Goal: Task Accomplishment & Management: Manage account settings

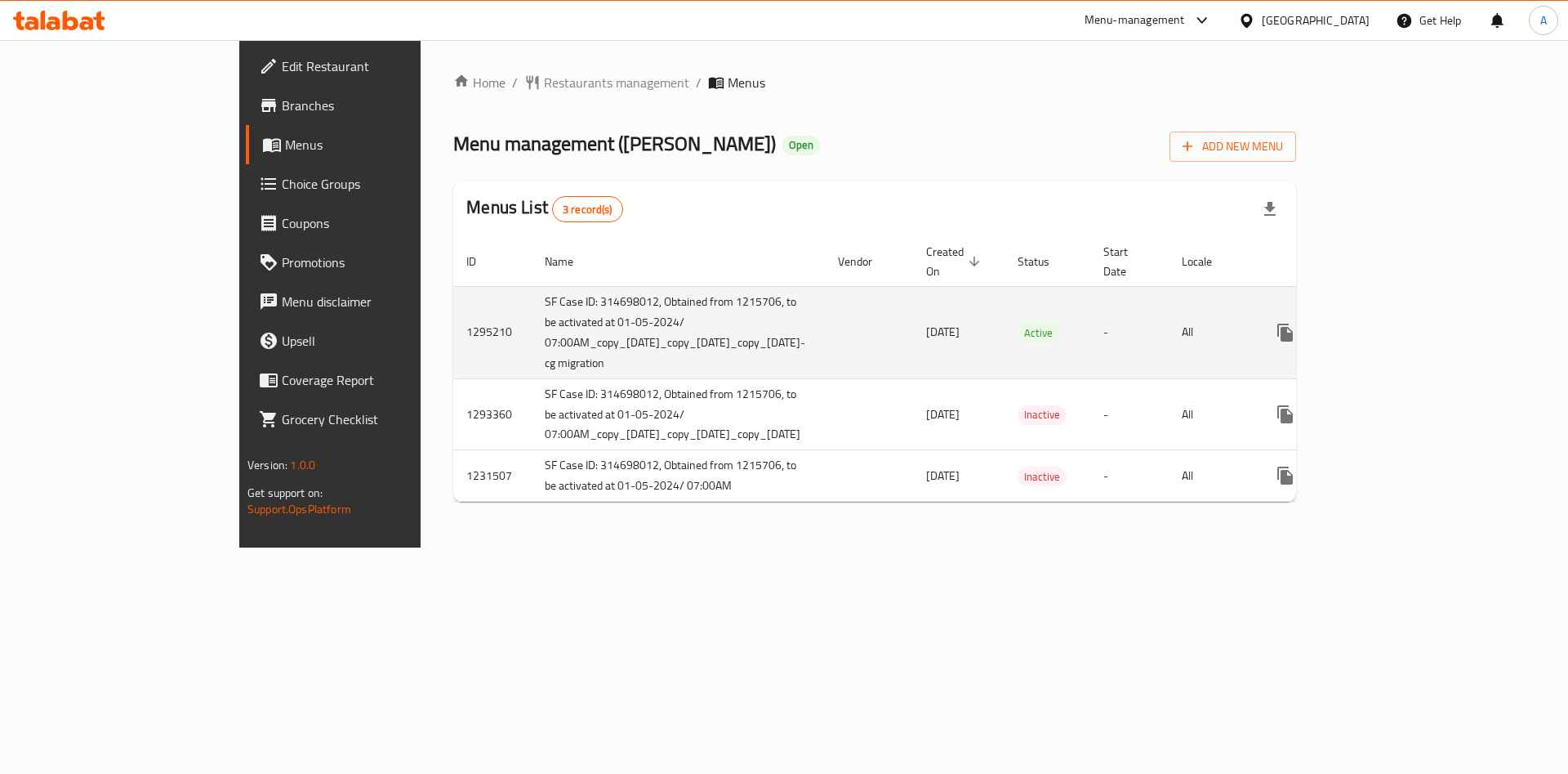
click at [1412, 323] on icon "enhanced table" at bounding box center [1403, 333] width 20 height 20
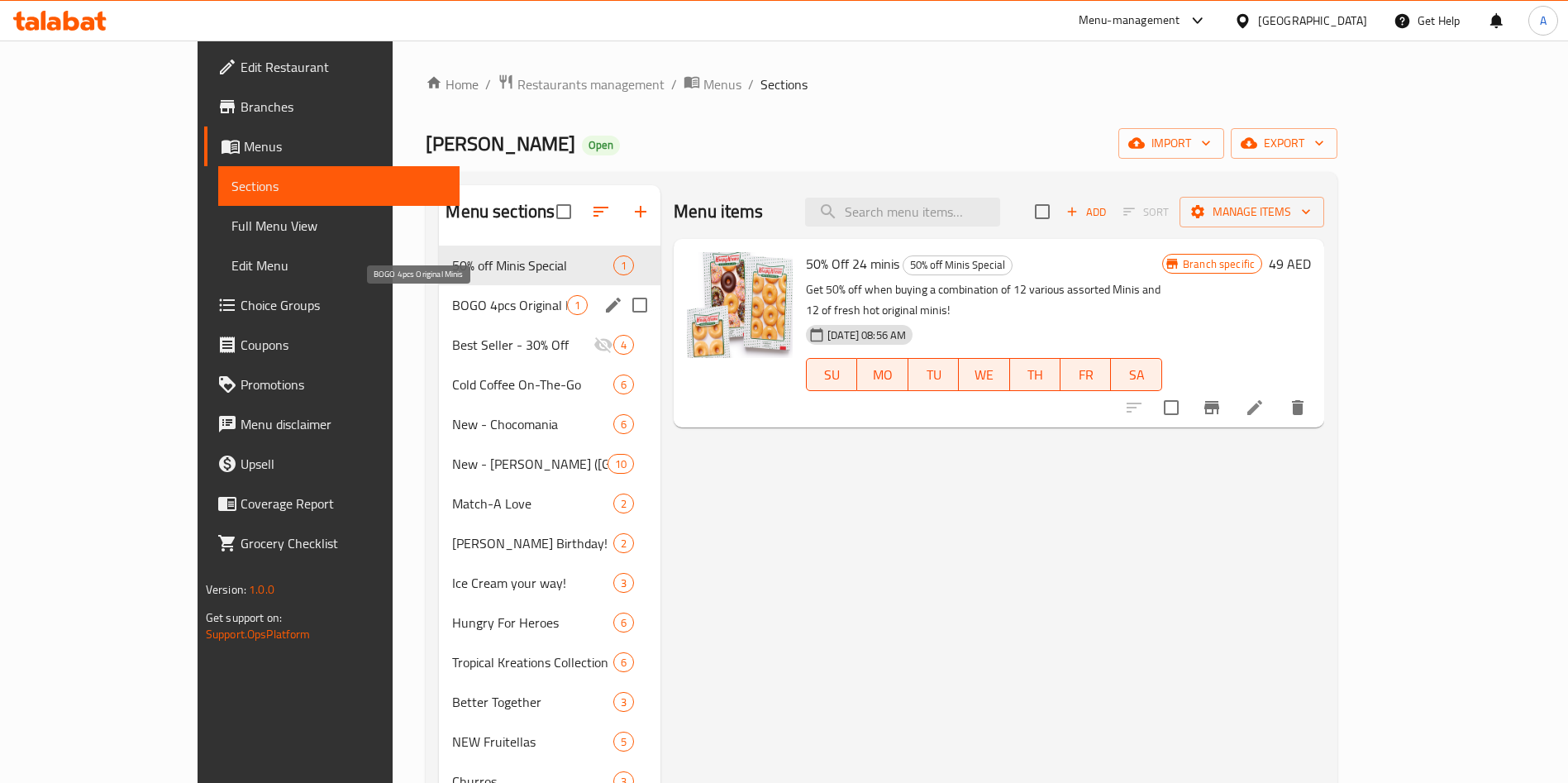
click at [452, 314] on span "BOGO 4pcs Original Minis" at bounding box center [509, 305] width 115 height 20
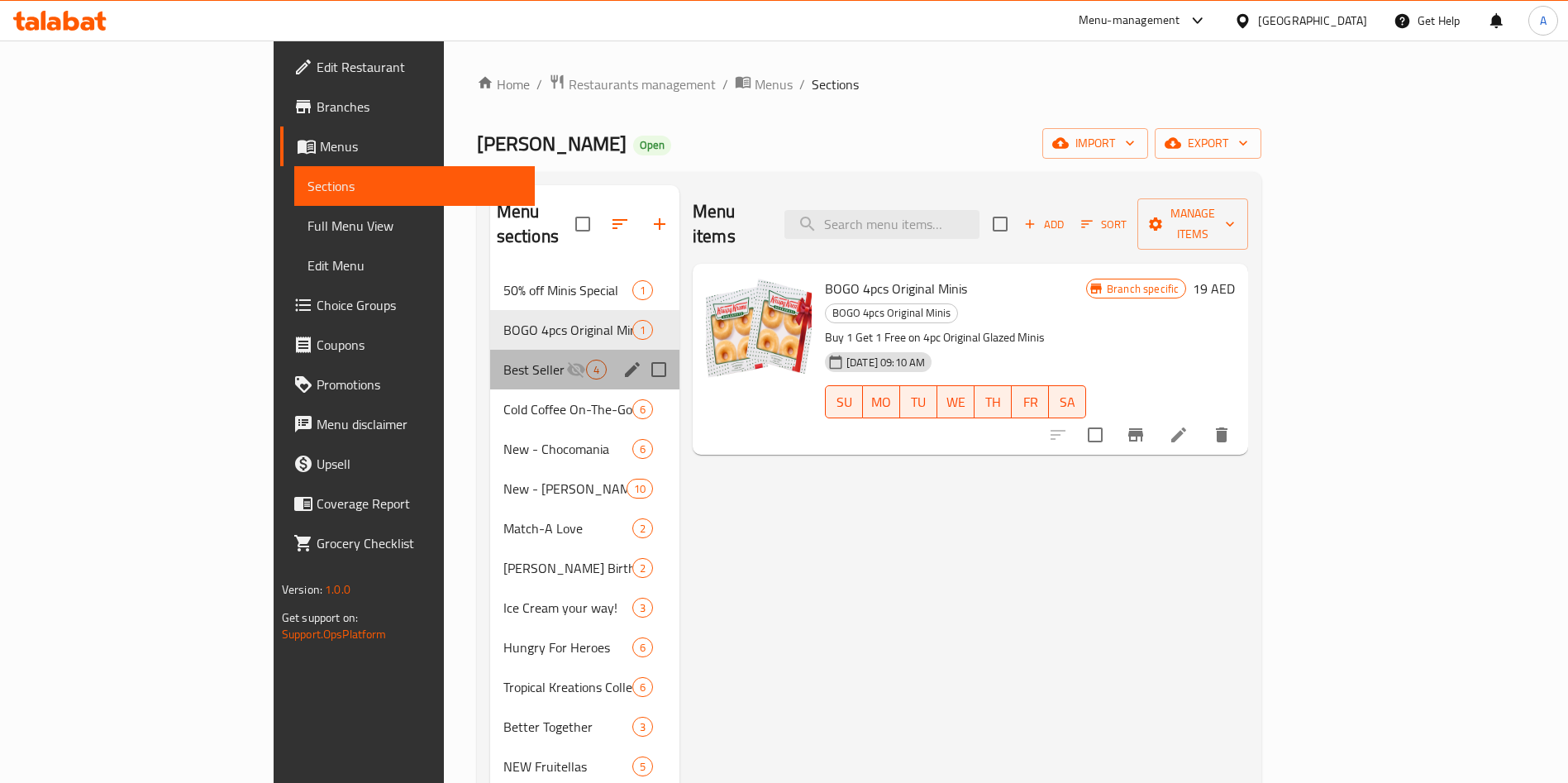
click at [490, 362] on div "Best Seller - 30% Off 4" at bounding box center [584, 369] width 189 height 40
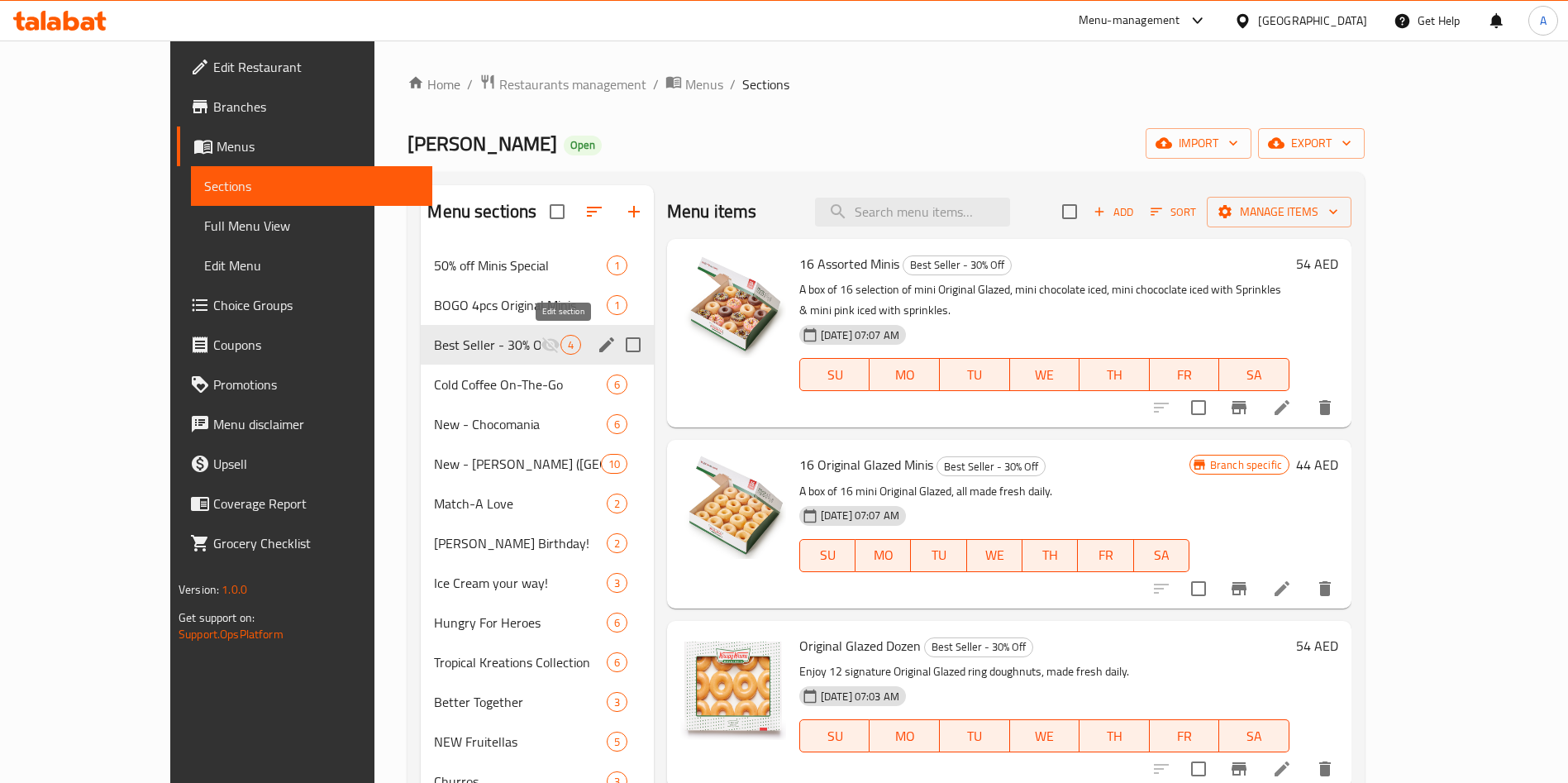
click at [597, 340] on icon "edit" at bounding box center [607, 345] width 20 height 20
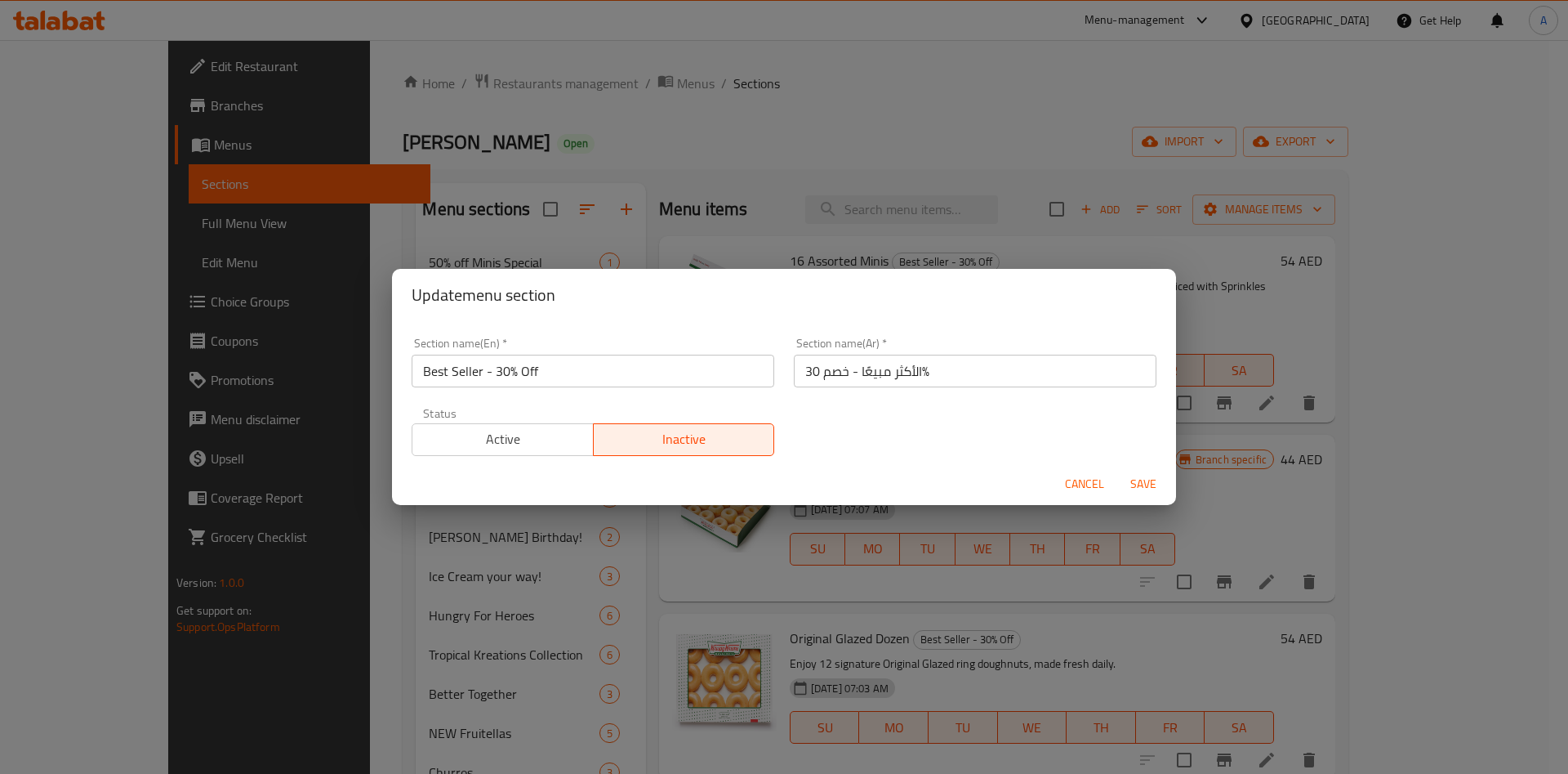
click at [491, 432] on span "Active" at bounding box center [503, 439] width 169 height 24
click at [1155, 480] on span "Save" at bounding box center [1143, 484] width 39 height 20
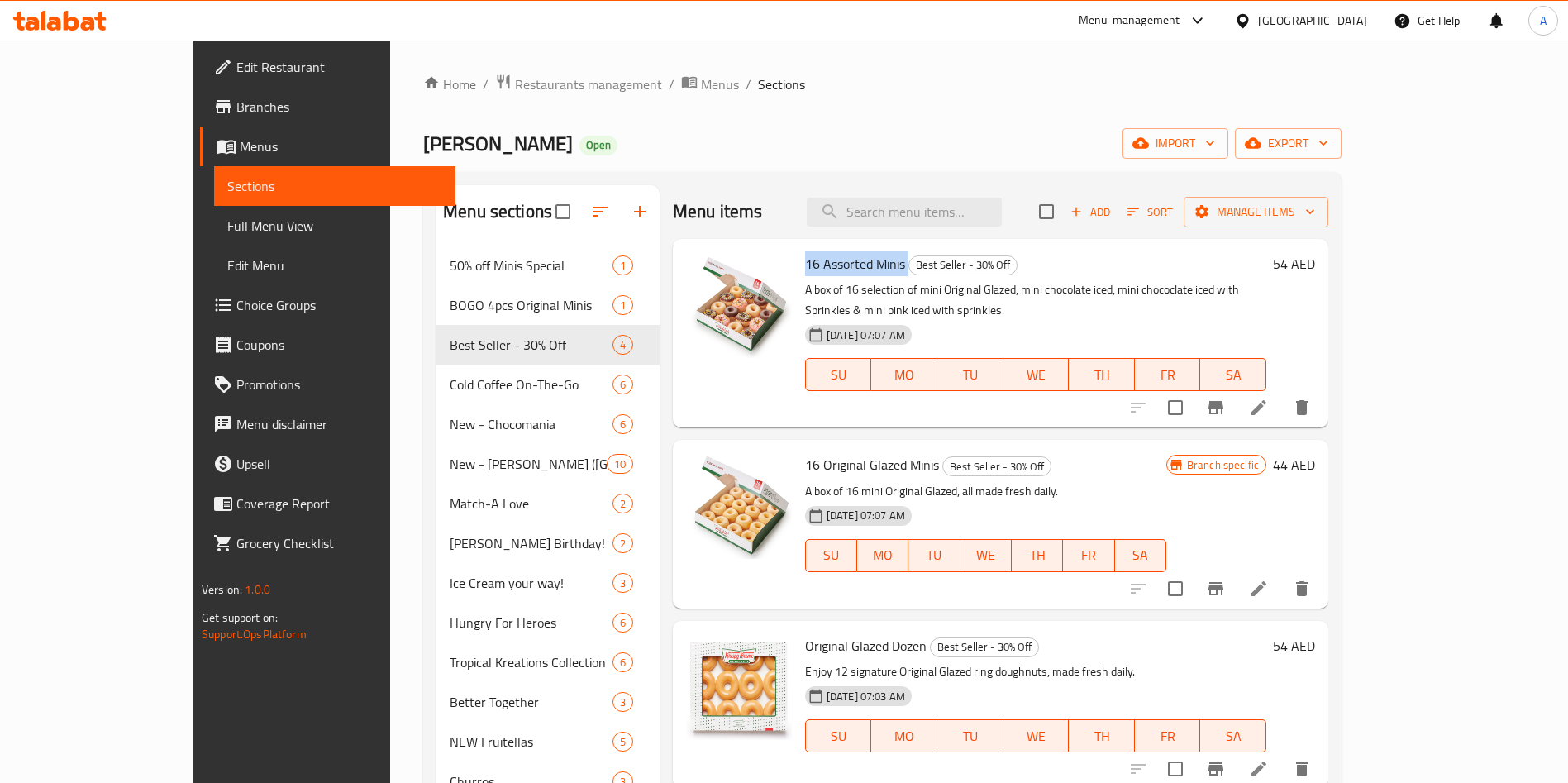
drag, startPoint x: 756, startPoint y: 267, endPoint x: 860, endPoint y: 267, distance: 104.0
click at [860, 267] on h6 "16 Assorted Minis Best Seller - 30% Off" at bounding box center [1036, 263] width 461 height 23
copy h6 "16 Assorted Minis"
click at [763, 134] on div "Krispy Kreme Open import export" at bounding box center [883, 143] width 919 height 30
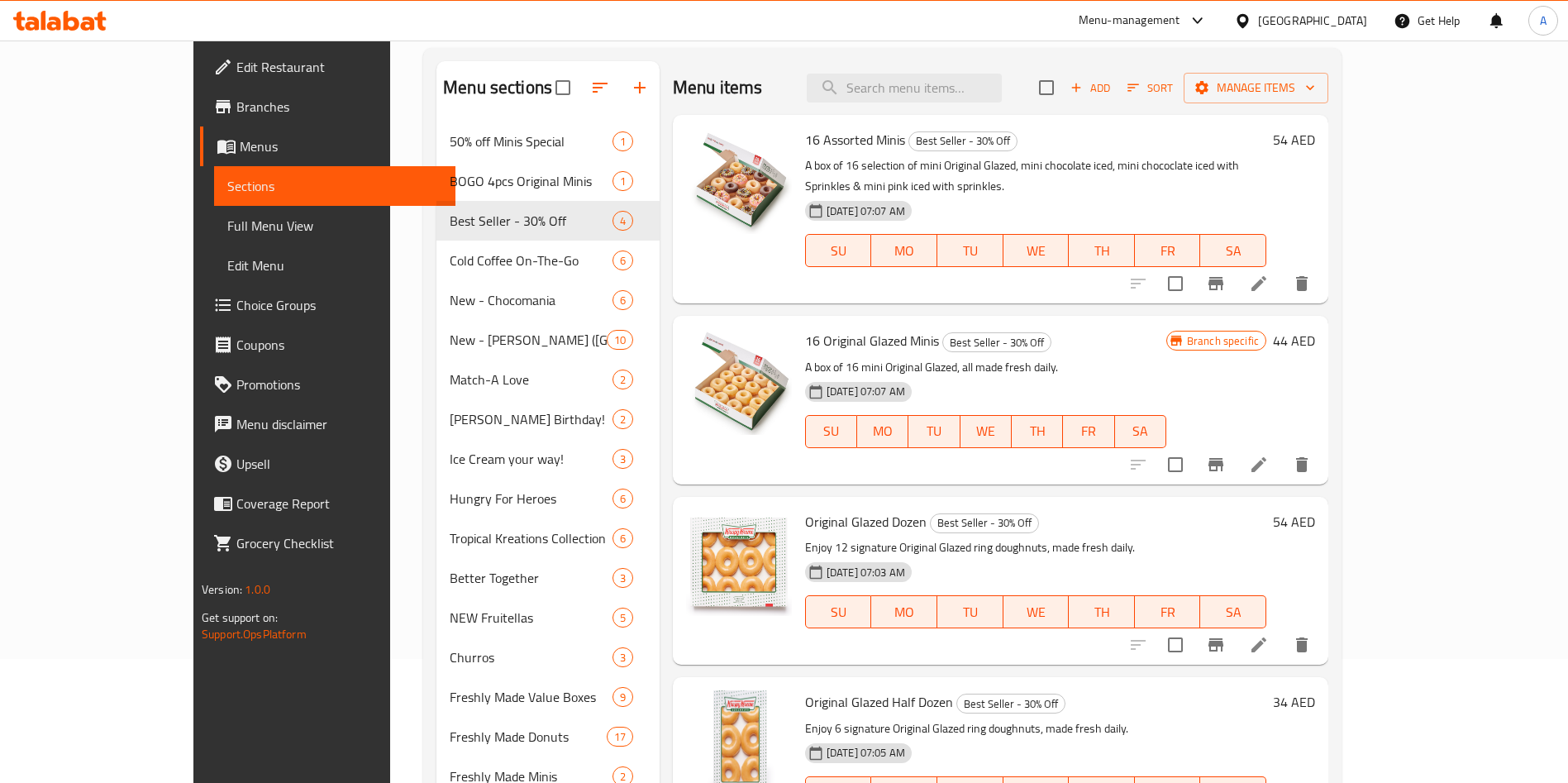
click at [806, 138] on span "16 Assorted Minis" at bounding box center [855, 139] width 100 height 25
click at [1269, 274] on icon at bounding box center [1259, 284] width 20 height 20
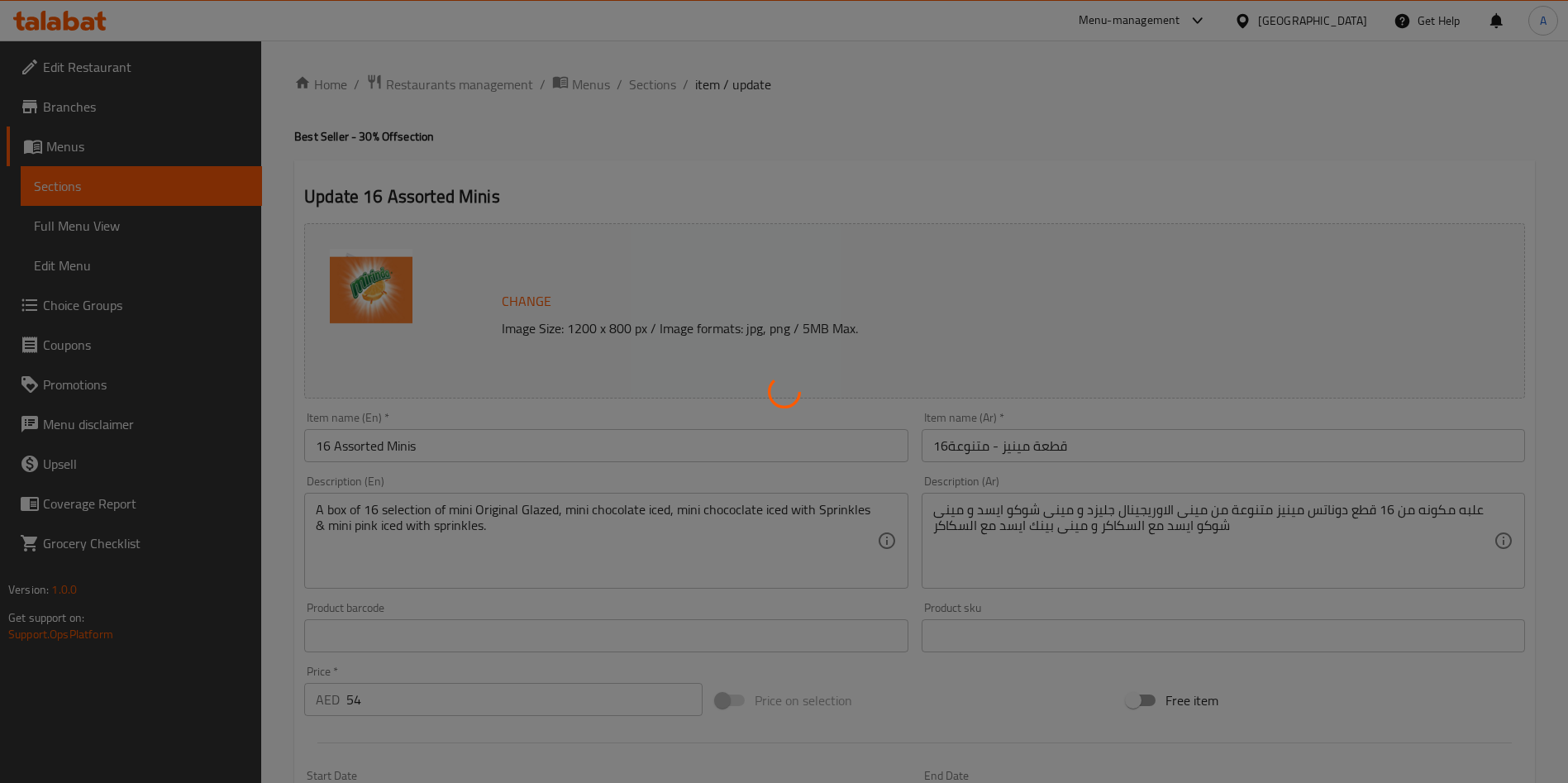
click at [559, 438] on div at bounding box center [784, 391] width 1568 height 783
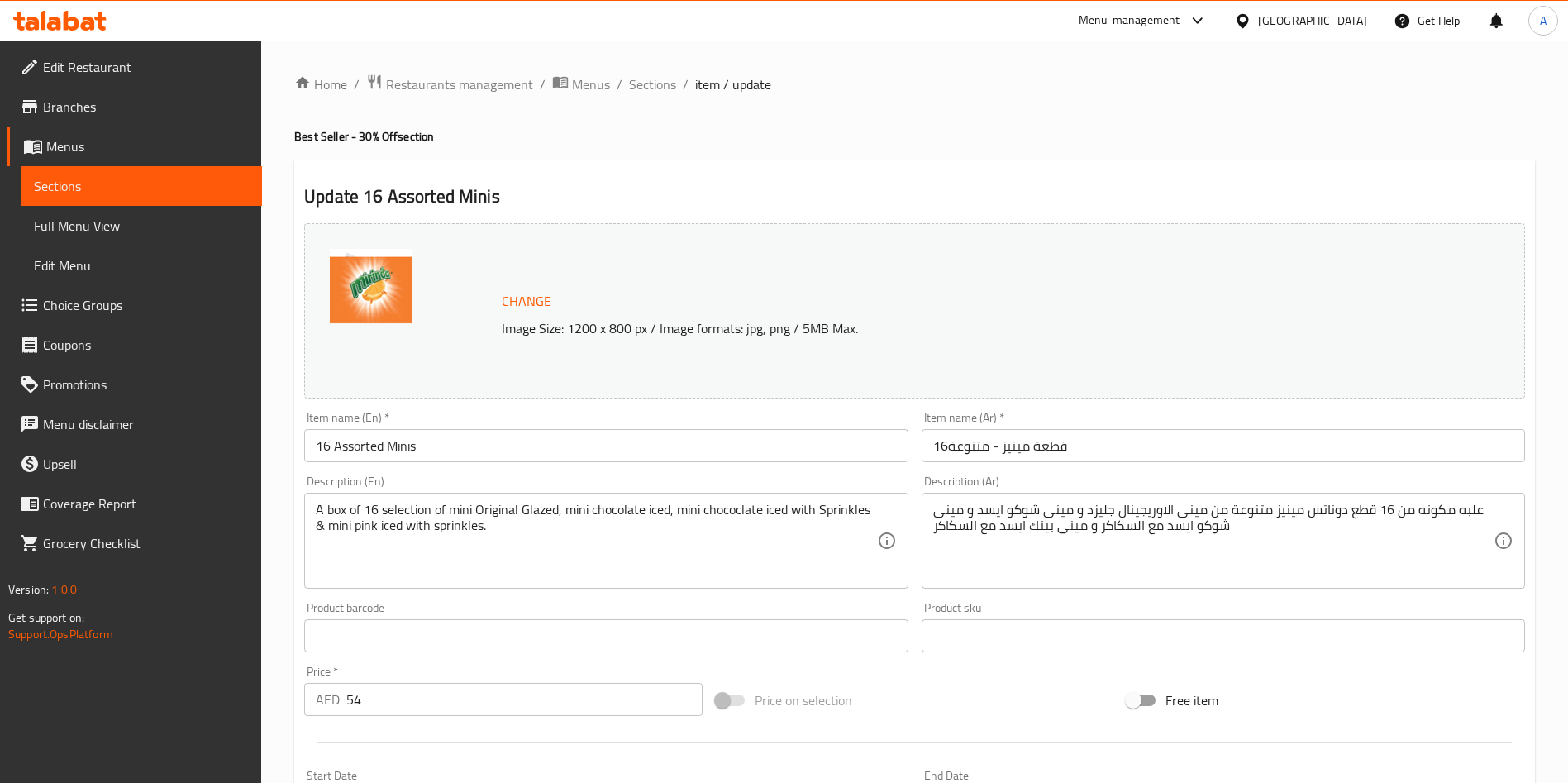
click at [594, 453] on input "16 Assorted Minis" at bounding box center [606, 445] width 603 height 33
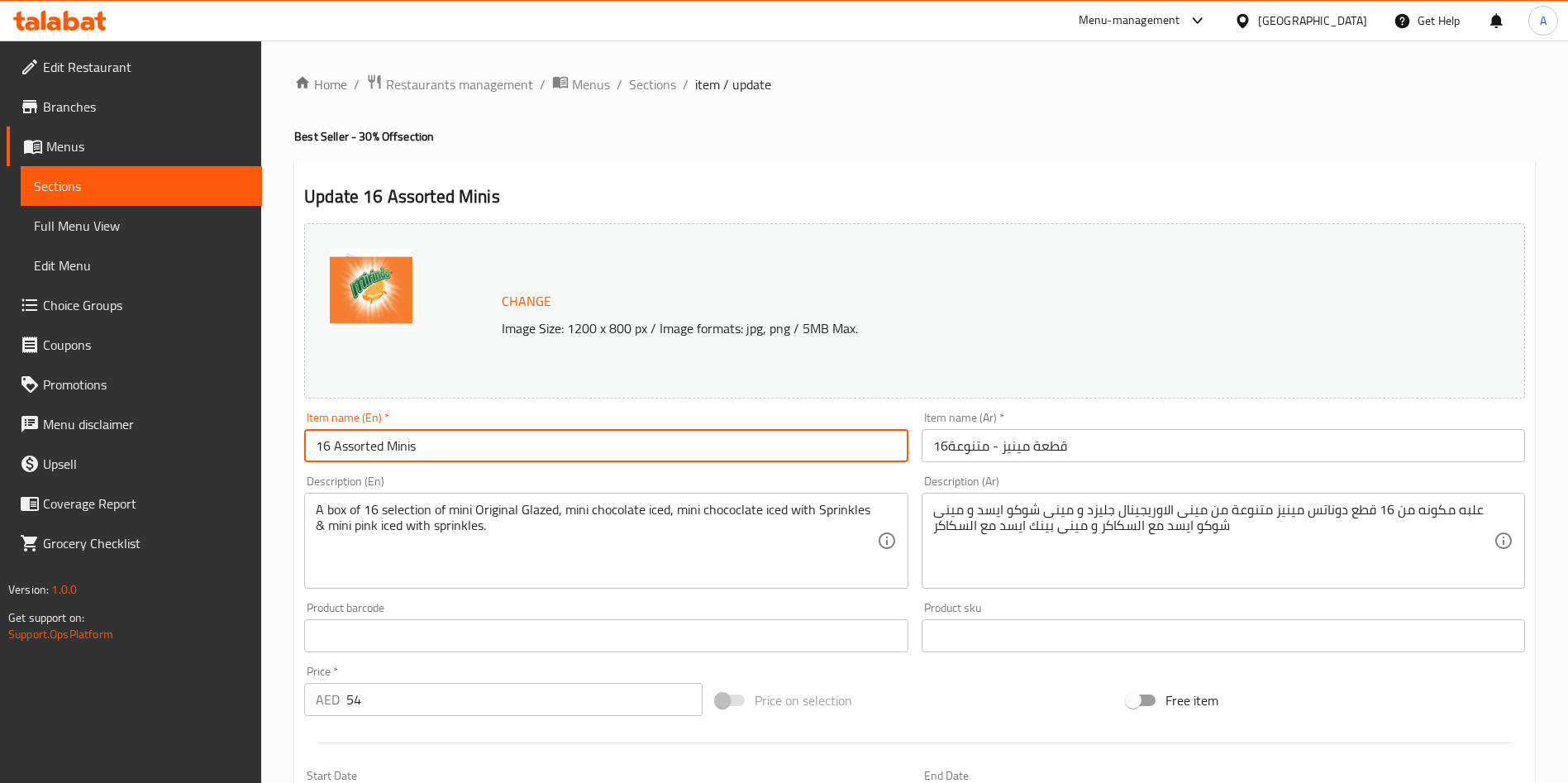
click at [594, 453] on input "16 Assorted Minis" at bounding box center [606, 445] width 603 height 33
click at [994, 469] on div "Description (Ar) علبه مكونه من 16 قطع دوناتس مينيز متنوعة من مينى الاوريجينال ج…" at bounding box center [1223, 531] width 617 height 126
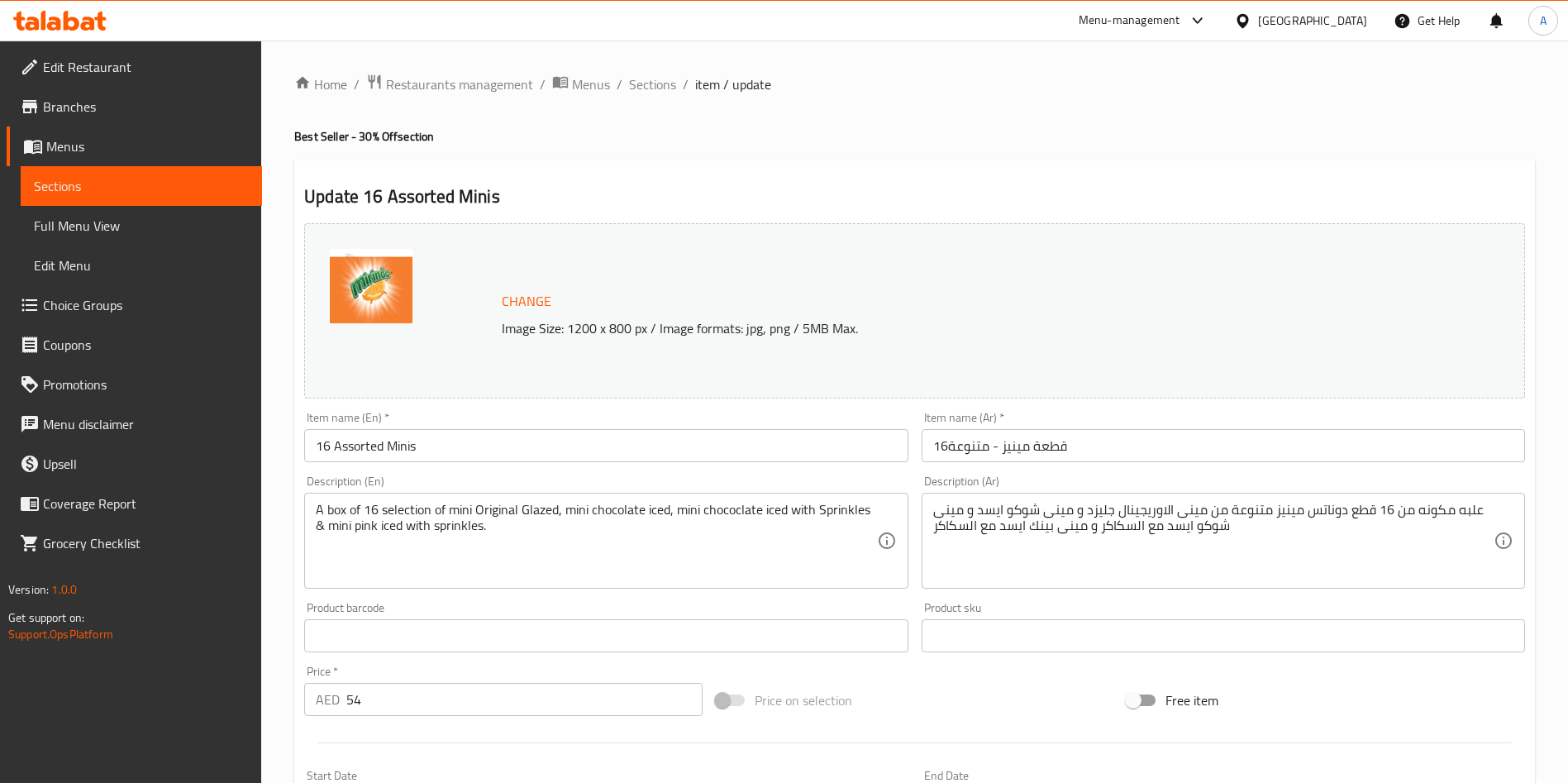
click at [995, 462] on div "Item name (Ar)   * 16قطعة مينيز - متنوعة Item name (Ar) *" at bounding box center [1223, 436] width 617 height 64
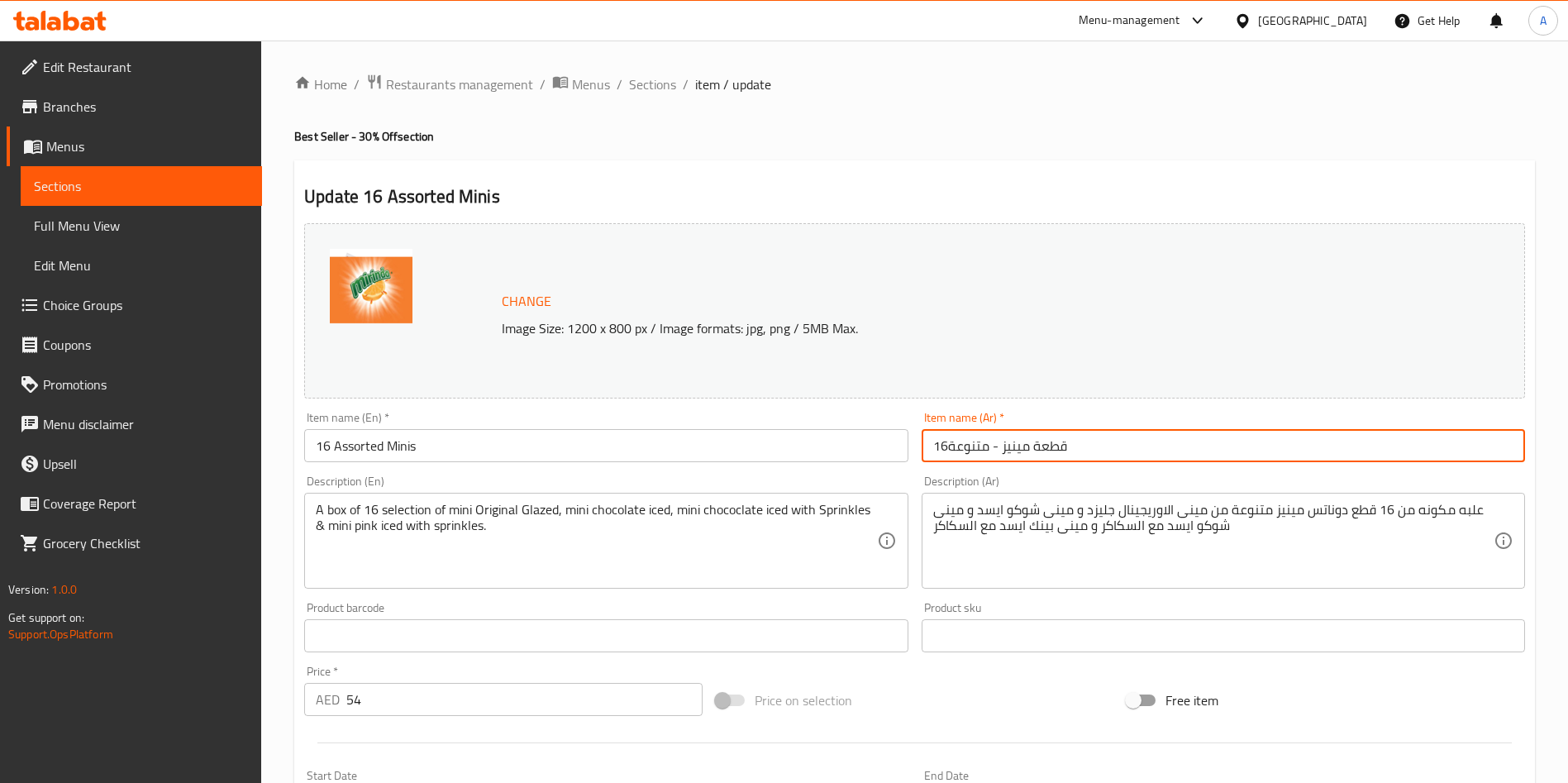
click at [998, 453] on input "16قطعة مينيز - متنوعة" at bounding box center [1223, 445] width 603 height 33
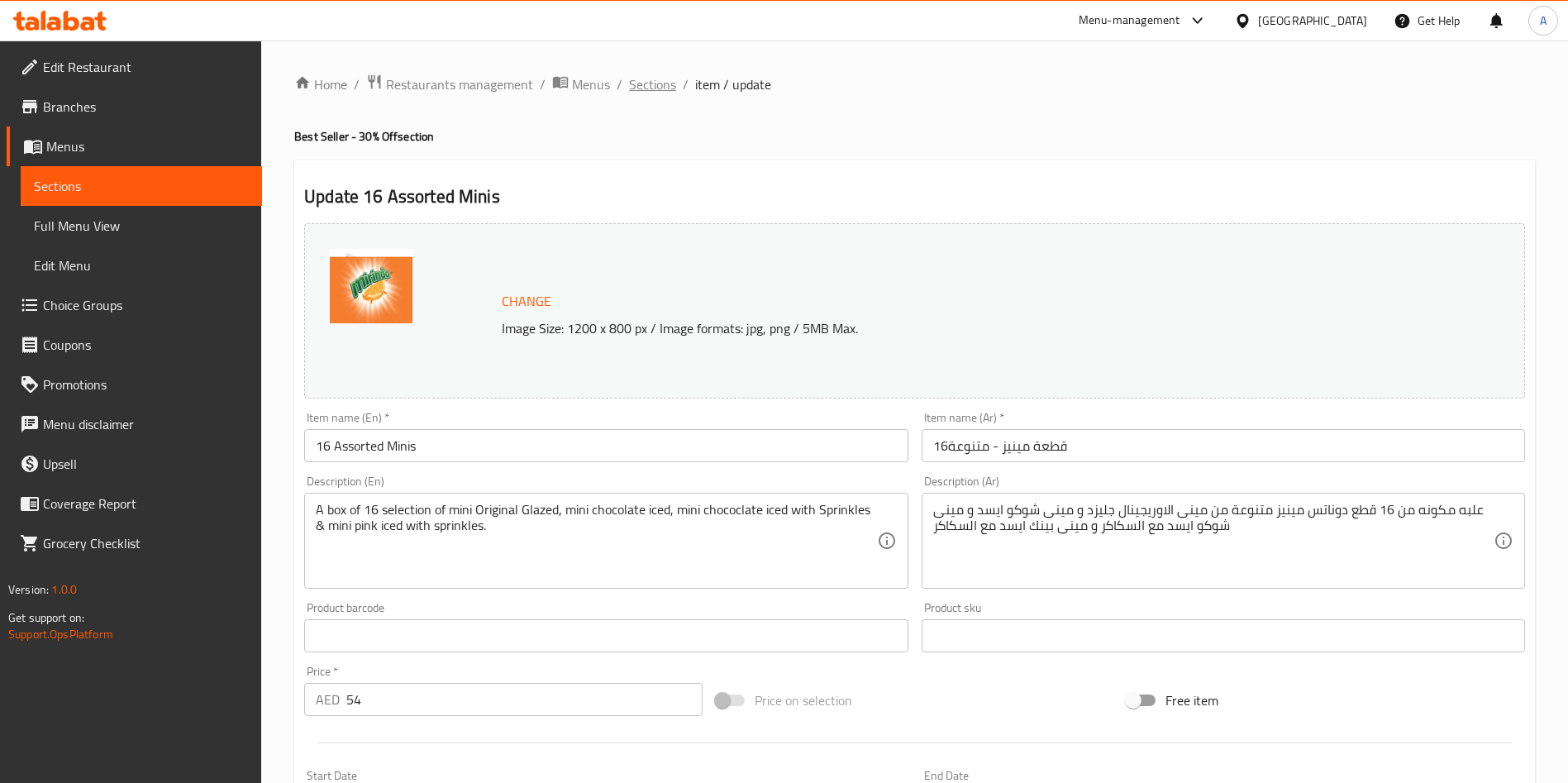
click at [660, 80] on span "Sections" at bounding box center [652, 85] width 47 height 20
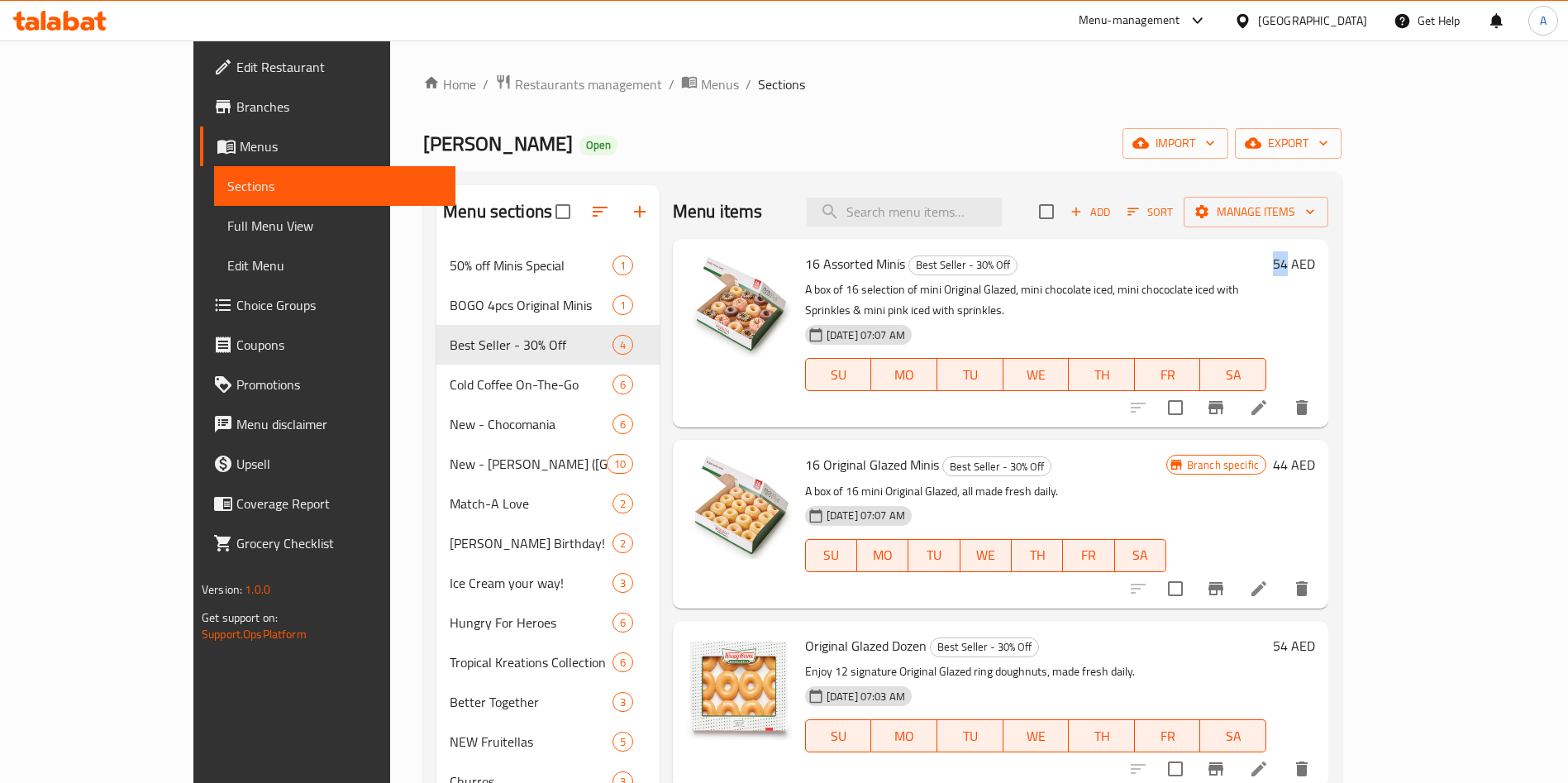
drag, startPoint x: 1462, startPoint y: 266, endPoint x: 1479, endPoint y: 266, distance: 17.0
click at [1315, 266] on div "54 AED" at bounding box center [1290, 263] width 49 height 23
copy h6 "54"
click at [701, 76] on span "Menus" at bounding box center [719, 85] width 38 height 20
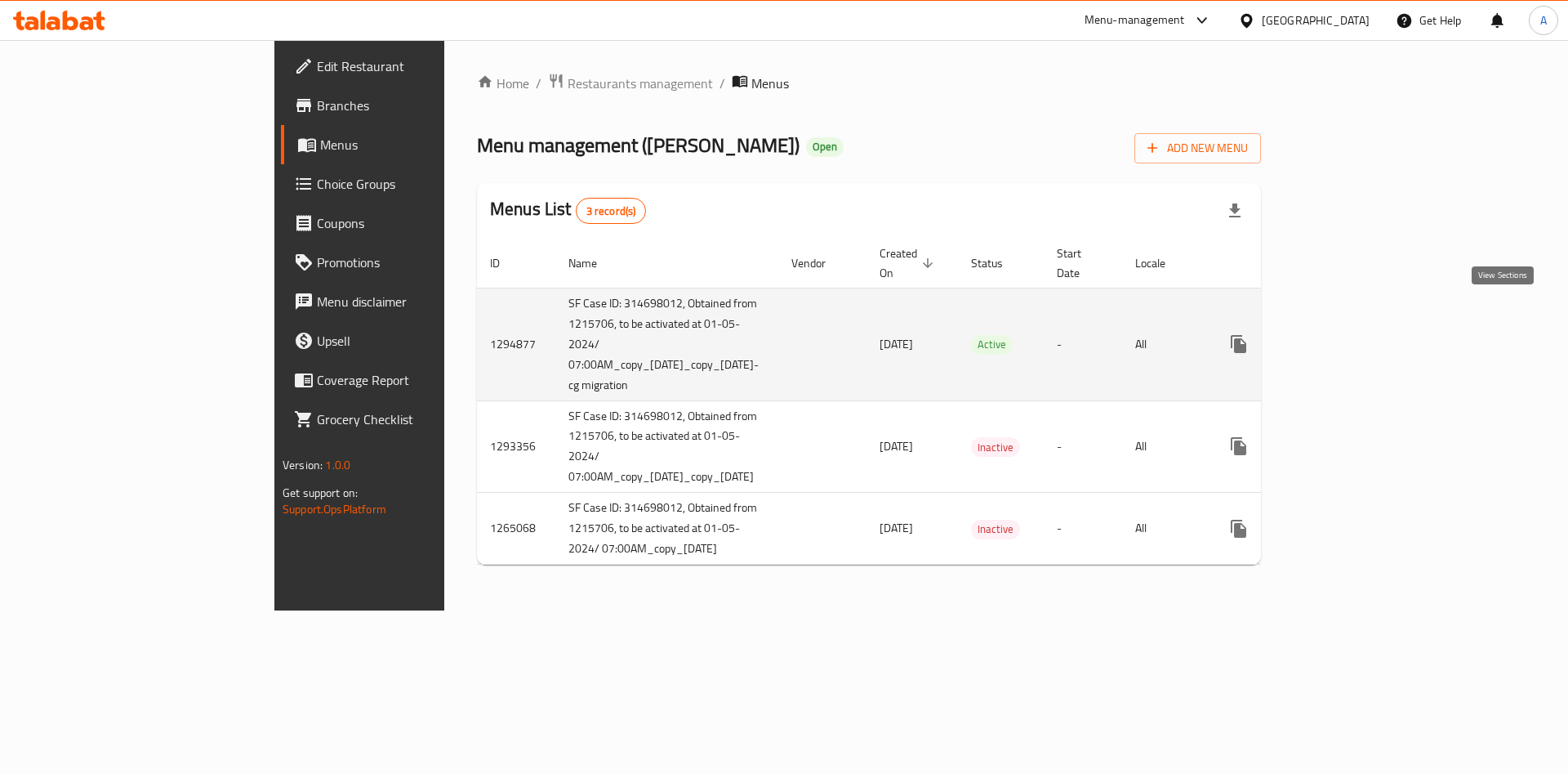
click at [1376, 325] on link "enhanced table" at bounding box center [1356, 344] width 39 height 39
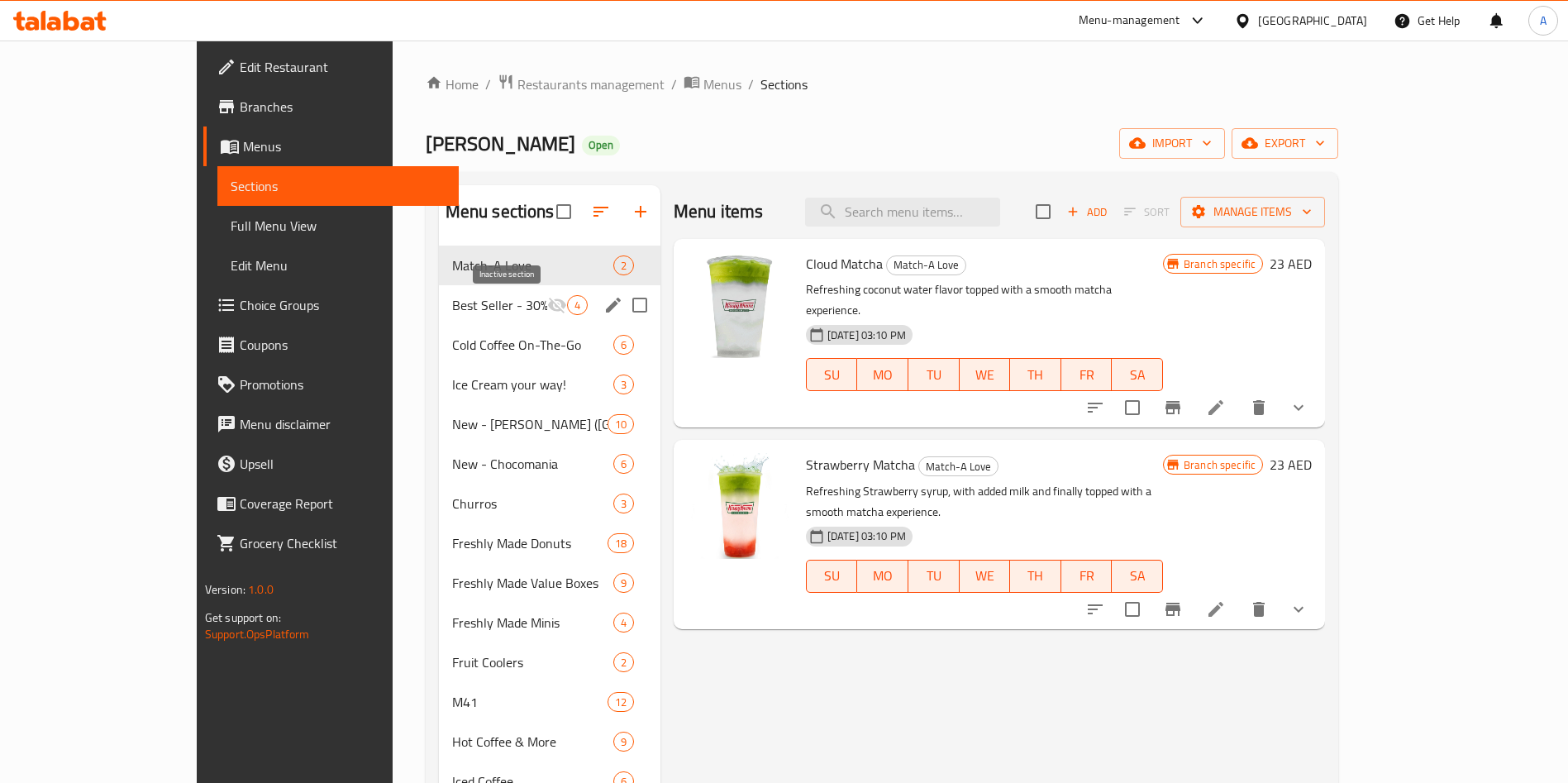
click at [548, 309] on icon "Menu sections" at bounding box center [557, 305] width 18 height 16
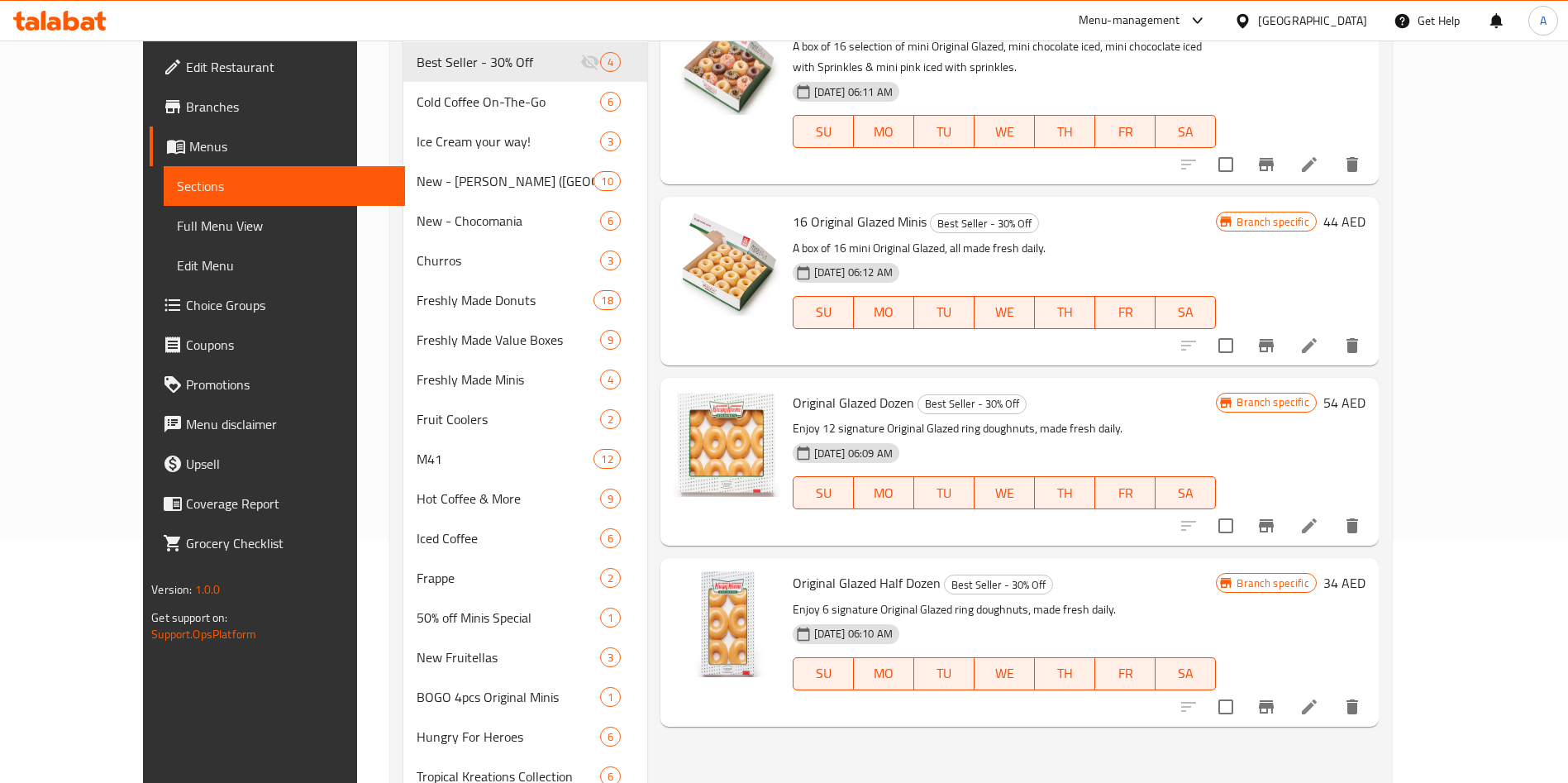
scroll to position [136, 0]
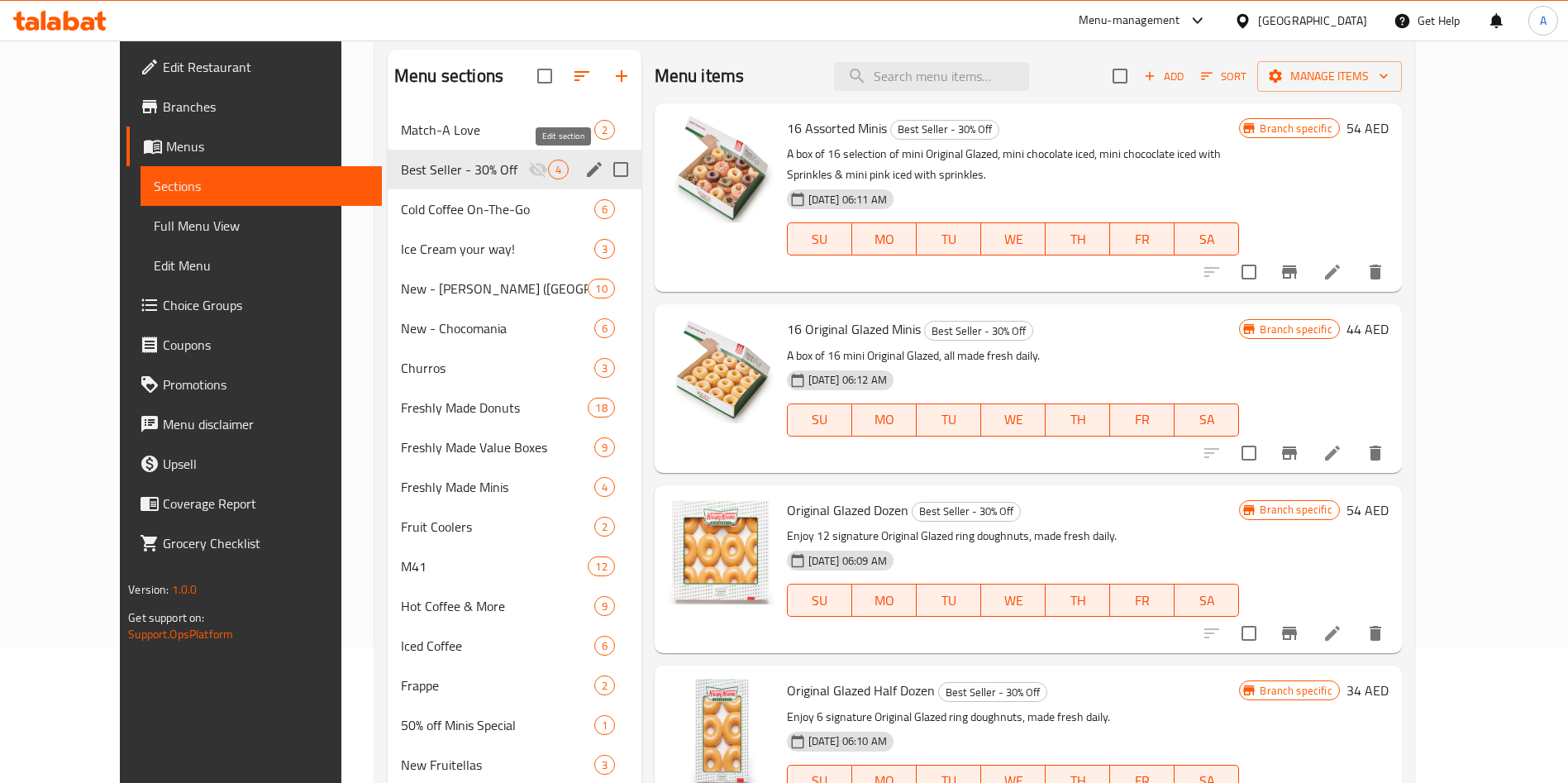
click at [585, 170] on icon "edit" at bounding box center [595, 170] width 20 height 20
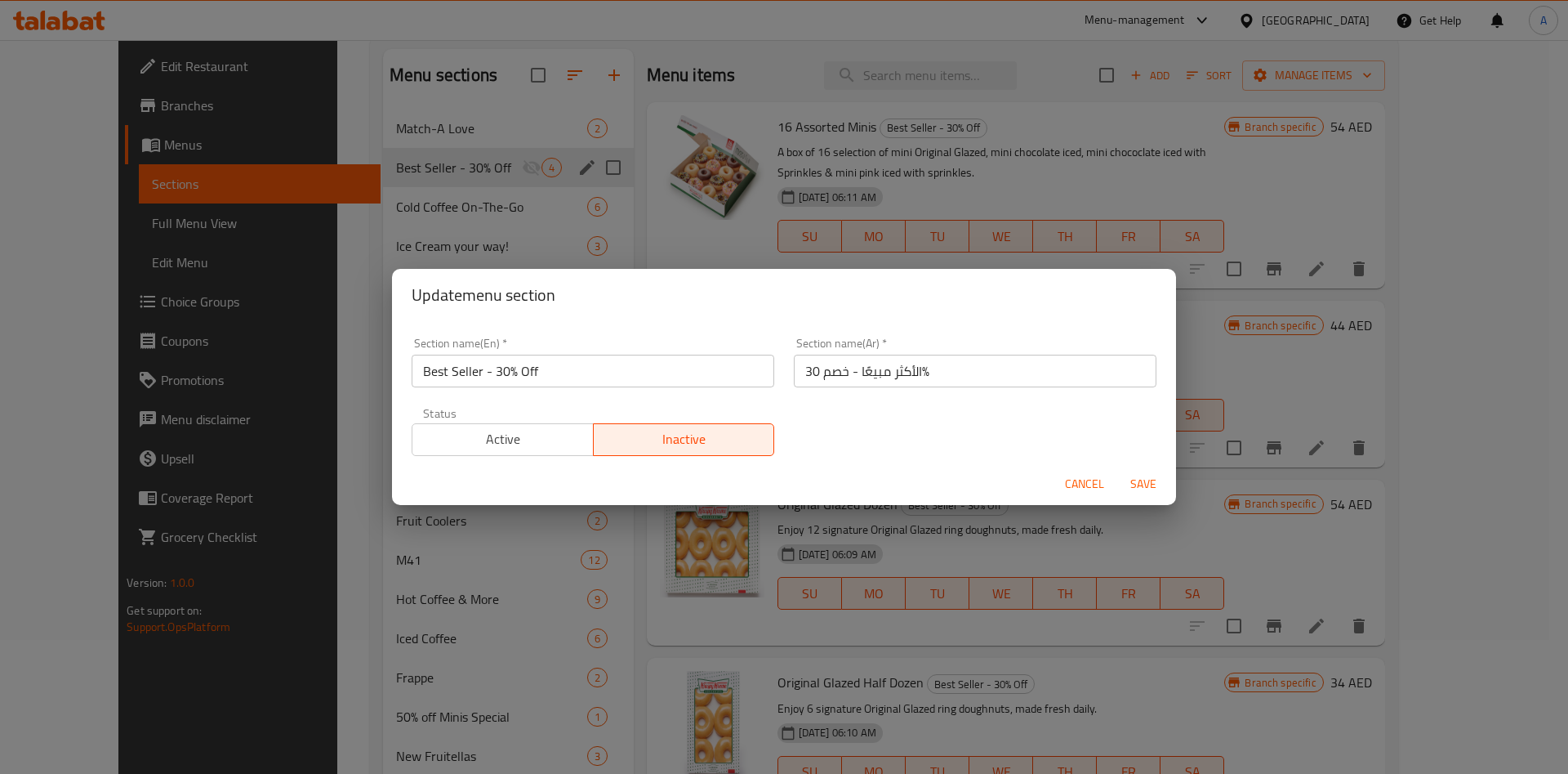
click at [499, 428] on span "Active" at bounding box center [503, 439] width 169 height 24
click at [1151, 481] on span "Save" at bounding box center [1143, 484] width 39 height 20
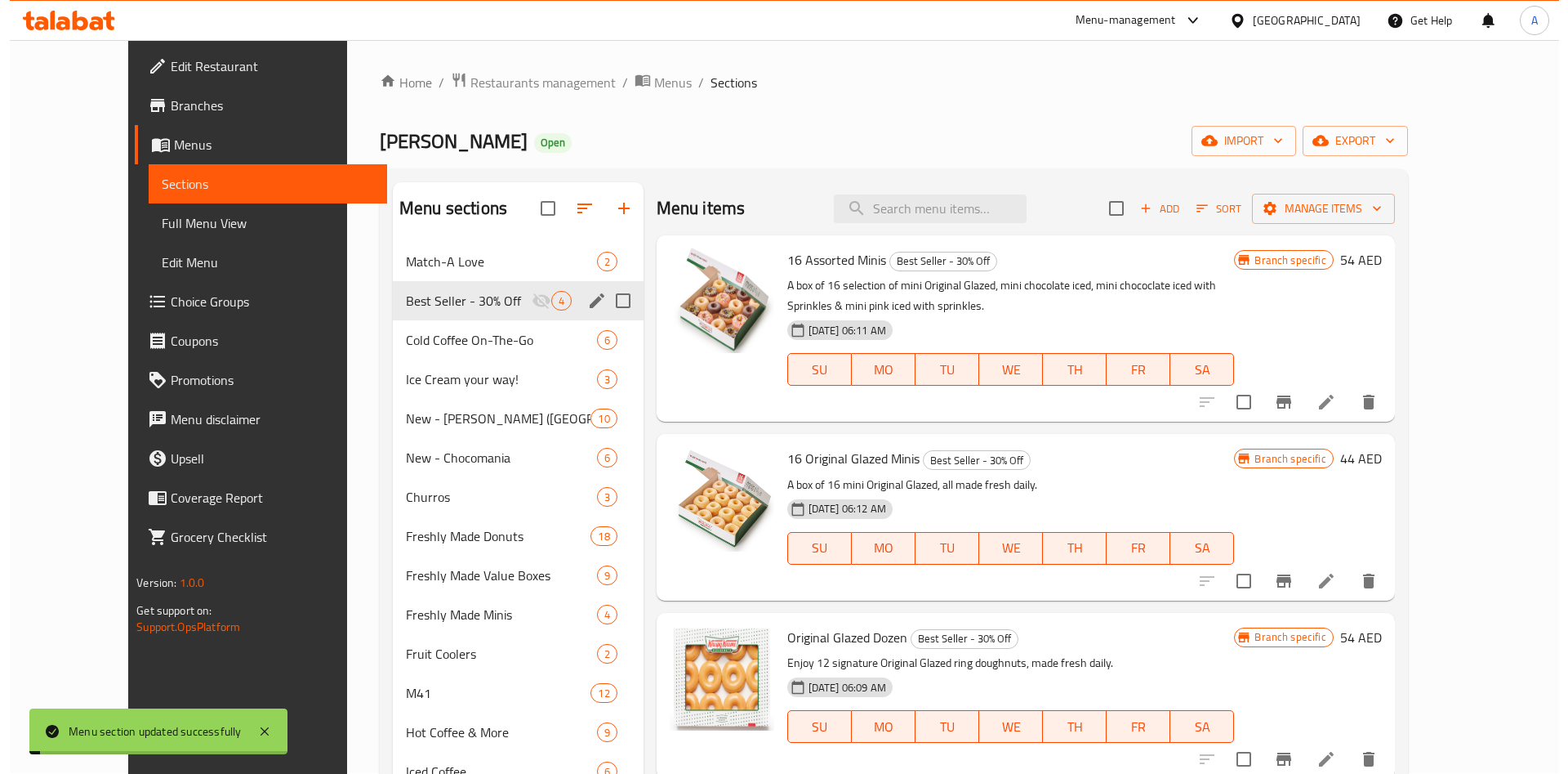
scroll to position [0, 0]
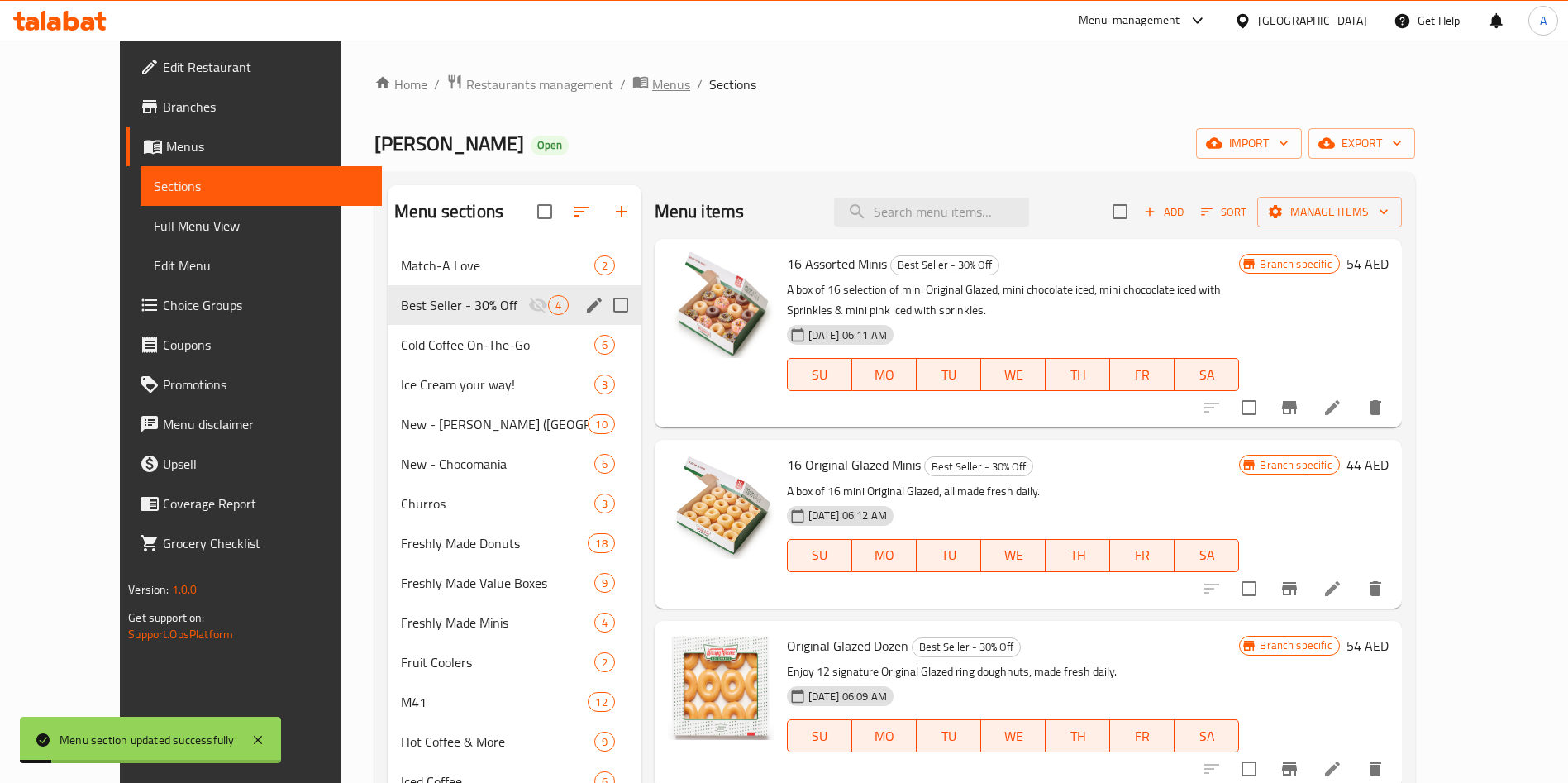
click at [633, 84] on icon "breadcrumb" at bounding box center [641, 82] width 17 height 17
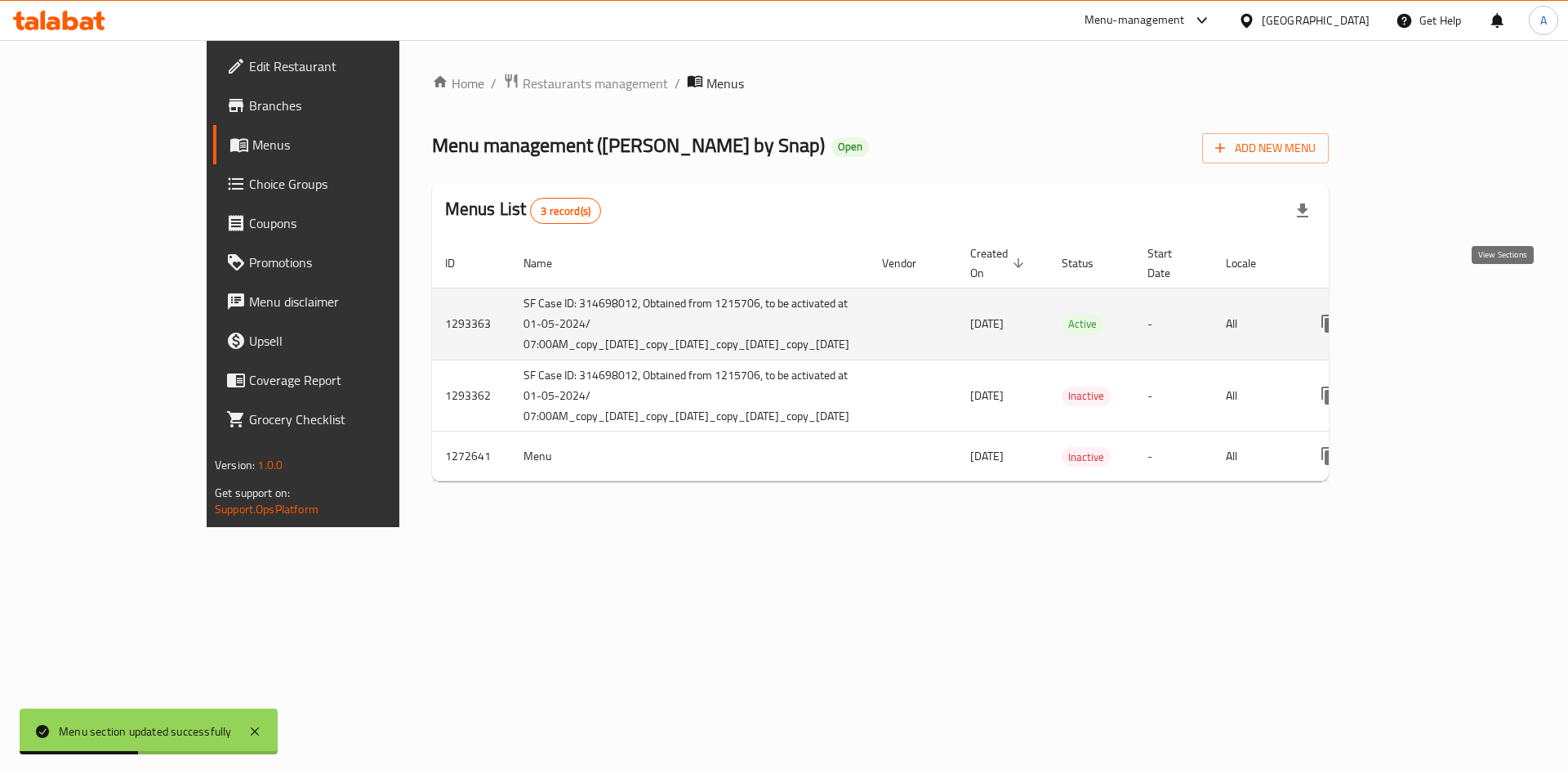
click at [1457, 314] on icon "enhanced table" at bounding box center [1447, 324] width 20 height 20
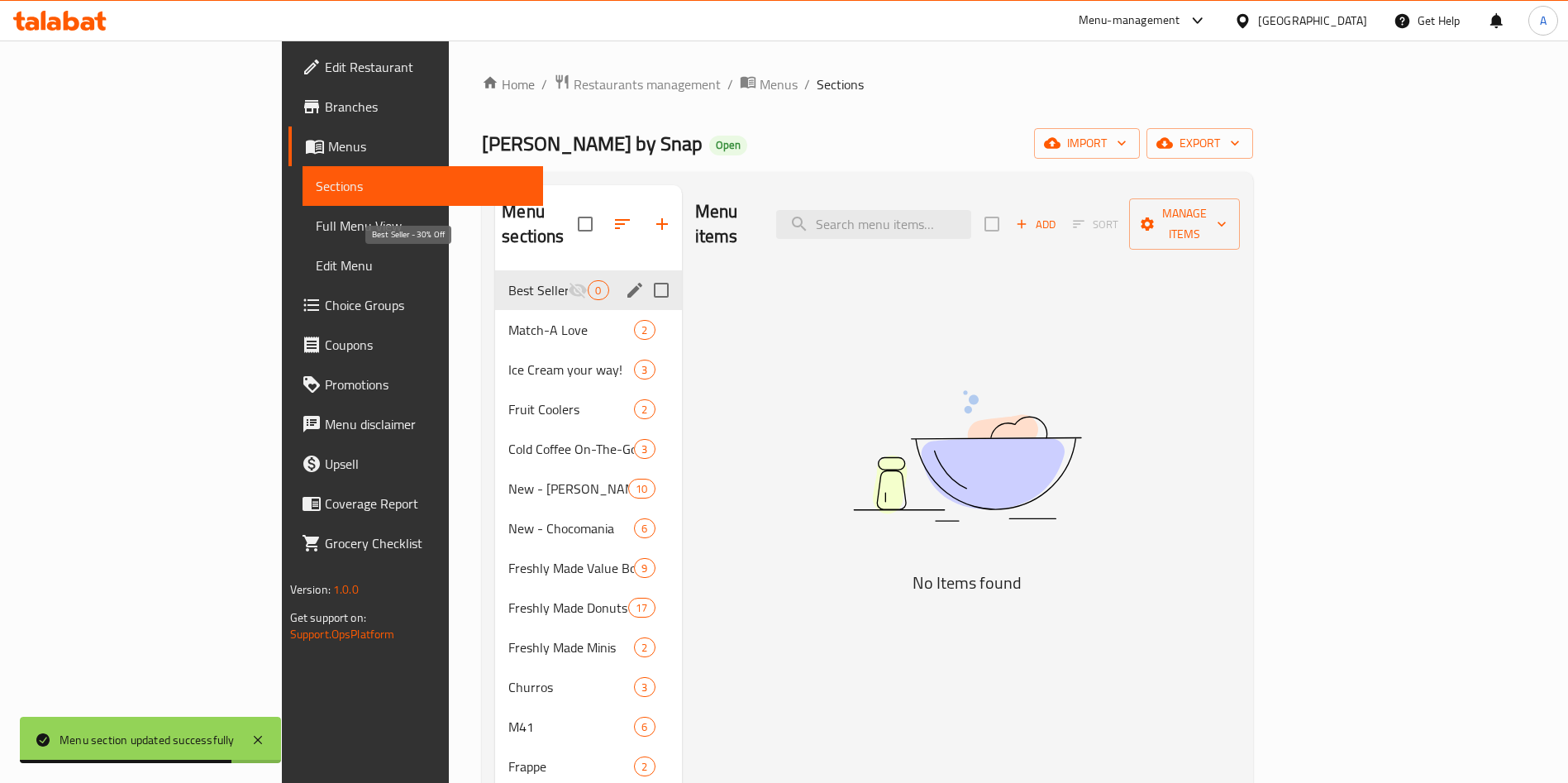
click at [508, 280] on span "Best Seller - 30% Off" at bounding box center [538, 291] width 60 height 20
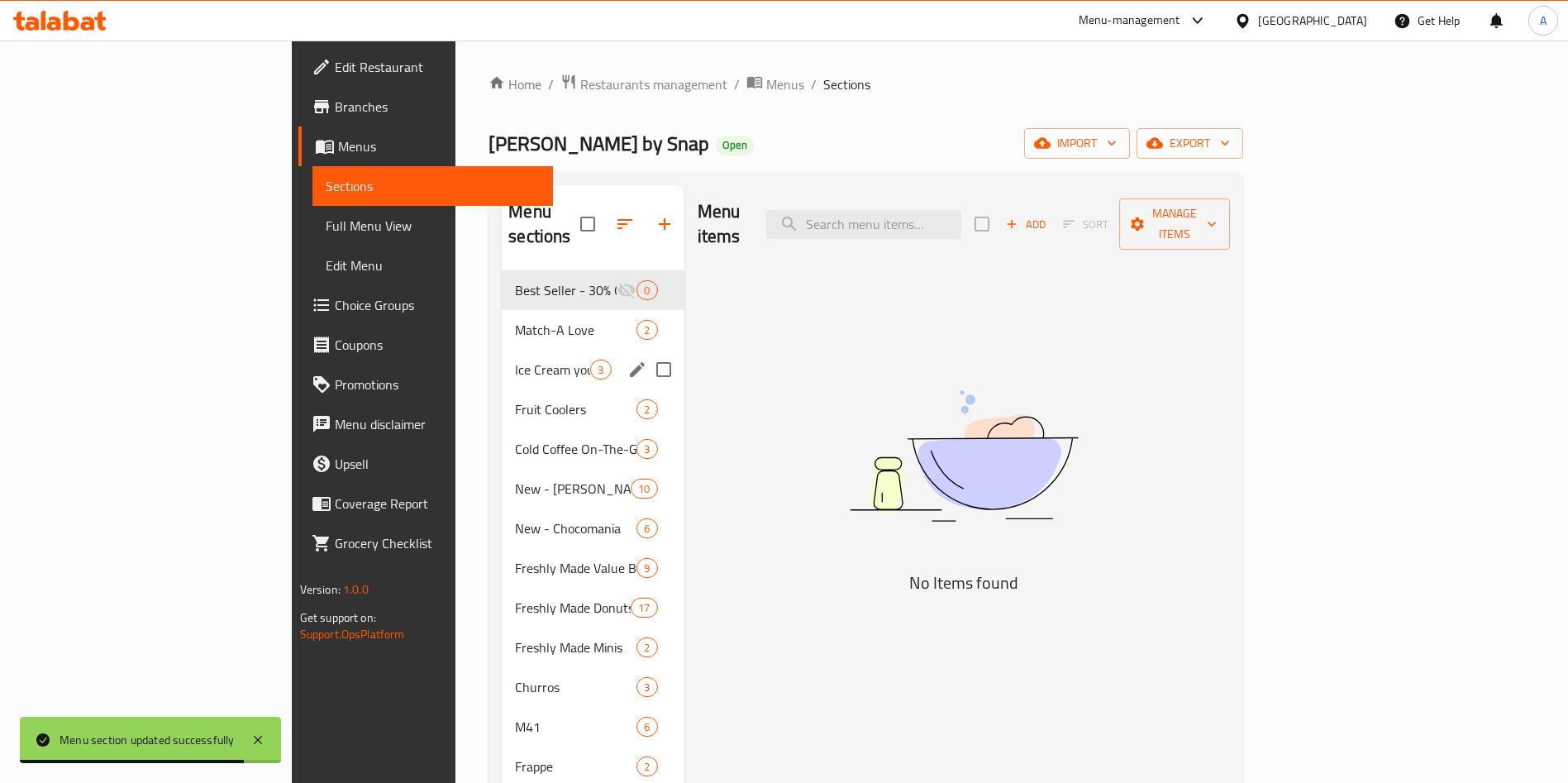
click at [502, 350] on div "Ice Cream your way! 3" at bounding box center [592, 369] width 182 height 40
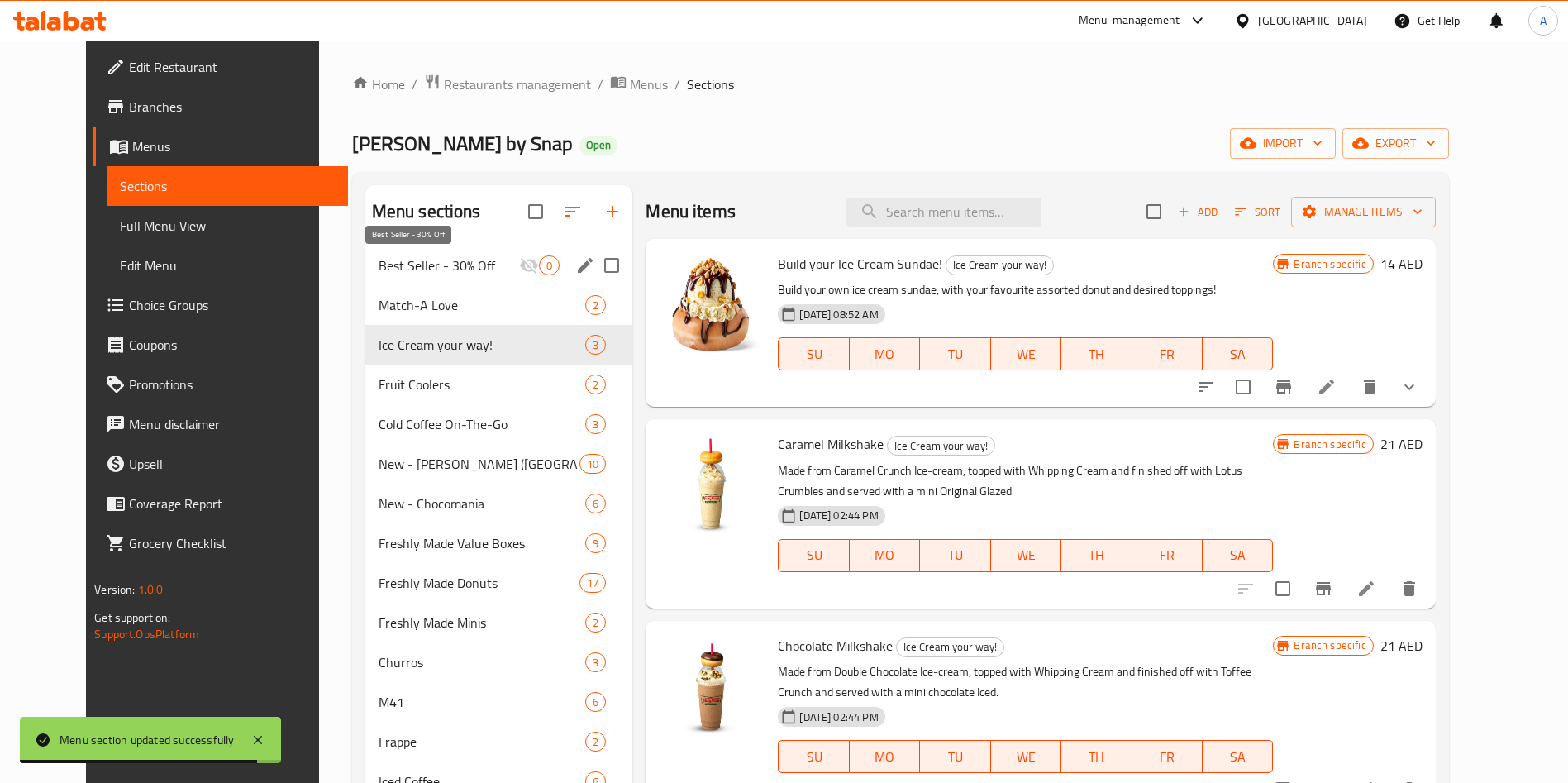
click at [476, 260] on span "Best Seller - 30% Off" at bounding box center [448, 266] width 141 height 20
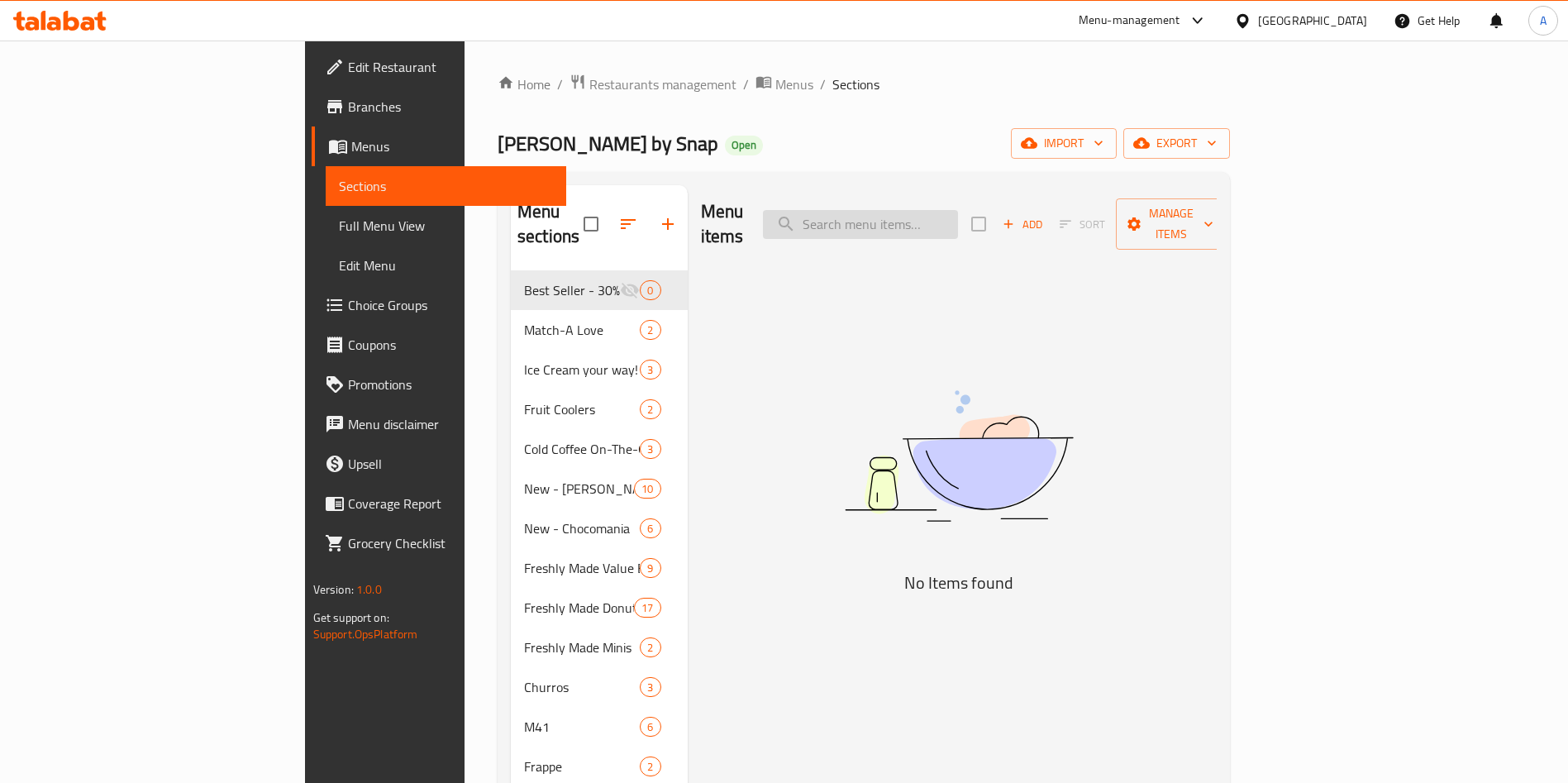
click at [933, 219] on input "search" at bounding box center [860, 224] width 195 height 29
paste input "16 Assorted Minis"
type input "16 Assorted Minis"
click at [1214, 217] on span "Manage items" at bounding box center [1170, 223] width 84 height 42
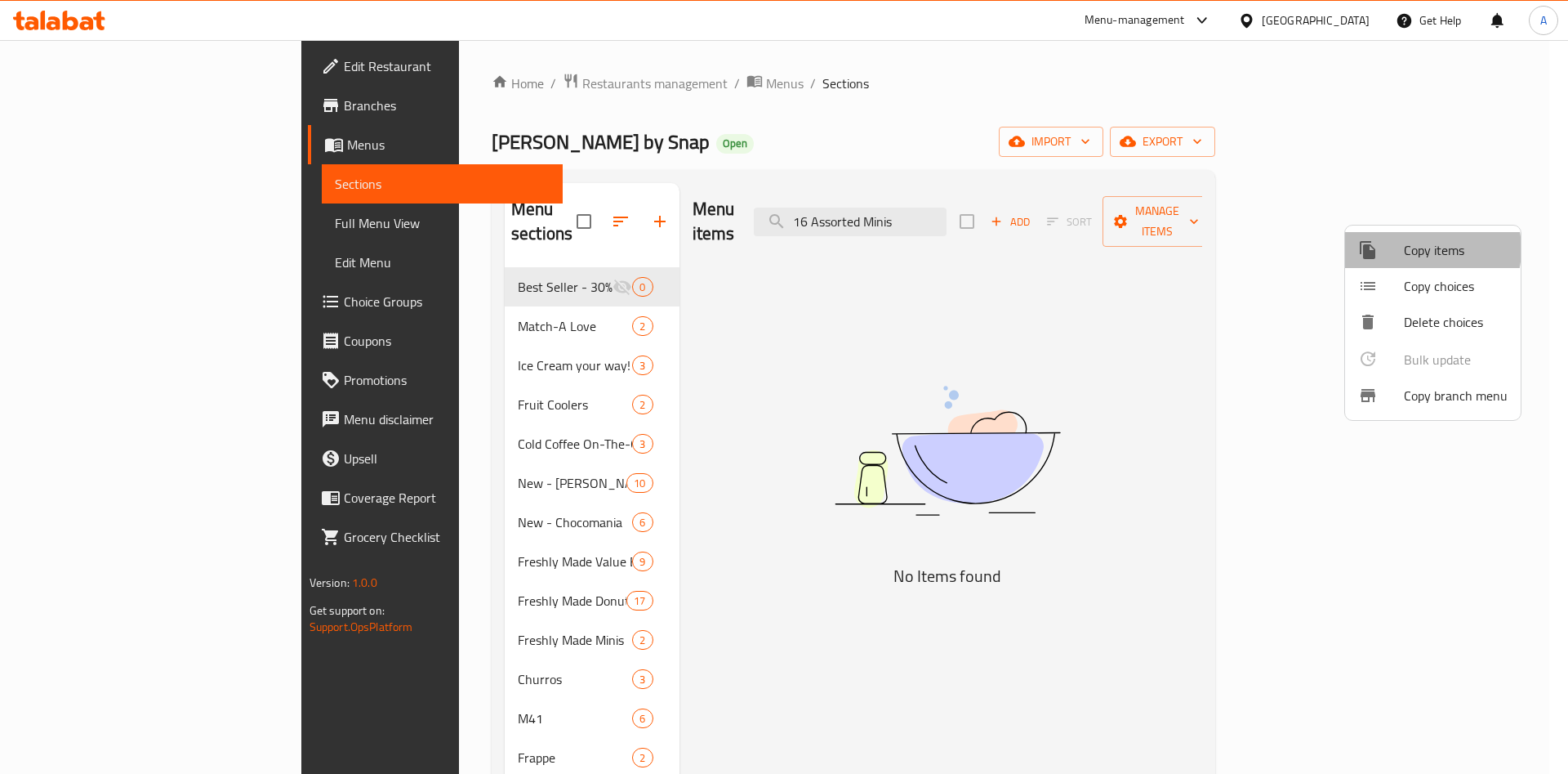
click at [1422, 249] on span "Copy items" at bounding box center [1455, 250] width 104 height 20
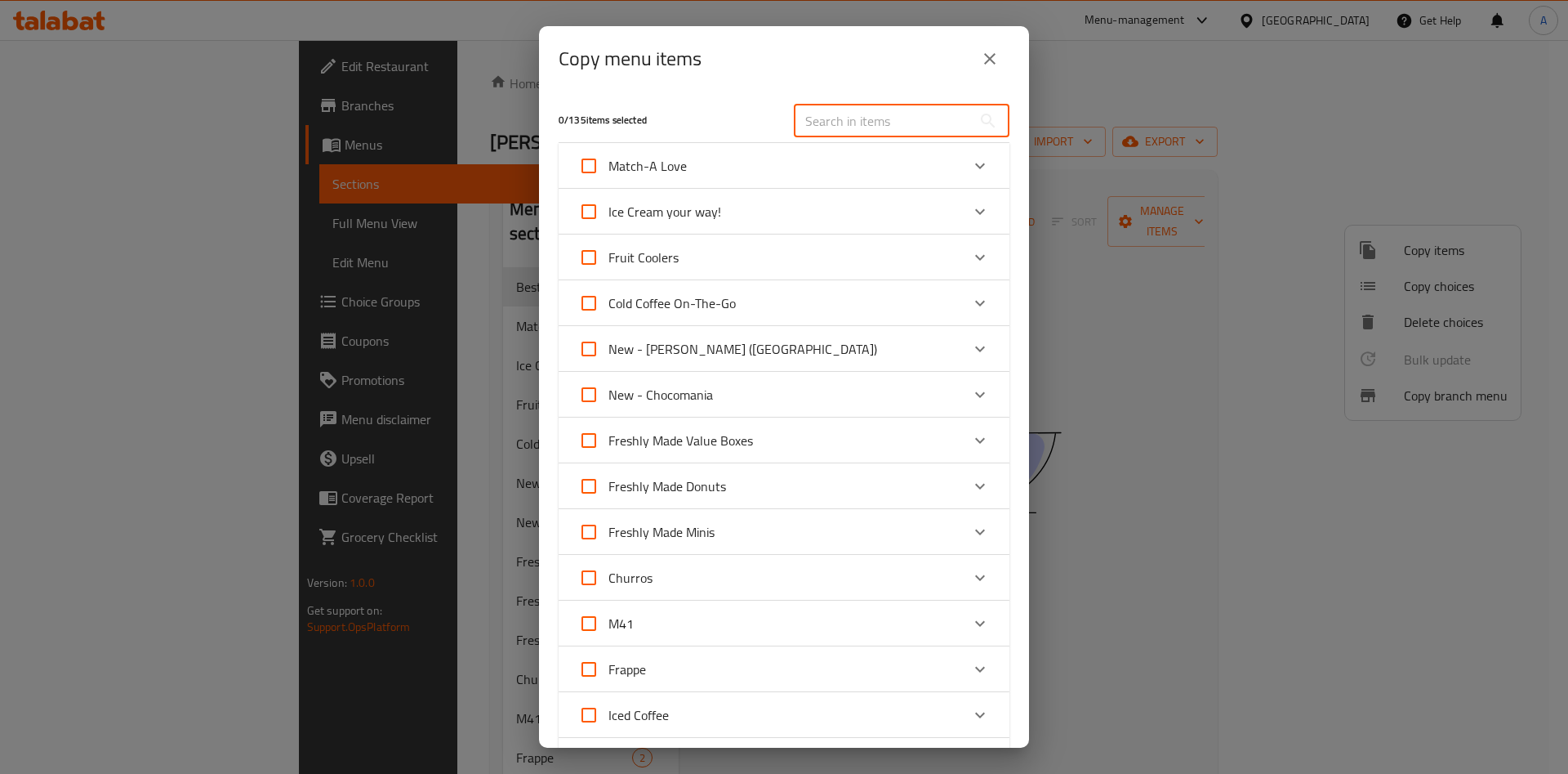
click at [893, 108] on input "text" at bounding box center [882, 121] width 178 height 33
paste input "16 Assorted Minis"
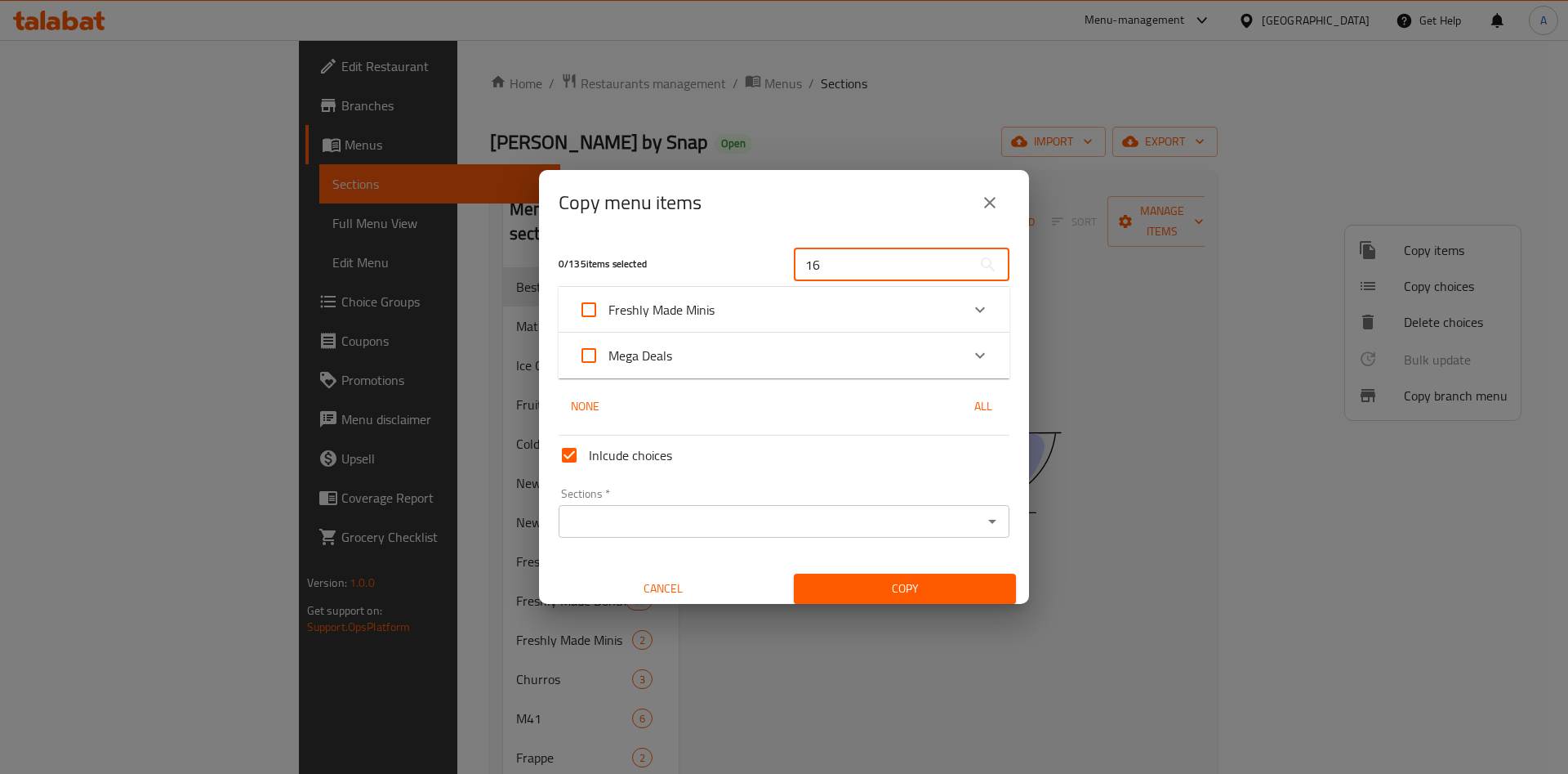
type input "16"
click at [970, 315] on icon "Expand" at bounding box center [980, 310] width 20 height 20
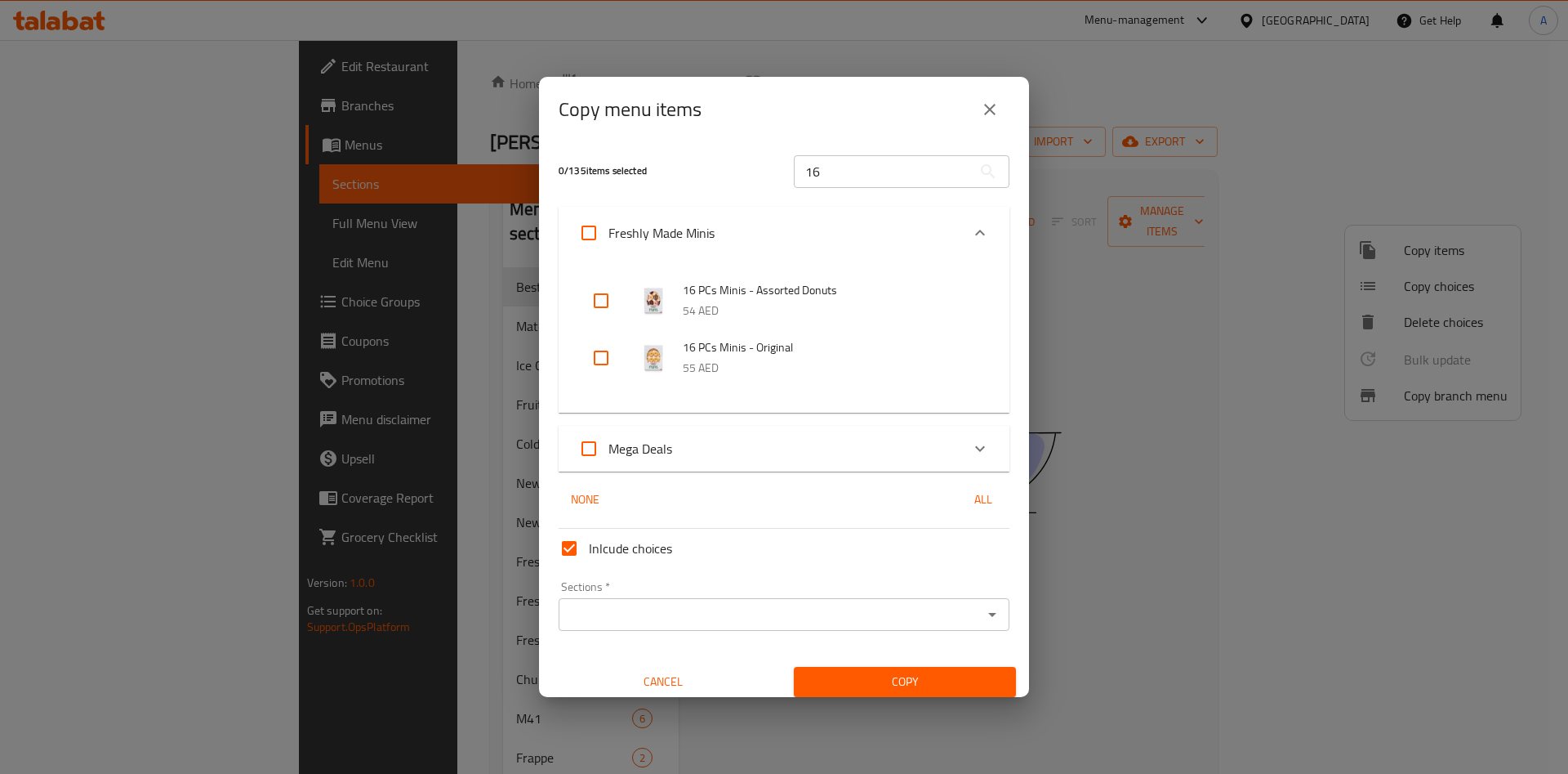
click at [589, 302] on input "checkbox" at bounding box center [600, 300] width 39 height 39
checkbox input "true"
click at [598, 366] on input "checkbox" at bounding box center [600, 357] width 39 height 39
checkbox input "true"
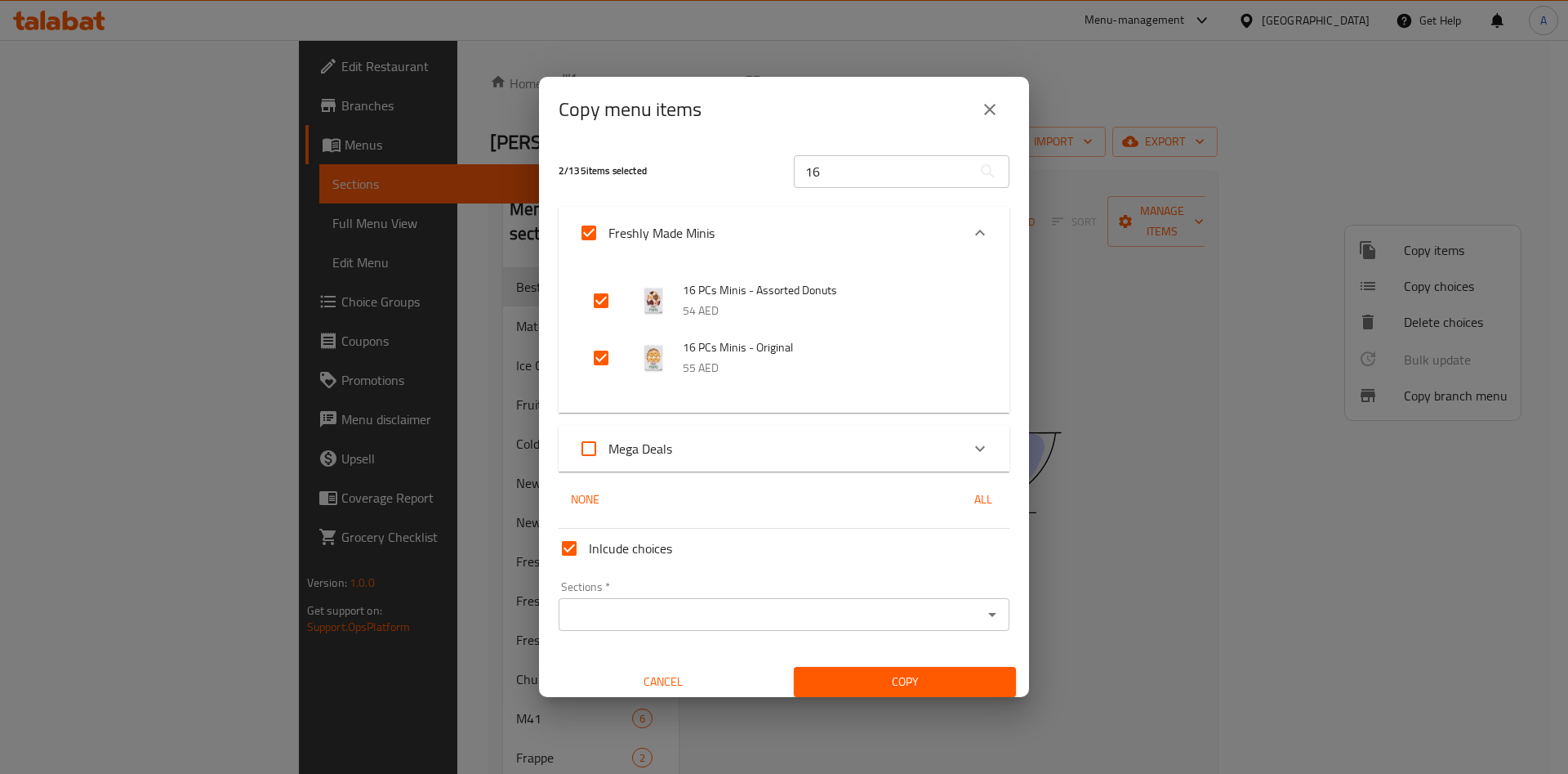
click at [845, 171] on input "16" at bounding box center [882, 171] width 178 height 33
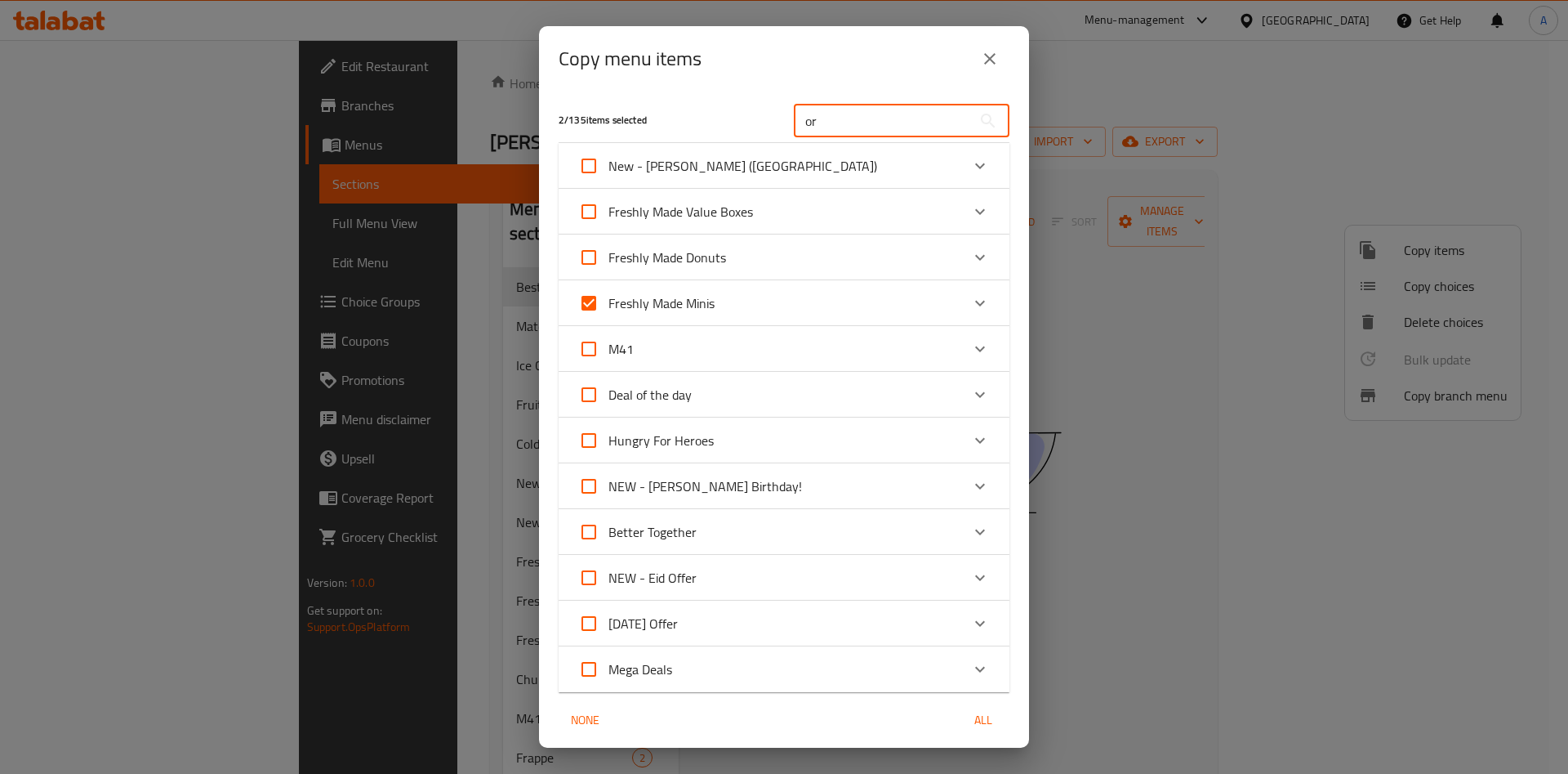
type input "o"
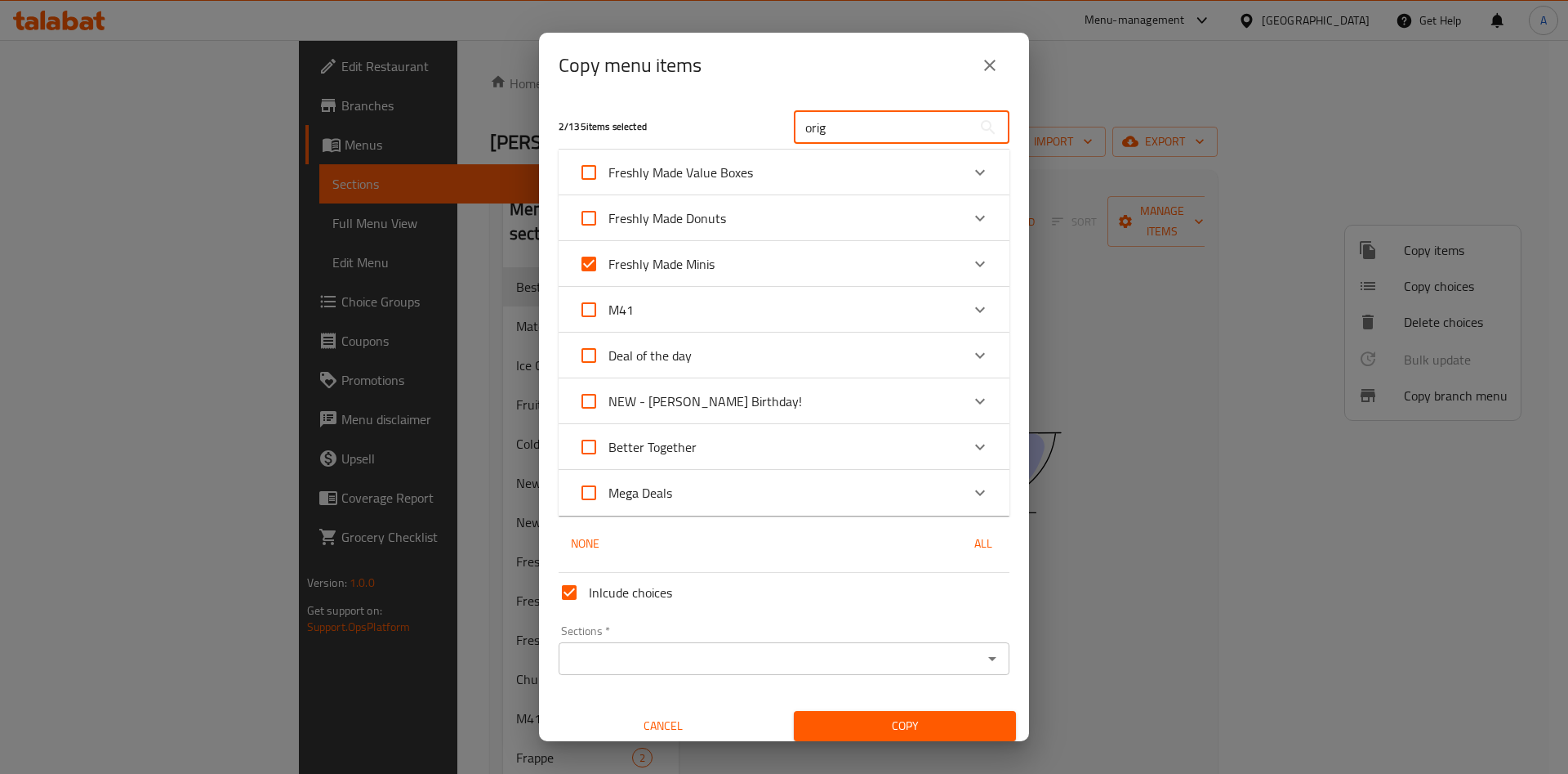
type input "orig"
click at [770, 170] on div "Freshly Made Value Boxes" at bounding box center [768, 172] width 382 height 39
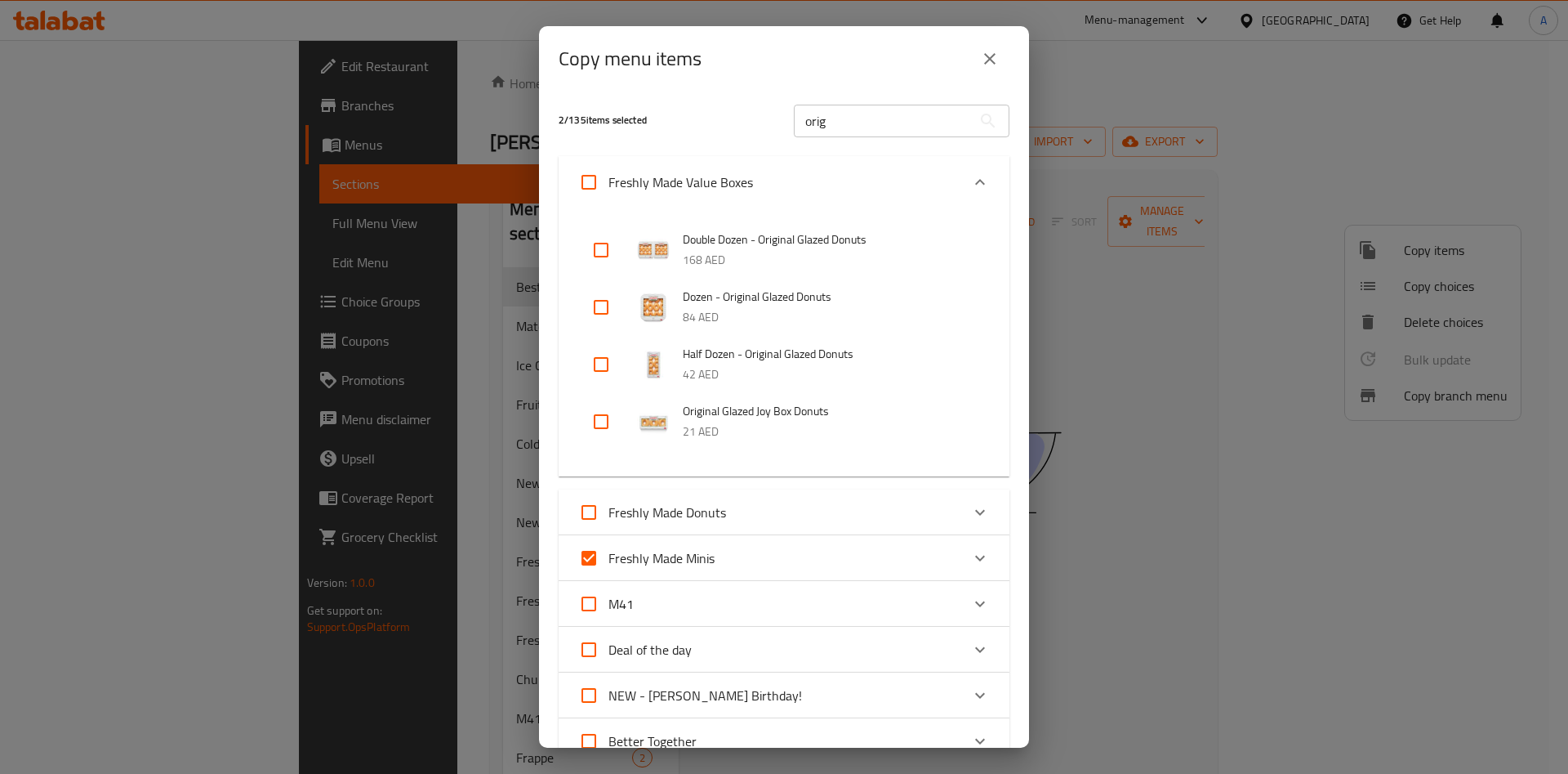
click at [589, 418] on input "checkbox" at bounding box center [600, 421] width 39 height 39
checkbox input "true"
click at [597, 363] on input "checkbox" at bounding box center [600, 364] width 39 height 39
checkbox input "true"
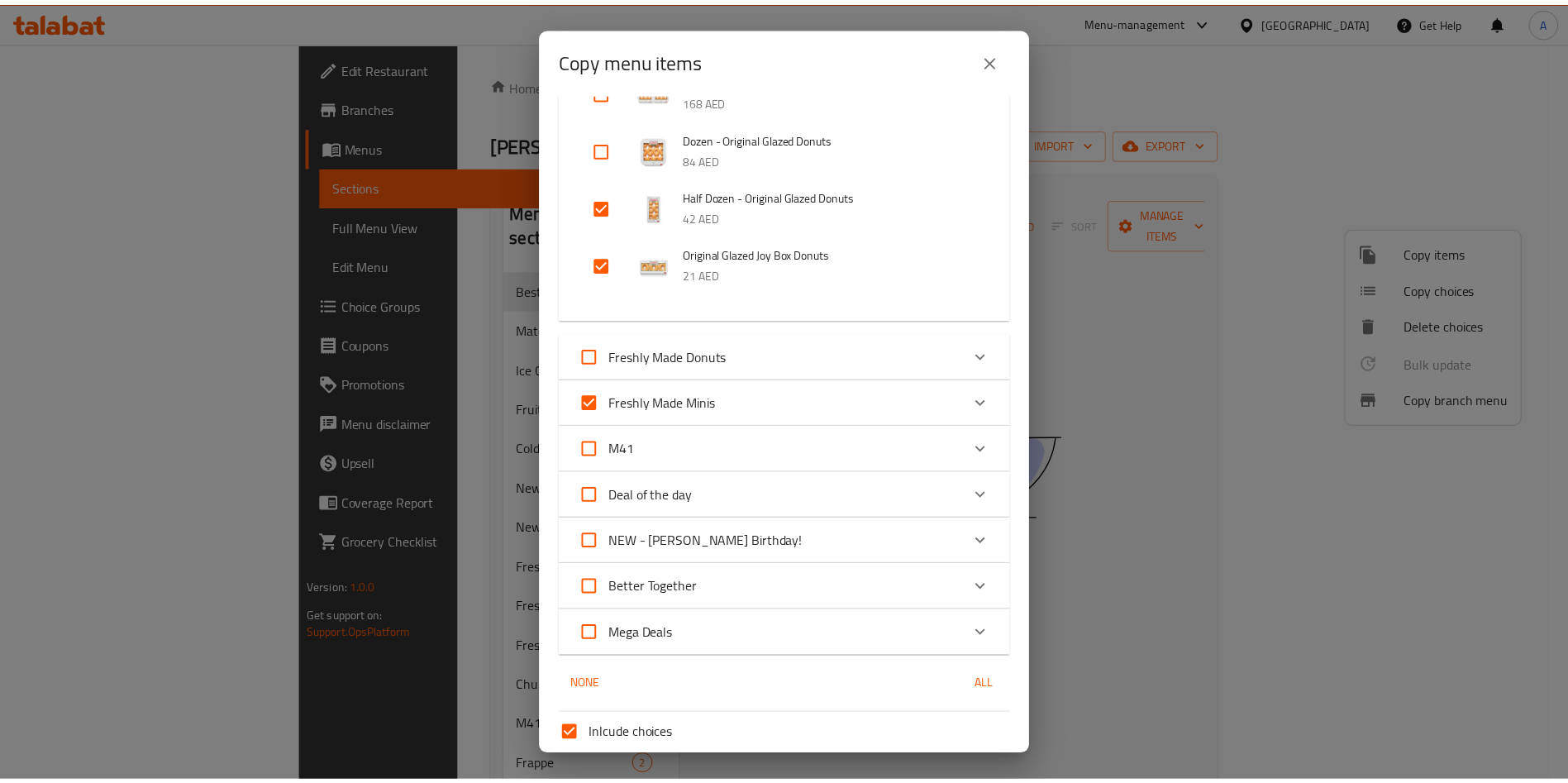
scroll to position [301, 0]
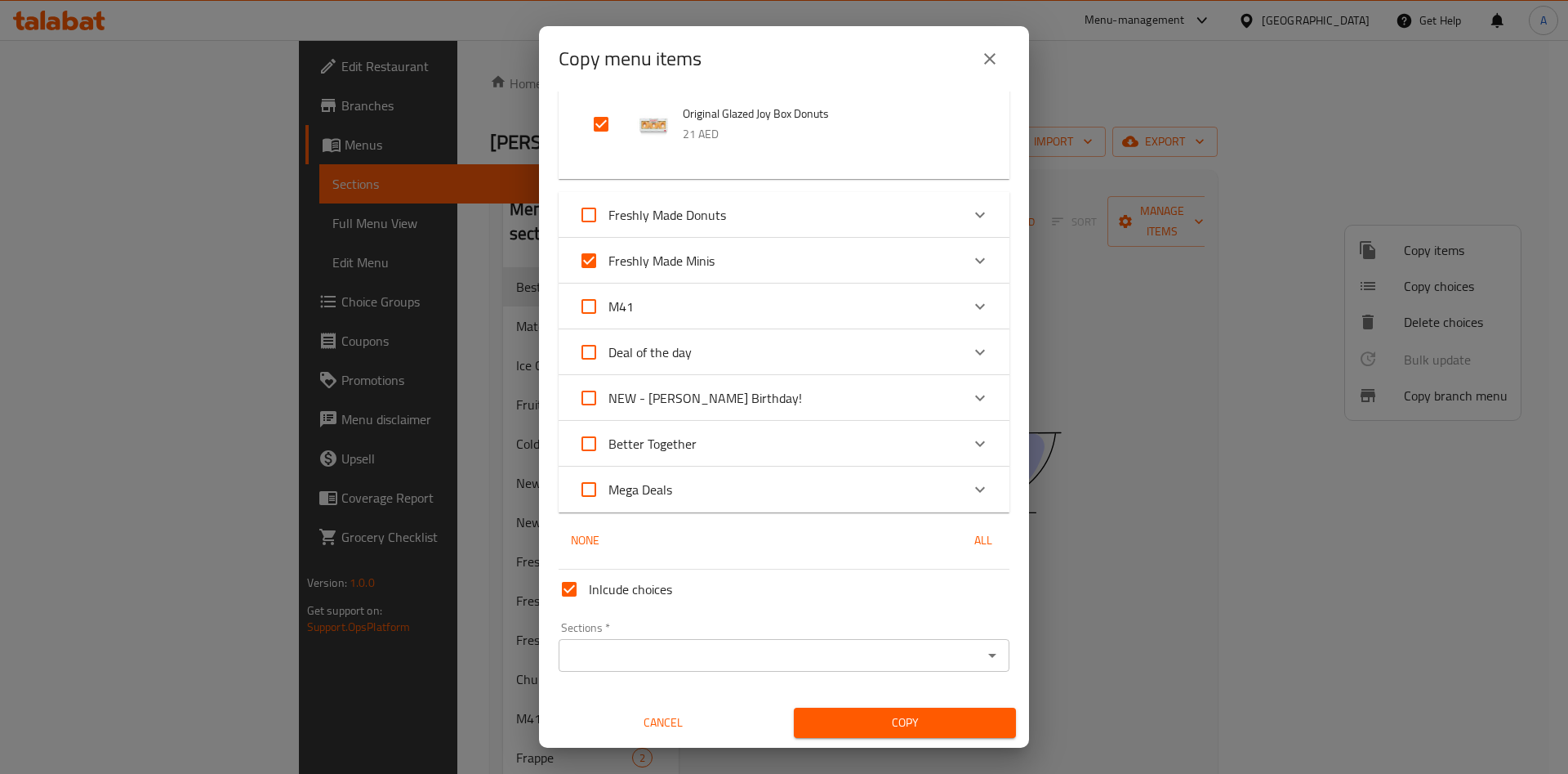
click at [988, 654] on icon "Open" at bounding box center [991, 655] width 8 height 4
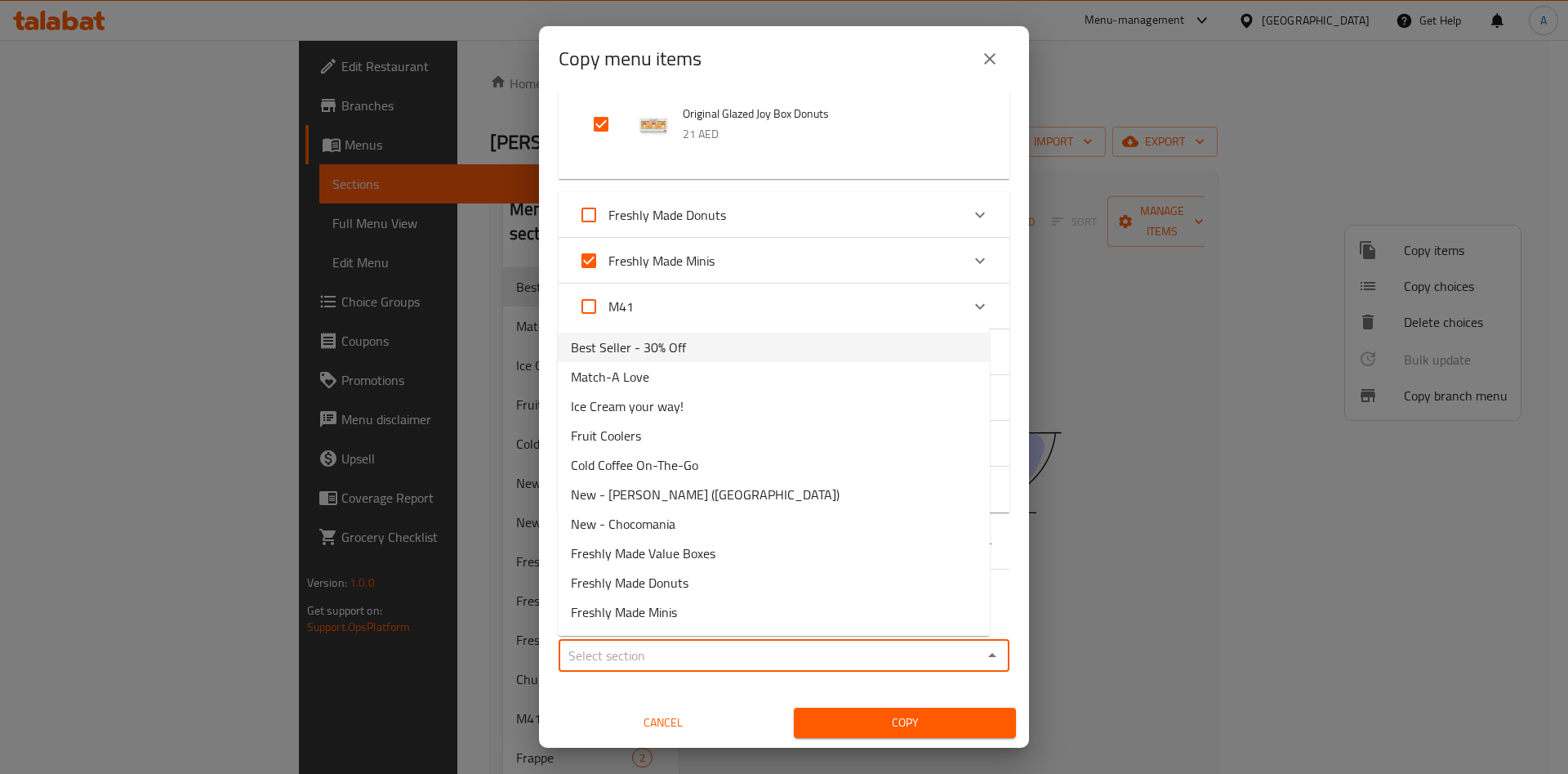
click at [663, 355] on span "Best Seller - 30% Off" at bounding box center [628, 347] width 115 height 20
type input "Best Seller - 30% Off"
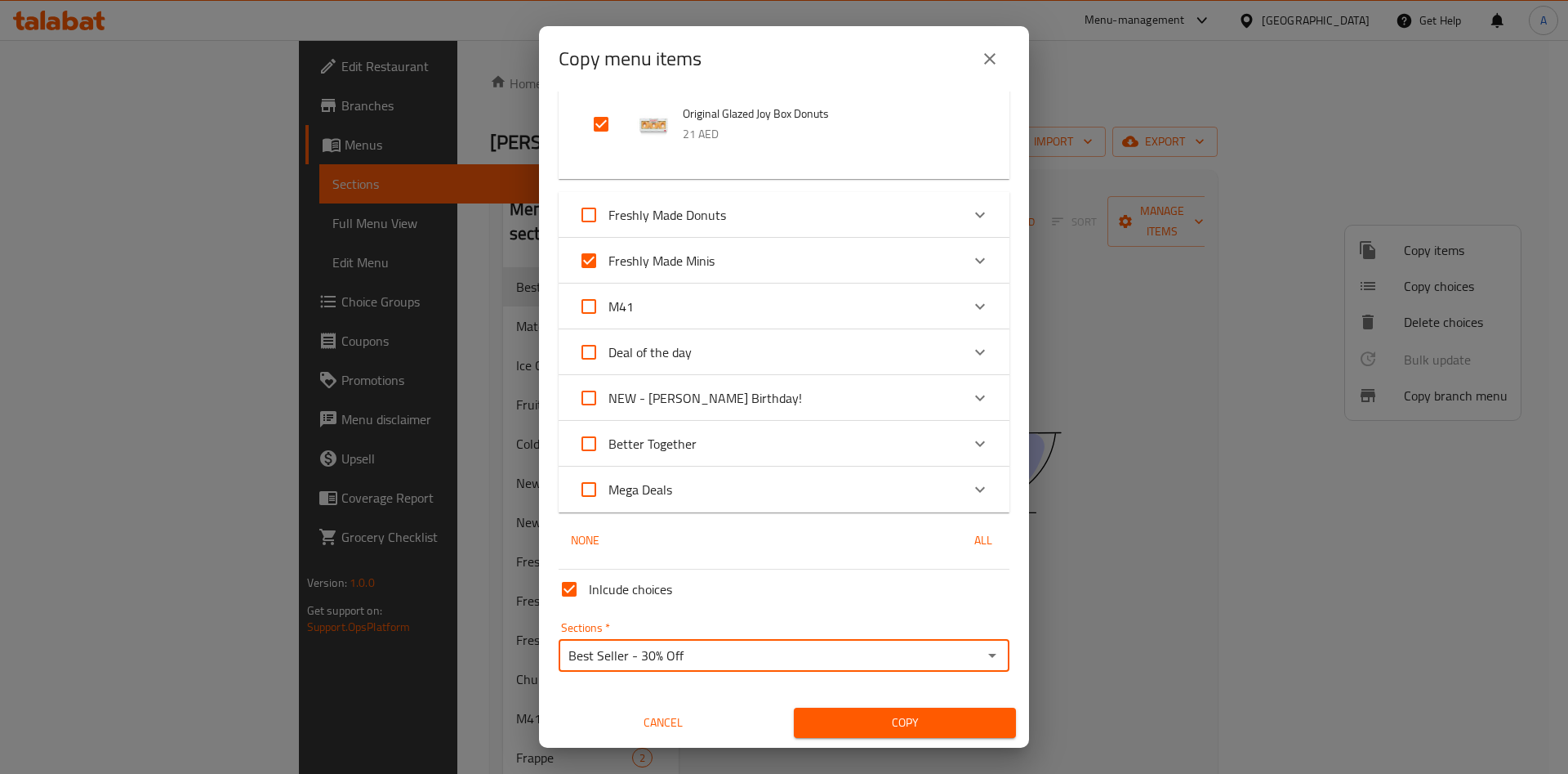
click at [907, 721] on span "Copy" at bounding box center [904, 722] width 196 height 20
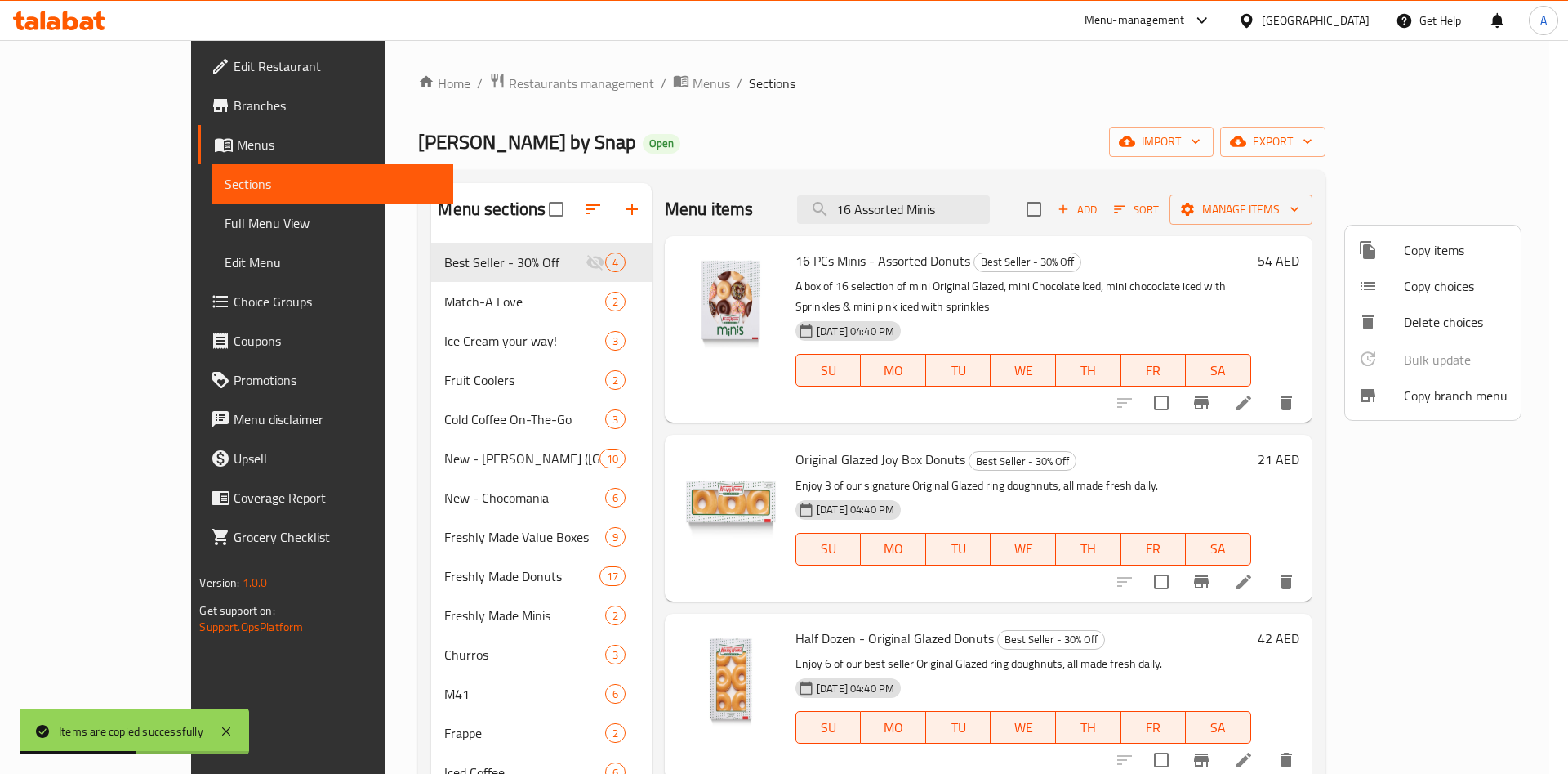
click at [1365, 460] on div at bounding box center [784, 387] width 1568 height 774
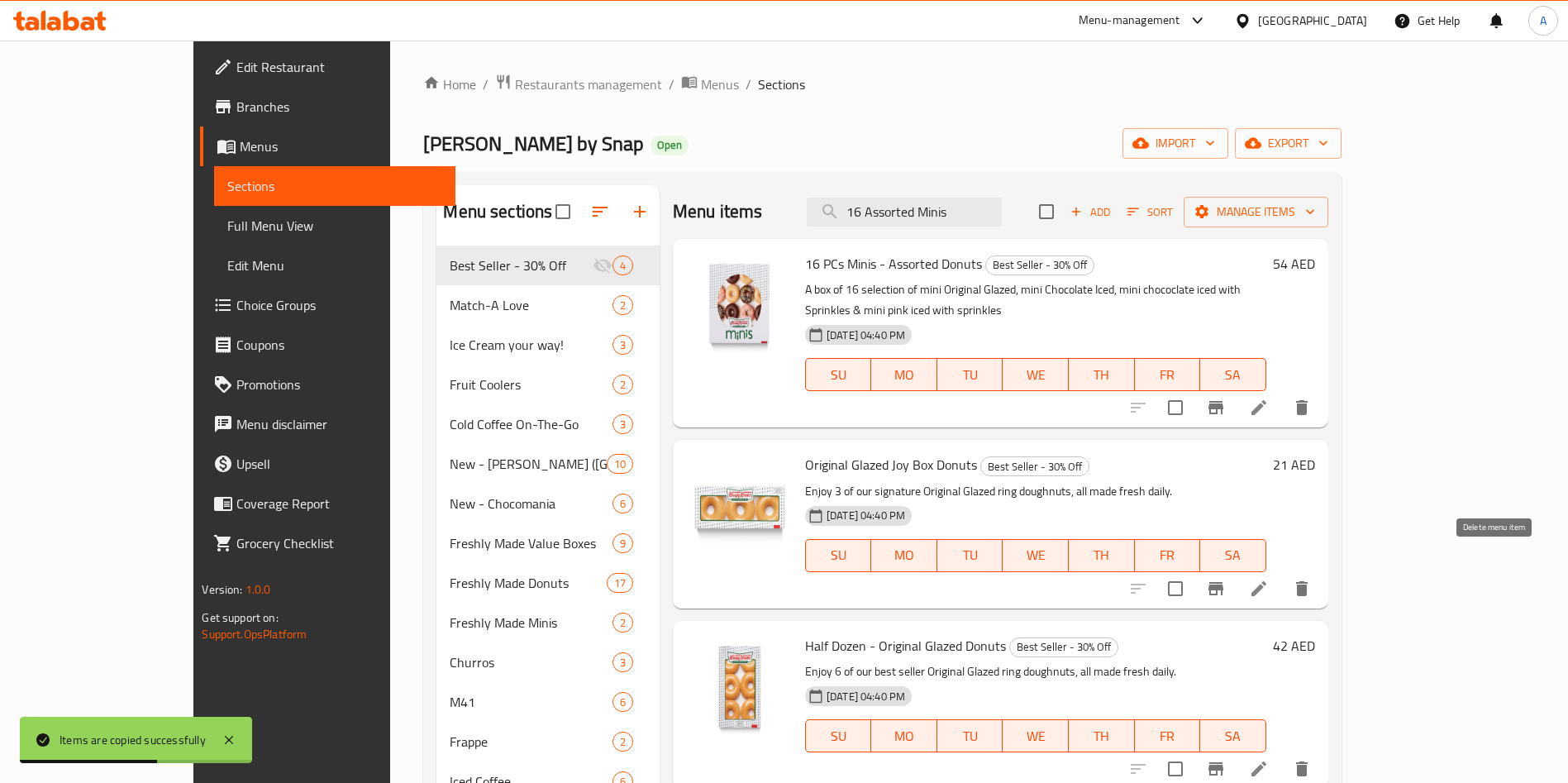
click at [1312, 578] on icon "delete" at bounding box center [1302, 588] width 20 height 20
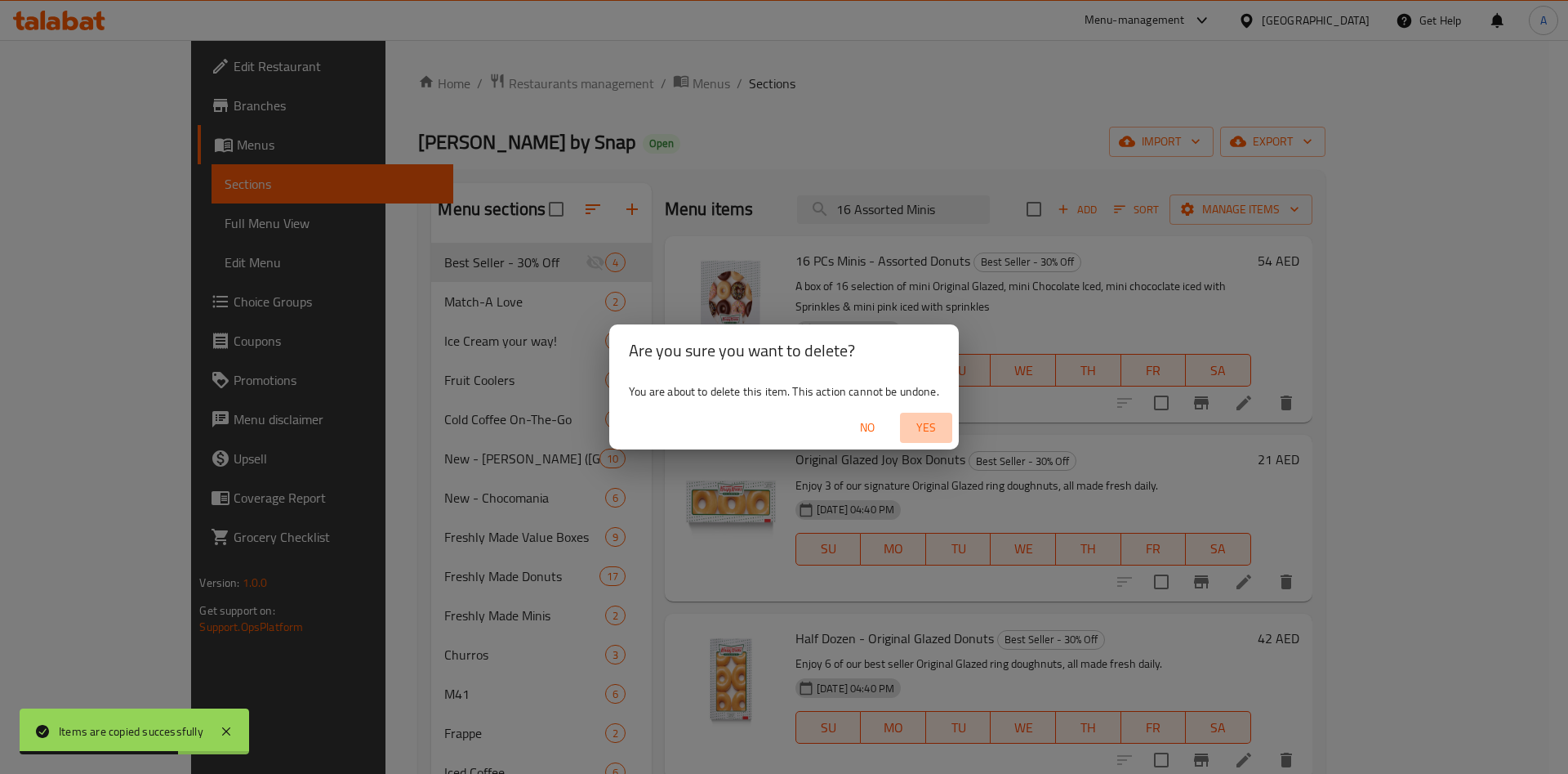
click at [939, 435] on span "Yes" at bounding box center [926, 428] width 39 height 20
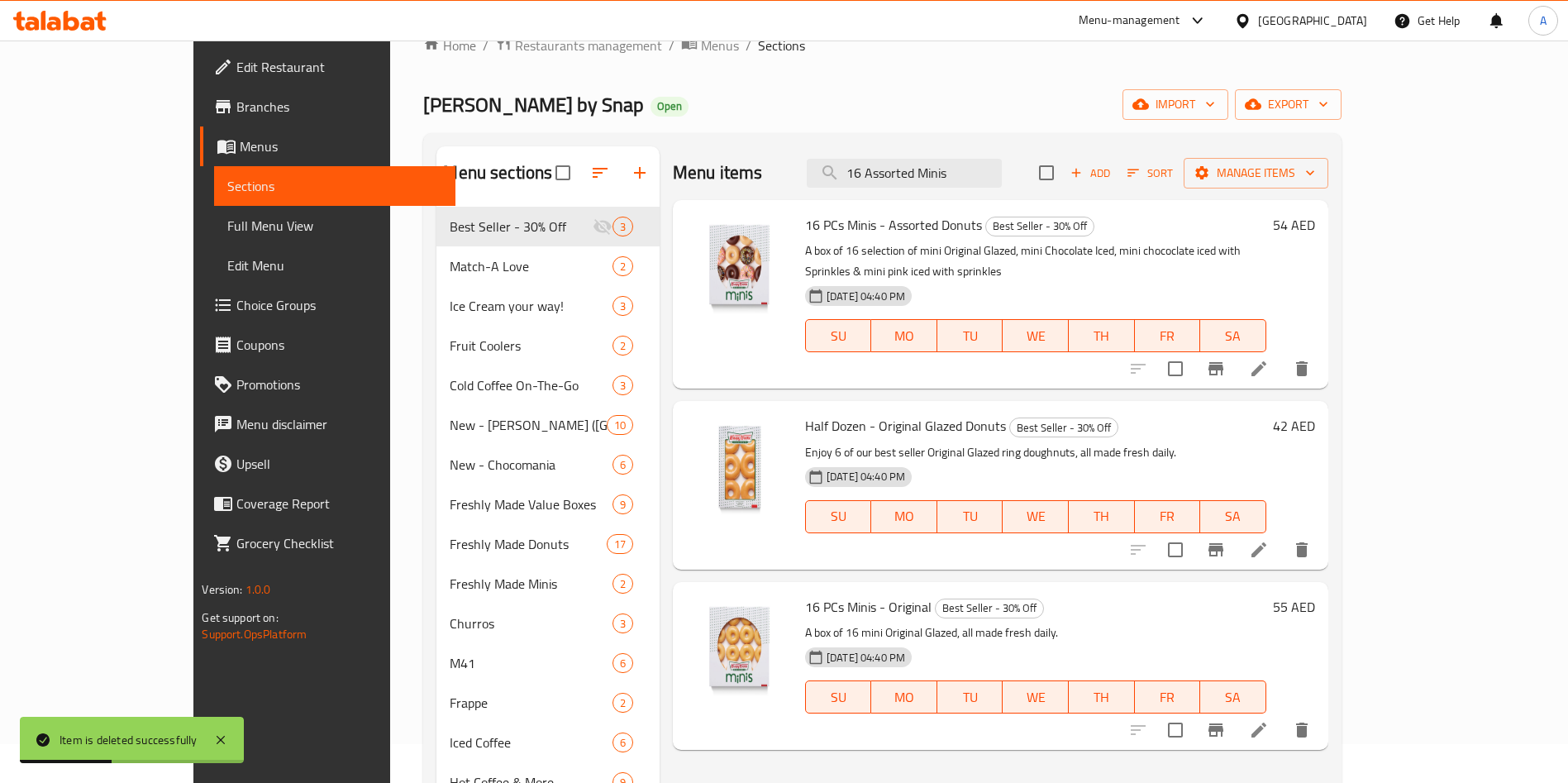
scroll to position [0, 0]
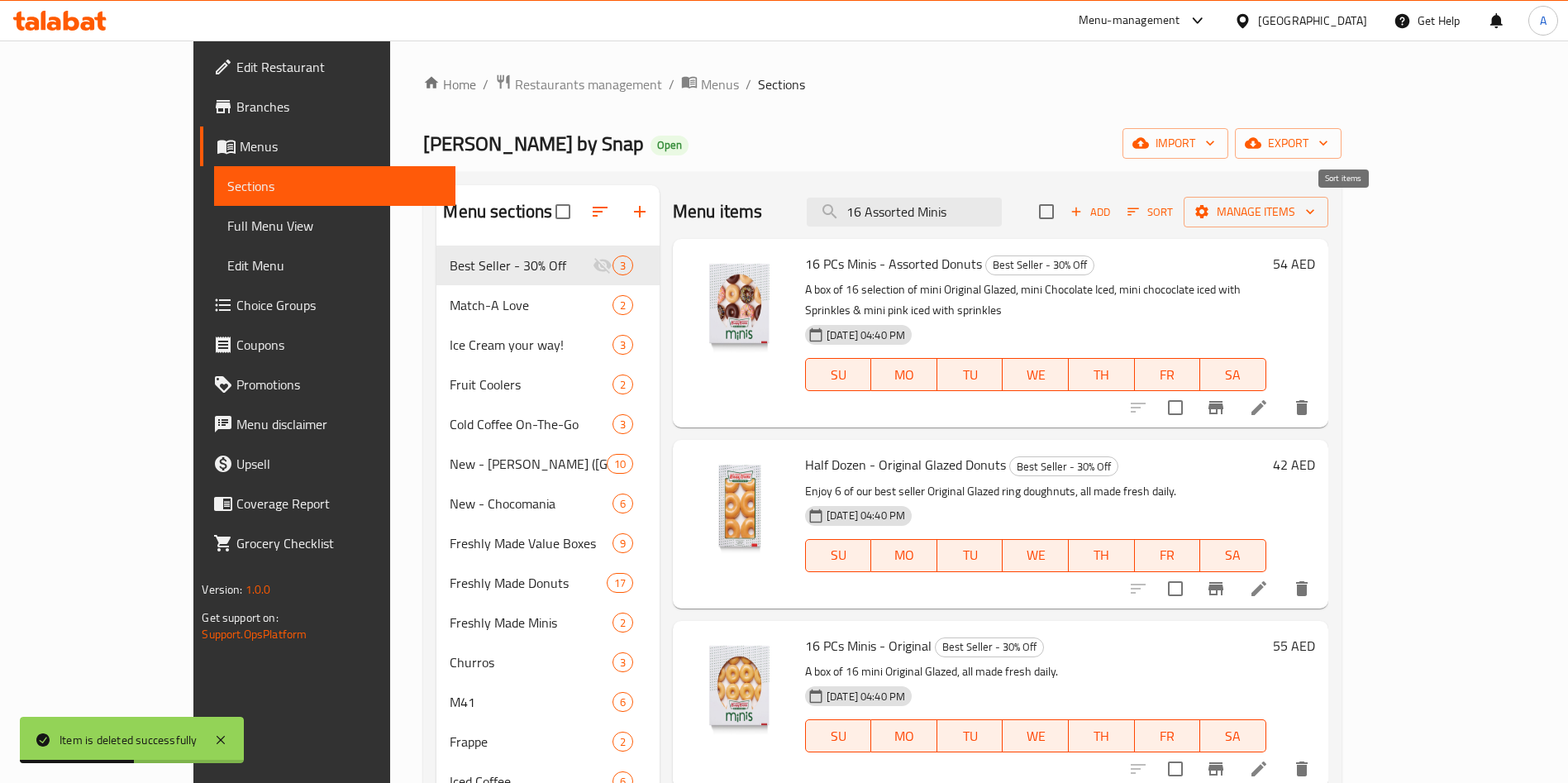
click at [1173, 209] on span "Sort" at bounding box center [1149, 212] width 45 height 19
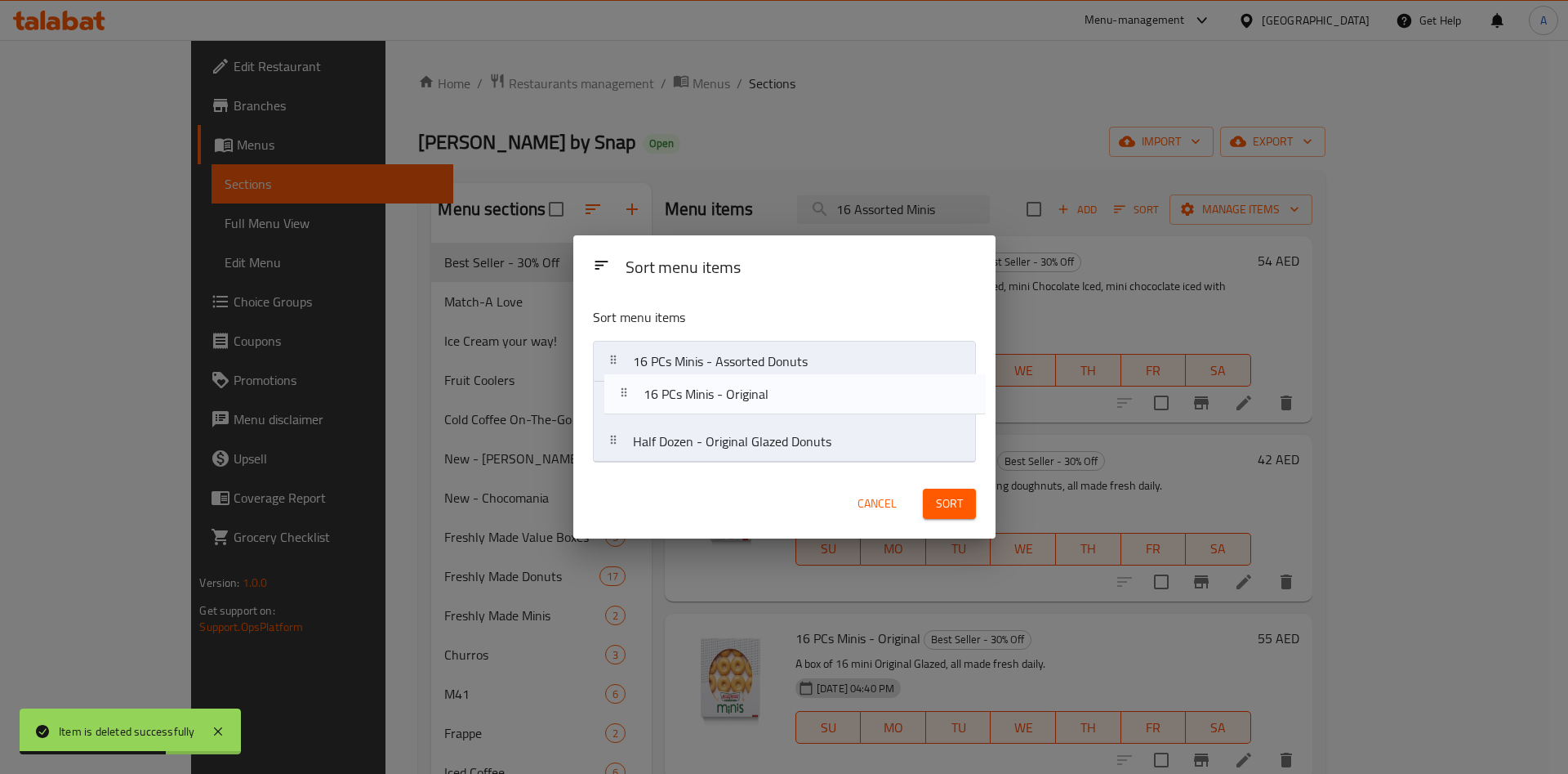
drag, startPoint x: 662, startPoint y: 450, endPoint x: 672, endPoint y: 397, distance: 53.9
click at [672, 397] on nav "16 PCs Minis - Assorted Donuts Half Dozen - Original Glazed Donuts 16 PCs Minis…" at bounding box center [784, 402] width 383 height 122
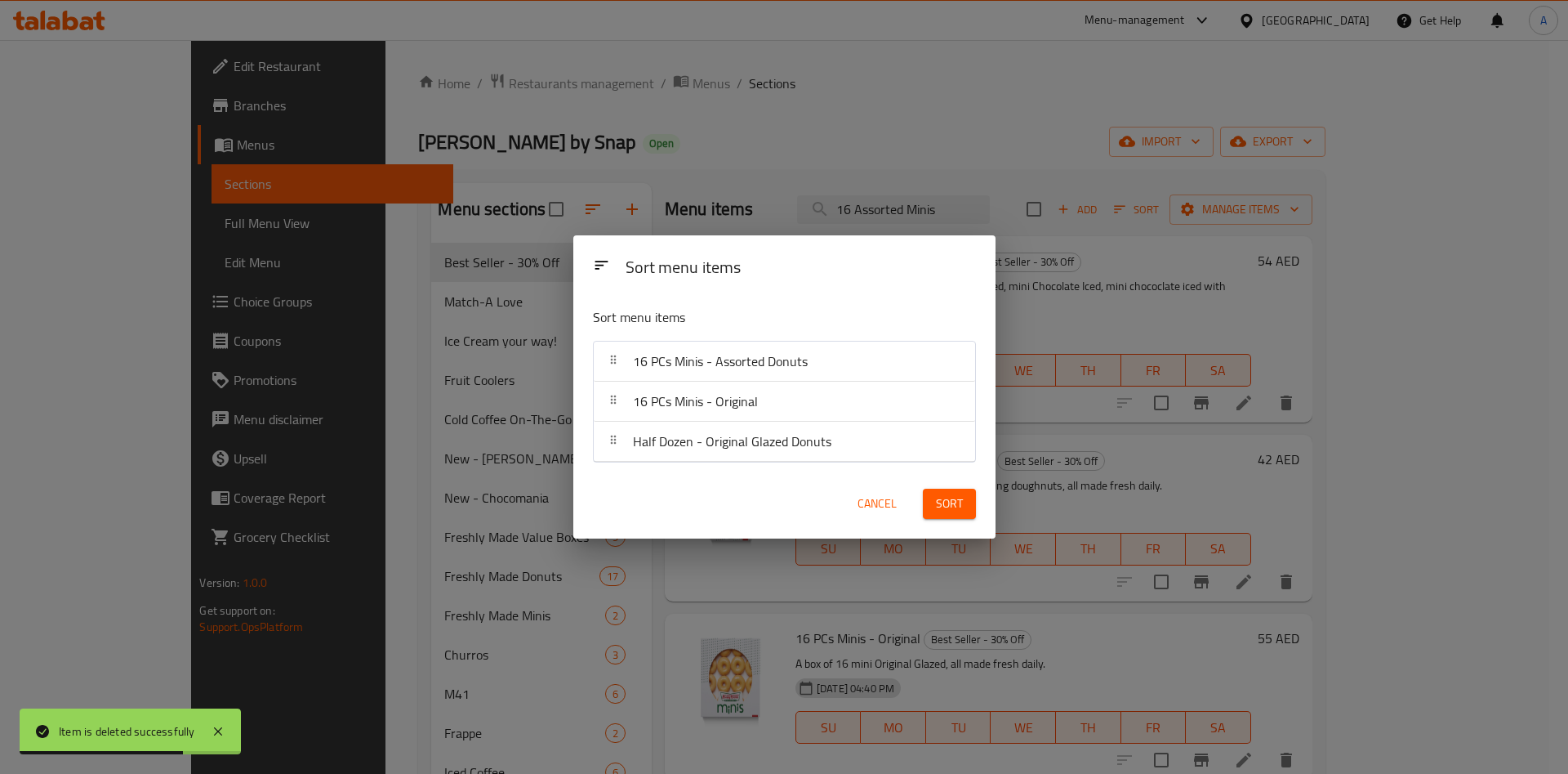
click at [928, 500] on button "Sort" at bounding box center [949, 503] width 53 height 30
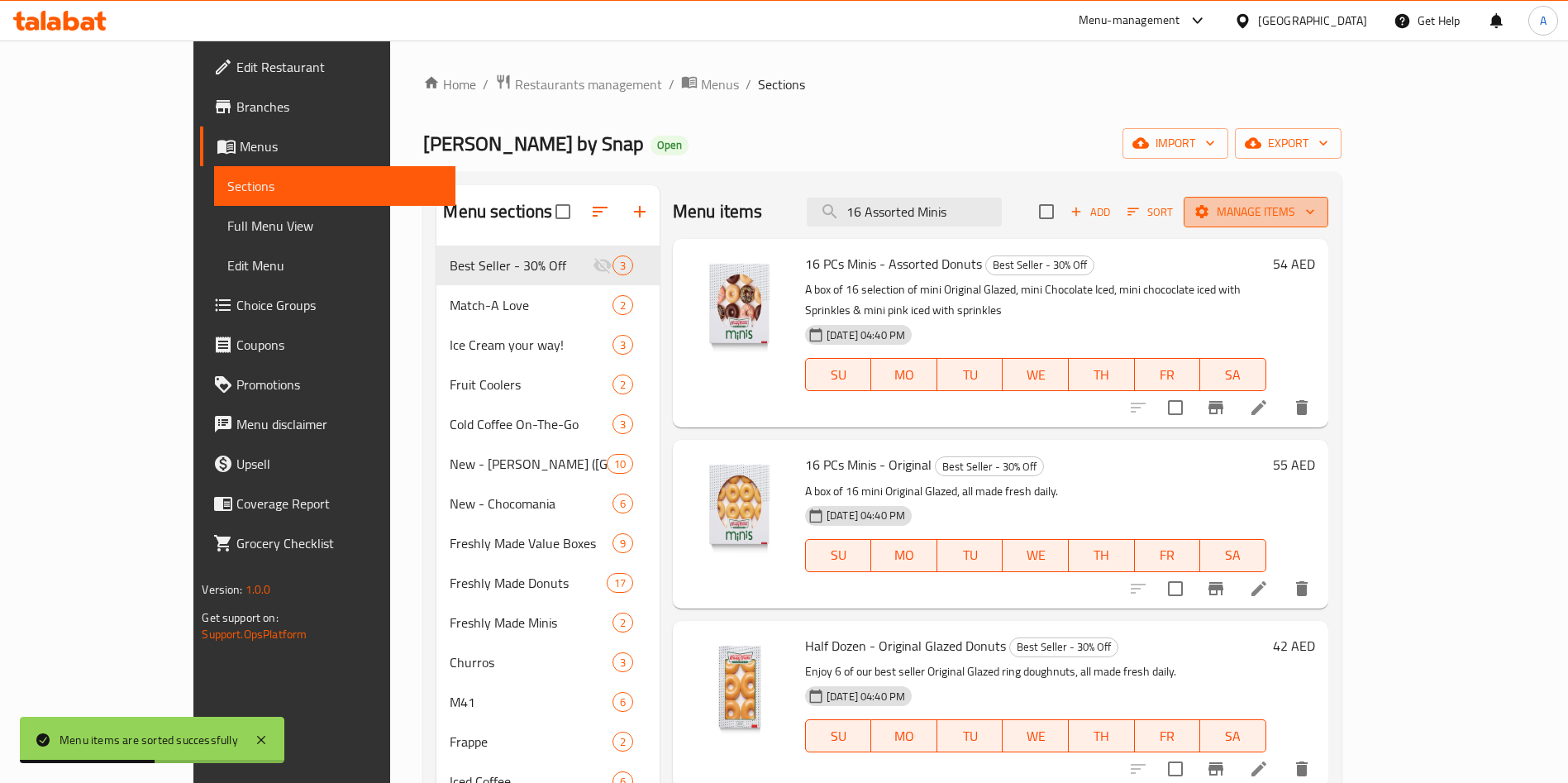
click at [1315, 211] on span "Manage items" at bounding box center [1256, 212] width 118 height 20
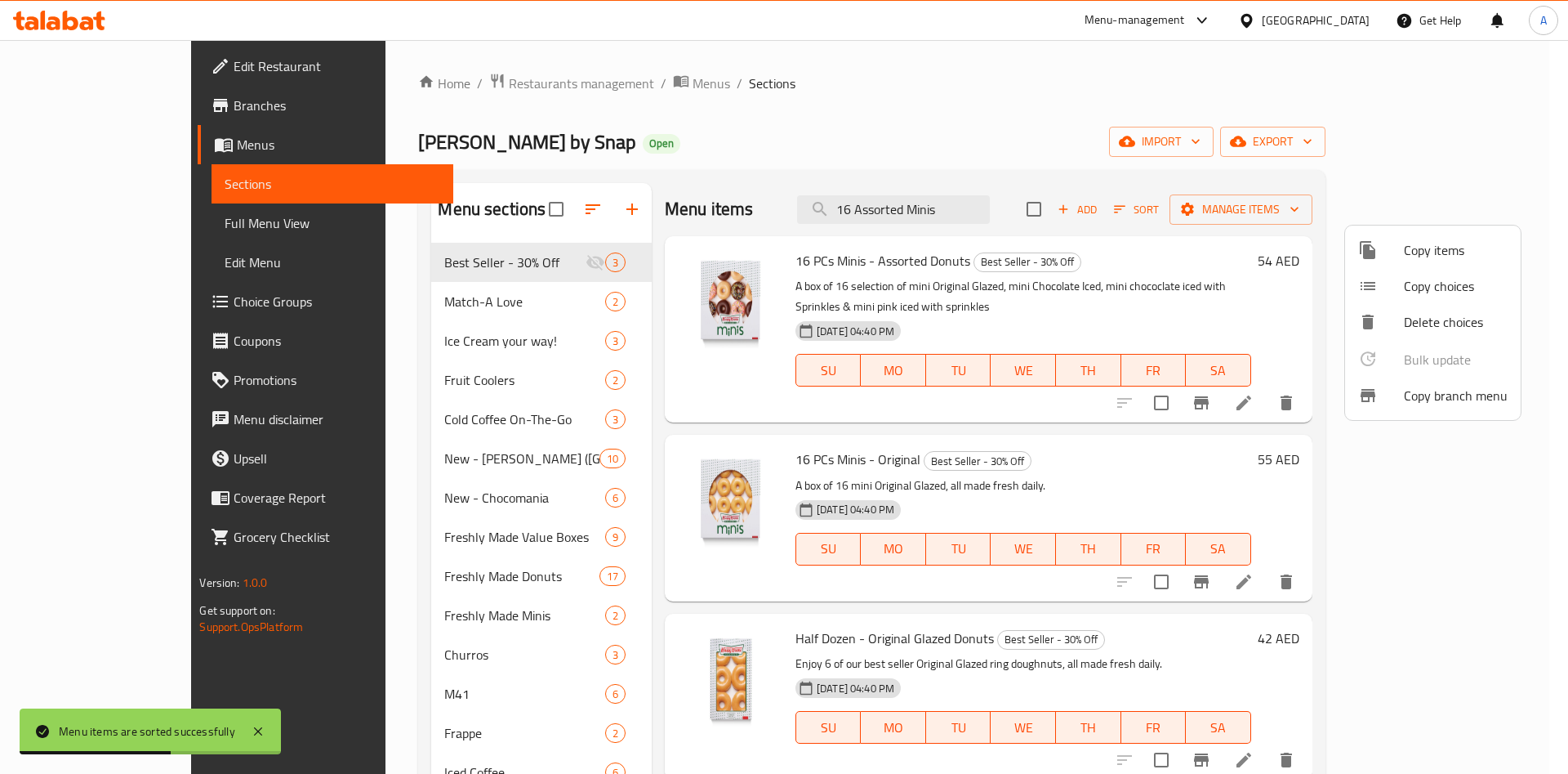
click at [1404, 250] on span "Copy items" at bounding box center [1455, 250] width 104 height 20
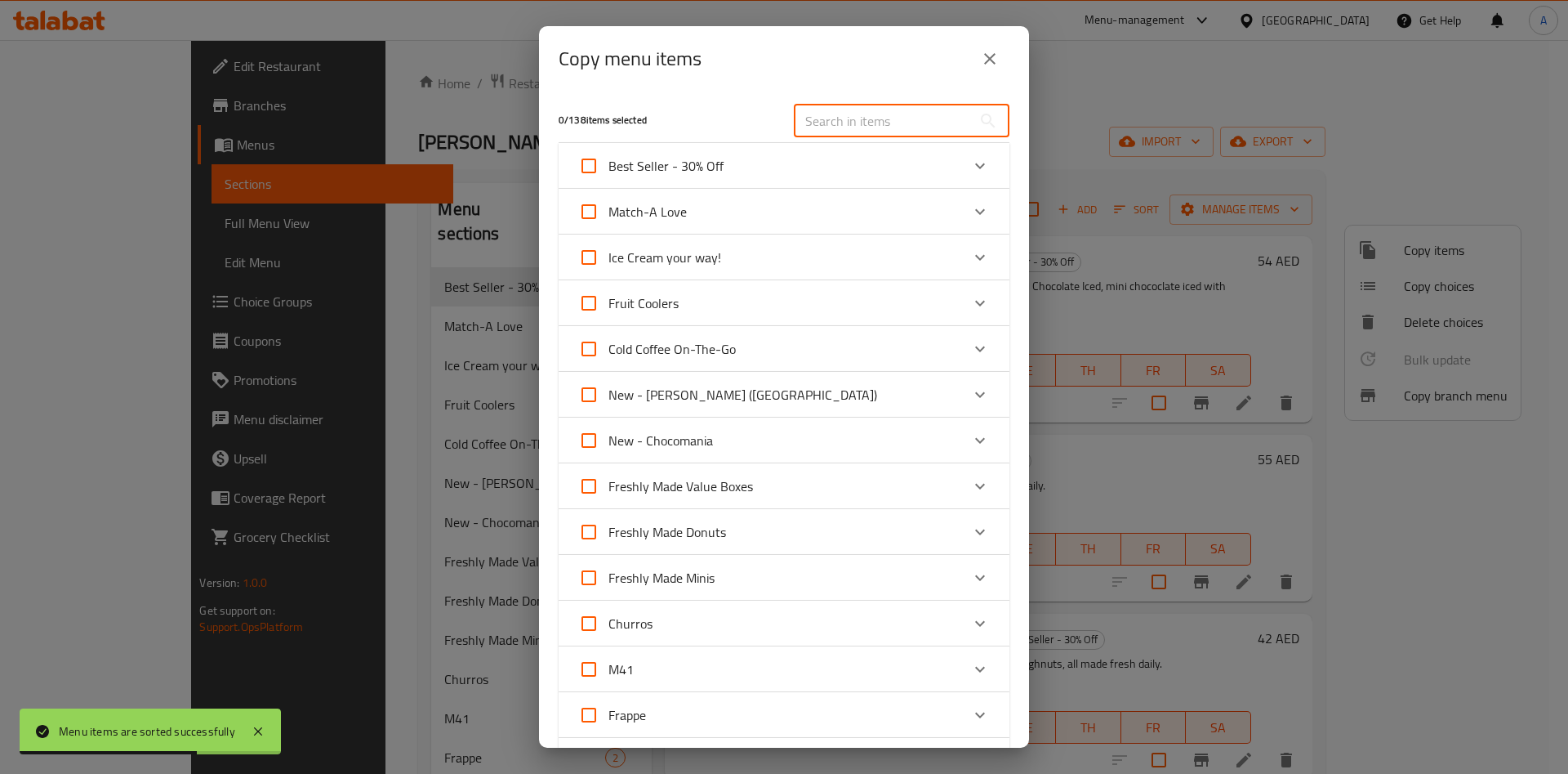
click at [841, 123] on input "text" at bounding box center [882, 121] width 178 height 33
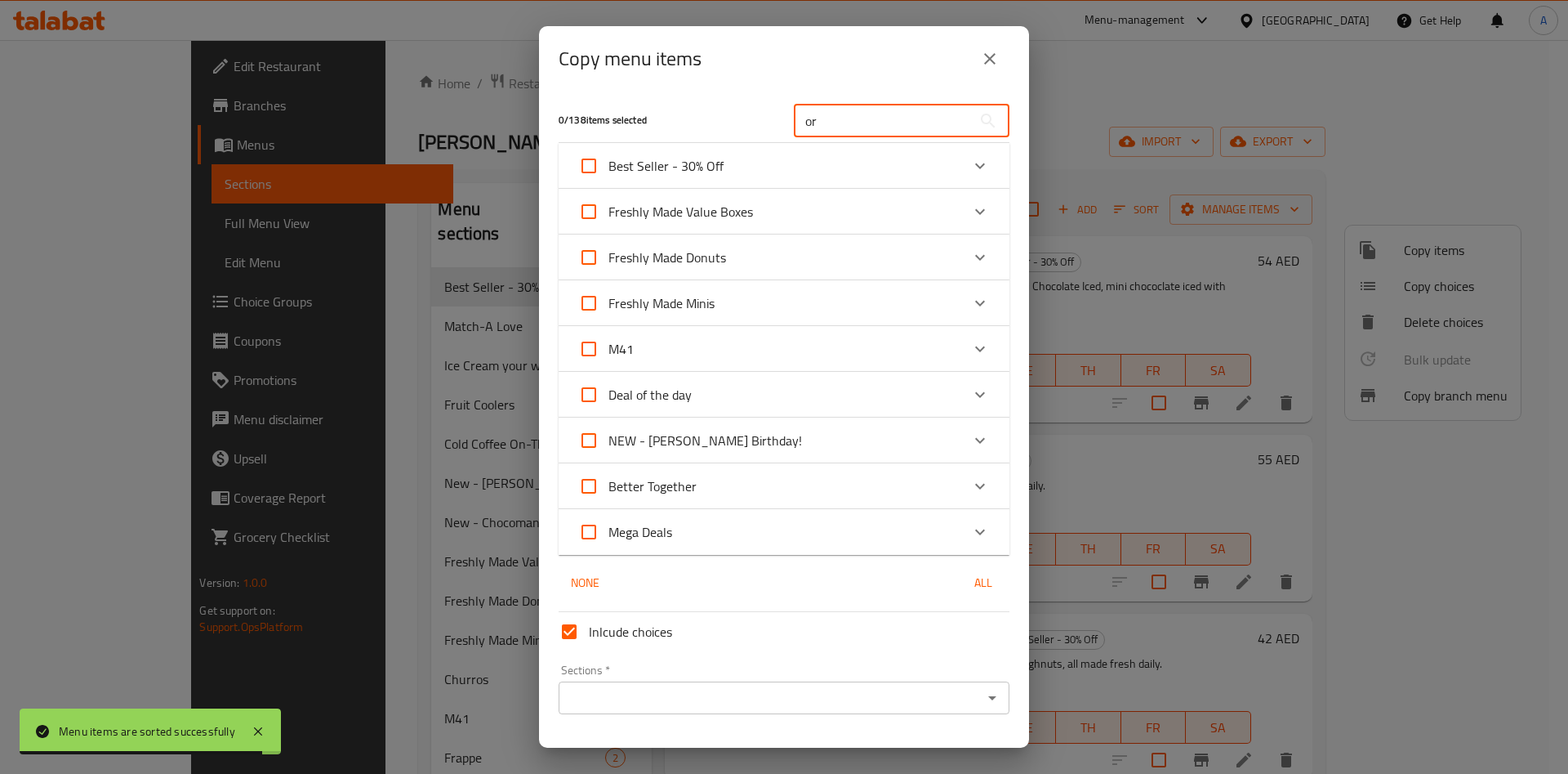
type input "o"
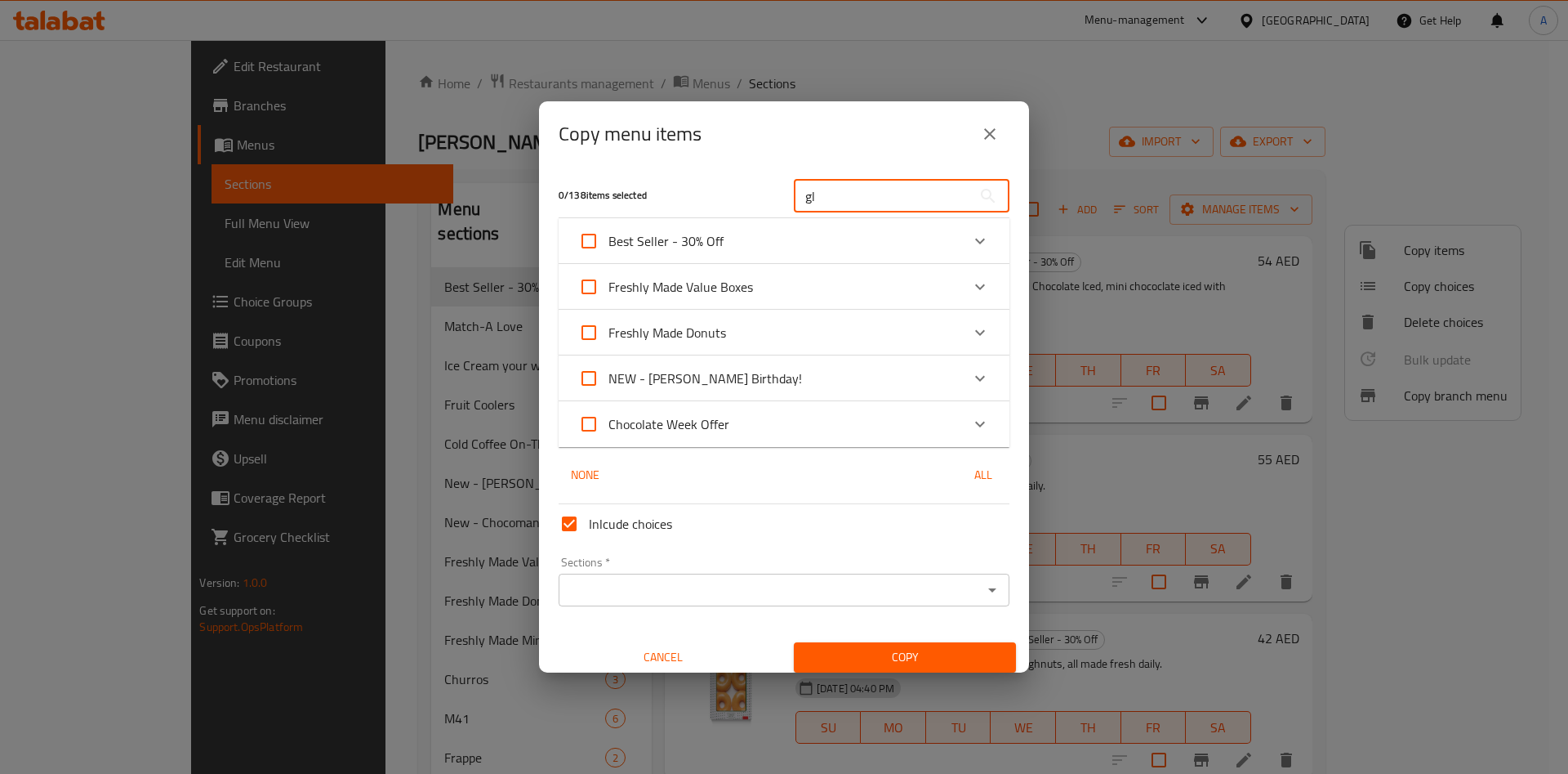
type input "gl"
click at [975, 284] on icon "Expand" at bounding box center [979, 287] width 10 height 5
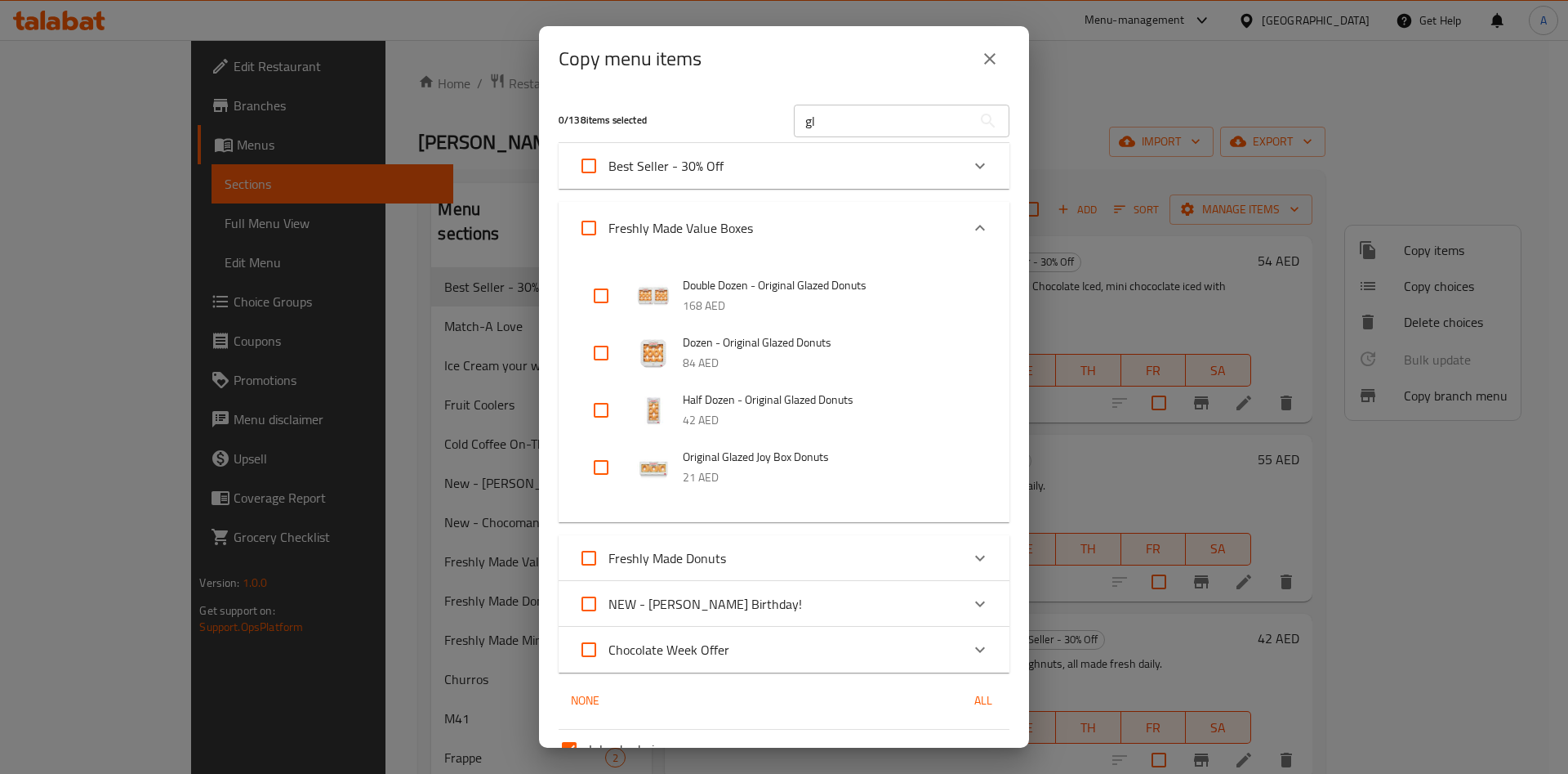
click at [596, 355] on input "checkbox" at bounding box center [600, 353] width 39 height 39
checkbox input "true"
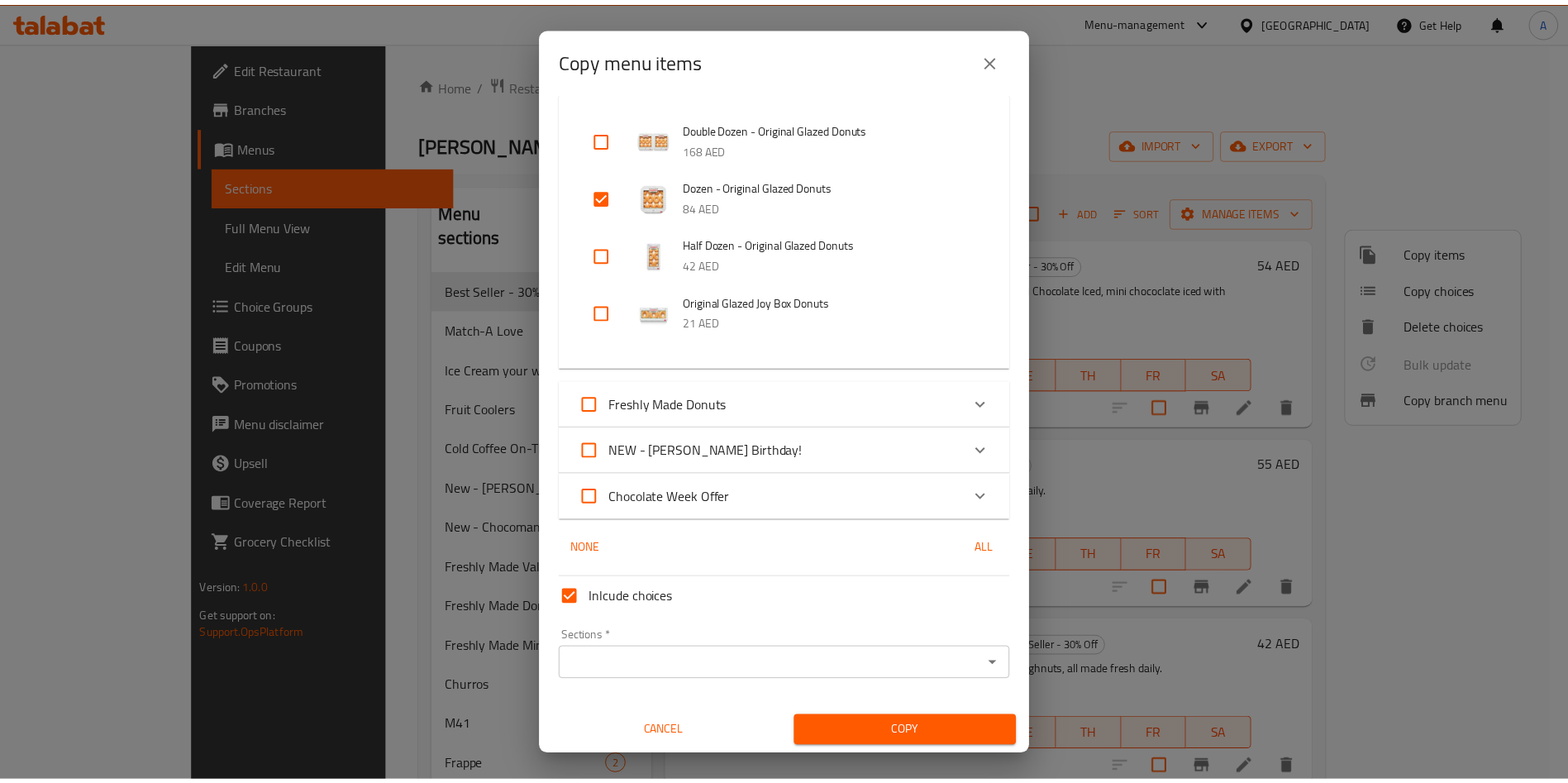
scroll to position [162, 0]
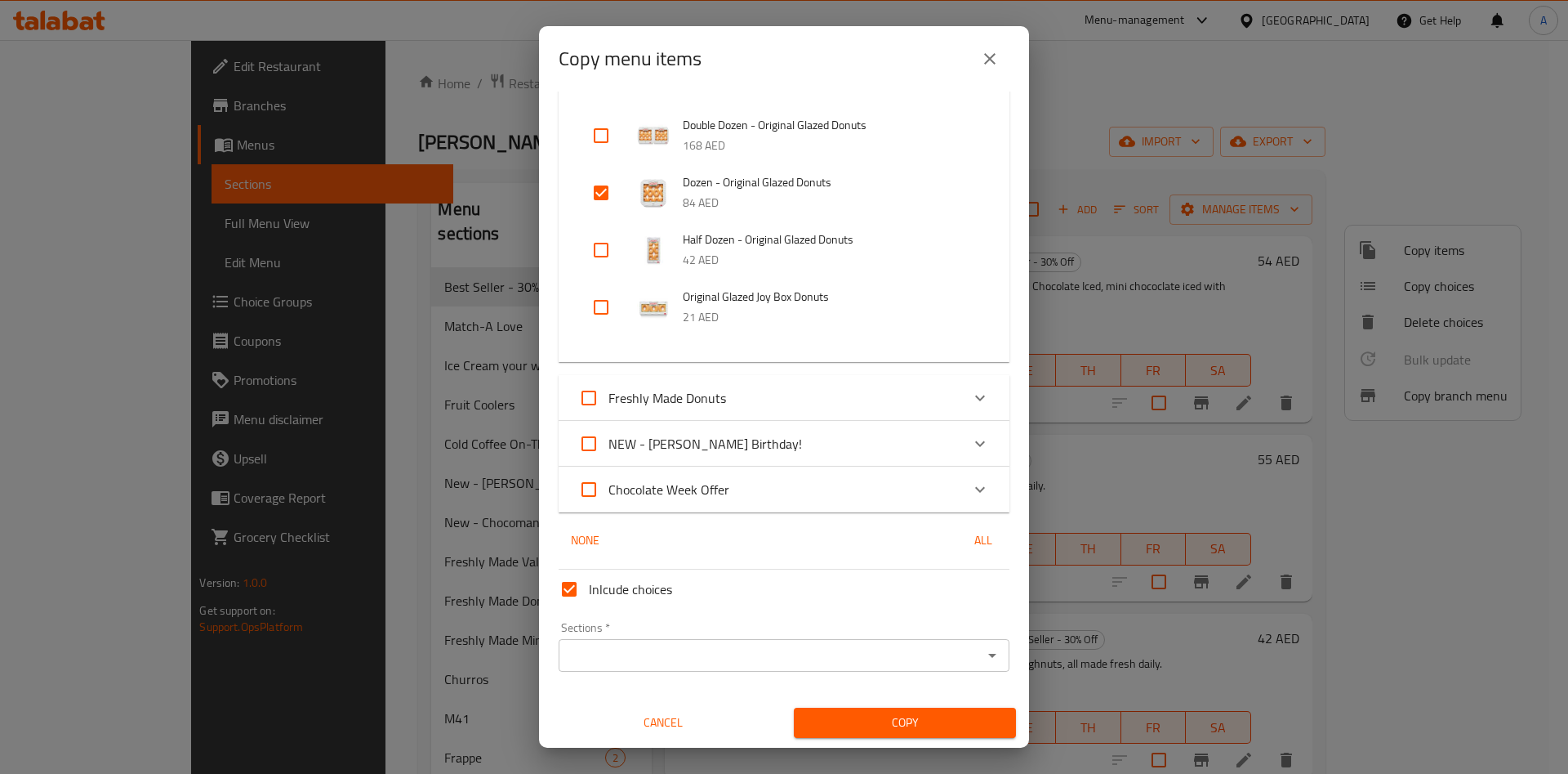
click at [865, 665] on input "Sections   *" at bounding box center [770, 655] width 414 height 23
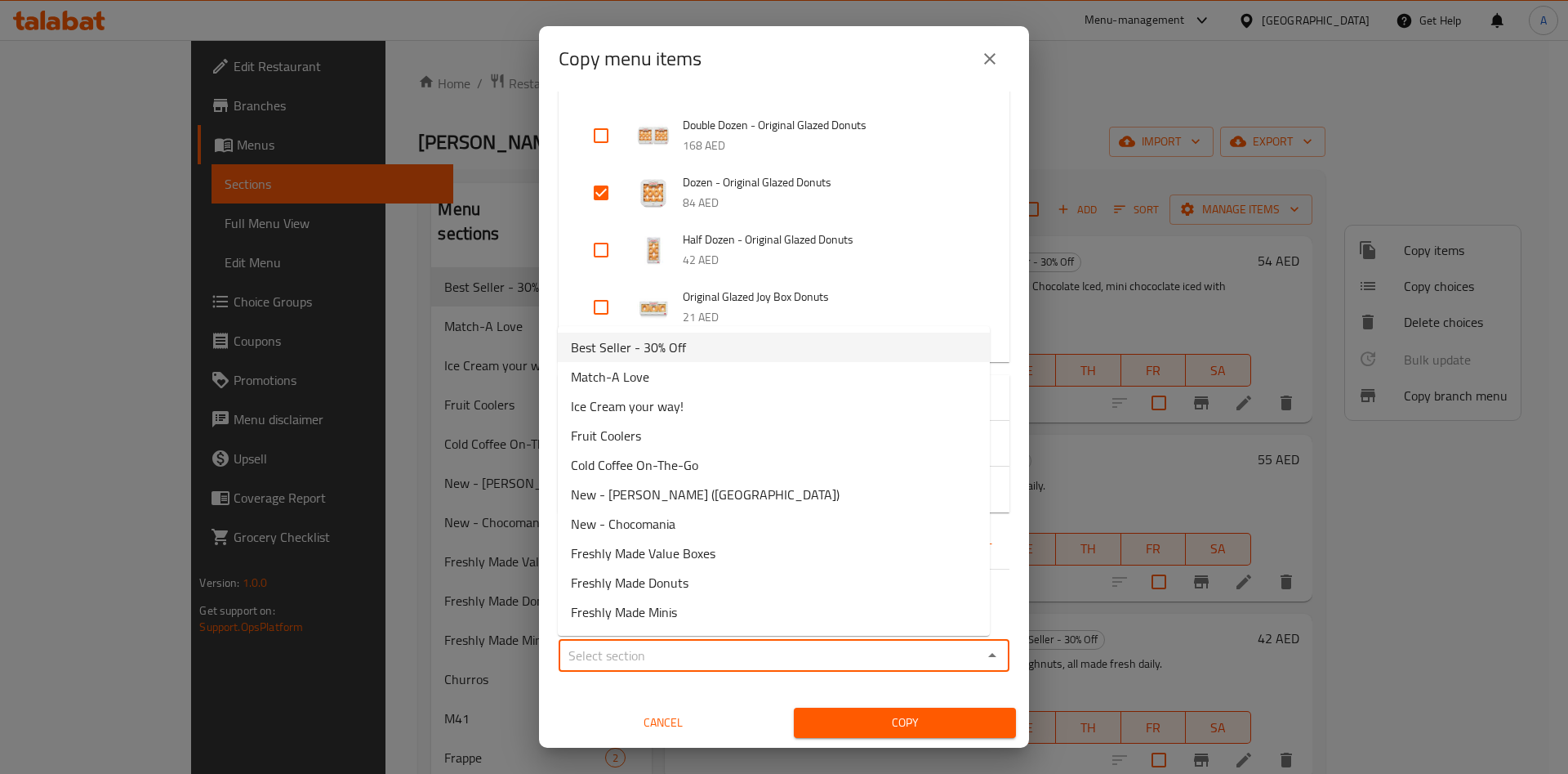
click at [641, 355] on span "Best Seller - 30% Off" at bounding box center [628, 347] width 115 height 20
type input "Best Seller - 30% Off"
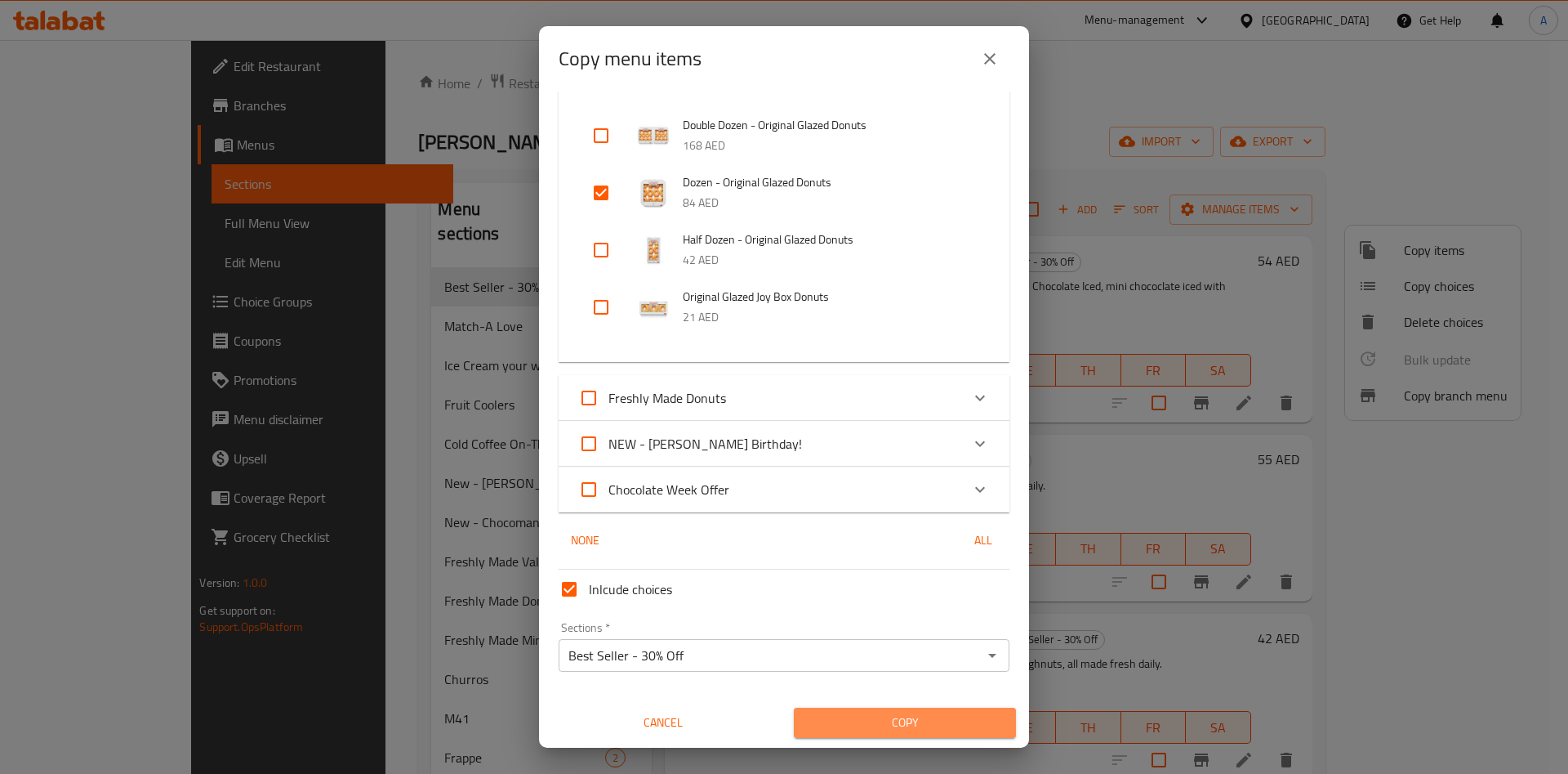
click at [900, 729] on span "Copy" at bounding box center [904, 722] width 196 height 20
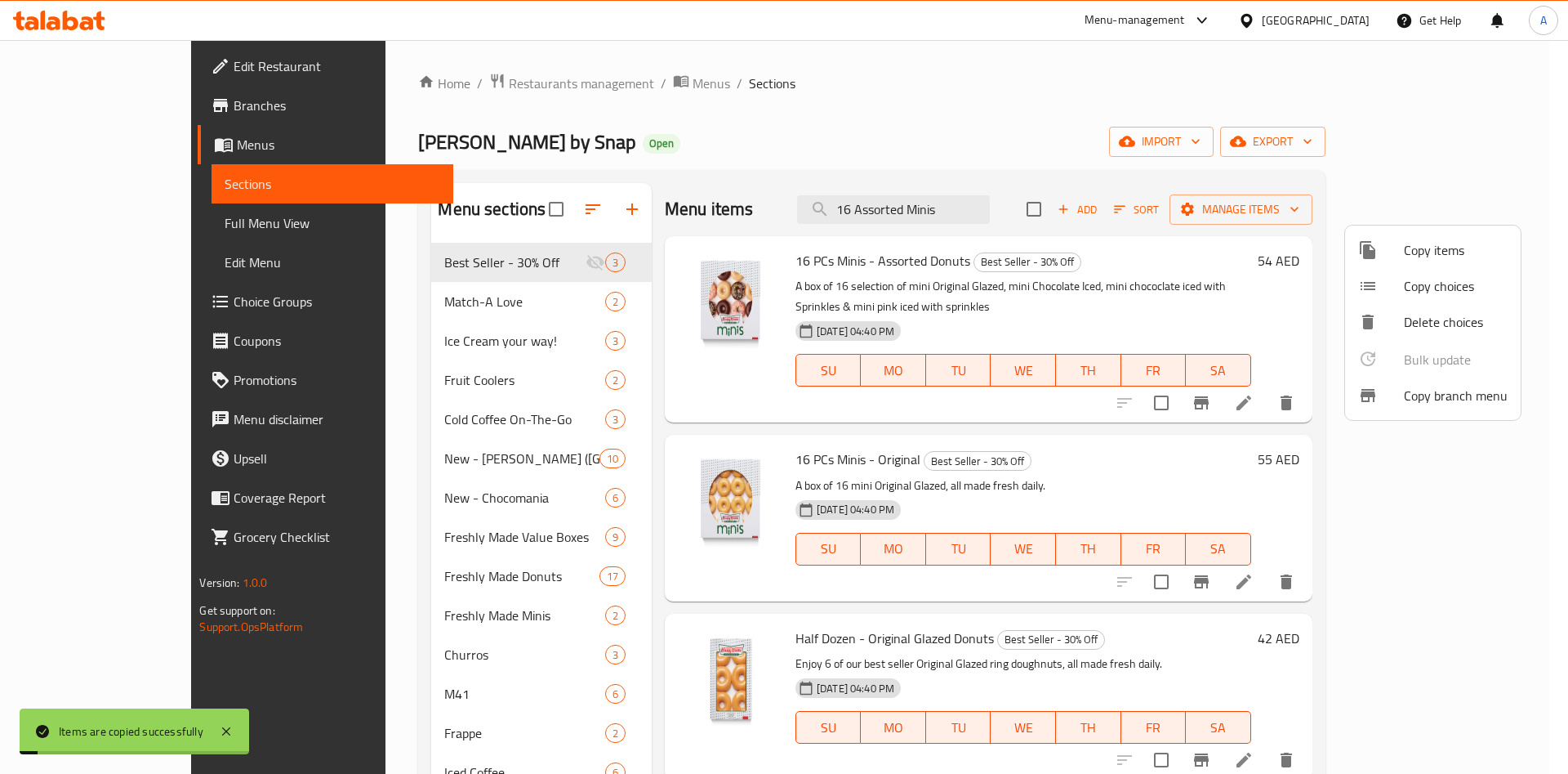
click at [413, 323] on div at bounding box center [784, 387] width 1568 height 774
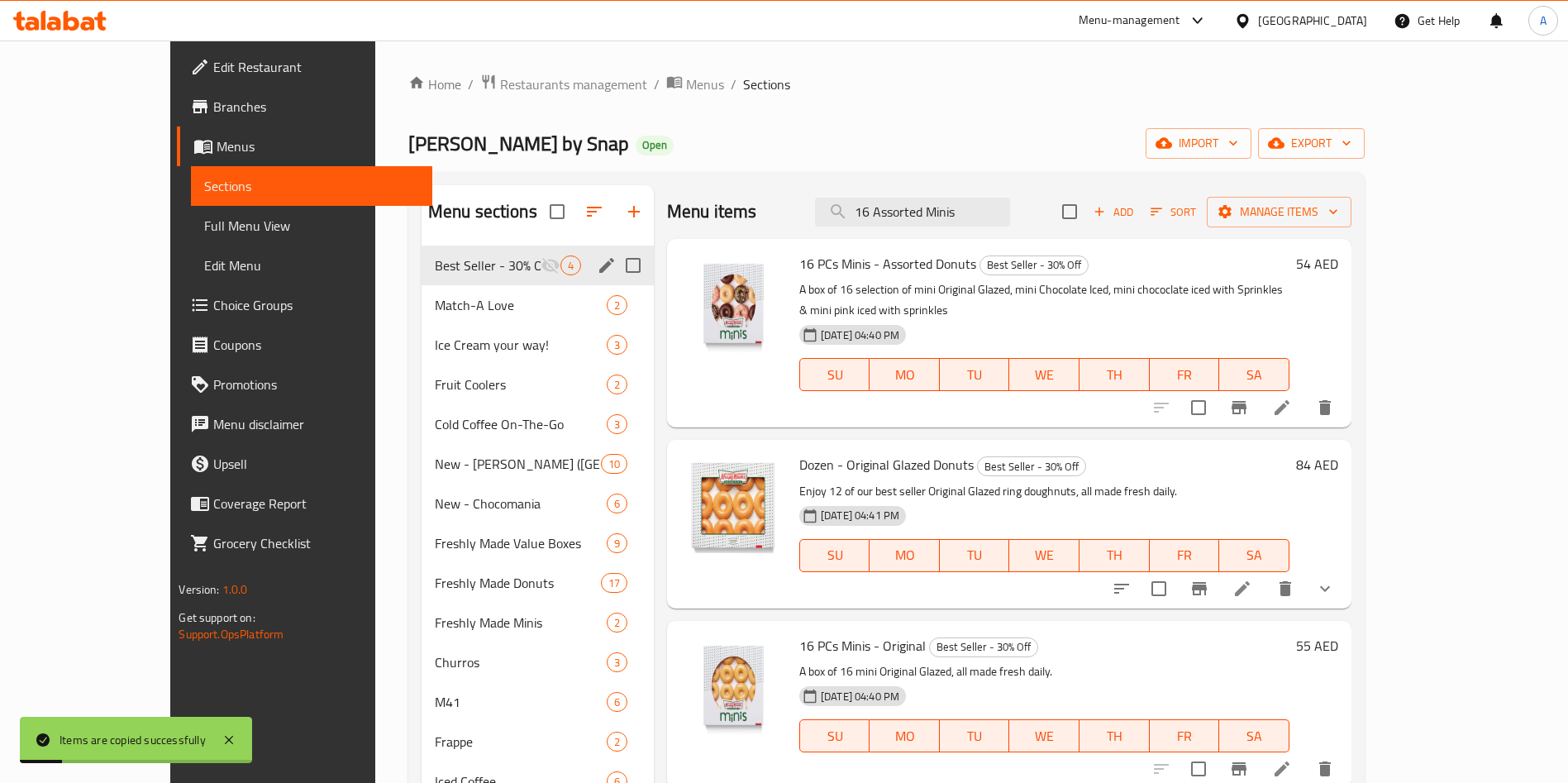
click at [434, 272] on span "Best Seller - 30% Off" at bounding box center [487, 266] width 106 height 20
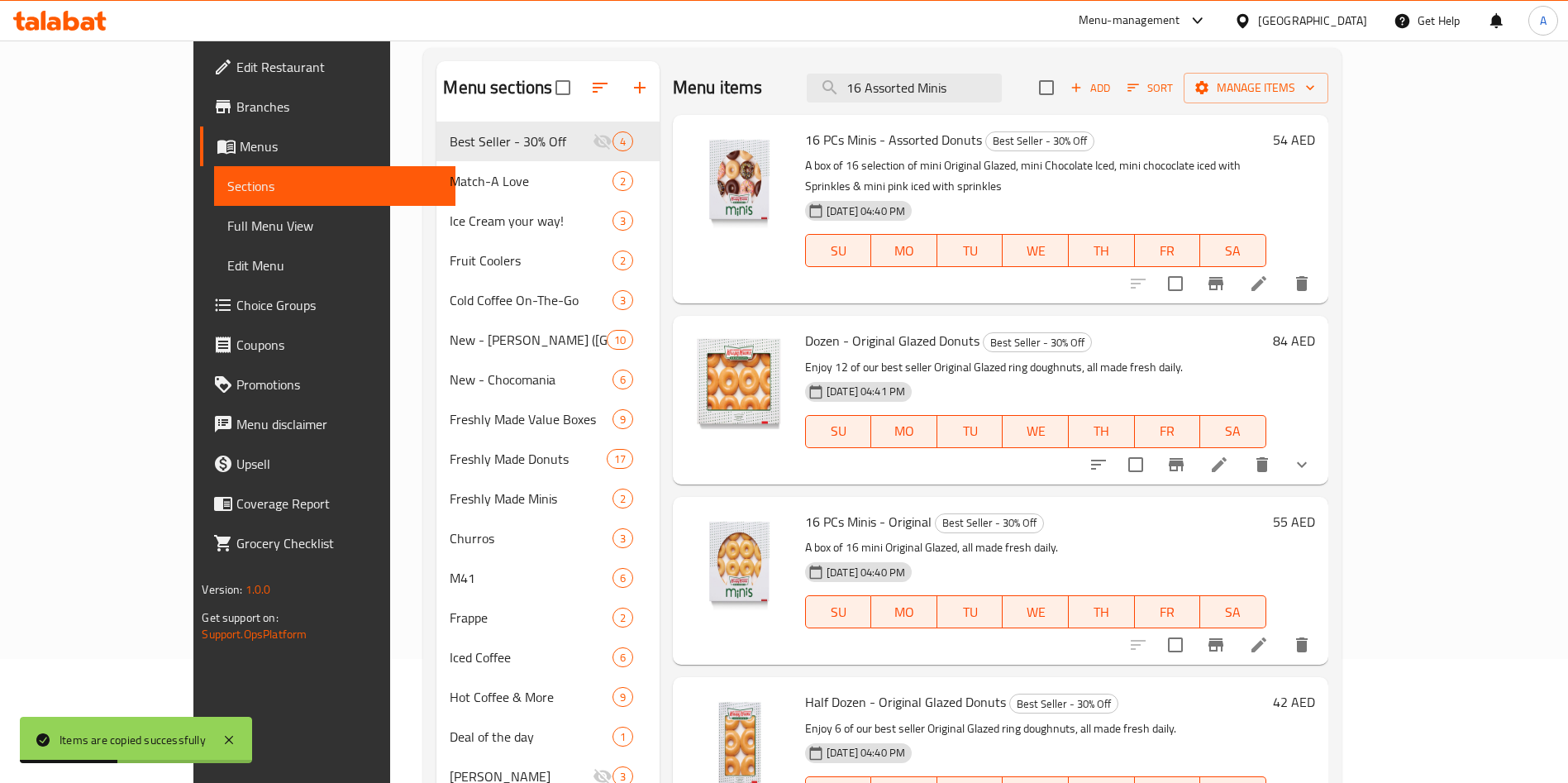
scroll to position [0, 0]
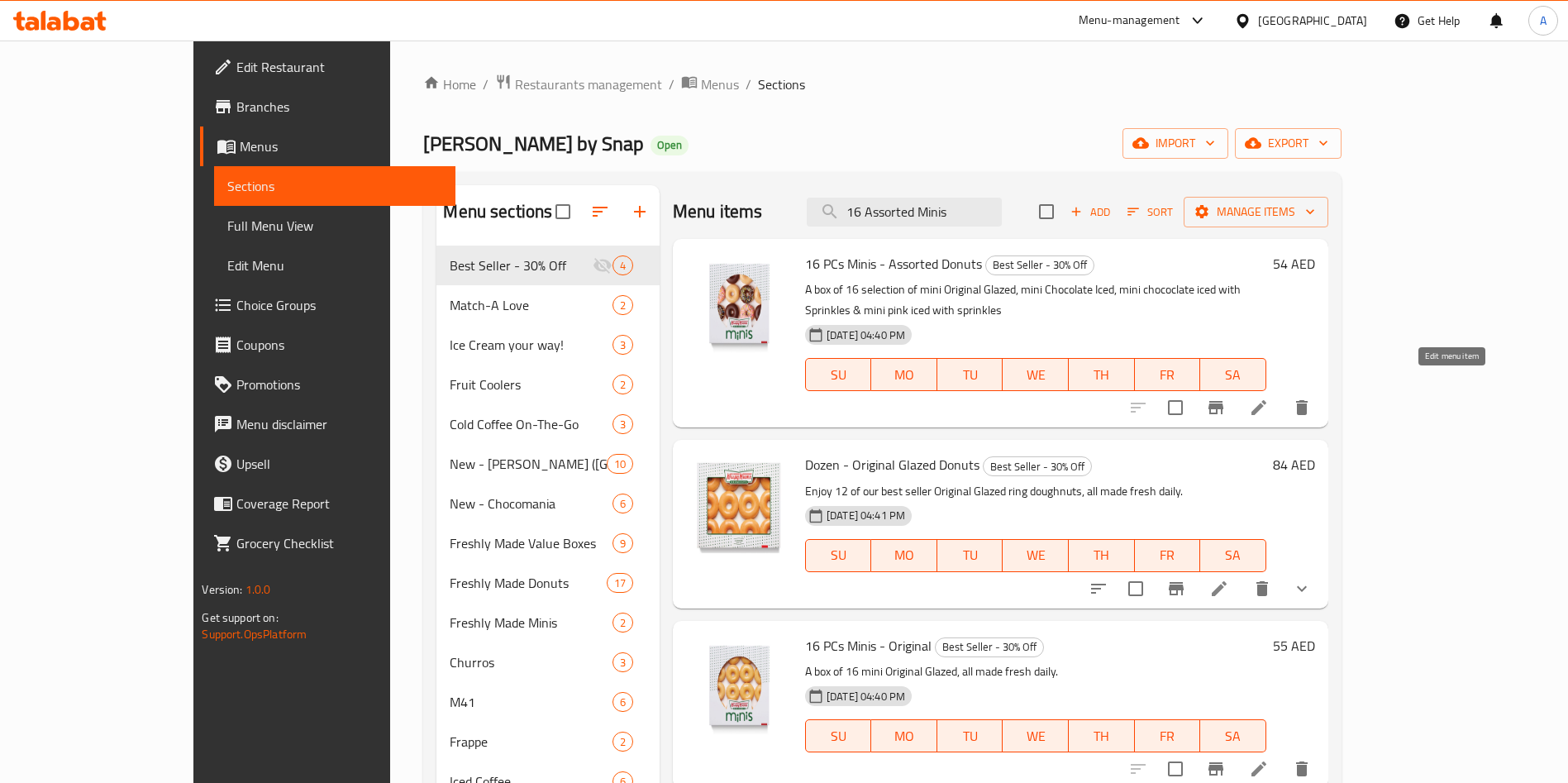
click at [1269, 397] on icon at bounding box center [1259, 408] width 20 height 20
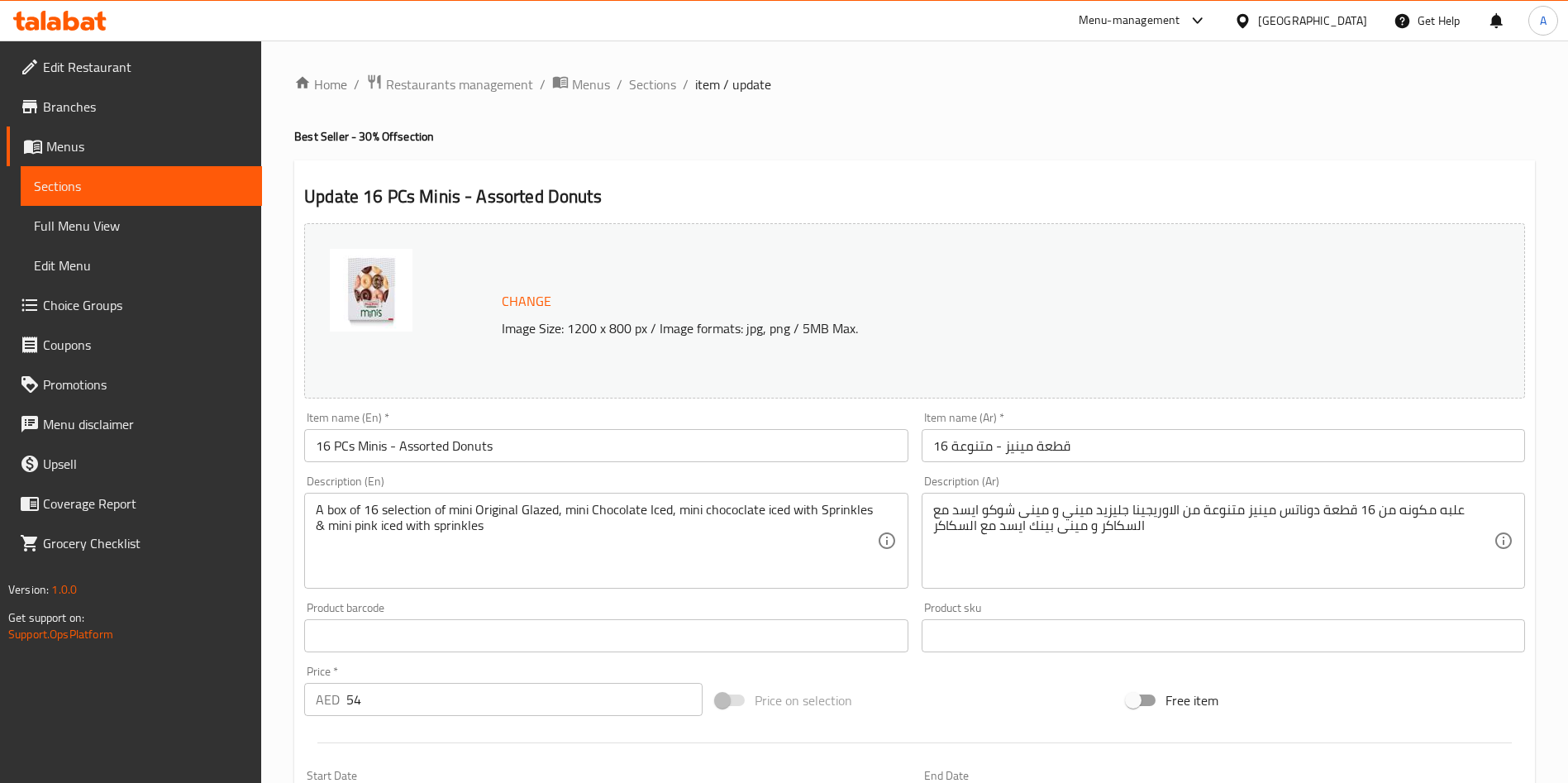
click at [593, 421] on div "Item name (En)   * 16 PCs Minis - Assorted Donuts Item name (En) *" at bounding box center [606, 436] width 603 height 51
click at [564, 445] on input "16 PCs Minis - Assorted Donuts" at bounding box center [606, 445] width 603 height 33
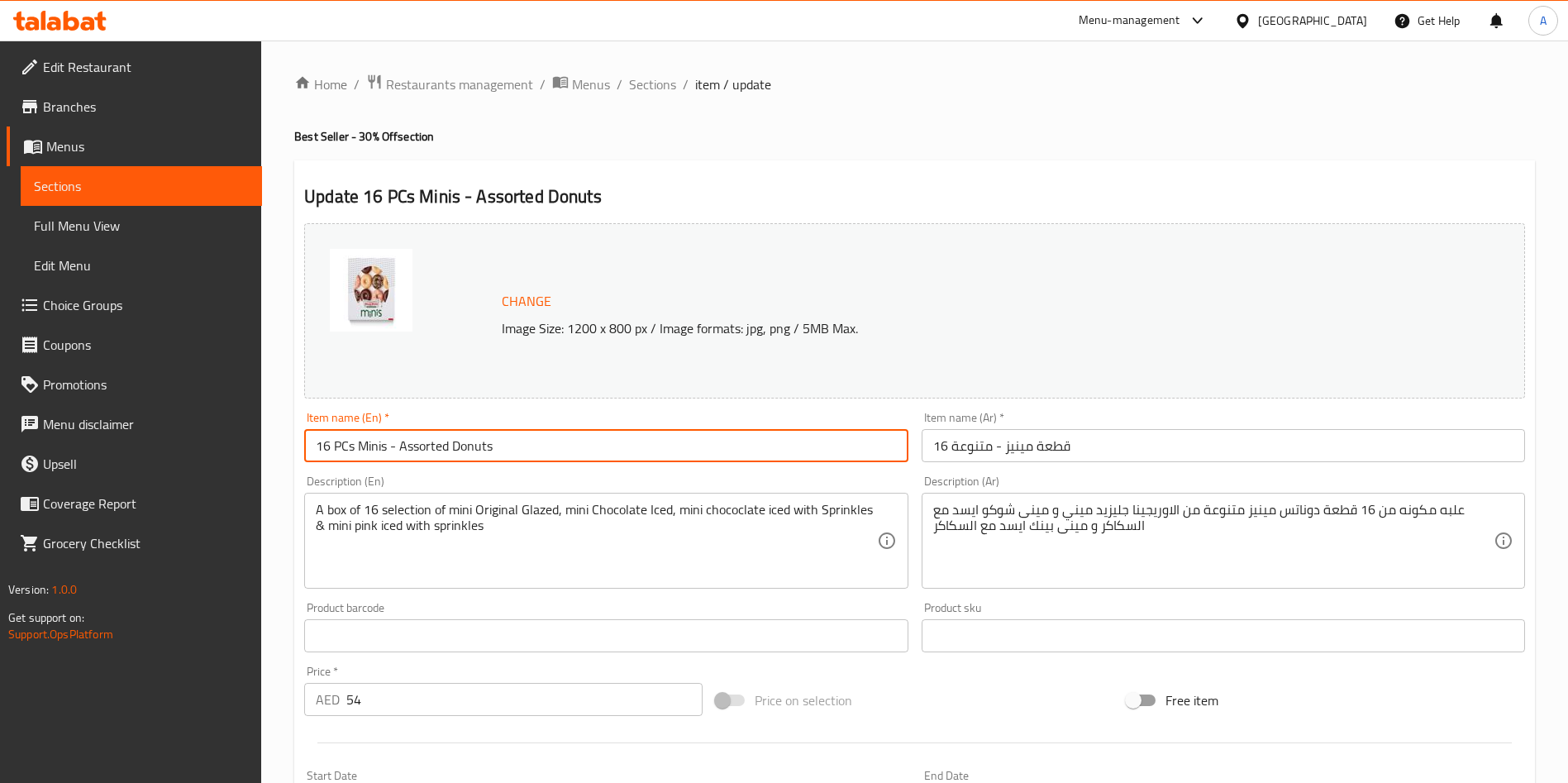
click at [564, 445] on input "16 PCs Minis - Assorted Donuts" at bounding box center [606, 445] width 603 height 33
paste input "Assorted Mini"
type input "16 Assorted Minis"
click at [1005, 442] on input "16 قطعة مينيز - متنوعة" at bounding box center [1223, 445] width 603 height 33
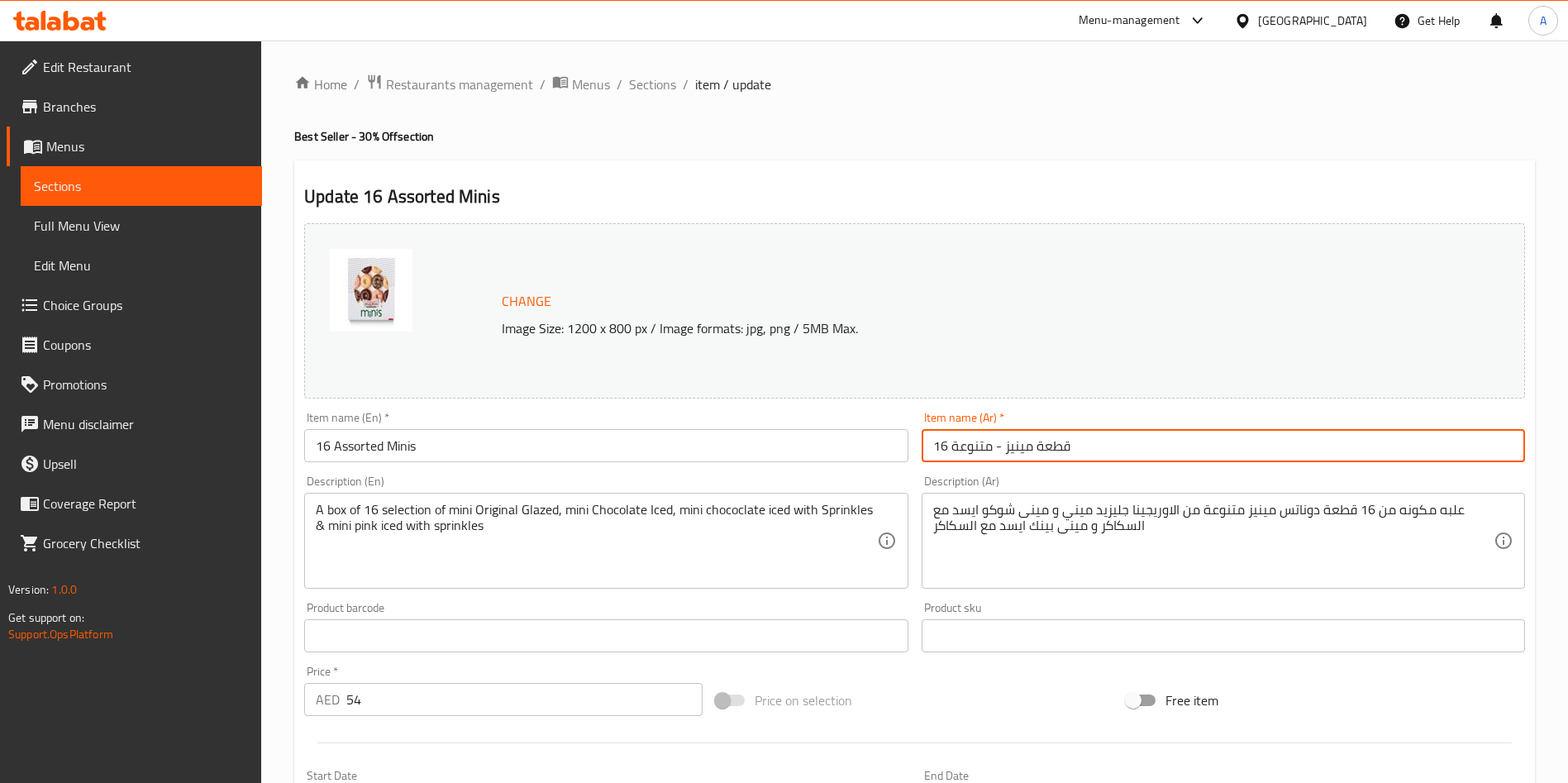
click at [1005, 442] on input "16 قطعة مينيز - متنوعة" at bounding box center [1223, 445] width 603 height 33
paste input "text"
type input "16قطعة مينيز - متنوعة"
click at [825, 187] on h2 "Update 16 Assorted Minis" at bounding box center [915, 196] width 1221 height 25
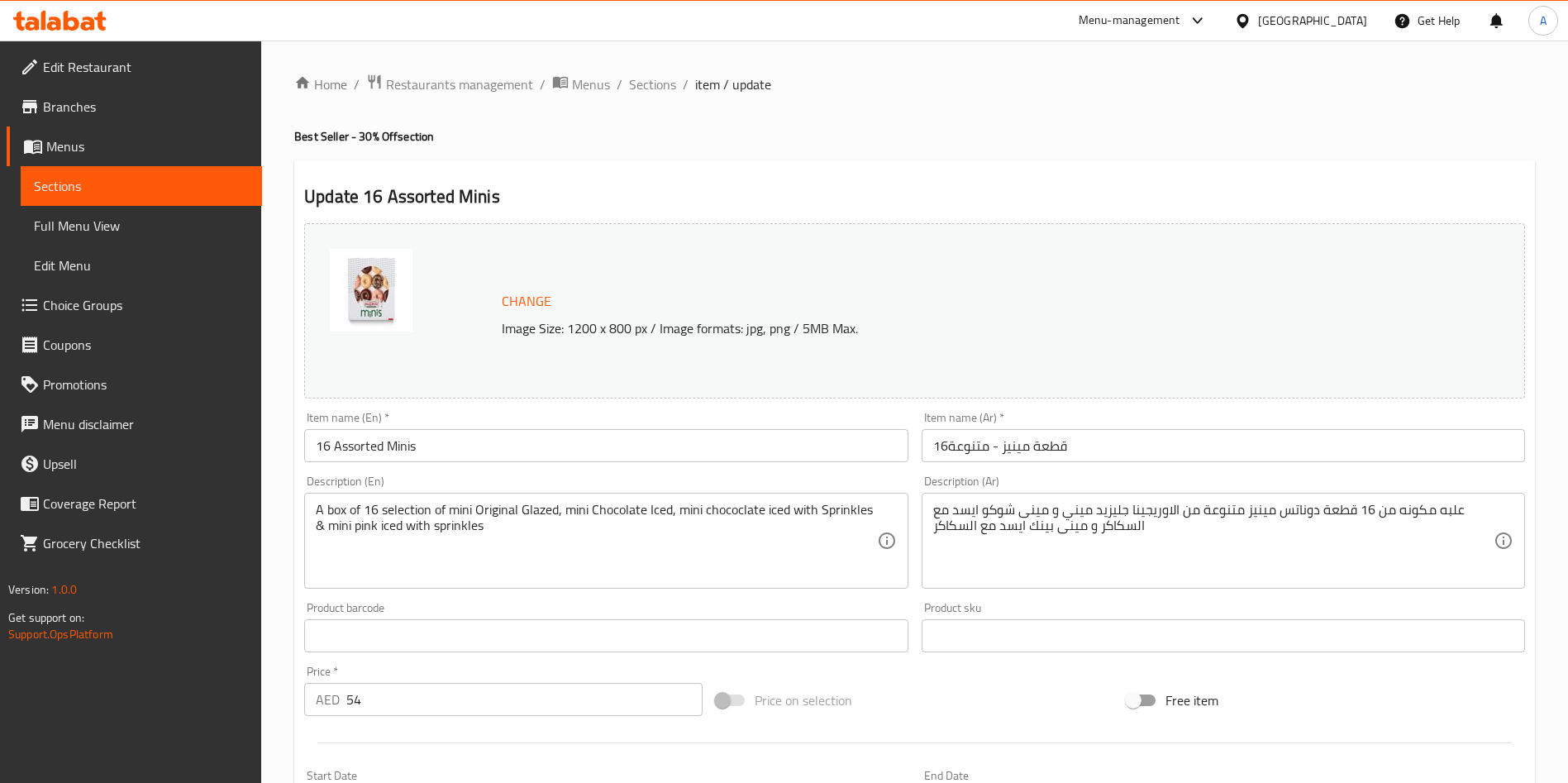
scroll to position [409, 0]
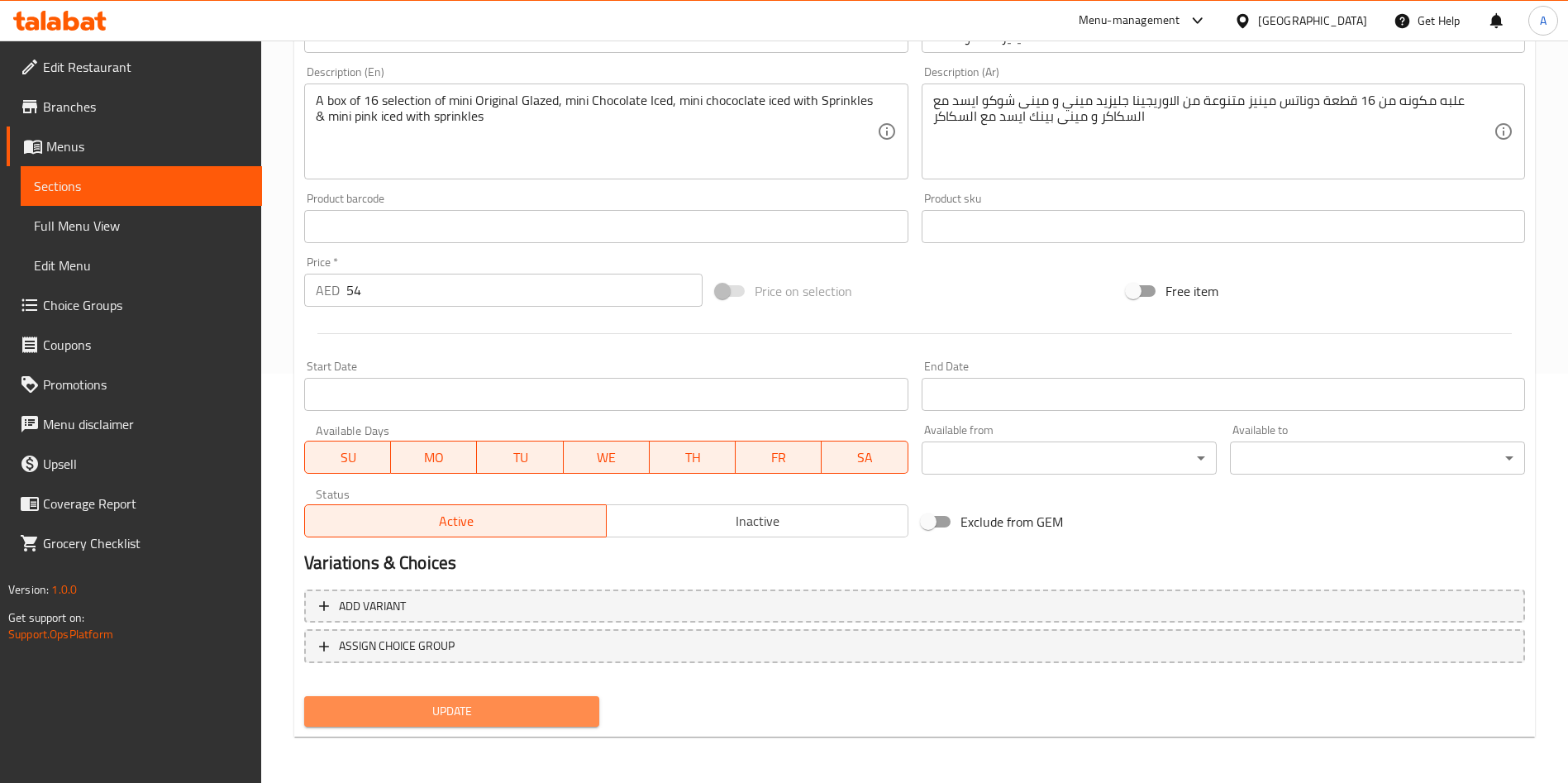
click at [544, 718] on span "Update" at bounding box center [451, 711] width 268 height 20
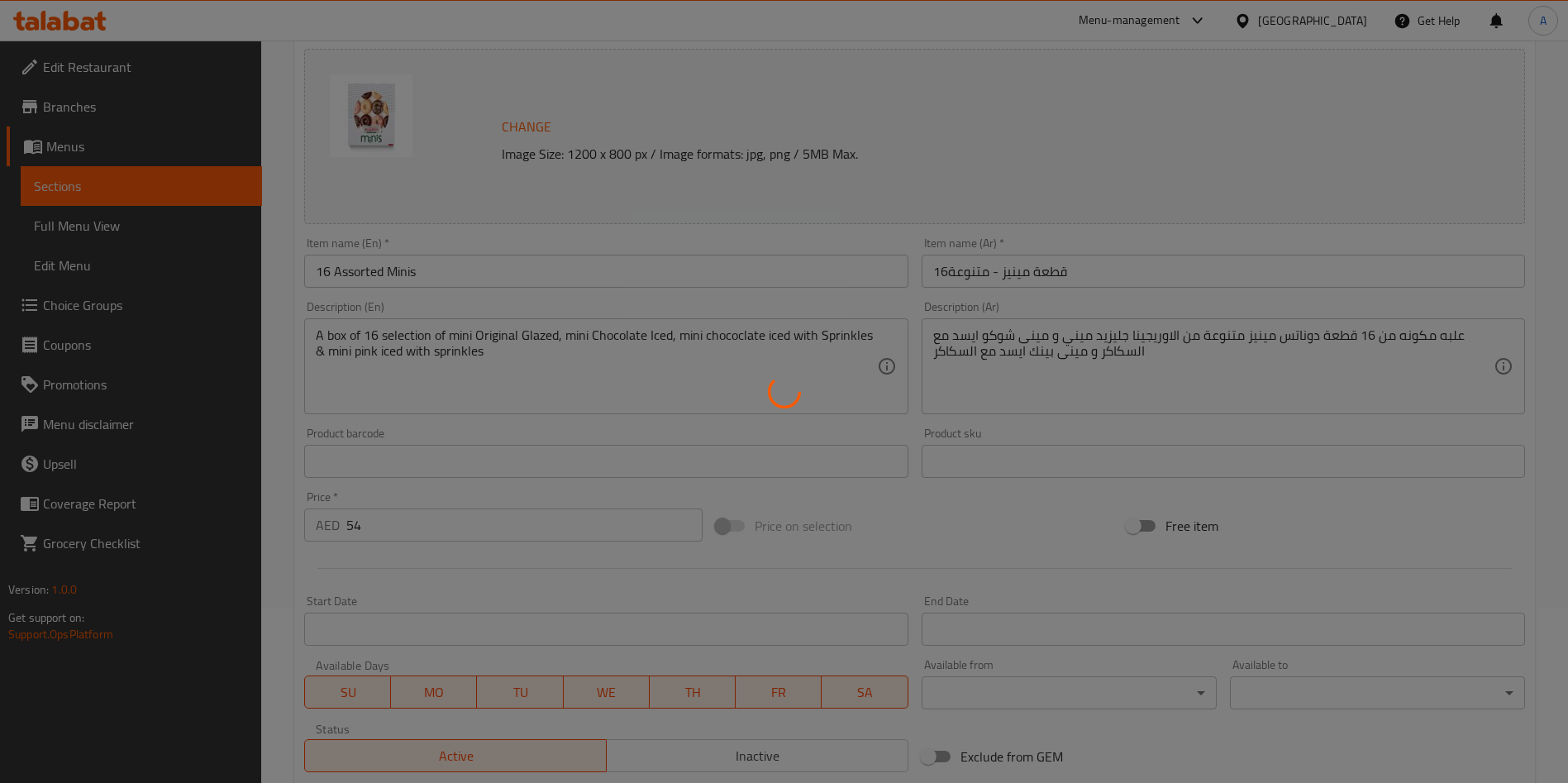
scroll to position [0, 0]
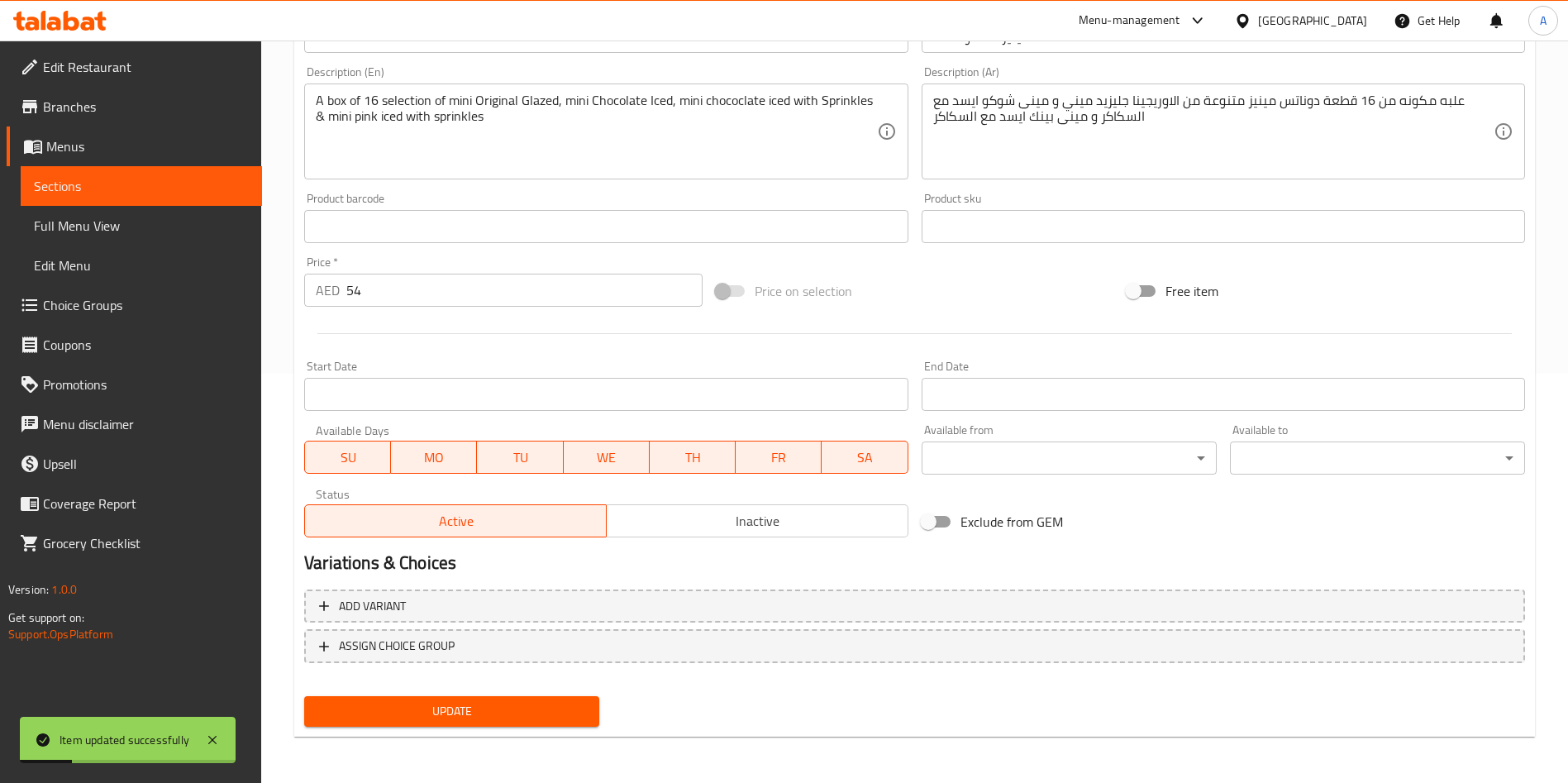
click at [542, 703] on span "Update" at bounding box center [451, 711] width 268 height 20
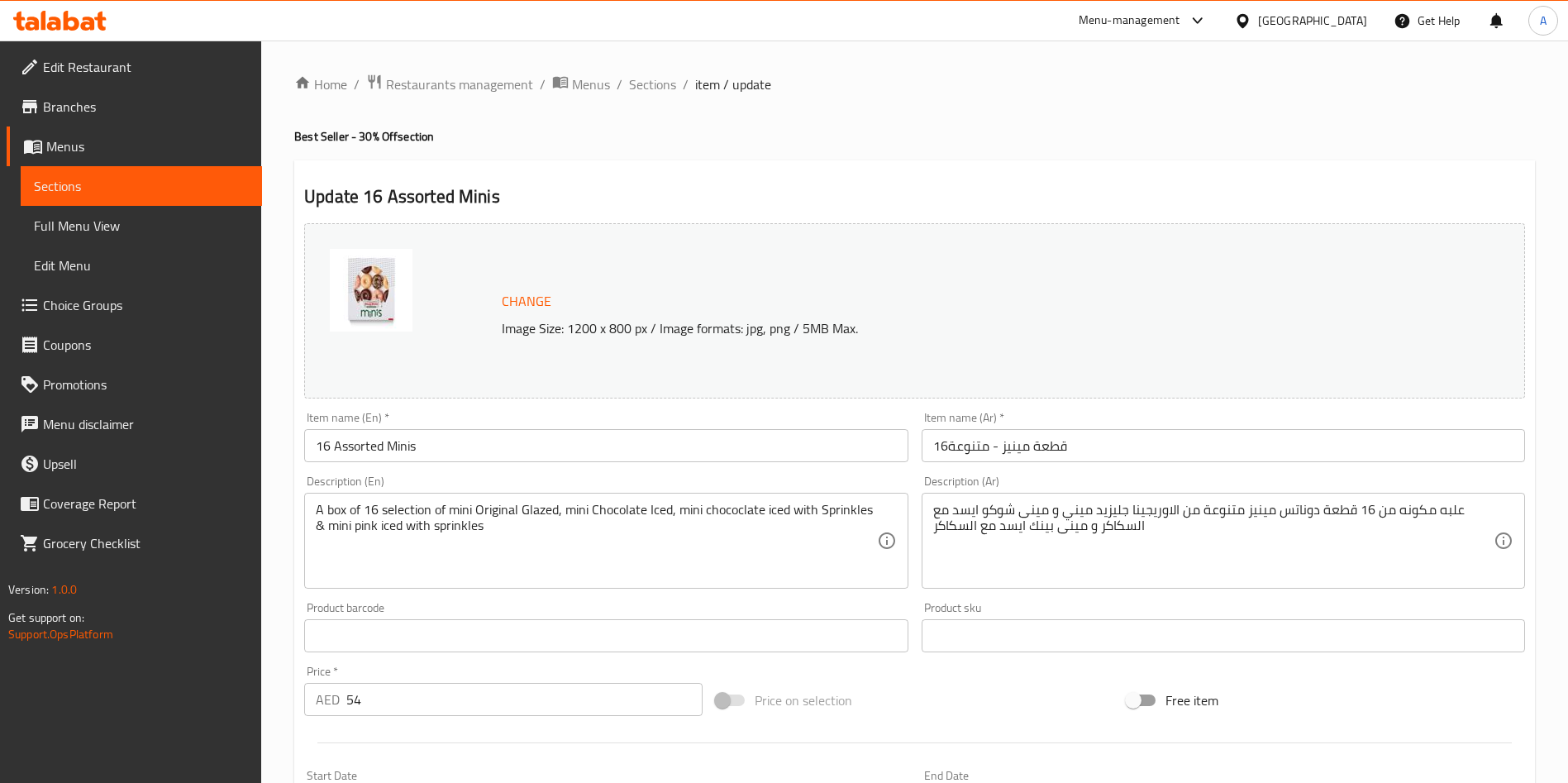
click at [528, 303] on span "Change" at bounding box center [527, 302] width 50 height 24
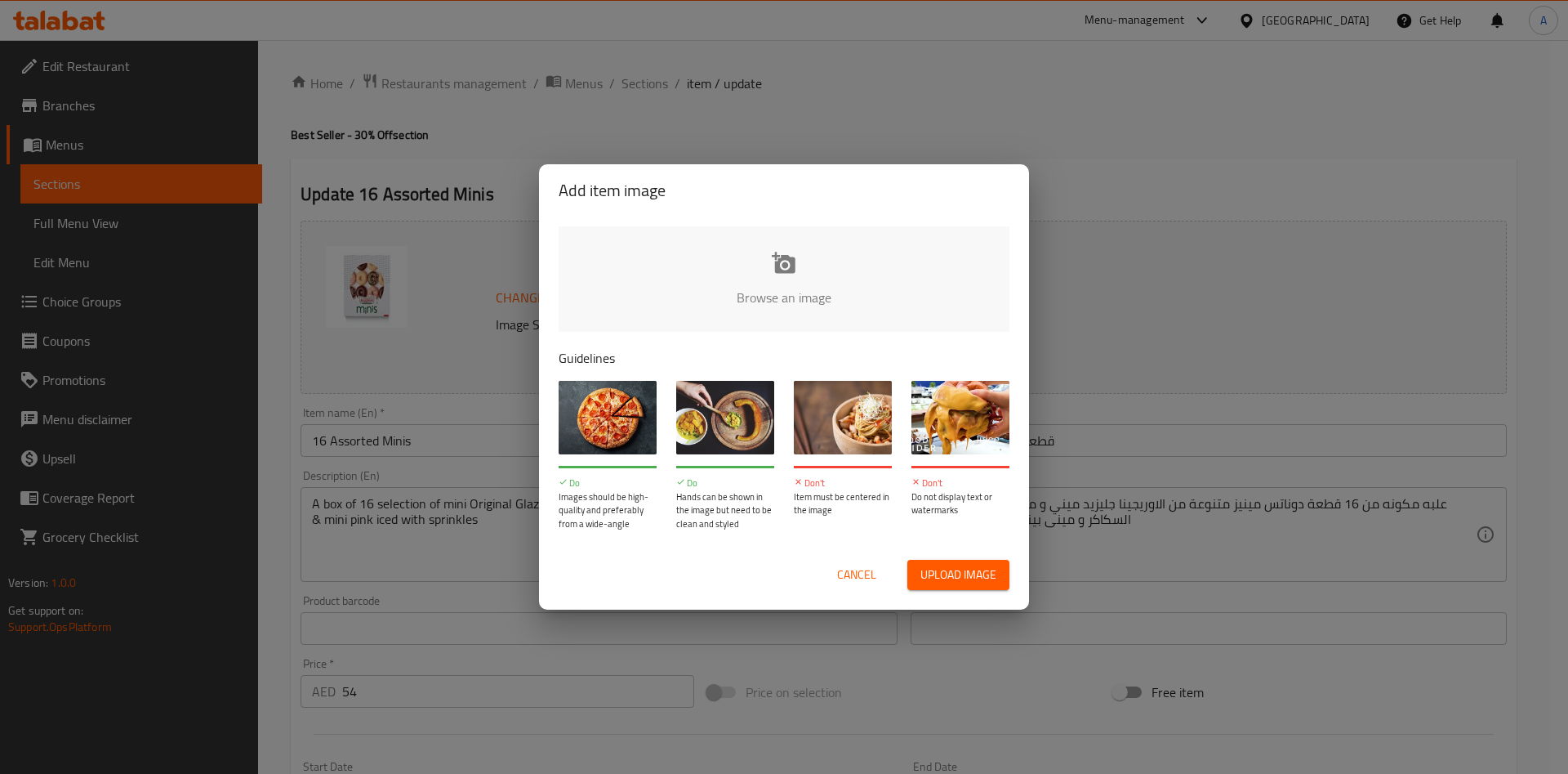
click at [784, 278] on input "file" at bounding box center [1336, 303] width 1554 height 153
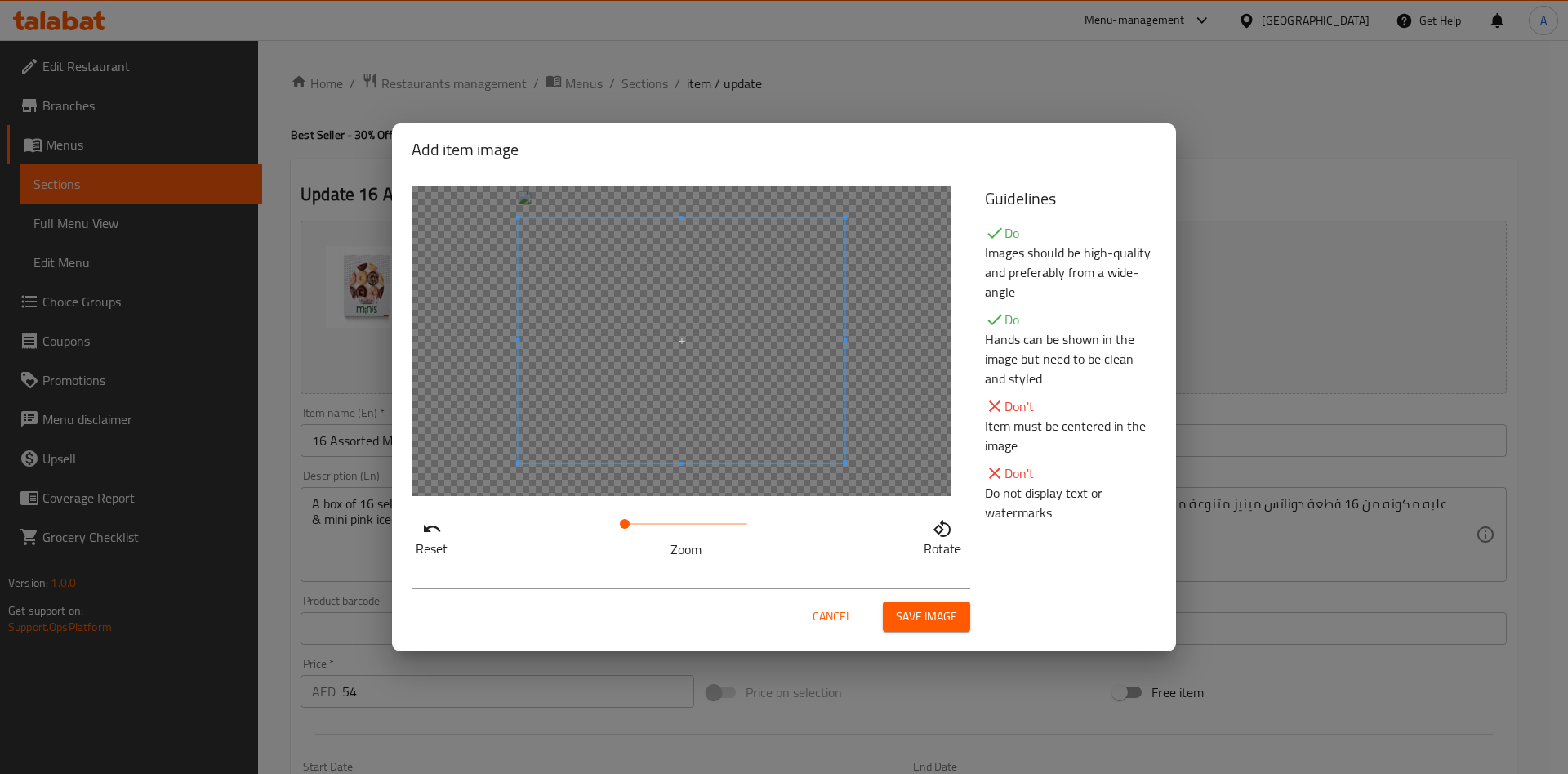
click at [933, 607] on span "Save image" at bounding box center [926, 616] width 61 height 20
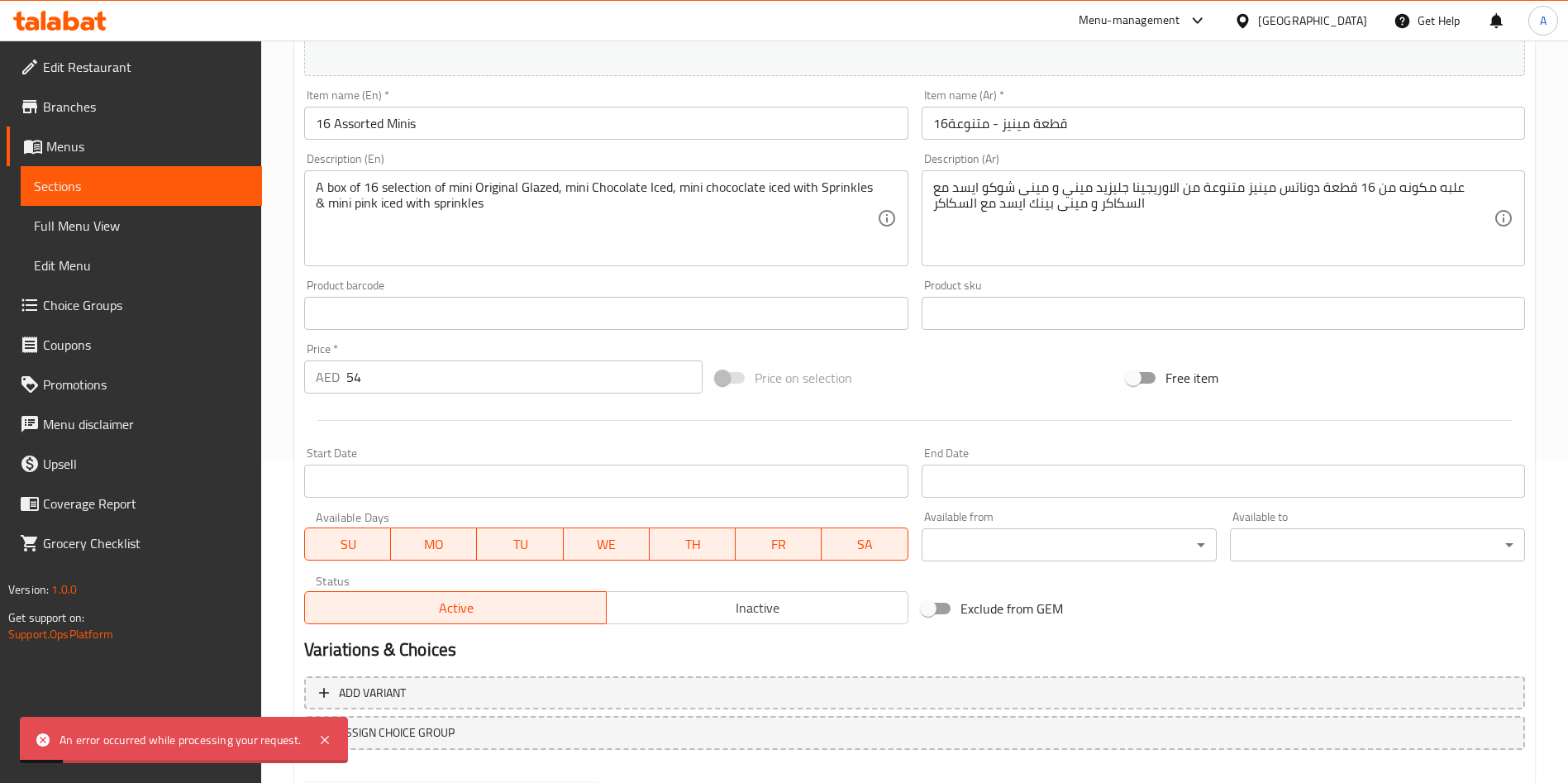
scroll to position [409, 0]
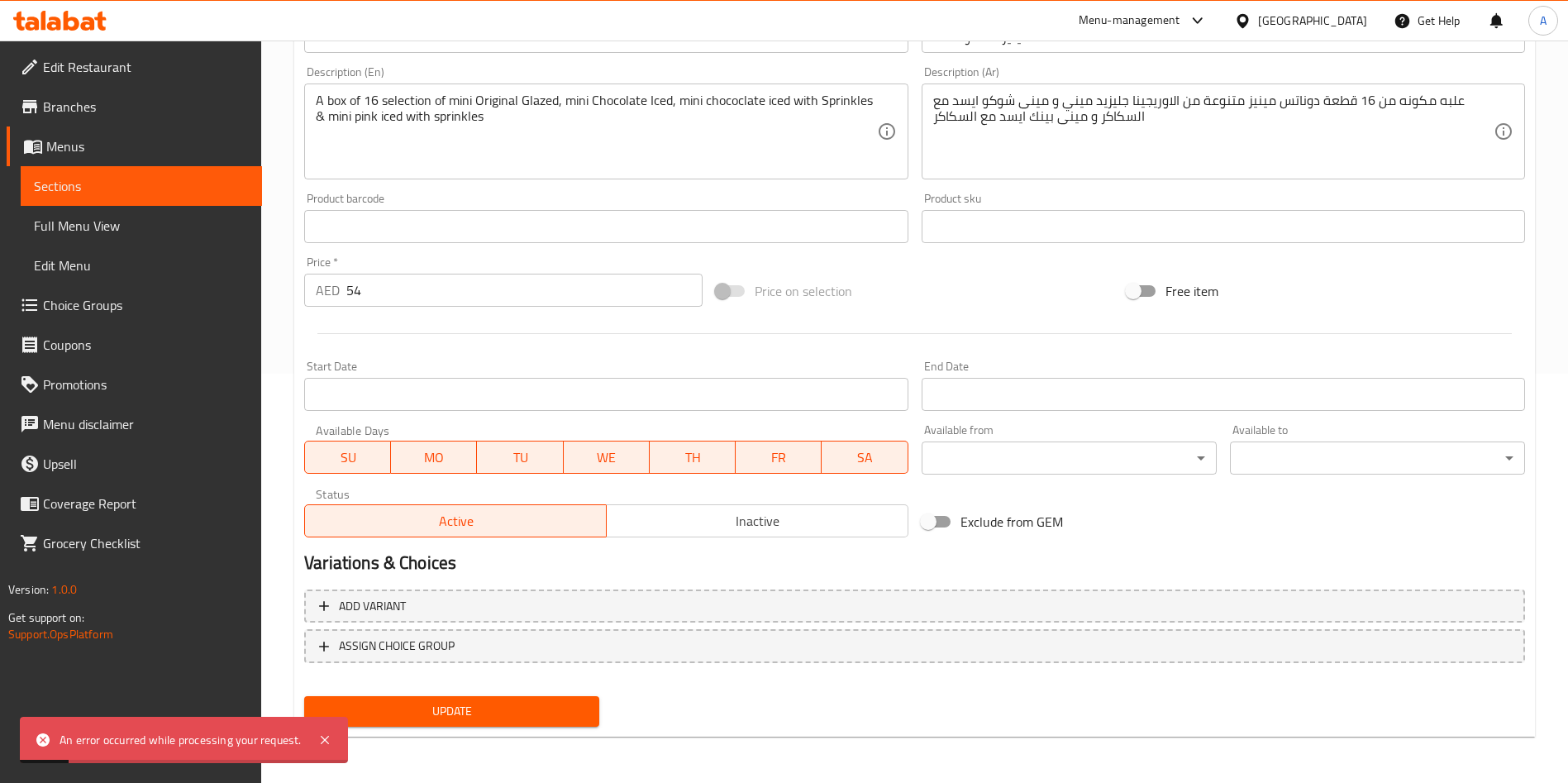
click at [537, 682] on nav at bounding box center [915, 676] width 1221 height 13
click at [534, 693] on div "Update" at bounding box center [452, 710] width 308 height 43
click at [528, 694] on div "Update" at bounding box center [452, 710] width 308 height 43
click at [529, 701] on span "Update" at bounding box center [451, 711] width 268 height 20
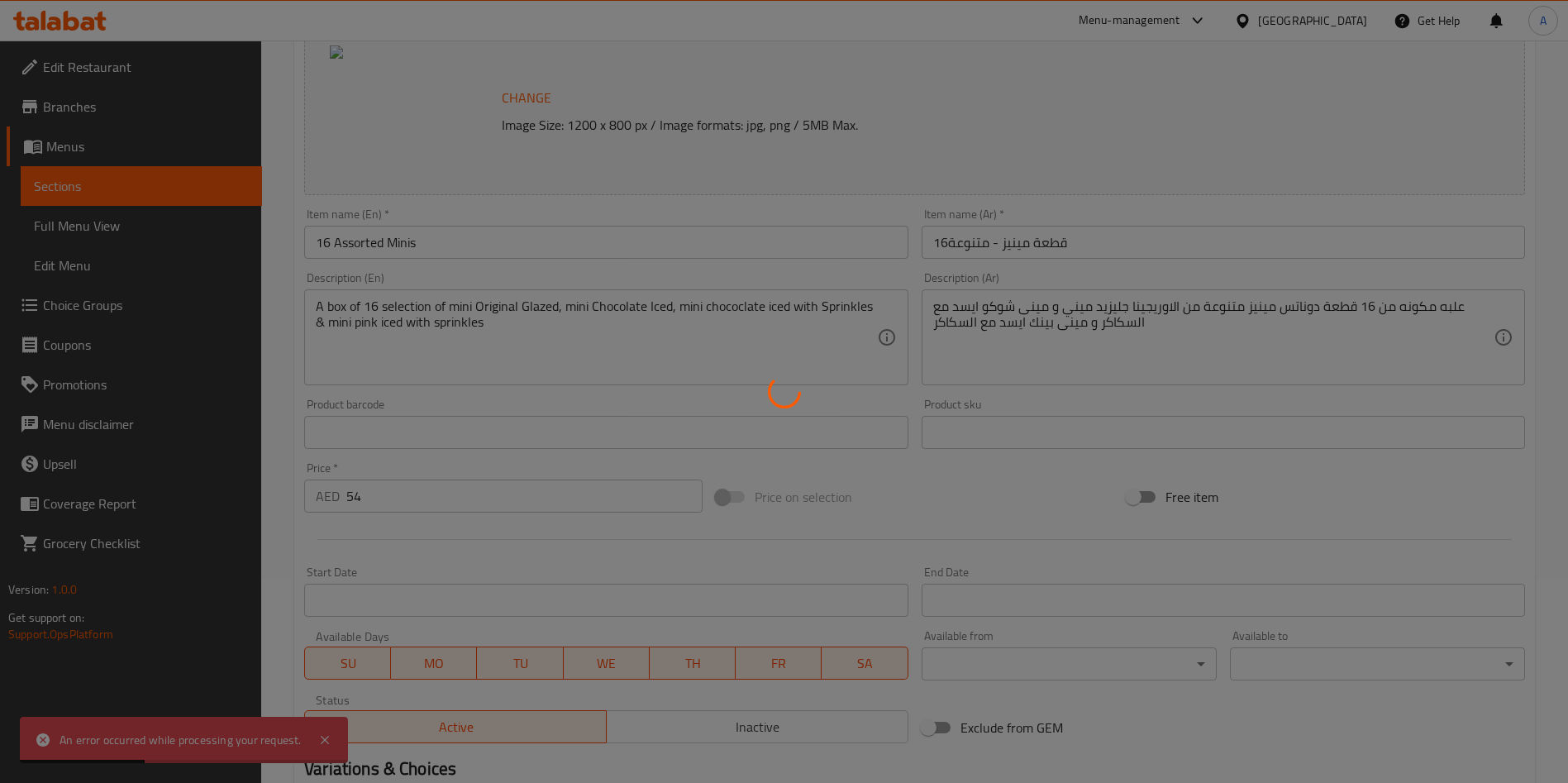
scroll to position [0, 0]
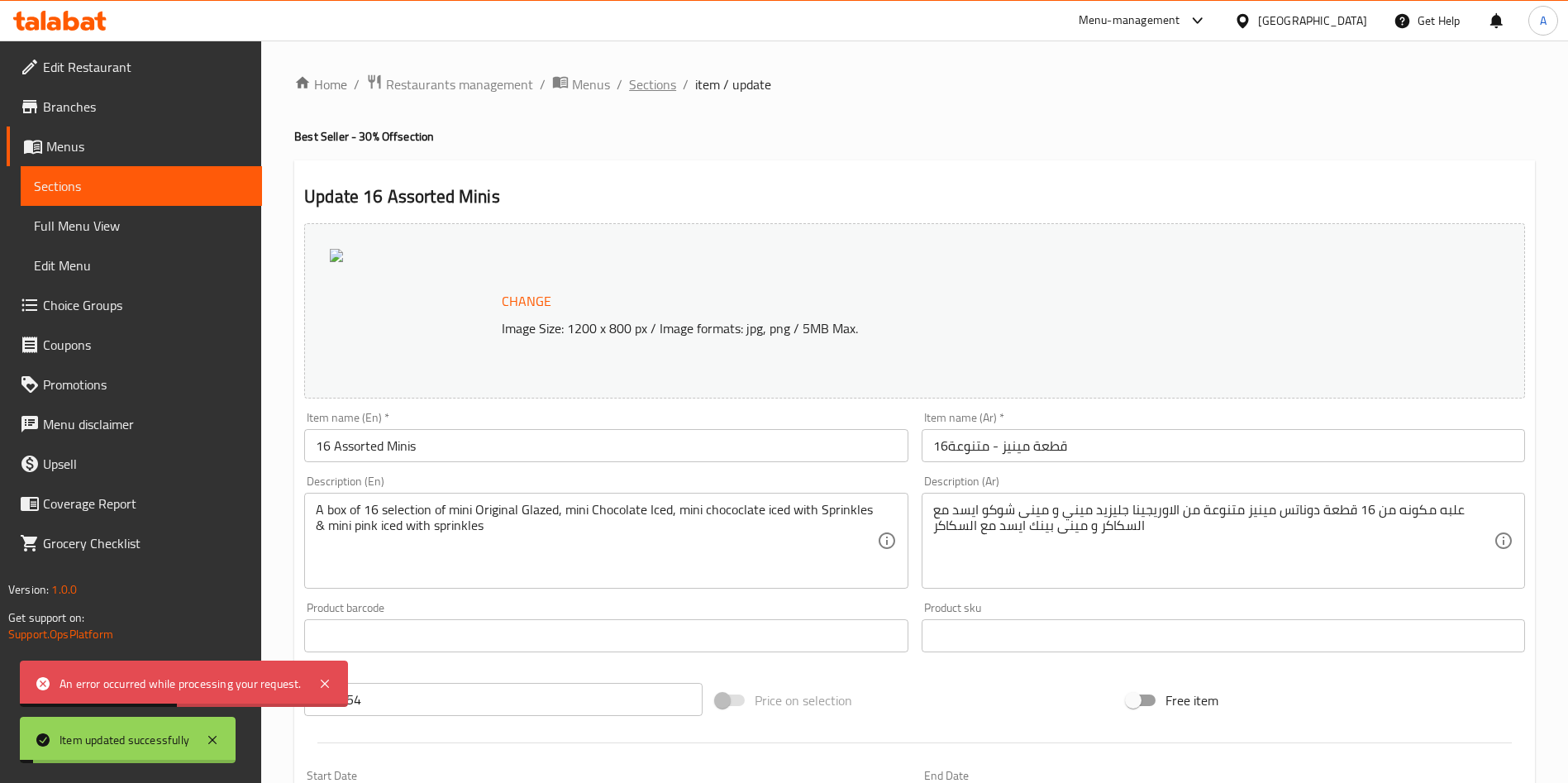
click at [667, 82] on span "Sections" at bounding box center [652, 85] width 47 height 20
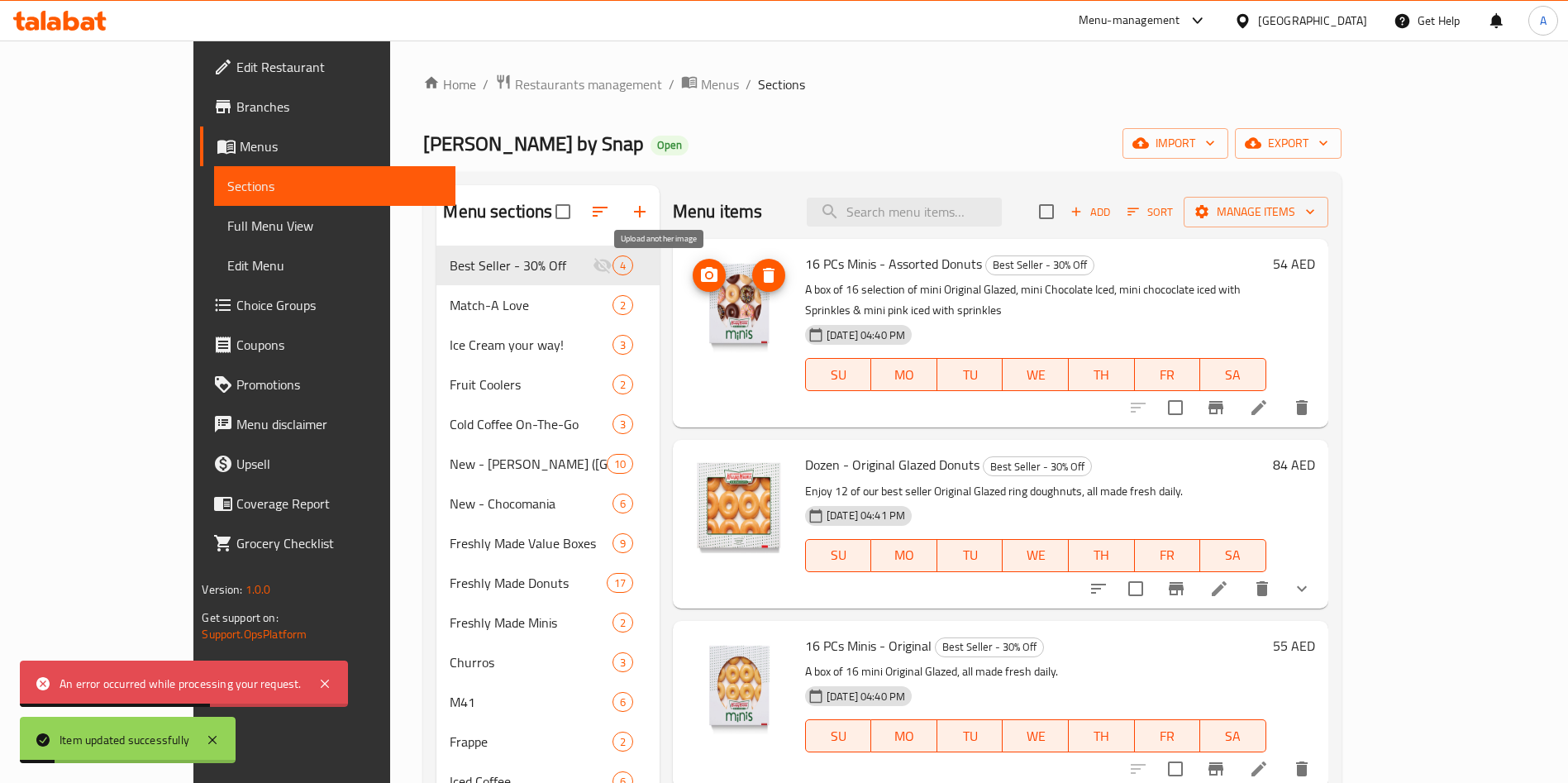
click at [701, 280] on icon "upload picture" at bounding box center [709, 274] width 17 height 15
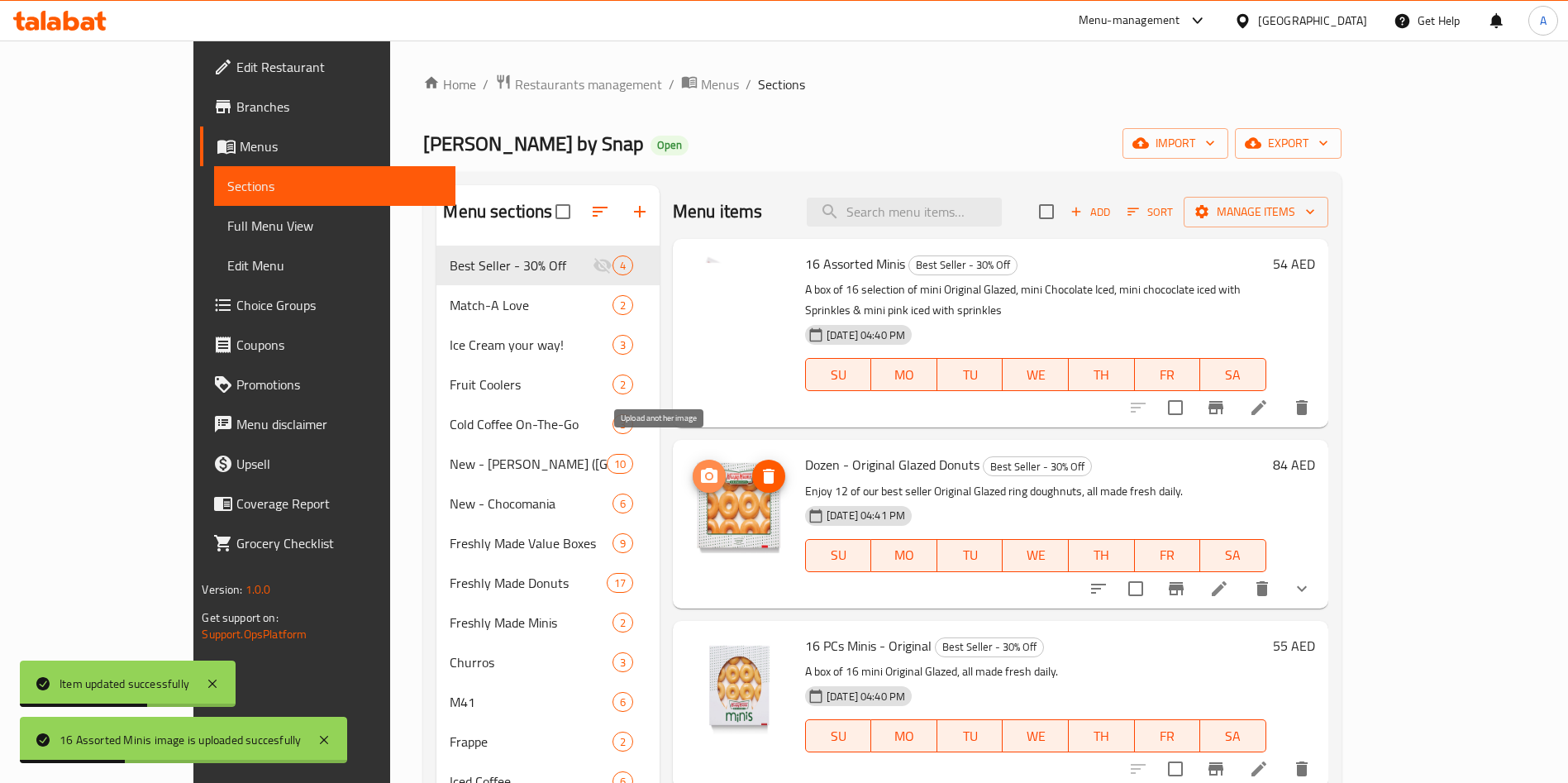
click at [699, 466] on icon "upload picture" at bounding box center [709, 476] width 20 height 20
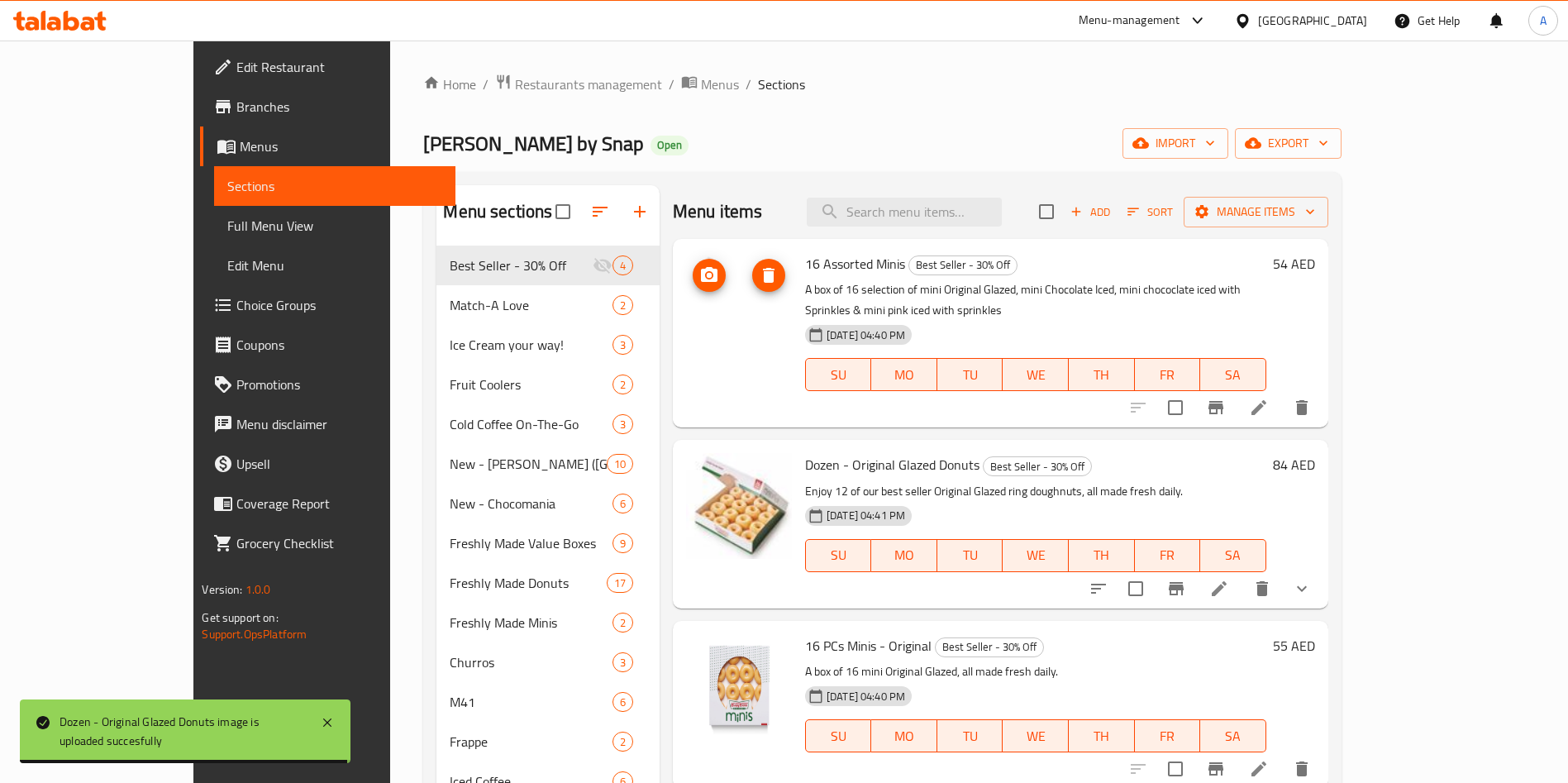
scroll to position [124, 0]
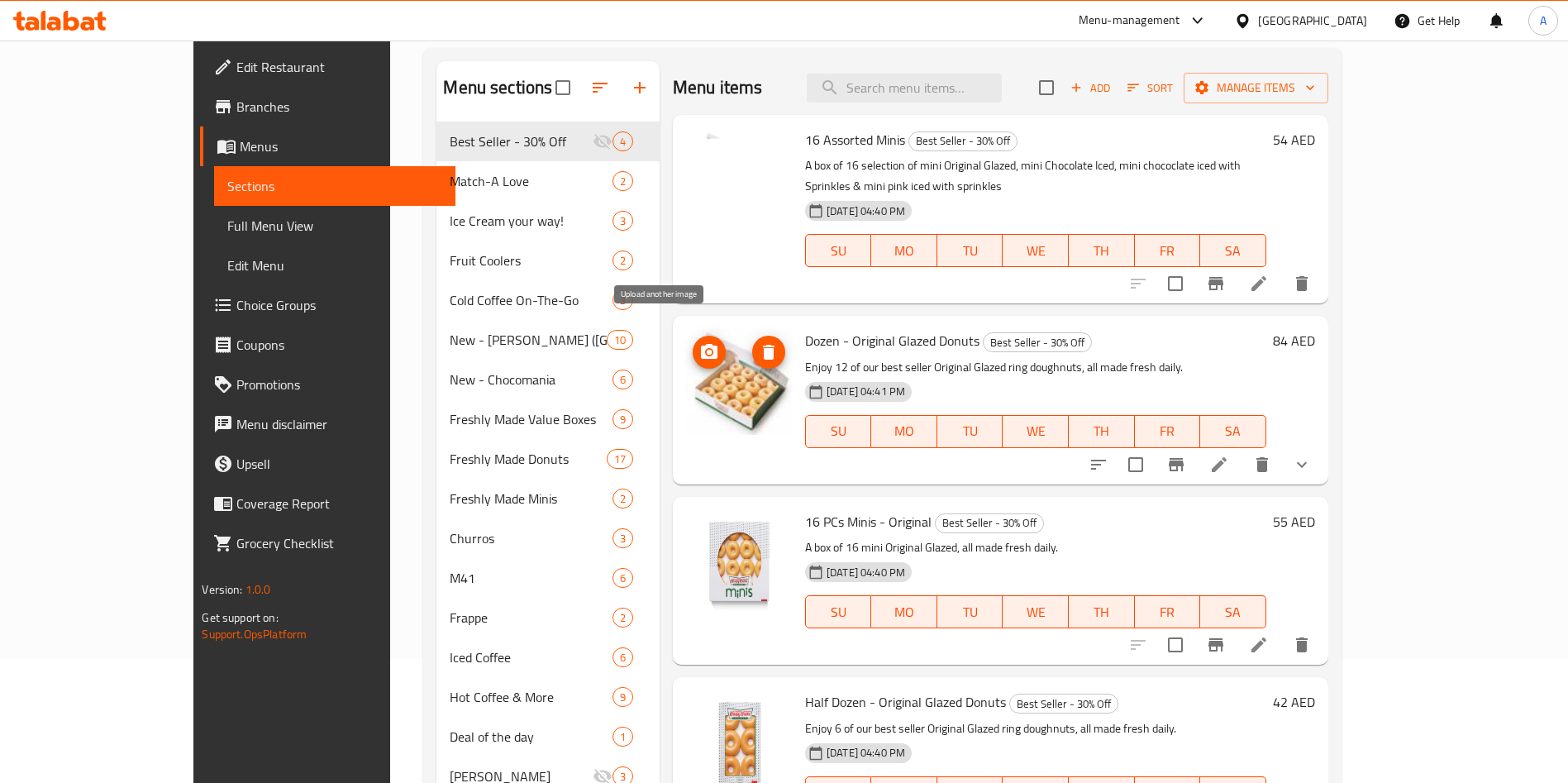
click at [699, 342] on icon "upload picture" at bounding box center [709, 352] width 20 height 20
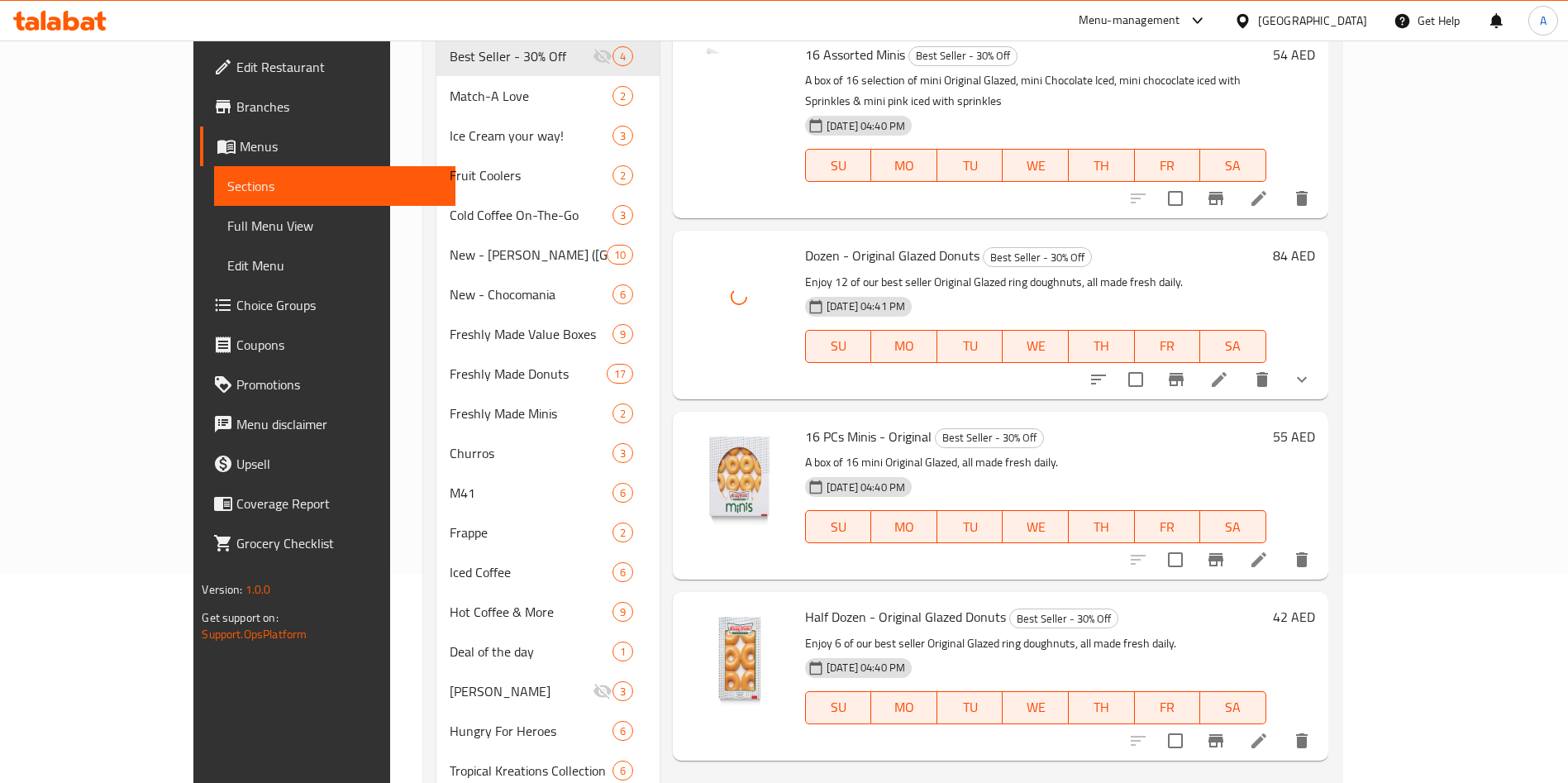
scroll to position [248, 0]
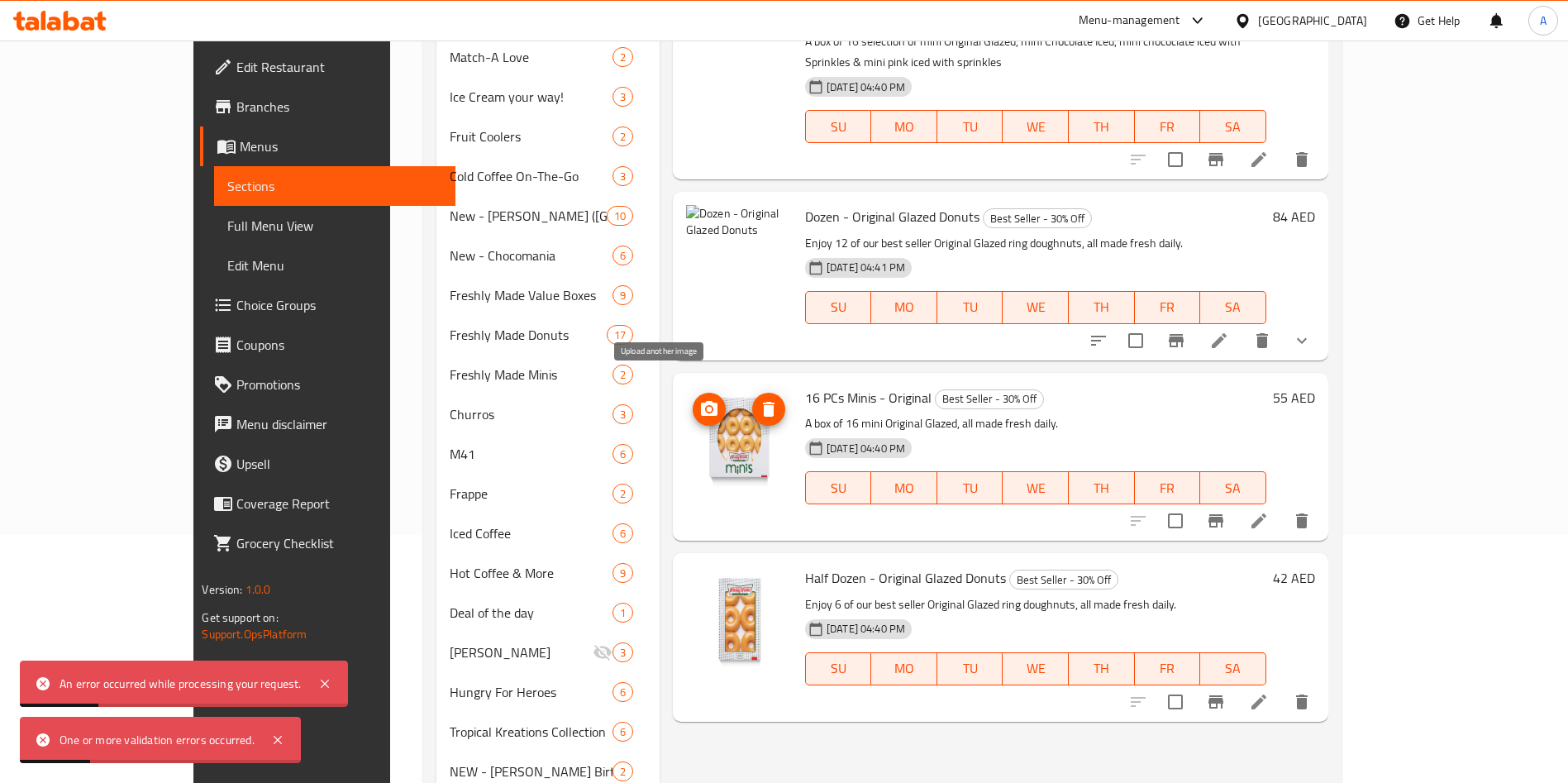
click at [701, 401] on icon "upload picture" at bounding box center [709, 409] width 17 height 15
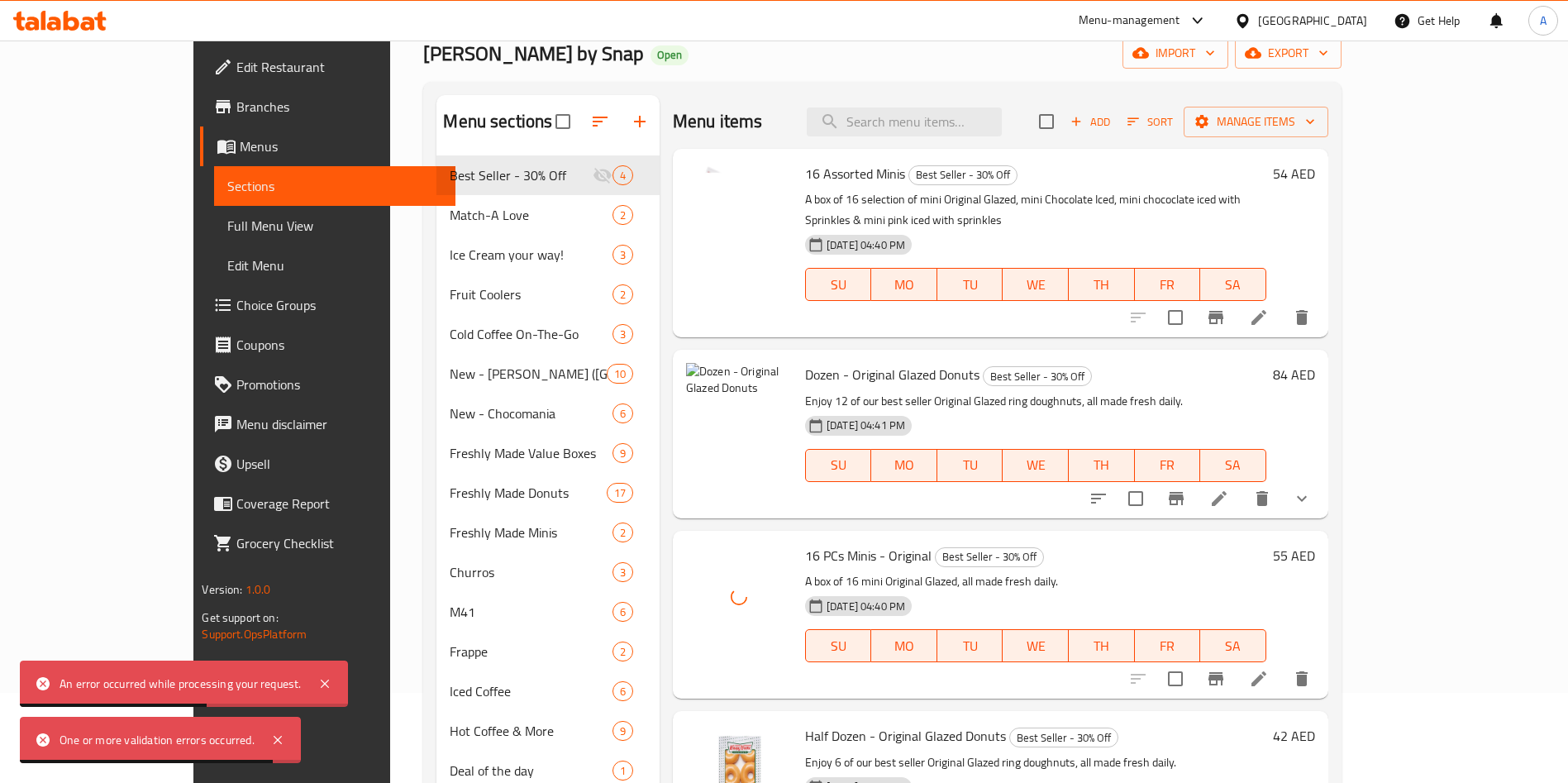
scroll to position [0, 0]
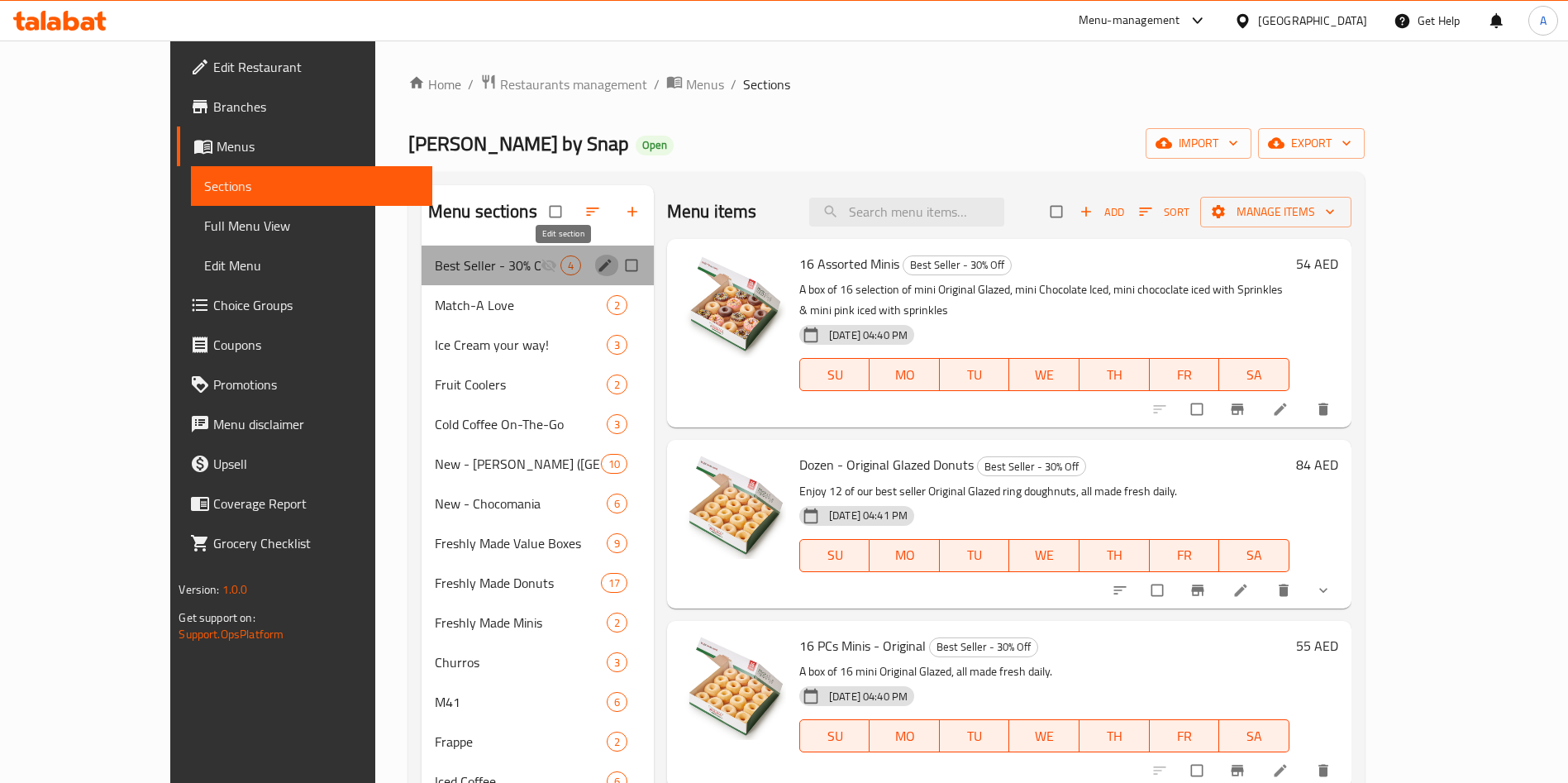
click at [597, 262] on icon "edit" at bounding box center [605, 266] width 17 height 17
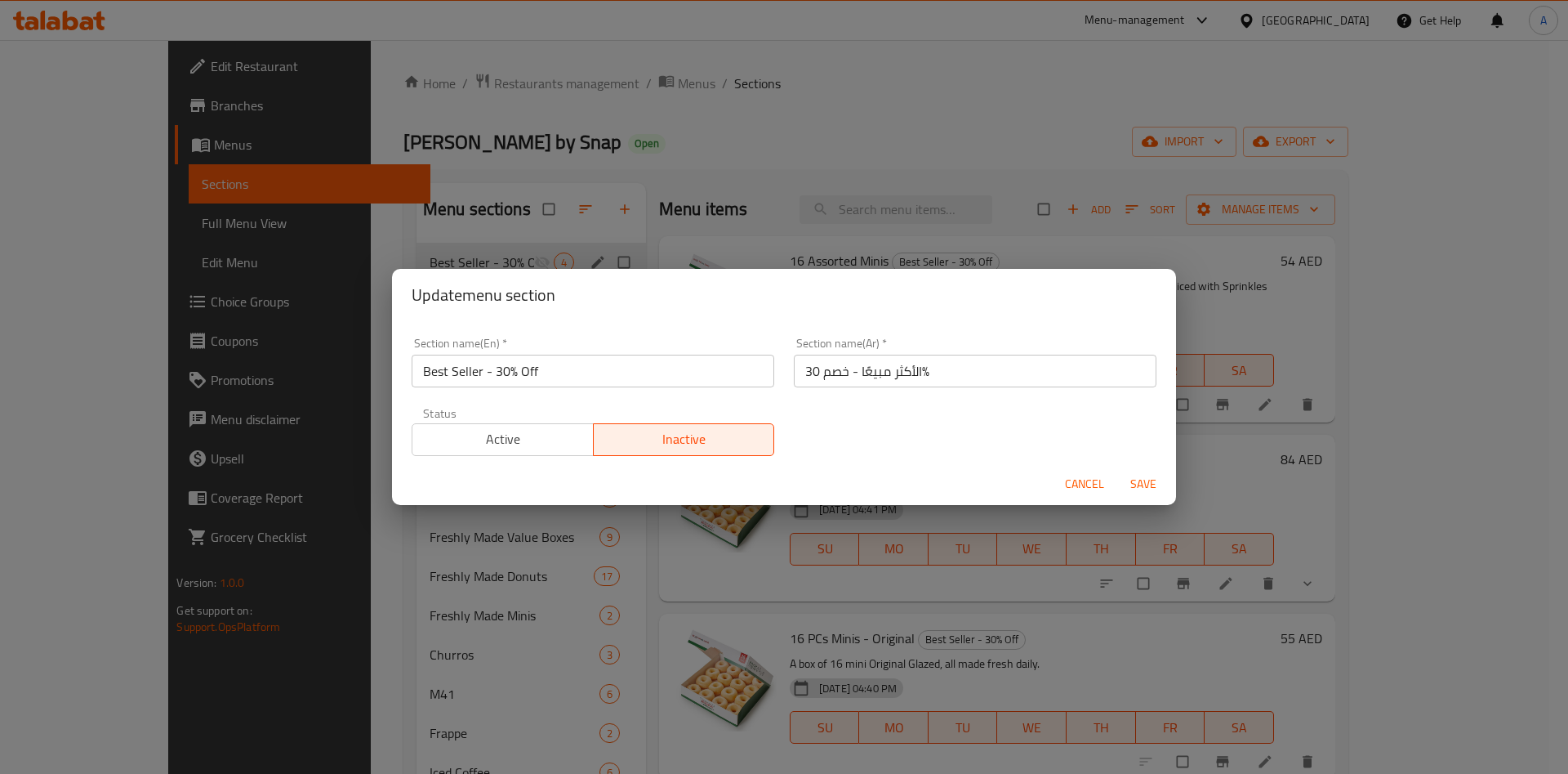
click at [501, 435] on span "Active" at bounding box center [503, 439] width 169 height 24
click at [1143, 489] on span "Save" at bounding box center [1143, 484] width 39 height 20
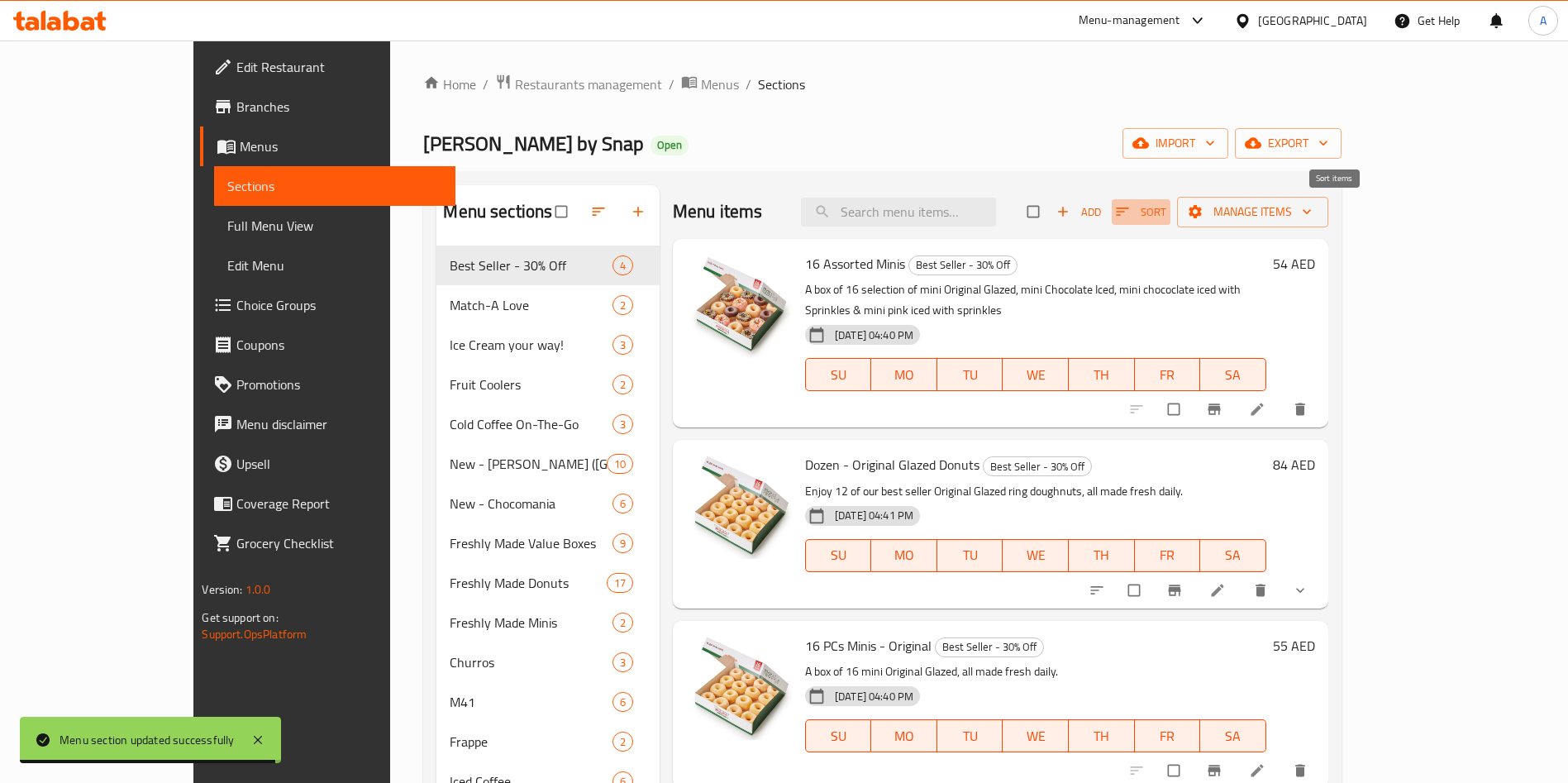
click at [1128, 208] on icon "button" at bounding box center [1122, 211] width 12 height 8
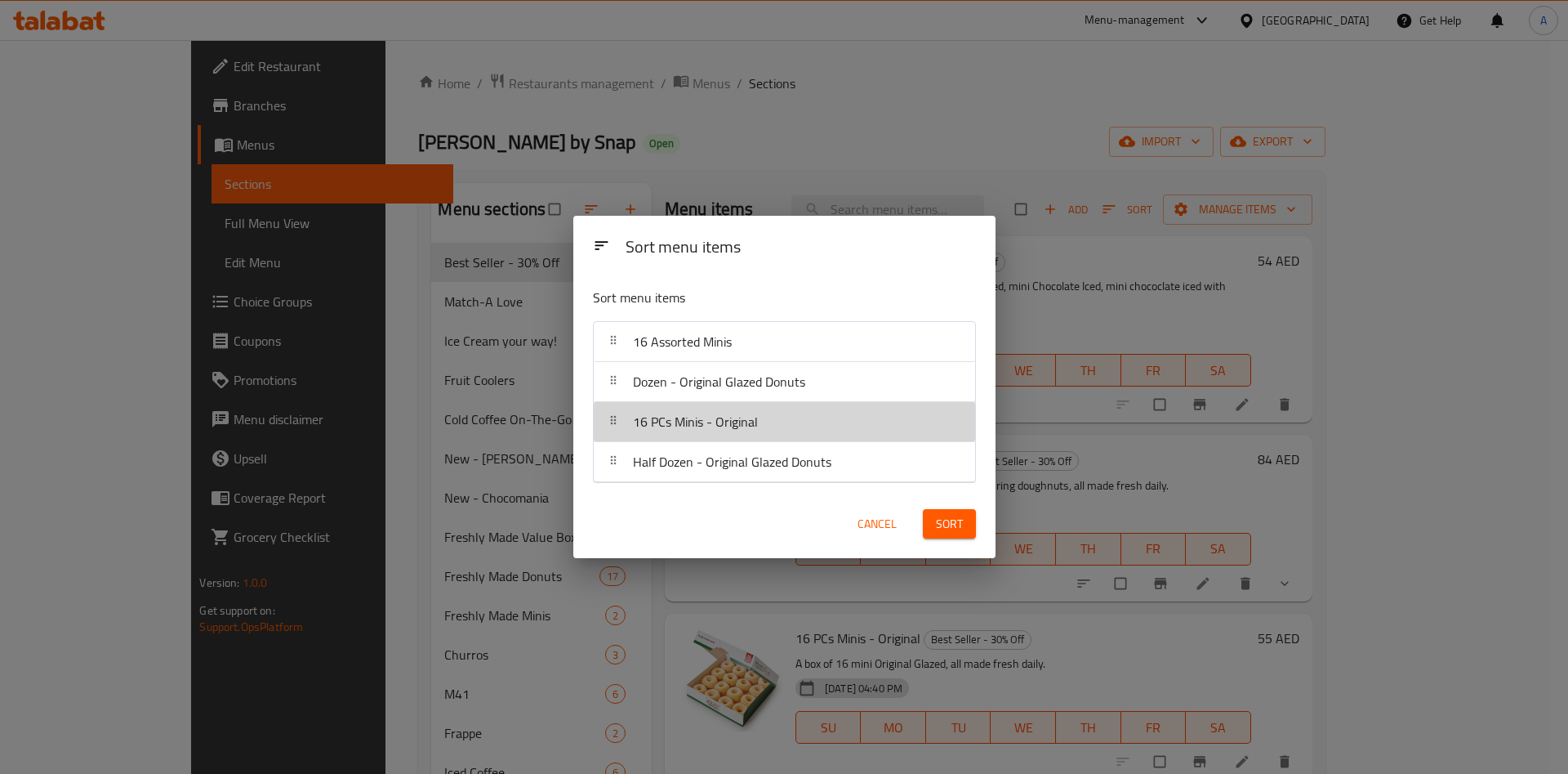
drag, startPoint x: 682, startPoint y: 428, endPoint x: 687, endPoint y: 392, distance: 36.3
click at [687, 392] on nav "16 Assorted Minis Dozen - Original Glazed Donuts 16 PCs Minis - Original Half D…" at bounding box center [784, 401] width 383 height 161
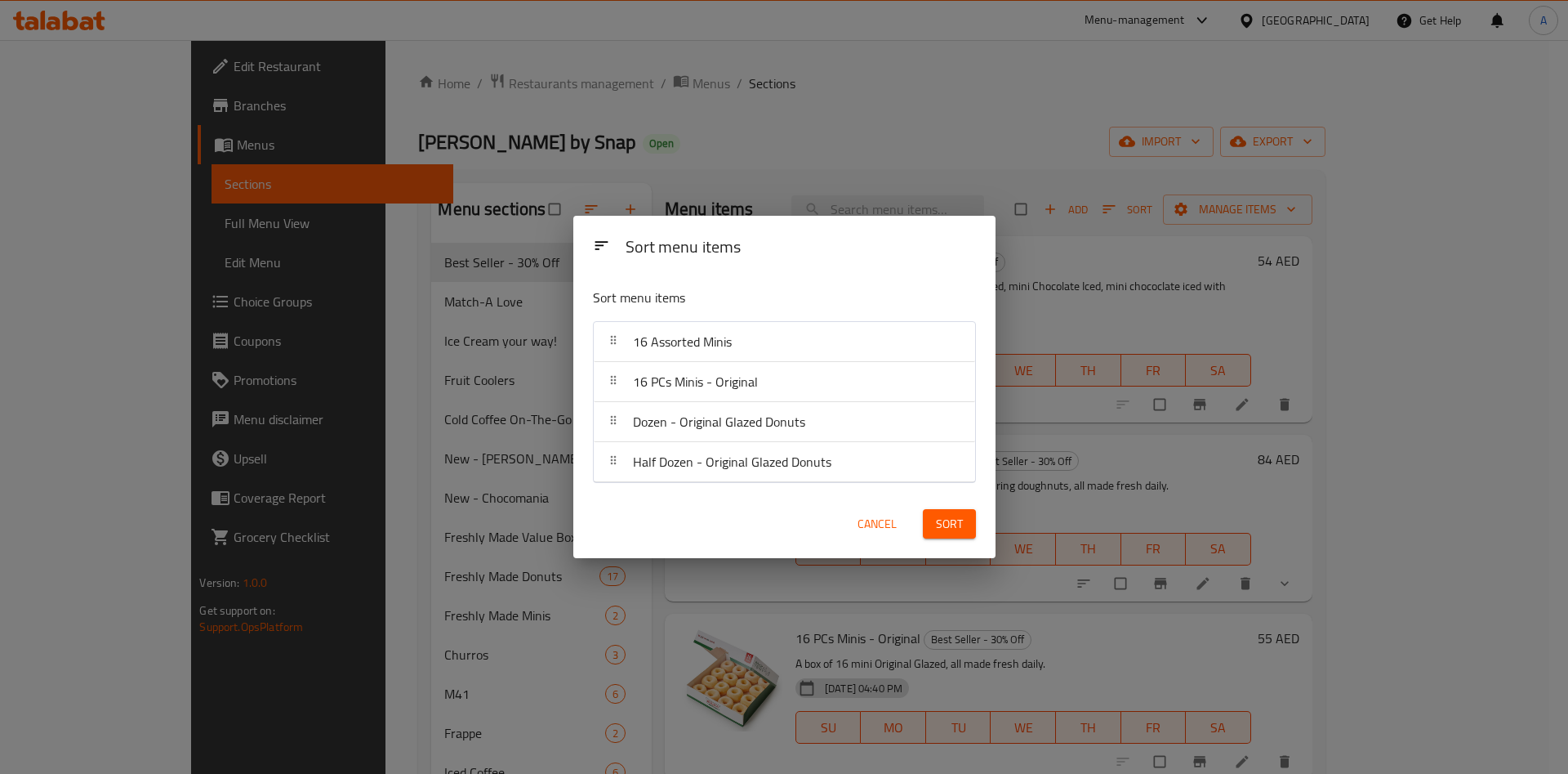
click at [933, 521] on button "Sort" at bounding box center [949, 523] width 53 height 30
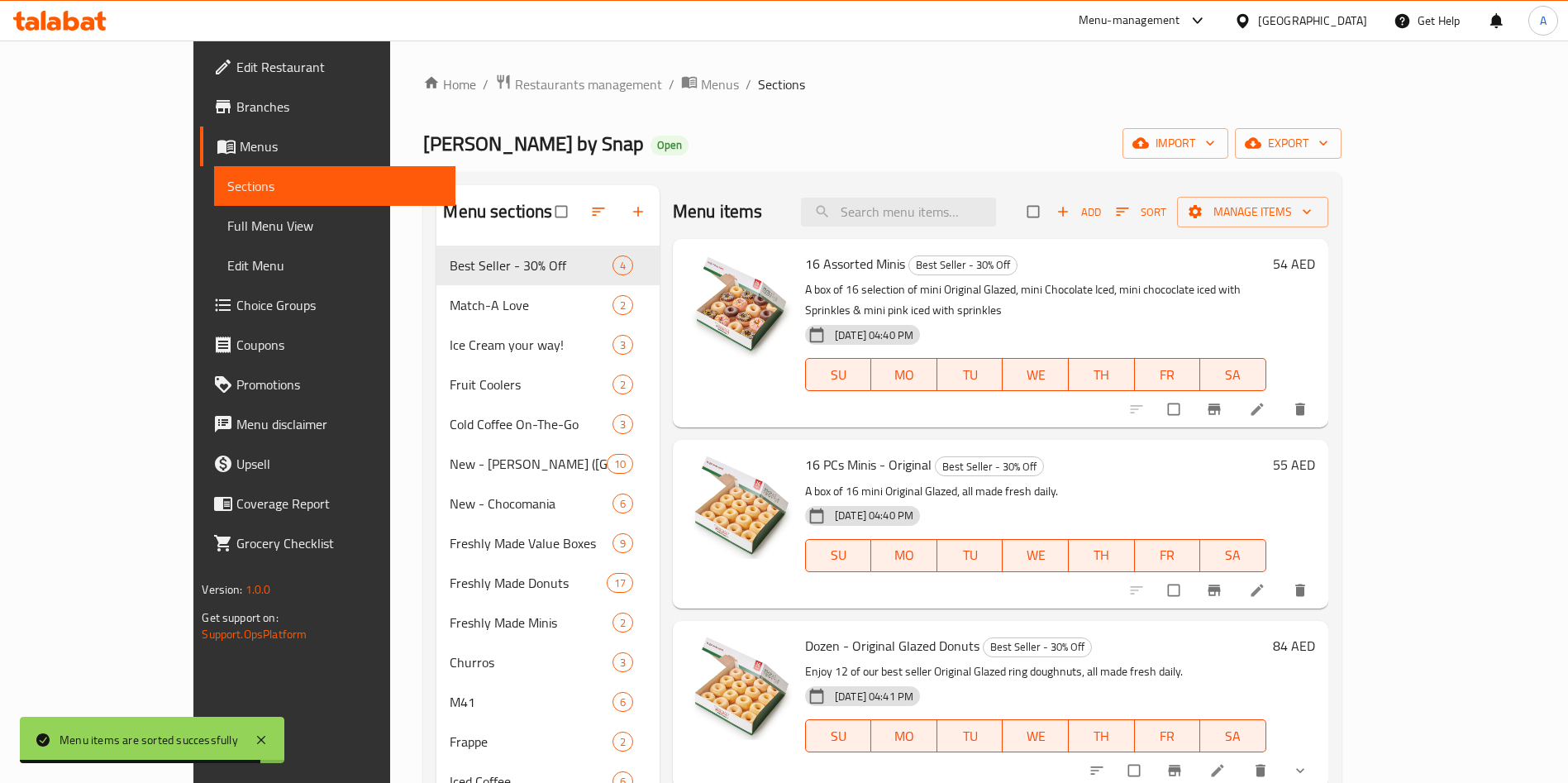
click at [1315, 266] on h6 "54 AED" at bounding box center [1294, 263] width 42 height 23
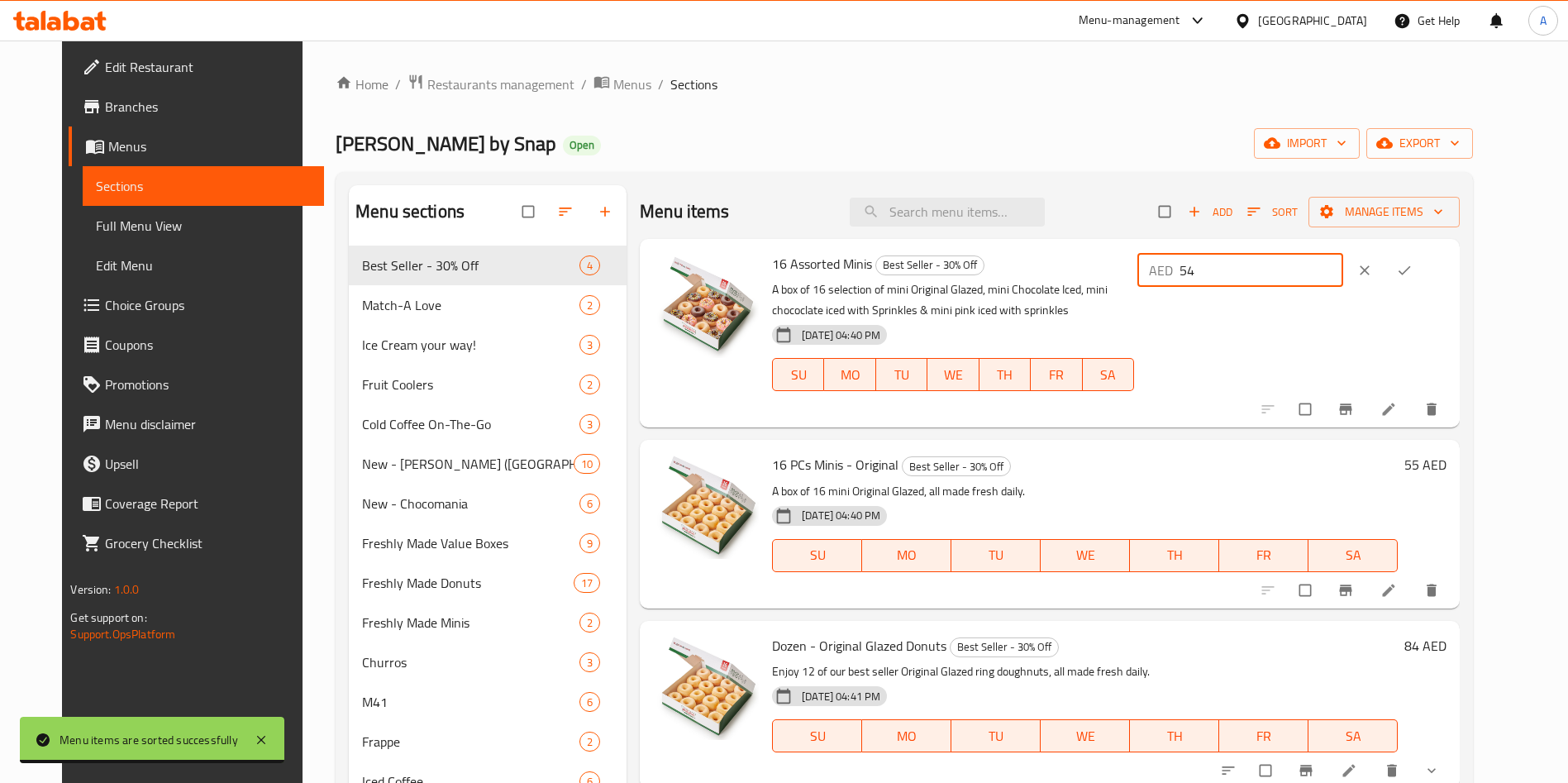
click at [1343, 274] on input "54" at bounding box center [1261, 270] width 163 height 33
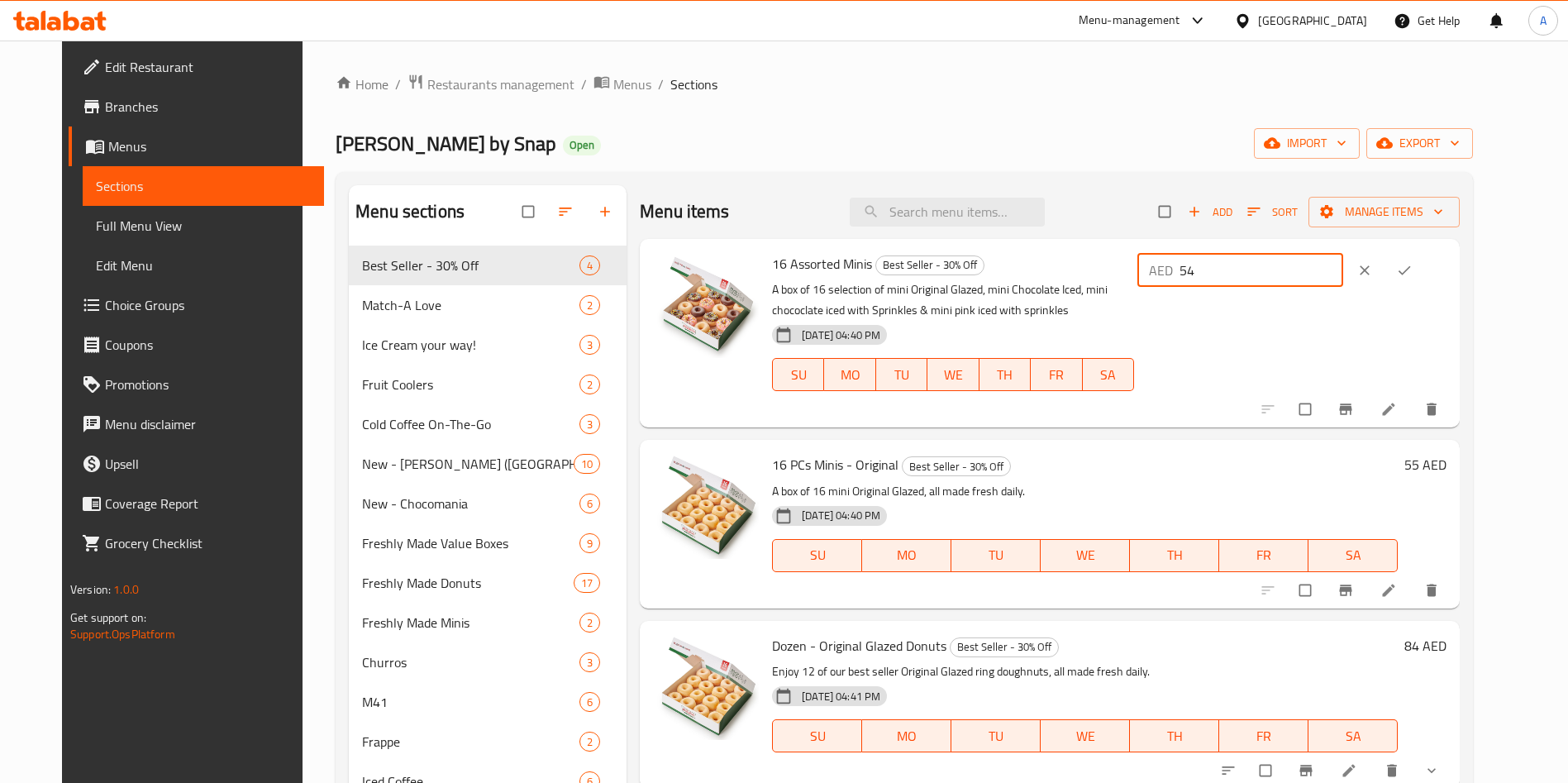
click at [1343, 274] on input "54" at bounding box center [1261, 270] width 163 height 33
click at [1412, 275] on icon "ok" at bounding box center [1405, 270] width 17 height 17
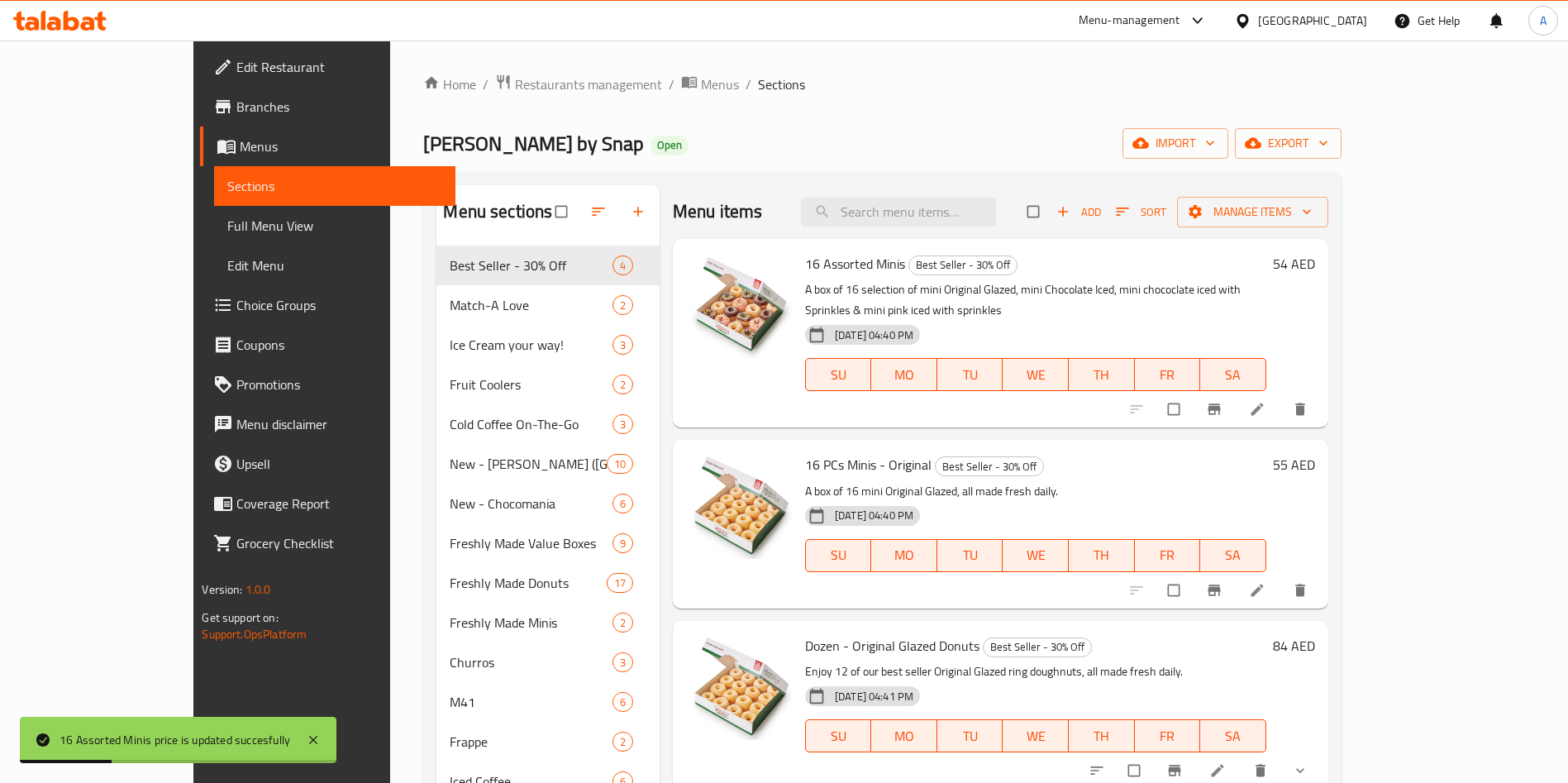
click at [1315, 453] on h6 "55 AED" at bounding box center [1294, 464] width 42 height 23
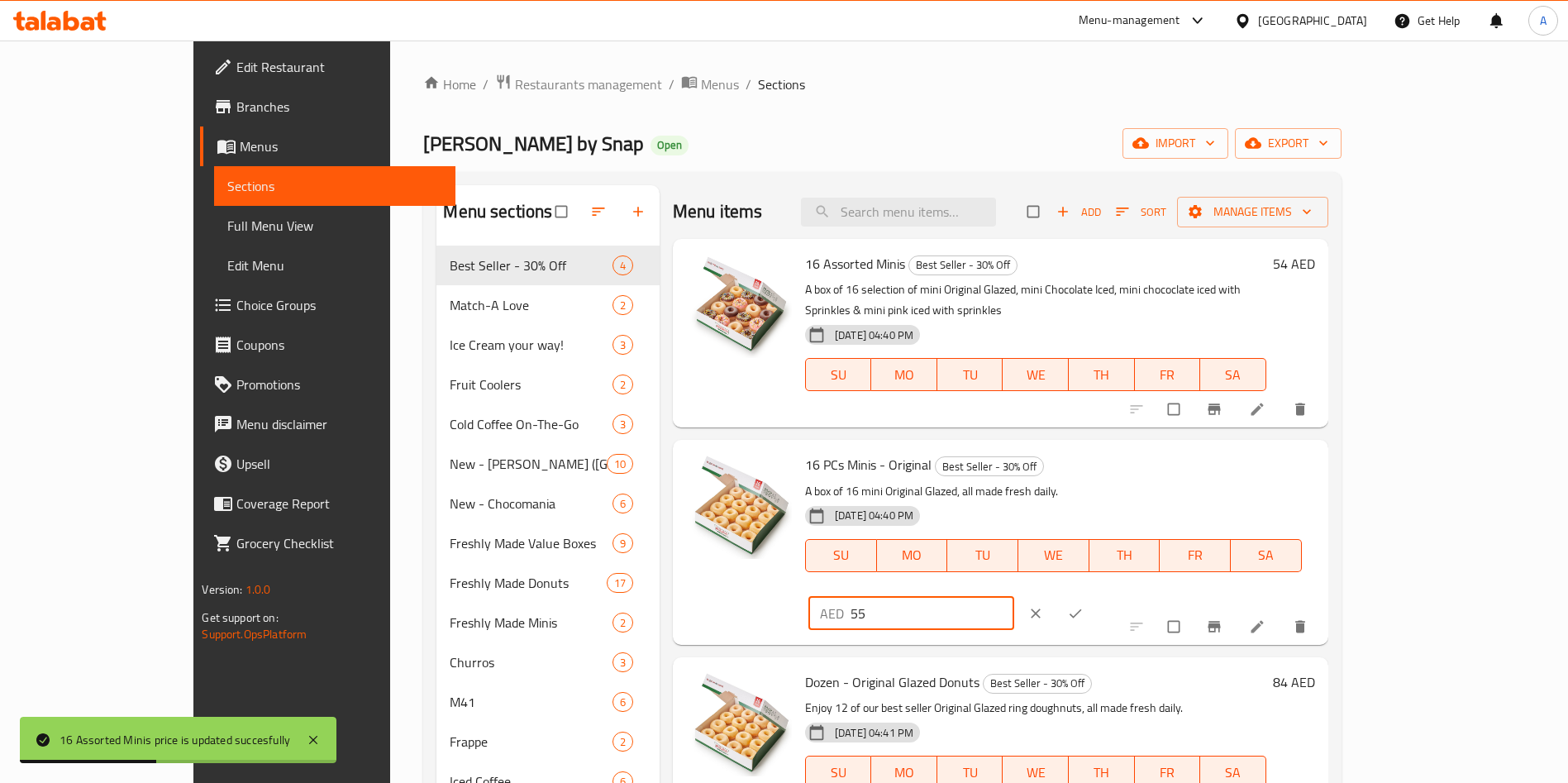
drag, startPoint x: 1305, startPoint y: 454, endPoint x: 1210, endPoint y: 452, distance: 95.0
click at [1210, 452] on div "16 PCs Minis - Original Best Seller - 30% Off A box of 16 mini Original Glazed,…" at bounding box center [1060, 541] width 523 height 191
paste input "44"
type input "44"
click at [1097, 595] on button "ok" at bounding box center [1076, 612] width 40 height 36
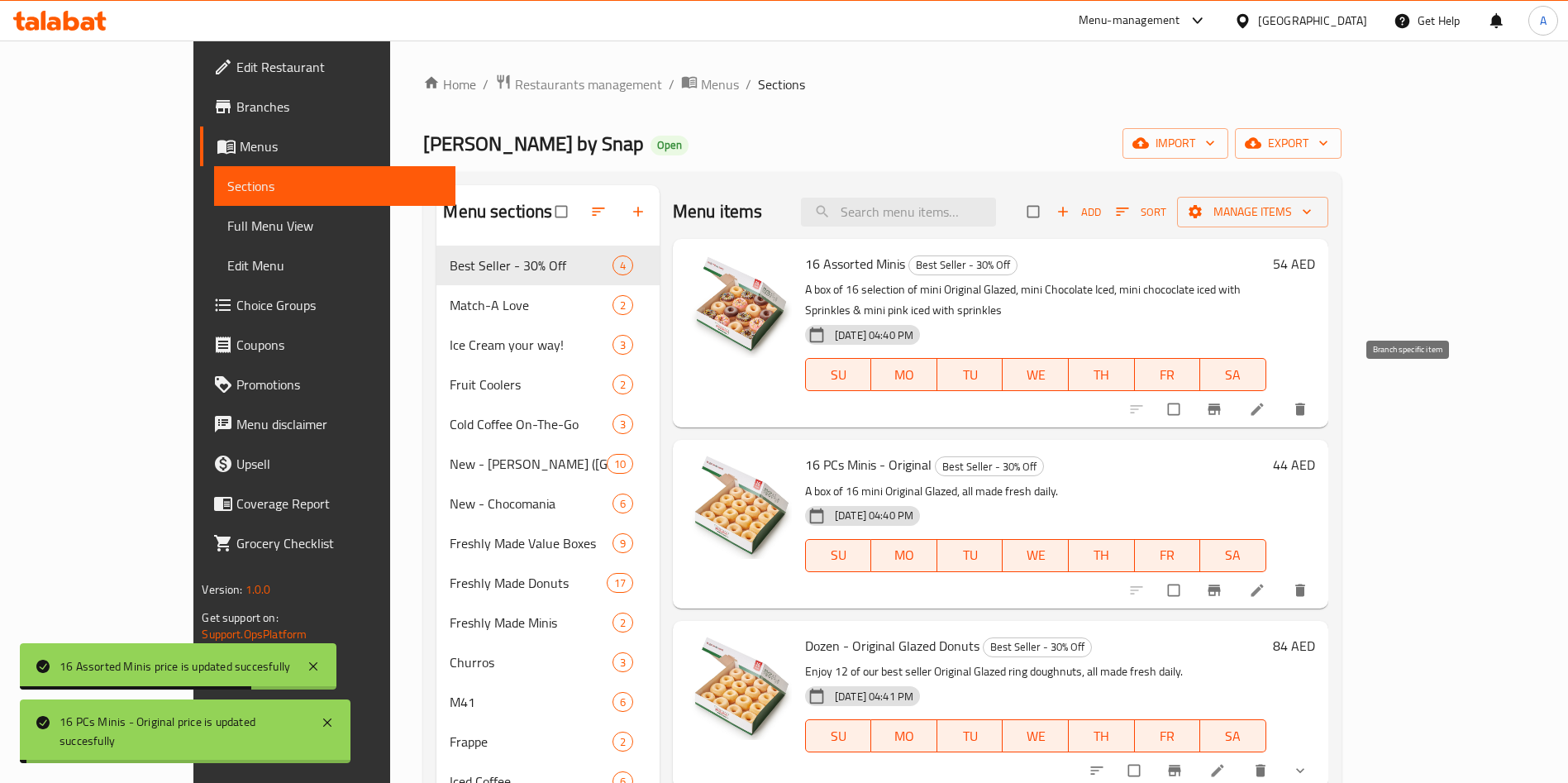
click at [1222, 401] on icon "Branch-specific-item" at bounding box center [1214, 409] width 17 height 17
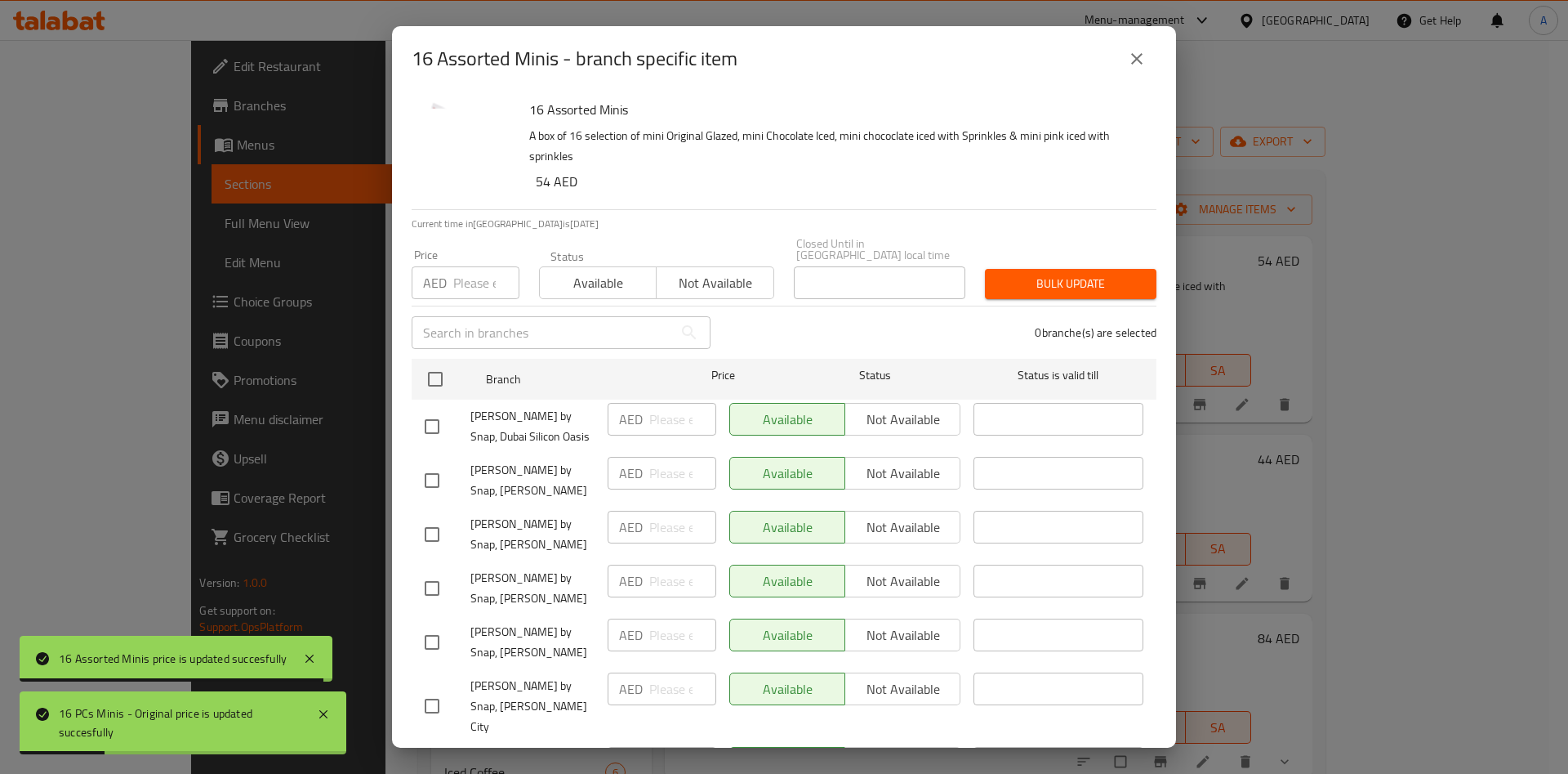
scroll to position [511, 0]
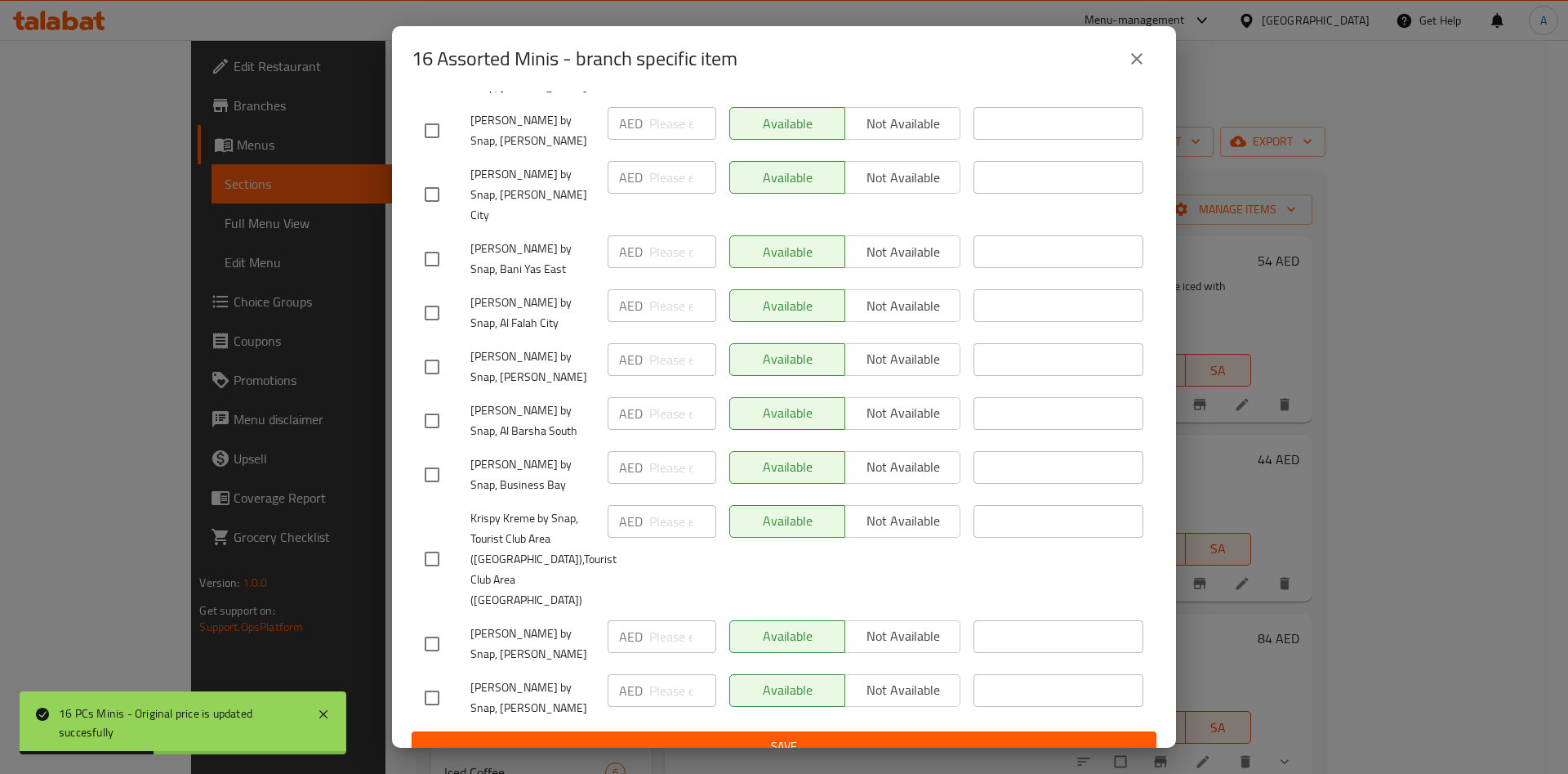
click at [1135, 66] on icon "close" at bounding box center [1137, 59] width 20 height 20
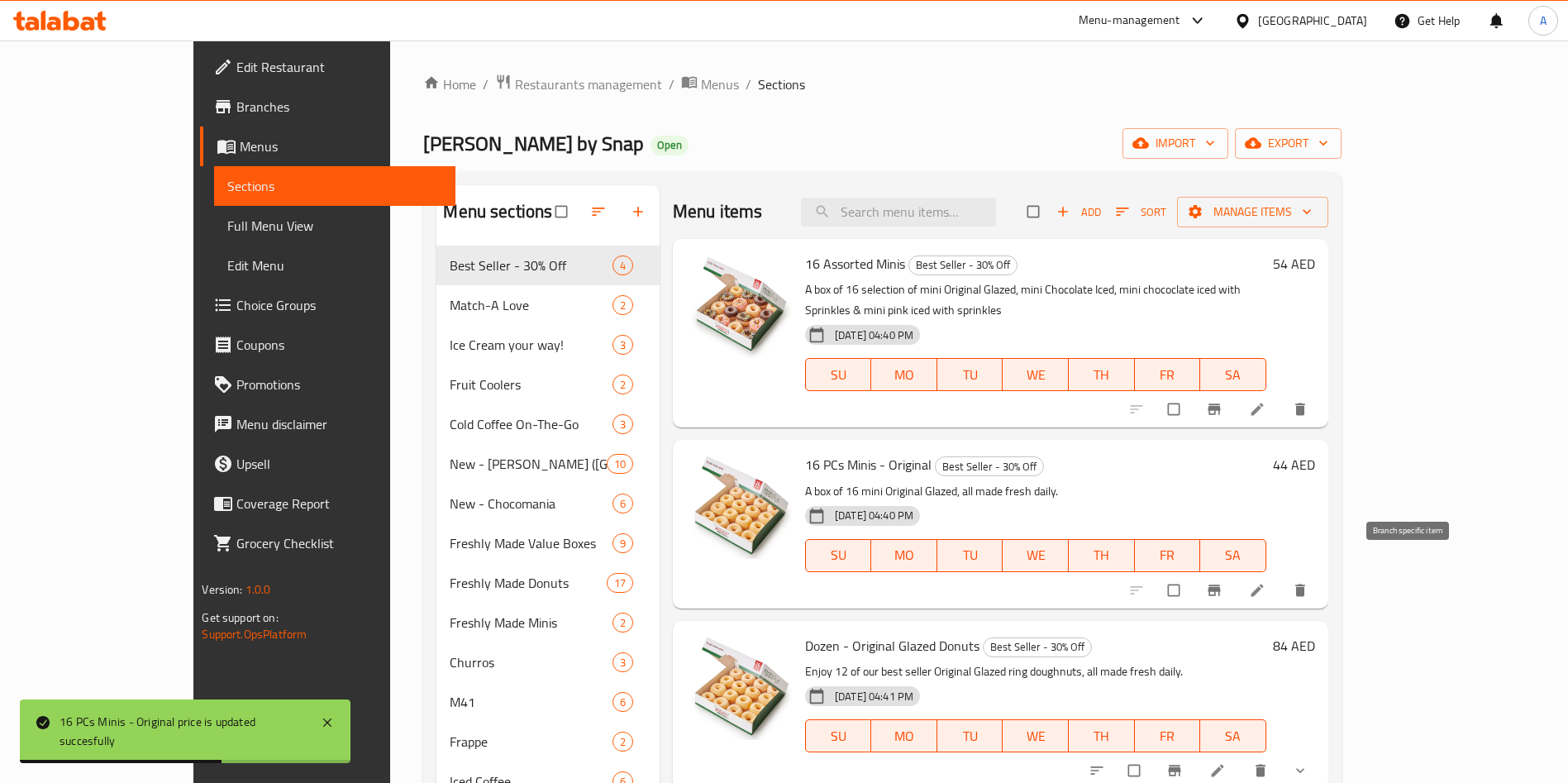
click at [1236, 572] on button "Branch-specific-item" at bounding box center [1216, 589] width 40 height 36
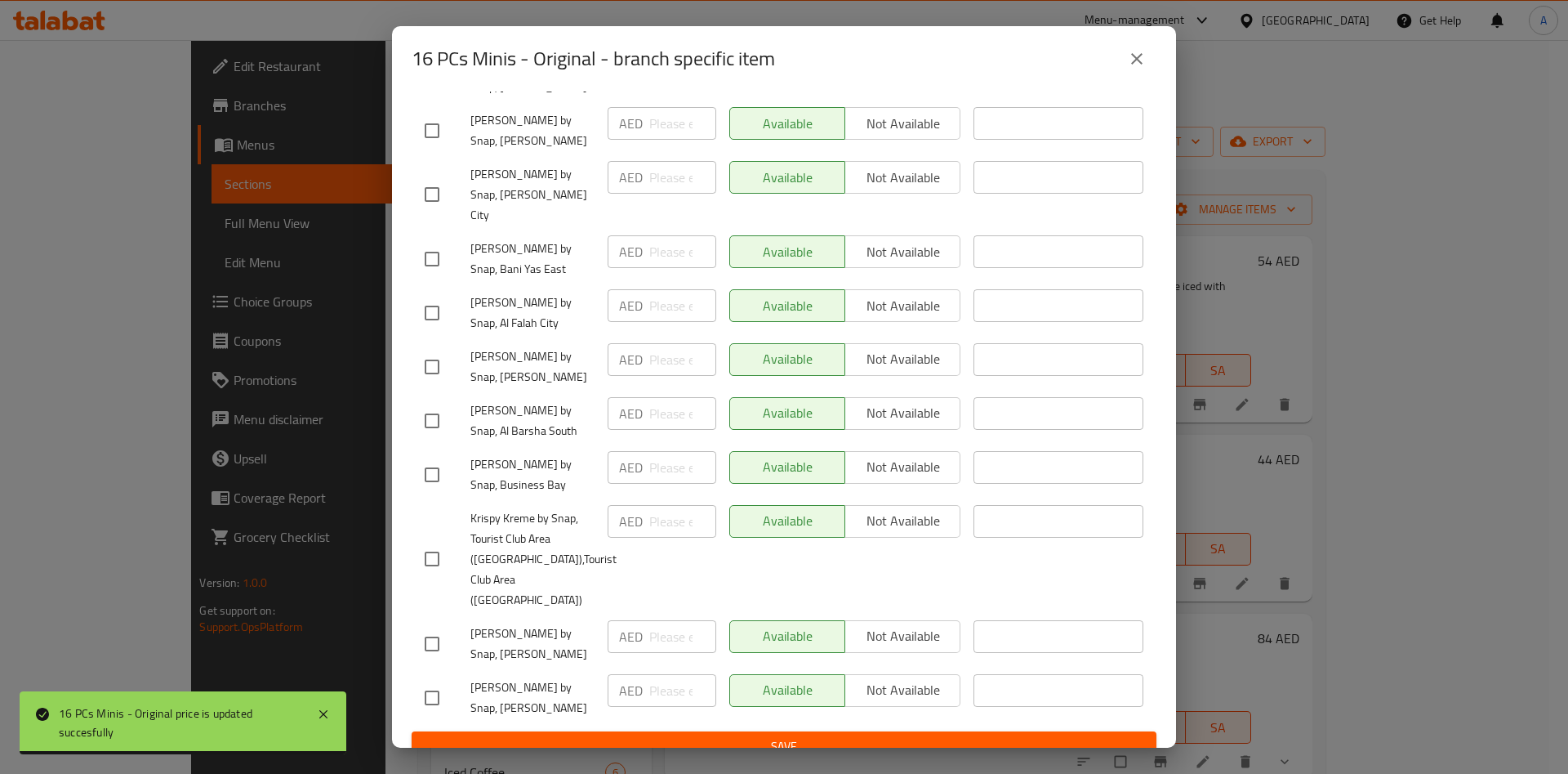
click at [1136, 67] on icon "close" at bounding box center [1137, 59] width 20 height 20
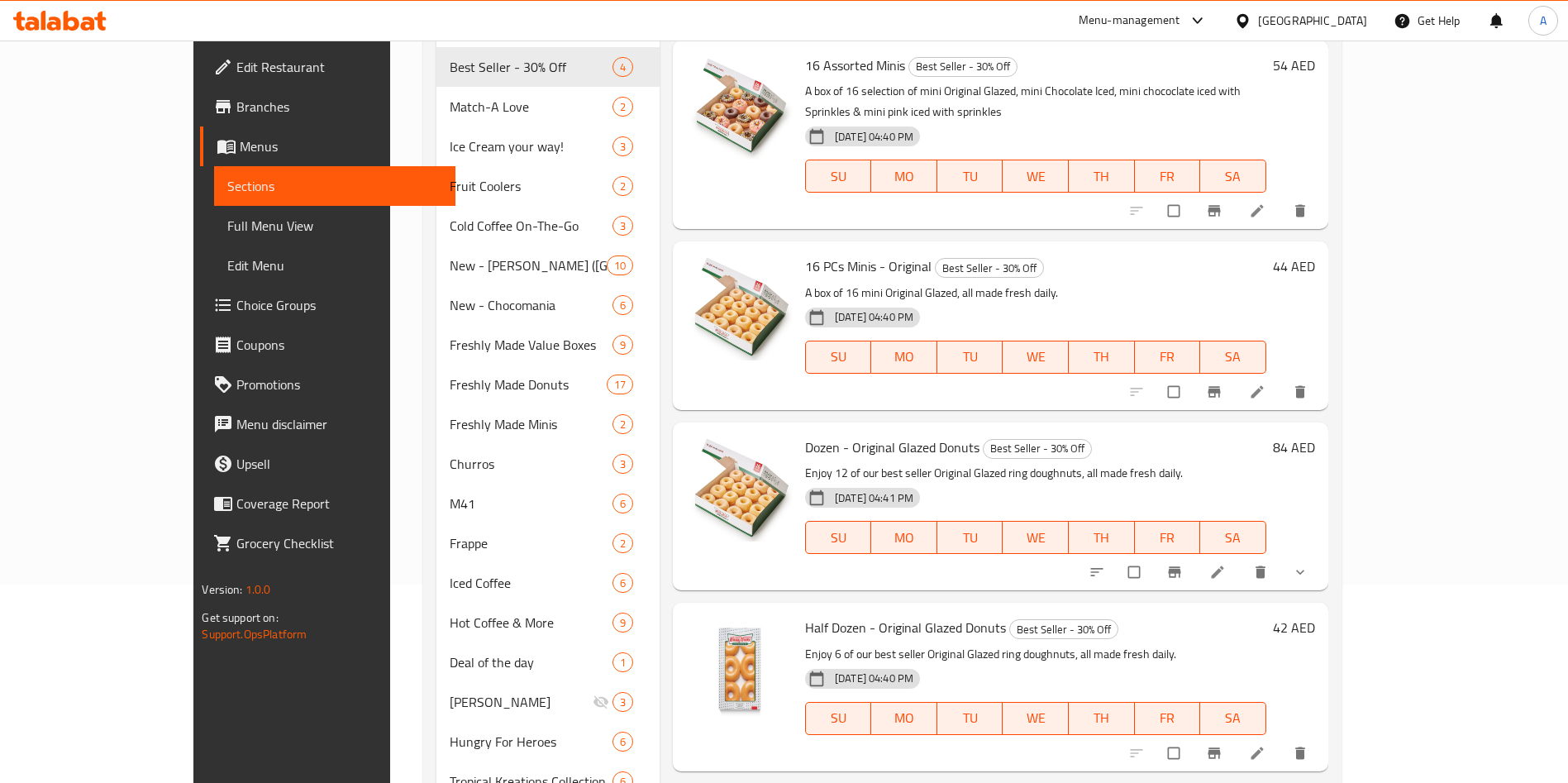
scroll to position [124, 0]
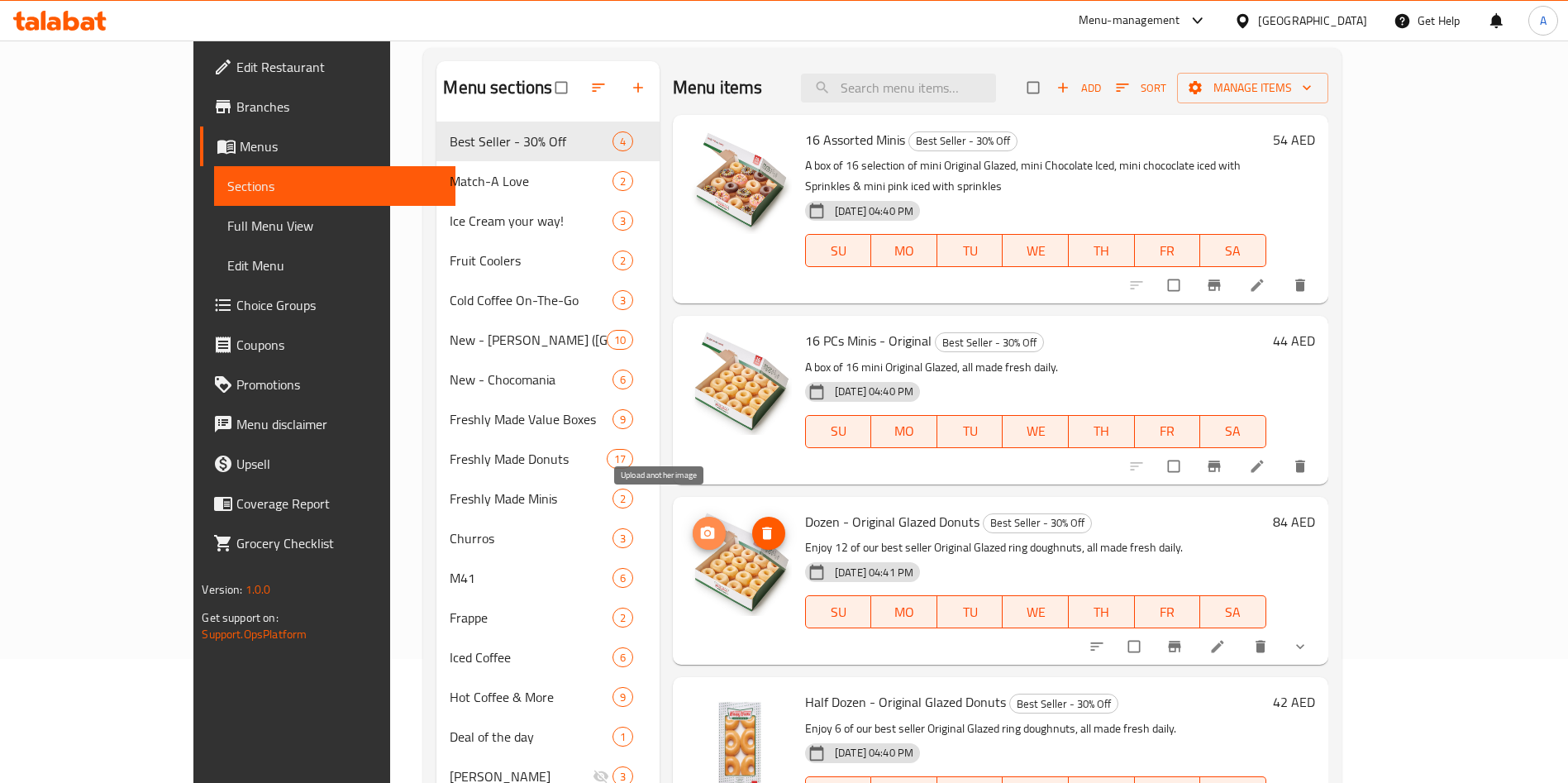
click at [701, 526] on icon "upload picture" at bounding box center [707, 531] width 14 height 12
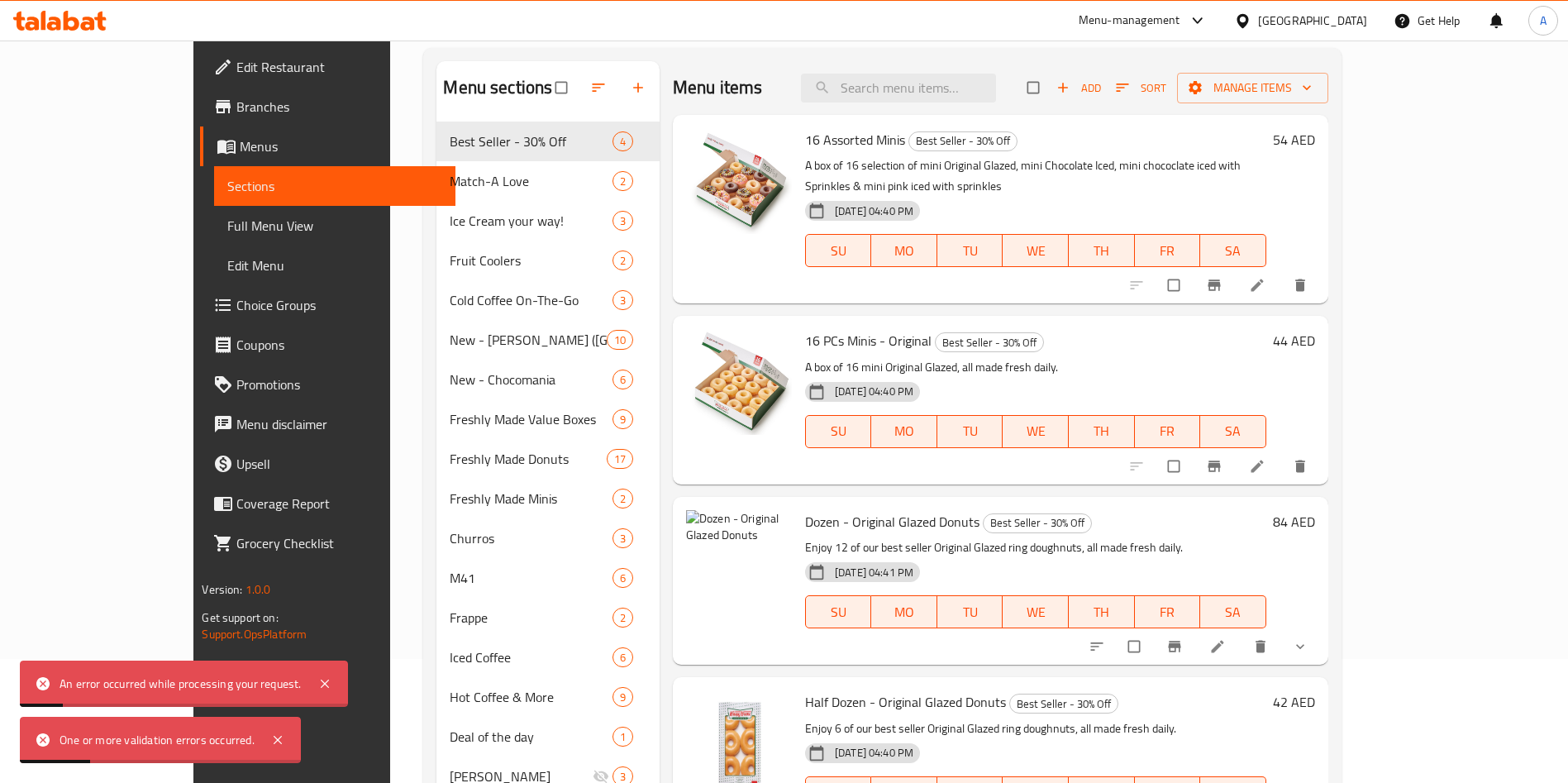
click at [1315, 511] on h6 "84 AED" at bounding box center [1294, 521] width 42 height 23
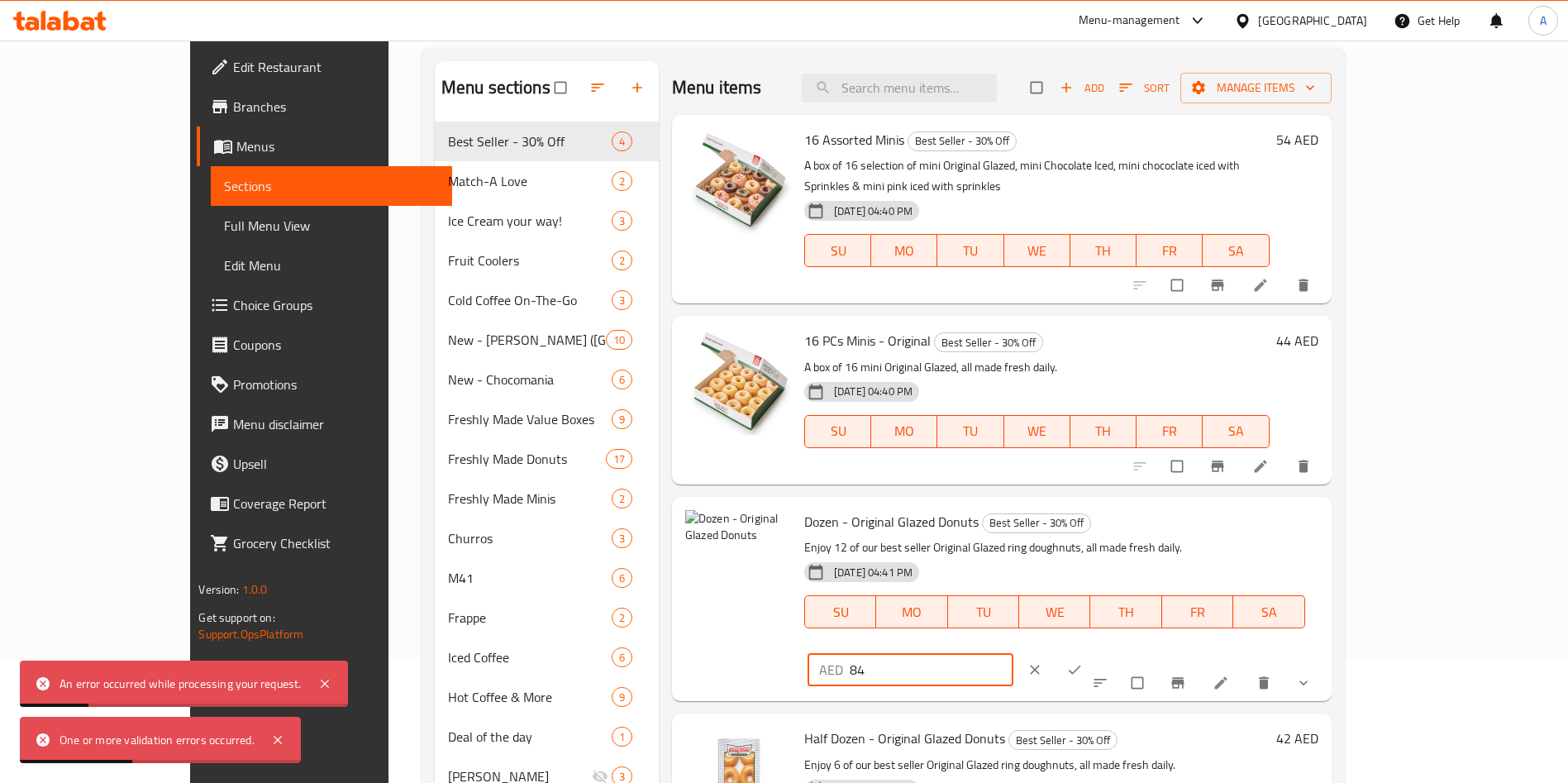
drag, startPoint x: 1363, startPoint y: 502, endPoint x: 1235, endPoint y: 511, distance: 128.3
click at [1014, 653] on div "AED 84 ​" at bounding box center [910, 670] width 206 height 33
paste input "5"
type input "54"
click at [1083, 661] on icon "ok" at bounding box center [1075, 670] width 17 height 17
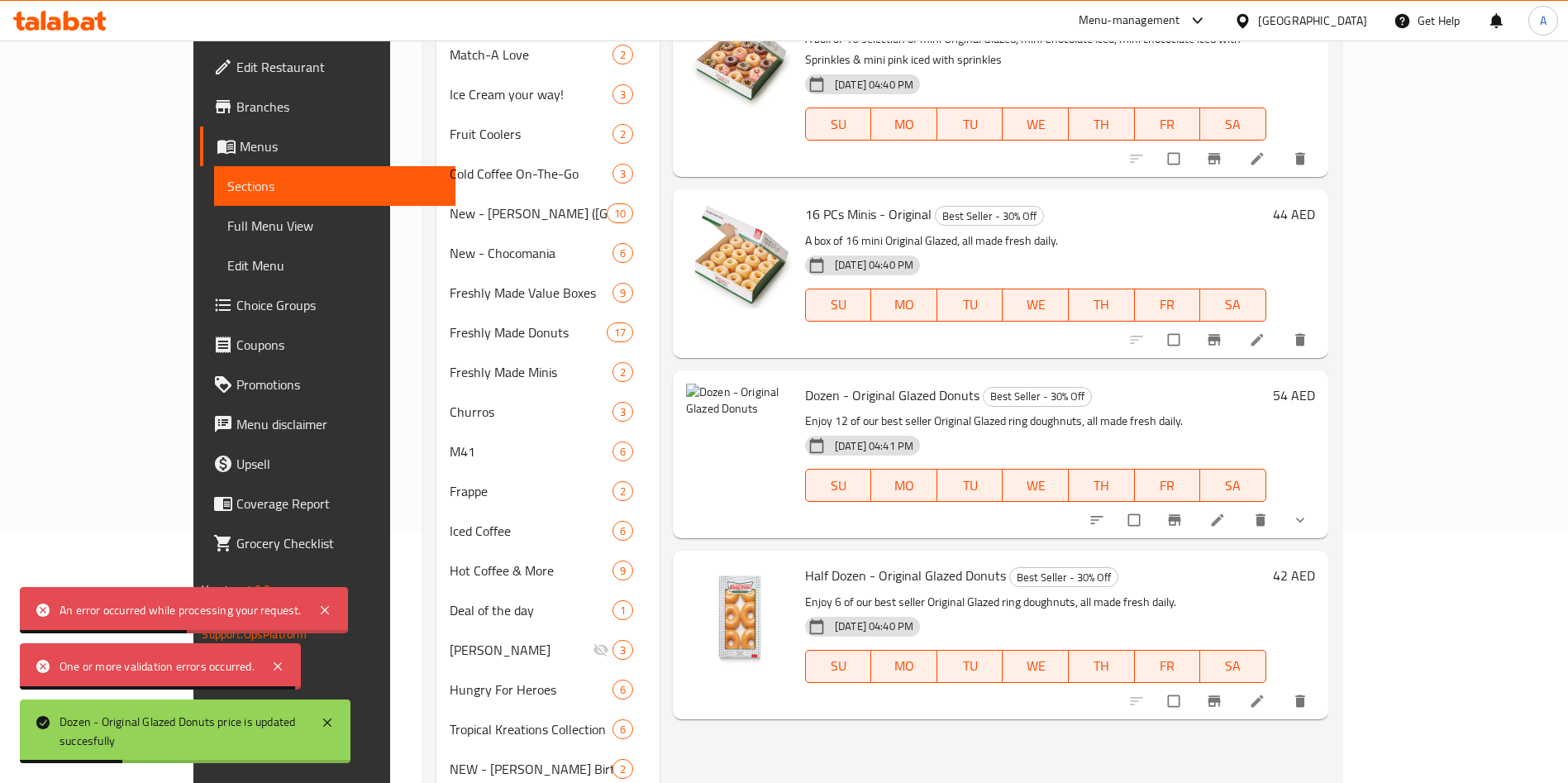
scroll to position [372, 0]
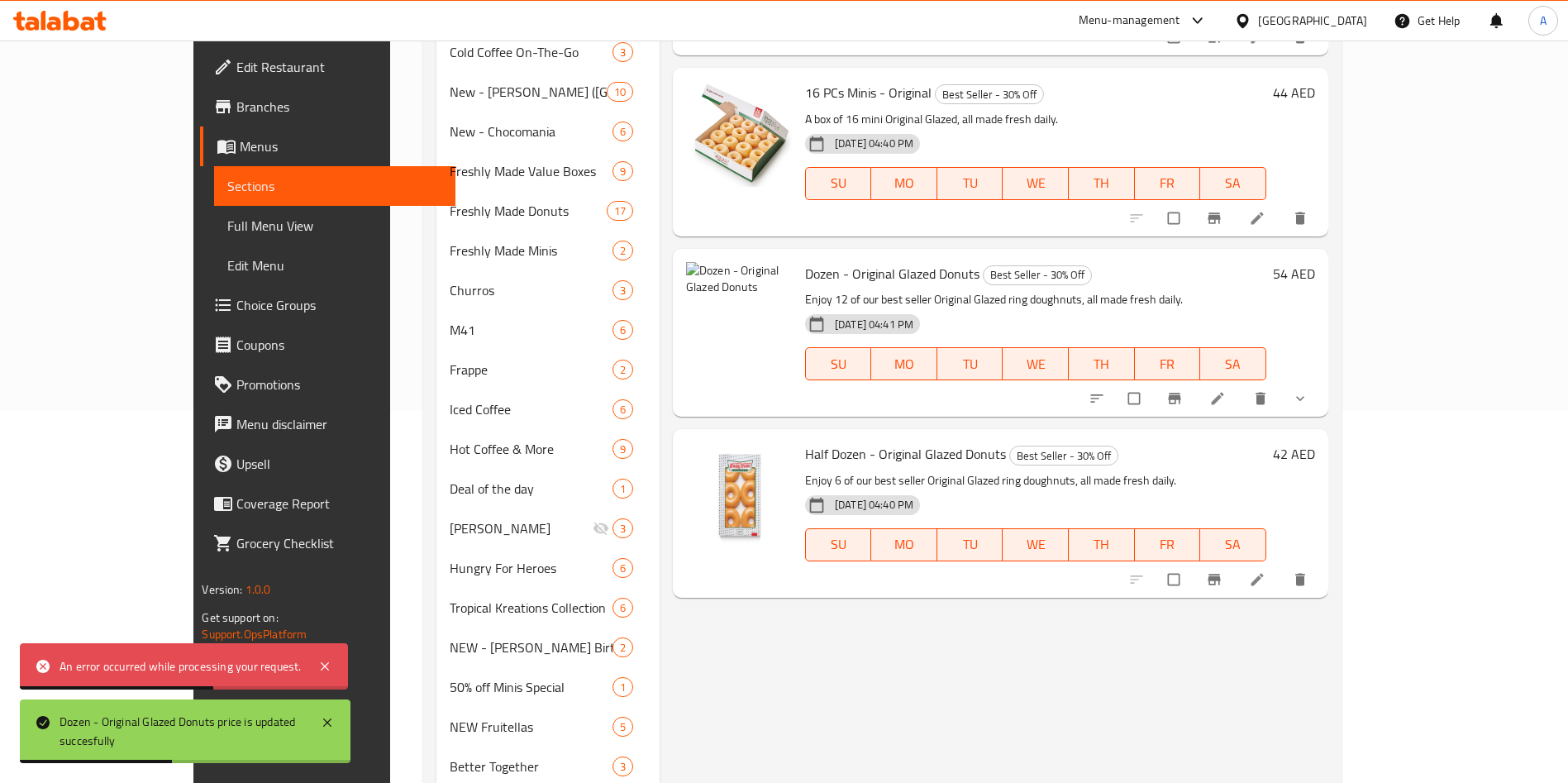
click at [1315, 442] on h6 "42 AED" at bounding box center [1294, 453] width 42 height 23
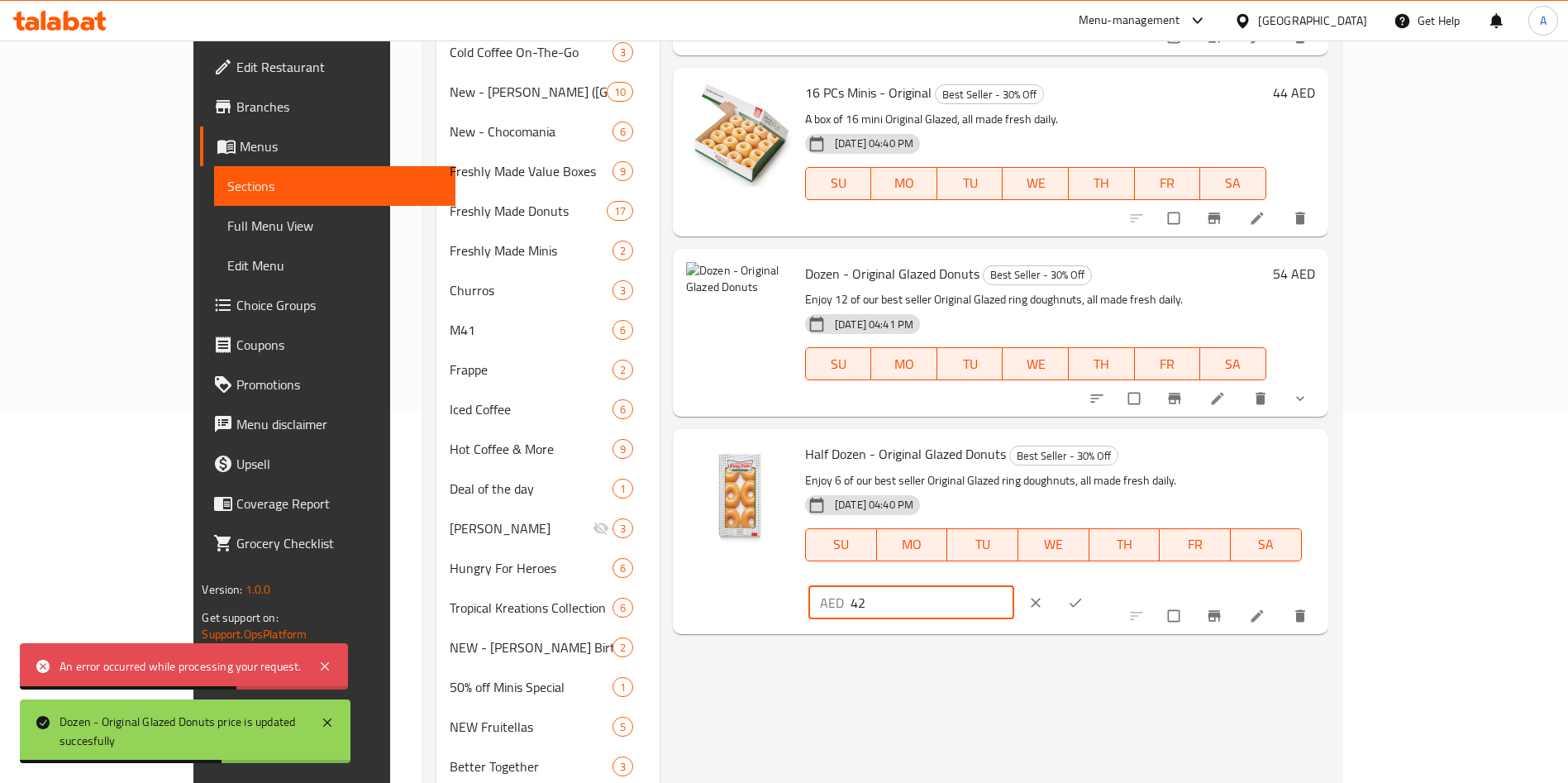
drag, startPoint x: 1346, startPoint y: 434, endPoint x: 1190, endPoint y: 439, distance: 156.1
click at [1190, 439] on div "Half Dozen - Original Glazed Donuts Best Seller - 30% Off Enjoy 6 of our best s…" at bounding box center [1060, 530] width 523 height 191
paste input "34"
type input "34"
click at [1087, 594] on span "ok" at bounding box center [1077, 602] width 20 height 17
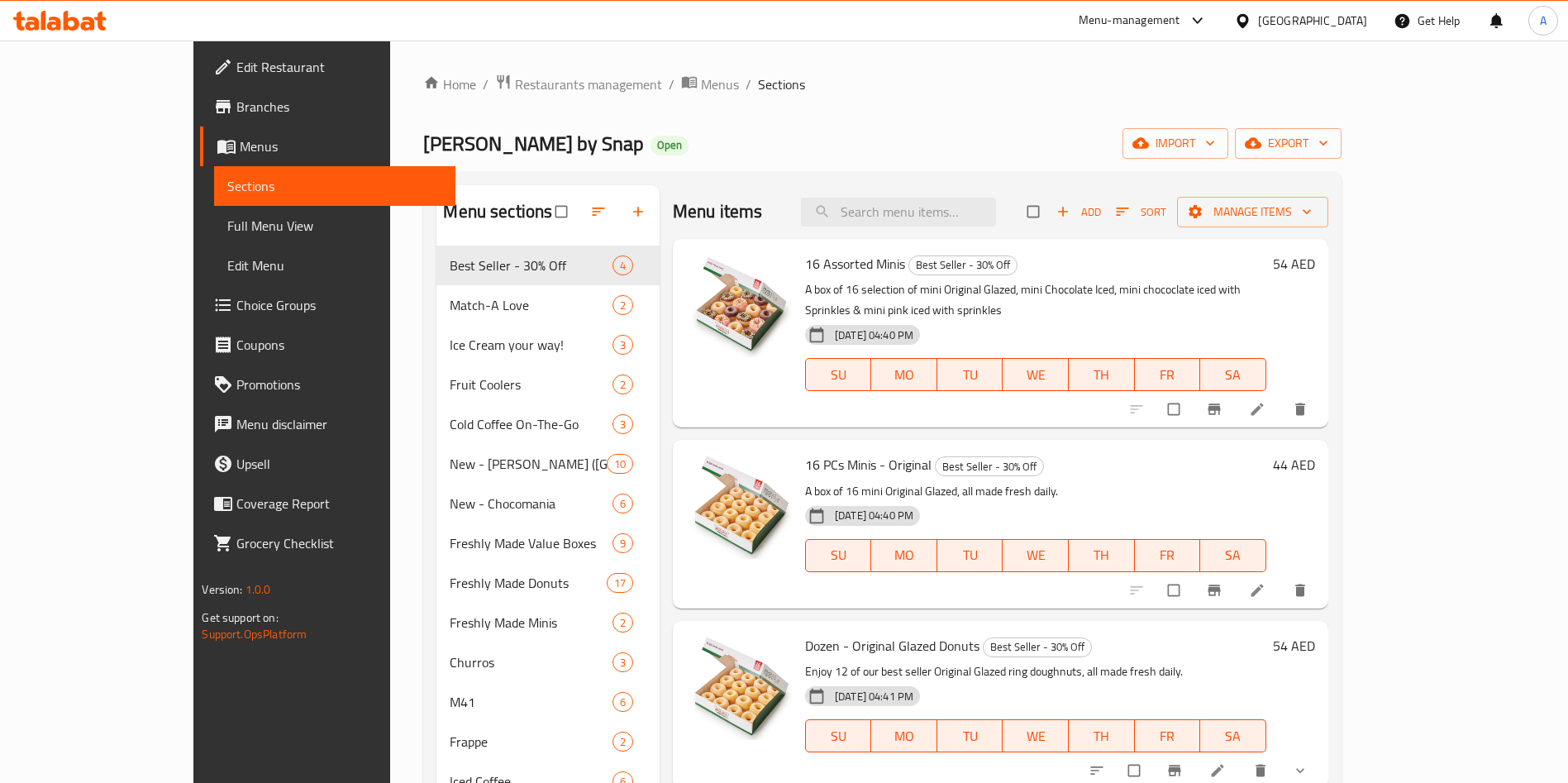
scroll to position [372, 0]
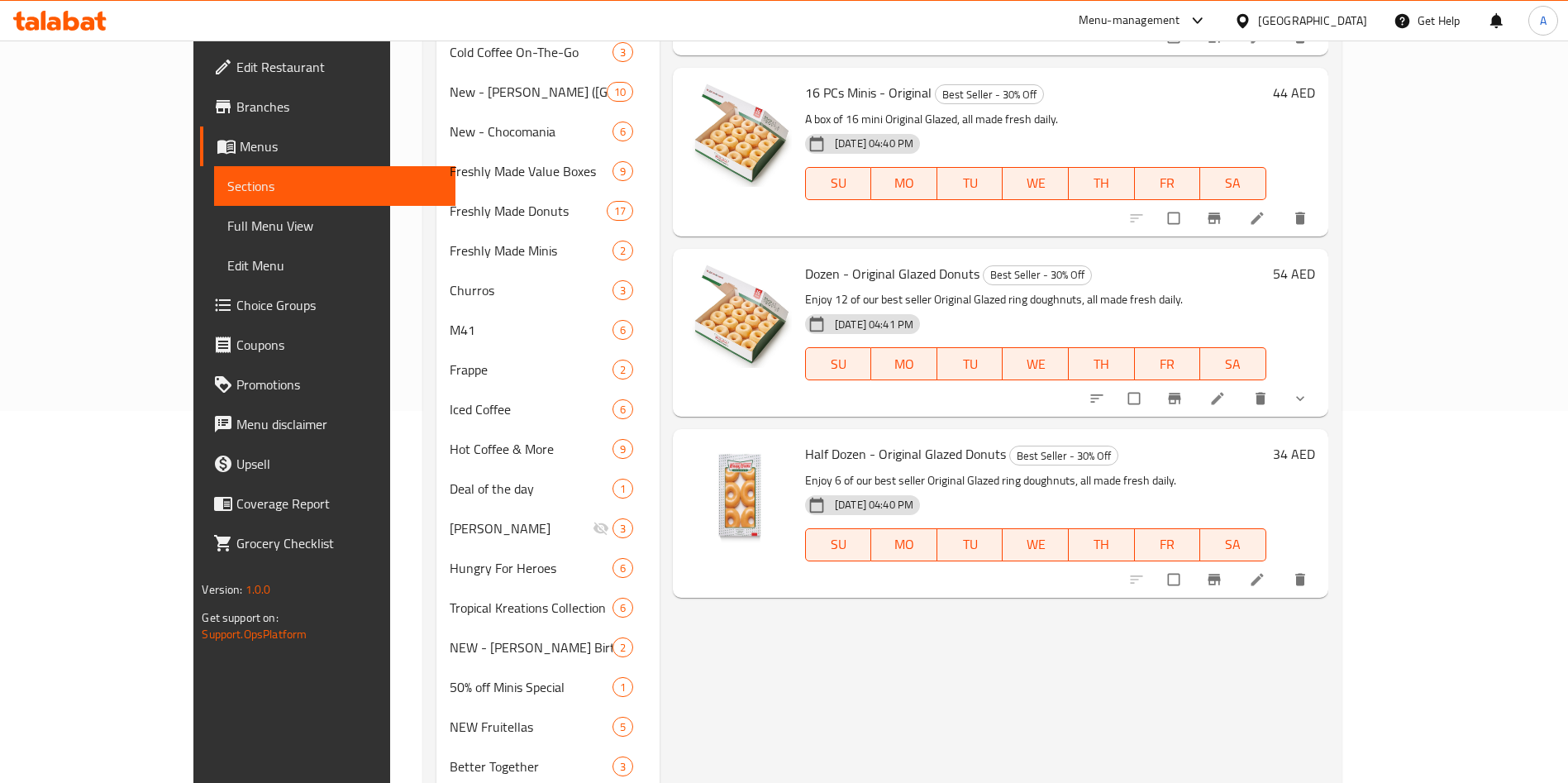
click at [1226, 390] on icon at bounding box center [1218, 398] width 17 height 17
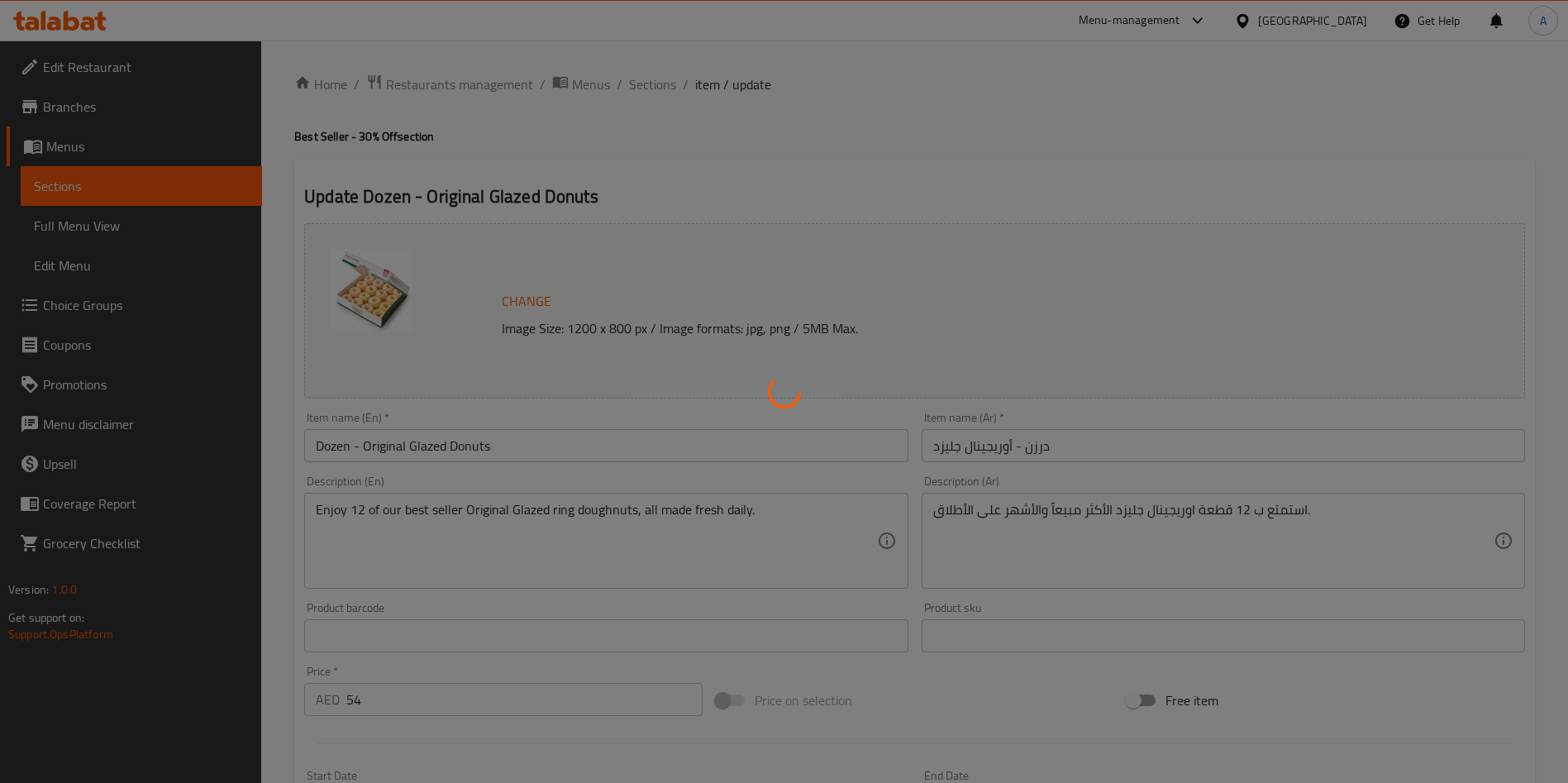
click at [529, 302] on div at bounding box center [784, 391] width 1568 height 783
type input "إضافة"
type input "0"
type input "1"
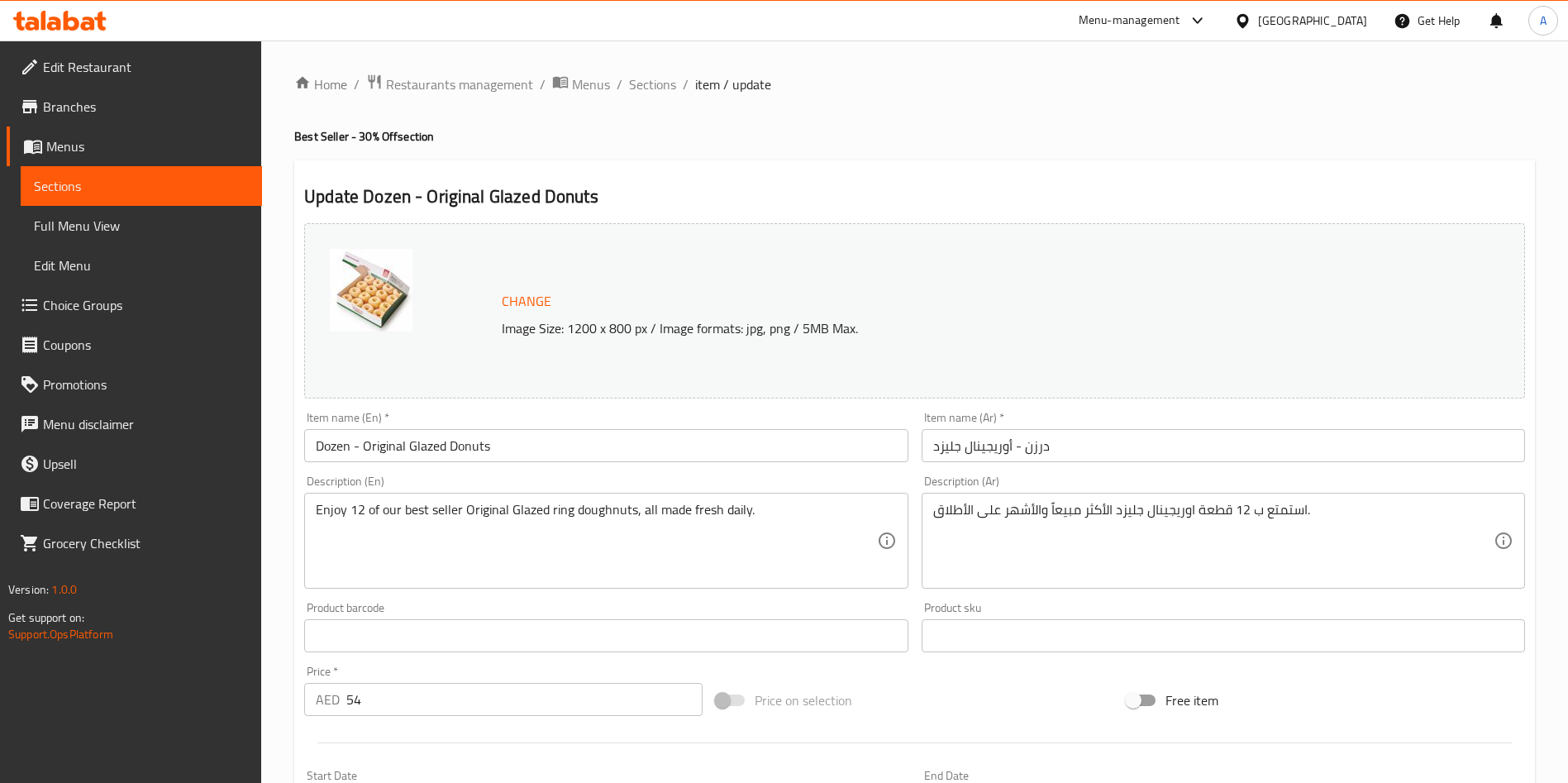
click at [376, 308] on img at bounding box center [372, 291] width 83 height 83
click at [537, 304] on span "Change" at bounding box center [527, 302] width 50 height 24
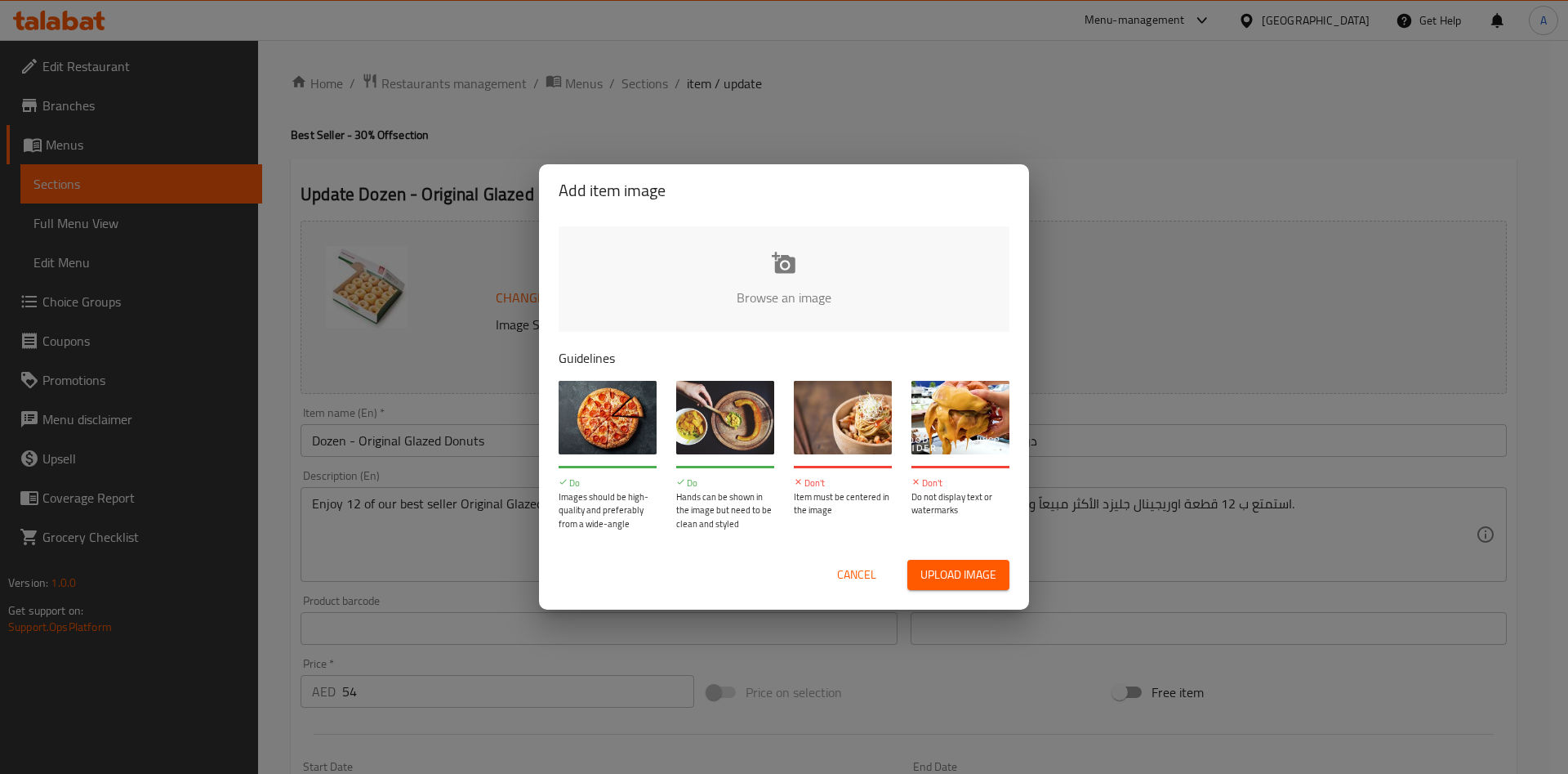
click at [814, 257] on input "file" at bounding box center [1336, 303] width 1554 height 153
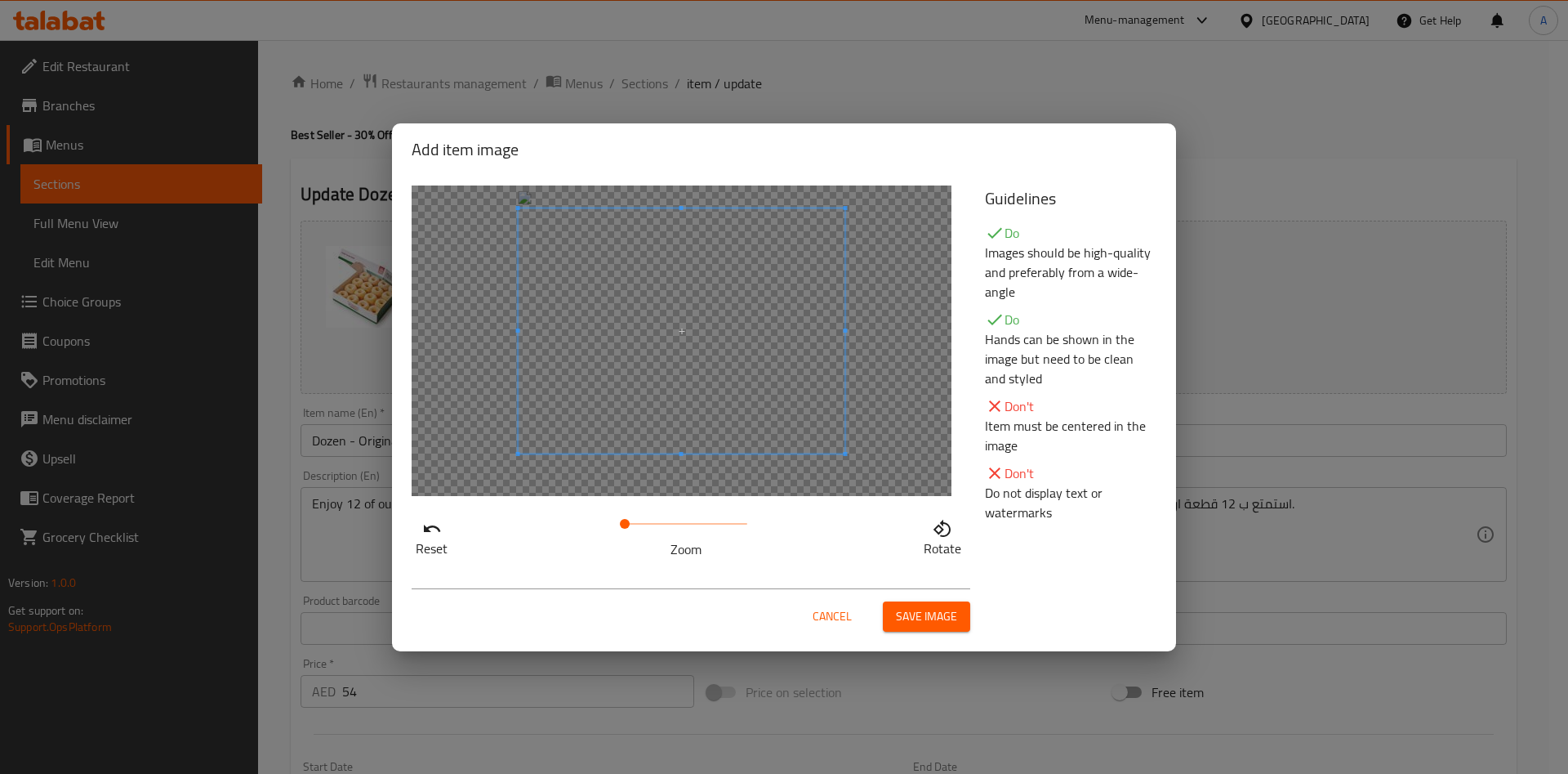
click at [770, 289] on span at bounding box center [682, 331] width 326 height 245
click at [935, 603] on button "Save image" at bounding box center [927, 616] width 87 height 30
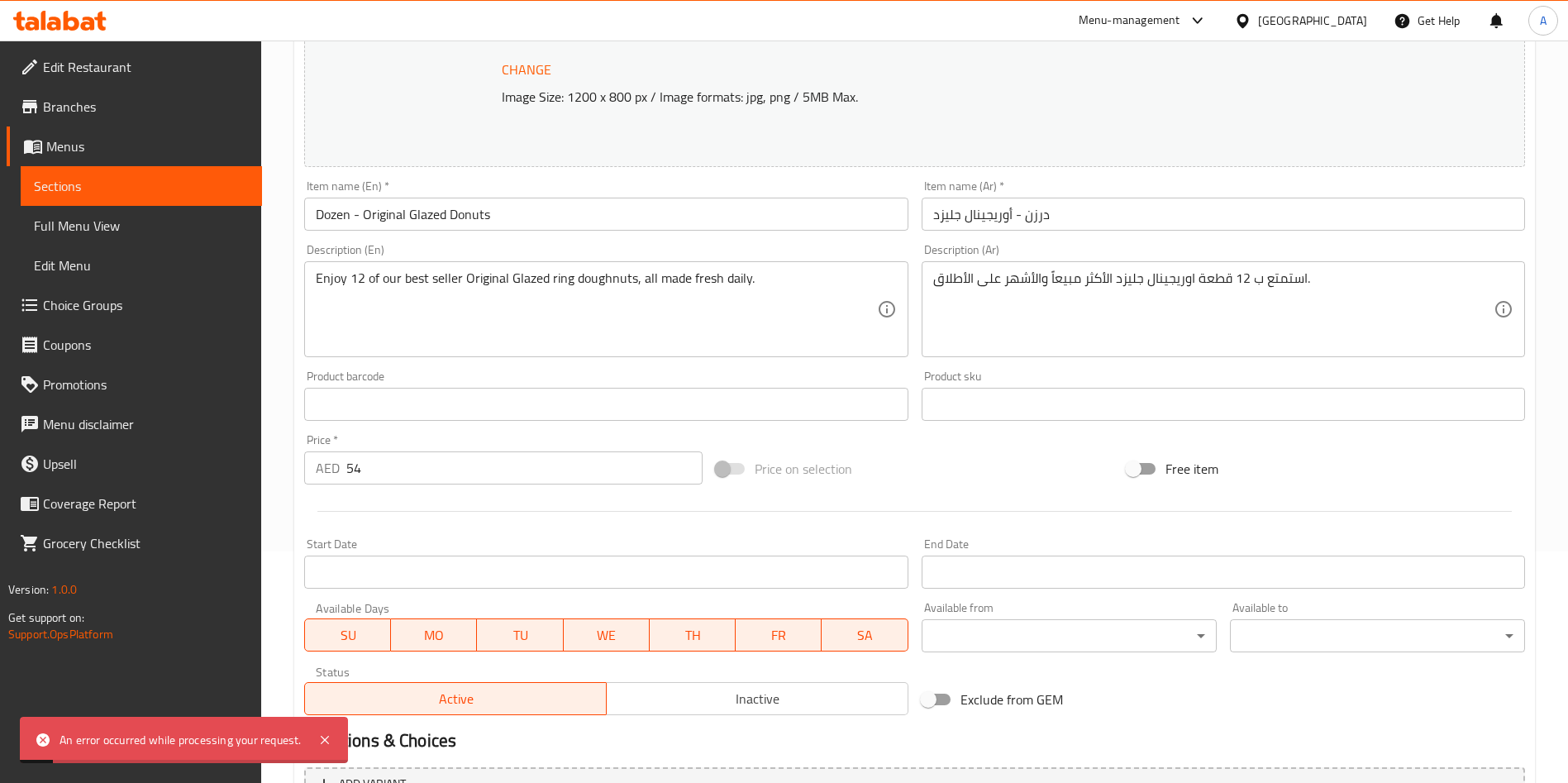
scroll to position [436, 0]
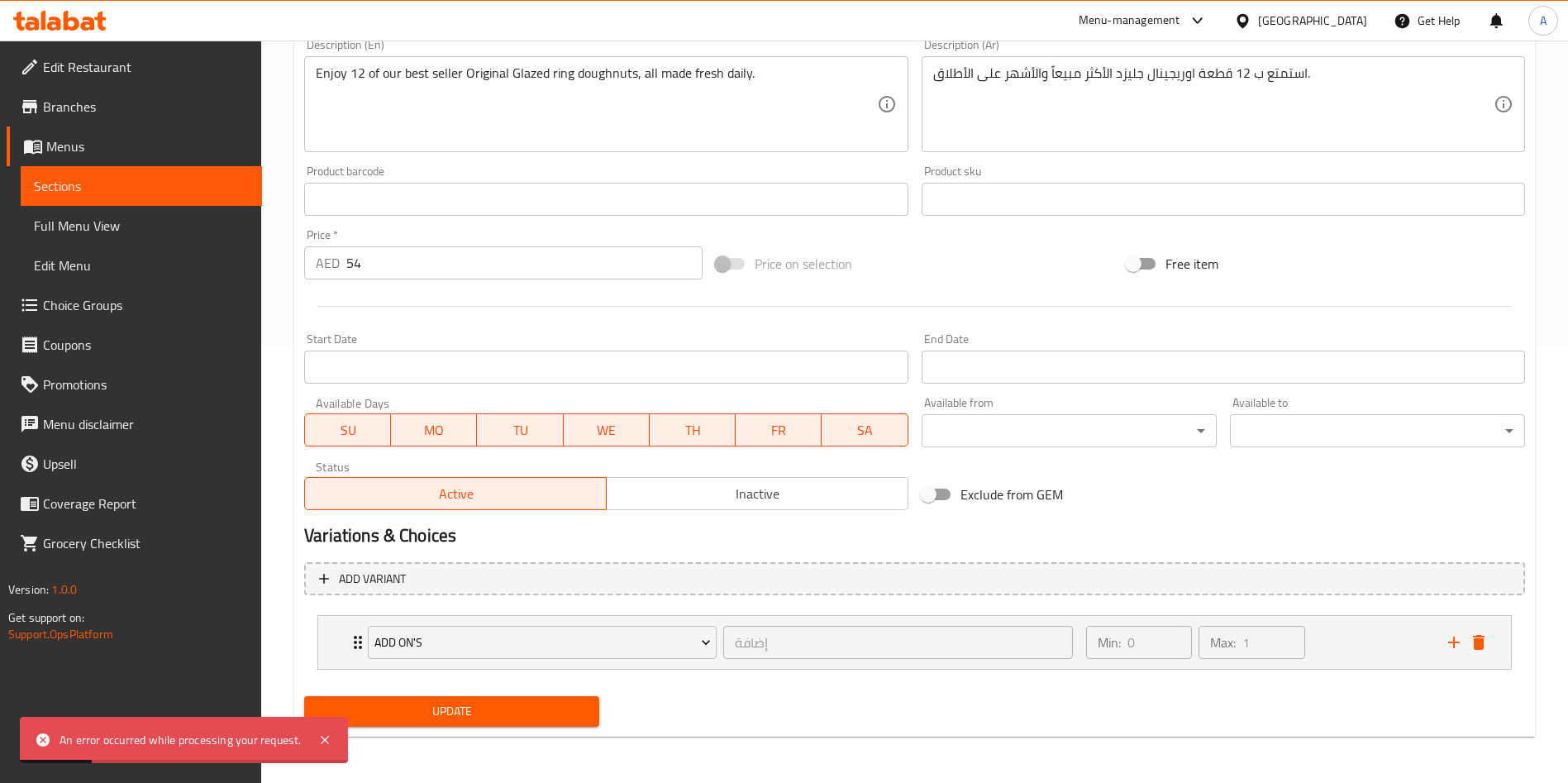
click at [546, 712] on span "Update" at bounding box center [451, 711] width 268 height 20
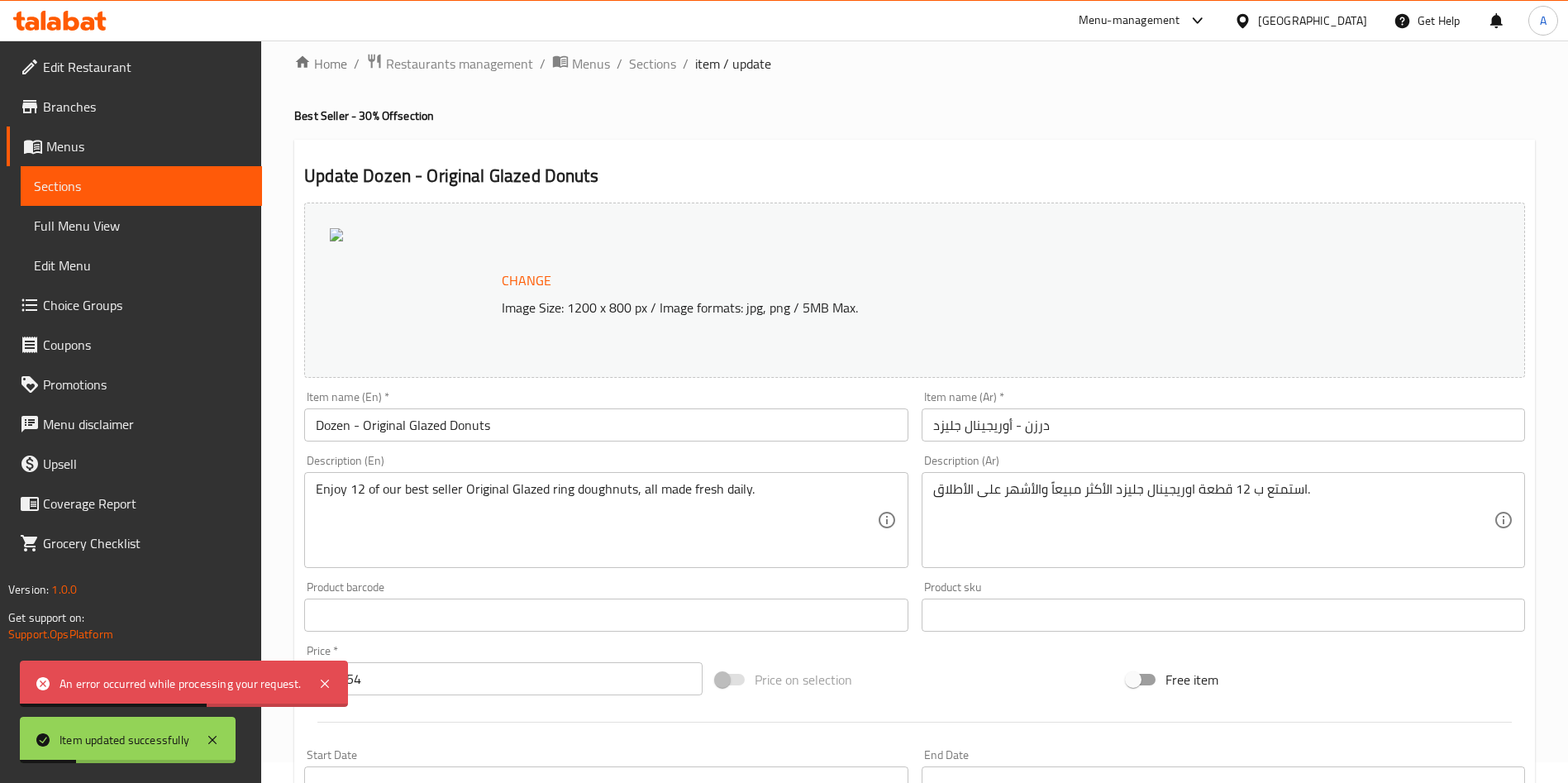
scroll to position [0, 0]
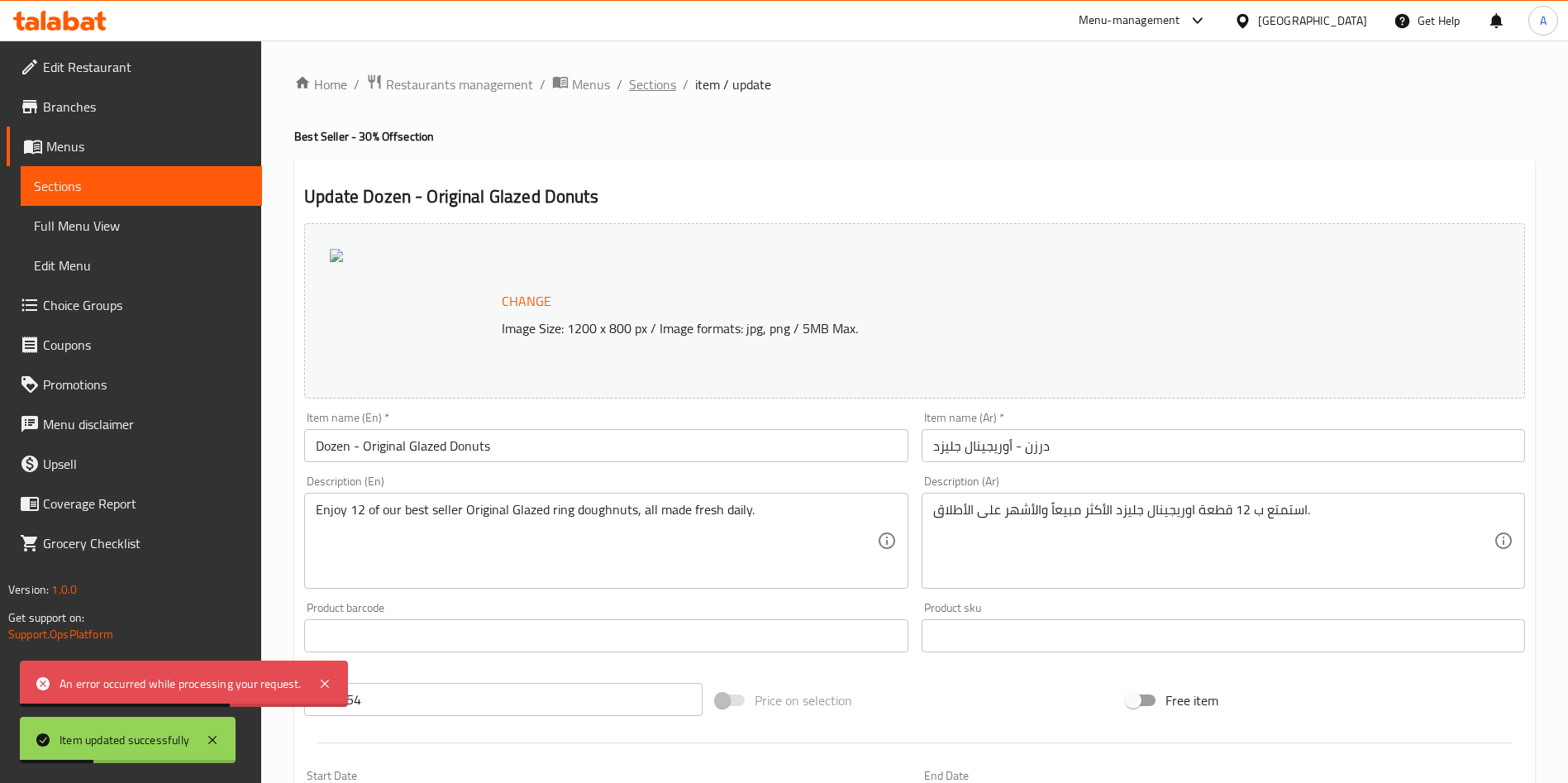
click at [653, 90] on span "Sections" at bounding box center [652, 85] width 47 height 20
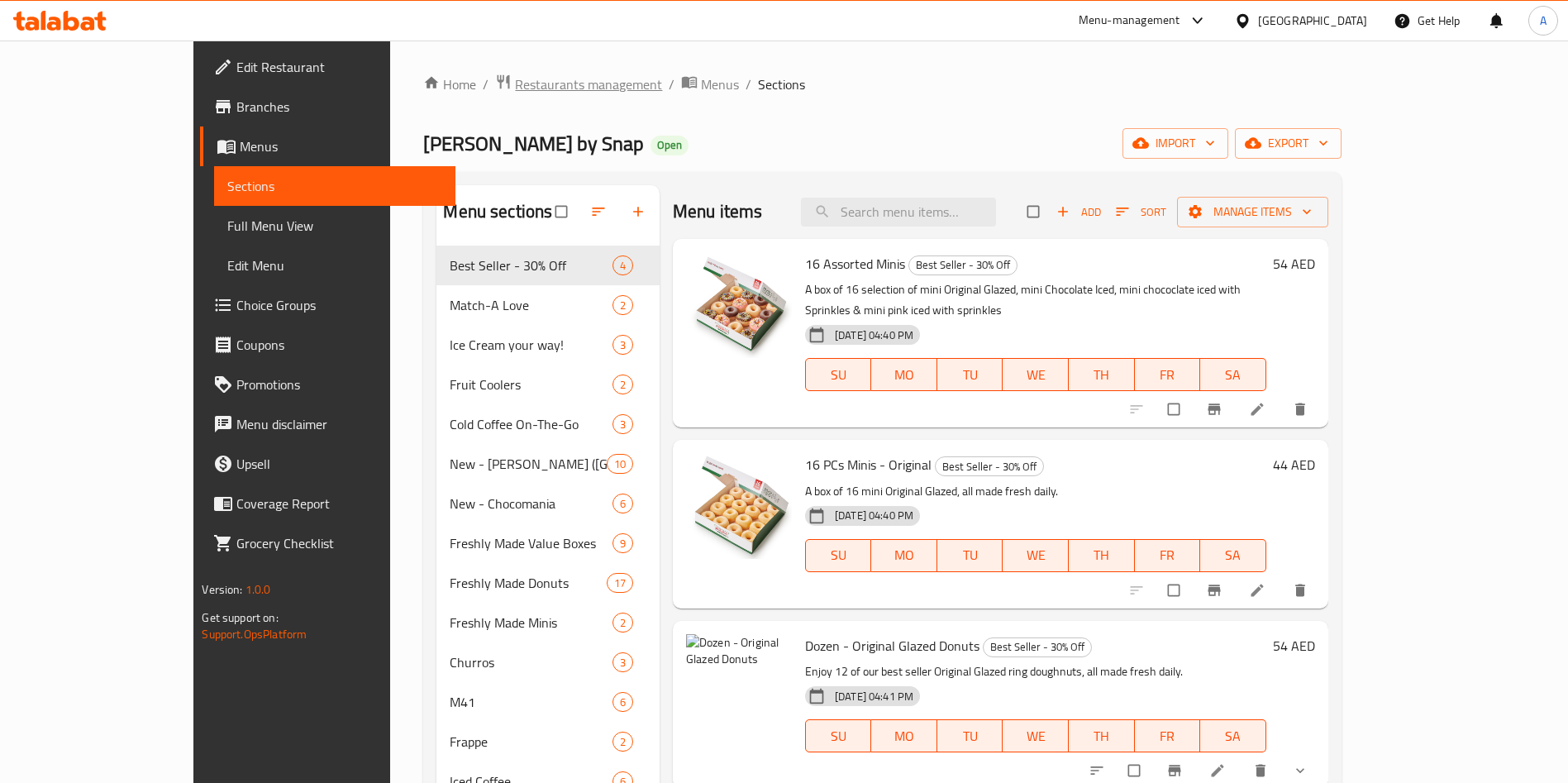
click at [515, 77] on span "Restaurants management" at bounding box center [588, 85] width 148 height 20
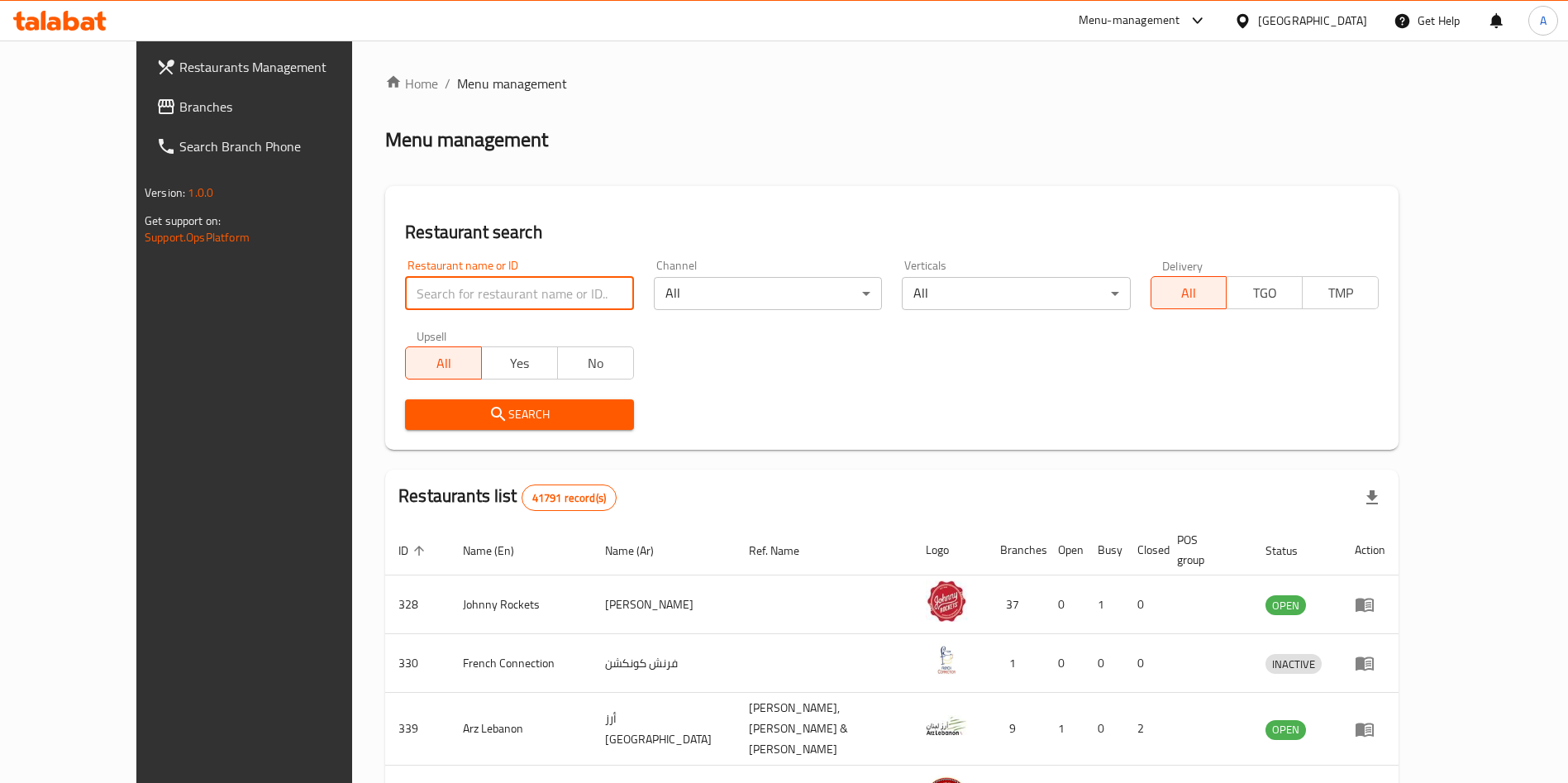
click at [539, 294] on input "search" at bounding box center [518, 293] width 228 height 33
type input "[PERSON_NAME]"
click button "Search" at bounding box center [518, 414] width 228 height 30
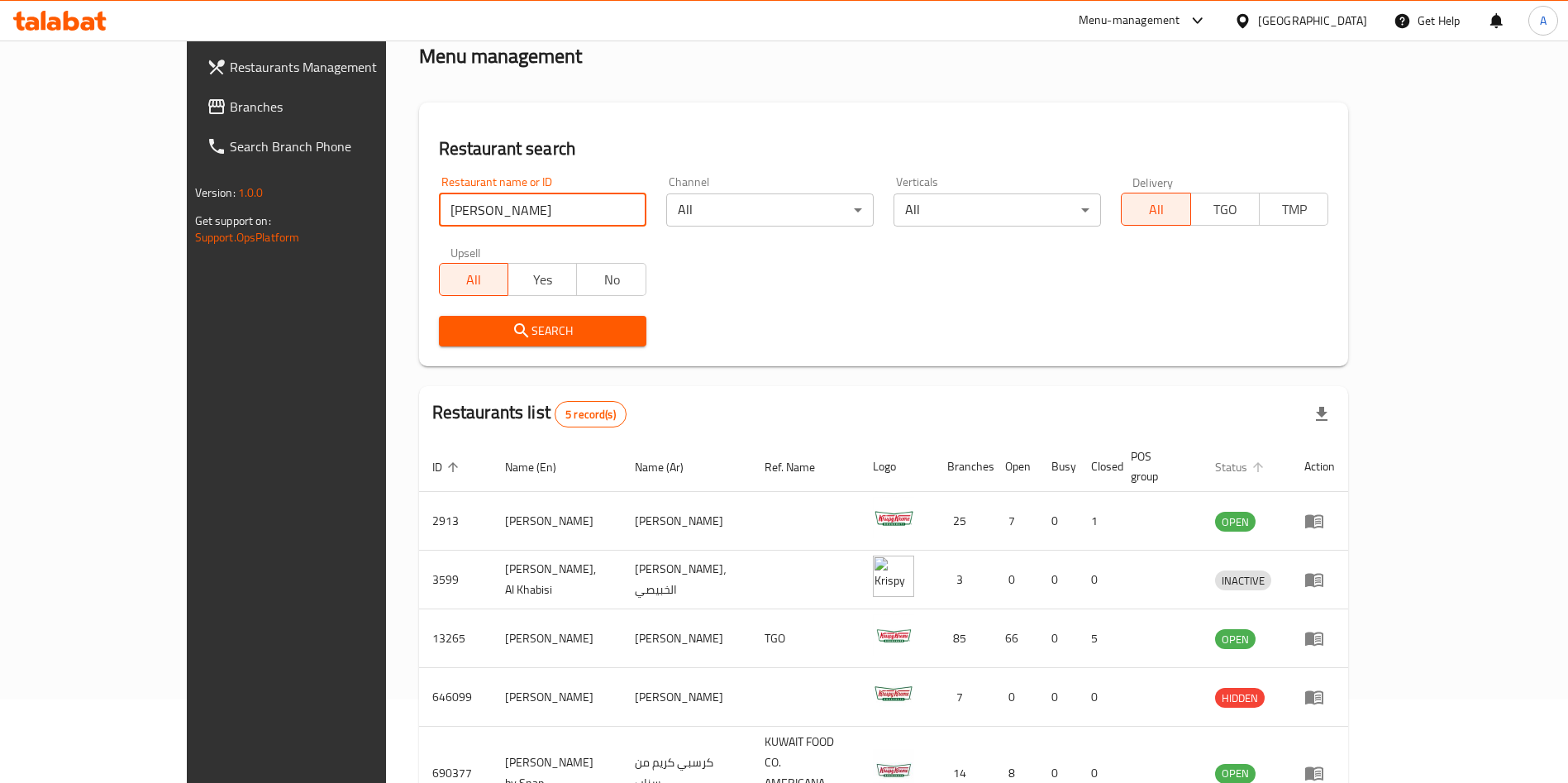
scroll to position [157, 0]
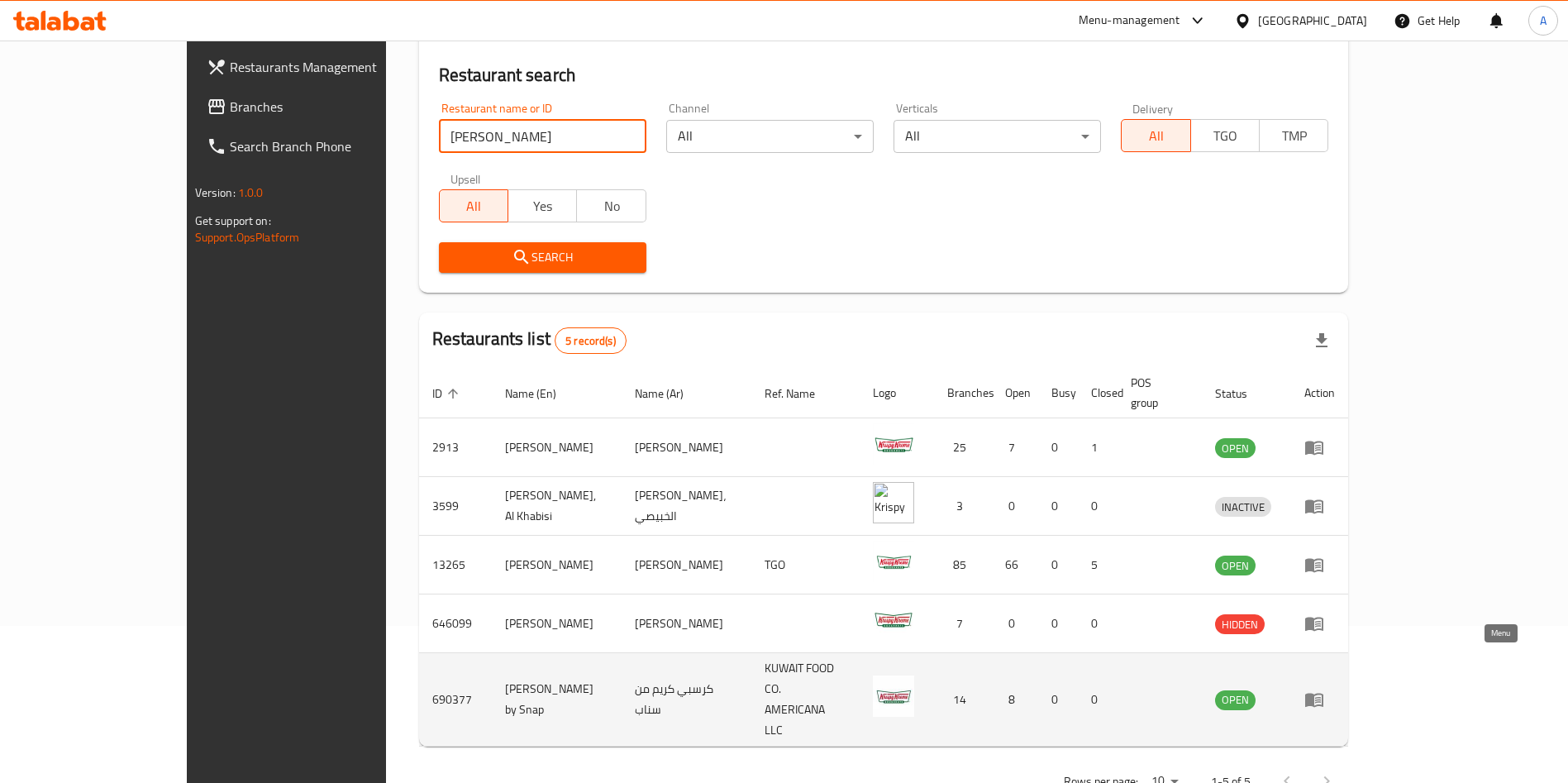
click at [1324, 689] on icon "enhanced table" at bounding box center [1314, 699] width 20 height 20
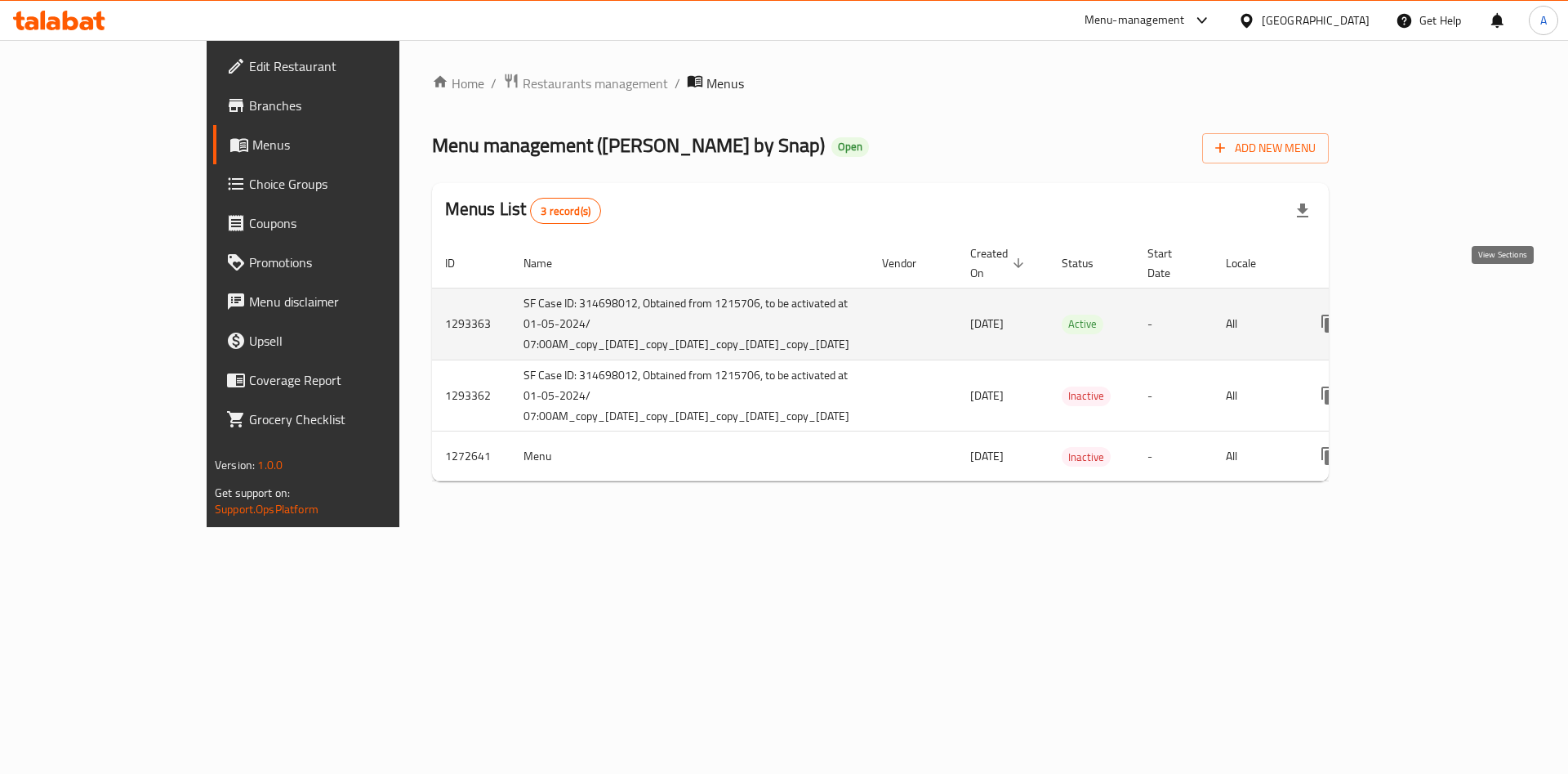
click at [1454, 316] on icon "enhanced table" at bounding box center [1447, 324] width 15 height 15
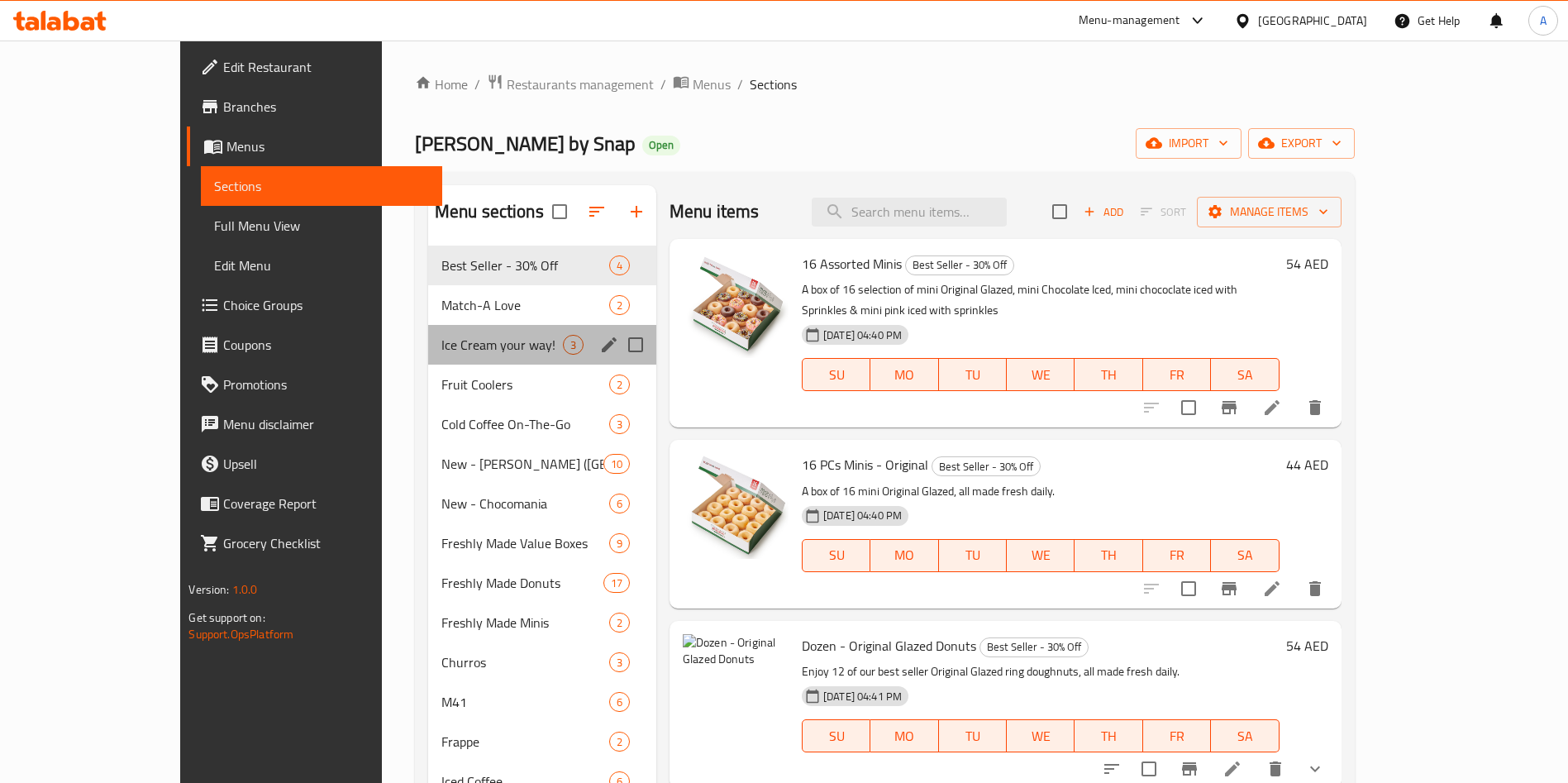
click at [428, 325] on div "Ice Cream your way! 3" at bounding box center [541, 344] width 228 height 40
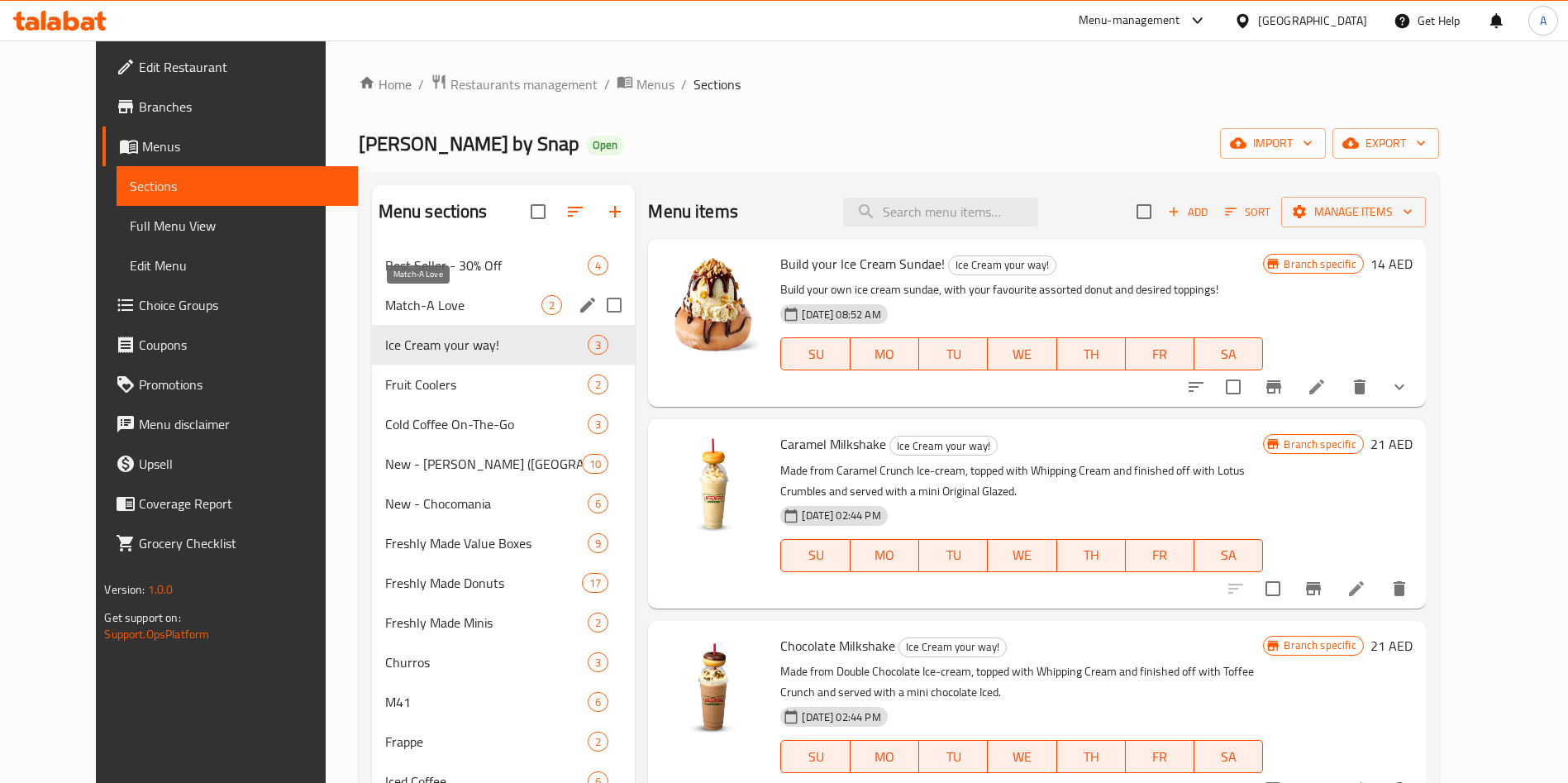
click at [389, 304] on span "Match-A Love" at bounding box center [464, 305] width 157 height 20
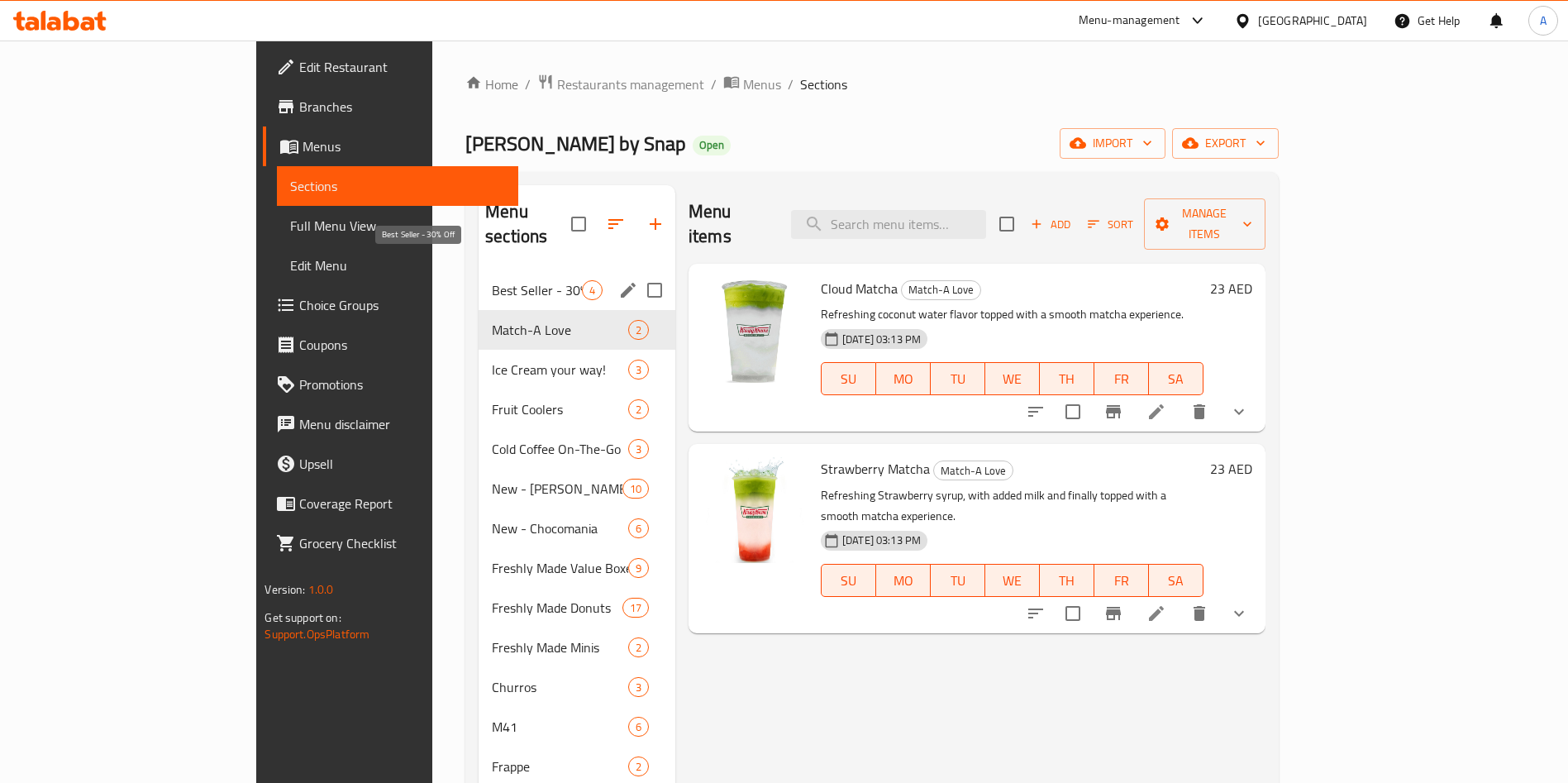
click at [492, 280] on span "Best Seller - 30% Off" at bounding box center [537, 291] width 90 height 20
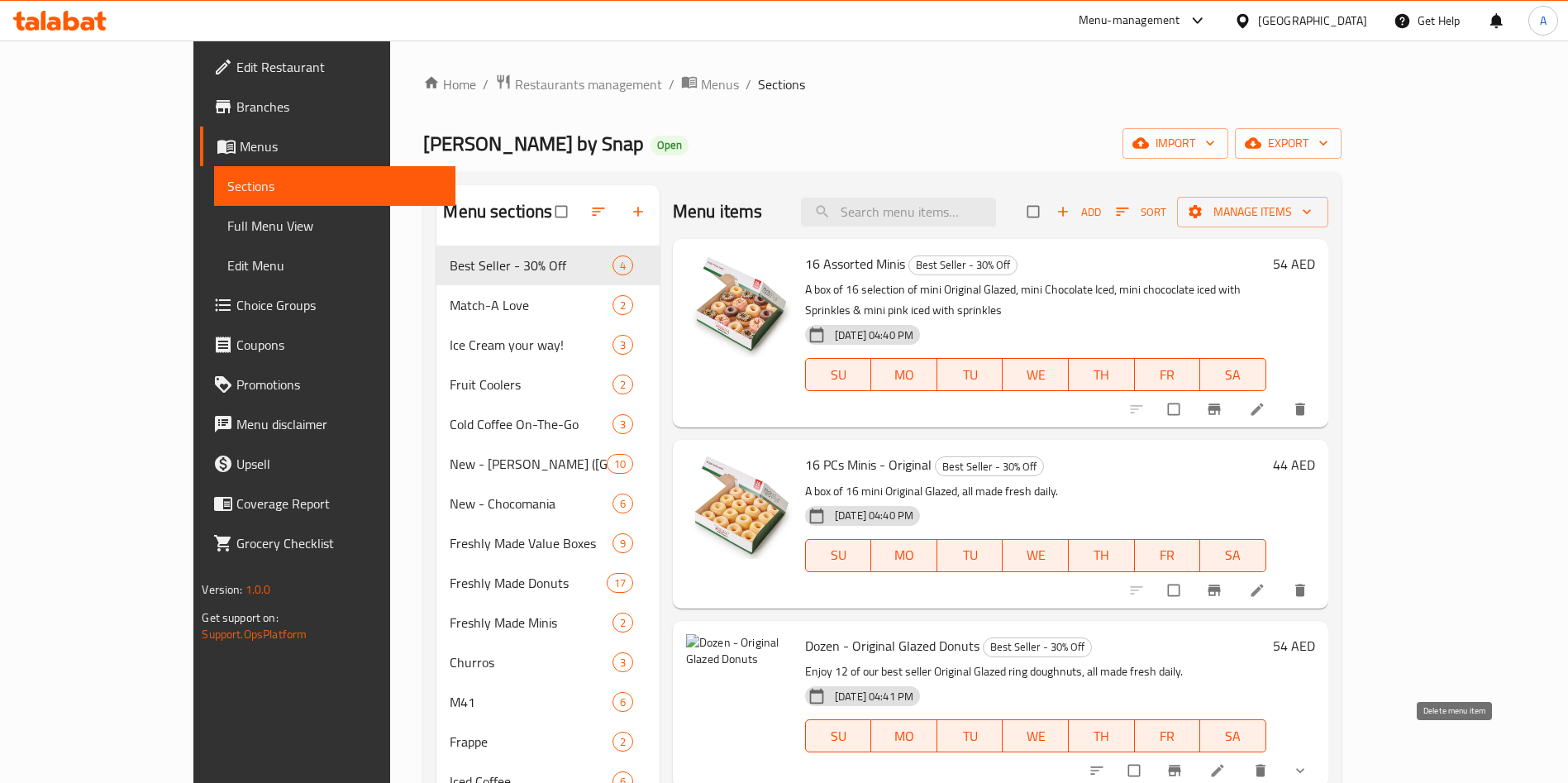
click at [1265, 765] on icon "delete" at bounding box center [1260, 770] width 10 height 12
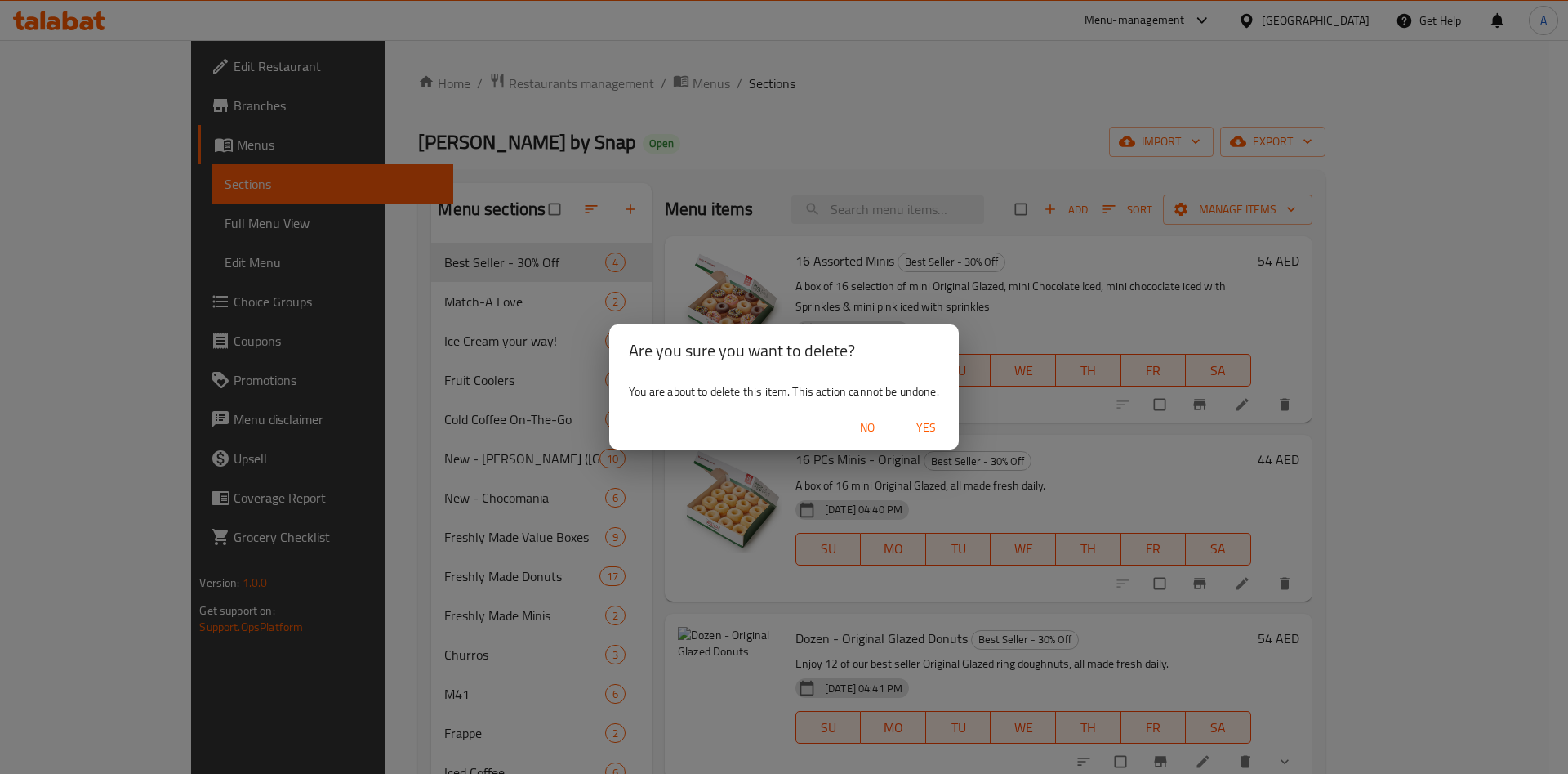
click at [916, 437] on span "Yes" at bounding box center [926, 428] width 39 height 20
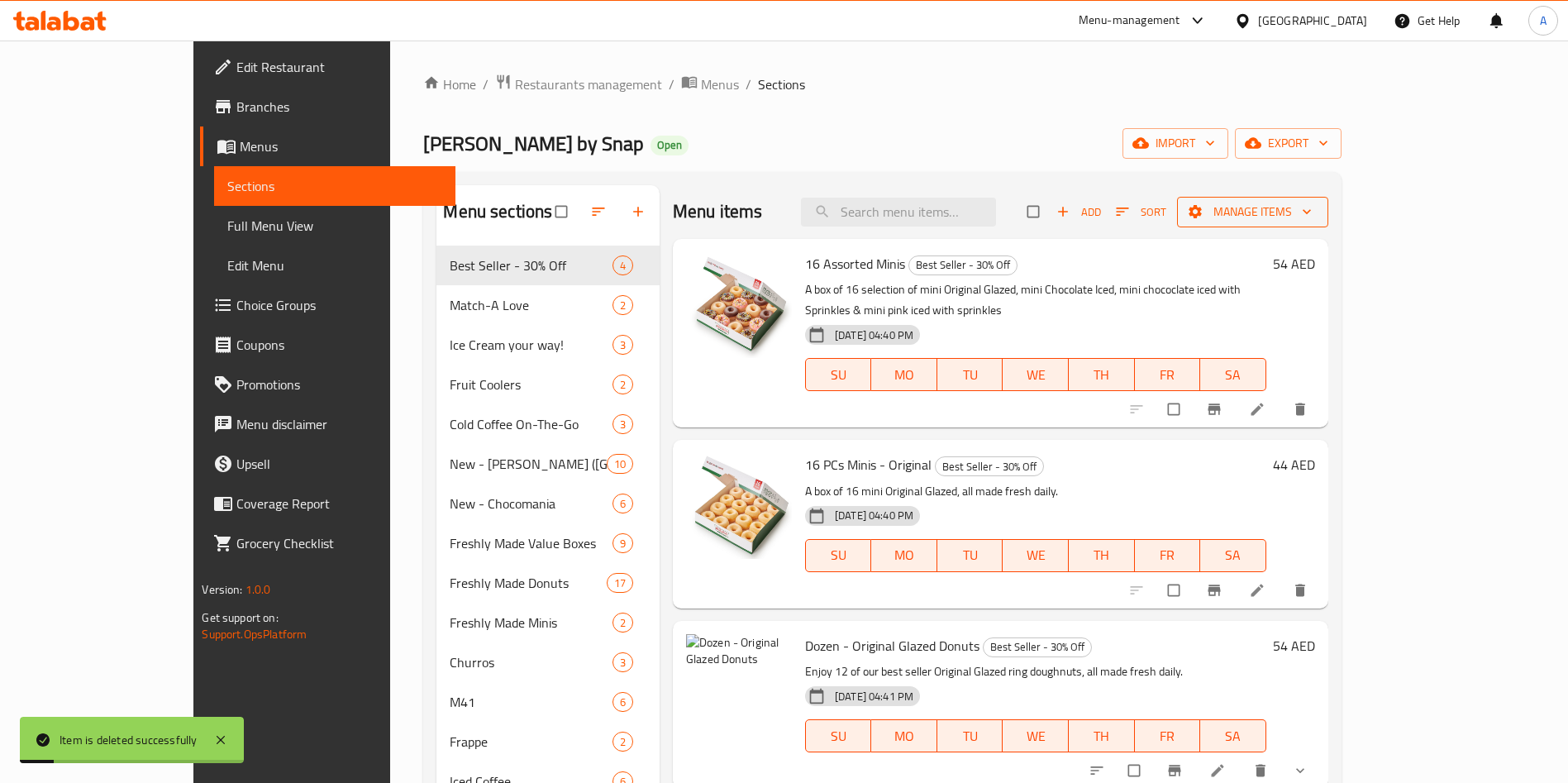
click at [1315, 215] on span "Manage items" at bounding box center [1252, 212] width 125 height 20
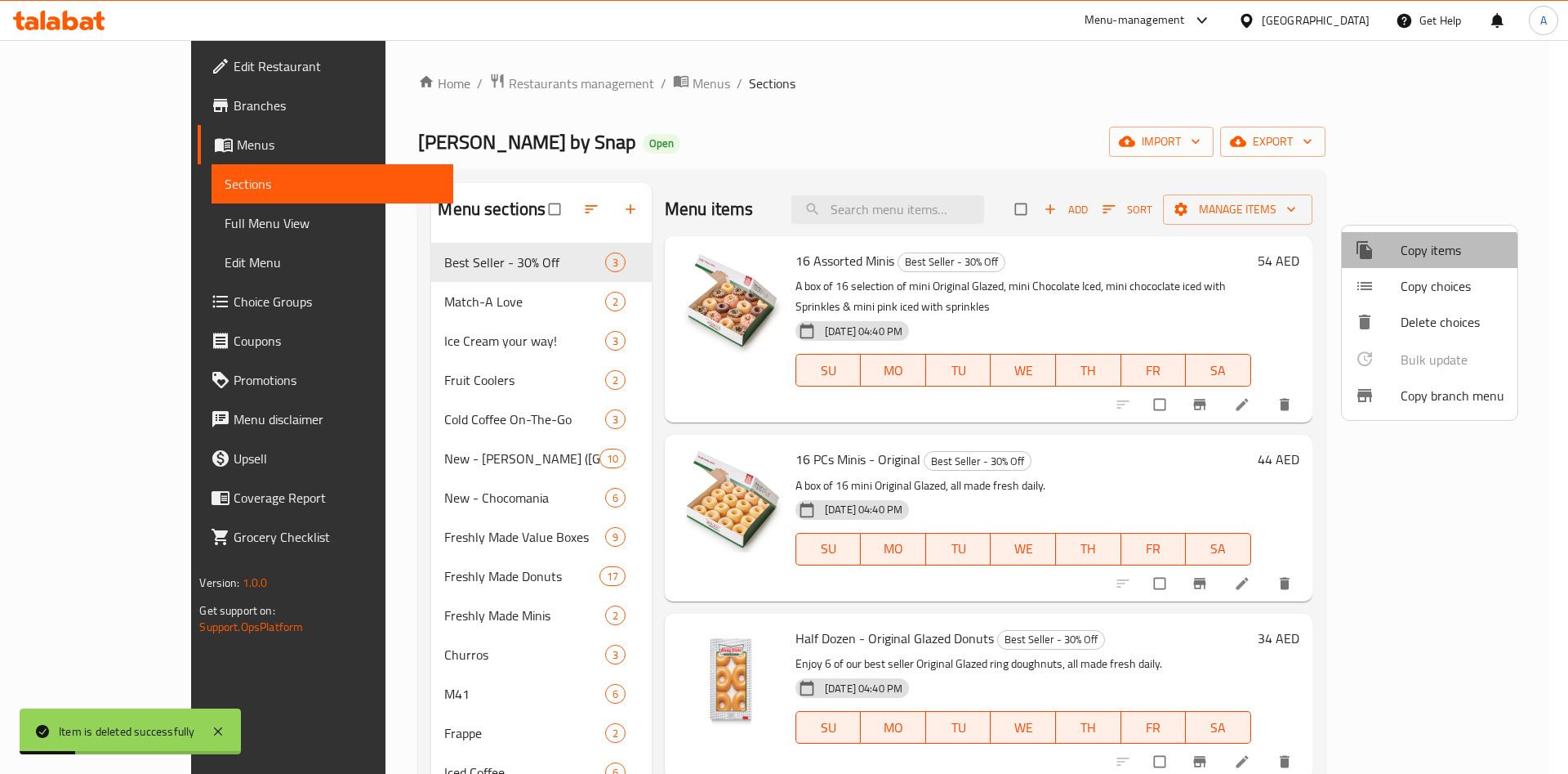
click at [1383, 262] on li "Copy items" at bounding box center [1429, 249] width 176 height 36
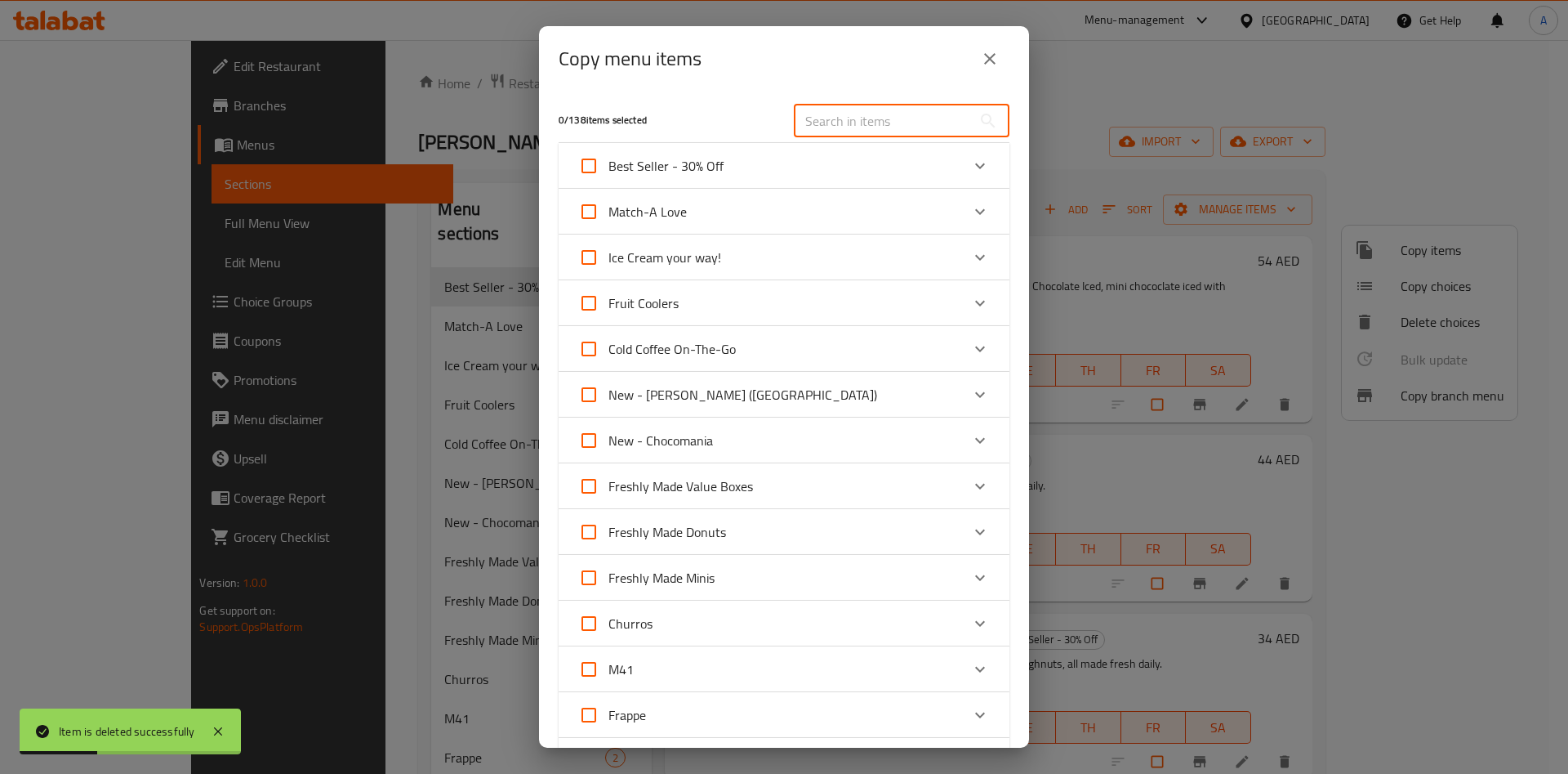
click at [873, 119] on input "text" at bounding box center [882, 121] width 178 height 33
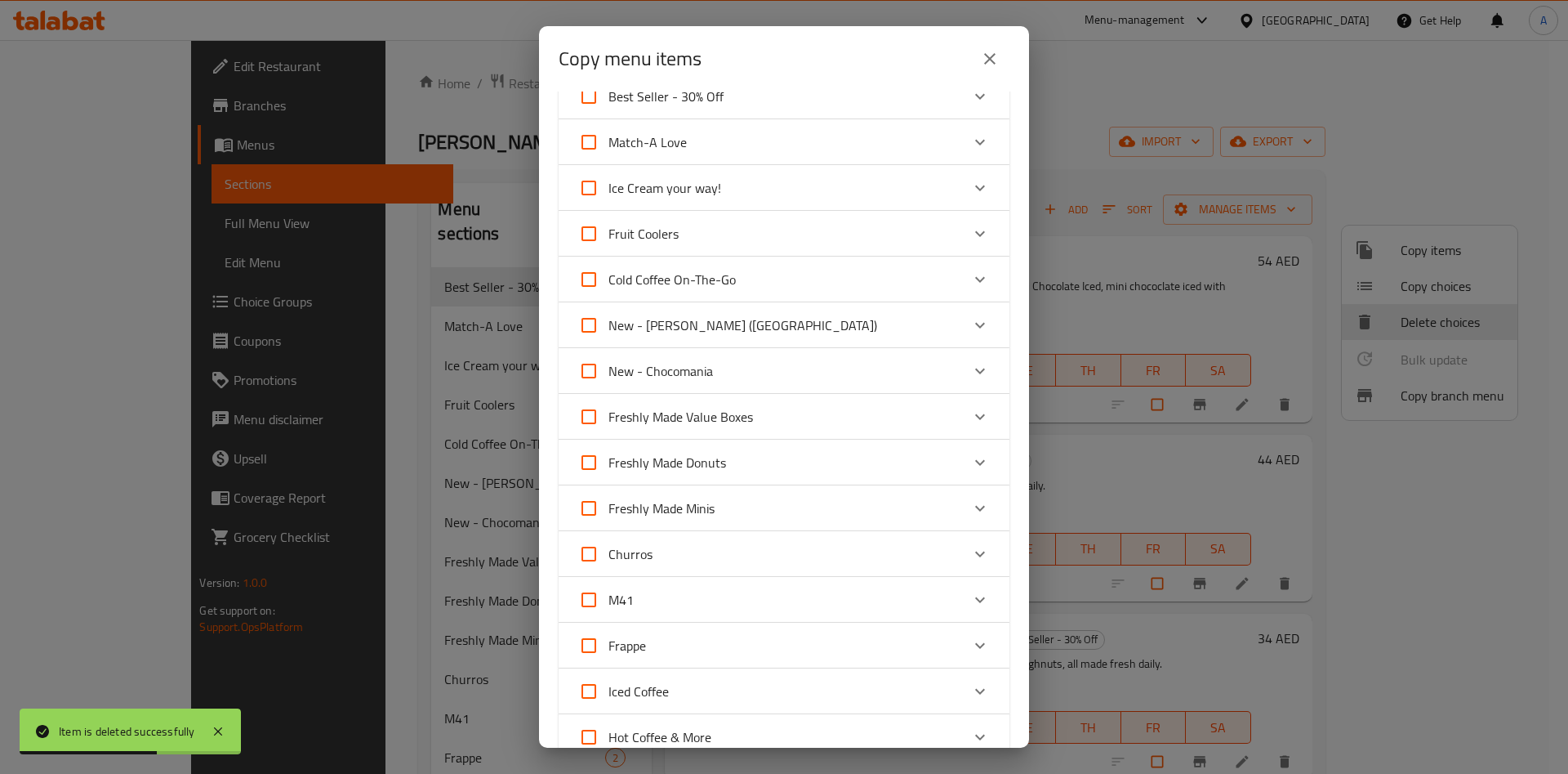
scroll to position [122, 0]
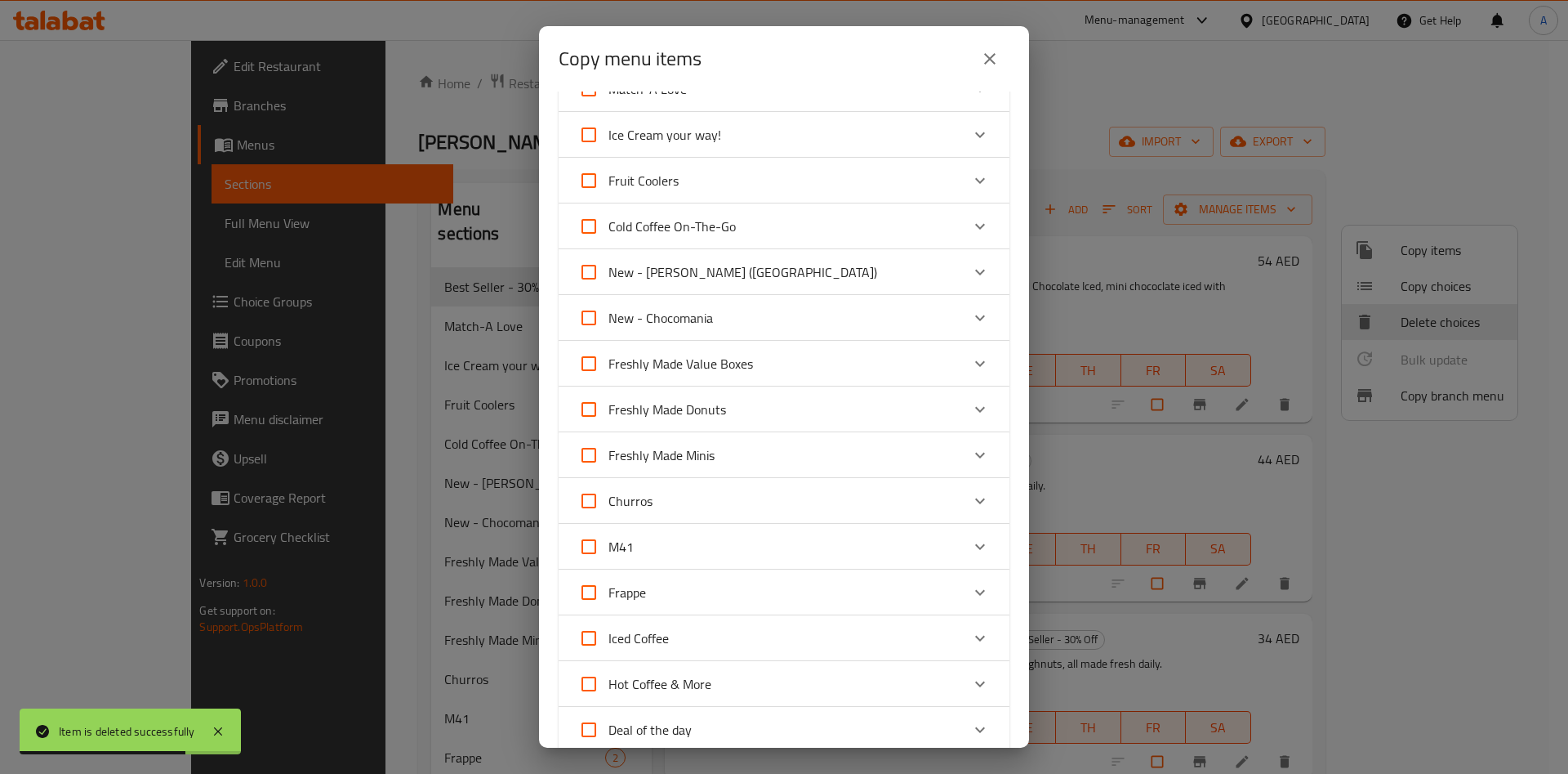
click at [970, 358] on icon "Expand" at bounding box center [980, 364] width 20 height 20
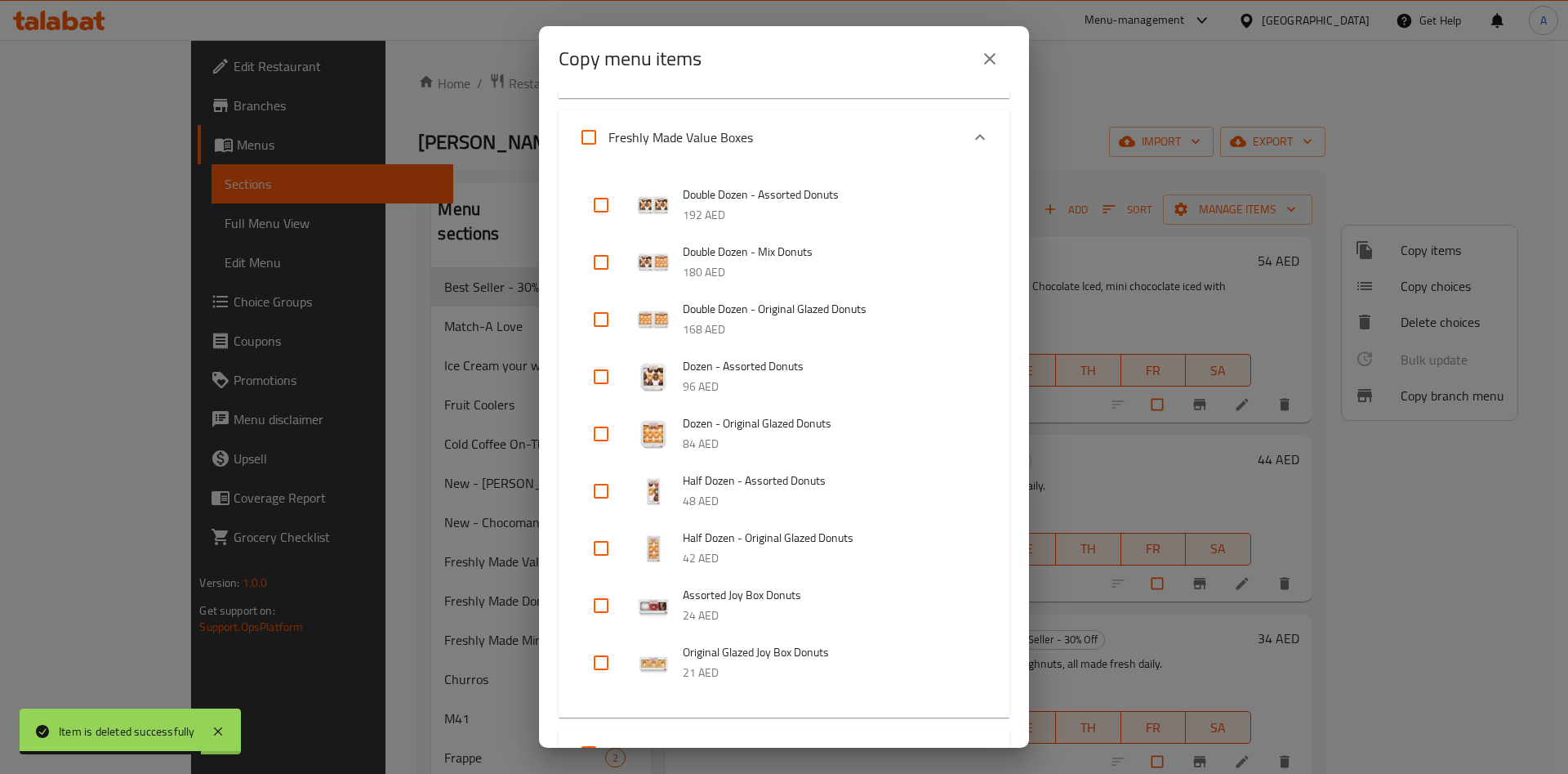
scroll to position [367, 0]
click at [578, 433] on li "Dozen - Original Glazed Donuts 84 AED" at bounding box center [784, 431] width 412 height 57
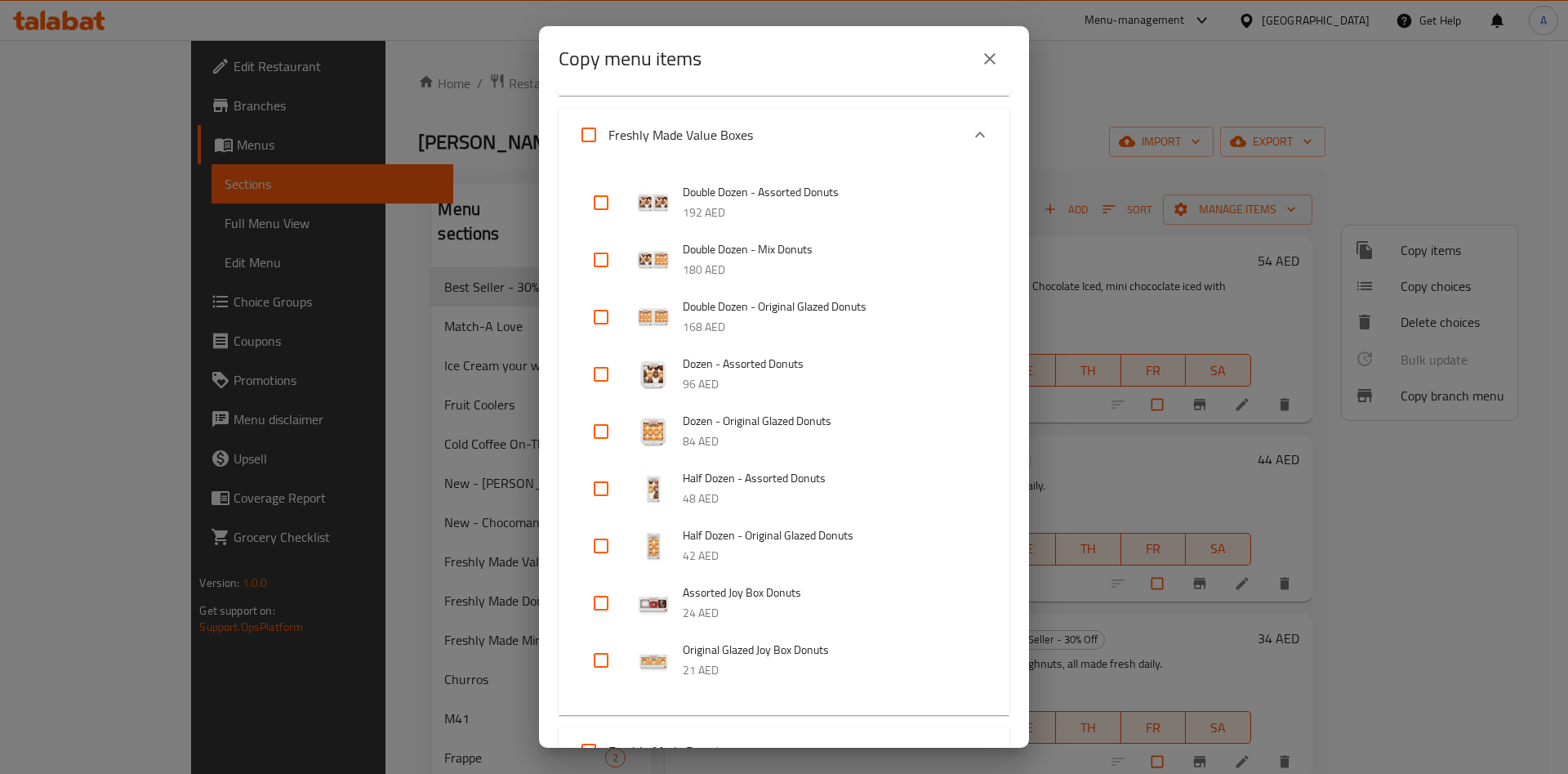
click at [601, 437] on input "checkbox" at bounding box center [600, 431] width 39 height 39
checkbox input "true"
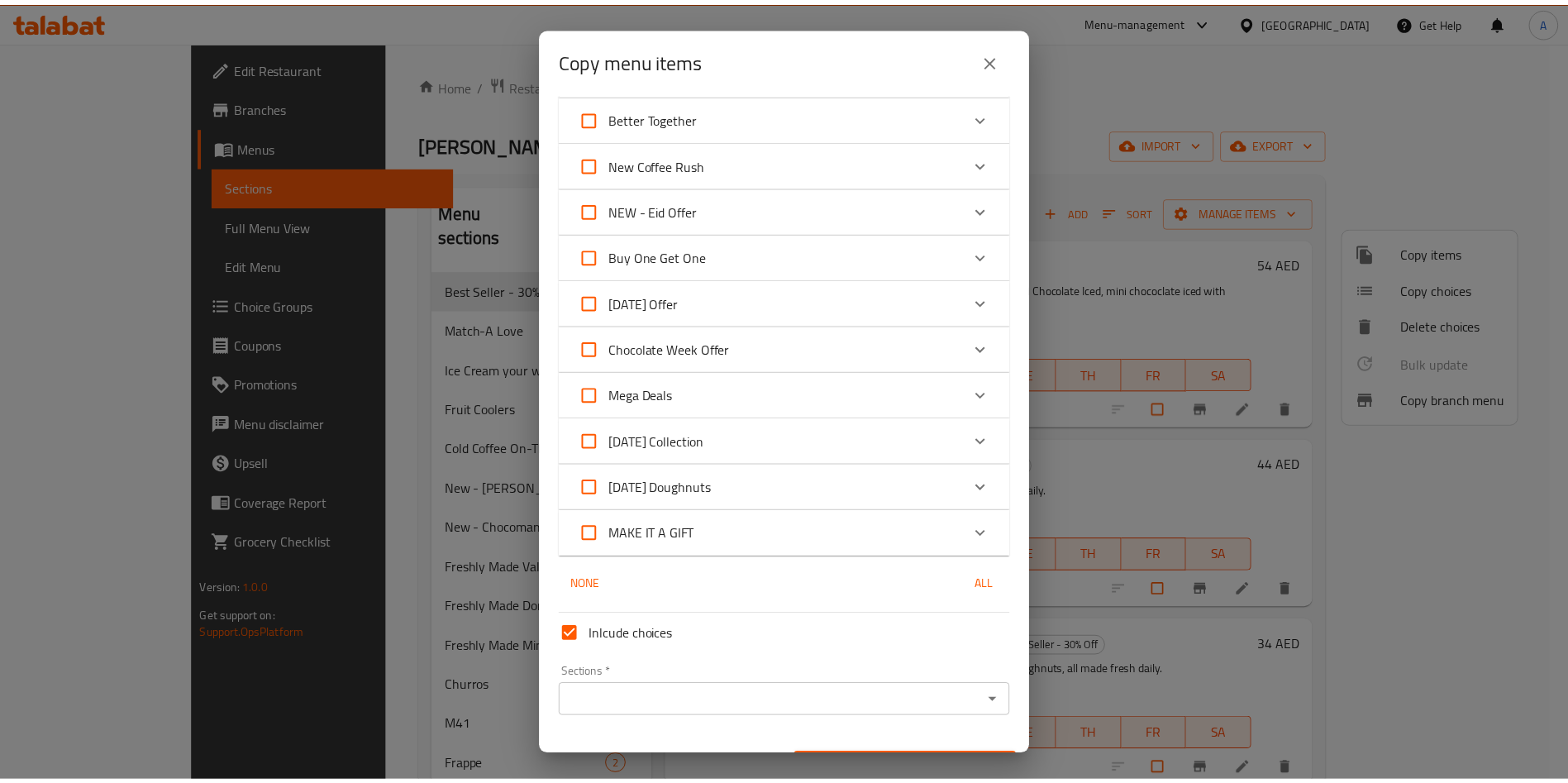
scroll to position [1701, 0]
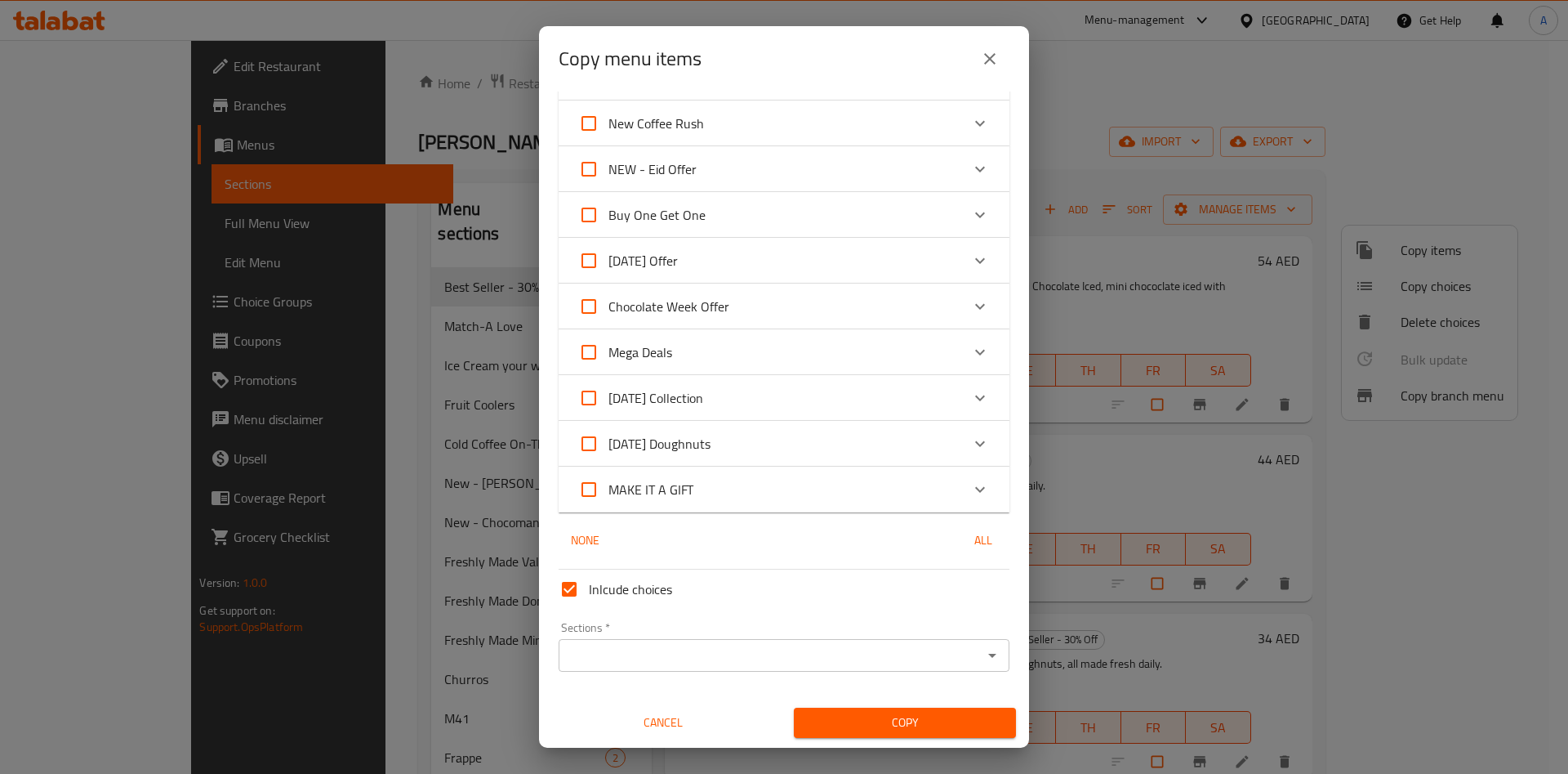
click at [724, 647] on input "Sections   *" at bounding box center [770, 655] width 414 height 23
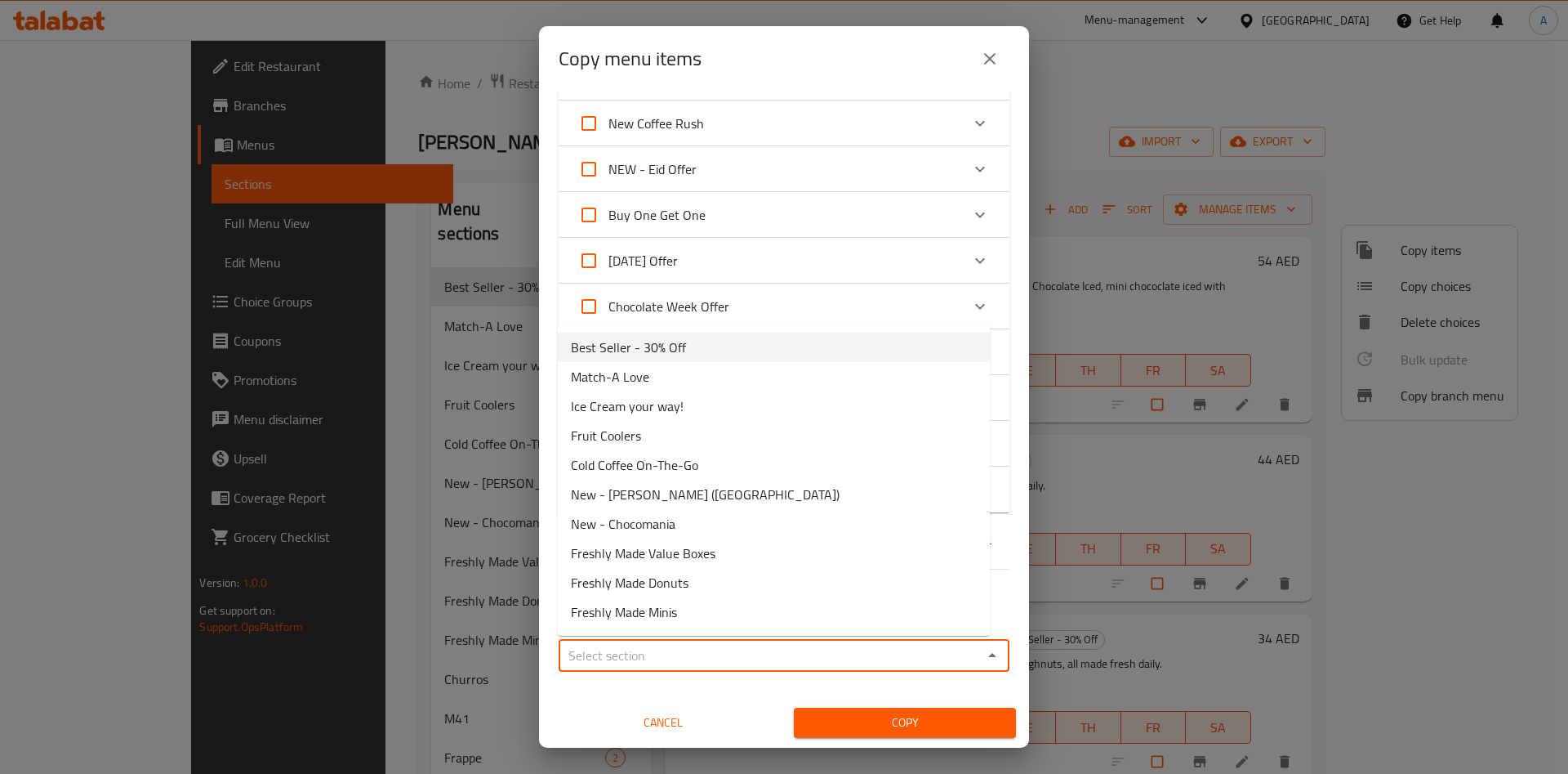
click at [672, 357] on span "Best Seller - 30% Off" at bounding box center [628, 347] width 115 height 20
type input "Best Seller - 30% Off"
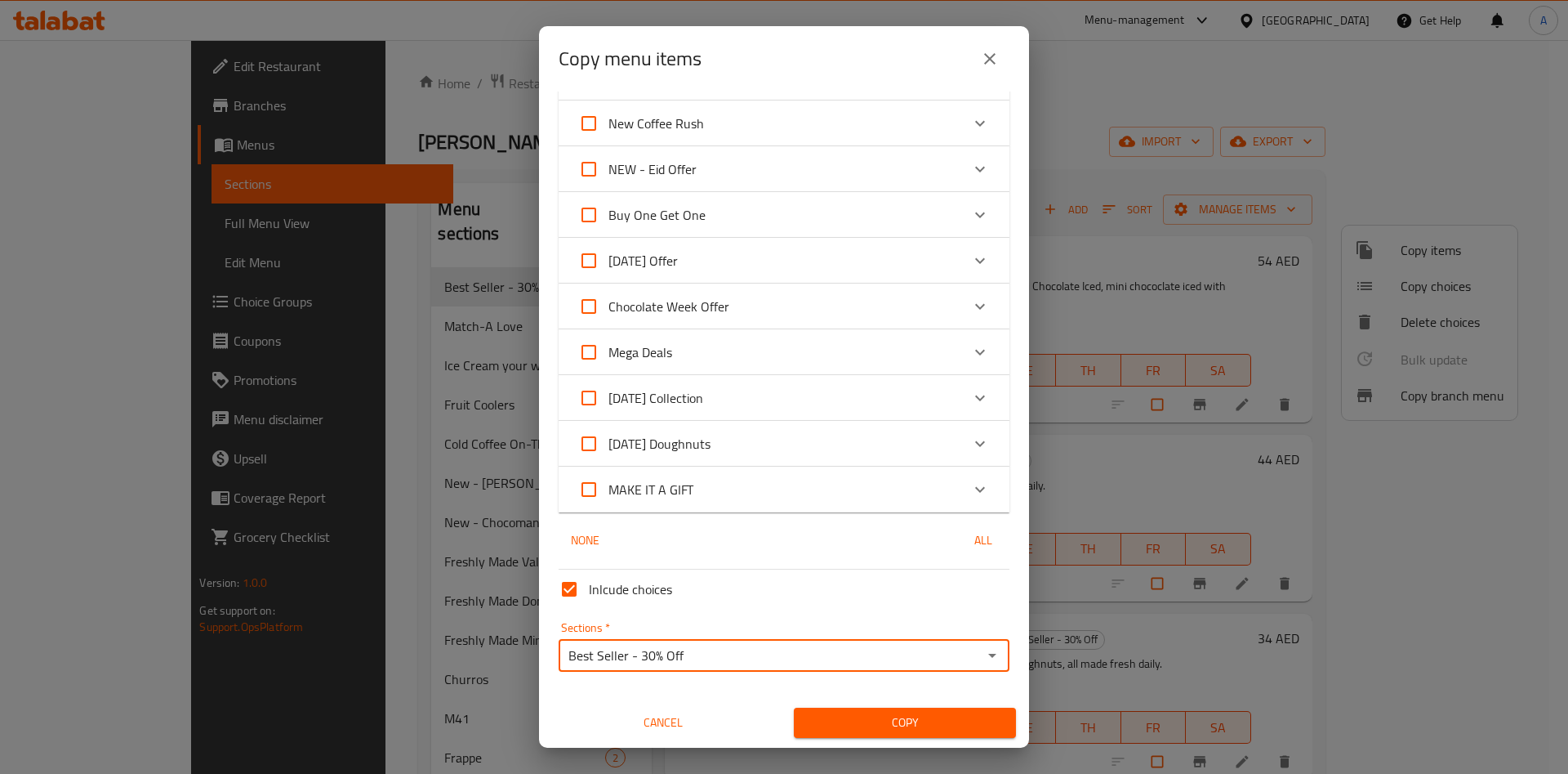
click at [880, 727] on span "Copy" at bounding box center [904, 722] width 196 height 20
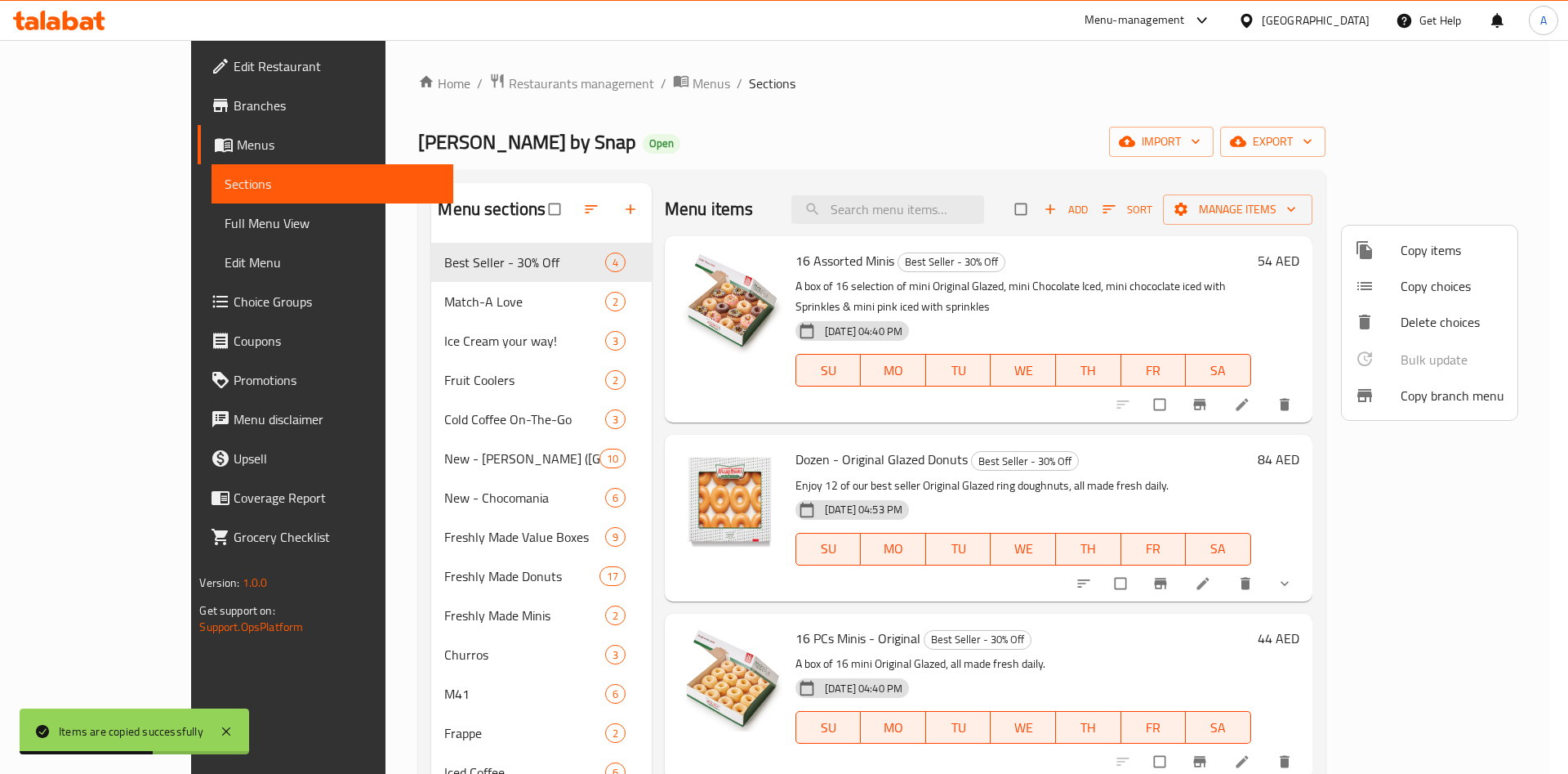
click at [1157, 449] on div at bounding box center [784, 387] width 1568 height 774
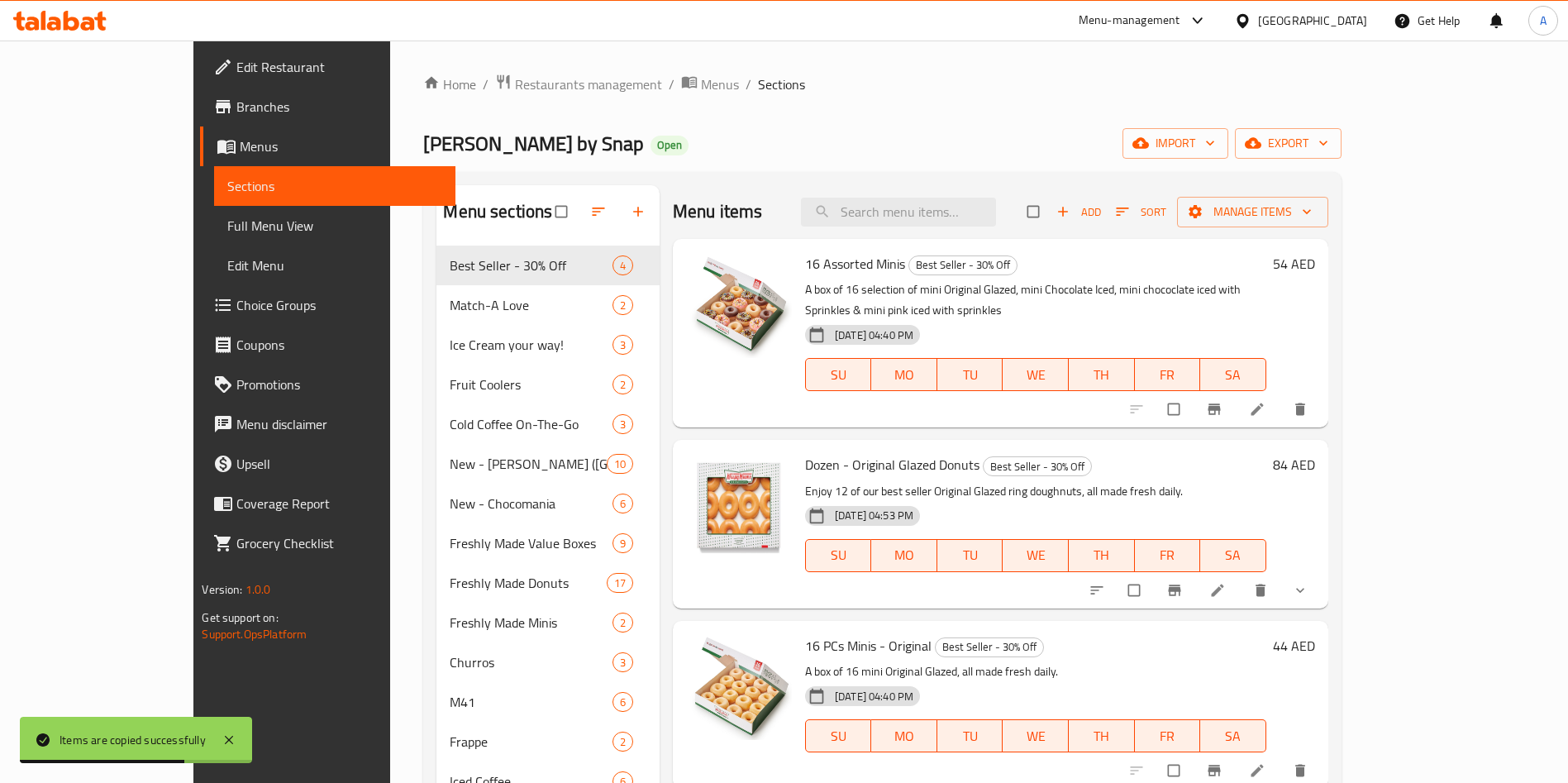
click at [1166, 209] on span "Sort" at bounding box center [1141, 212] width 51 height 19
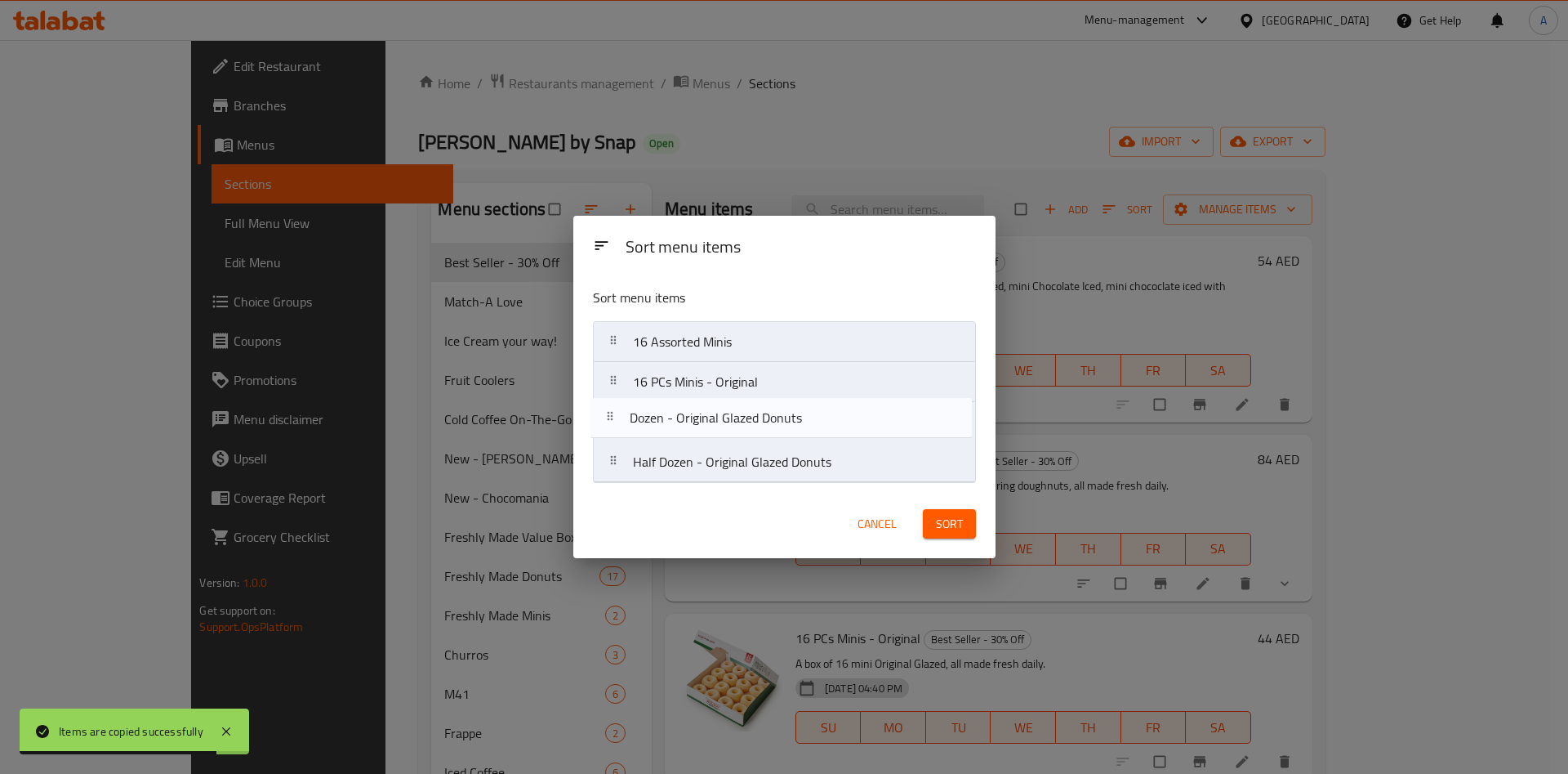
drag, startPoint x: 695, startPoint y: 387, endPoint x: 689, endPoint y: 430, distance: 43.4
click at [689, 430] on nav "16 Assorted Minis Dozen - Original Glazed Donuts 16 PCs Minis - Original Half D…" at bounding box center [784, 401] width 383 height 161
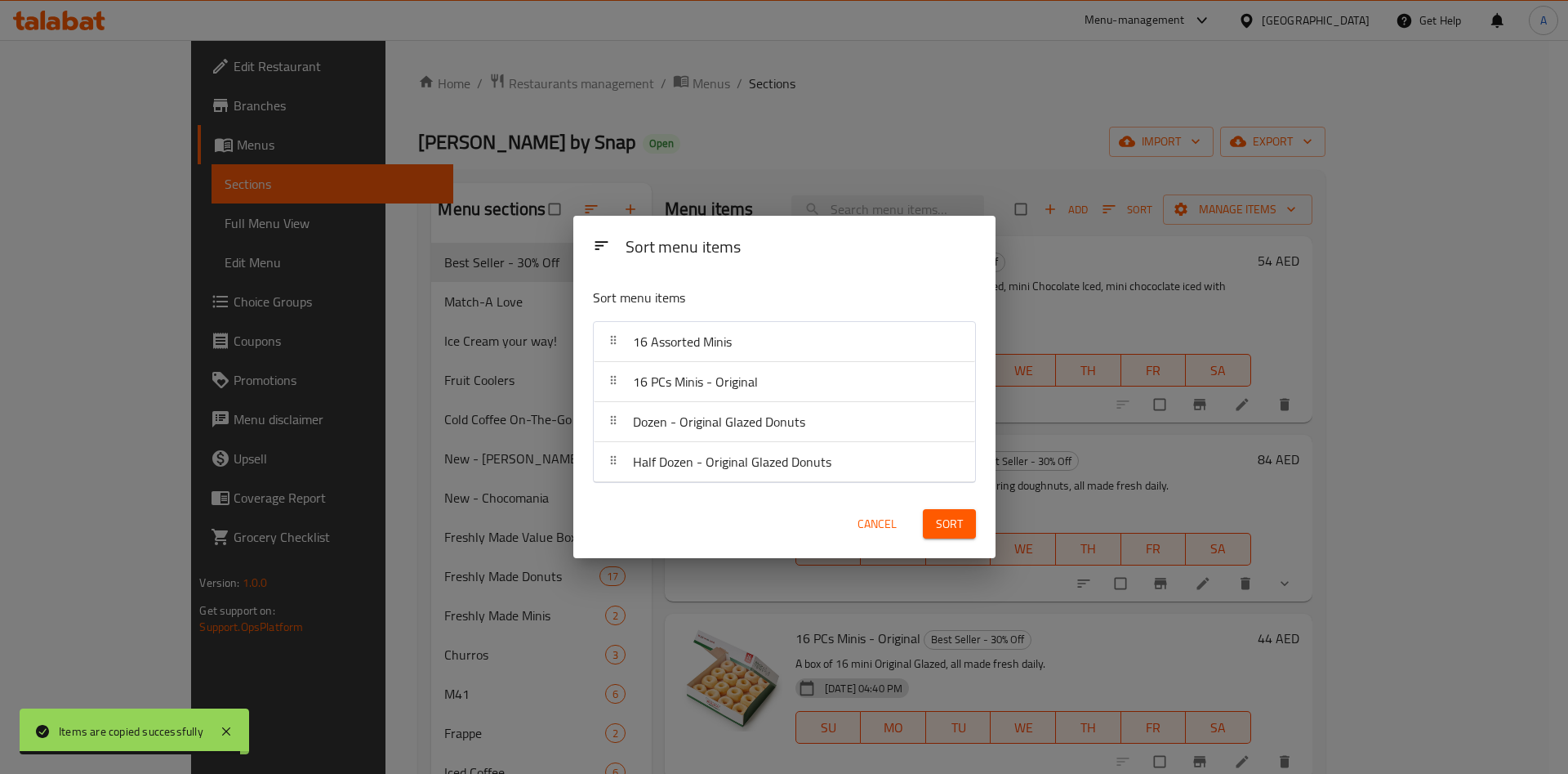
click at [940, 518] on span "Sort" at bounding box center [949, 524] width 27 height 20
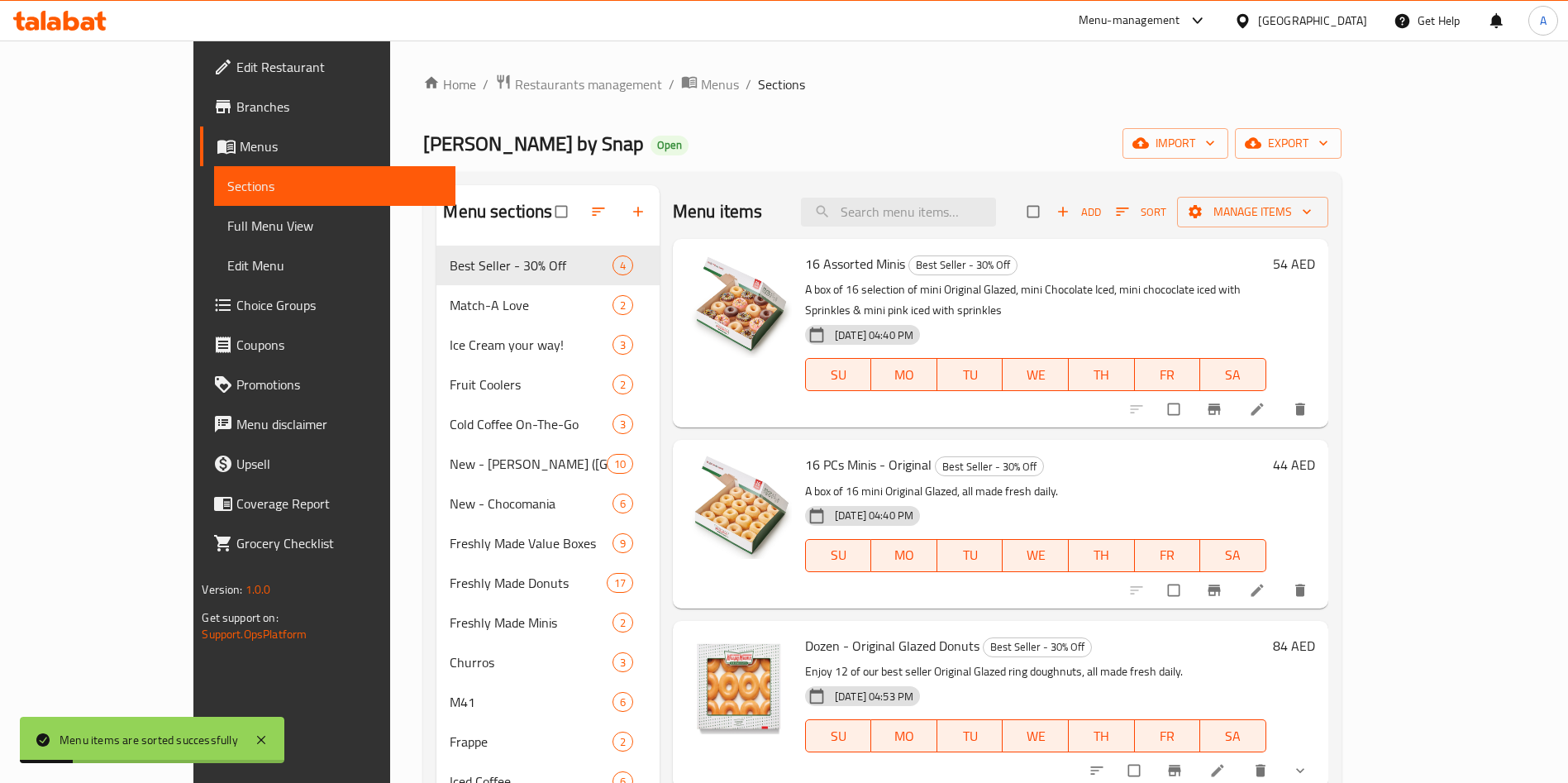
scroll to position [124, 0]
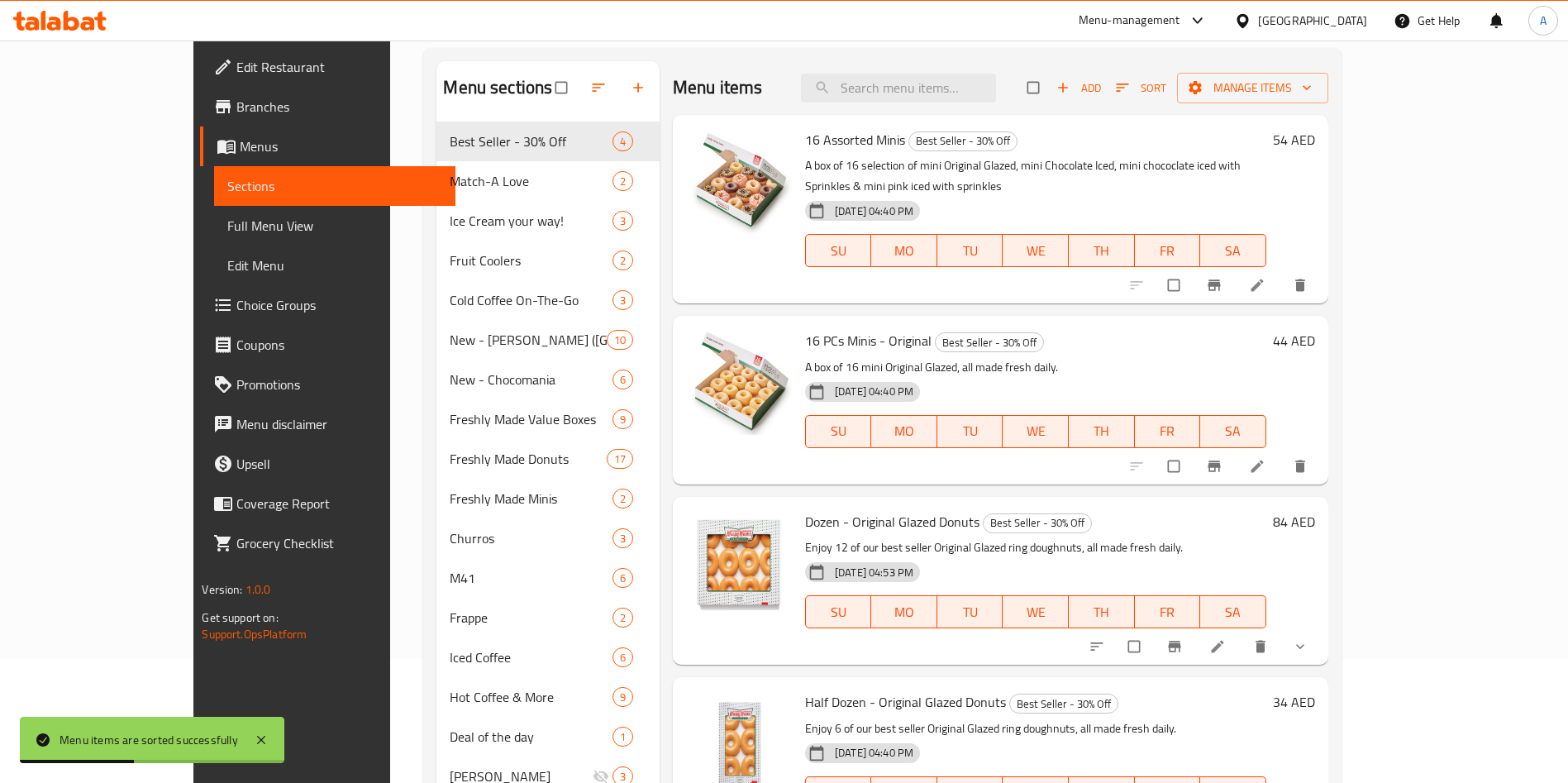
click at [1315, 510] on h6 "84 AED" at bounding box center [1294, 521] width 42 height 23
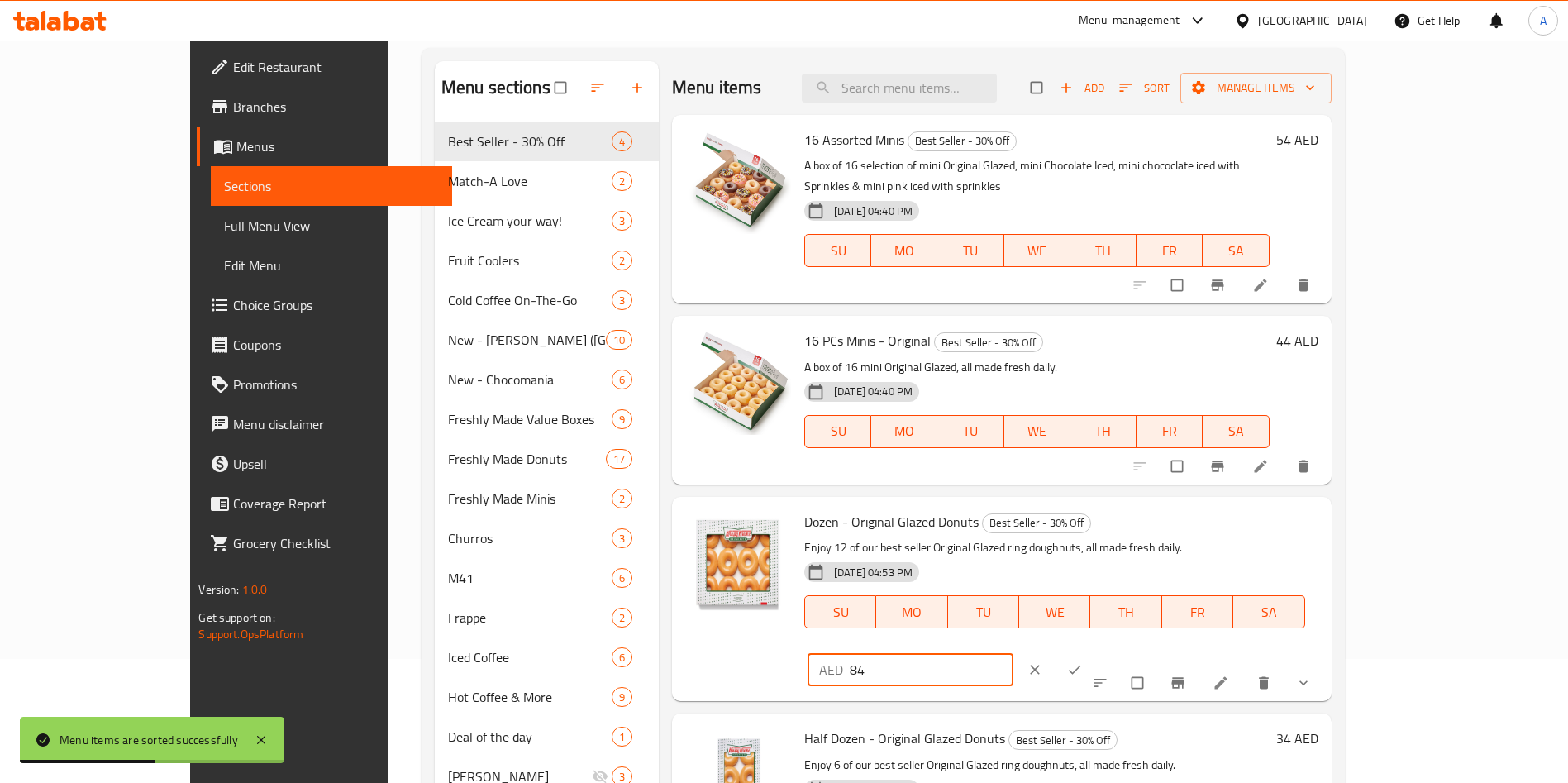
drag, startPoint x: 1355, startPoint y: 504, endPoint x: 1246, endPoint y: 505, distance: 109.0
click at [1014, 653] on div "AED 84 ​" at bounding box center [910, 670] width 206 height 33
paste input "5"
type input "54"
click at [1083, 661] on icon "ok" at bounding box center [1075, 670] width 17 height 17
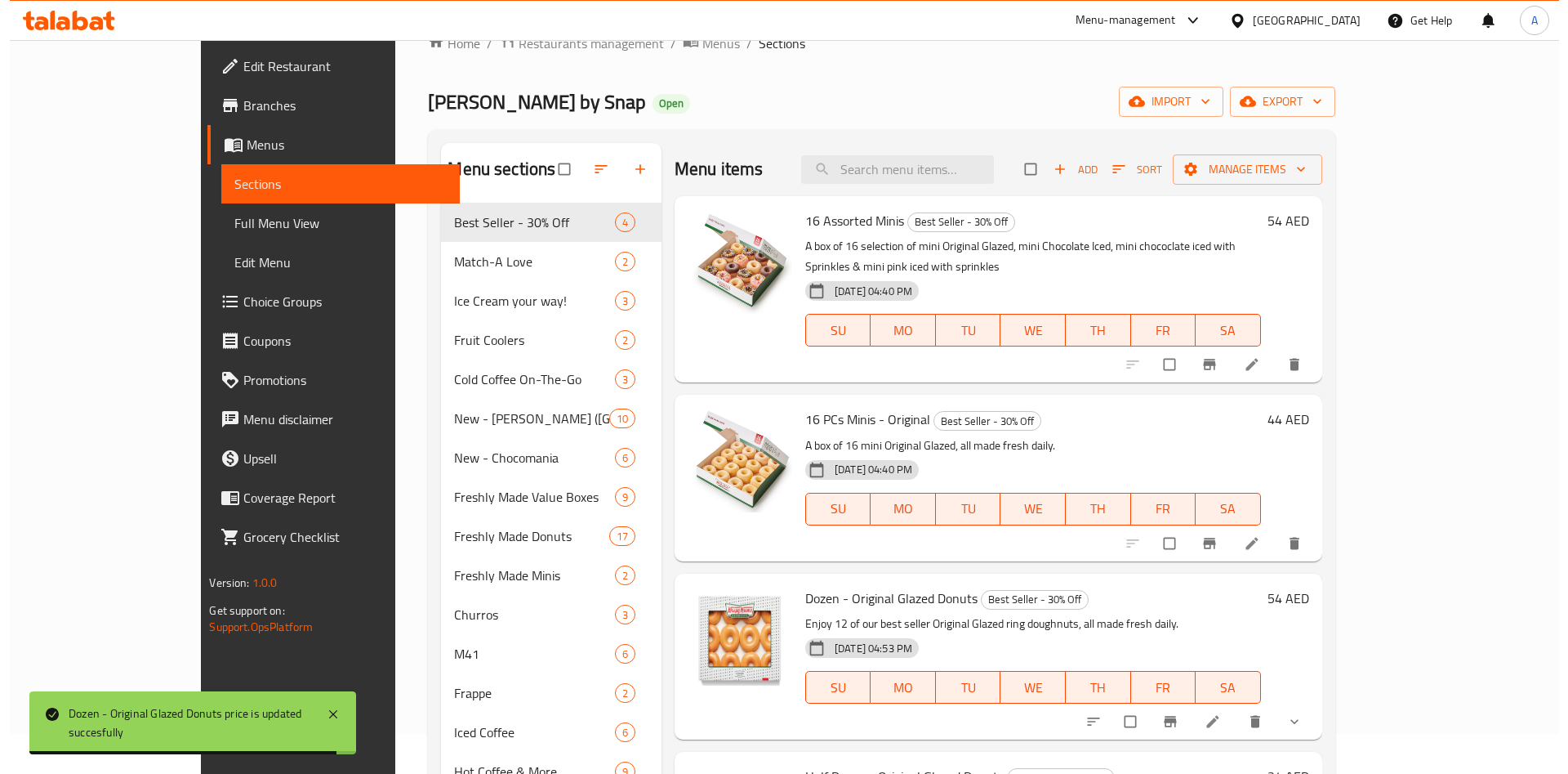
scroll to position [0, 0]
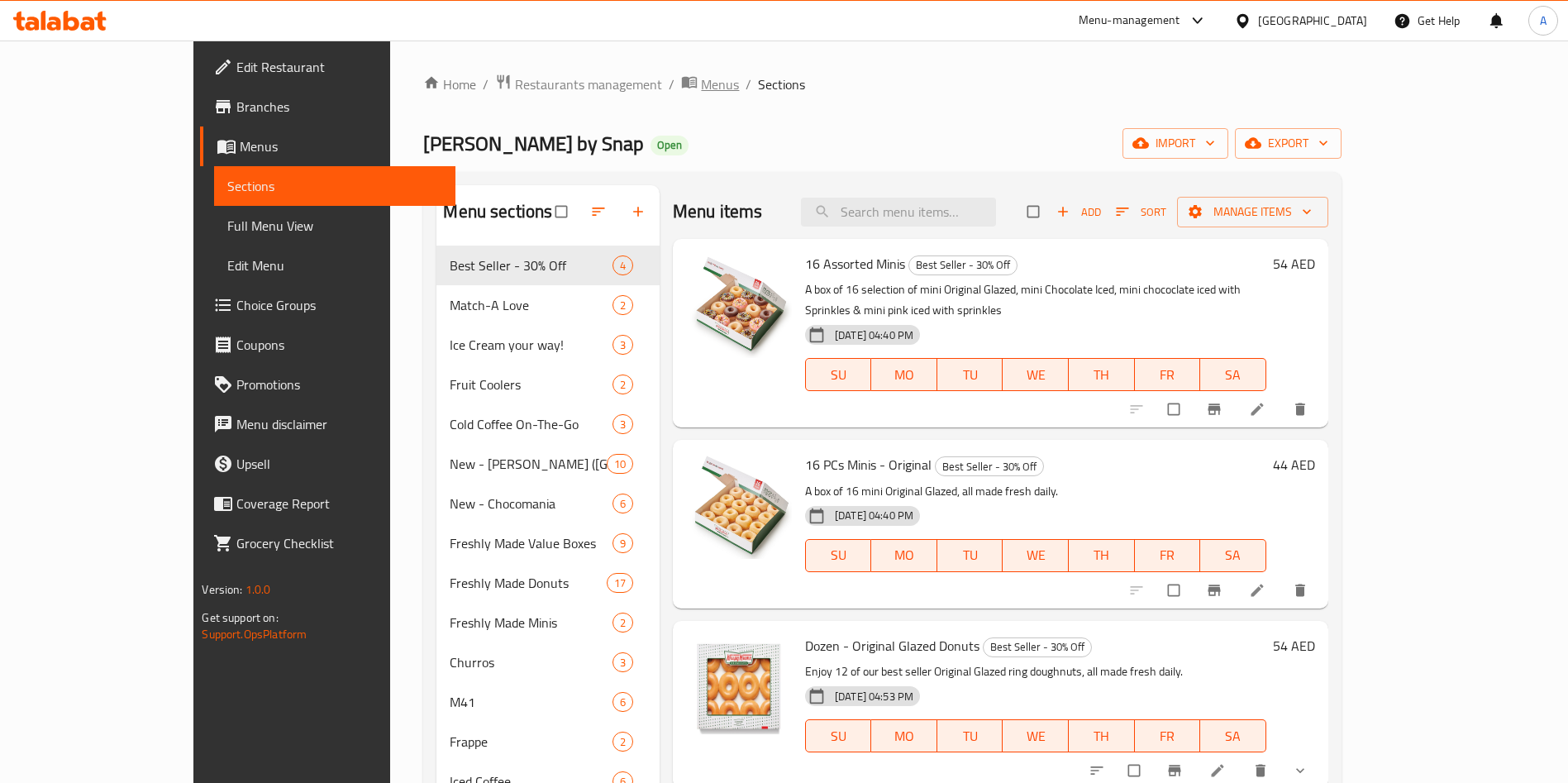
click at [701, 76] on span "Menus" at bounding box center [719, 85] width 38 height 20
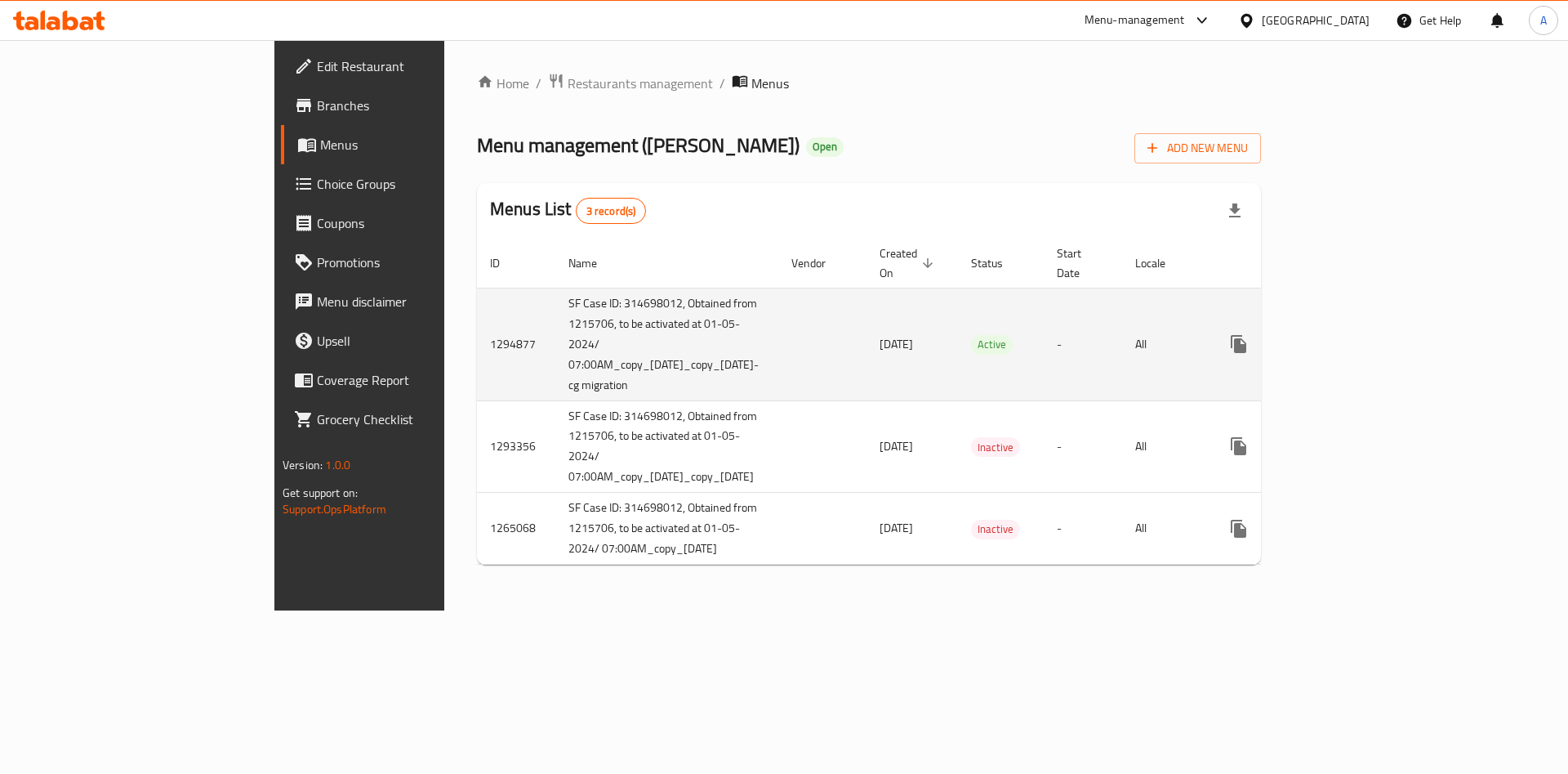
click at [1364, 336] on icon "enhanced table" at bounding box center [1356, 344] width 15 height 15
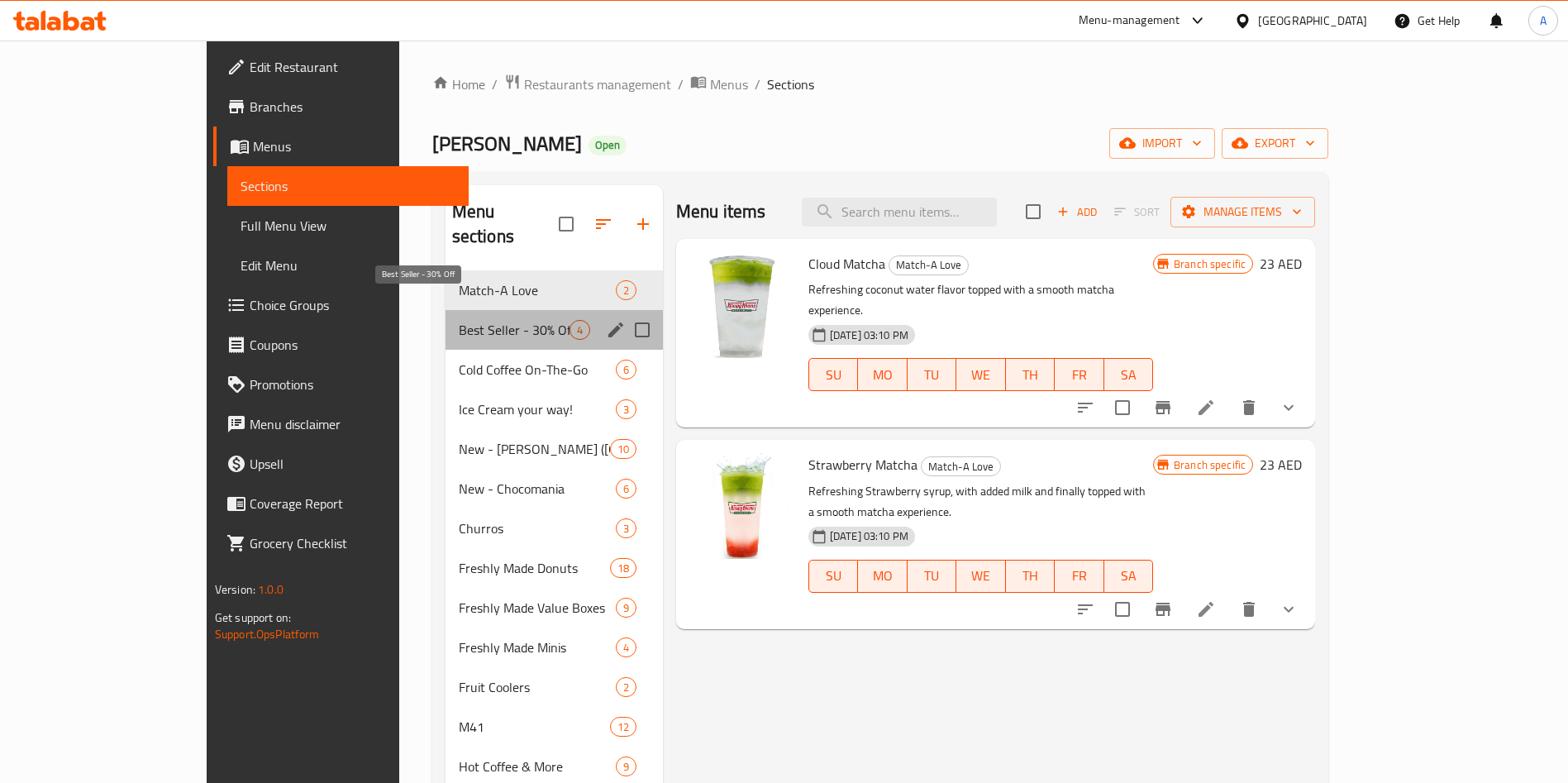
click at [458, 320] on span "Best Seller - 30% Off" at bounding box center [514, 330] width 111 height 20
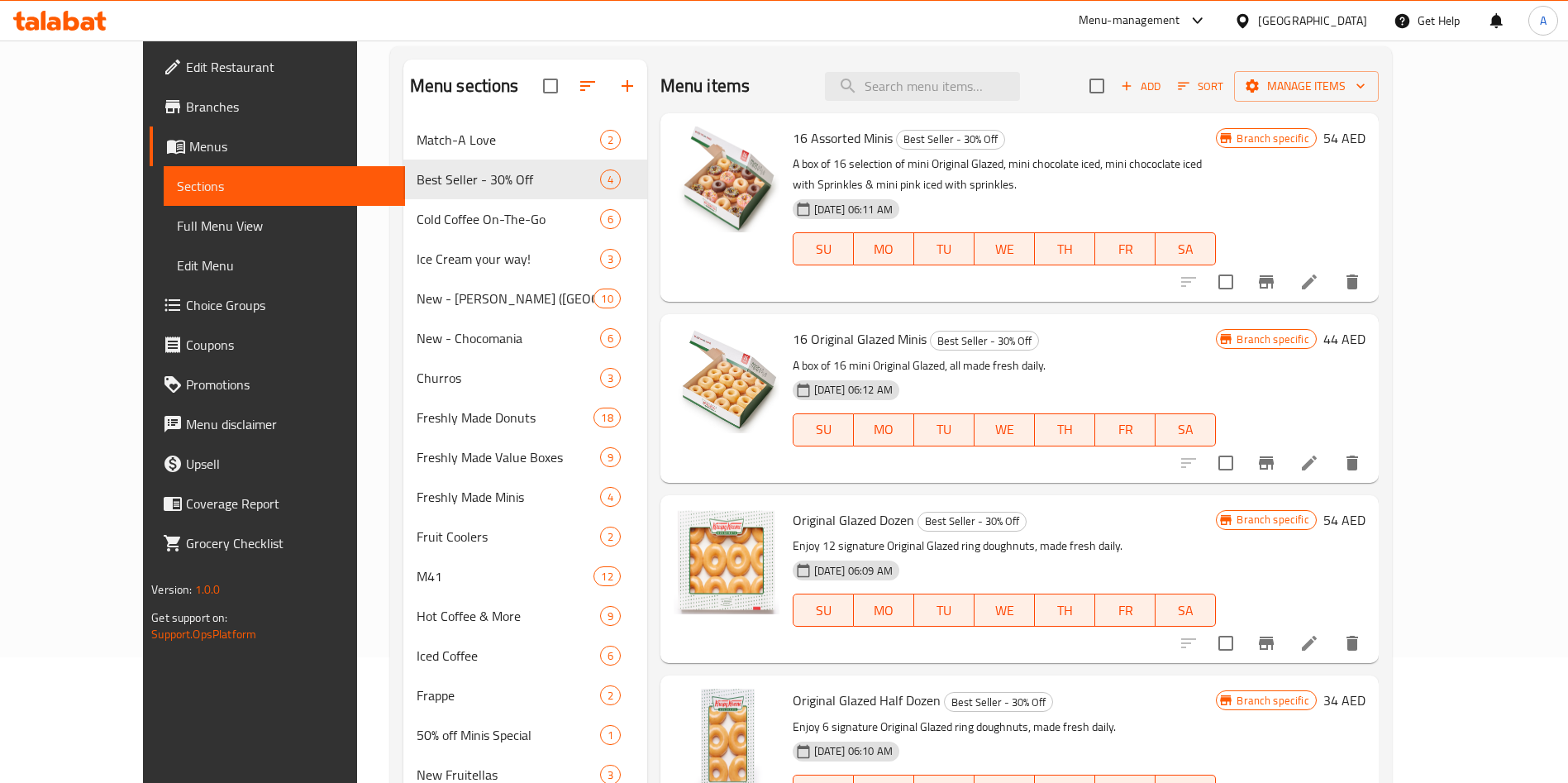
scroll to position [124, 0]
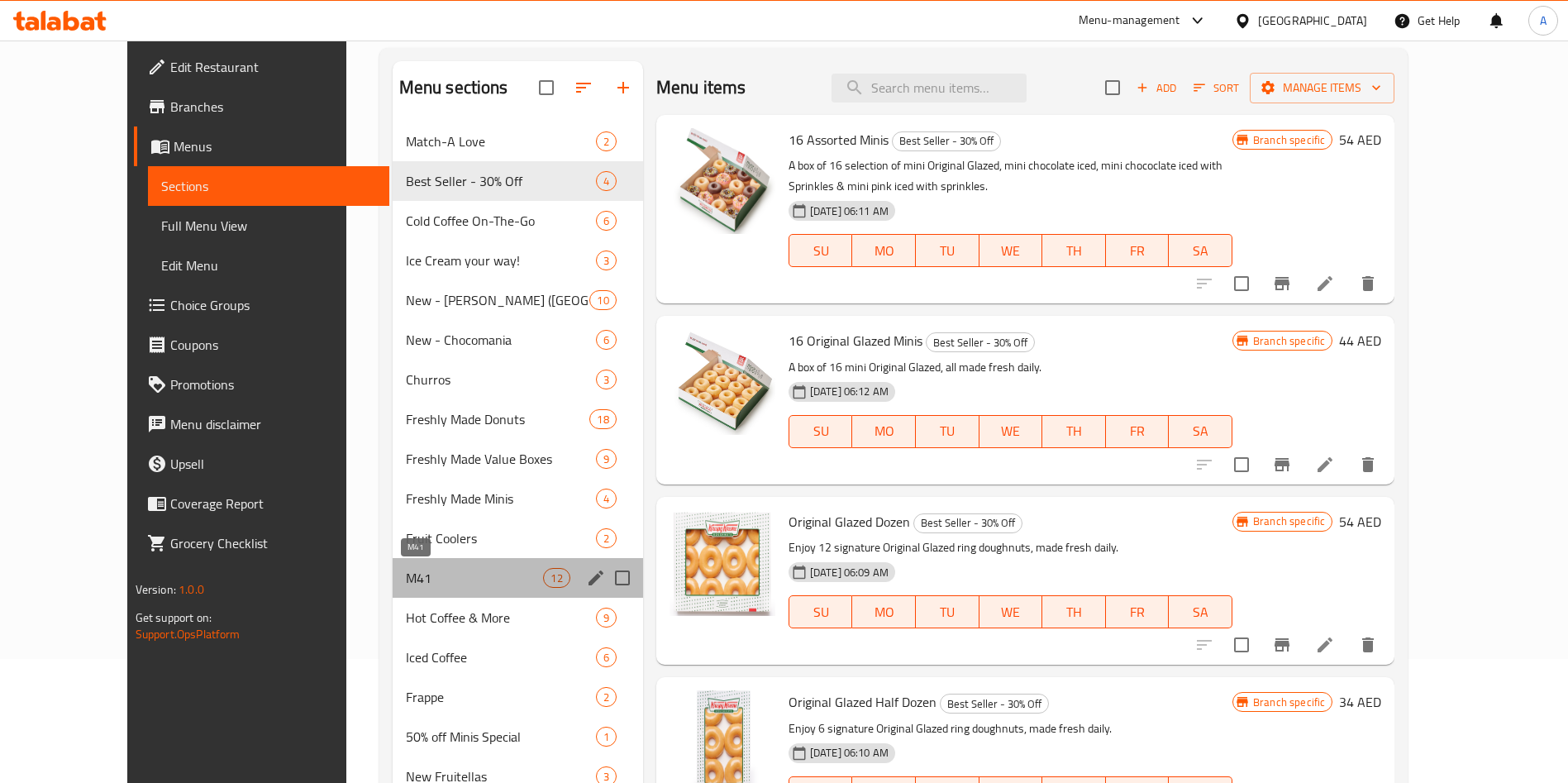
click at [406, 571] on span "M41" at bounding box center [475, 578] width 138 height 20
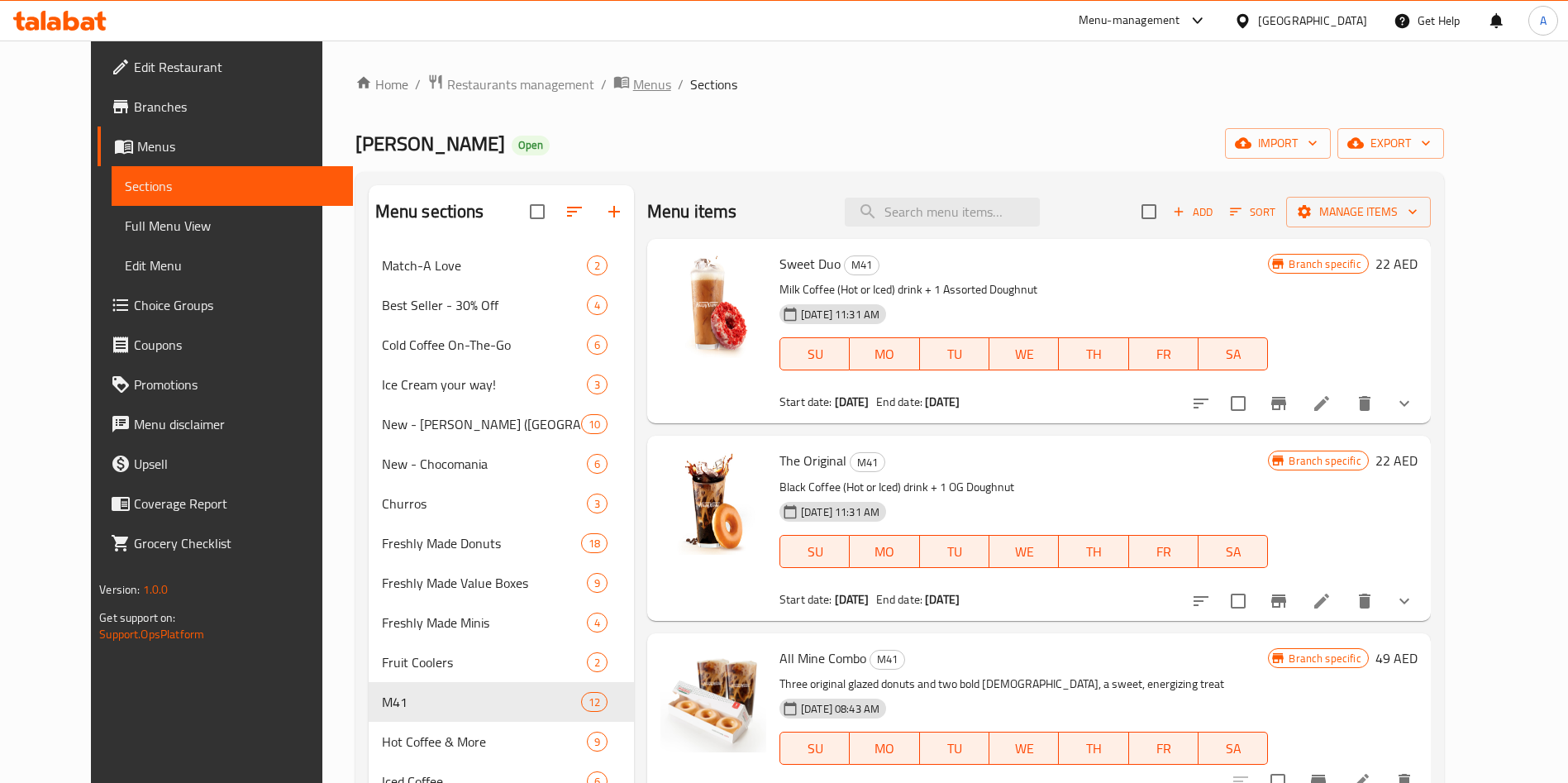
click at [613, 80] on icon "breadcrumb" at bounding box center [622, 82] width 17 height 17
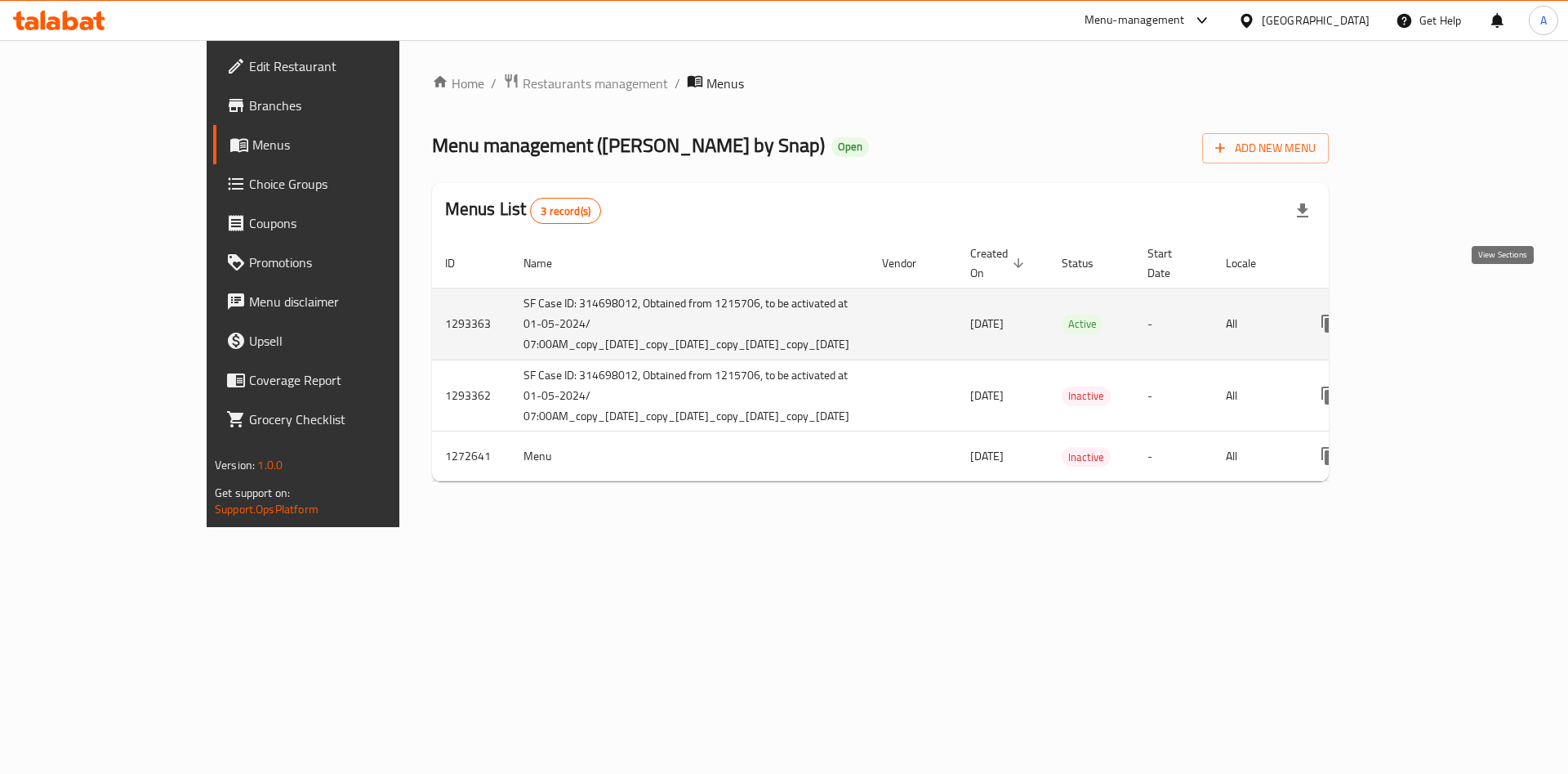
click at [1457, 314] on icon "enhanced table" at bounding box center [1447, 324] width 20 height 20
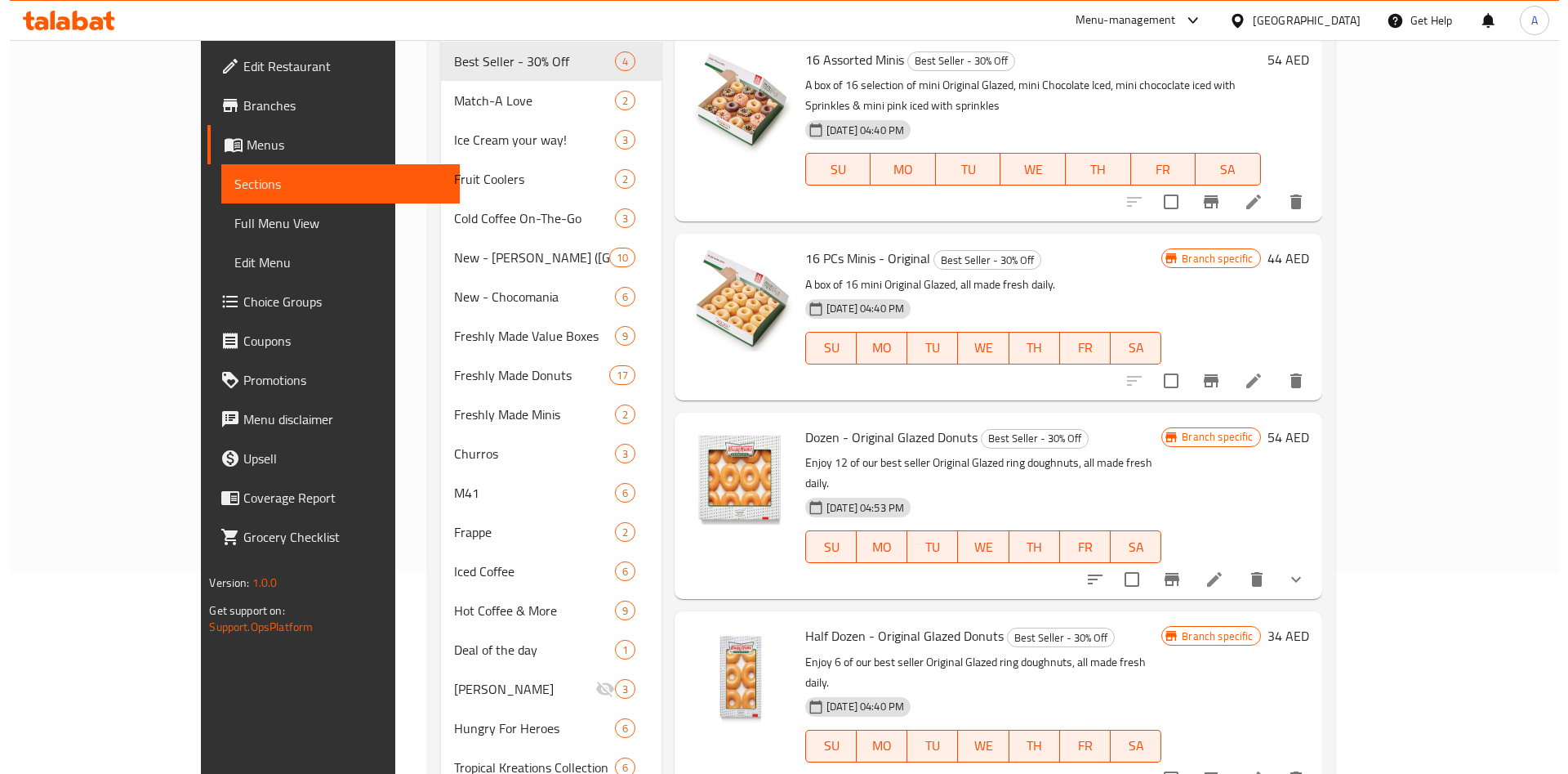
scroll to position [245, 0]
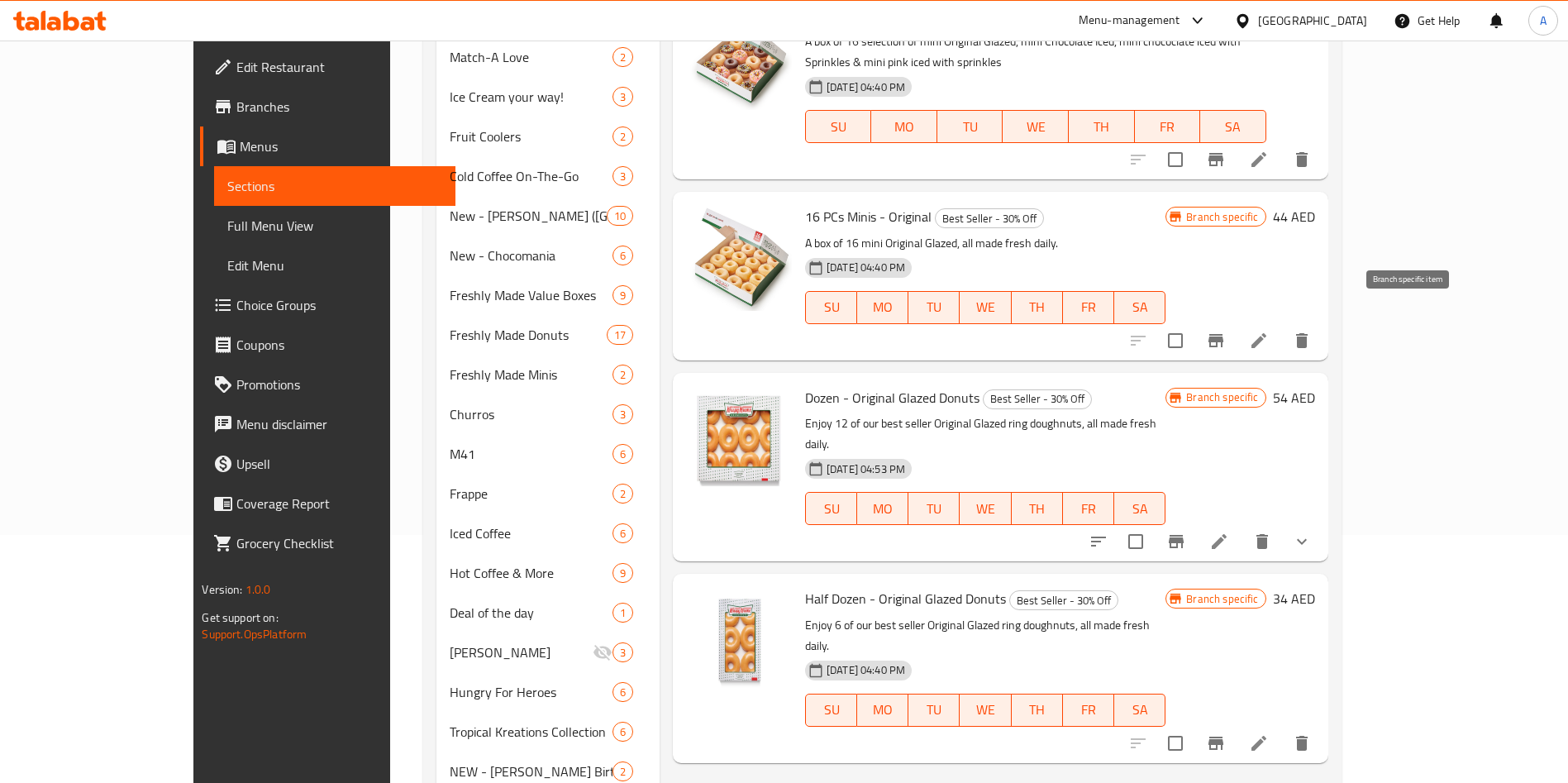
click at [1236, 323] on button "Branch-specific-item" at bounding box center [1216, 340] width 40 height 40
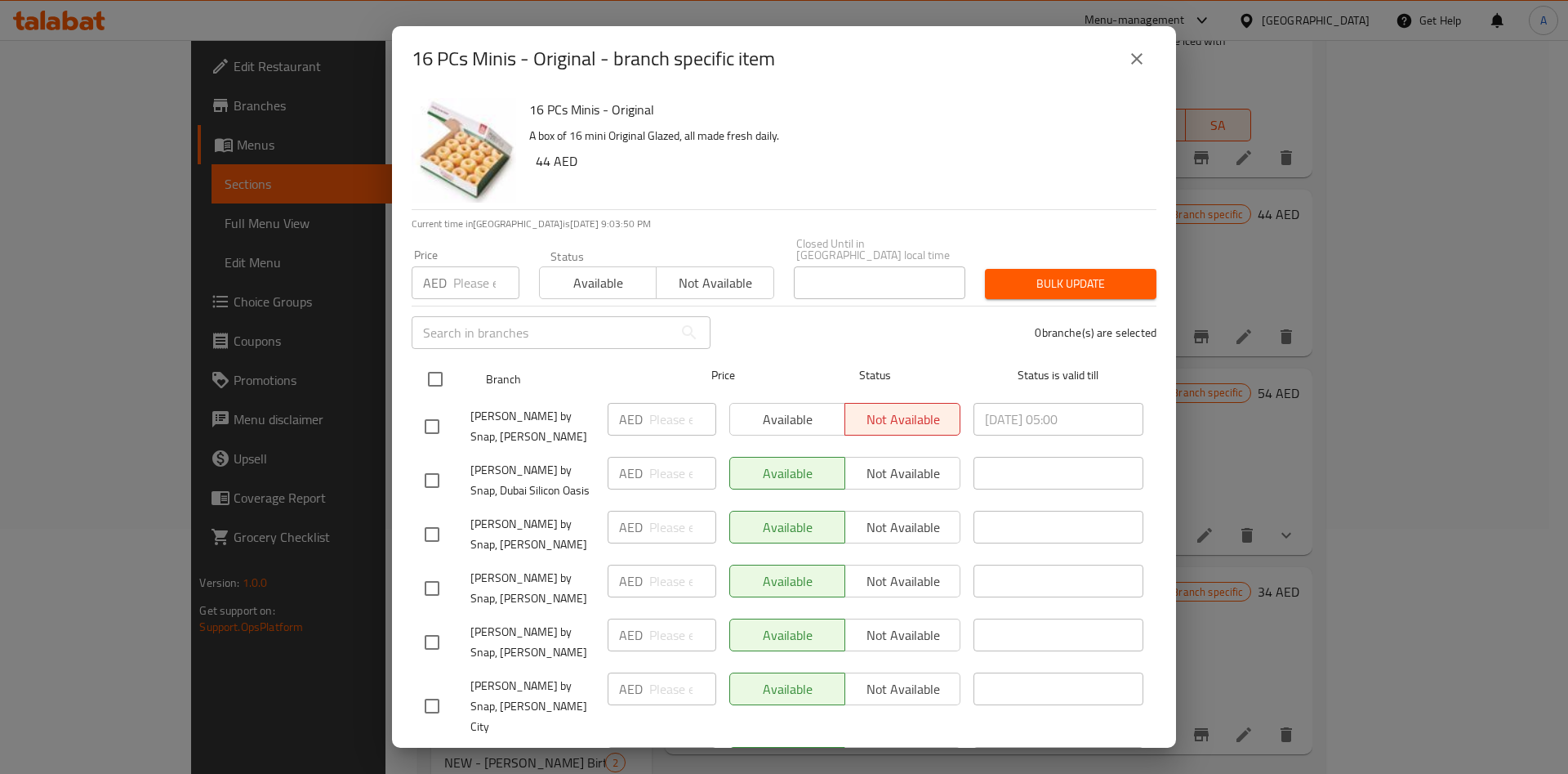
click at [446, 377] on input "checkbox" at bounding box center [436, 379] width 35 height 35
checkbox input "true"
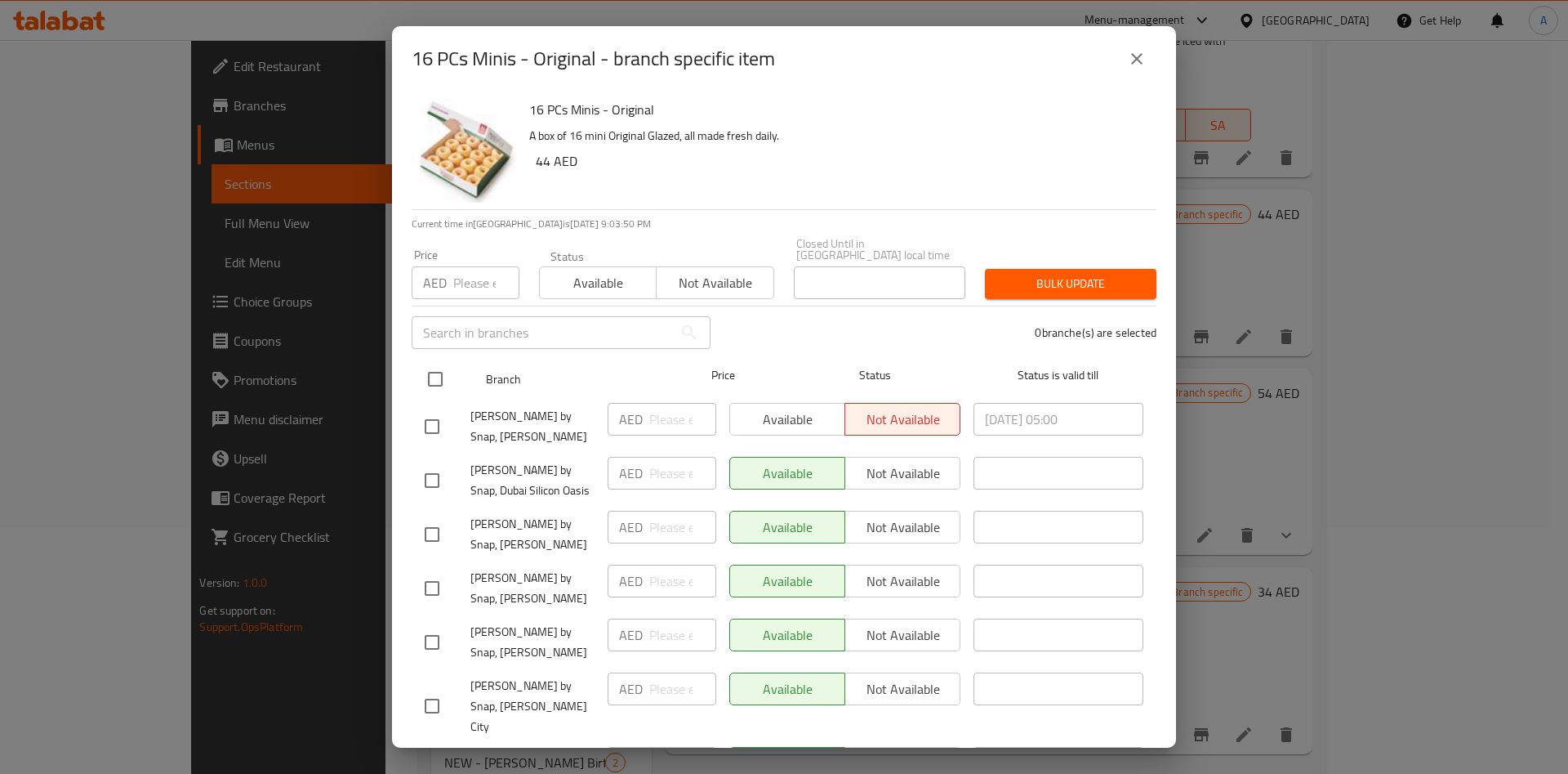
checkbox input "true"
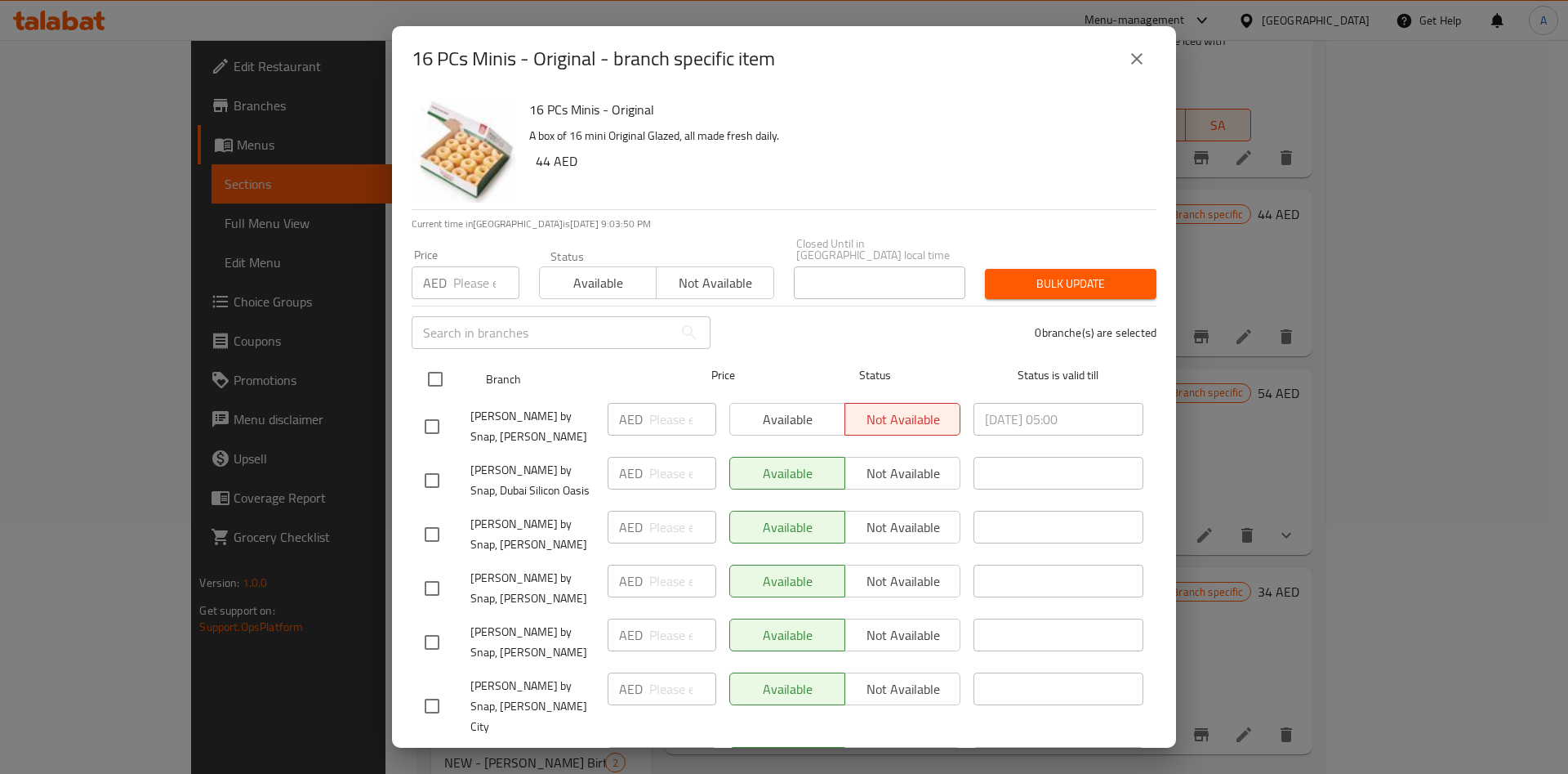
checkbox input "true"
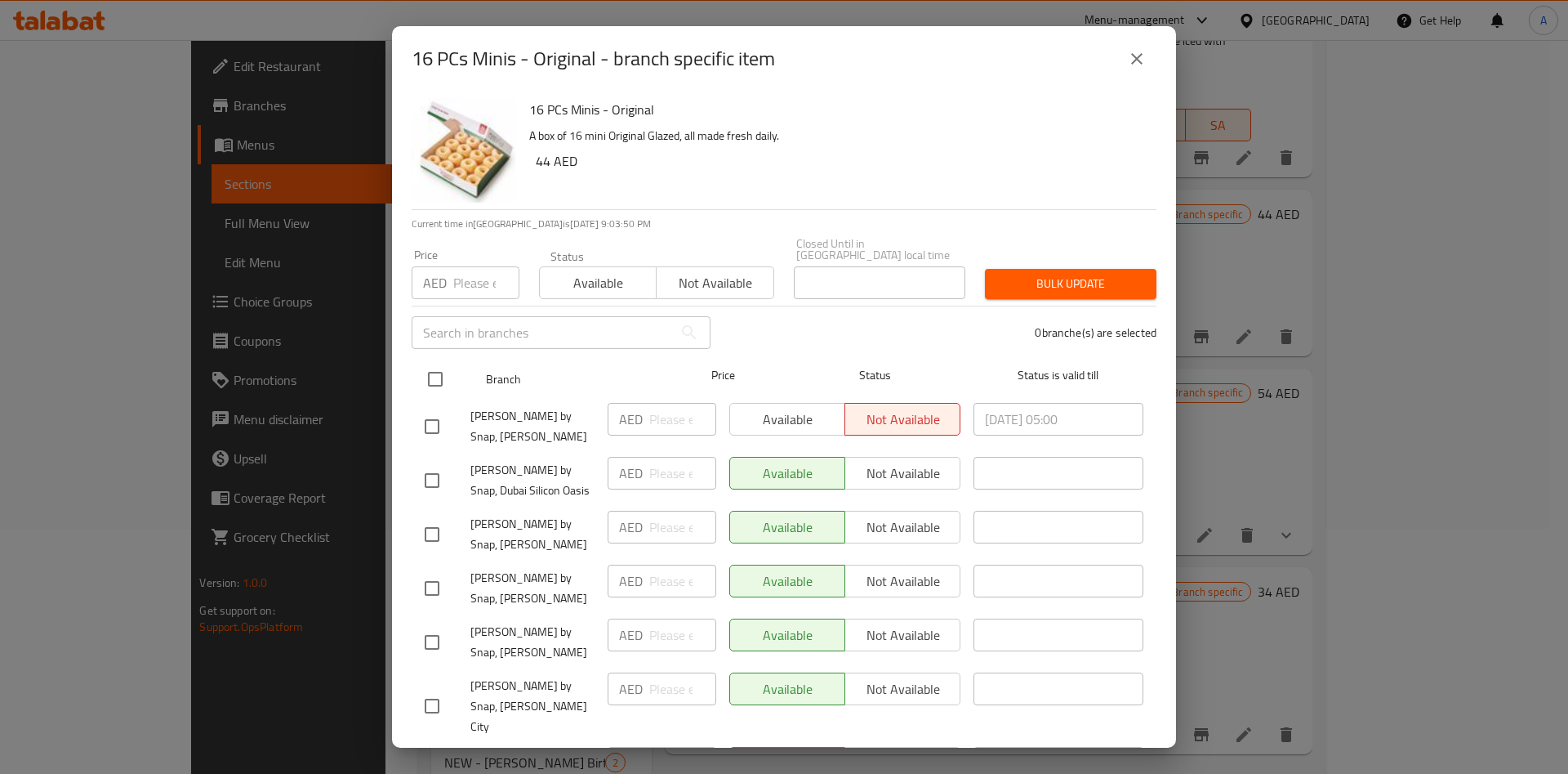
checkbox input "true"
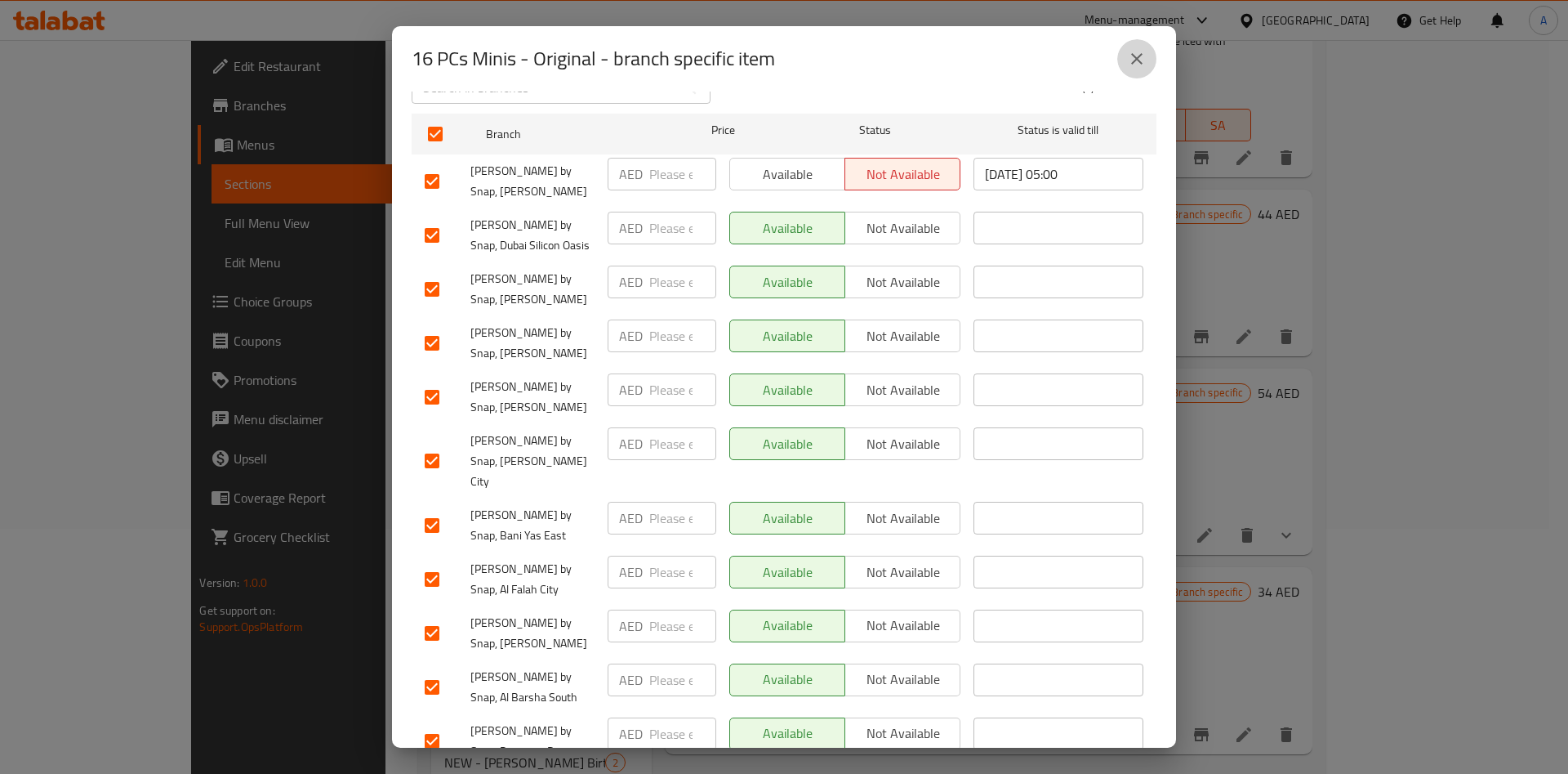
click at [1139, 54] on icon "close" at bounding box center [1137, 59] width 20 height 20
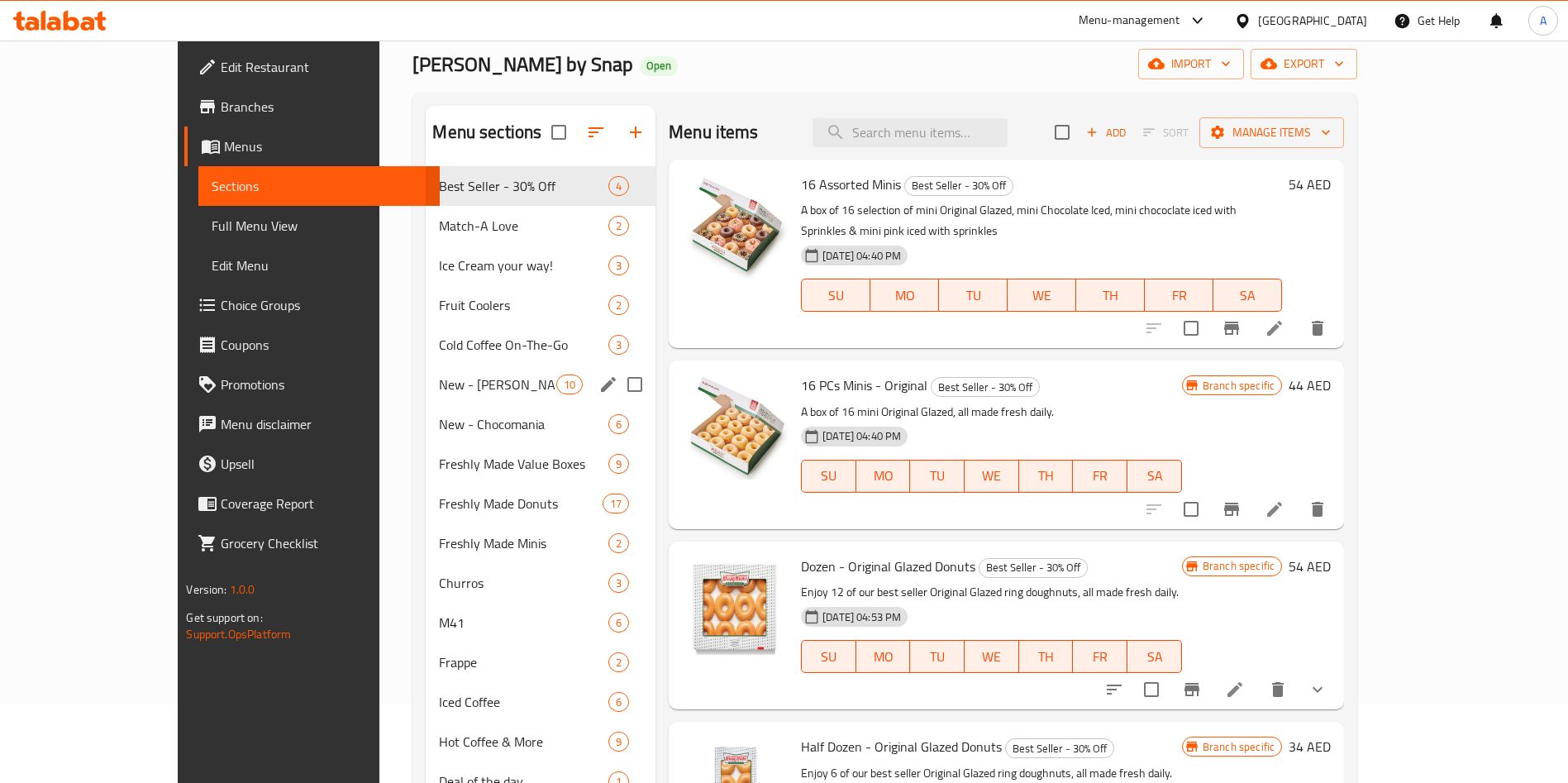
scroll to position [0, 0]
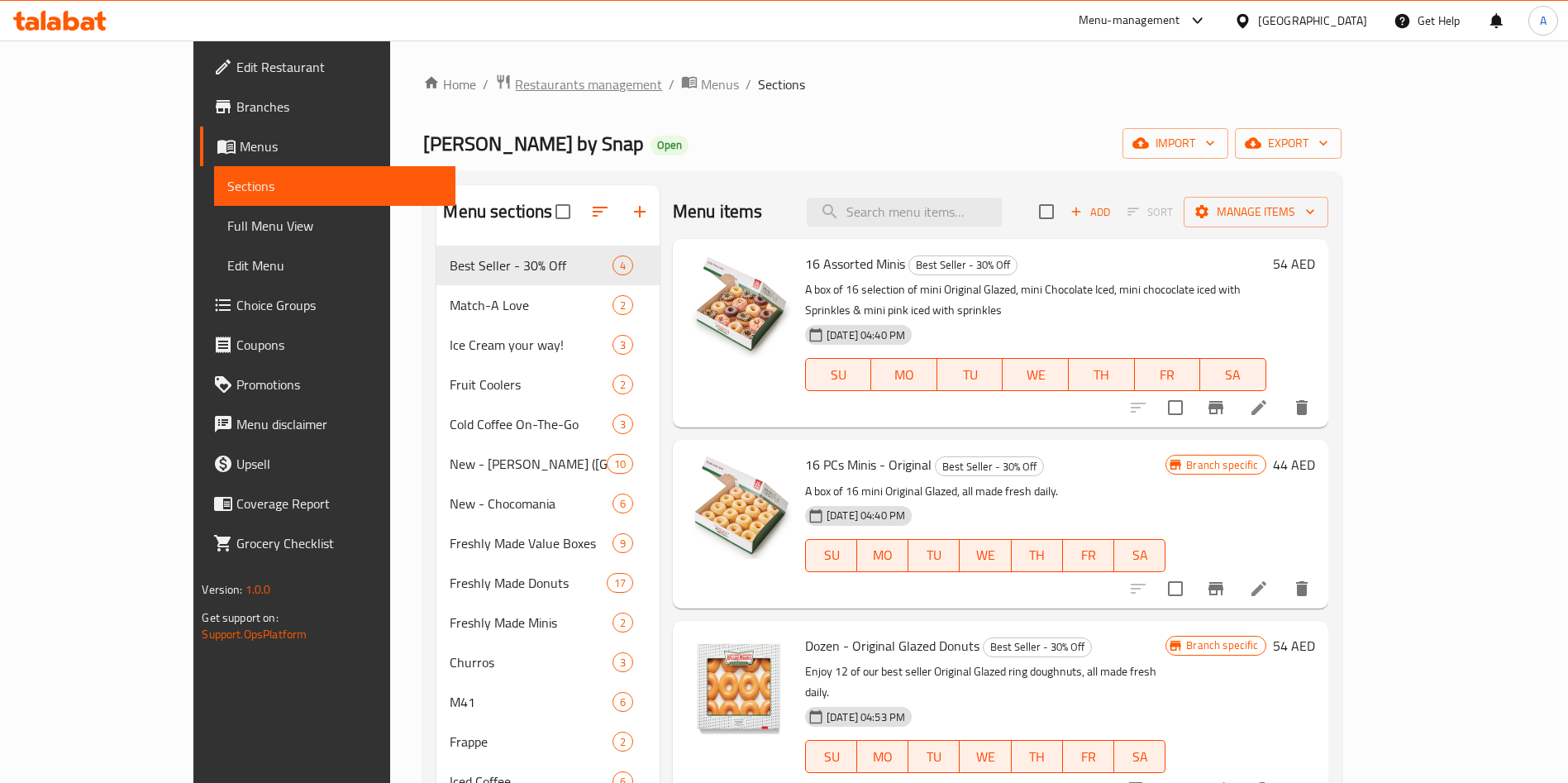
click at [515, 77] on span "Restaurants management" at bounding box center [588, 85] width 148 height 20
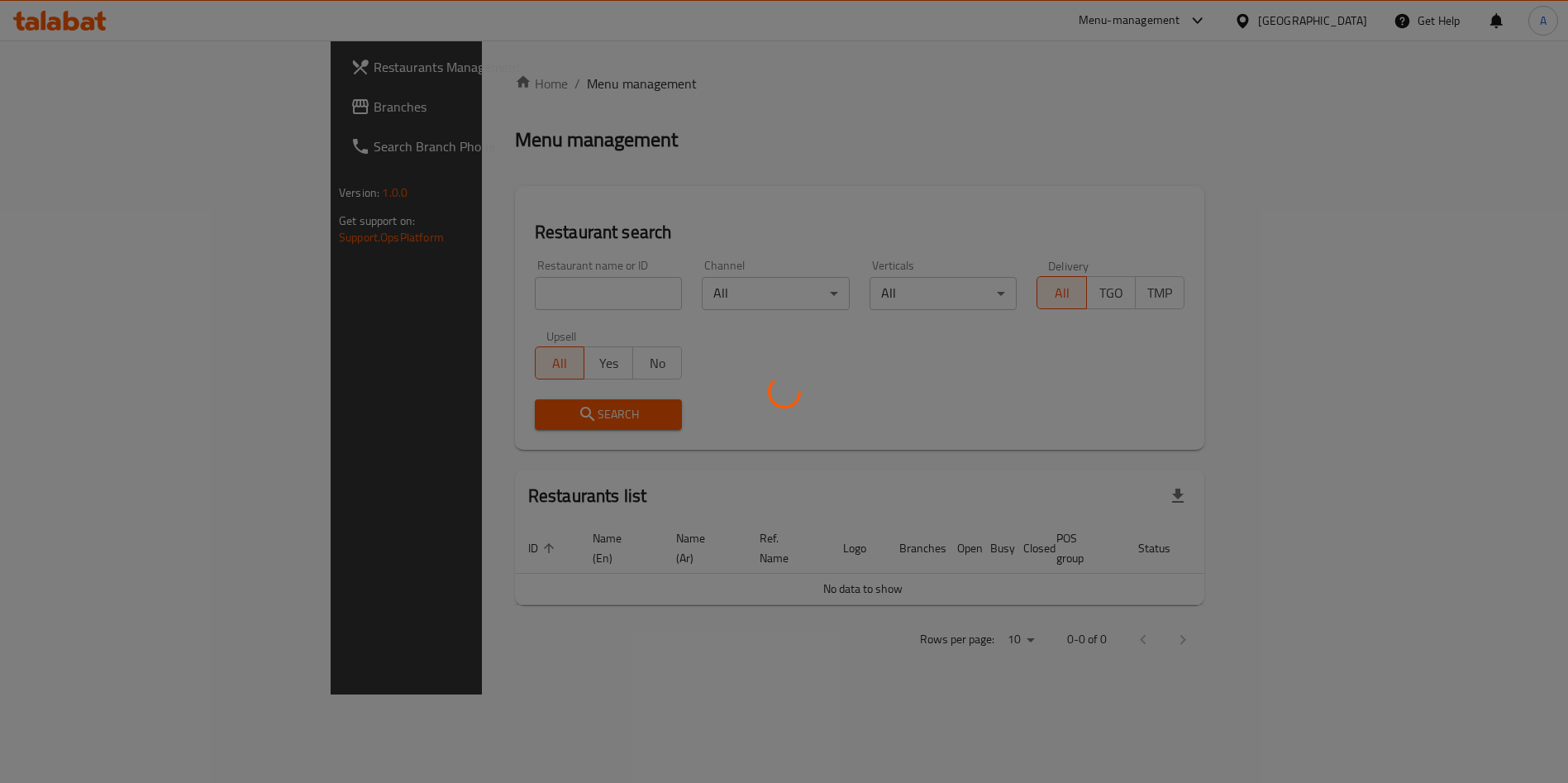
click at [458, 304] on div at bounding box center [784, 391] width 1568 height 783
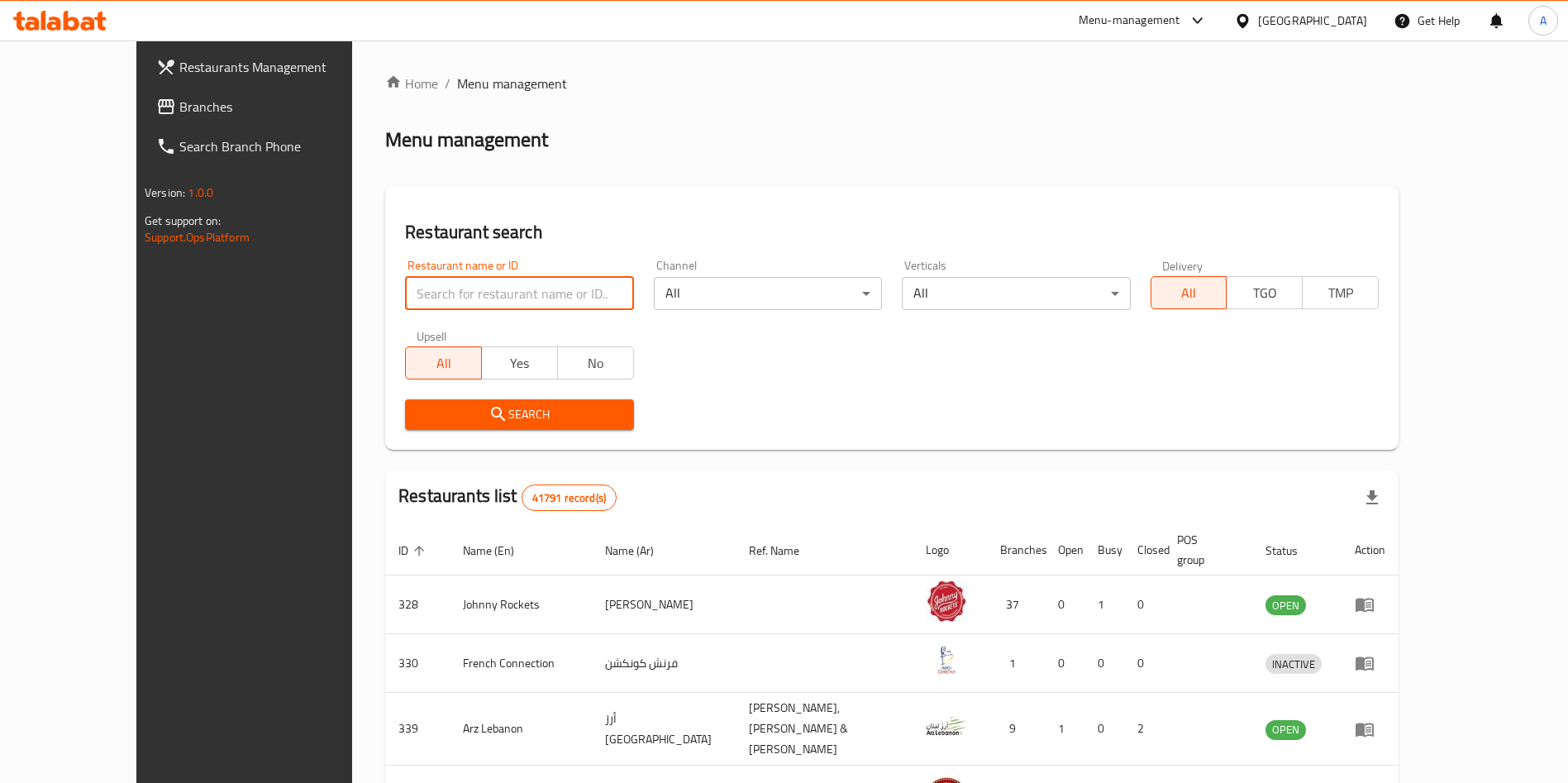
click at [458, 304] on input "search" at bounding box center [518, 293] width 228 height 33
type input "Wimpy"
click button "Search" at bounding box center [518, 414] width 228 height 30
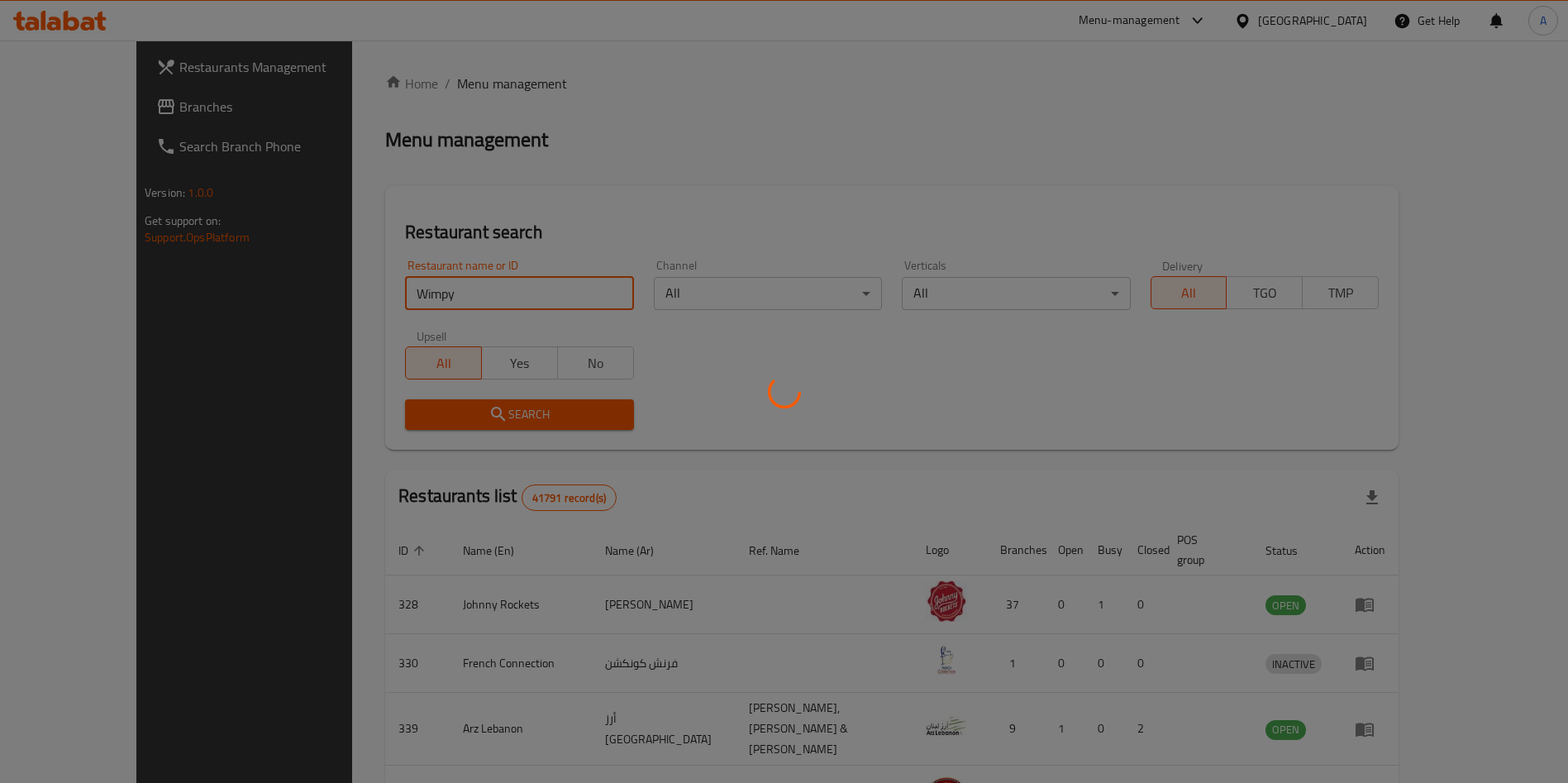
click button "Search" at bounding box center [518, 414] width 228 height 30
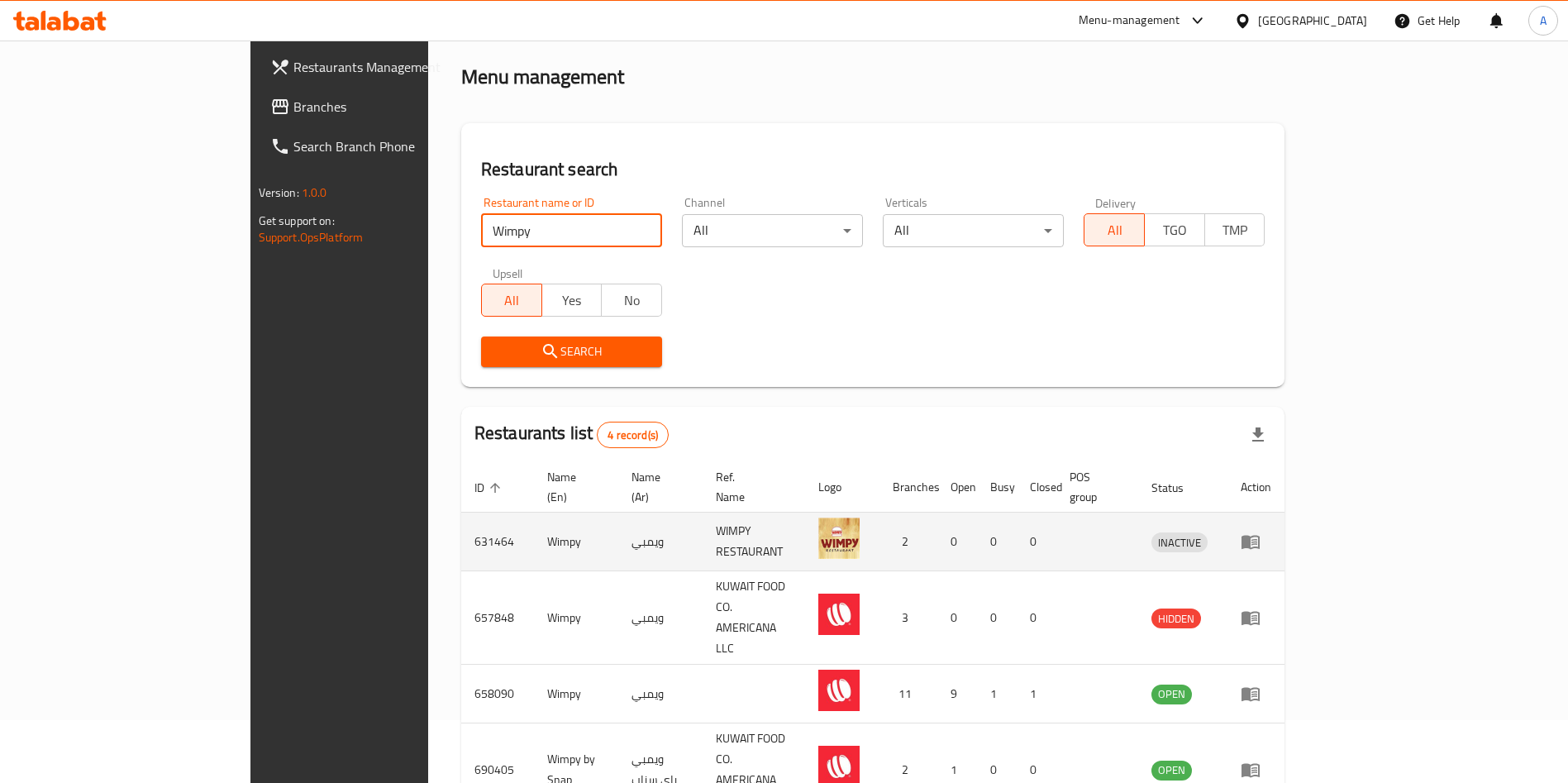
scroll to position [99, 0]
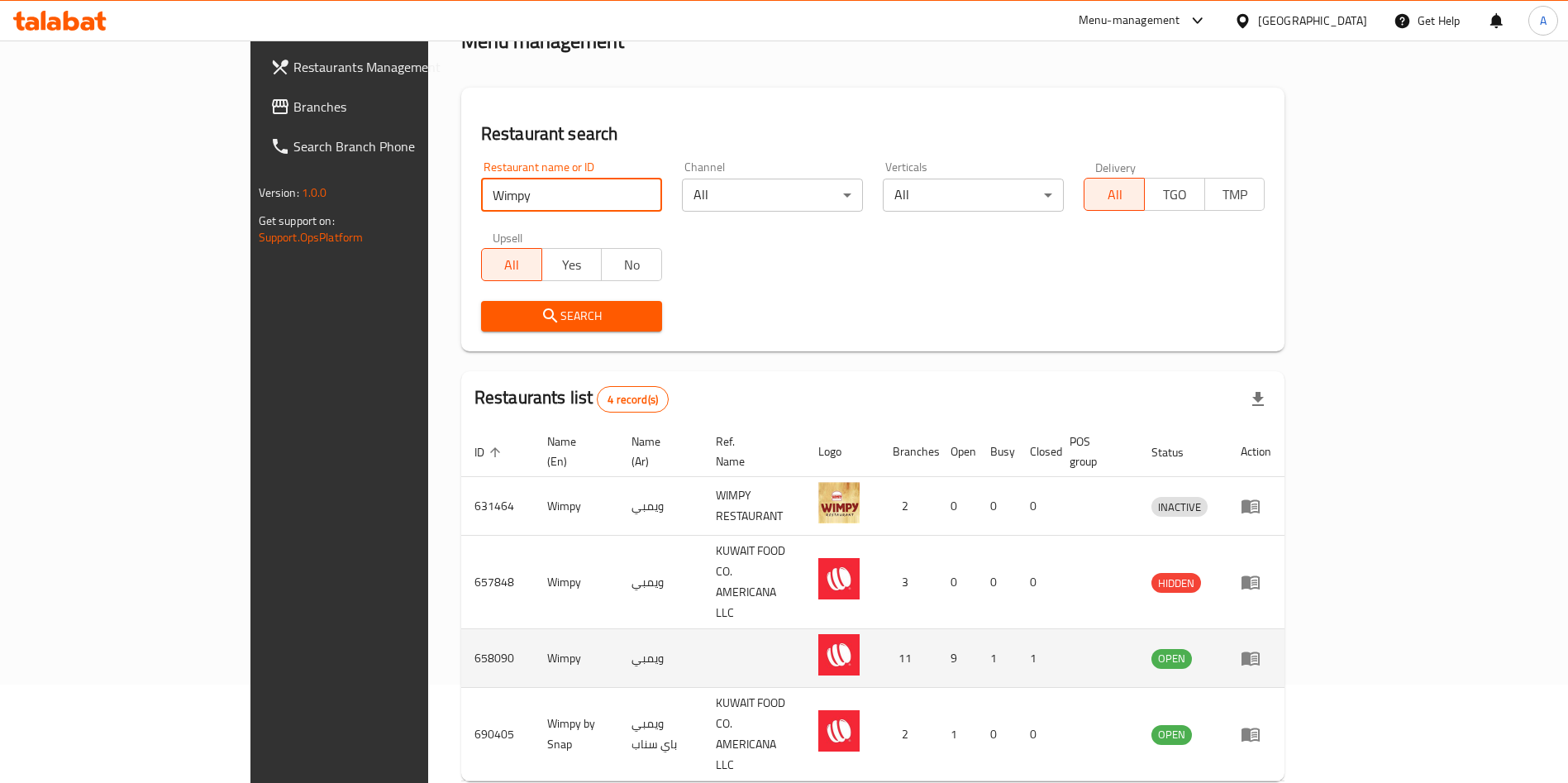
click at [1261, 648] on icon "enhanced table" at bounding box center [1251, 658] width 20 height 20
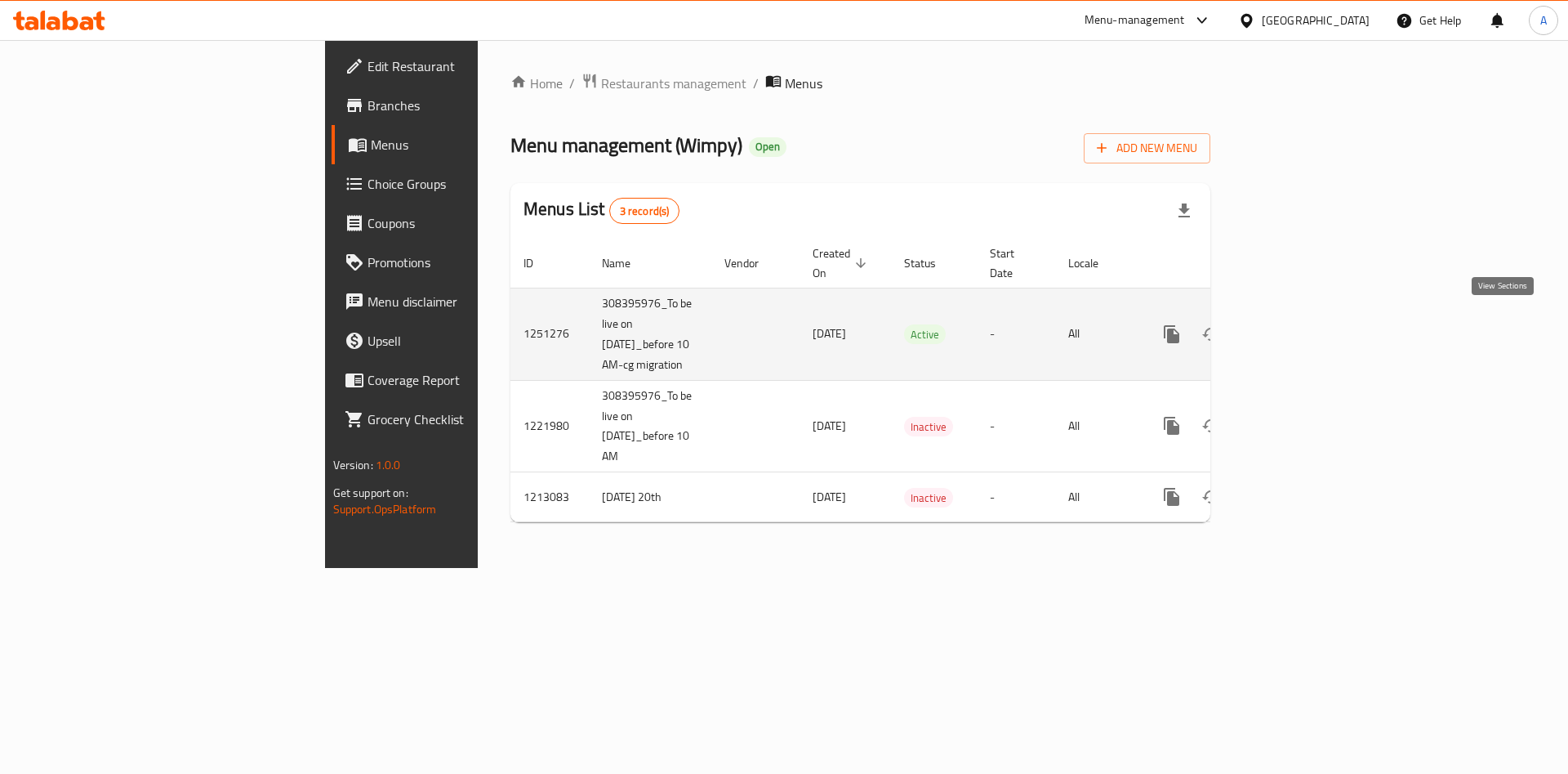
click at [1299, 330] on icon "enhanced table" at bounding box center [1289, 335] width 20 height 20
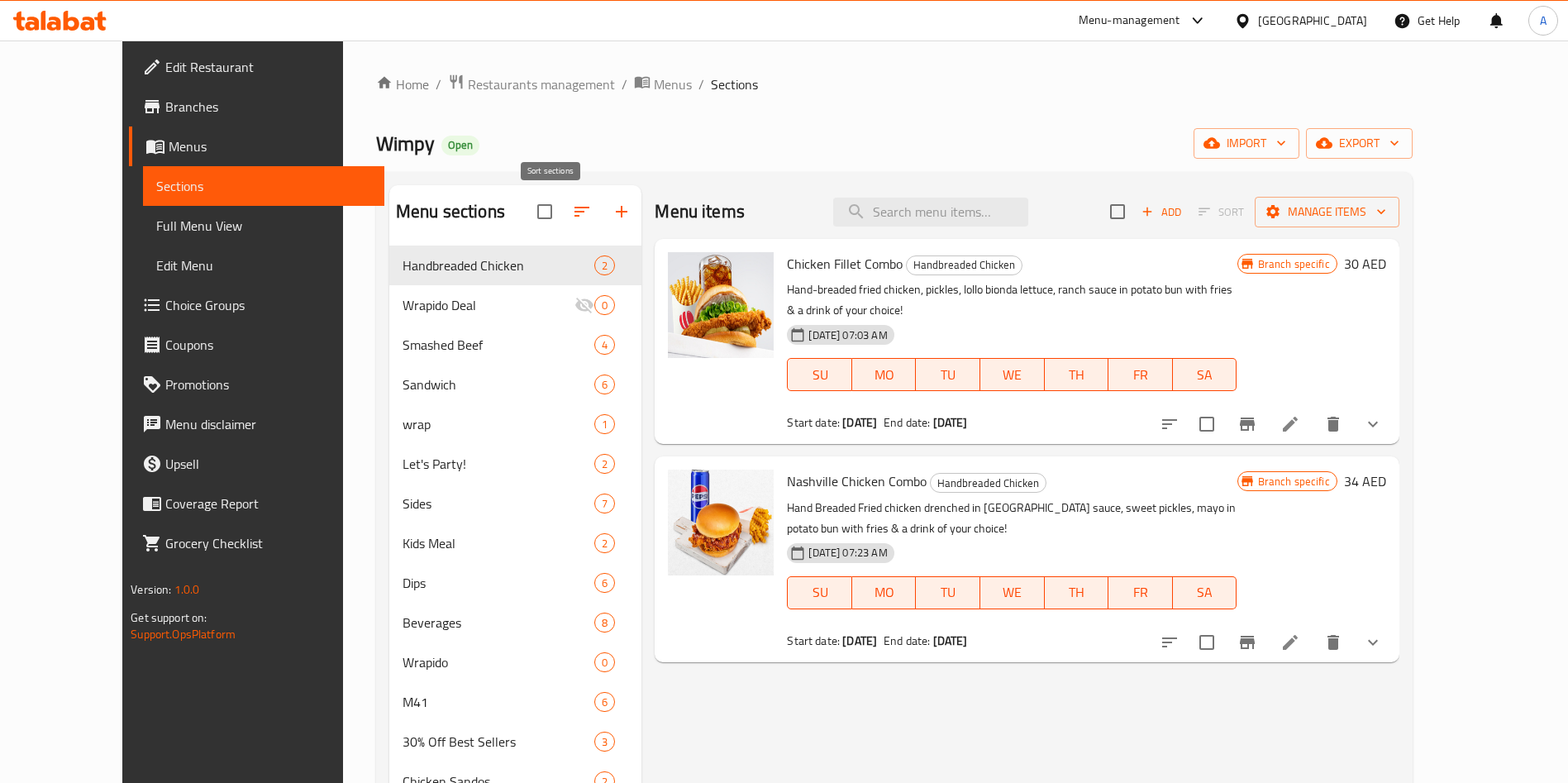
click at [572, 219] on icon "button" at bounding box center [582, 212] width 20 height 20
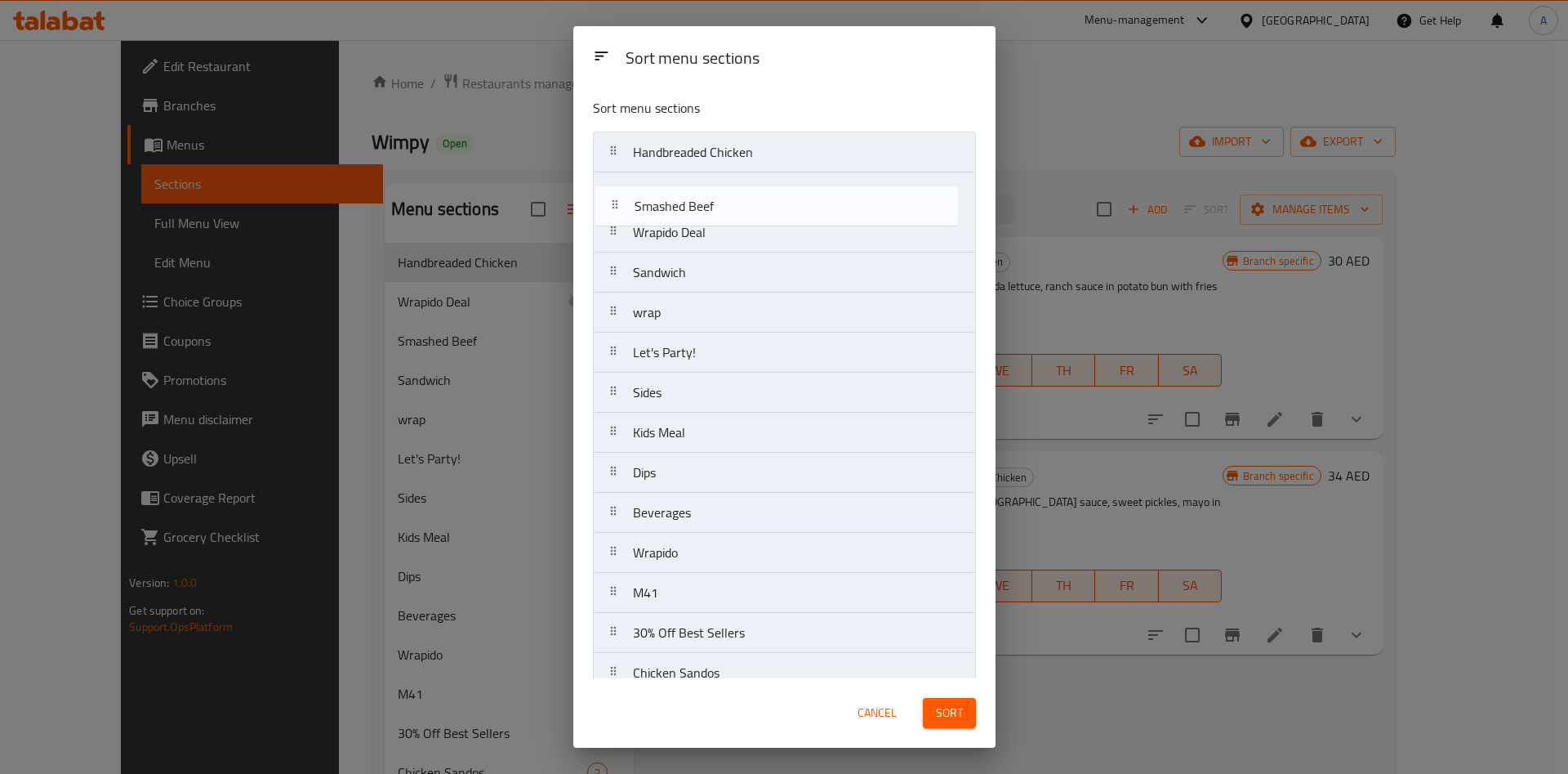
drag, startPoint x: 615, startPoint y: 235, endPoint x: 618, endPoint y: 201, distance: 34.1
drag, startPoint x: 630, startPoint y: 277, endPoint x: 632, endPoint y: 233, distance: 44.0
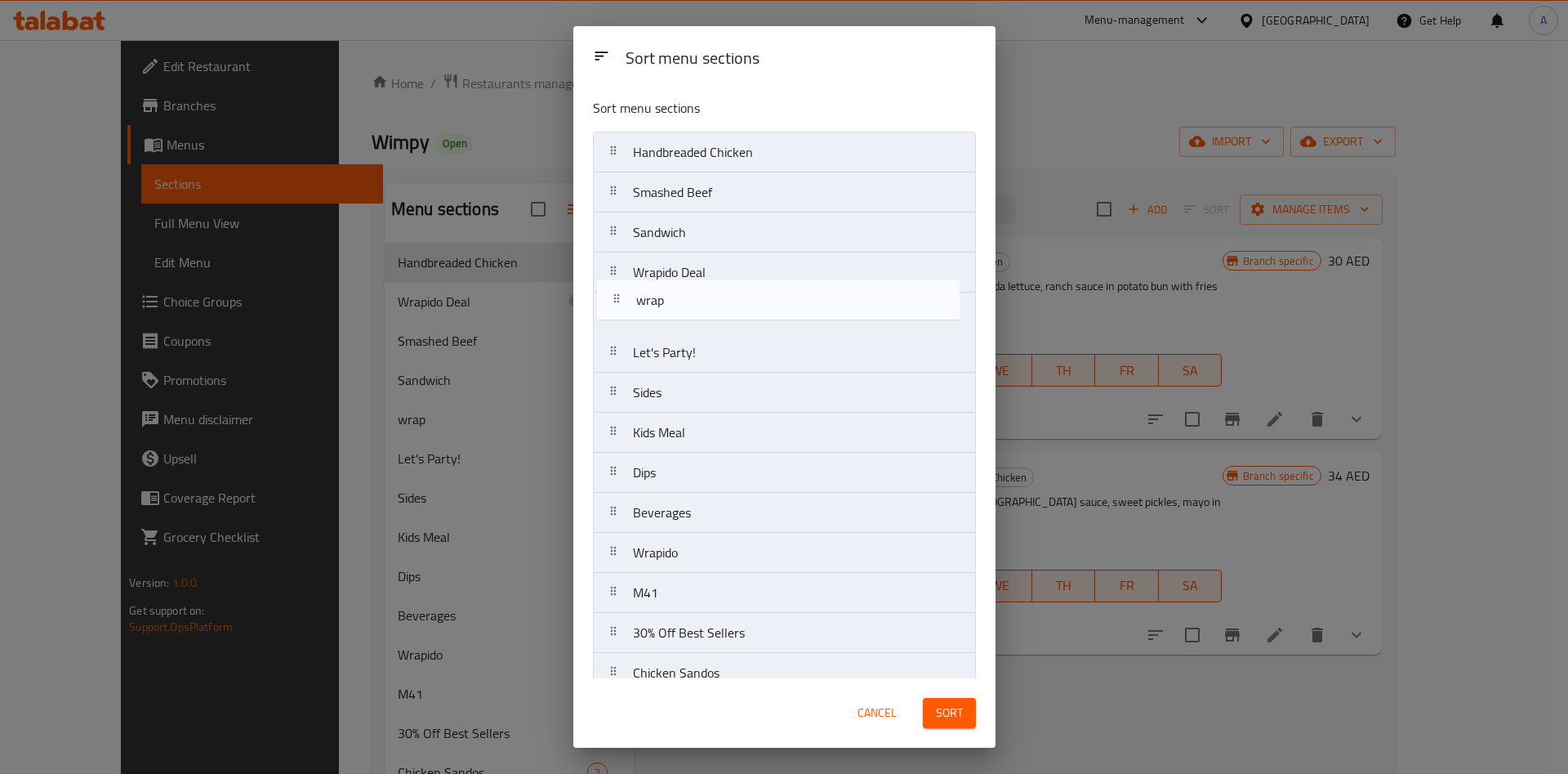
drag, startPoint x: 600, startPoint y: 306, endPoint x: 603, endPoint y: 287, distance: 19.2
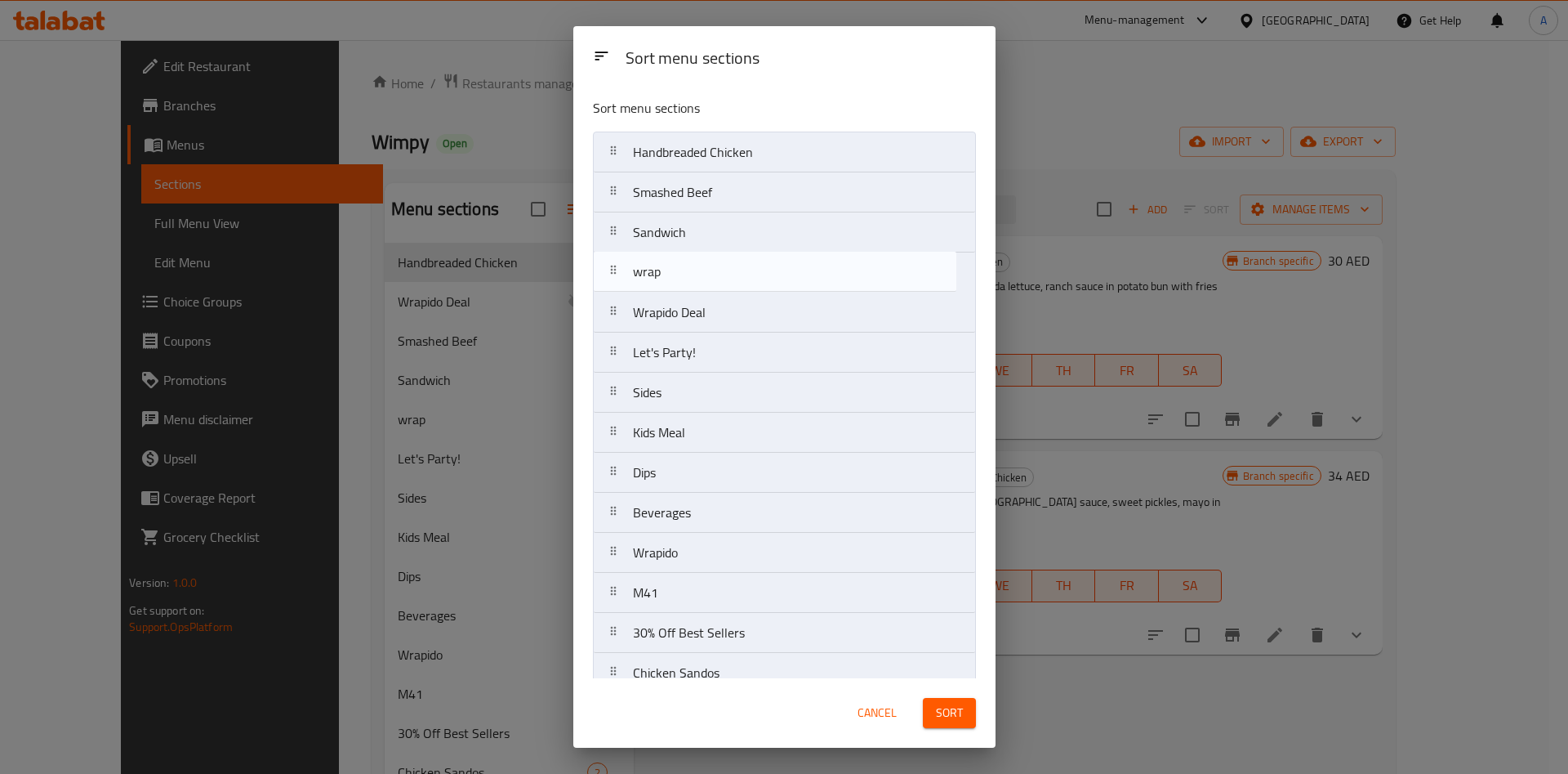
drag, startPoint x: 611, startPoint y: 306, endPoint x: 620, endPoint y: 284, distance: 23.8
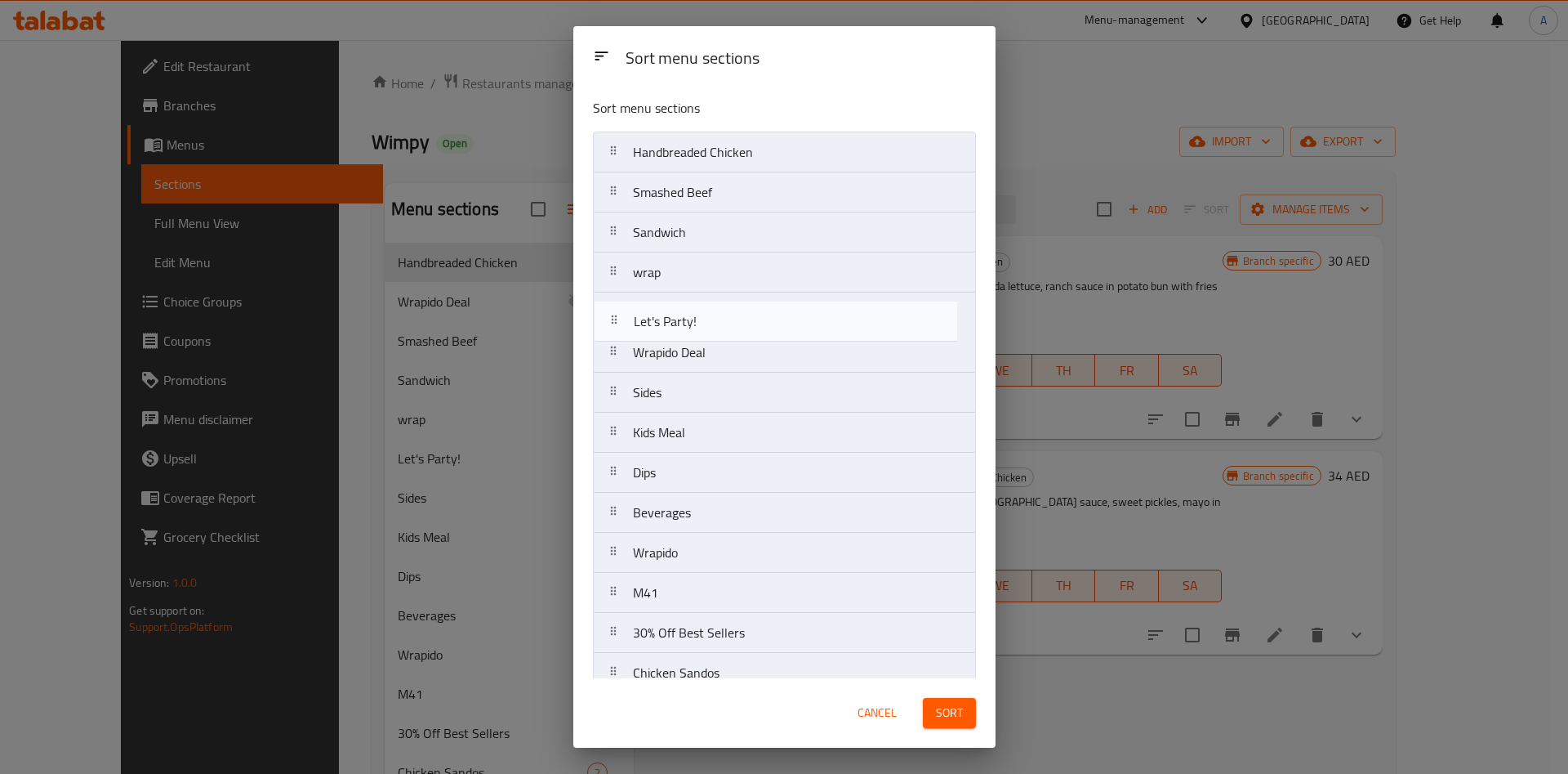
drag, startPoint x: 617, startPoint y: 354, endPoint x: 620, endPoint y: 319, distance: 35.1
drag, startPoint x: 727, startPoint y: 404, endPoint x: 727, endPoint y: 366, distance: 38.0
drag, startPoint x: 656, startPoint y: 478, endPoint x: 657, endPoint y: 403, distance: 75.0
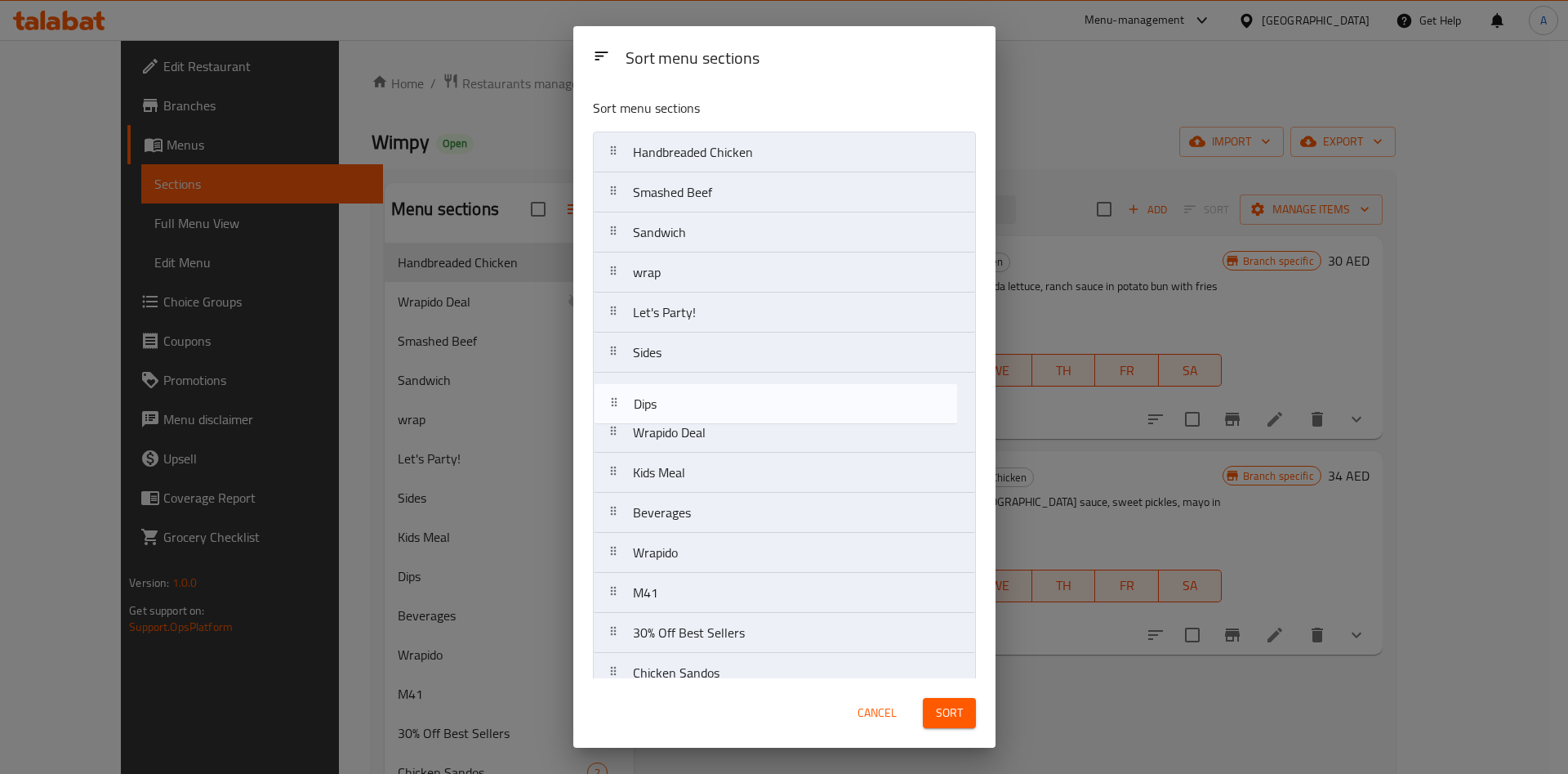
drag, startPoint x: 660, startPoint y: 515, endPoint x: 660, endPoint y: 437, distance: 78.0
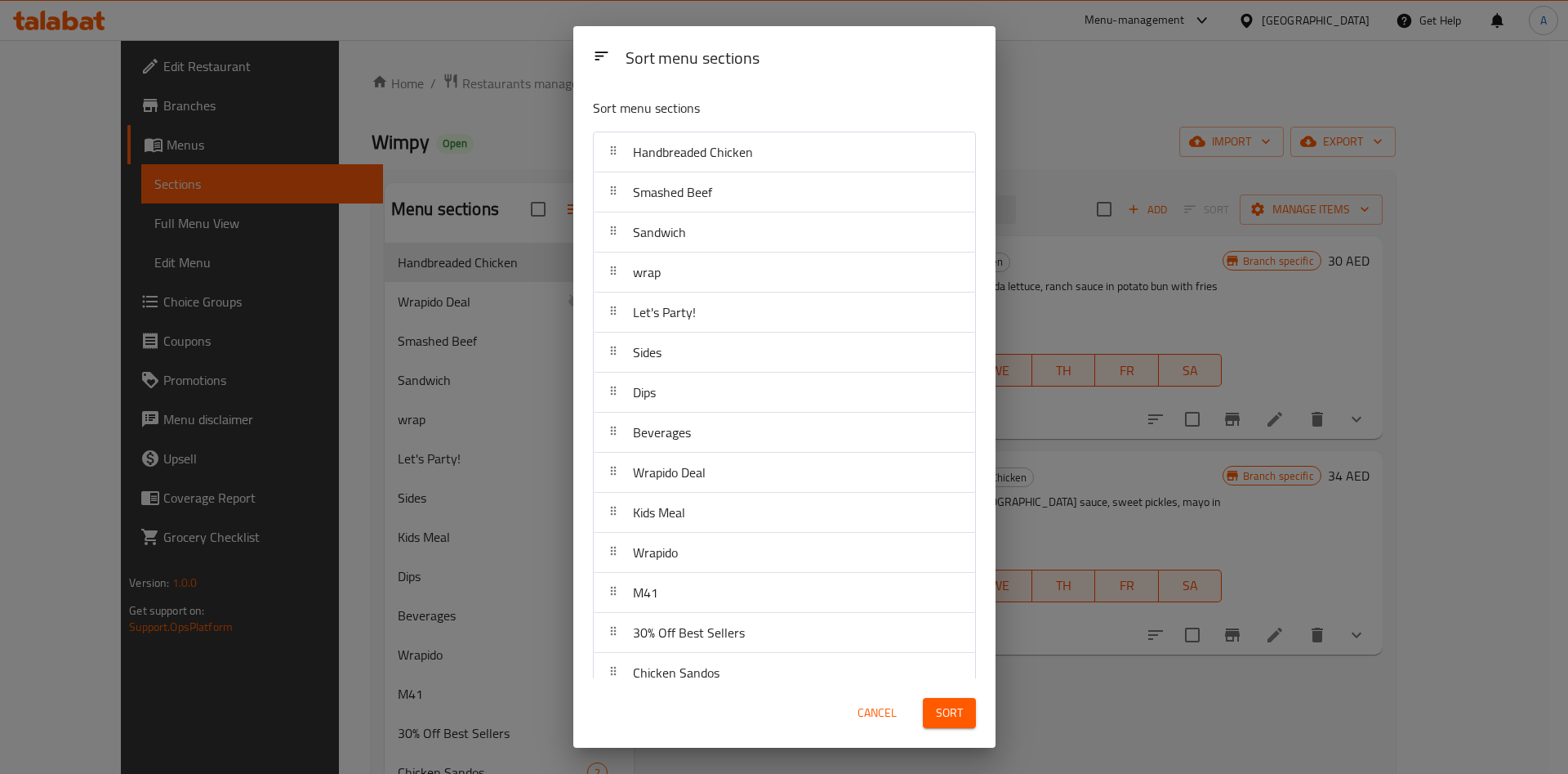
click at [940, 704] on span "Sort" at bounding box center [949, 713] width 27 height 20
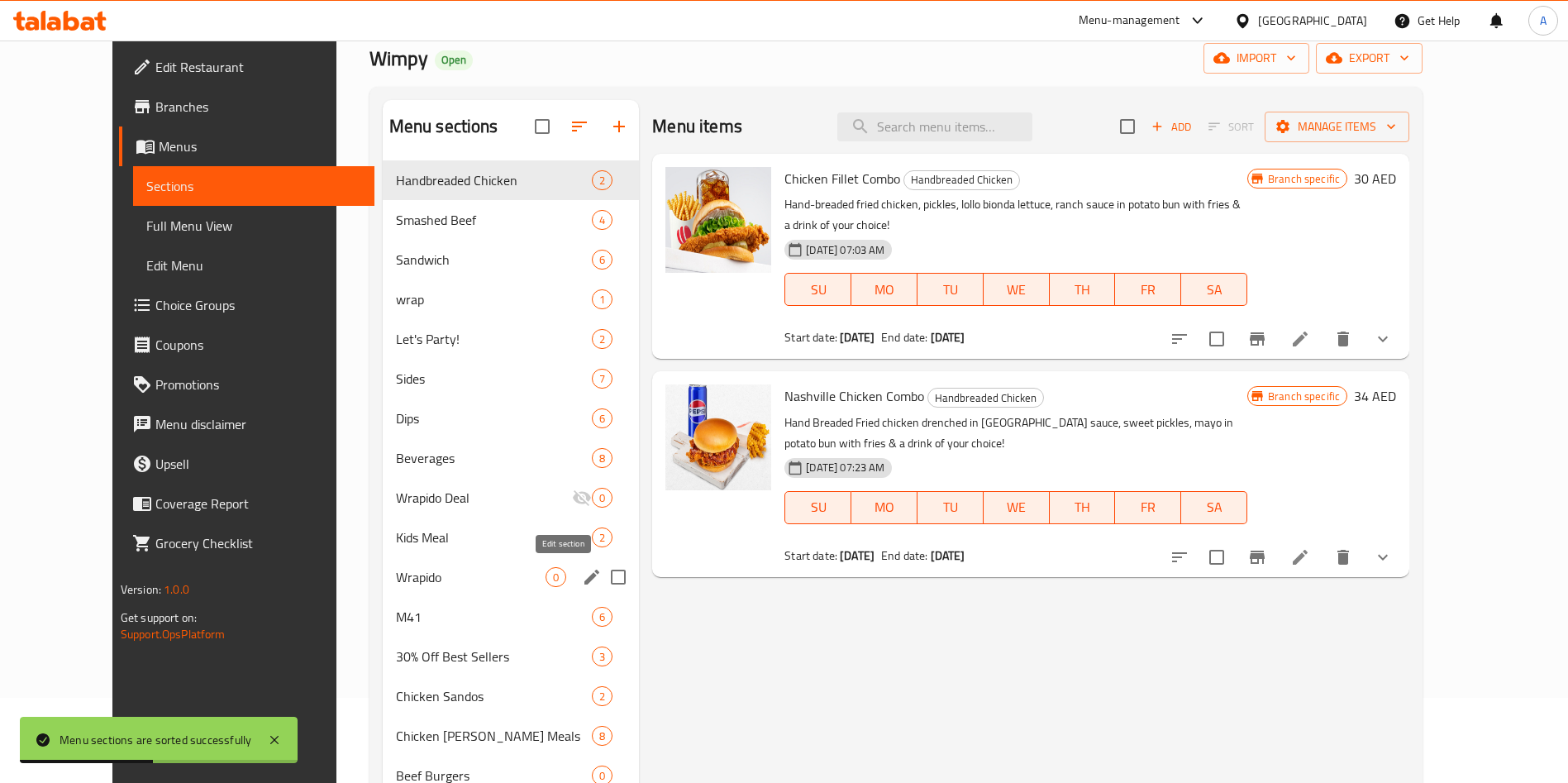
scroll to position [124, 0]
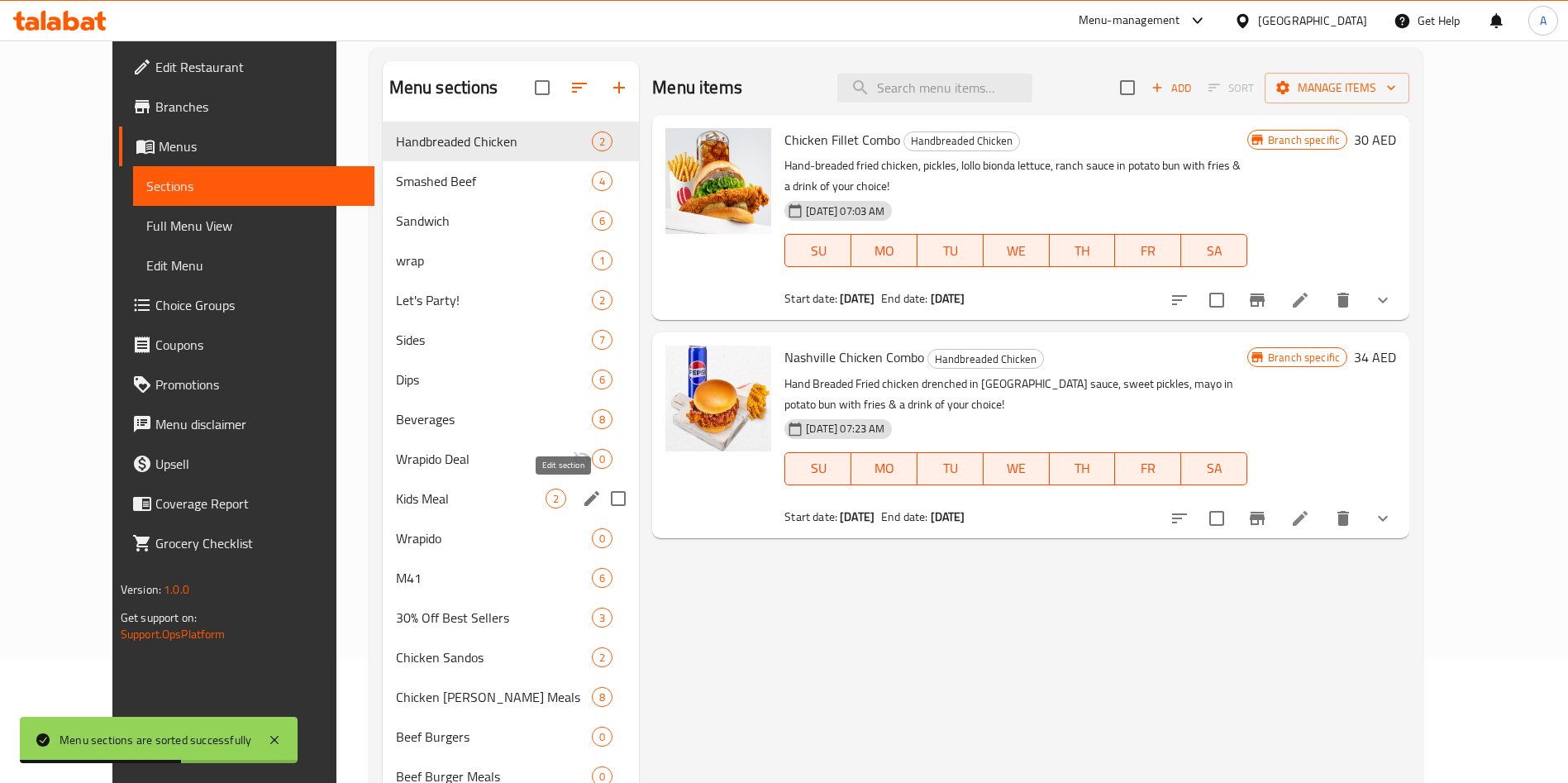
click at [582, 505] on icon "edit" at bounding box center [592, 499] width 20 height 20
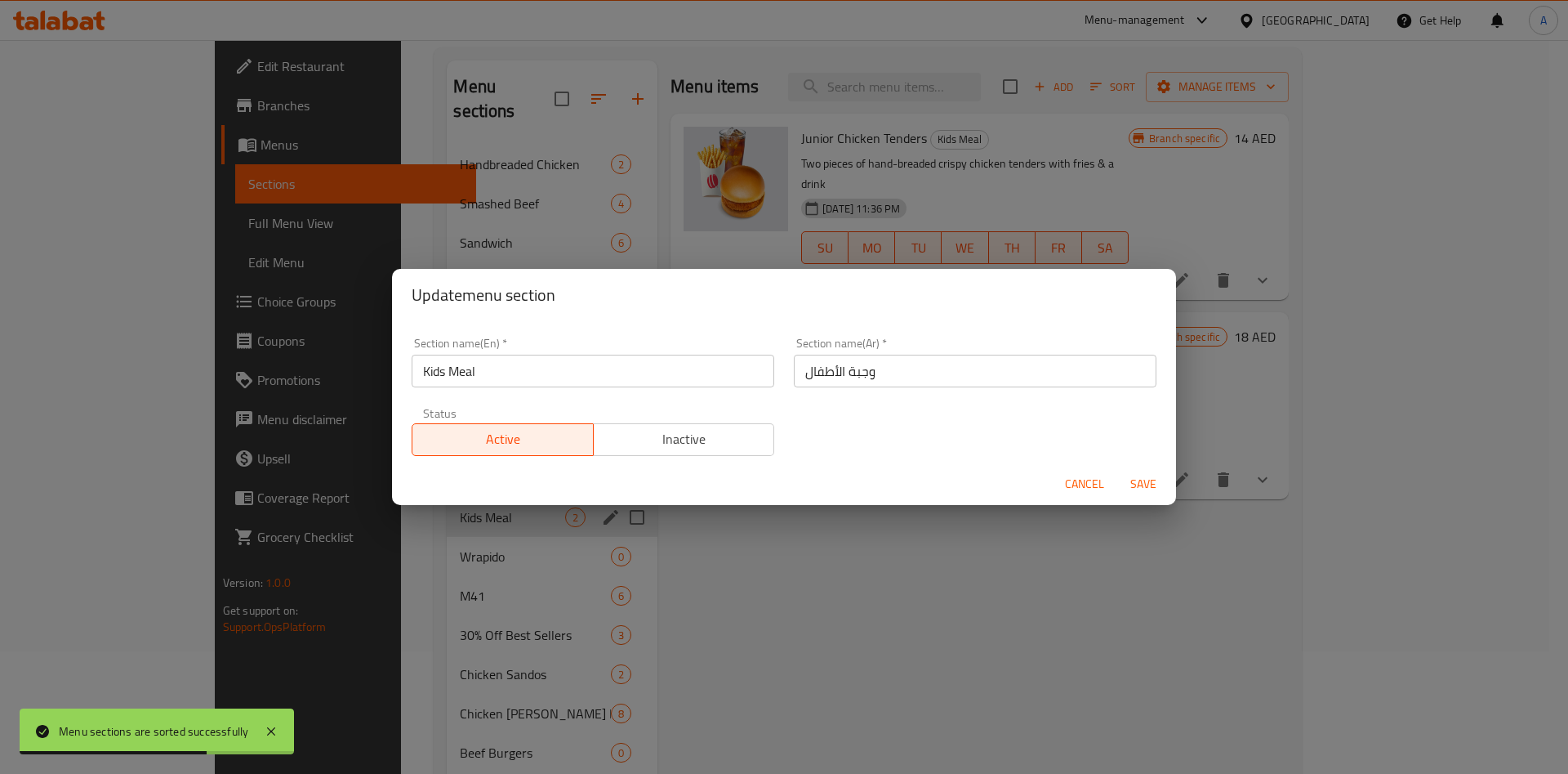
click at [665, 446] on span "Inactive" at bounding box center [684, 439] width 169 height 24
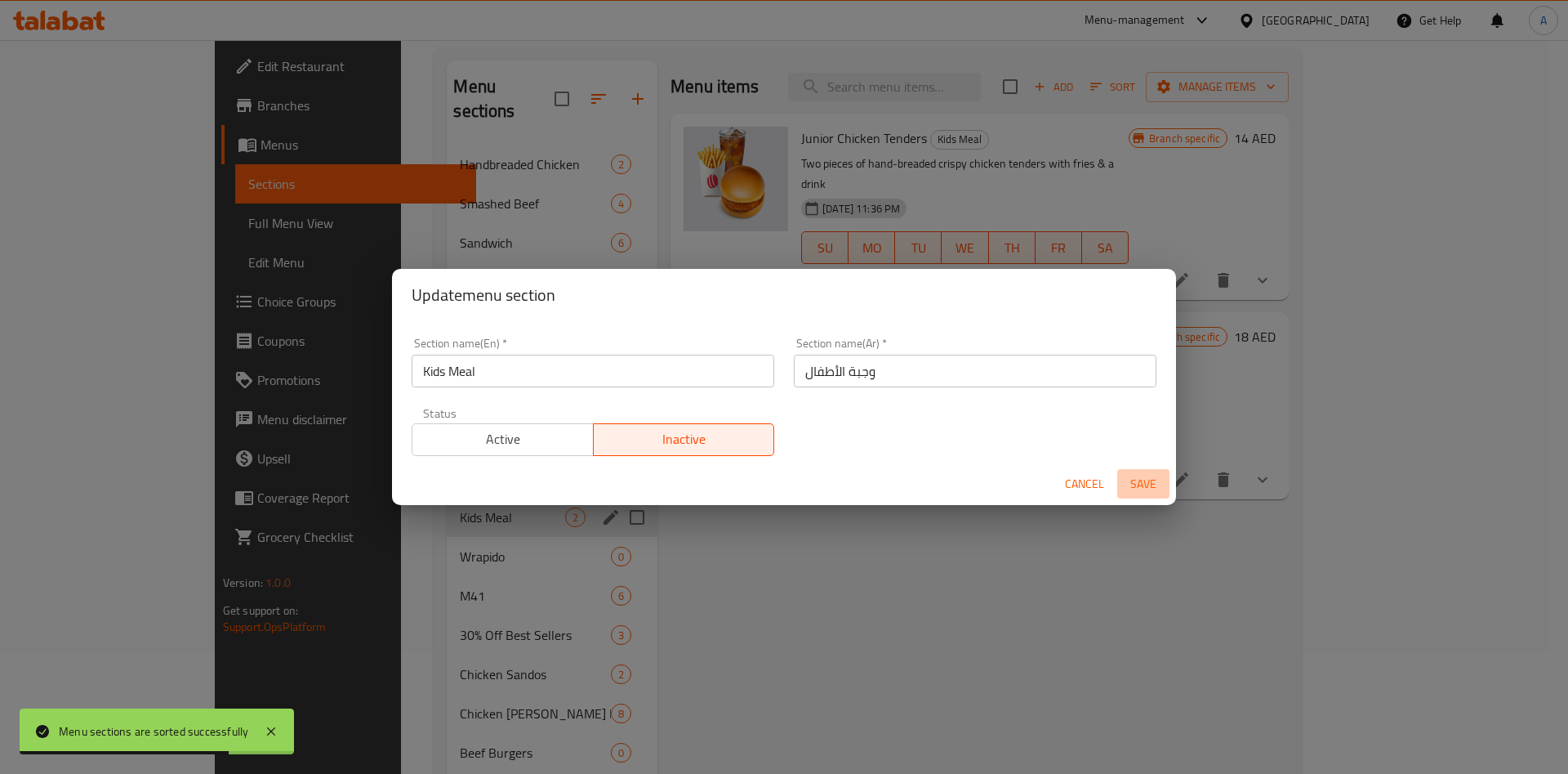
click at [1143, 491] on span "Save" at bounding box center [1143, 484] width 39 height 20
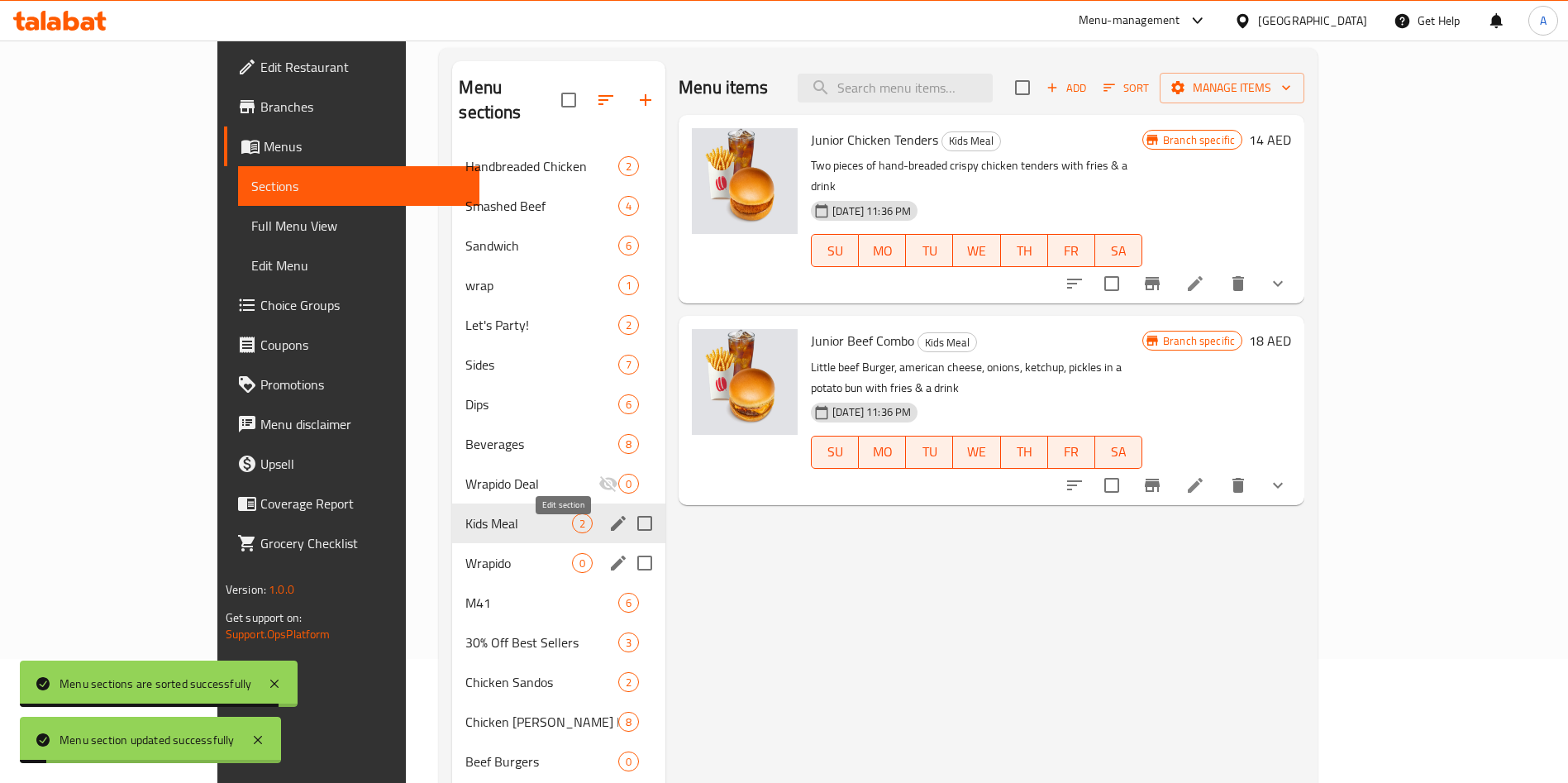
click at [611, 555] on icon "edit" at bounding box center [618, 563] width 15 height 15
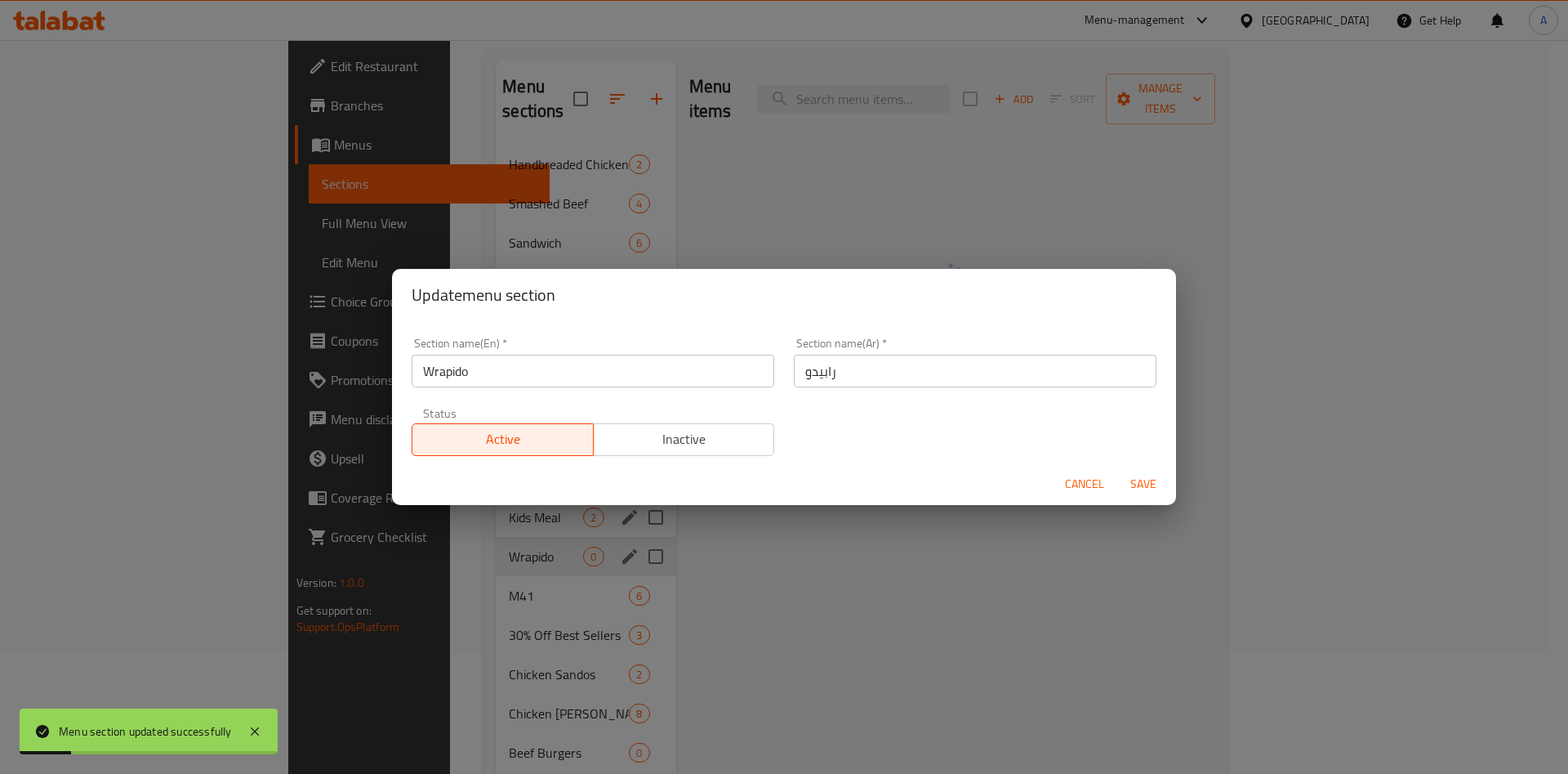
click at [710, 448] on span "Inactive" at bounding box center [684, 439] width 169 height 24
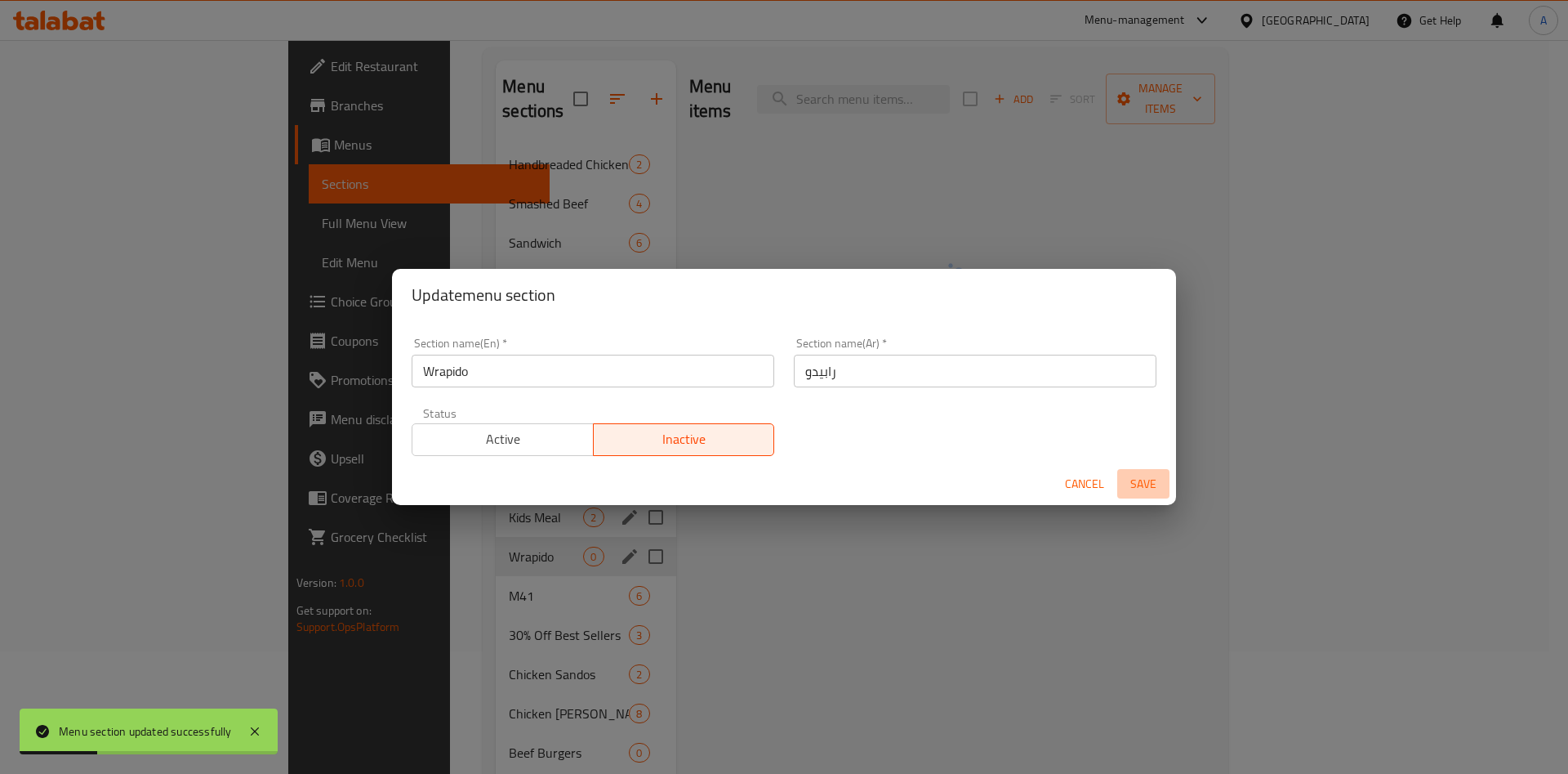
click at [1127, 490] on span "Save" at bounding box center [1143, 484] width 39 height 20
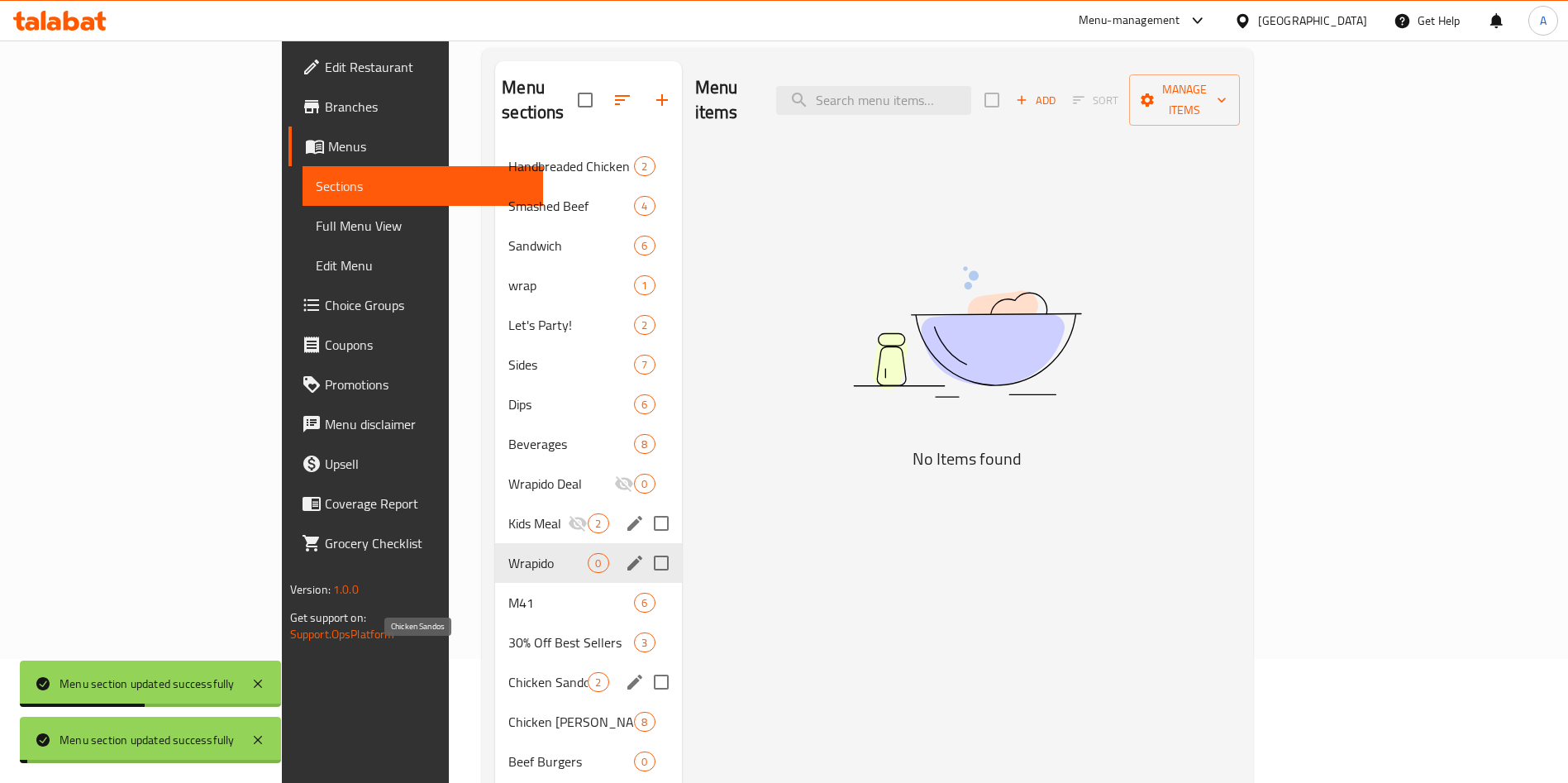
scroll to position [248, 0]
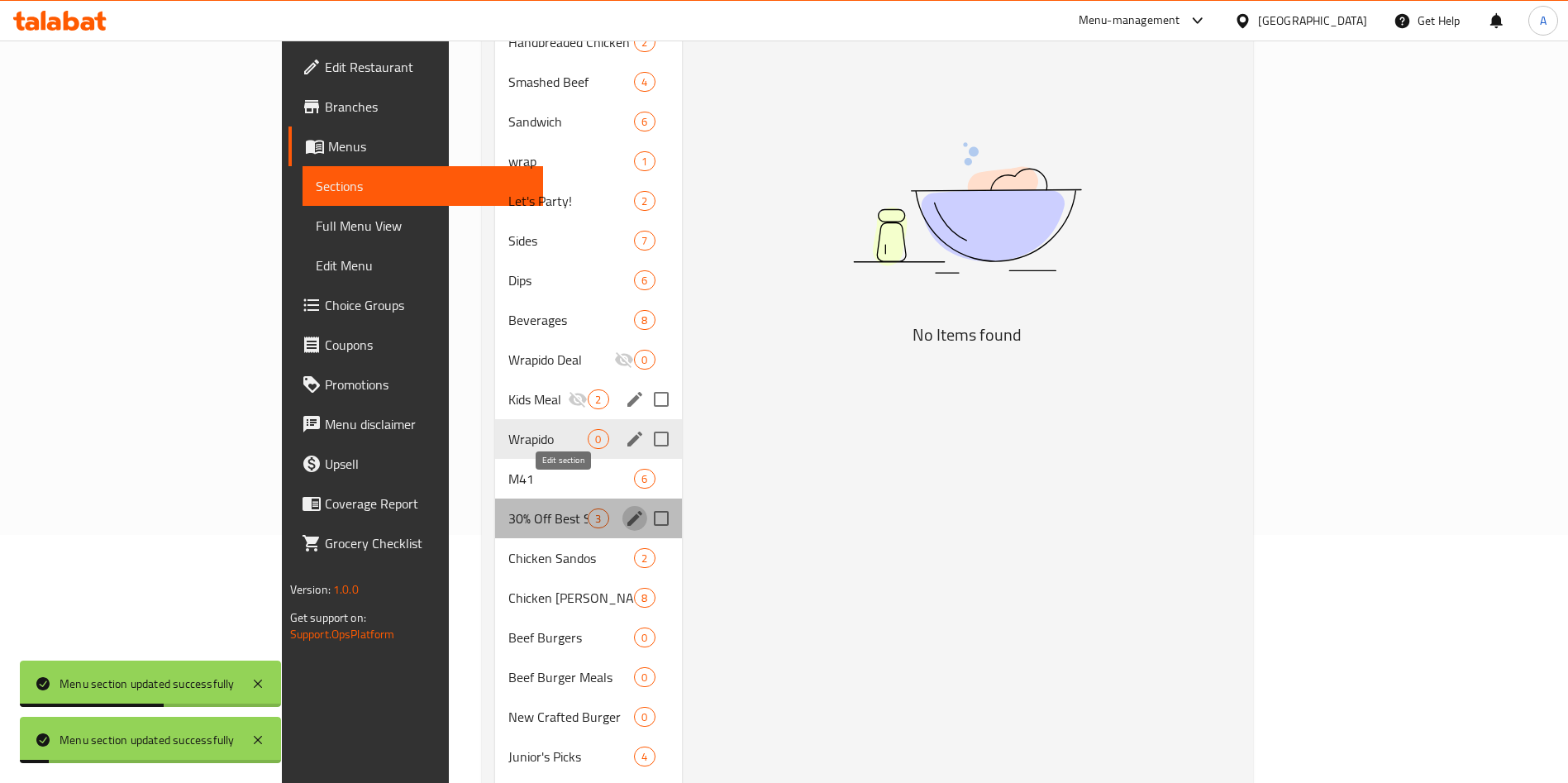
click at [624, 508] on icon "edit" at bounding box center [635, 518] width 20 height 20
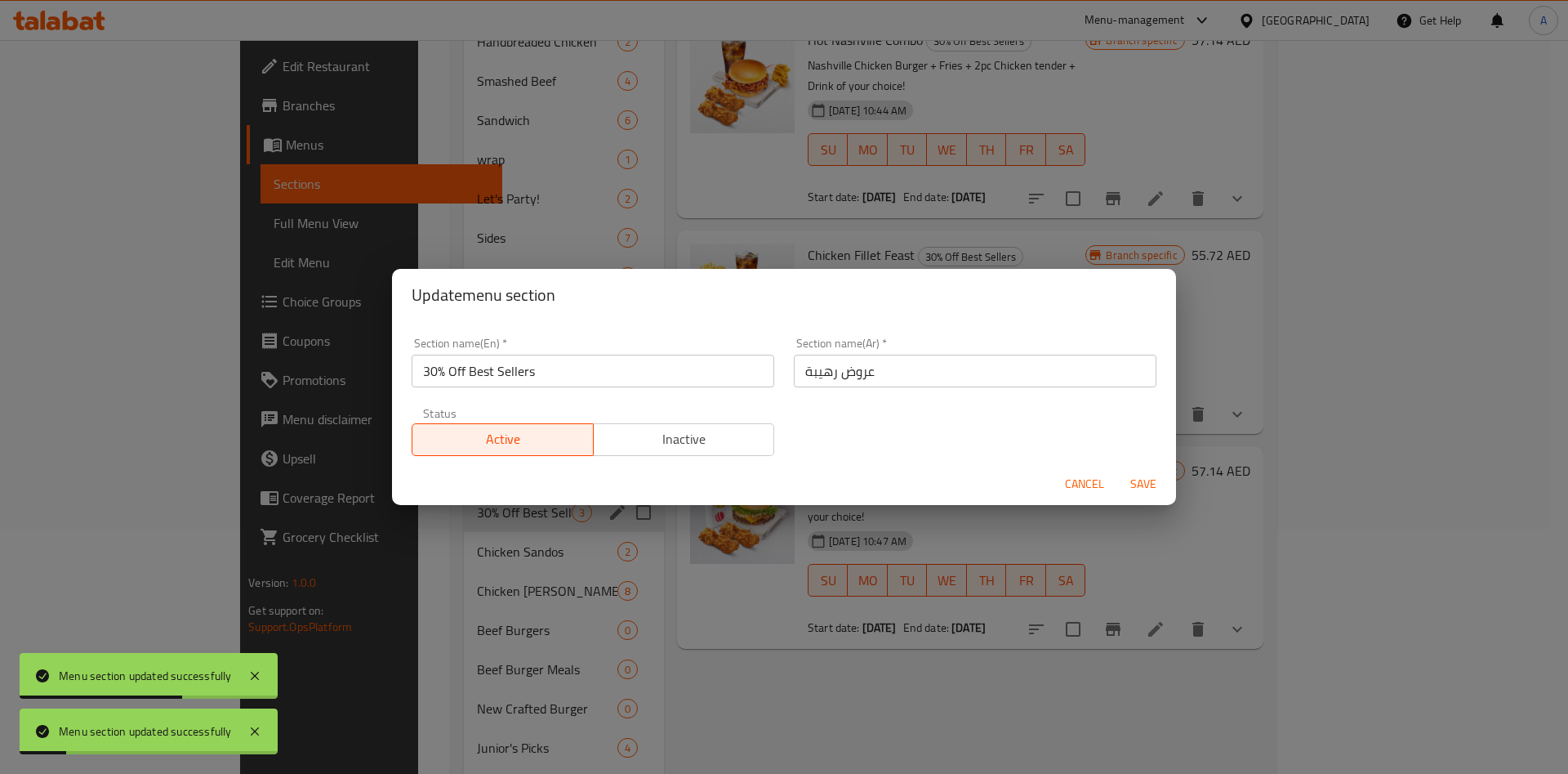
click at [702, 443] on span "Inactive" at bounding box center [684, 439] width 169 height 24
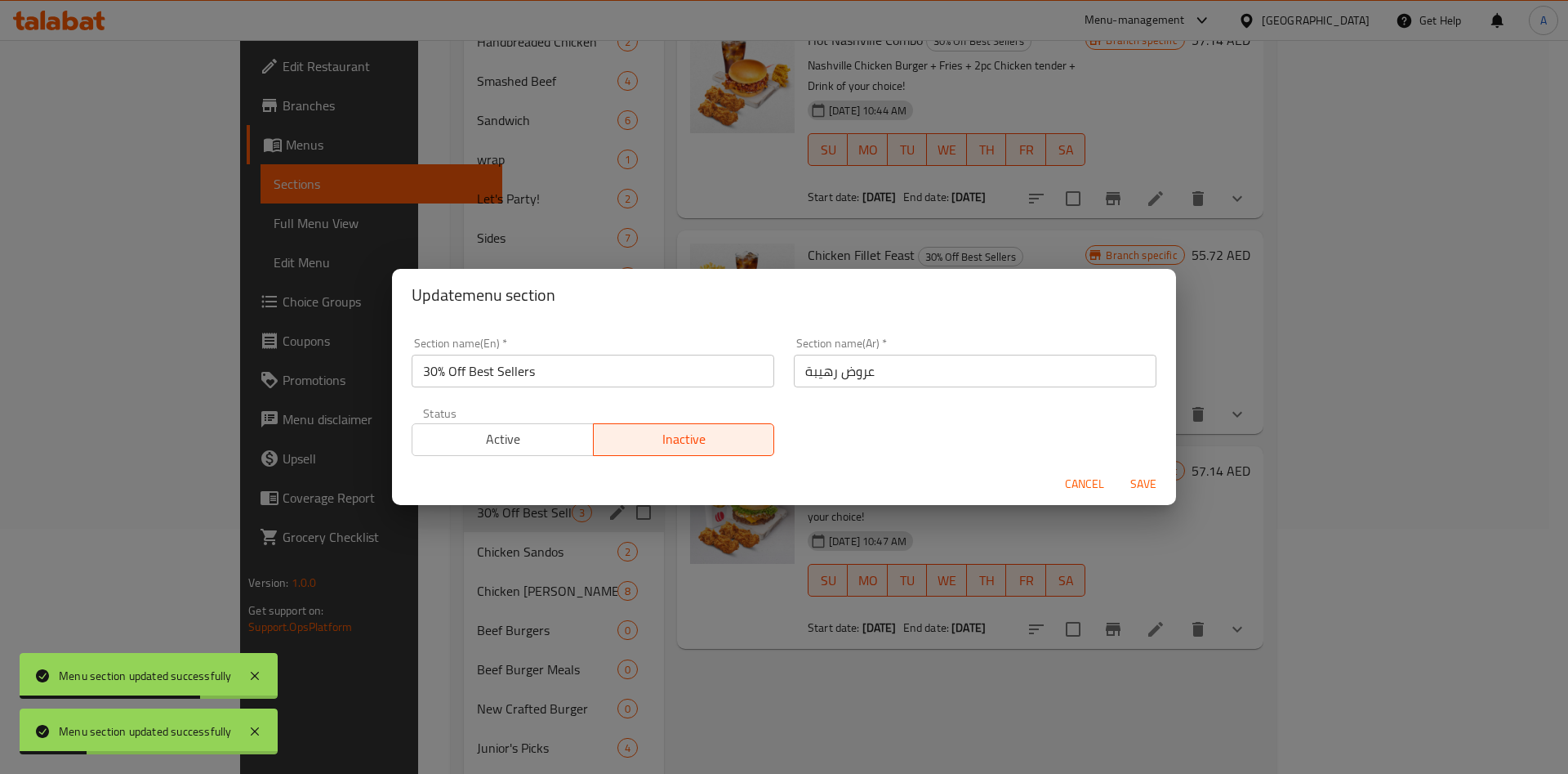
click at [1134, 480] on span "Save" at bounding box center [1143, 484] width 39 height 20
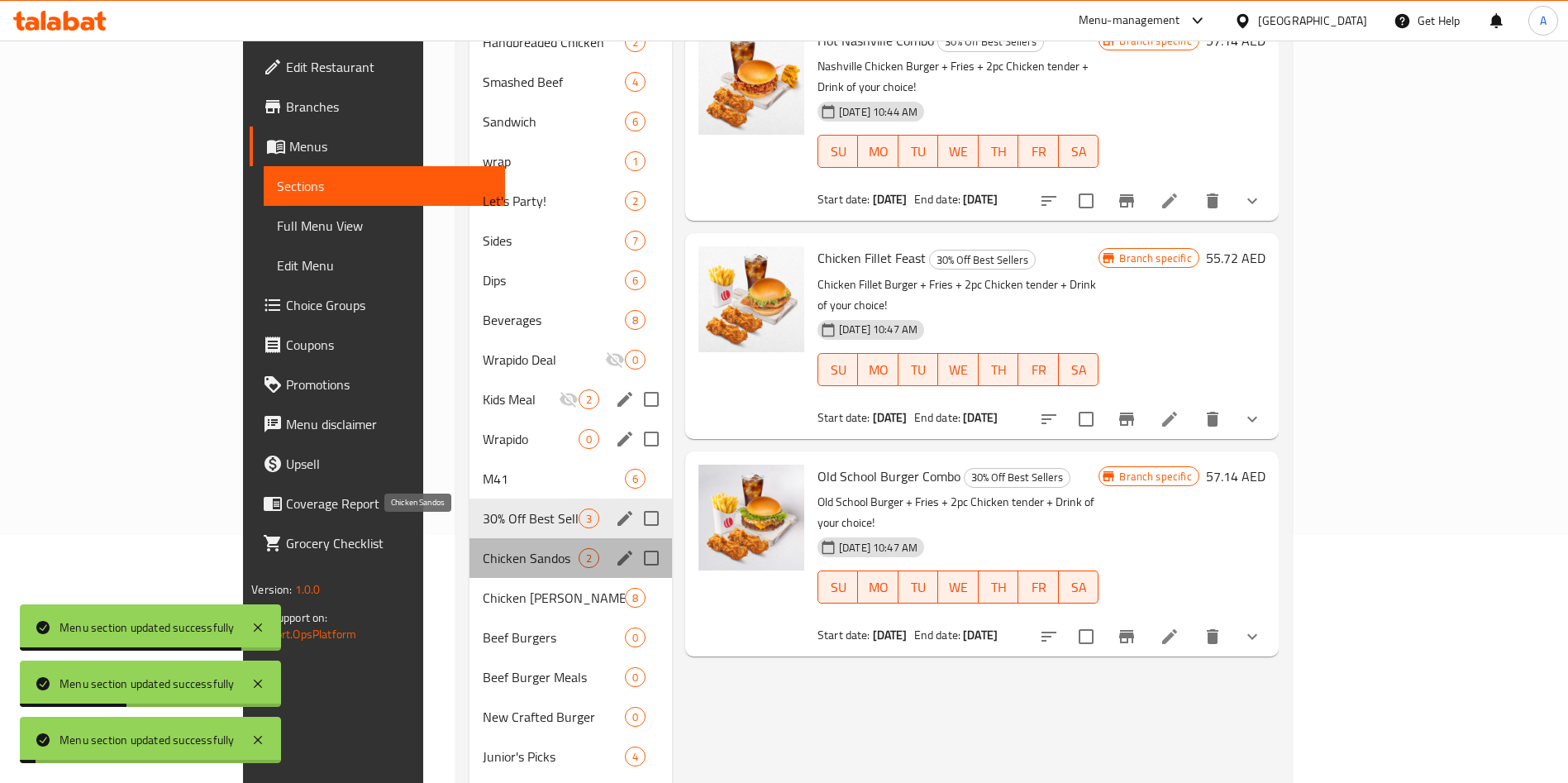
click at [514, 548] on span "Chicken Sandos" at bounding box center [529, 558] width 95 height 20
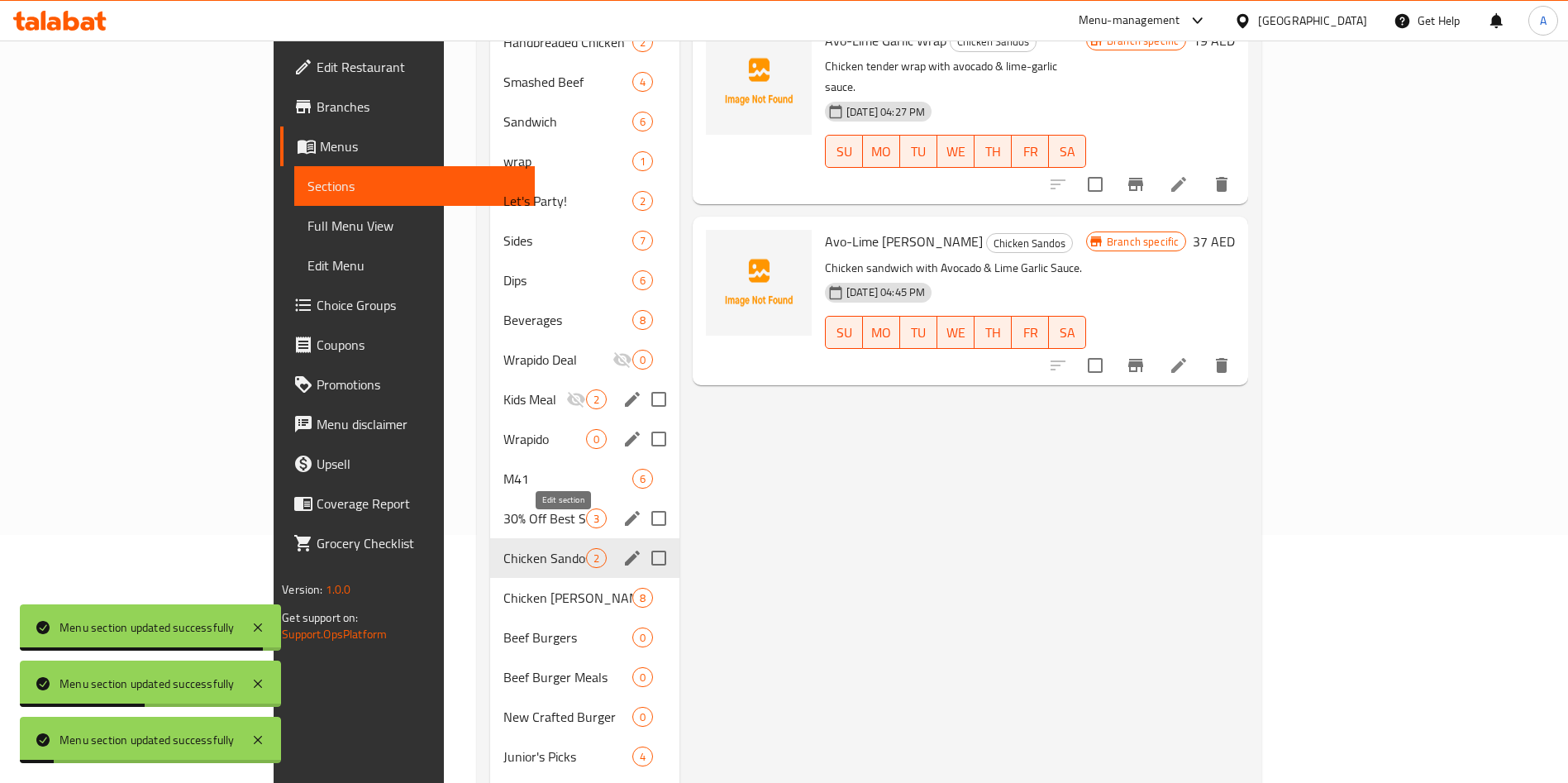
click at [623, 548] on icon "edit" at bounding box center [633, 558] width 20 height 20
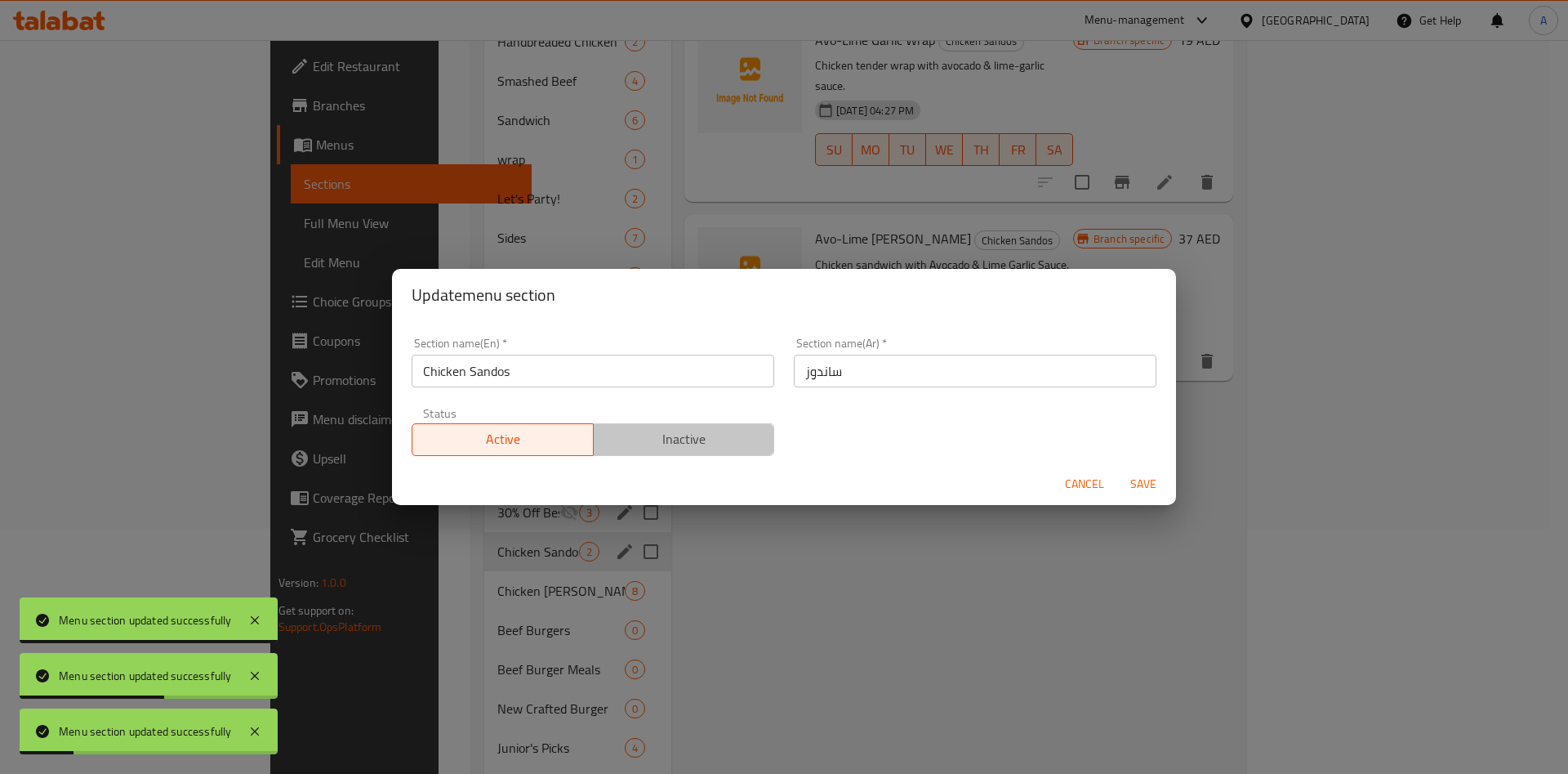
click at [712, 450] on span "Inactive" at bounding box center [684, 439] width 169 height 24
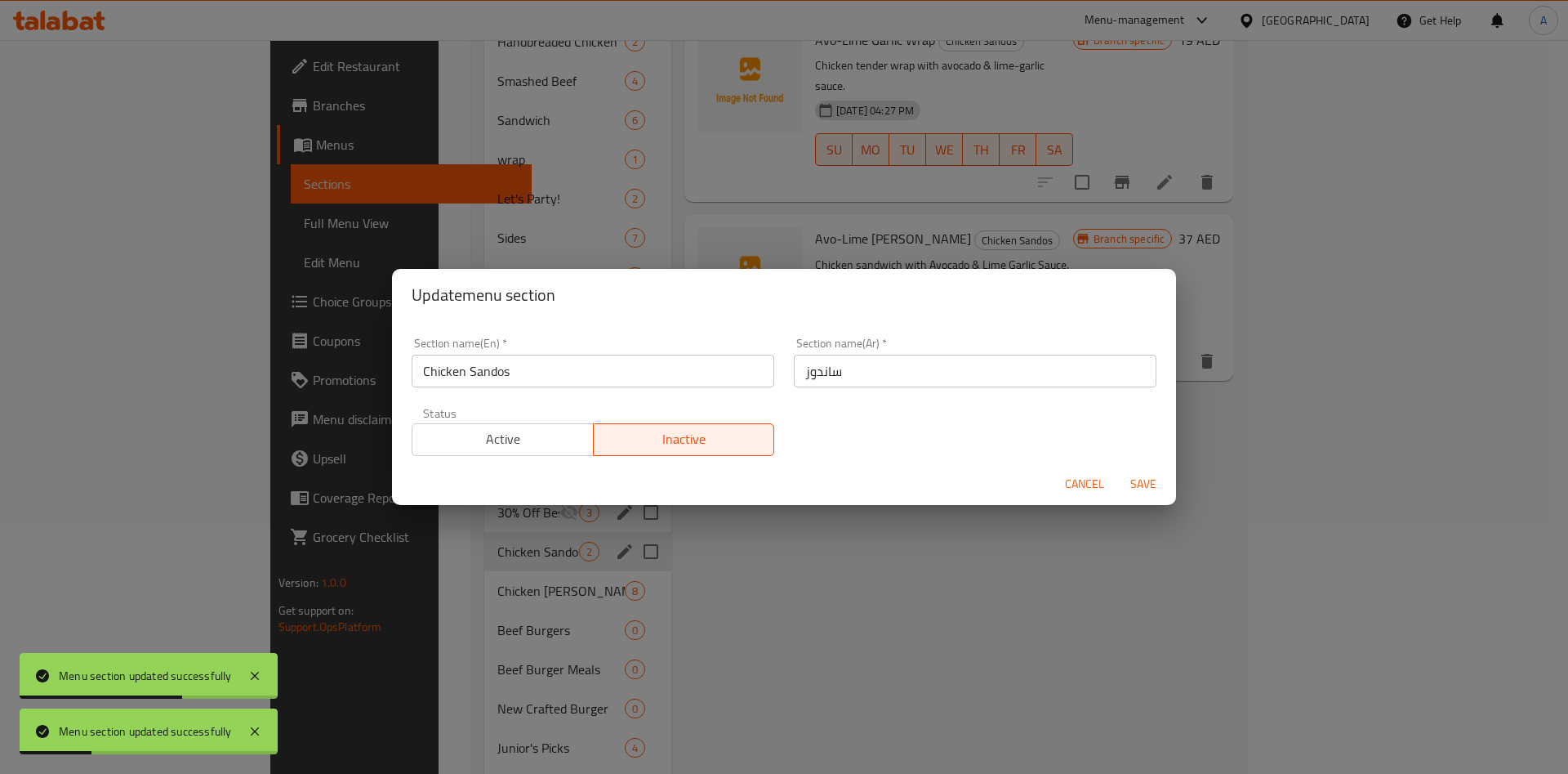
click at [1132, 478] on span "Save" at bounding box center [1143, 484] width 39 height 20
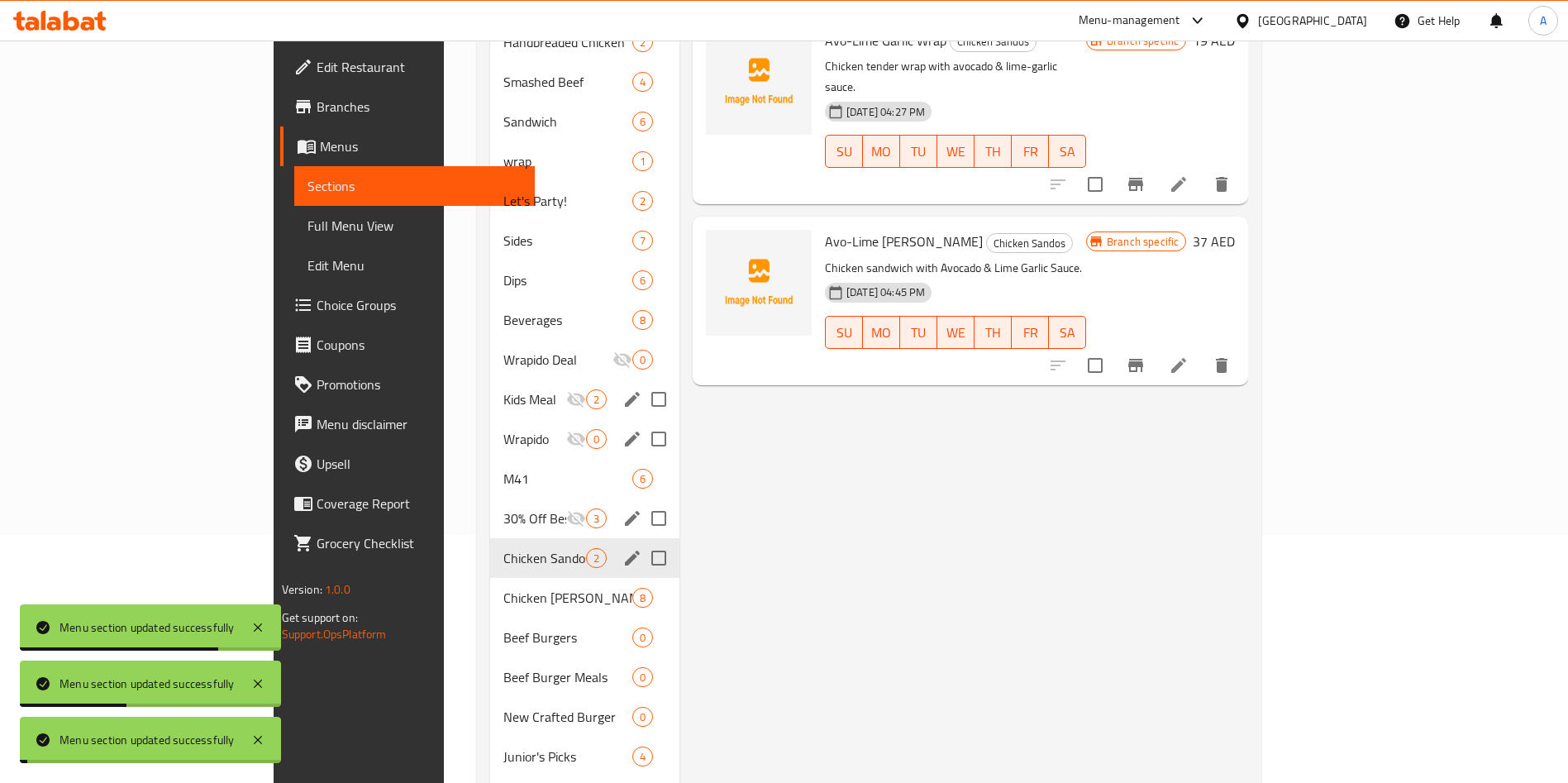
click at [490, 617] on div "Beef Burgers 0" at bounding box center [584, 636] width 189 height 40
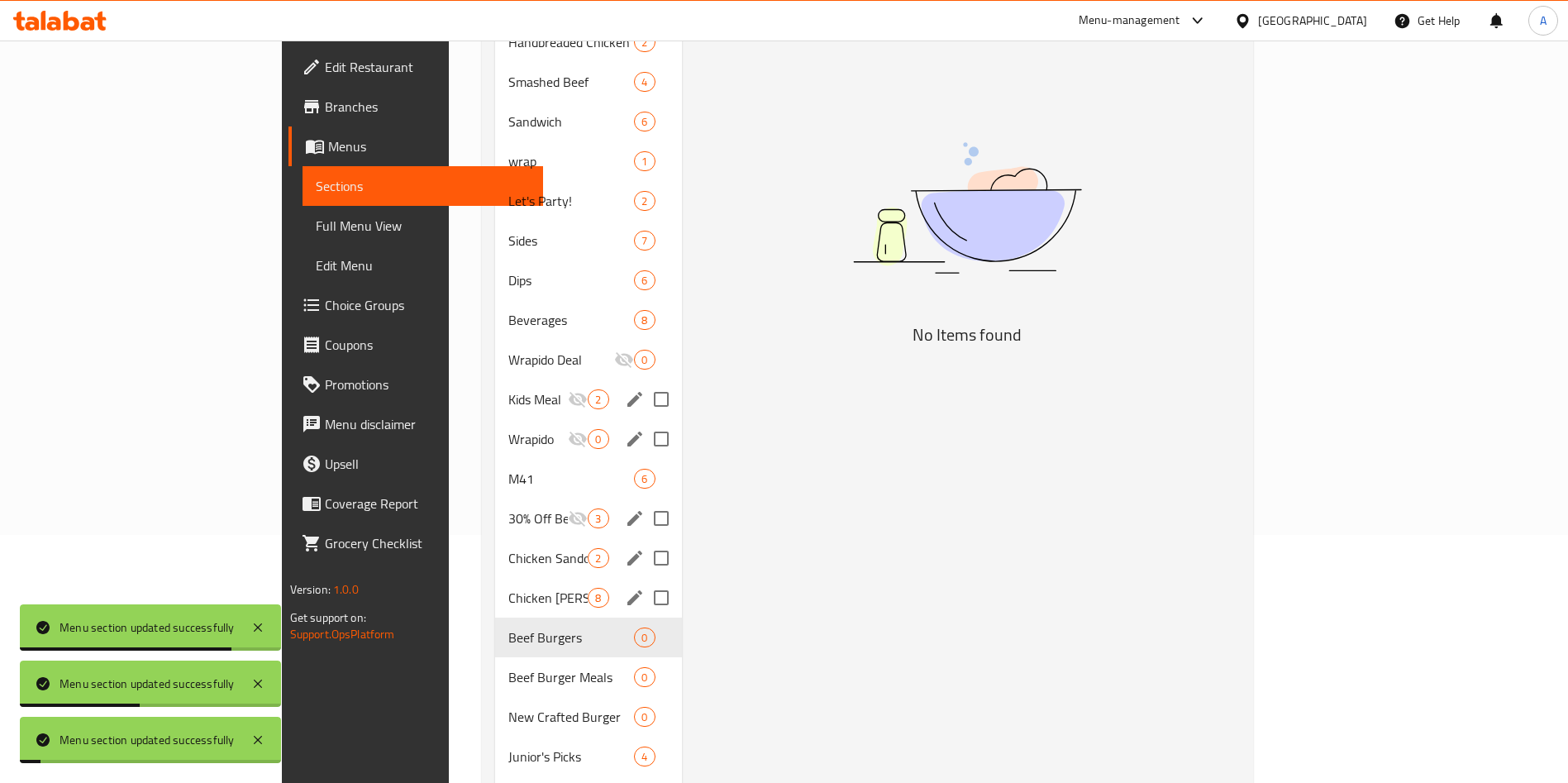
click at [508, 587] on span "Chicken Sando Meals" at bounding box center [548, 598] width 79 height 20
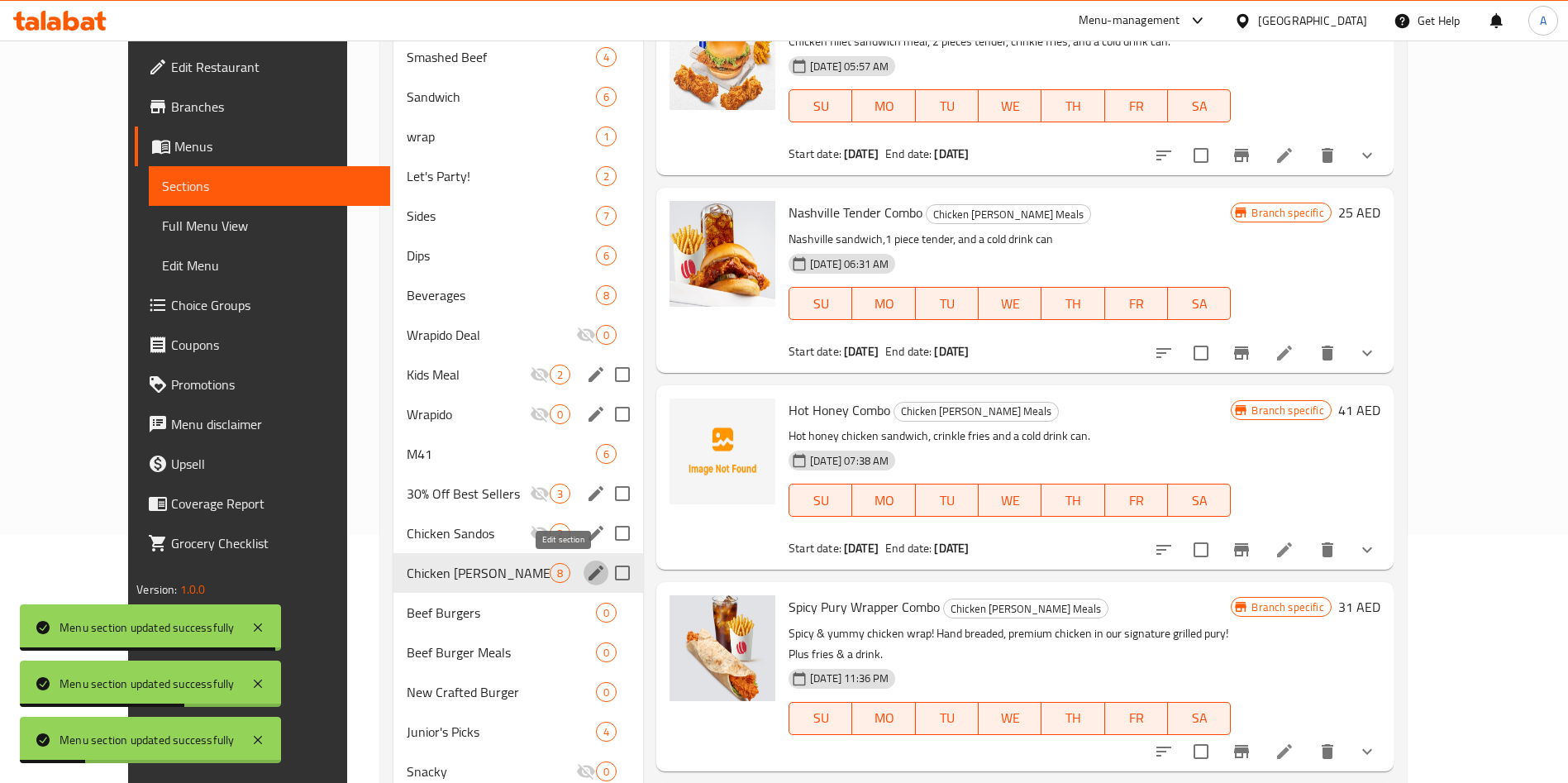
click at [588, 576] on icon "edit" at bounding box center [596, 573] width 15 height 15
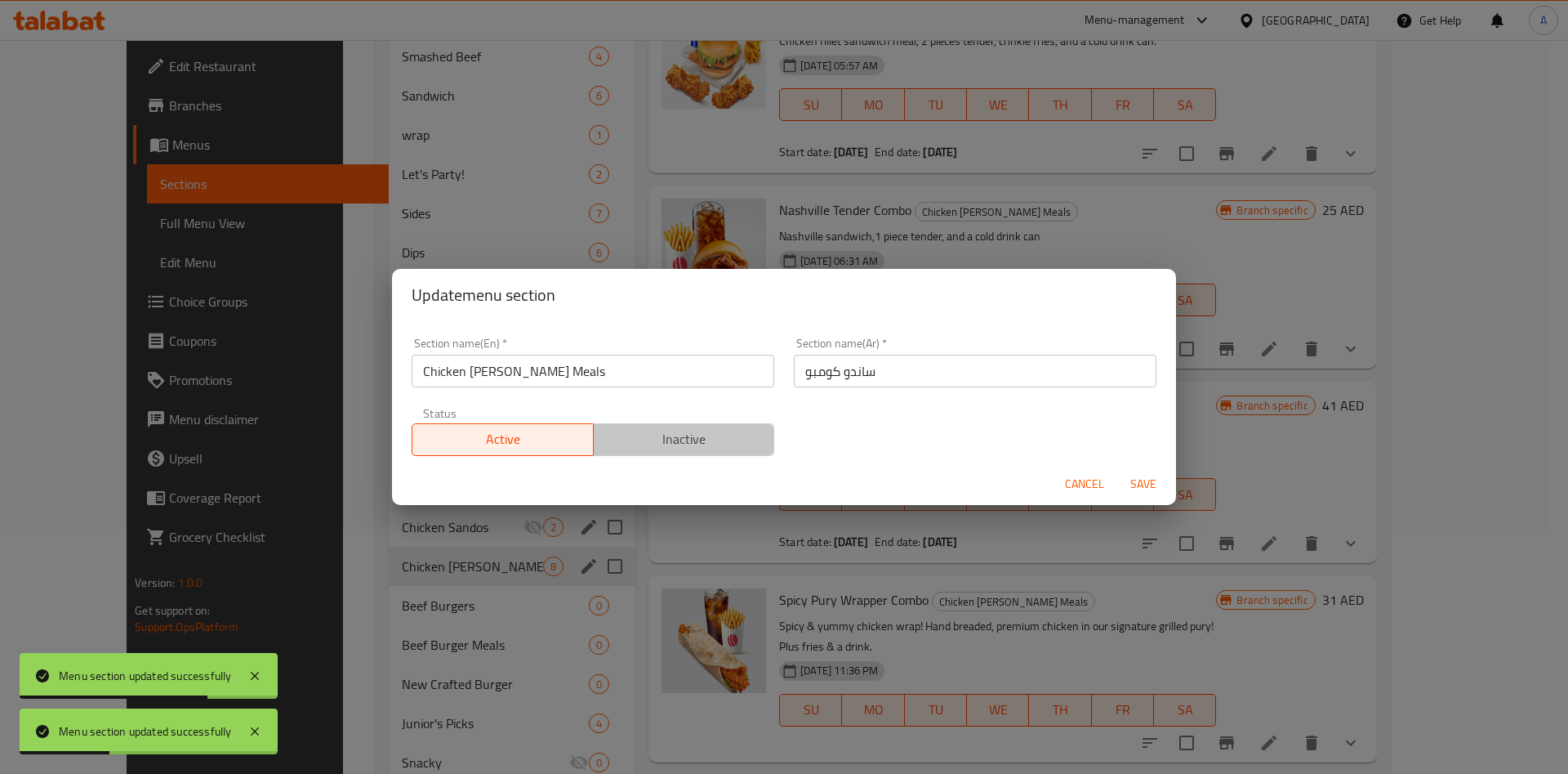
click at [694, 453] on button "Inactive" at bounding box center [684, 439] width 182 height 33
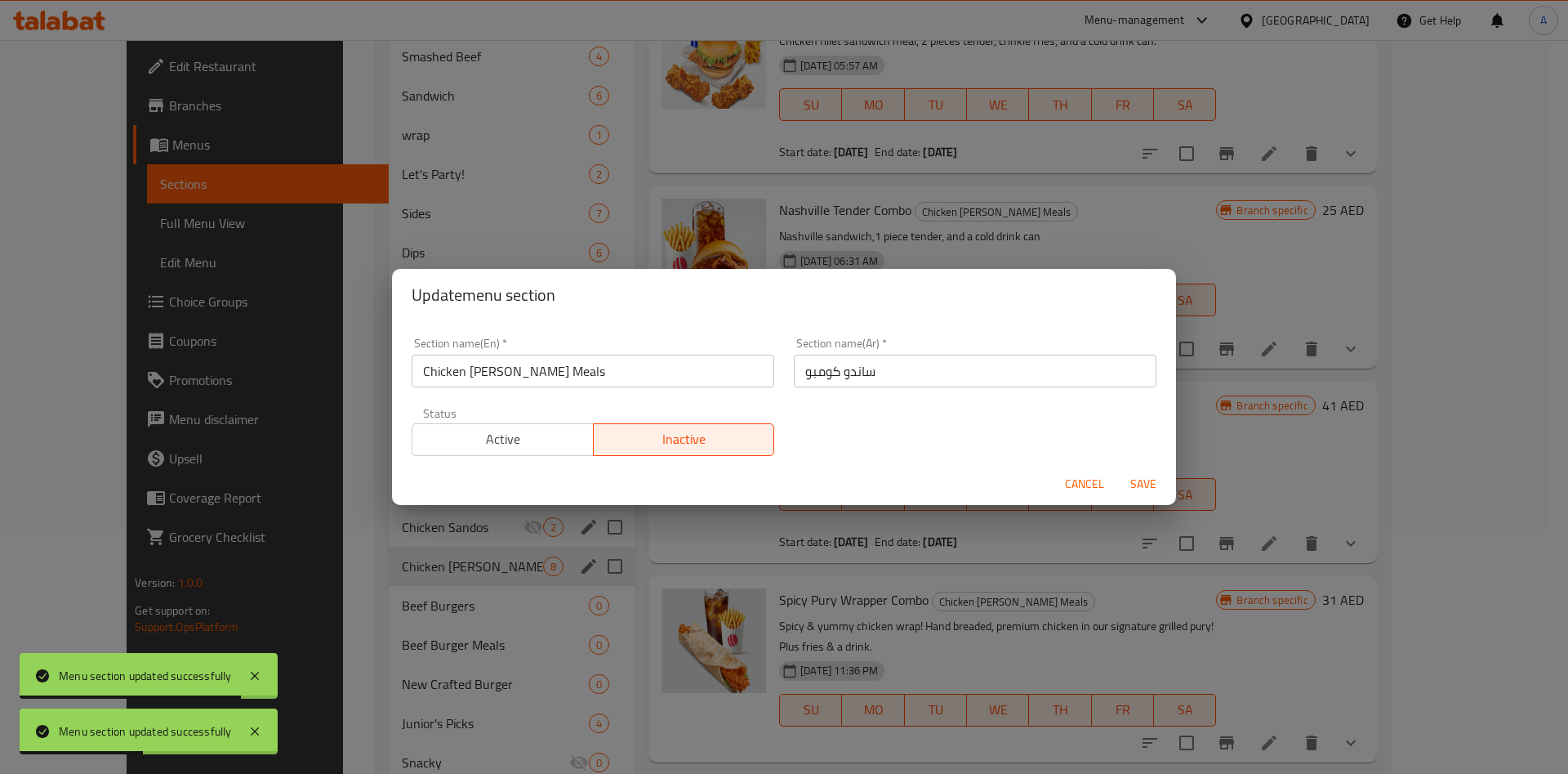
click at [1152, 484] on span "Save" at bounding box center [1143, 484] width 39 height 20
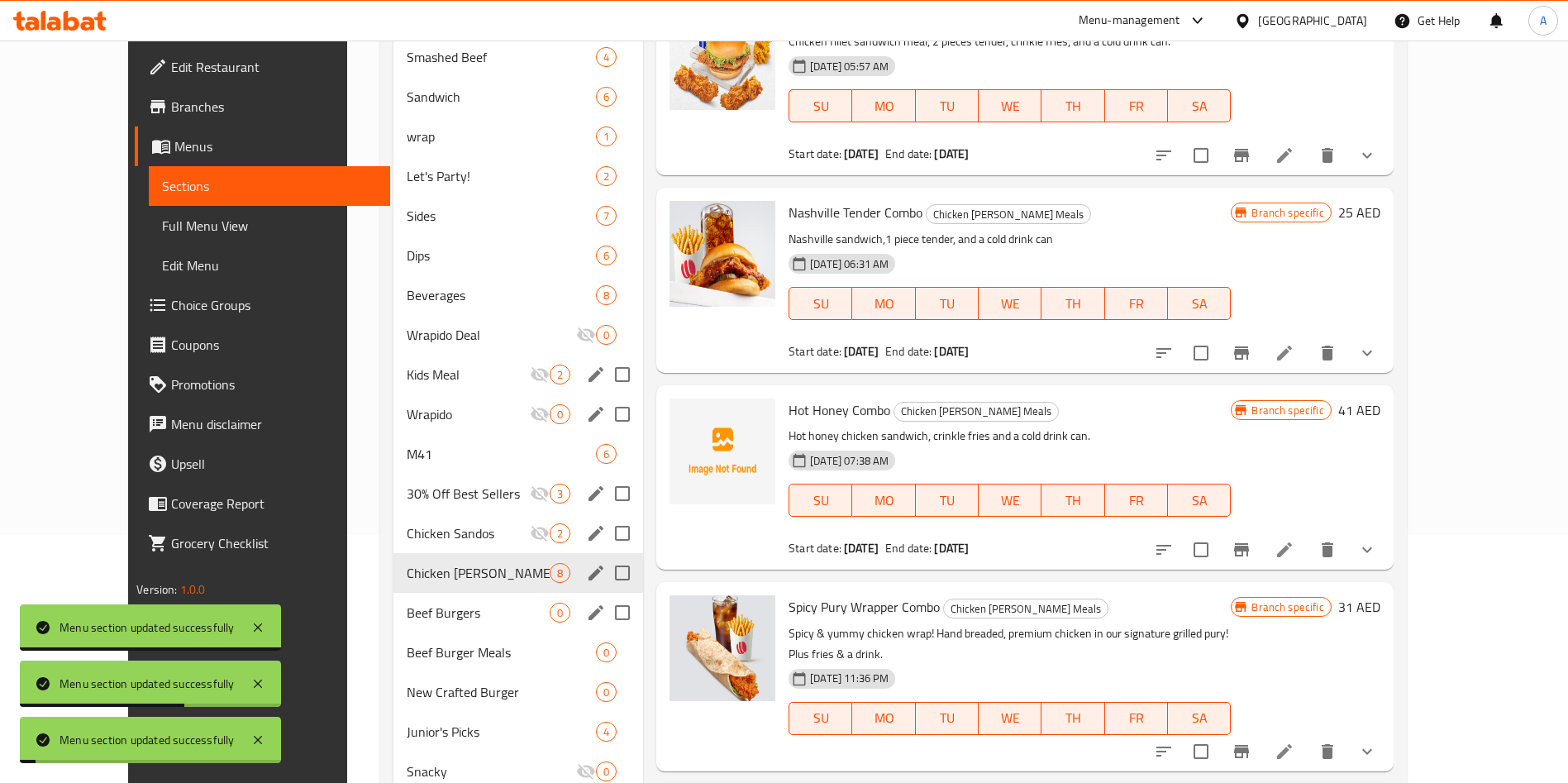
click at [450, 599] on div "Beef Burgers 0" at bounding box center [519, 612] width 251 height 40
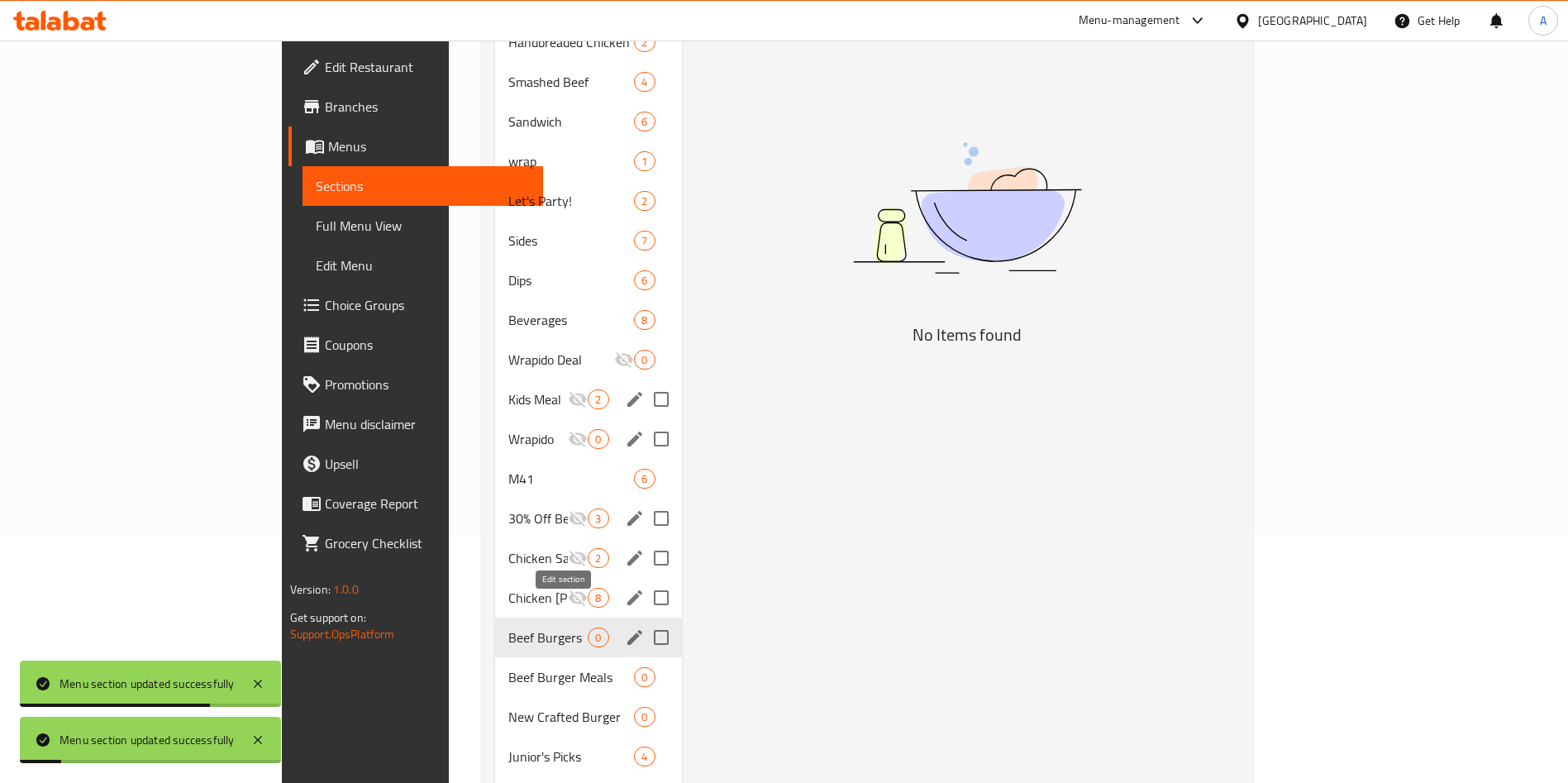
click at [624, 627] on icon "edit" at bounding box center [635, 637] width 20 height 20
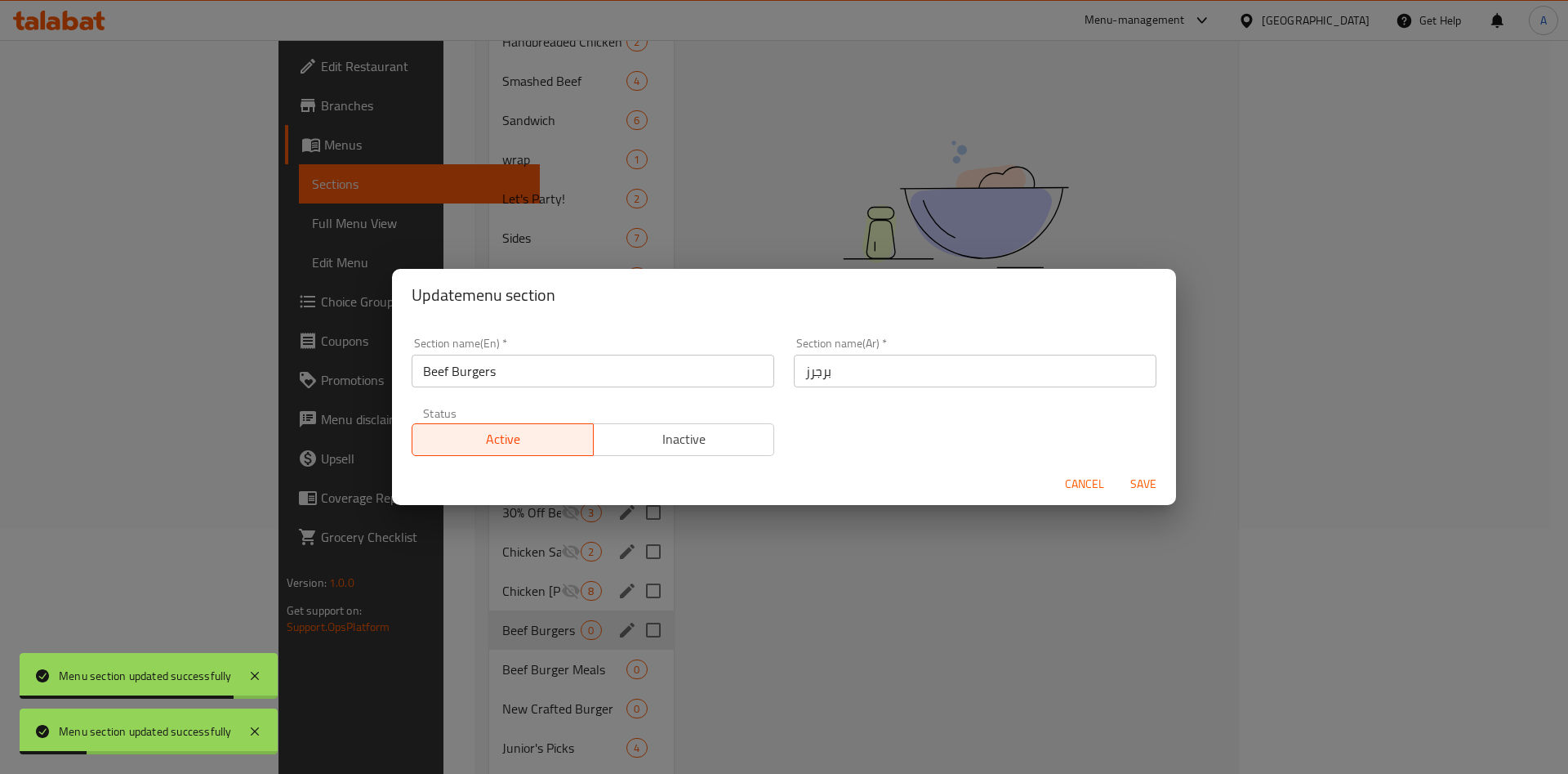
click at [733, 443] on span "Inactive" at bounding box center [684, 439] width 169 height 24
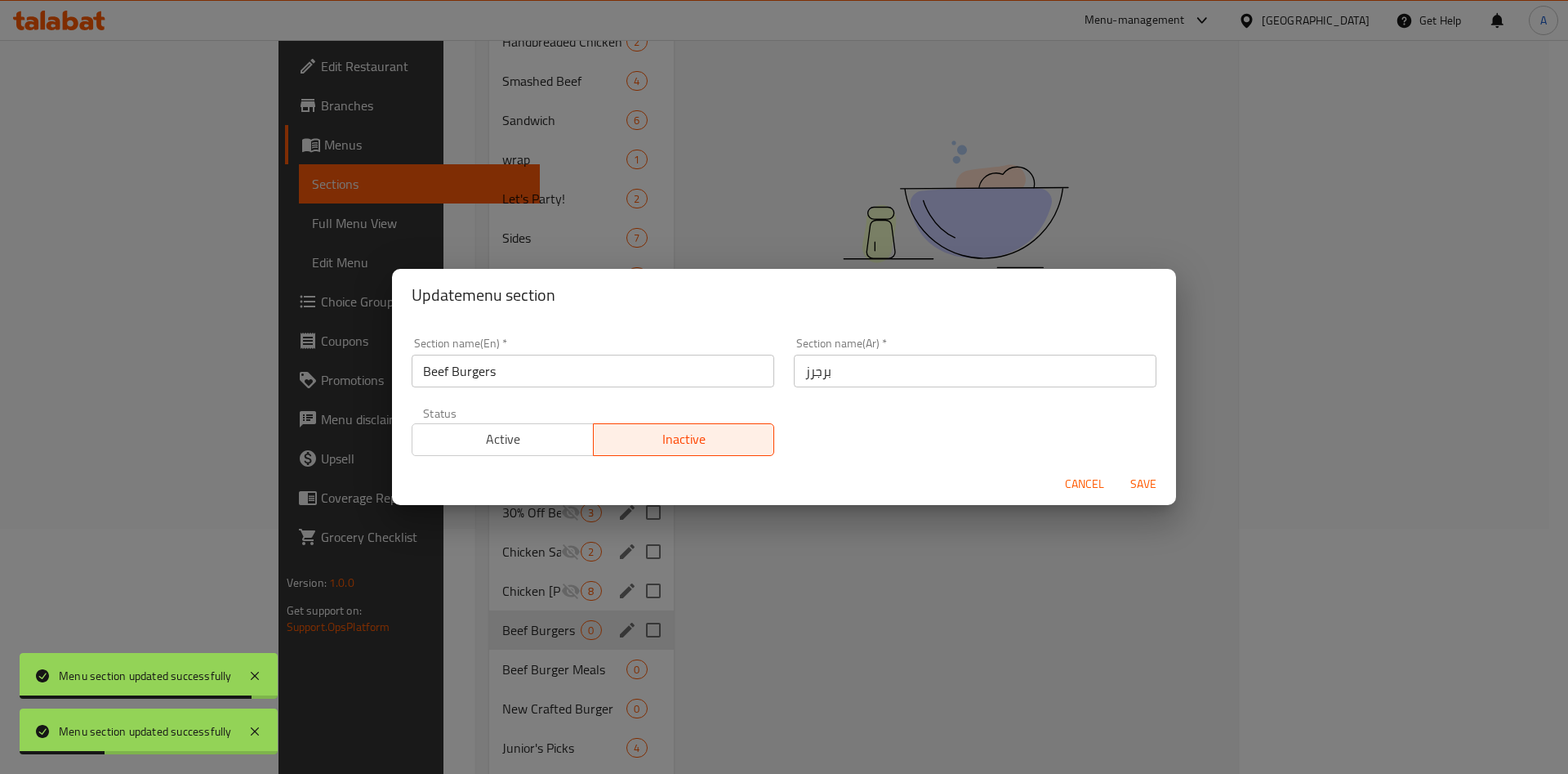
click at [1135, 482] on span "Save" at bounding box center [1143, 484] width 39 height 20
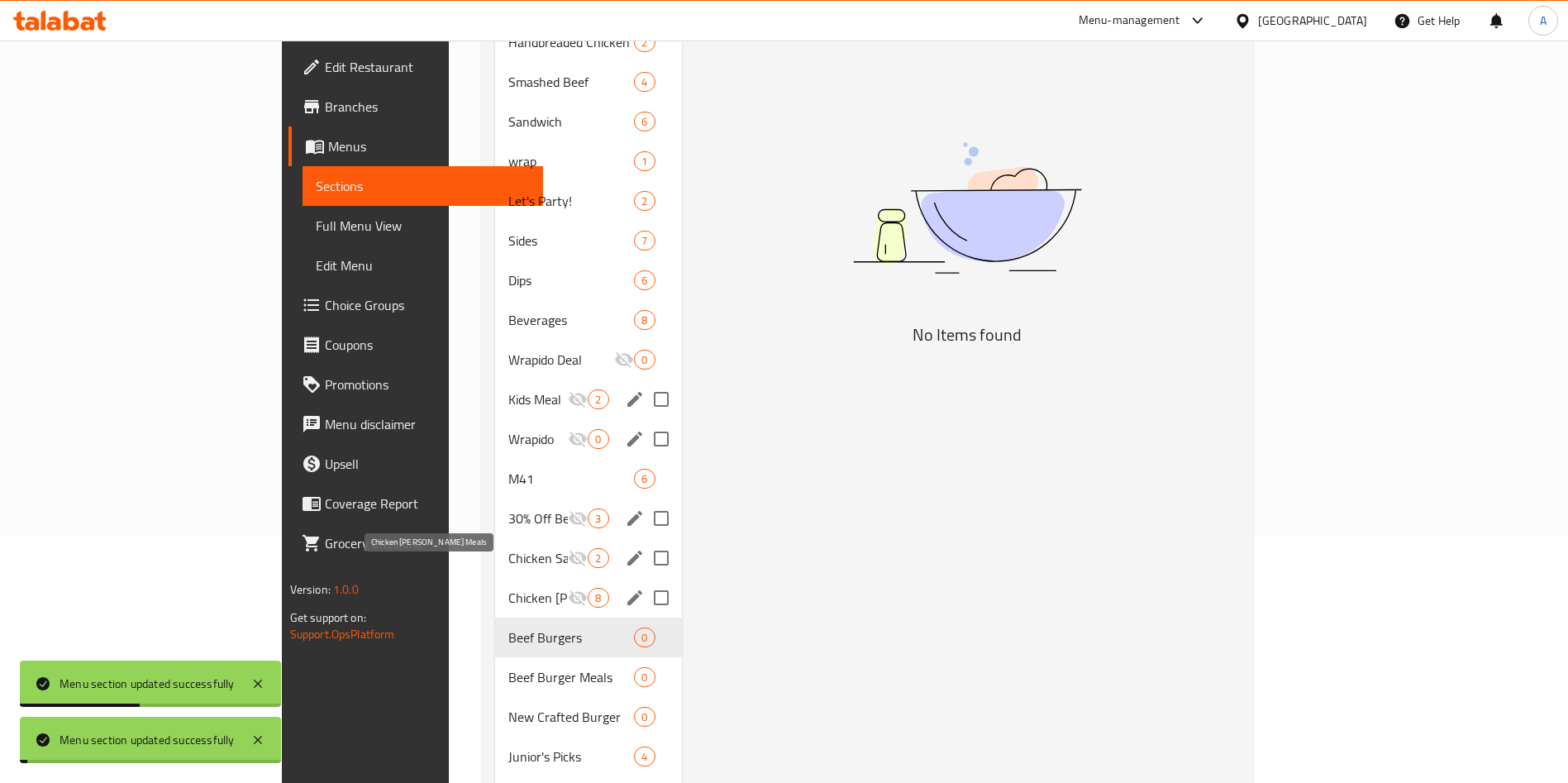
scroll to position [496, 0]
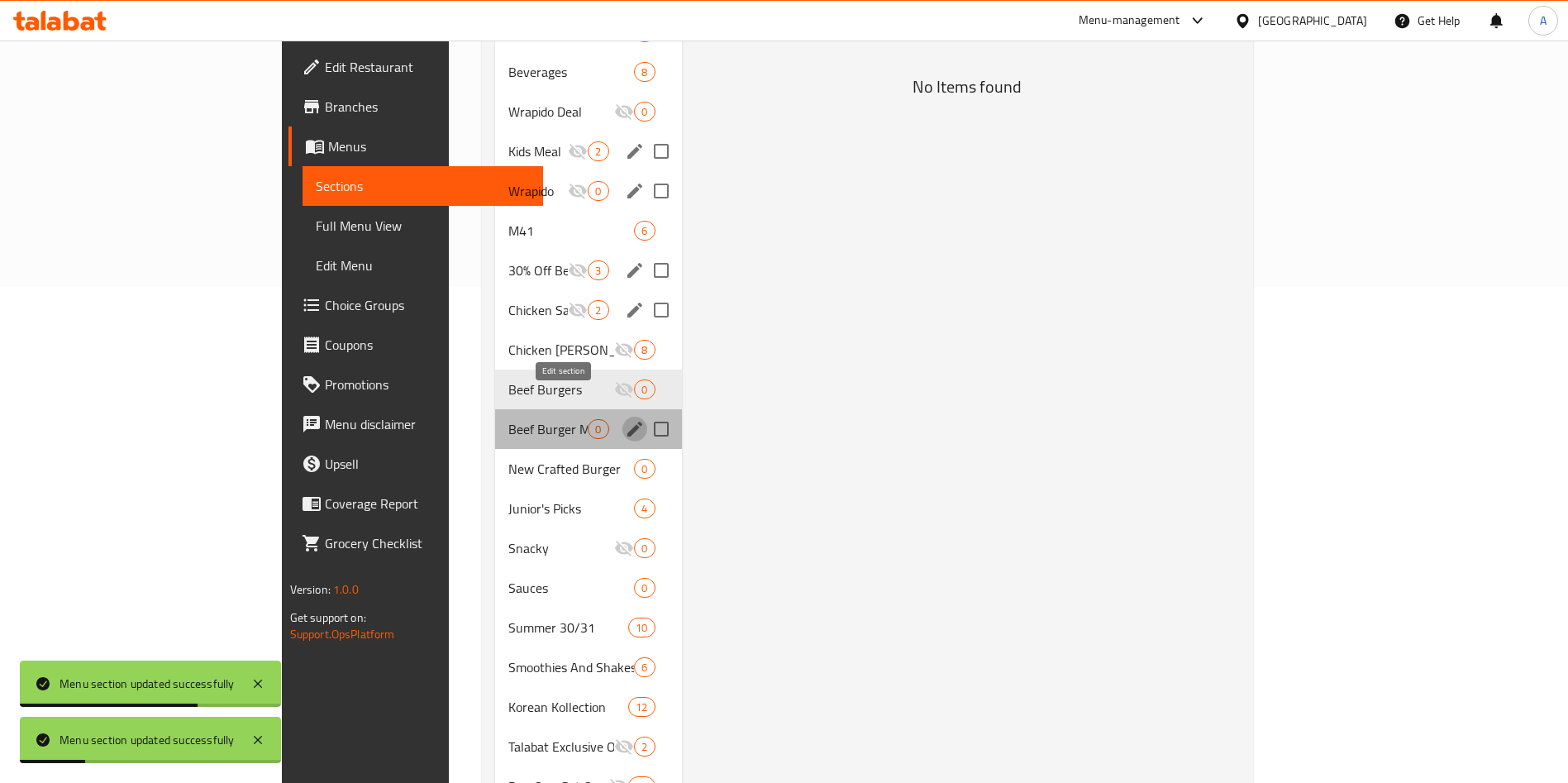
click at [627, 421] on icon "edit" at bounding box center [635, 429] width 15 height 15
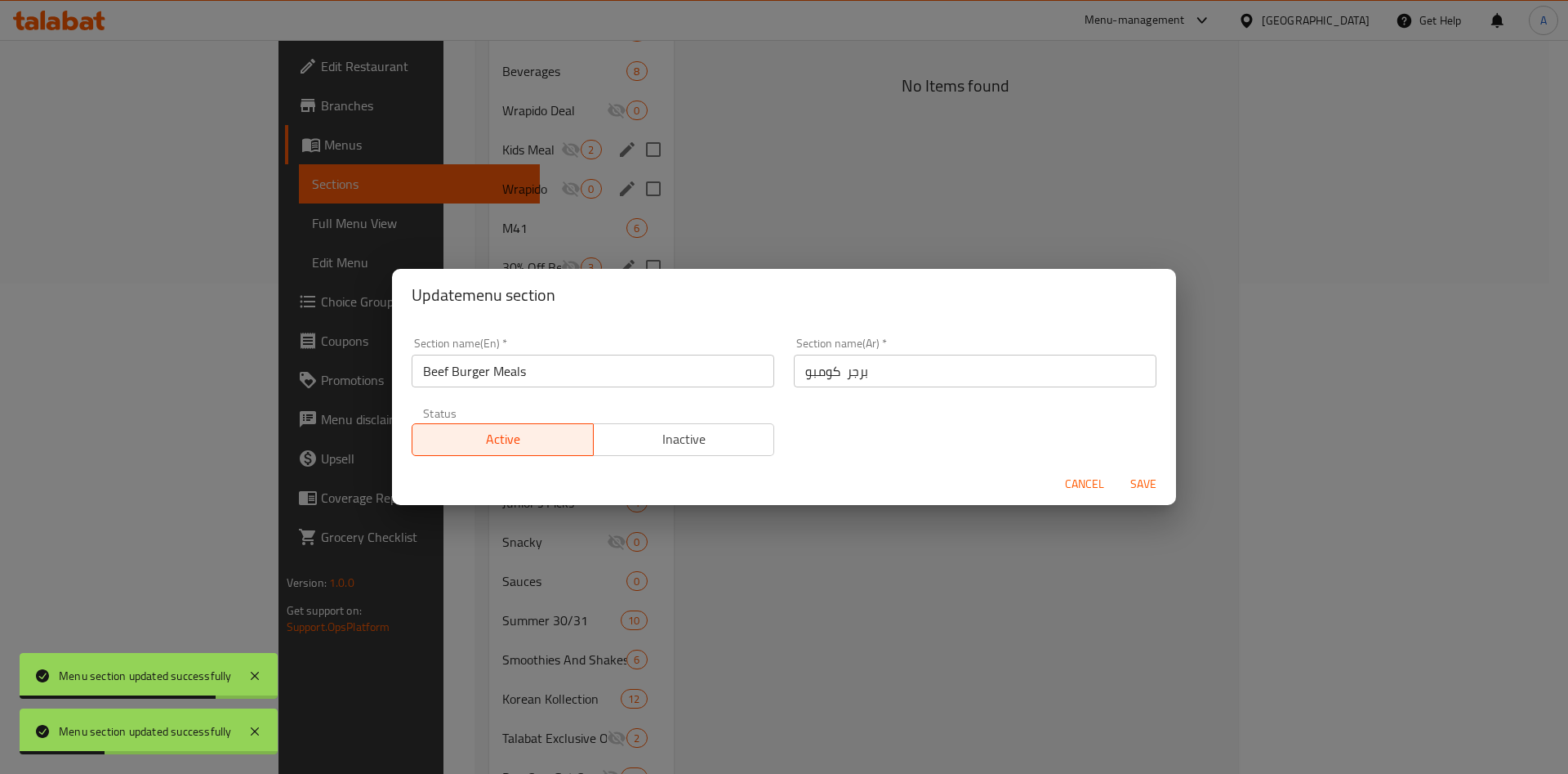
click at [719, 447] on span "Inactive" at bounding box center [684, 439] width 169 height 24
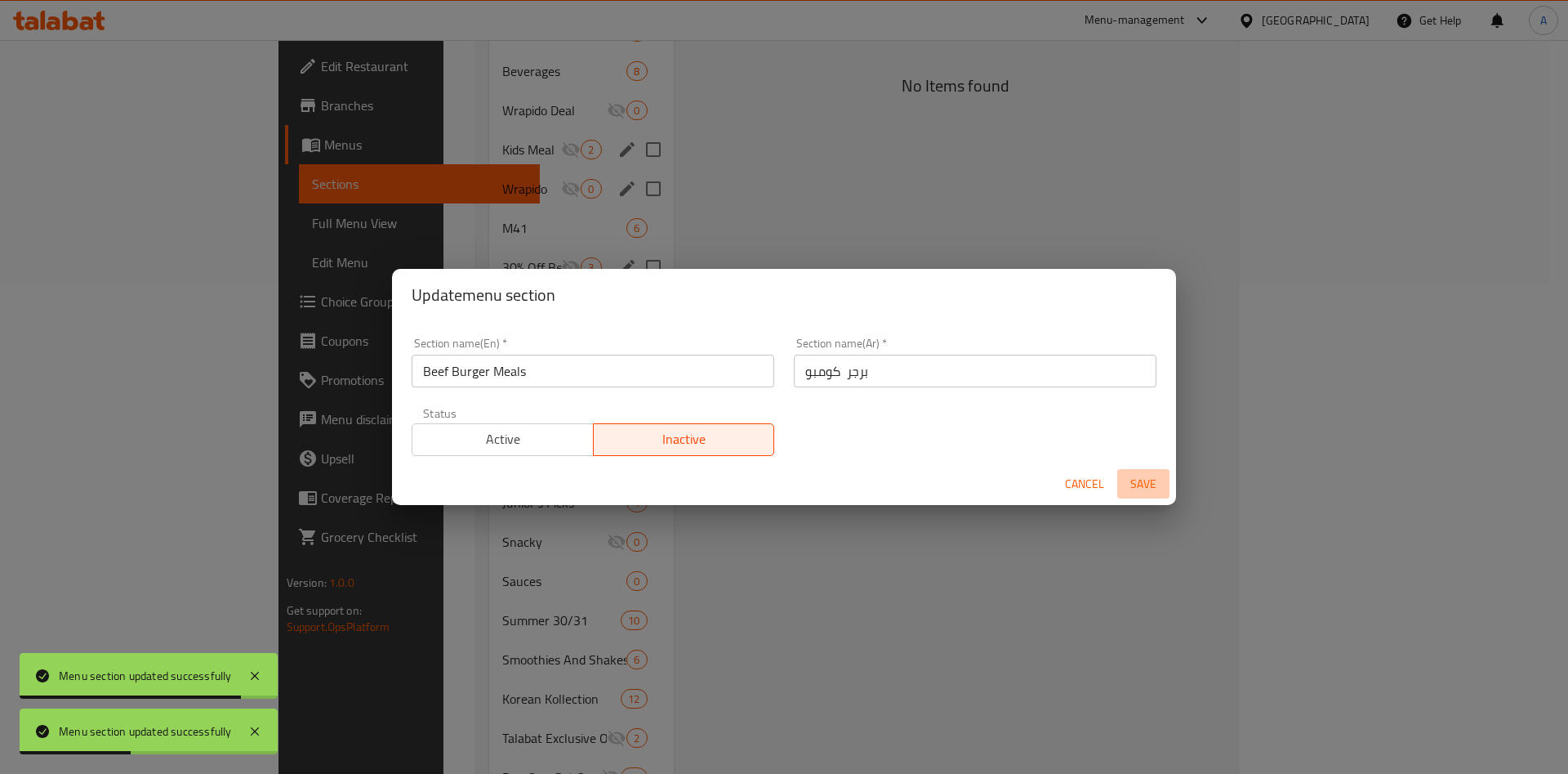
click at [1141, 478] on span "Save" at bounding box center [1143, 484] width 39 height 20
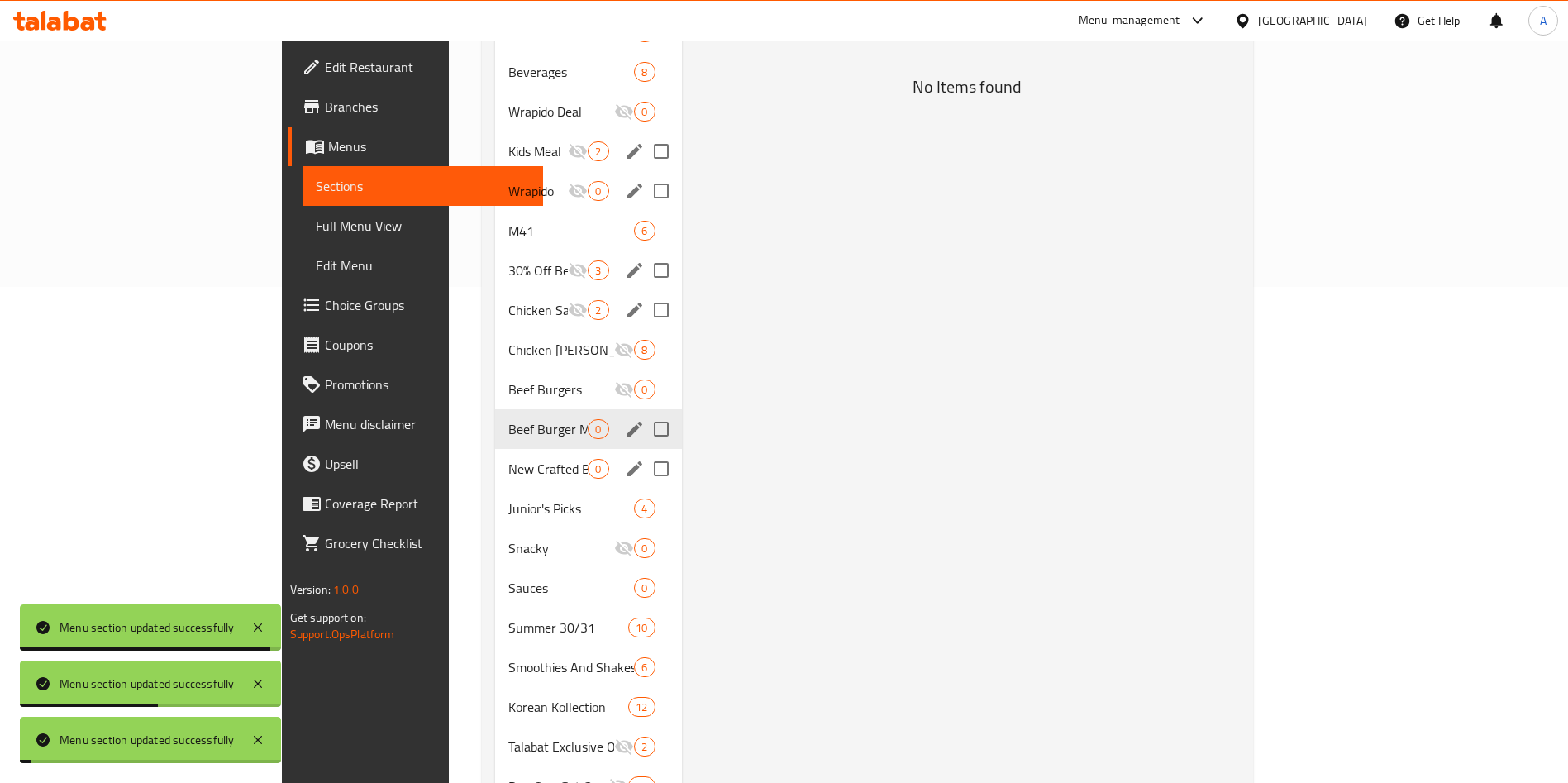
click at [495, 457] on div "New Crafted Burger 0" at bounding box center [588, 469] width 186 height 40
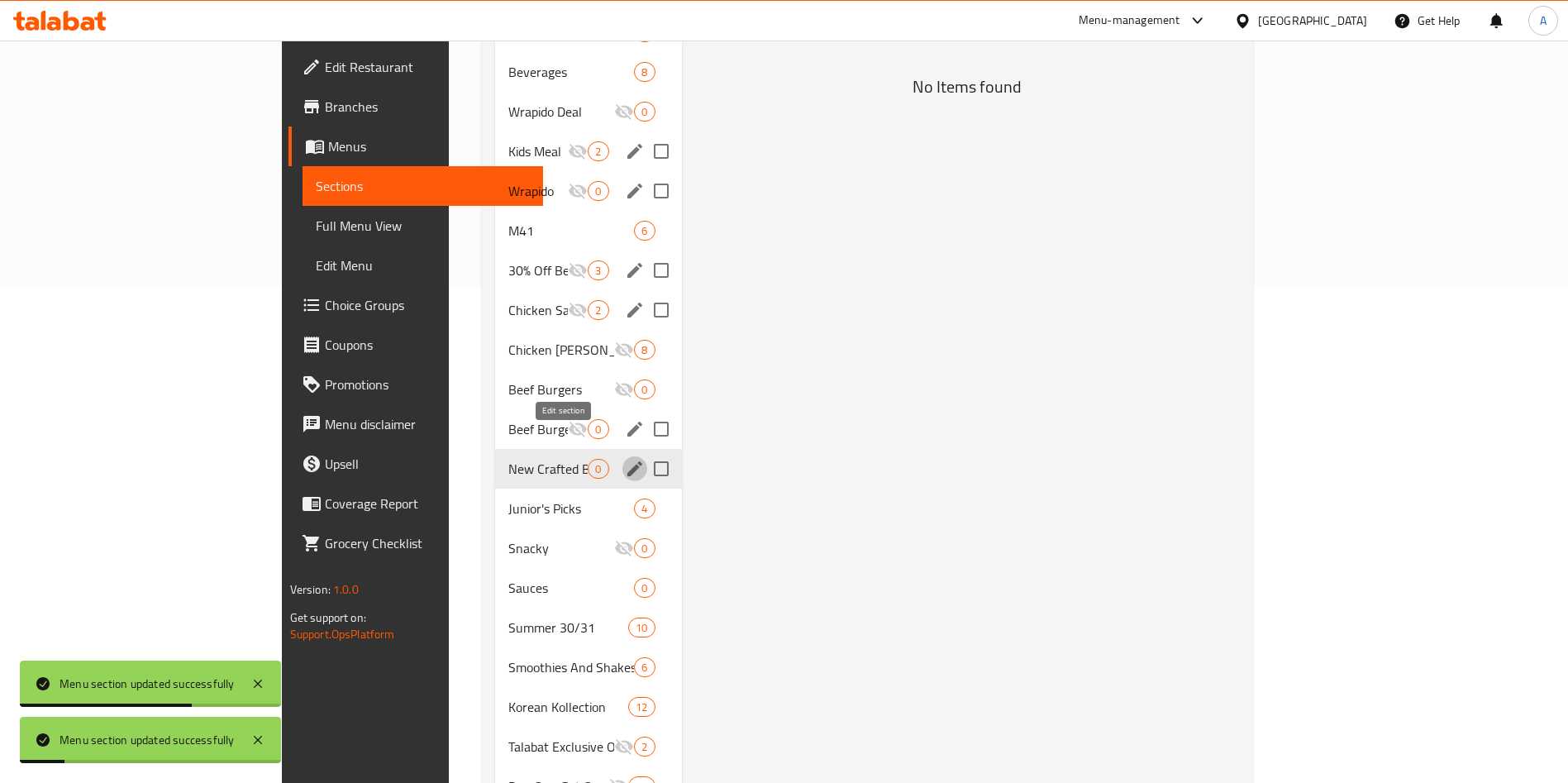
click at [624, 458] on icon "edit" at bounding box center [635, 469] width 20 height 20
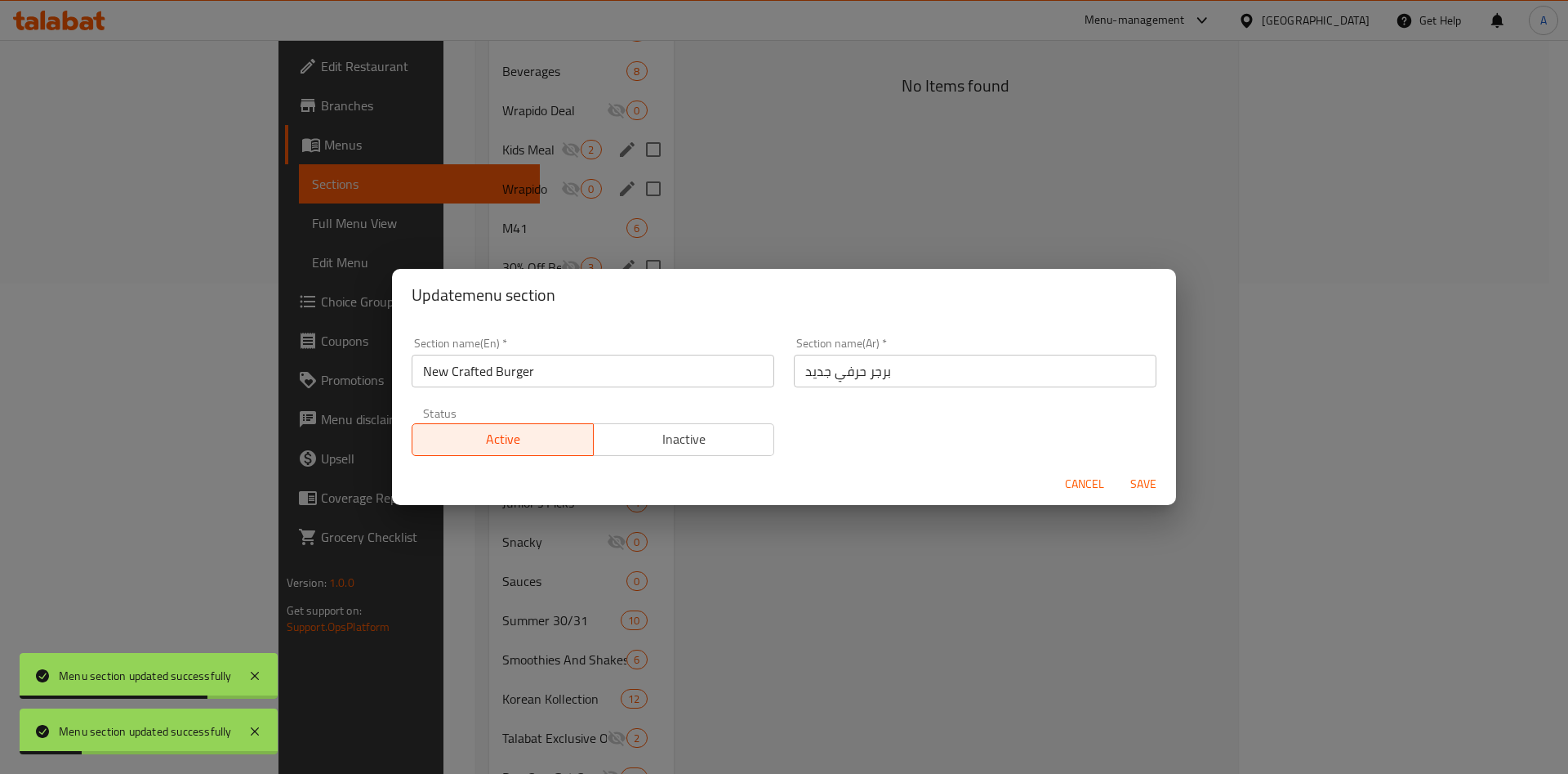
click at [732, 446] on span "Inactive" at bounding box center [684, 439] width 169 height 24
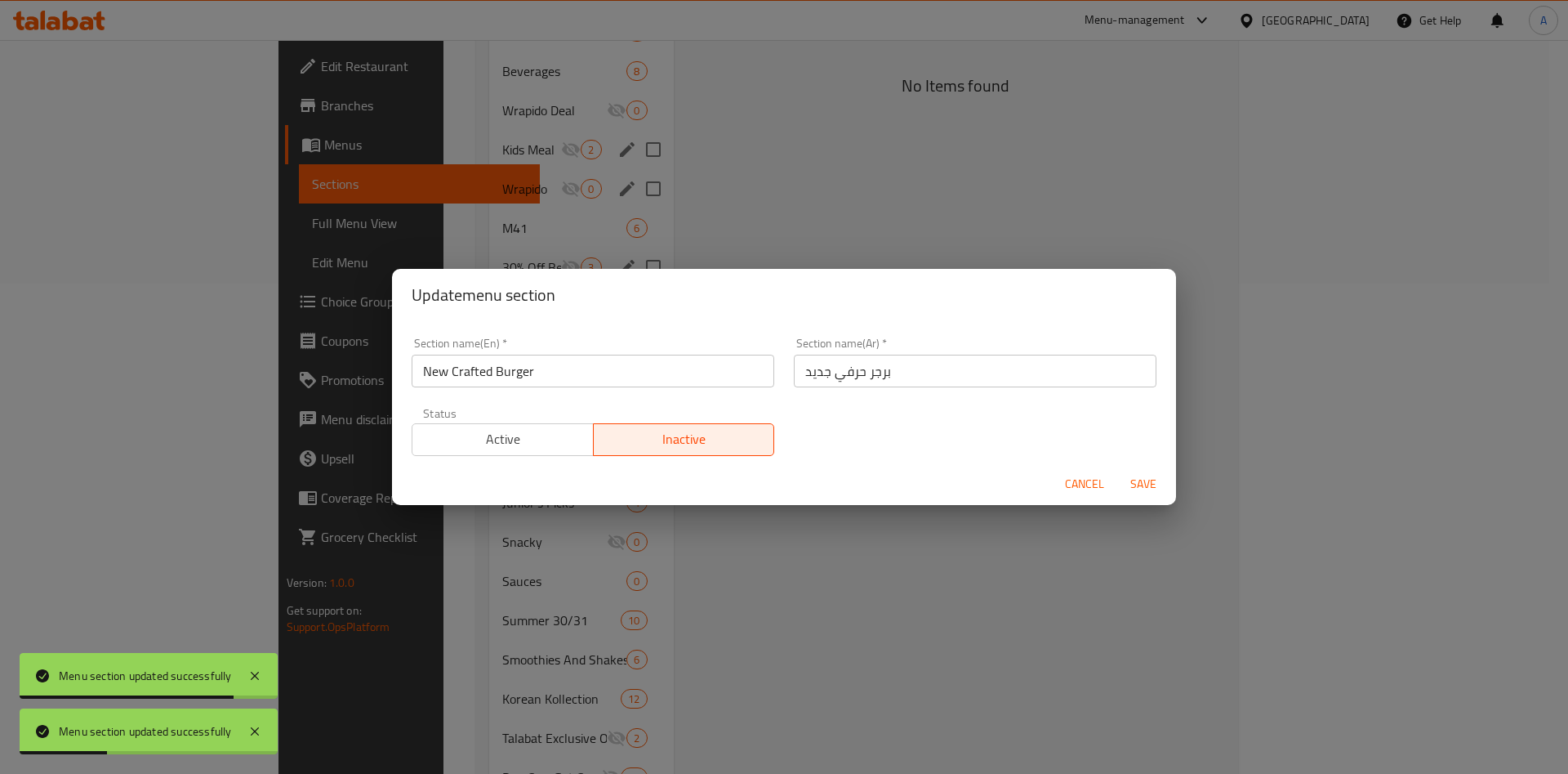
click at [1128, 490] on span "Save" at bounding box center [1143, 484] width 39 height 20
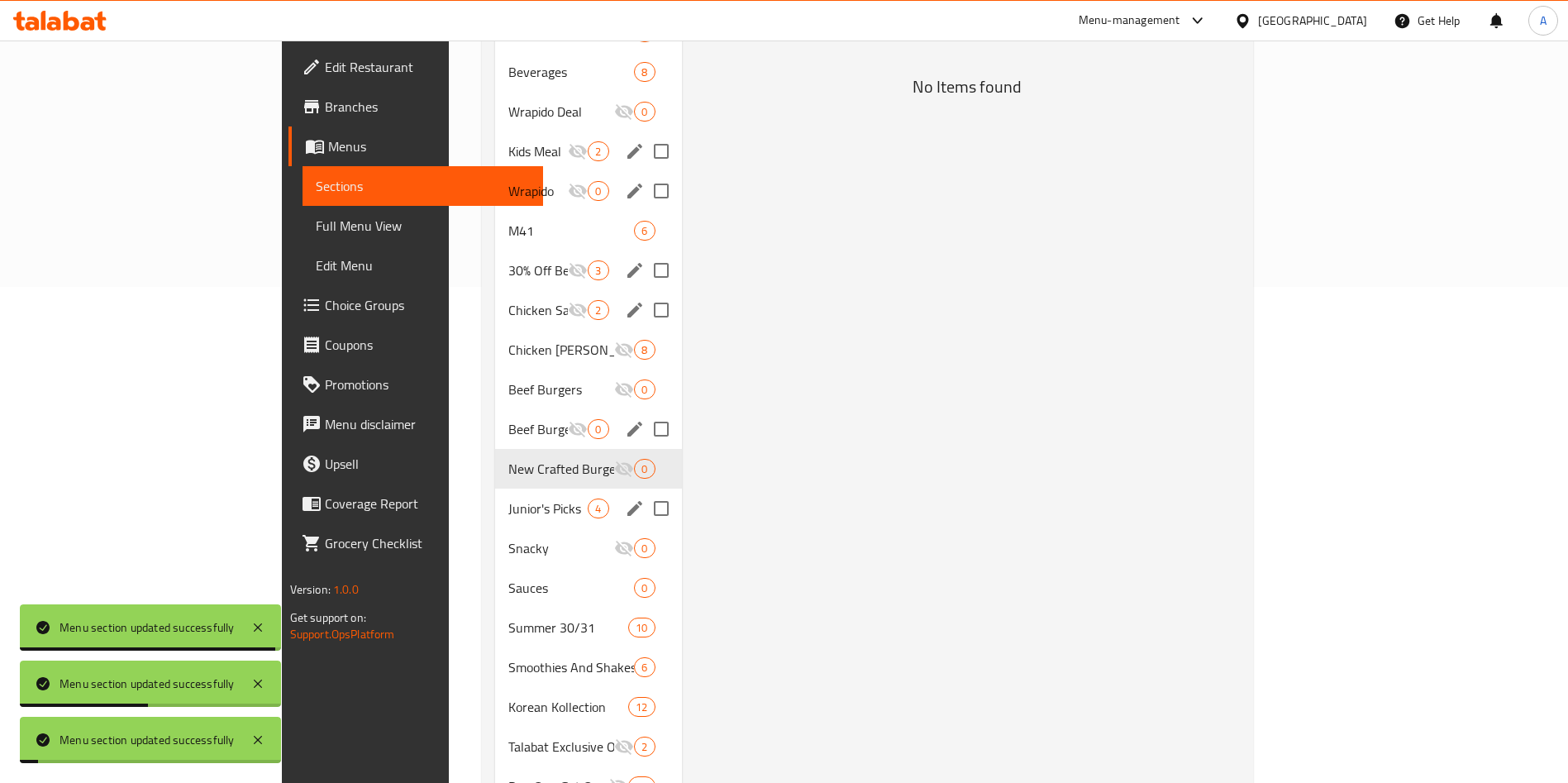
click at [495, 494] on div "Junior's Picks 4" at bounding box center [588, 508] width 186 height 40
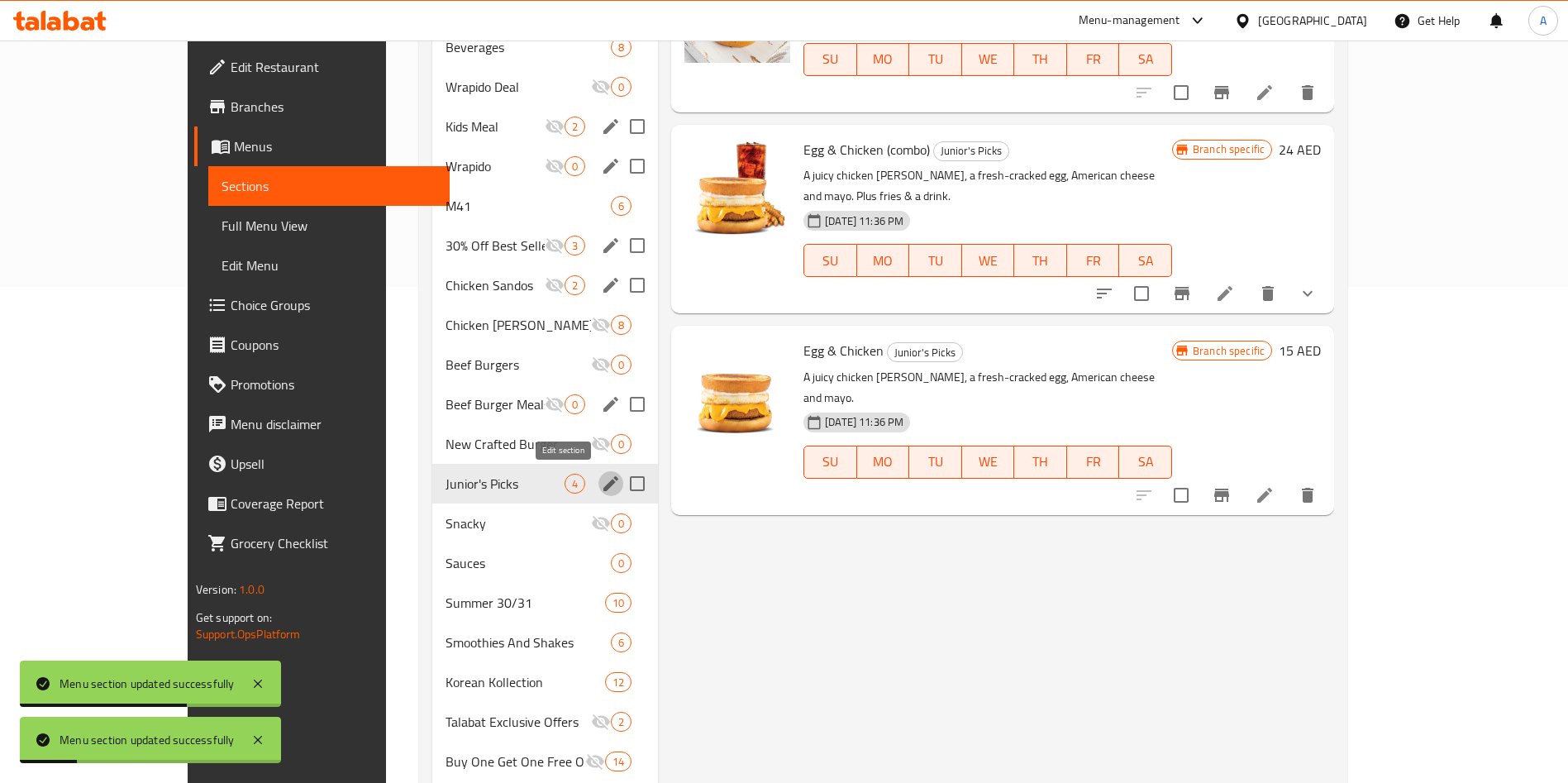
click at [600, 484] on icon "edit" at bounding box center [611, 483] width 20 height 20
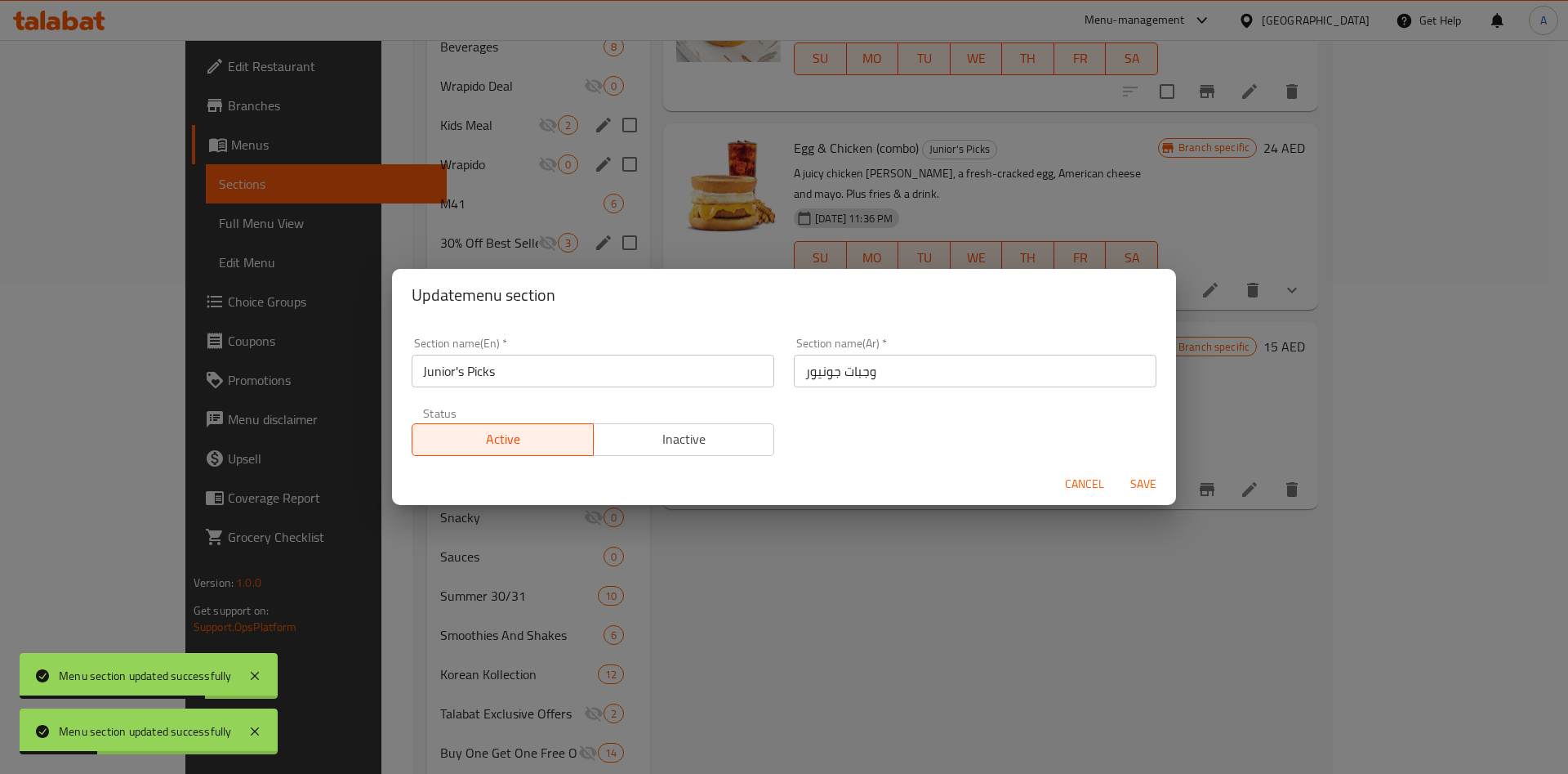
click at [724, 444] on span "Inactive" at bounding box center [684, 439] width 169 height 24
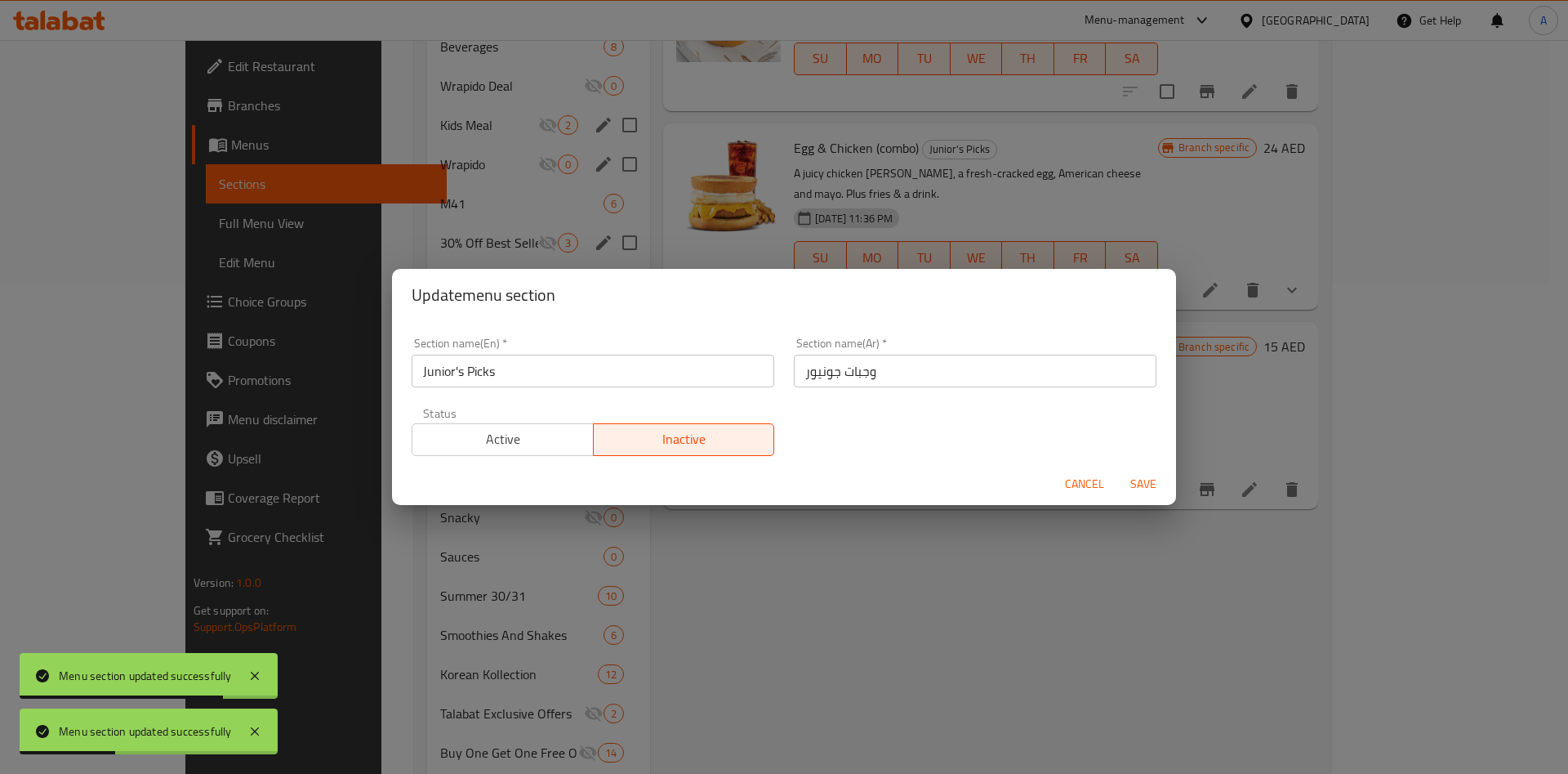
click at [1138, 476] on span "Save" at bounding box center [1143, 484] width 39 height 20
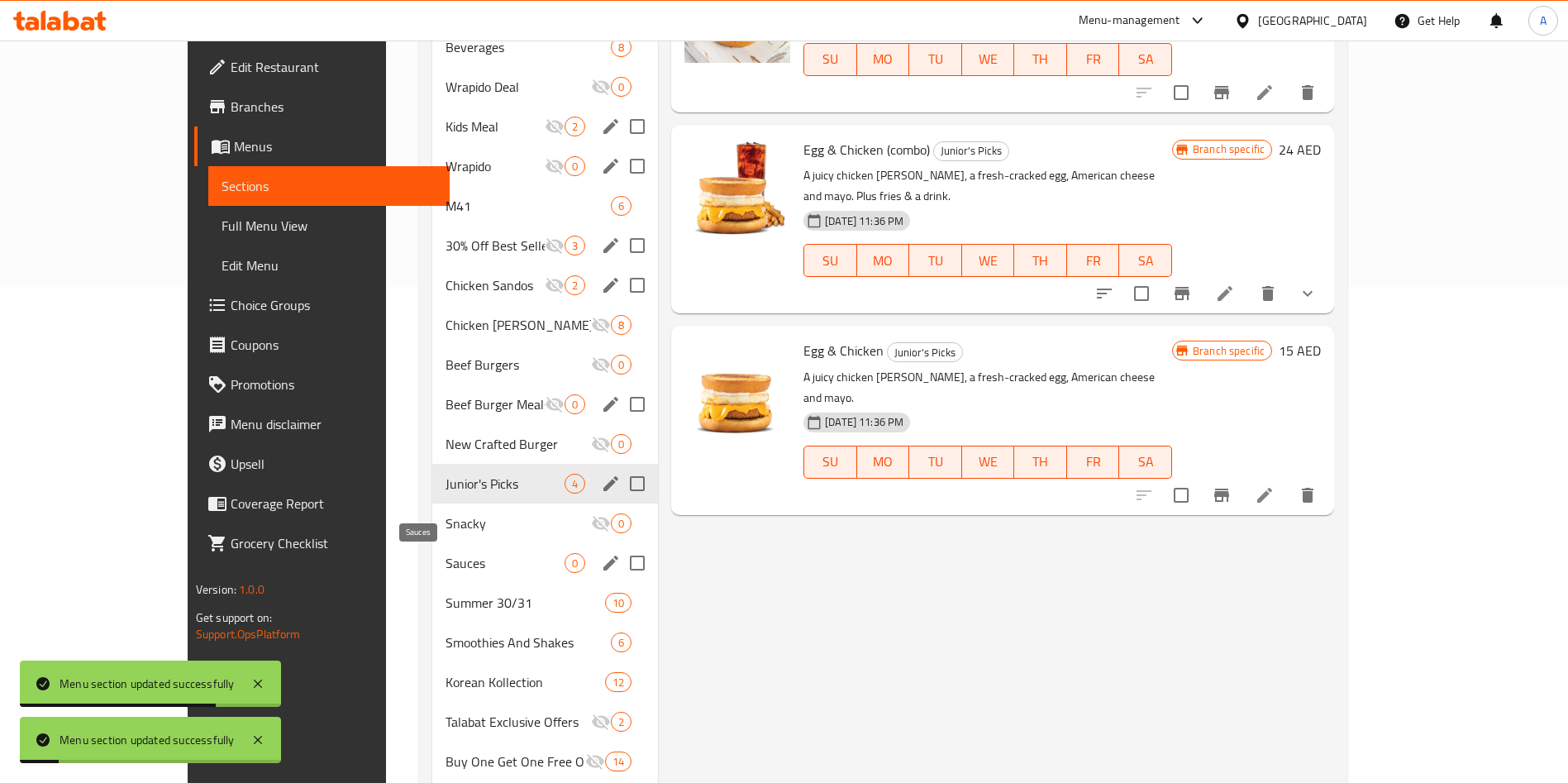
click at [445, 564] on span "Sauces" at bounding box center [505, 564] width 119 height 20
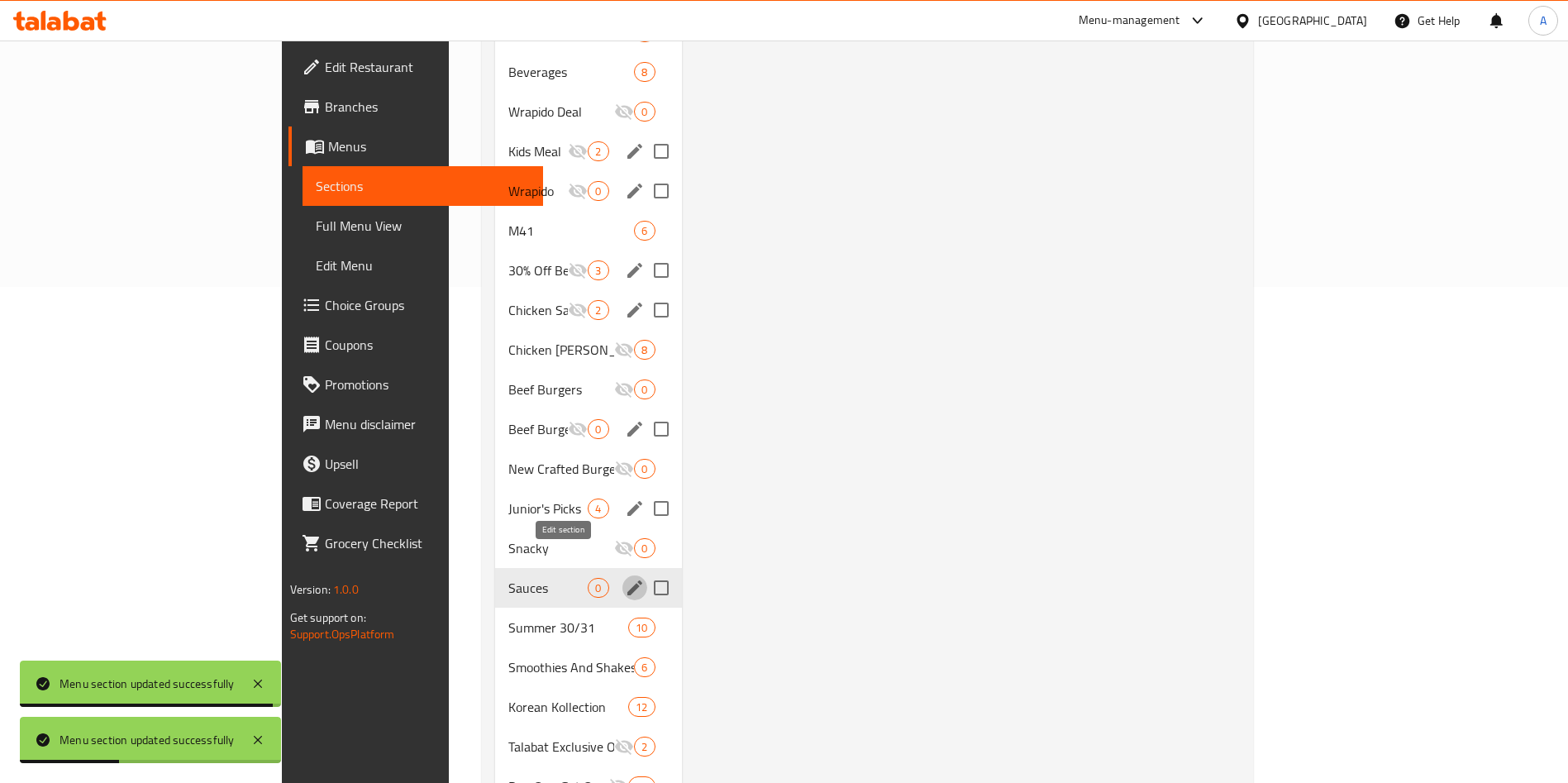
click at [627, 580] on icon "edit" at bounding box center [635, 587] width 15 height 15
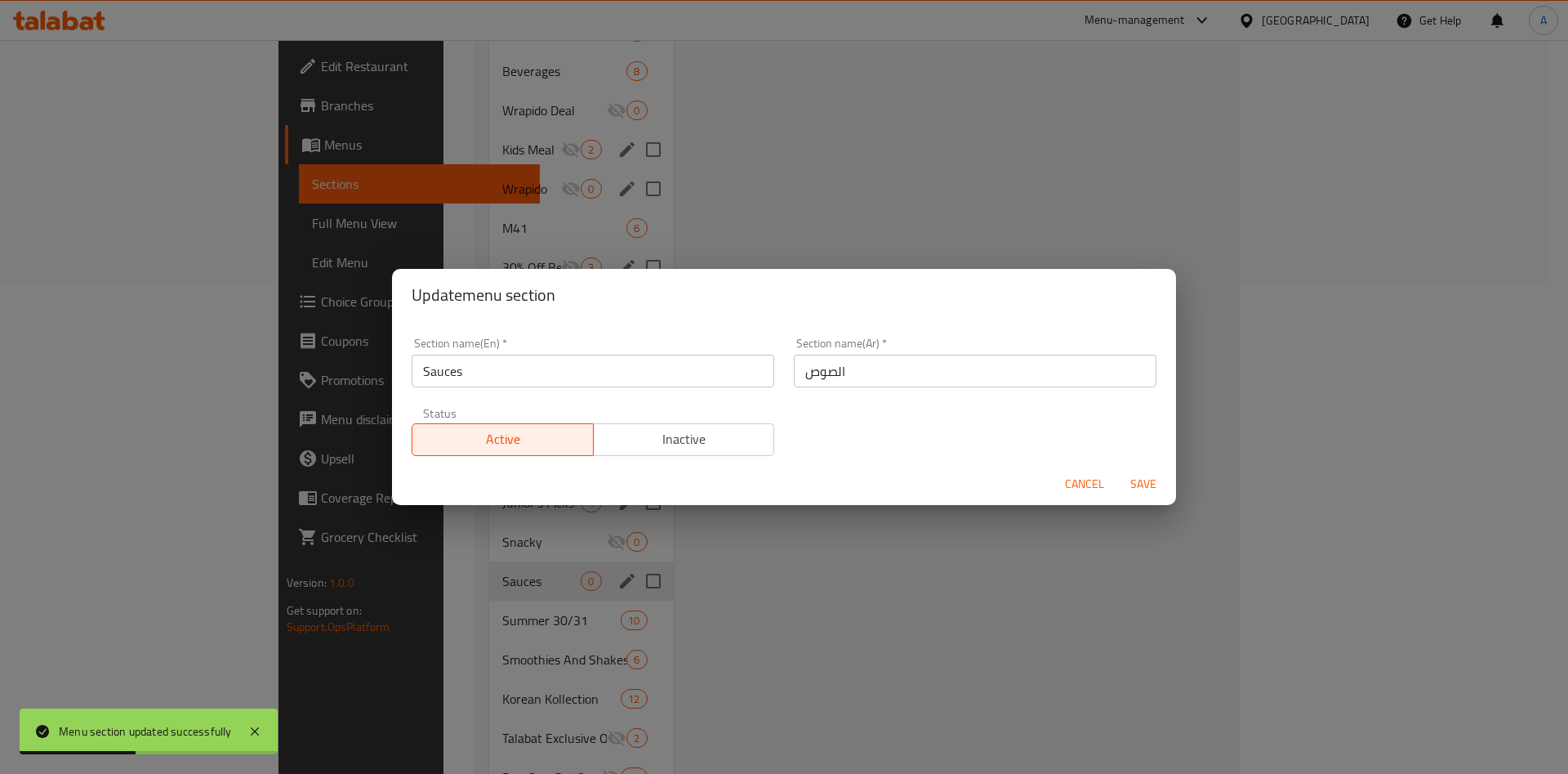
click at [743, 436] on span "Inactive" at bounding box center [684, 439] width 169 height 24
click at [1141, 490] on span "Save" at bounding box center [1143, 484] width 39 height 20
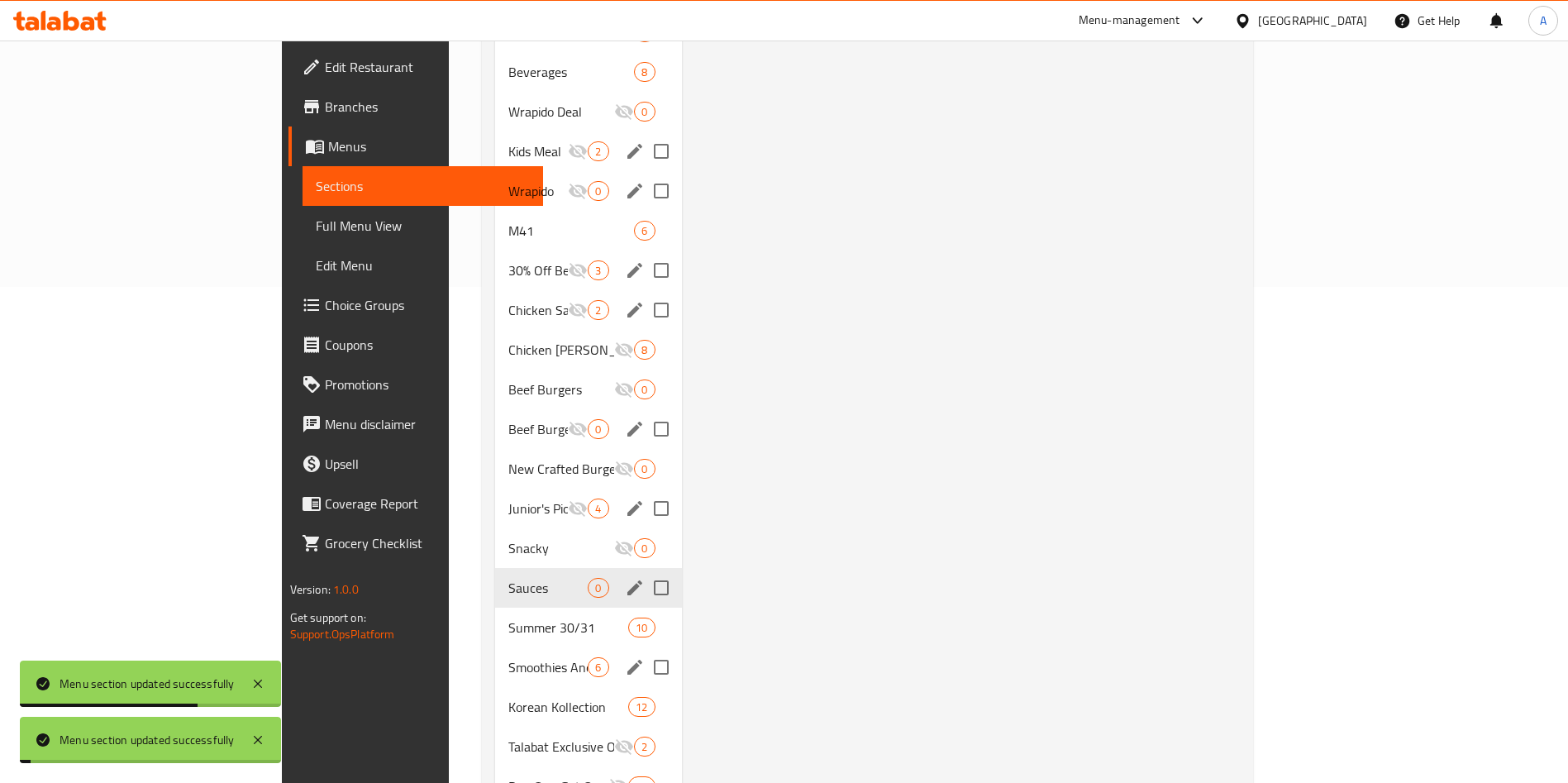
click at [495, 613] on div "Summer 30/31 10" at bounding box center [588, 627] width 186 height 40
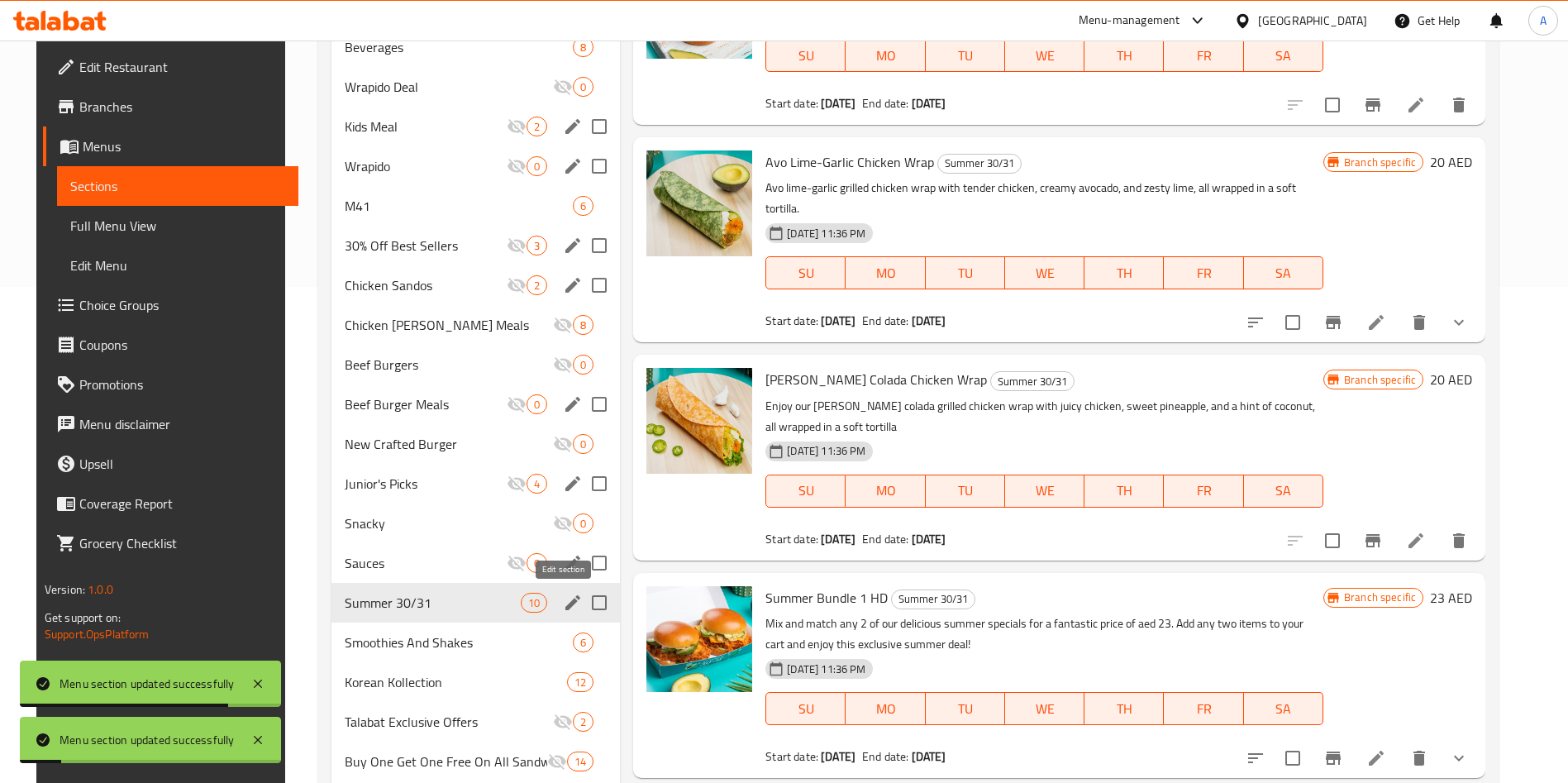
click at [565, 606] on icon "edit" at bounding box center [573, 603] width 20 height 20
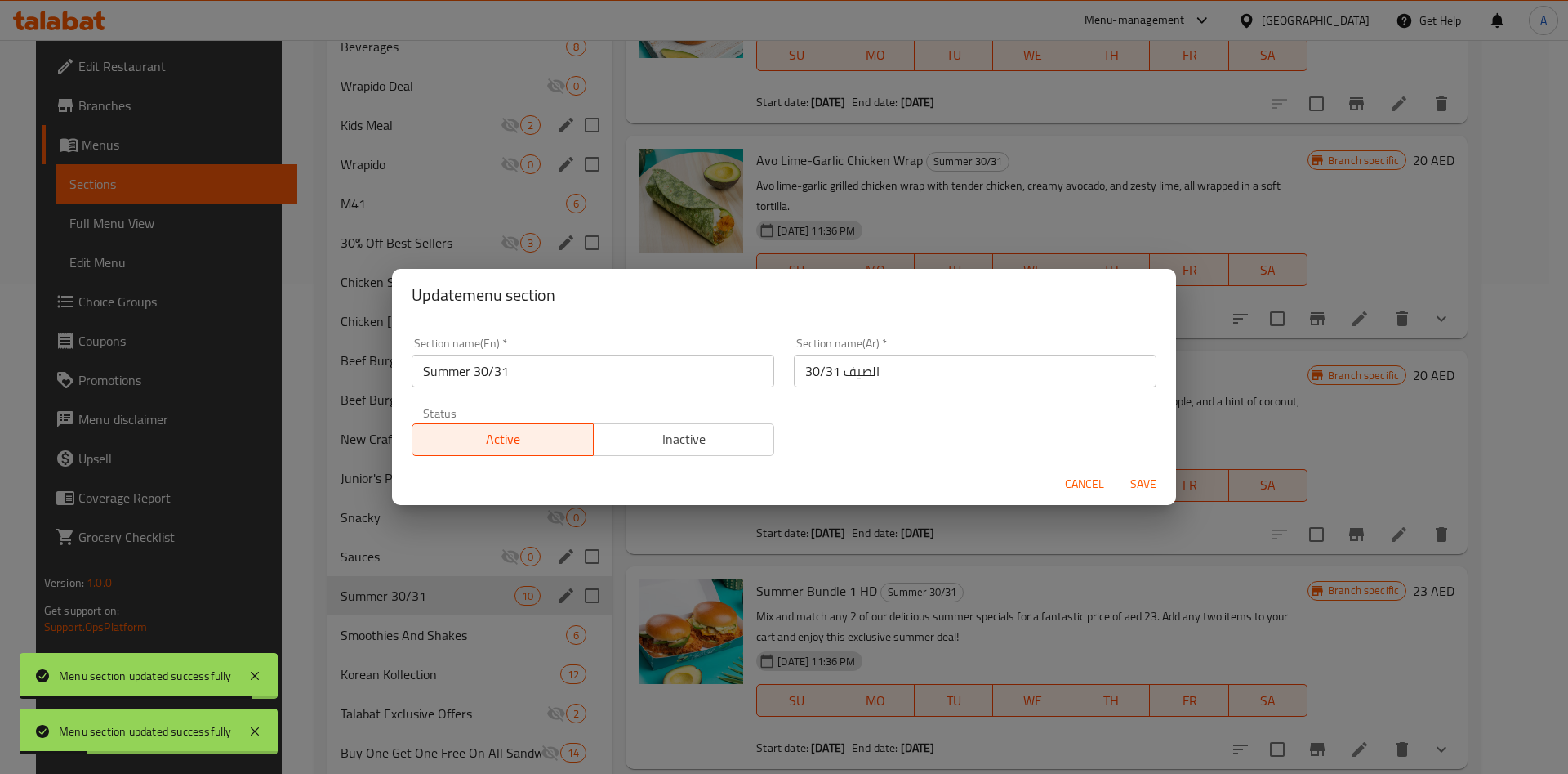
click at [732, 435] on span "Inactive" at bounding box center [684, 439] width 169 height 24
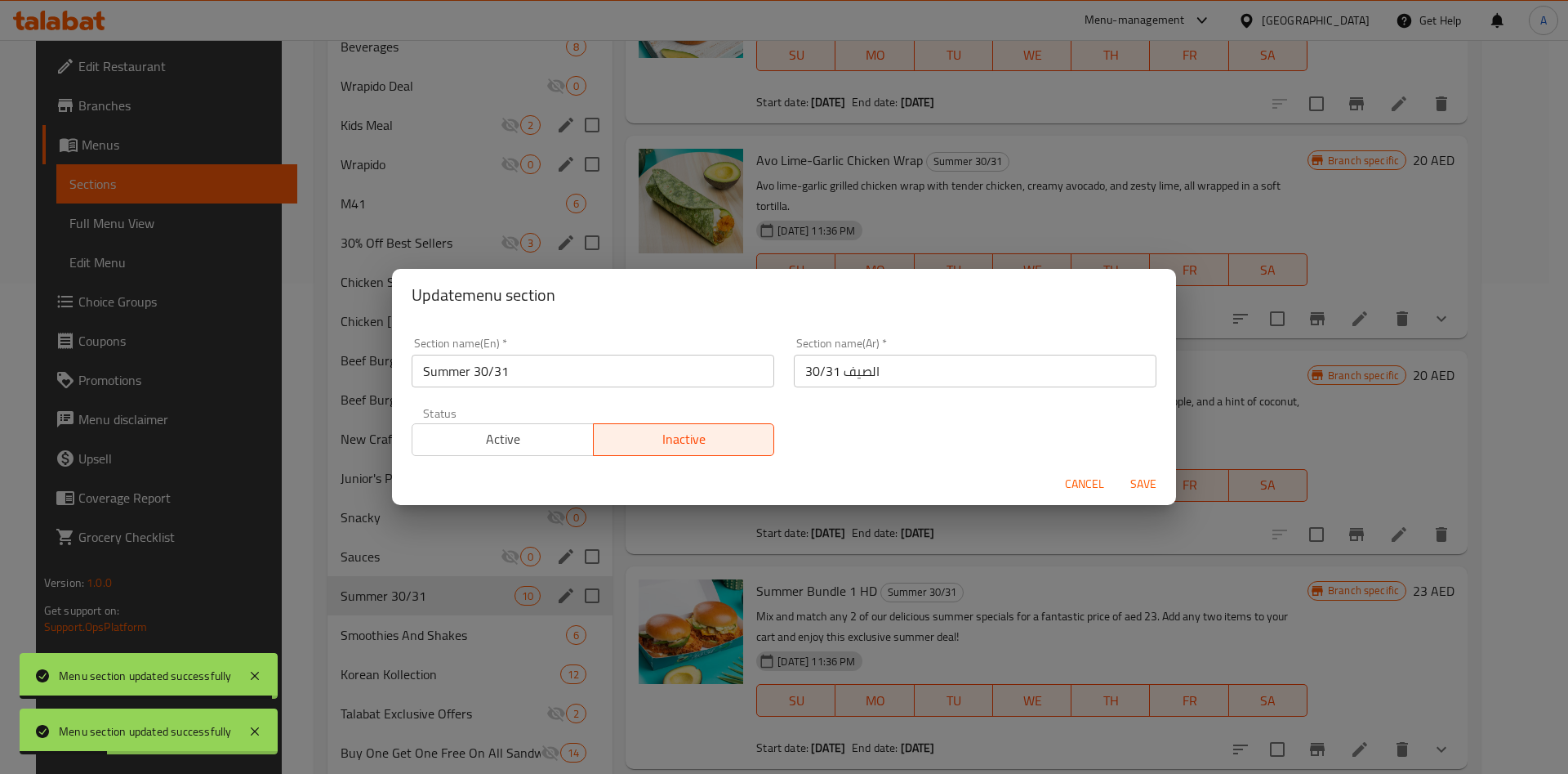
click at [1132, 484] on span "Save" at bounding box center [1143, 484] width 39 height 20
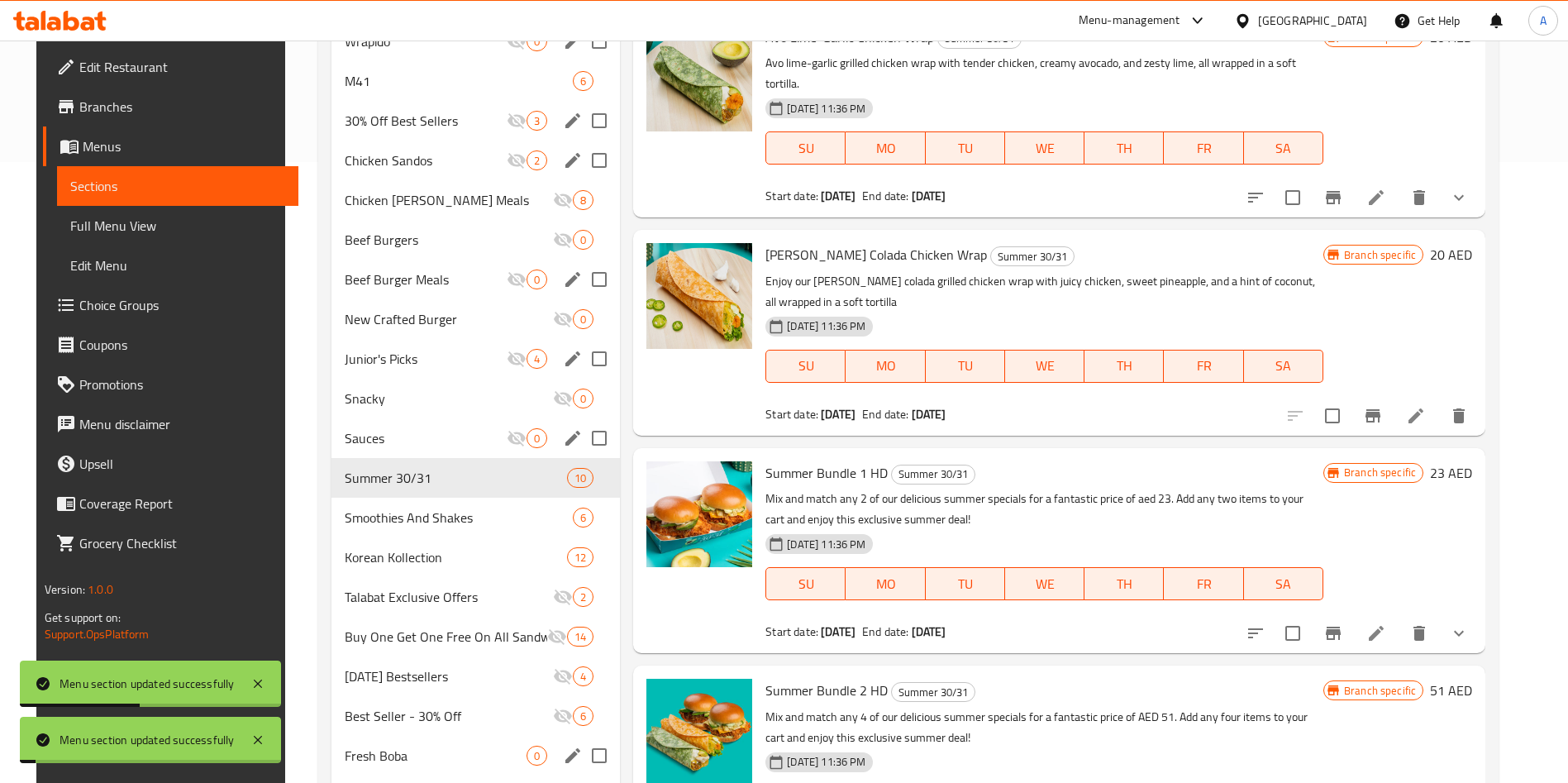
scroll to position [744, 0]
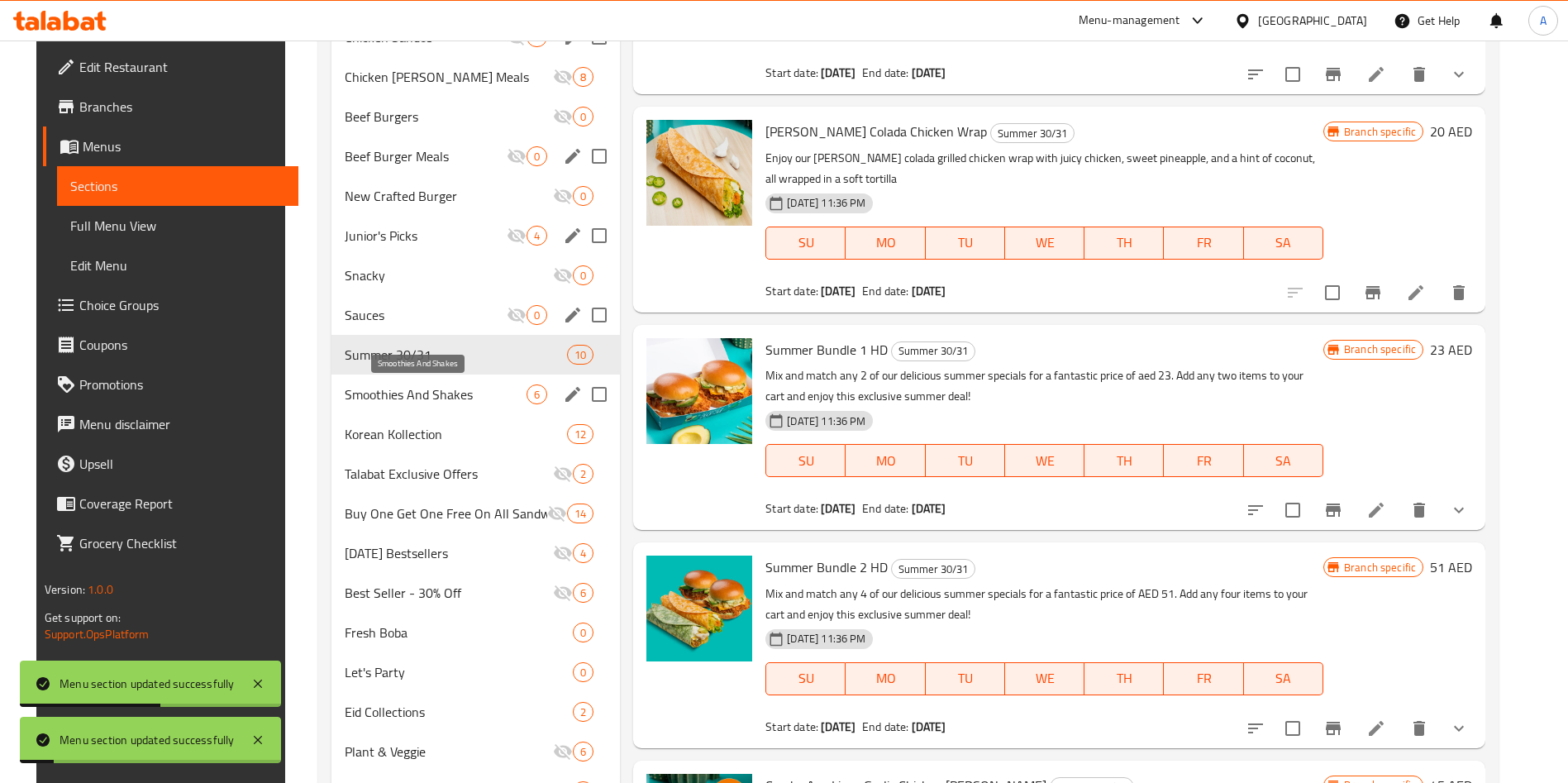
click at [490, 401] on span "Smoothies And Shakes" at bounding box center [435, 395] width 182 height 20
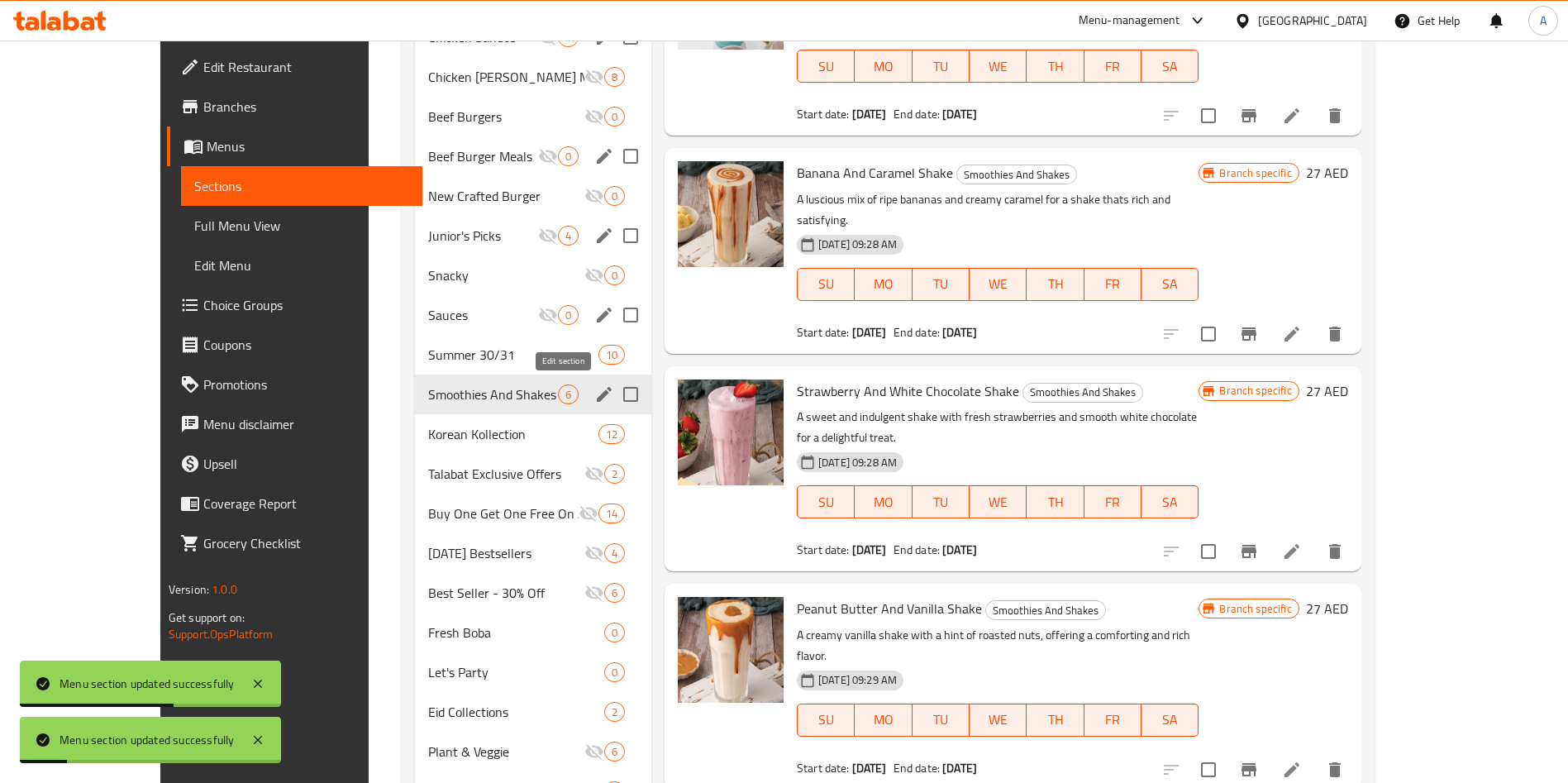
click at [594, 399] on icon "edit" at bounding box center [604, 395] width 20 height 20
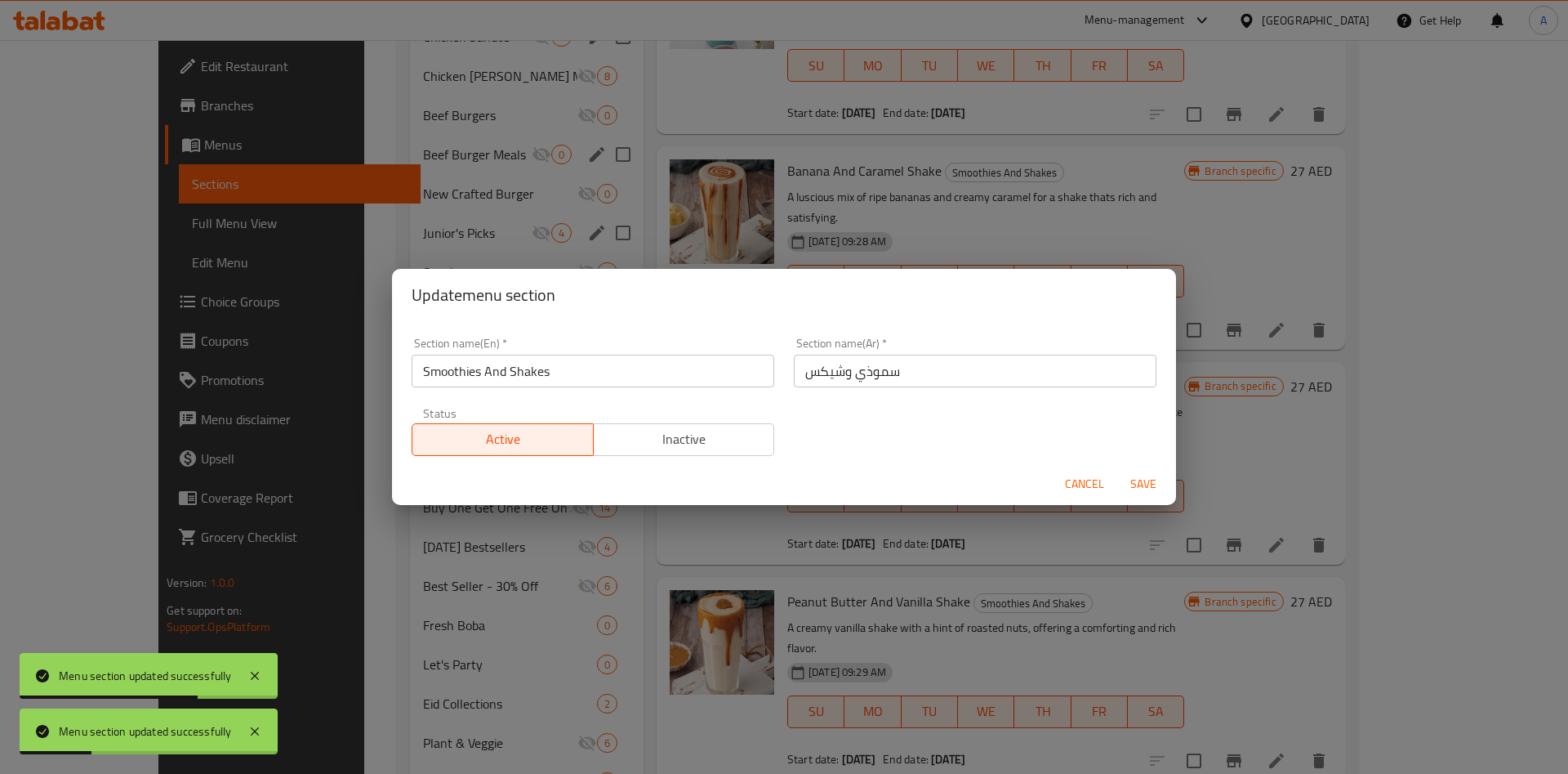
click at [688, 462] on div "Cancel Save" at bounding box center [784, 483] width 784 height 43
click at [688, 453] on button "Inactive" at bounding box center [684, 439] width 182 height 33
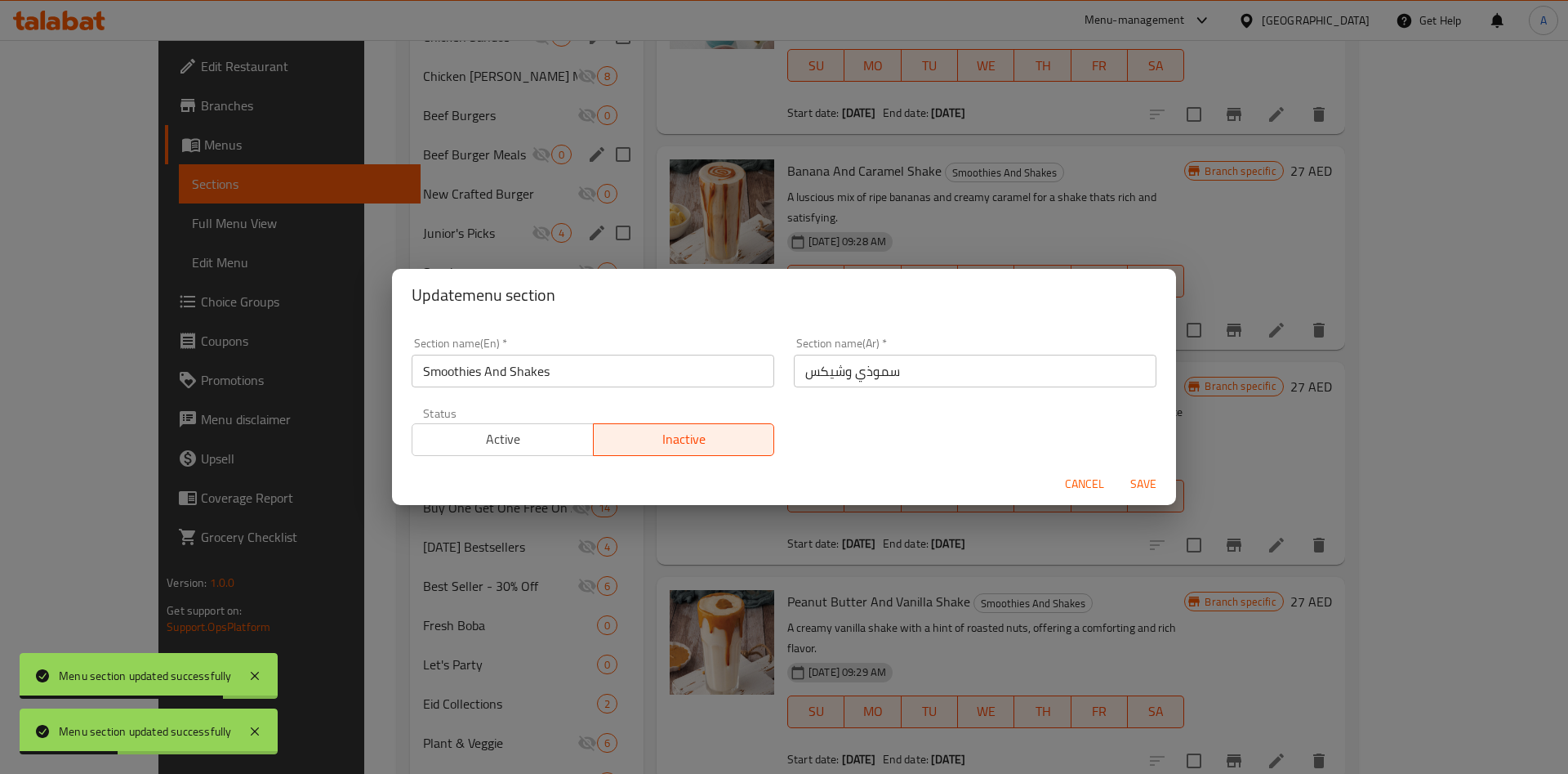
click at [1142, 479] on span "Save" at bounding box center [1143, 484] width 39 height 20
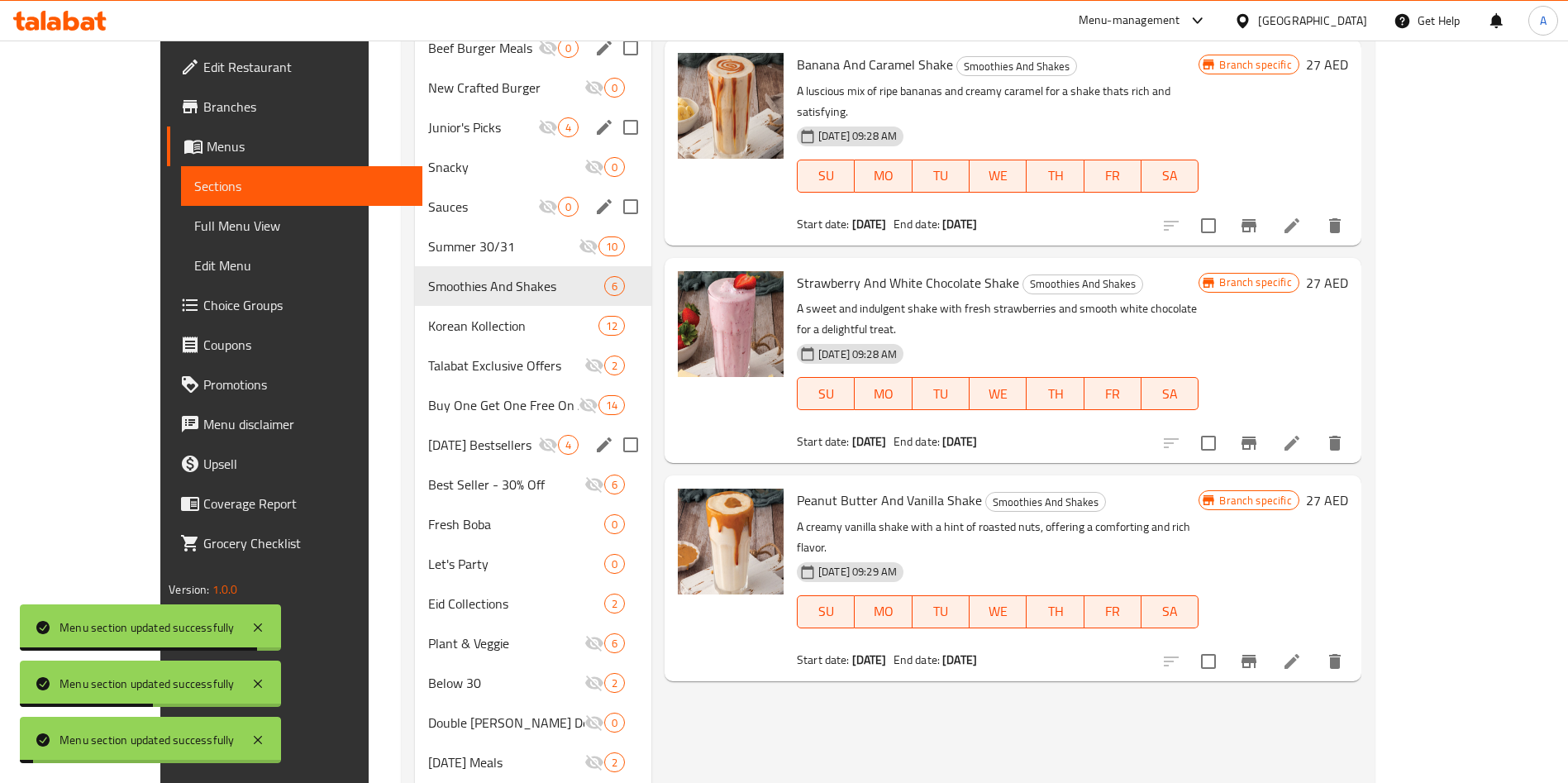
scroll to position [983, 0]
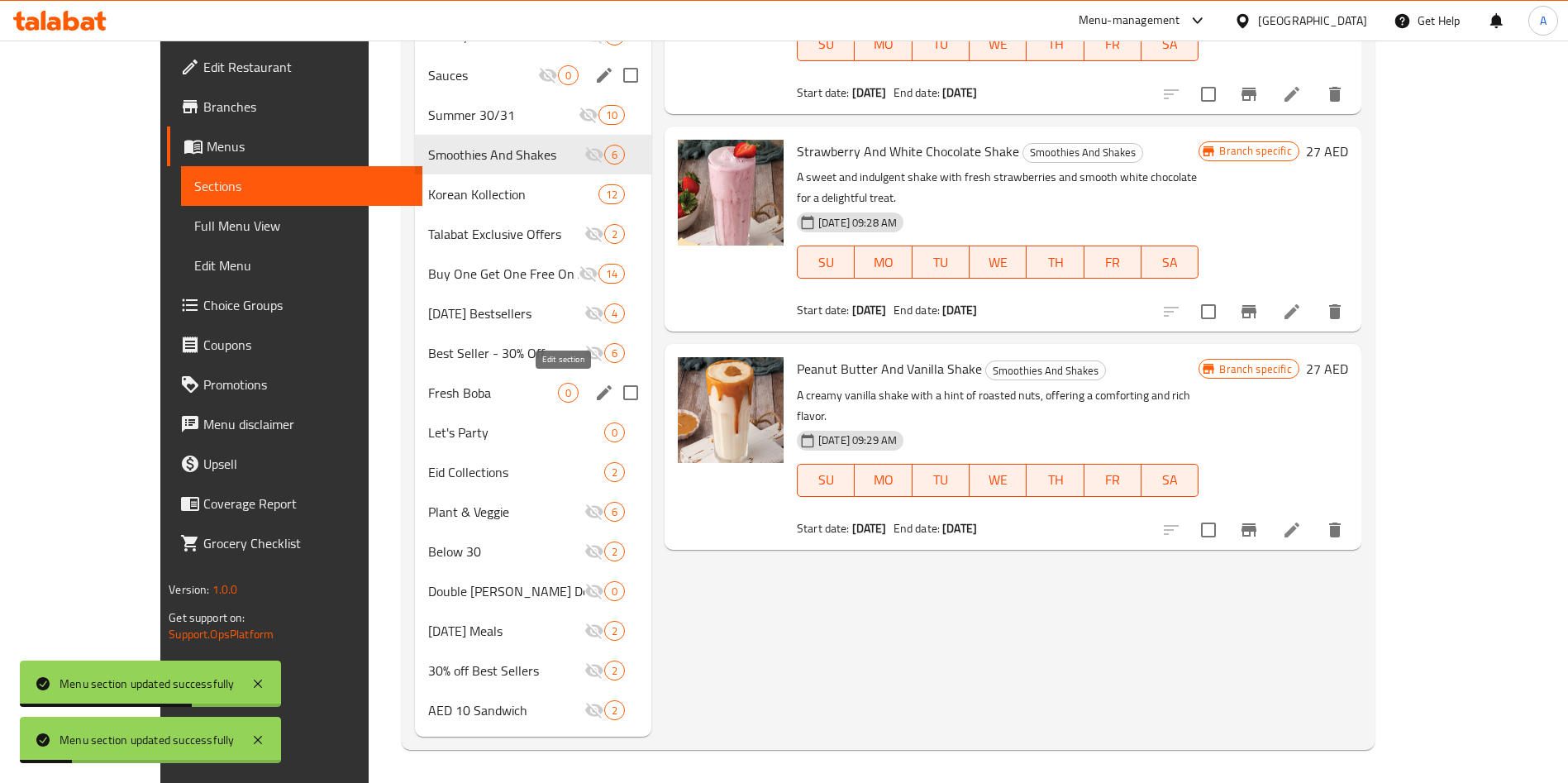
click at [594, 397] on icon "edit" at bounding box center [604, 393] width 20 height 20
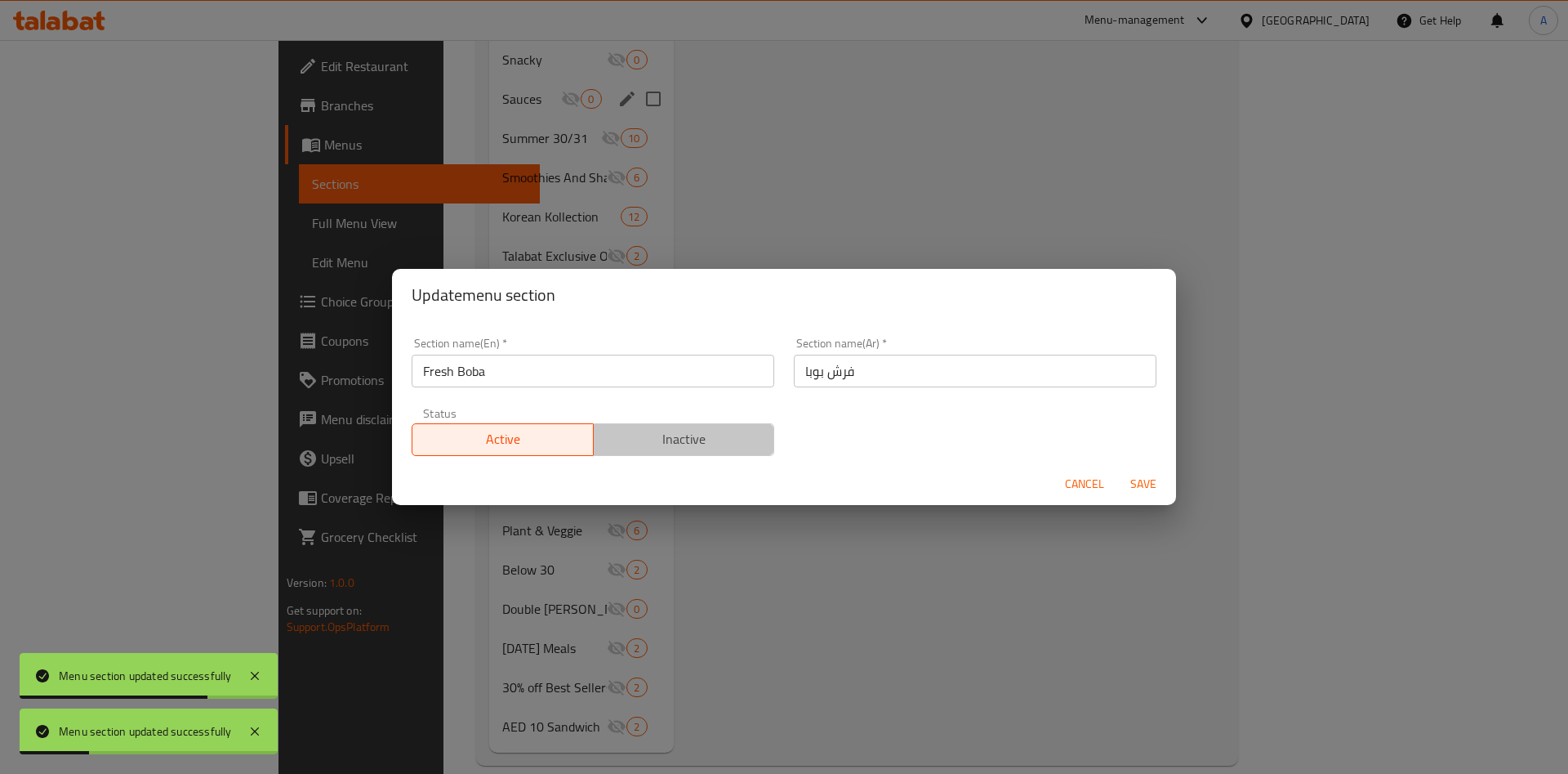
click at [695, 439] on span "Inactive" at bounding box center [684, 439] width 169 height 24
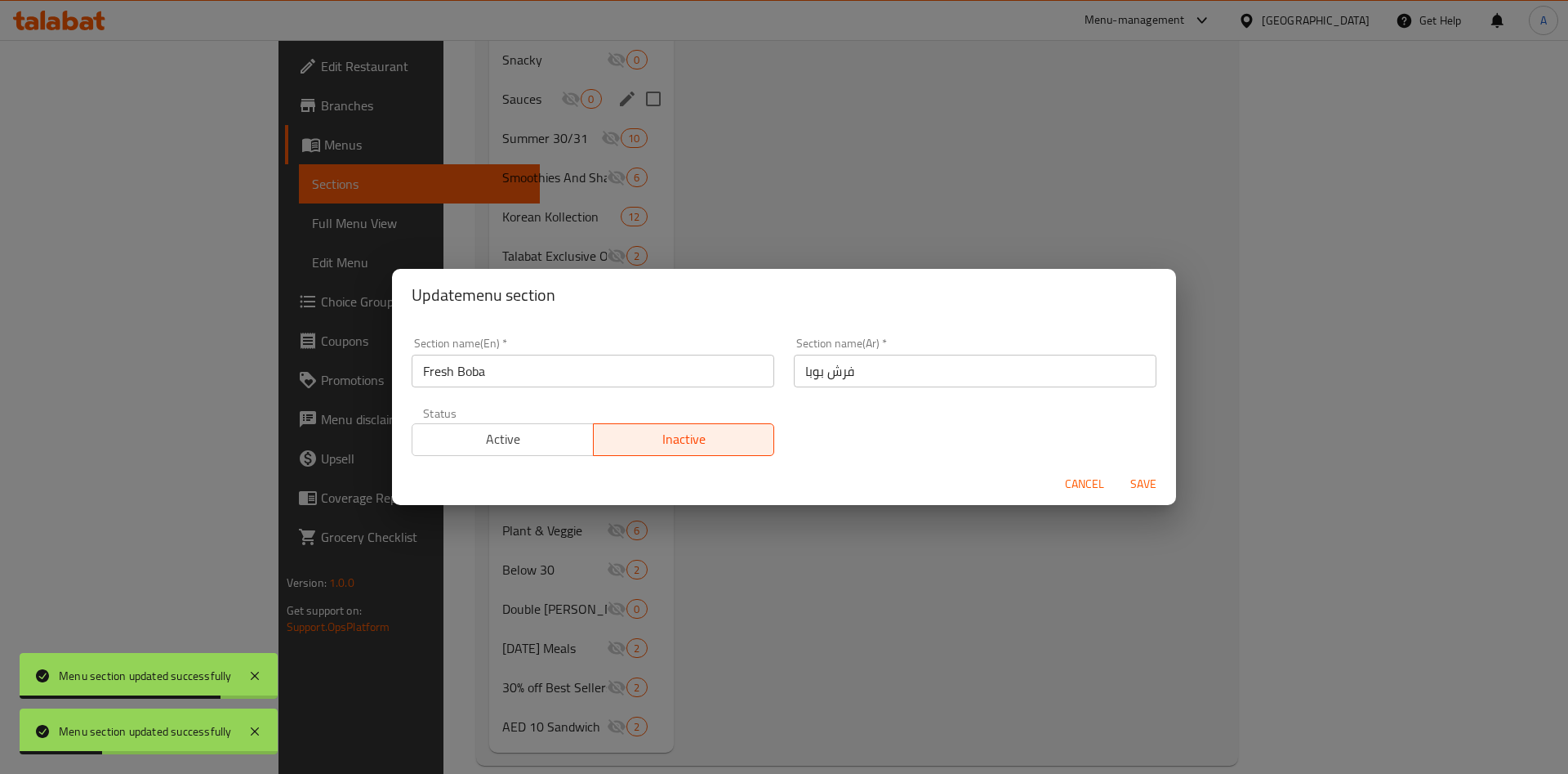
click at [1149, 474] on span "Save" at bounding box center [1143, 484] width 39 height 20
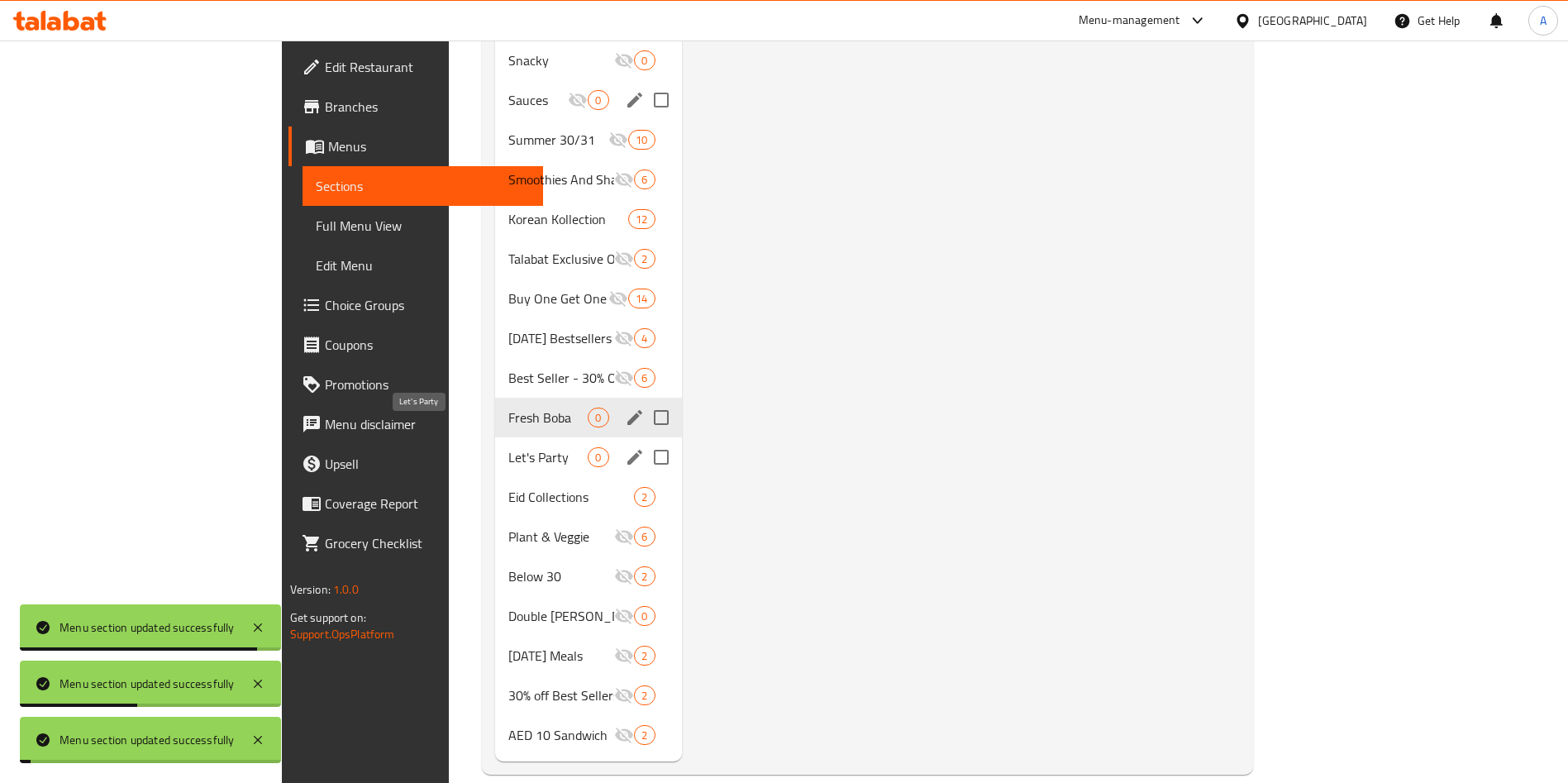
click at [508, 447] on span "Let's Party" at bounding box center [548, 457] width 79 height 20
click at [624, 447] on icon "edit" at bounding box center [635, 457] width 20 height 20
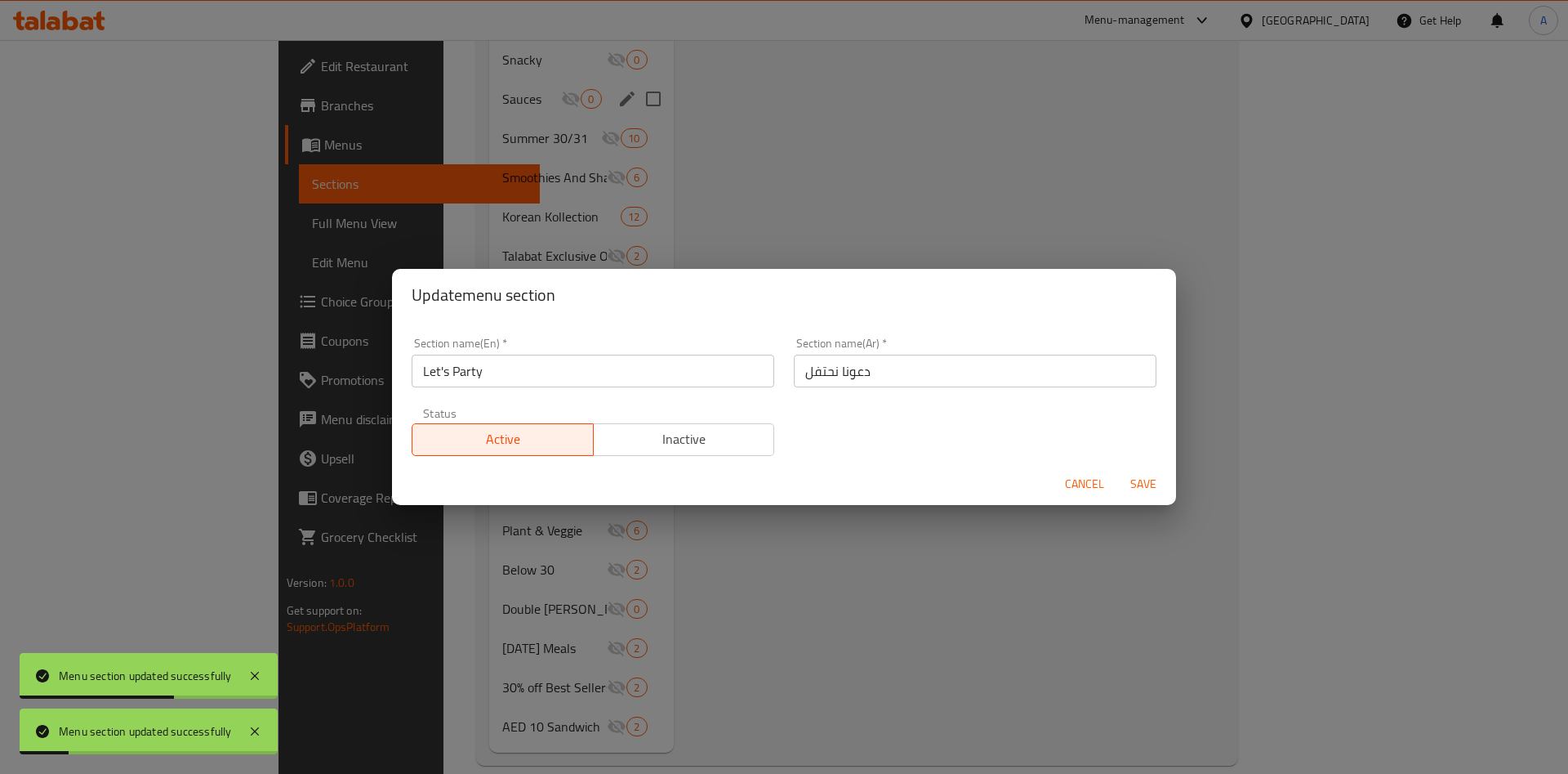
click at [723, 430] on span "Inactive" at bounding box center [684, 439] width 169 height 24
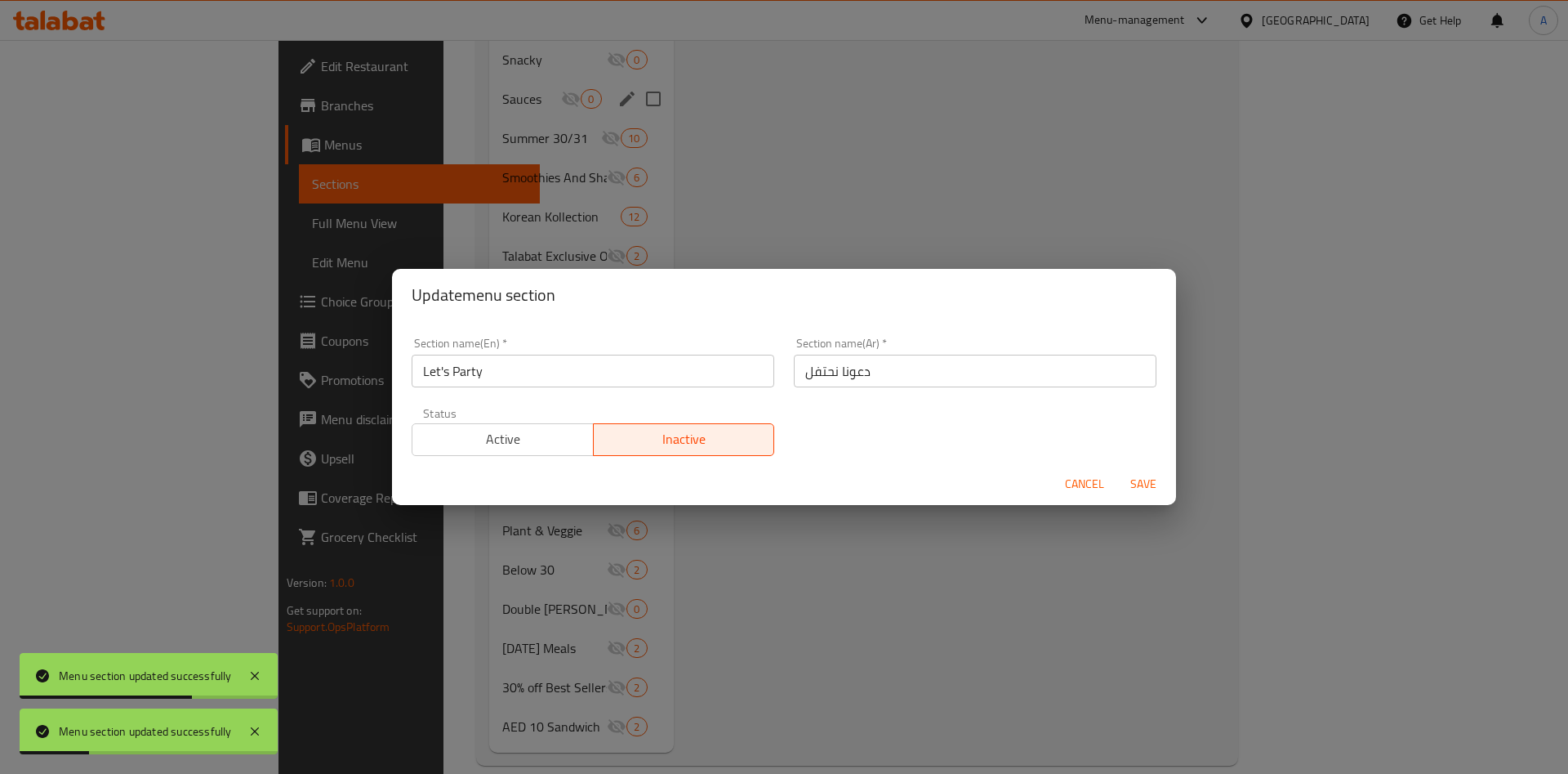
click at [1167, 485] on button "Save" at bounding box center [1143, 483] width 52 height 30
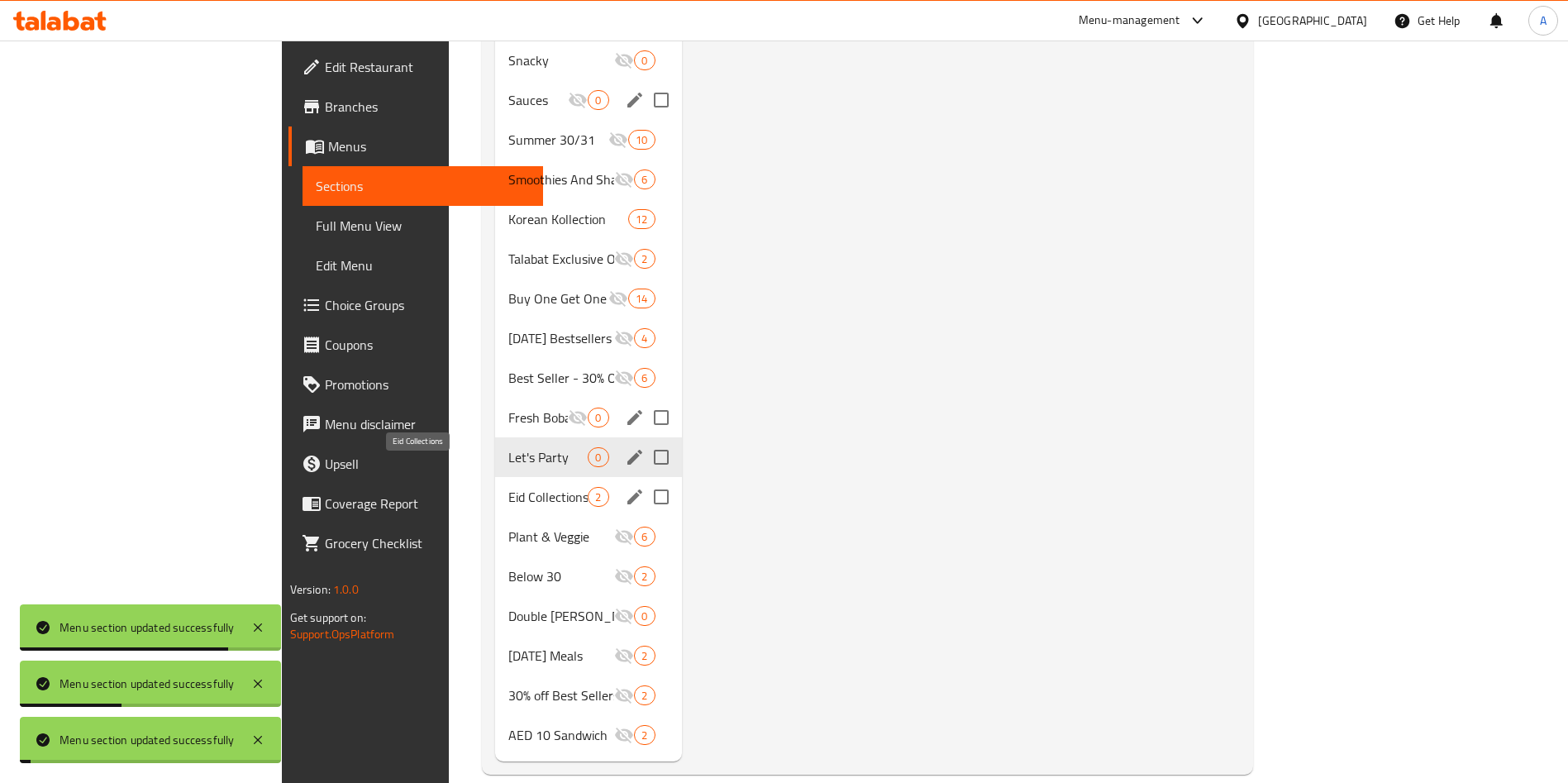
click at [508, 487] on span "Eid Collections" at bounding box center [548, 497] width 79 height 20
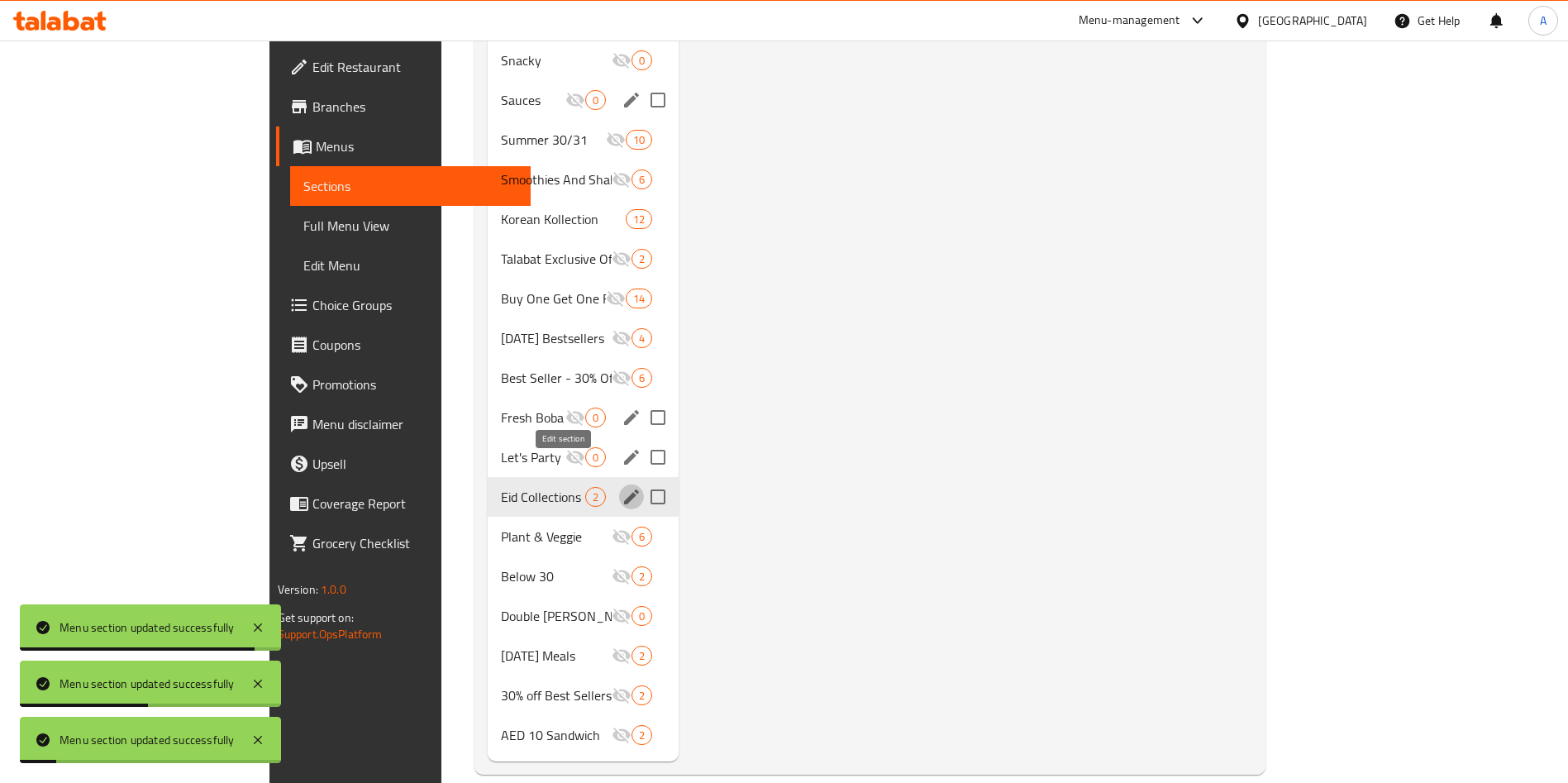
click at [622, 487] on icon "edit" at bounding box center [632, 497] width 20 height 20
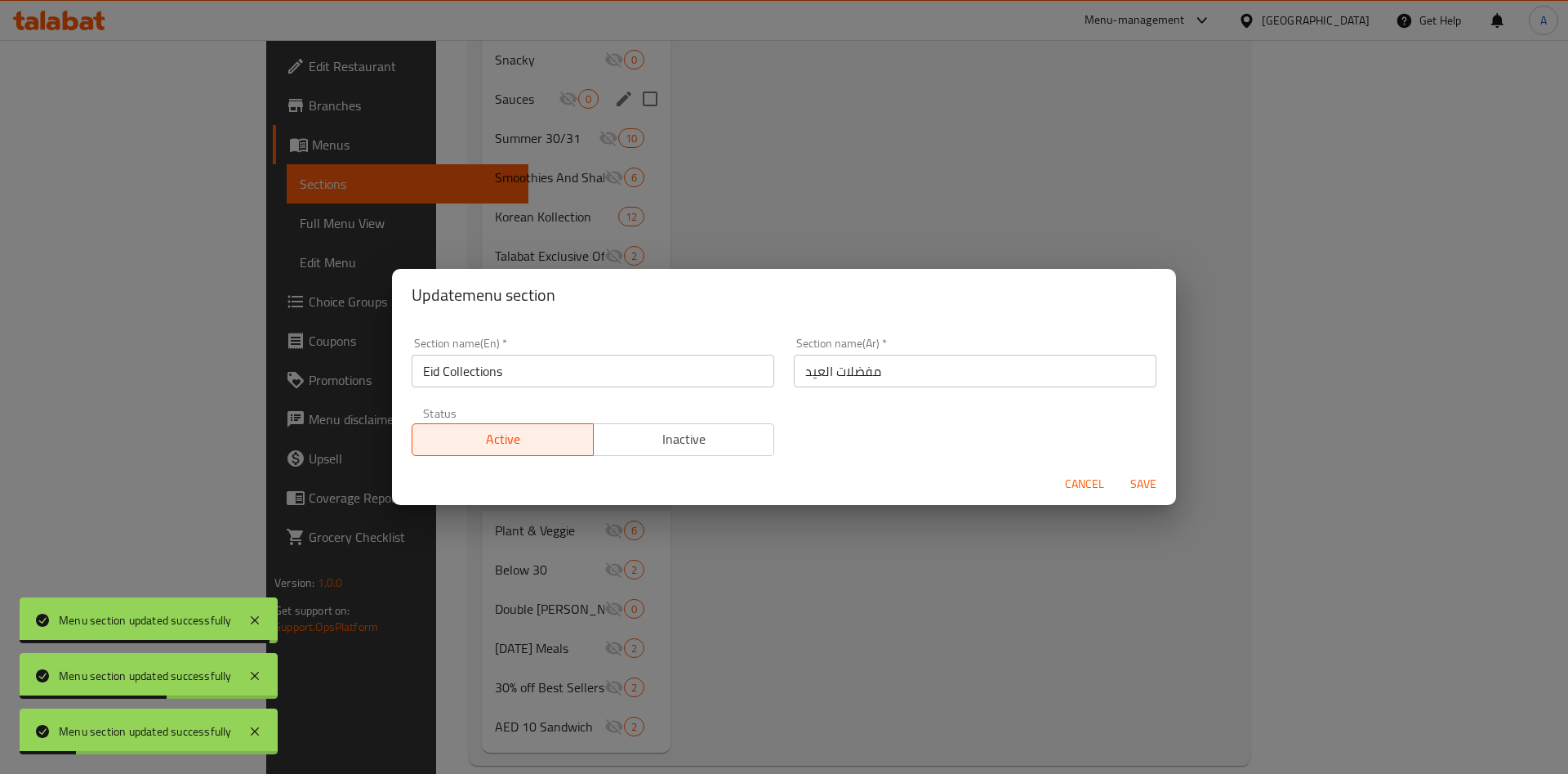
click at [711, 436] on span "Inactive" at bounding box center [684, 439] width 169 height 24
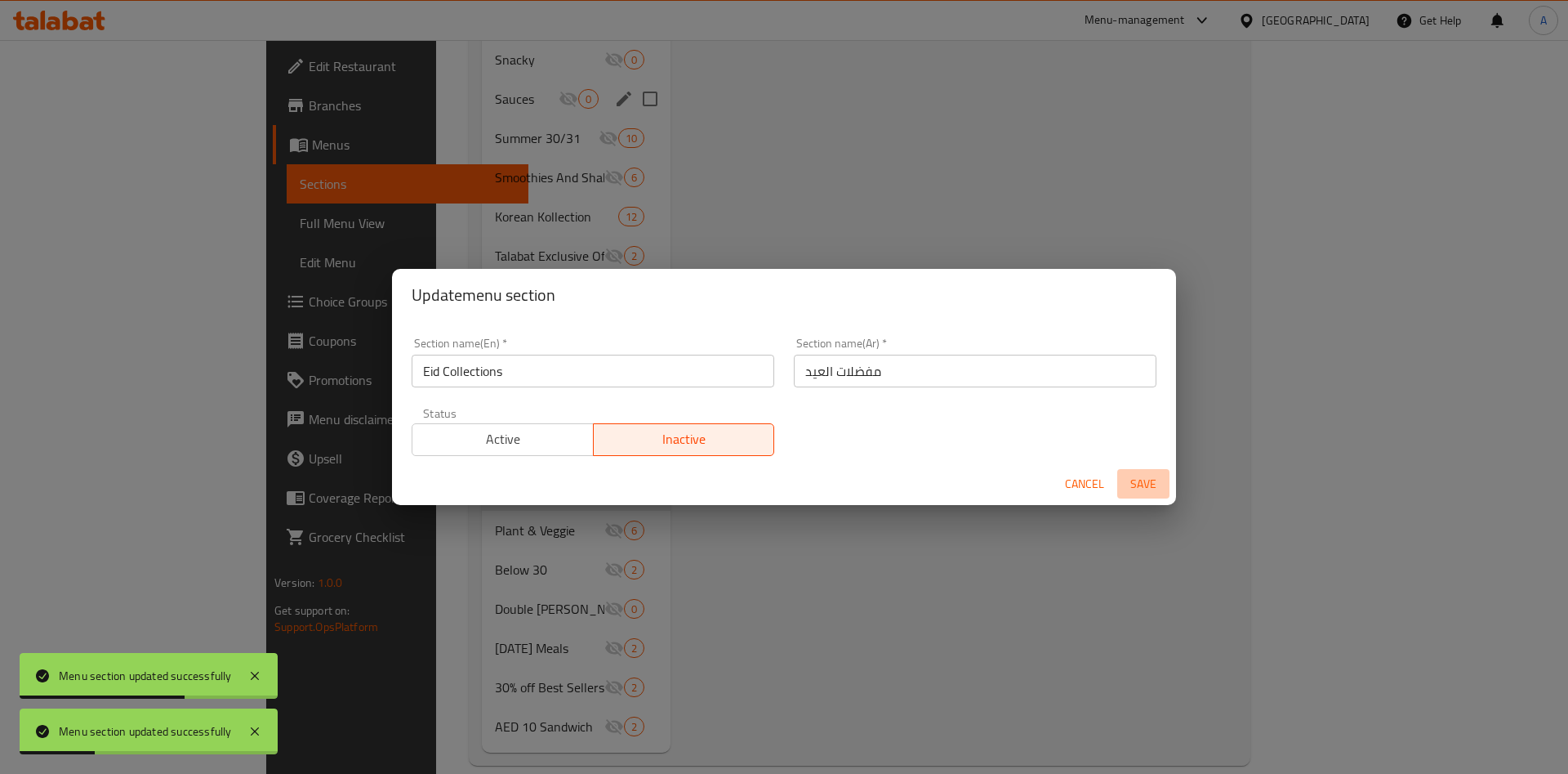
click at [1138, 484] on span "Save" at bounding box center [1143, 484] width 39 height 20
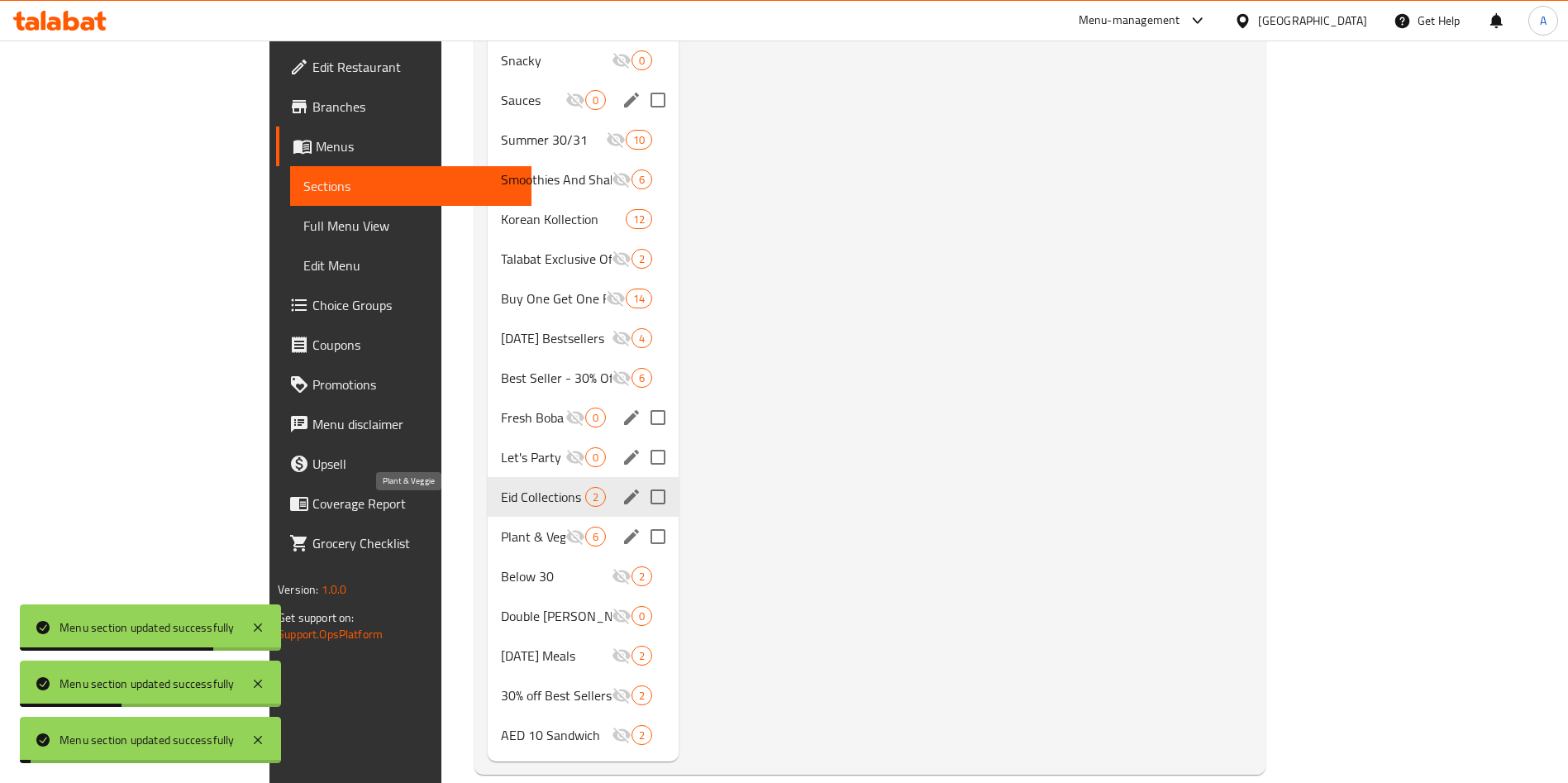
click at [501, 527] on span "Plant & Veggie" at bounding box center [533, 537] width 65 height 20
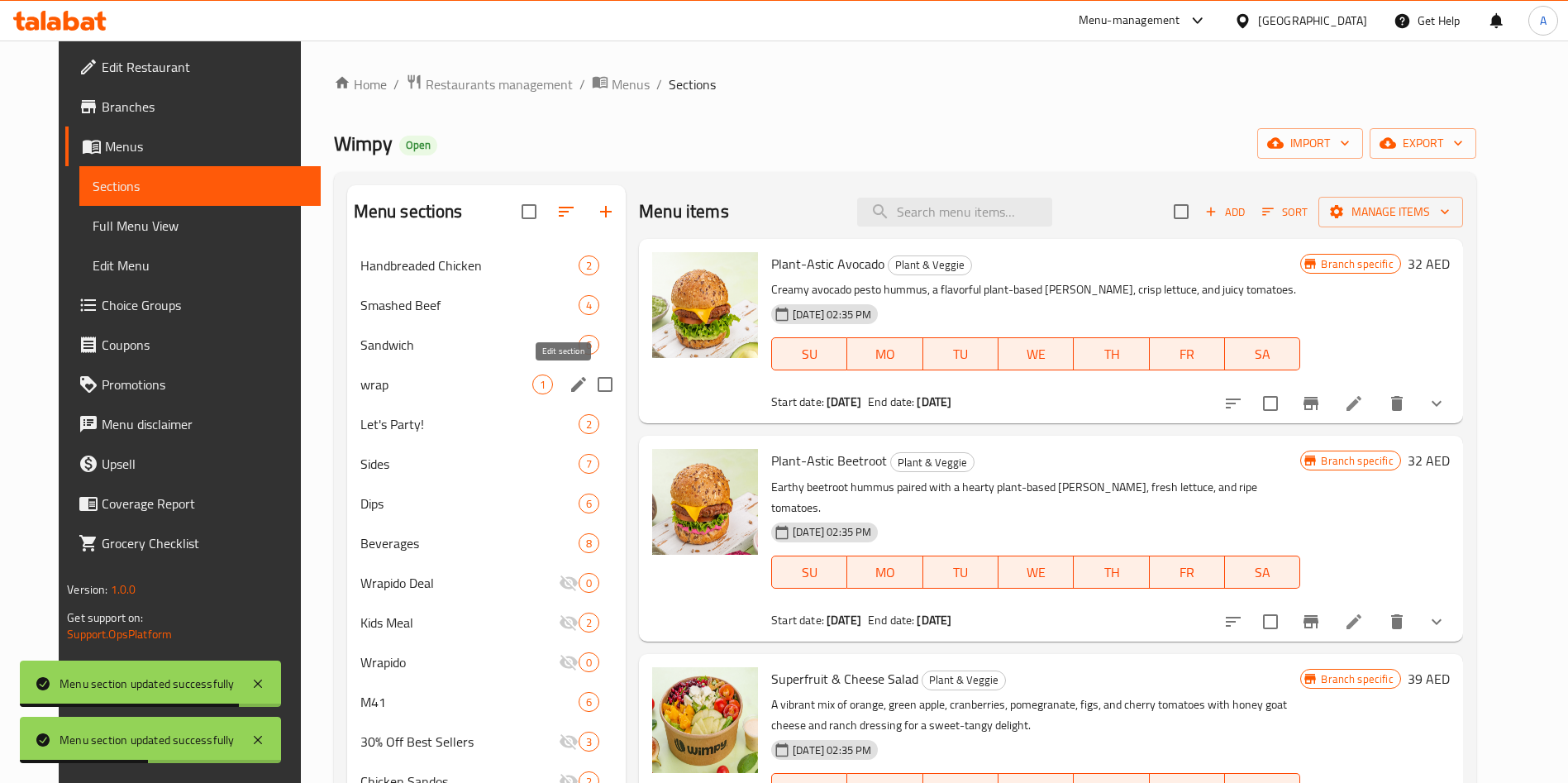
click at [569, 384] on icon "edit" at bounding box center [579, 385] width 20 height 20
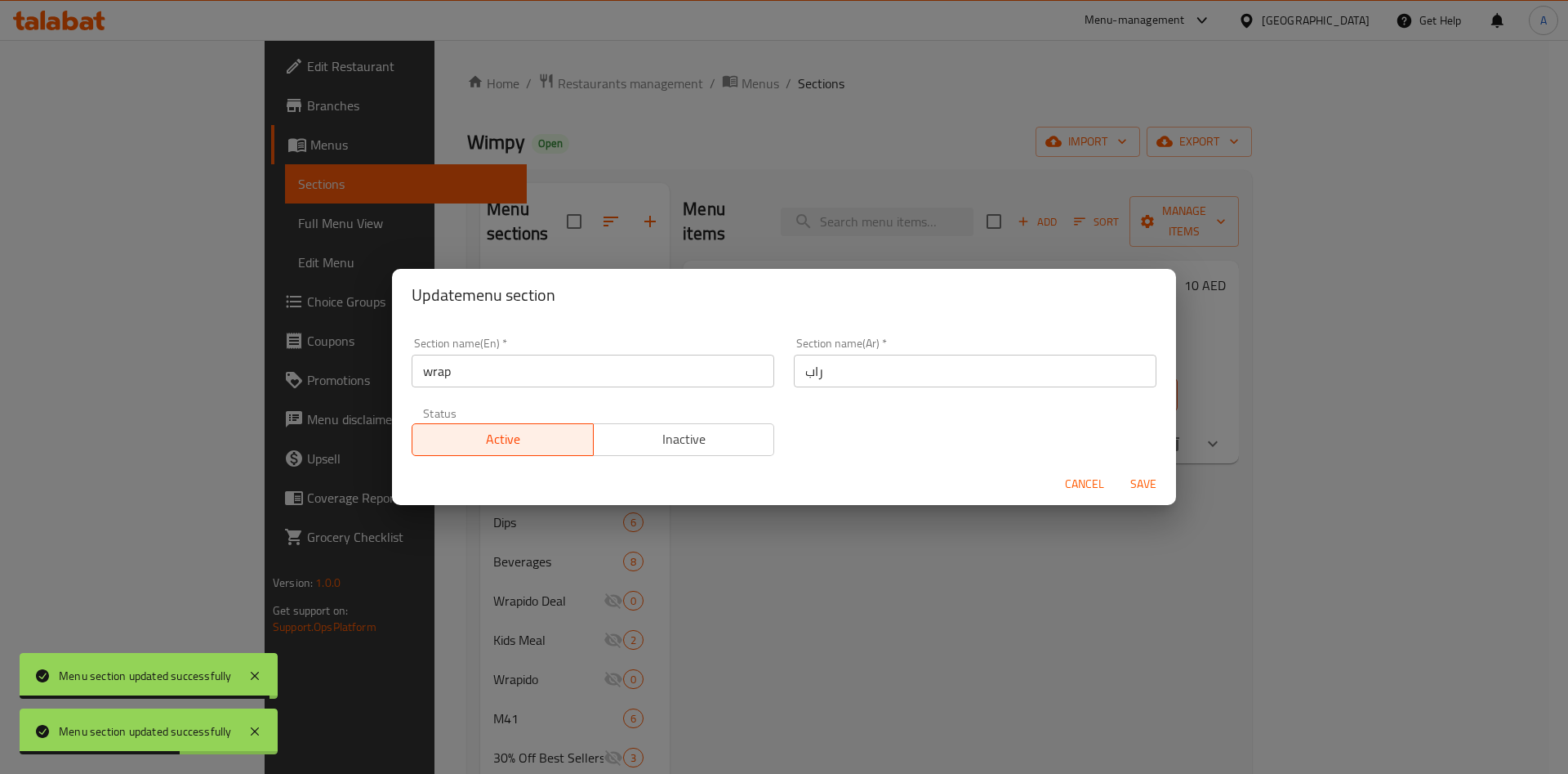
click at [434, 369] on input "wrap" at bounding box center [593, 371] width 363 height 33
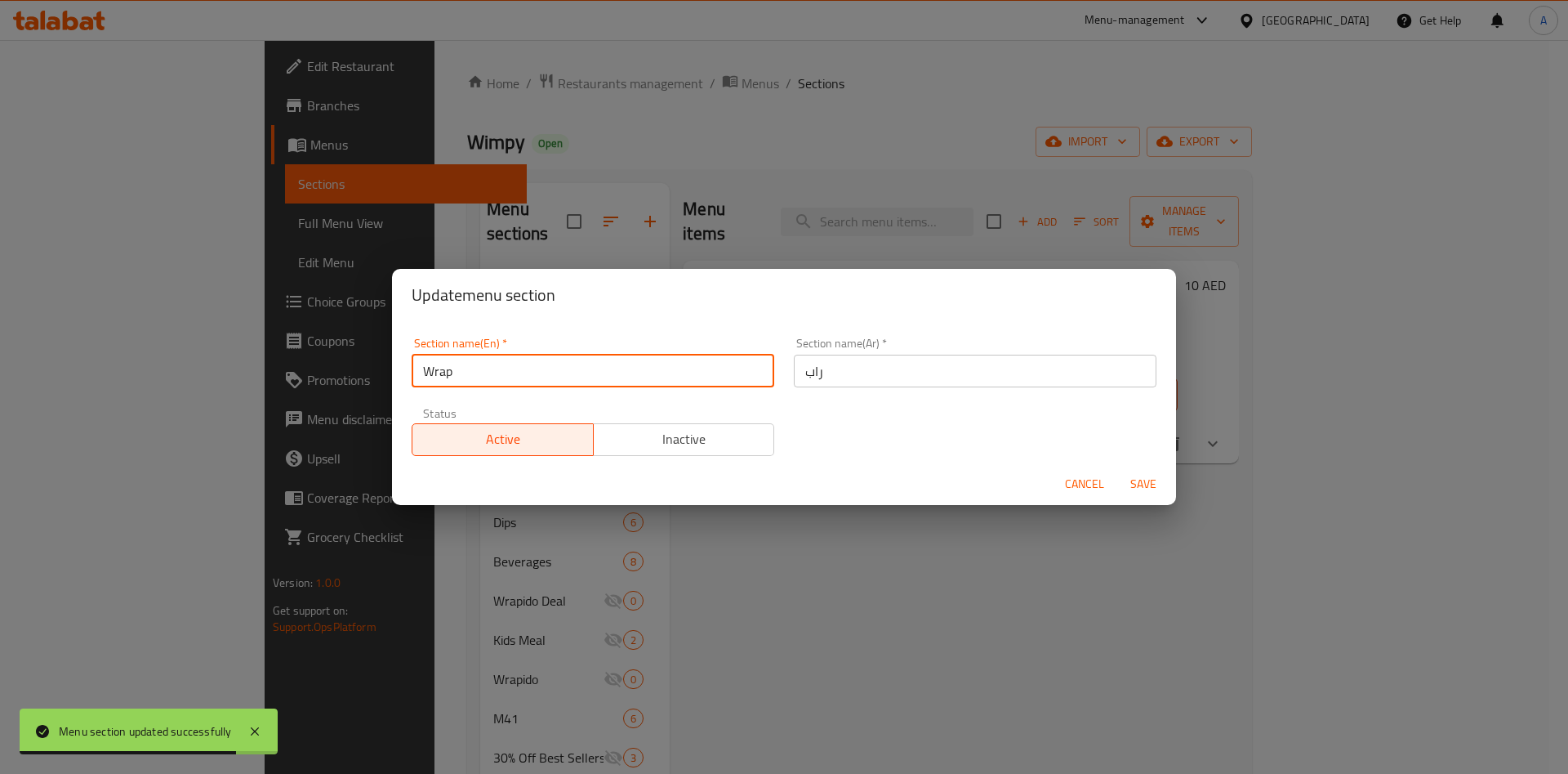
type input "Wrap"
click at [1142, 480] on span "Save" at bounding box center [1143, 484] width 39 height 20
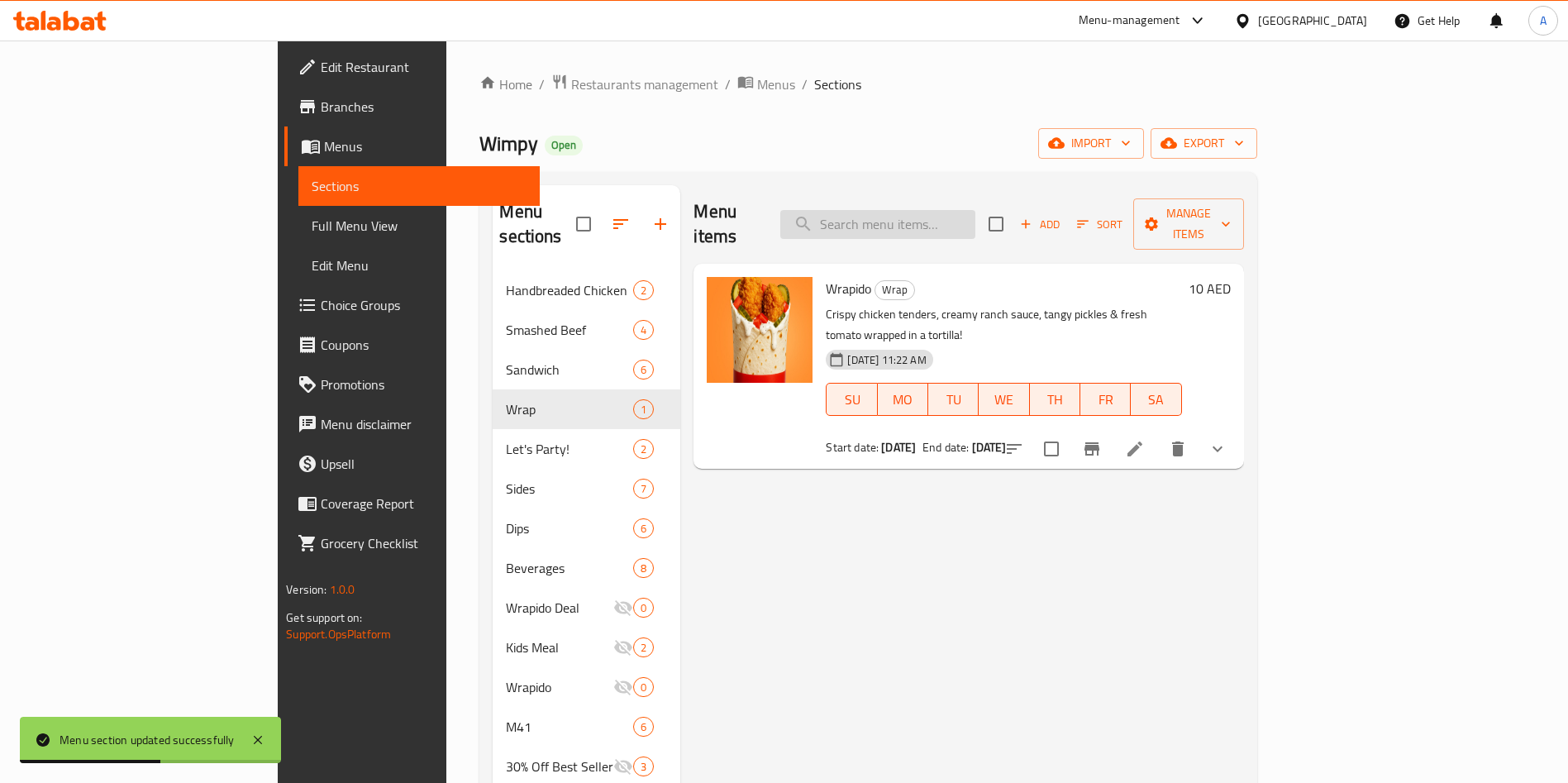
click at [975, 217] on input "search" at bounding box center [877, 224] width 195 height 29
paste input "New Skool Collection"
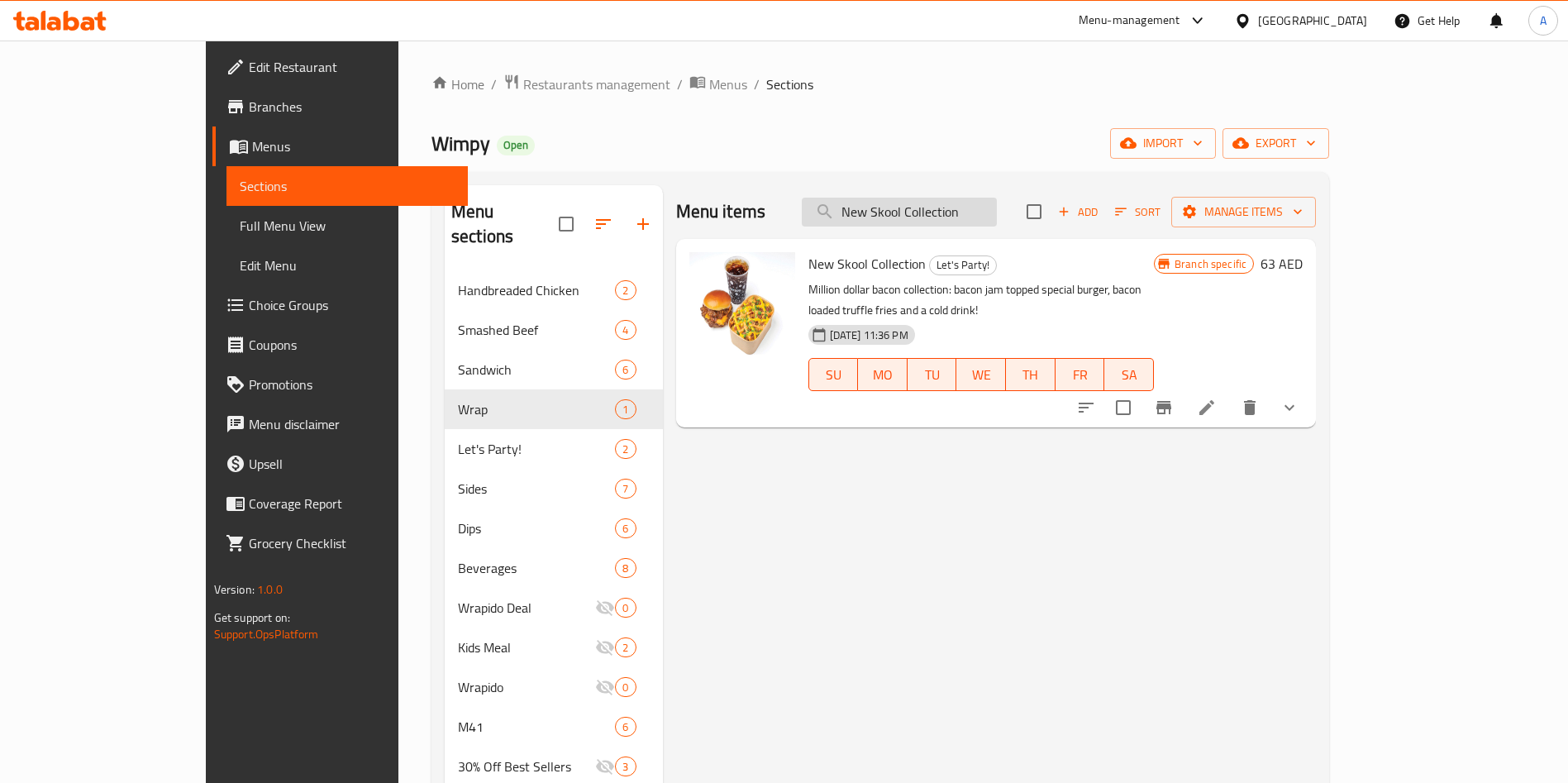
click at [983, 207] on input "New Skool Collection" at bounding box center [898, 211] width 195 height 29
paste input "Loaded Fries"
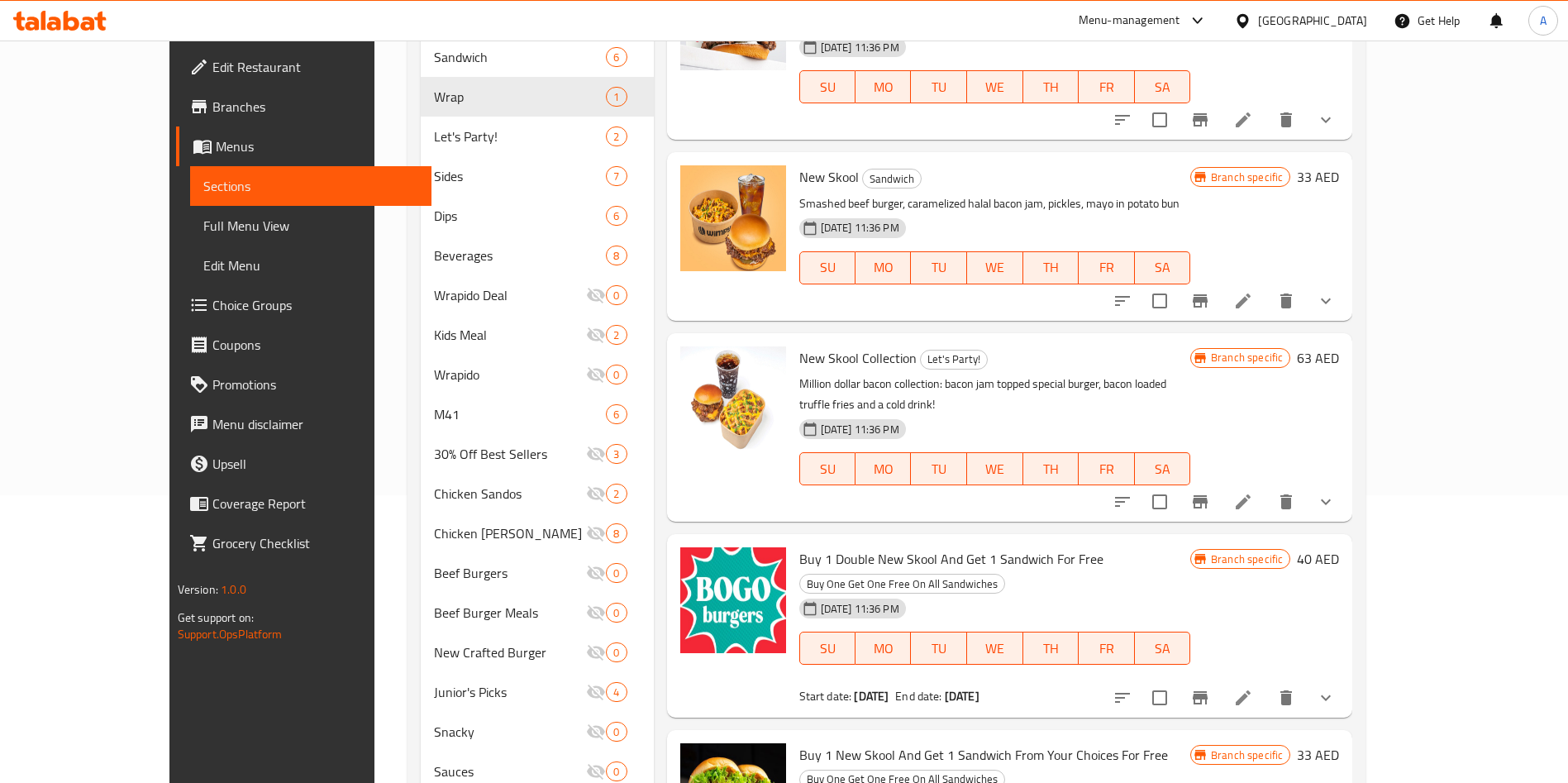
scroll to position [248, 0]
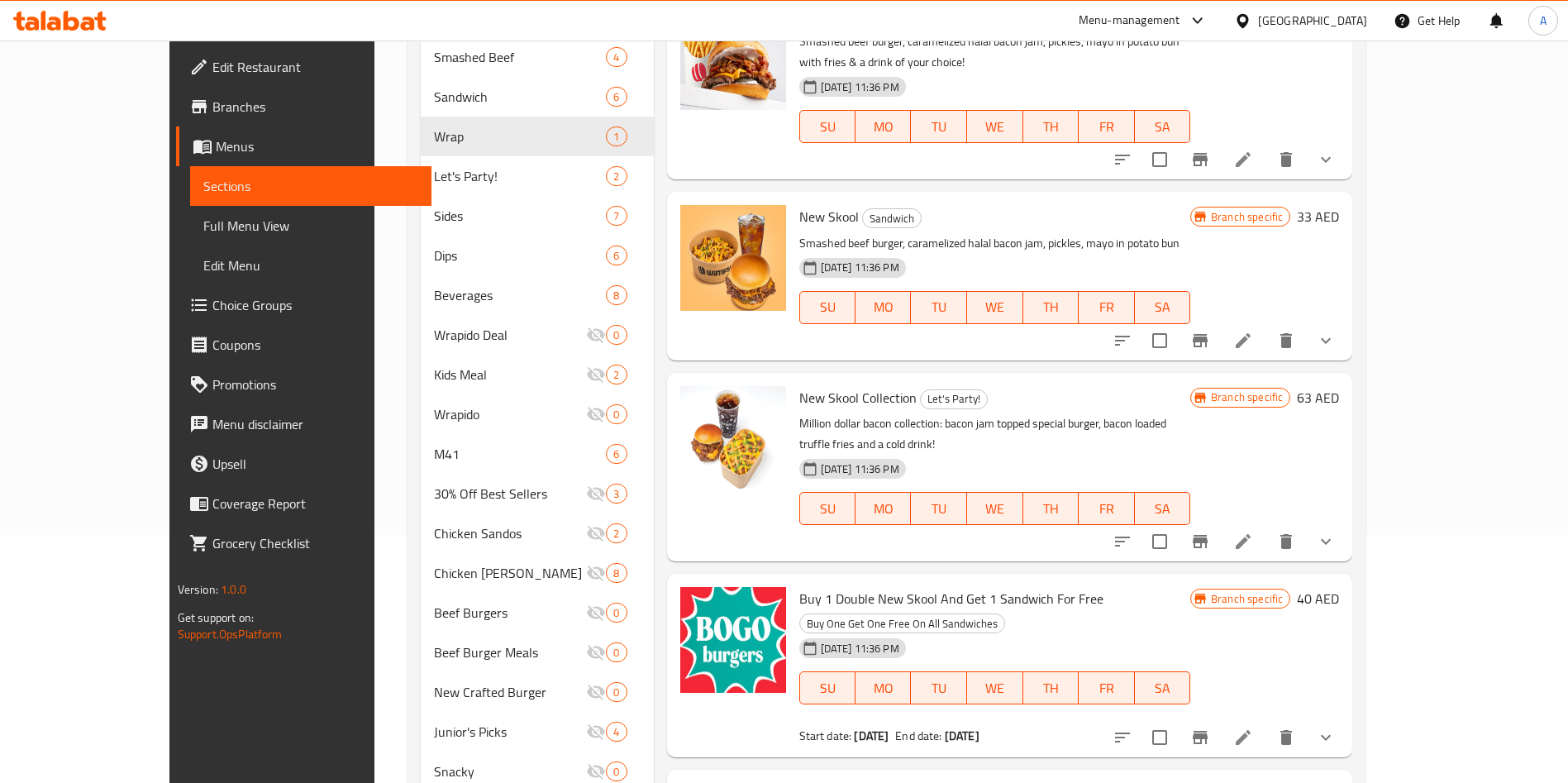
type input "New Skool"
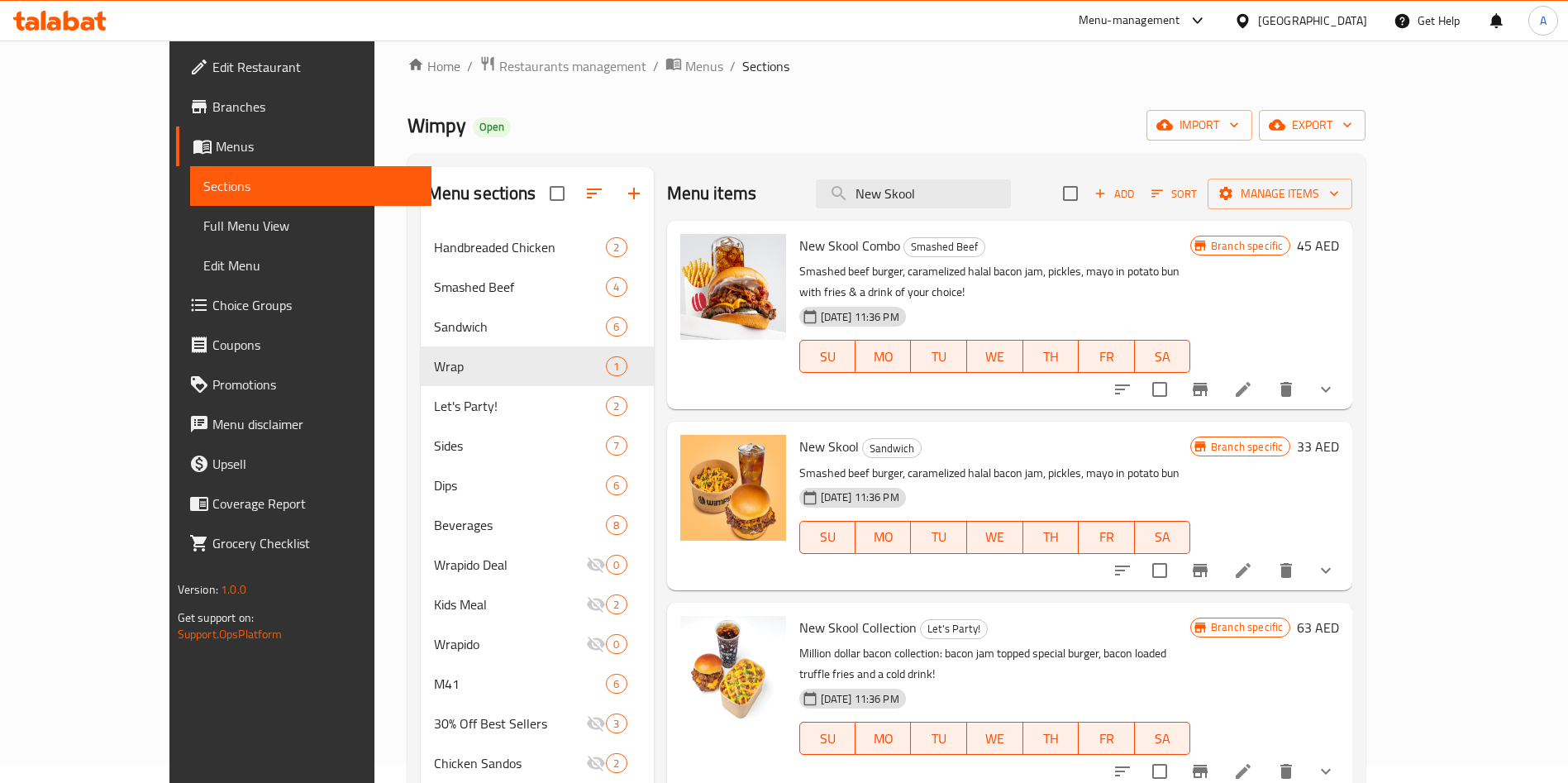
scroll to position [0, 0]
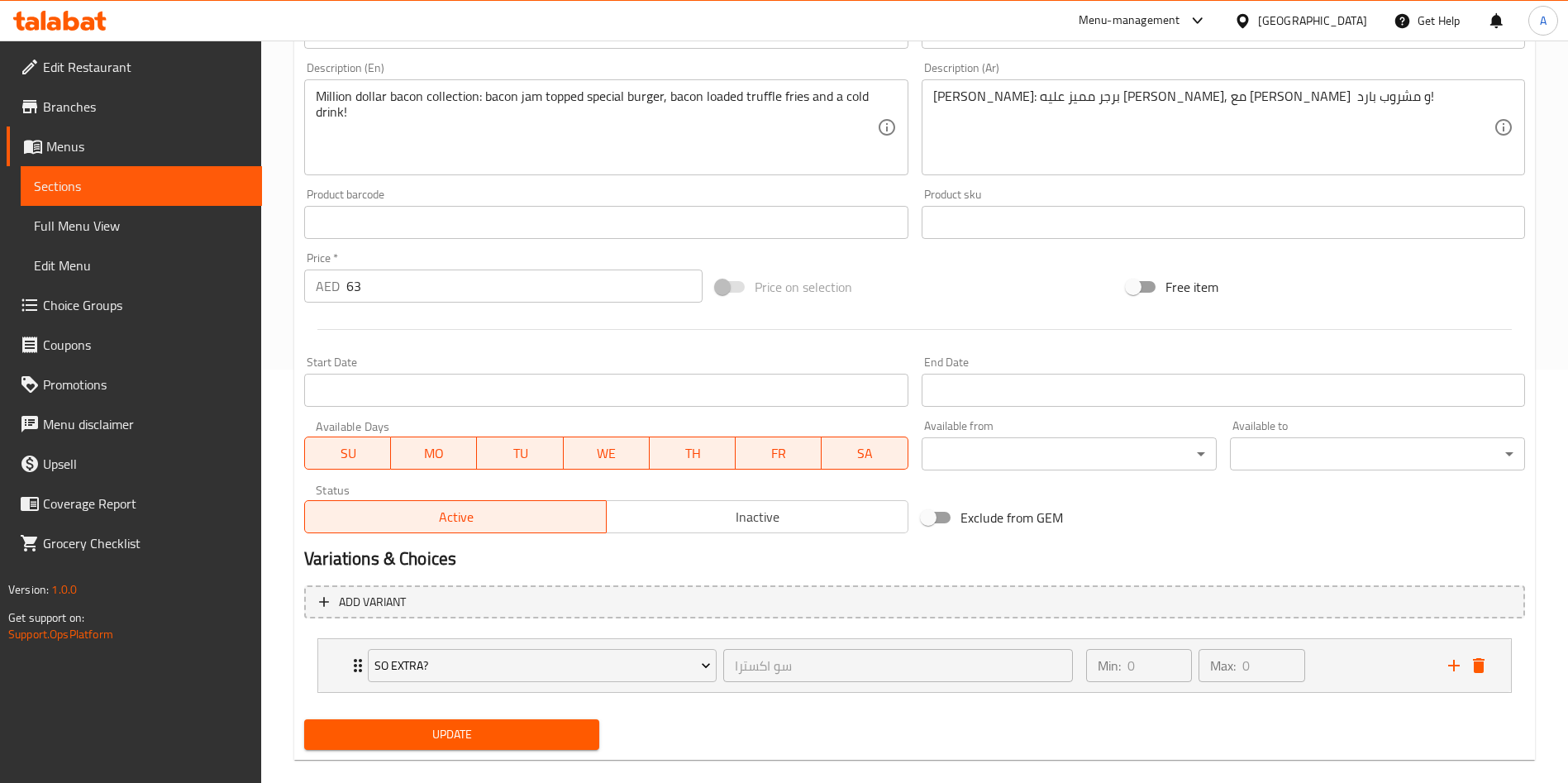
scroll to position [436, 0]
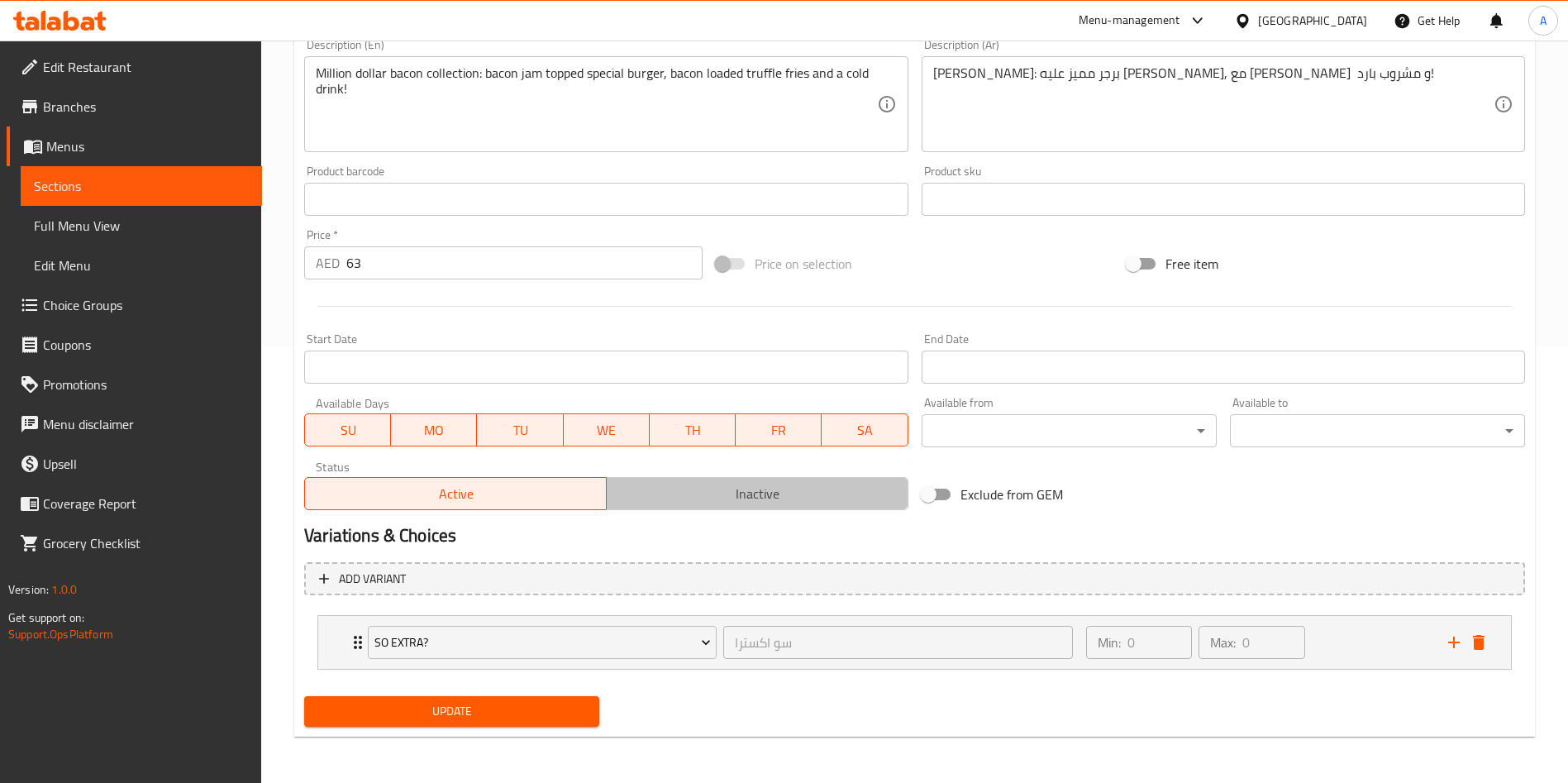
click at [678, 500] on span "Inactive" at bounding box center [757, 493] width 289 height 24
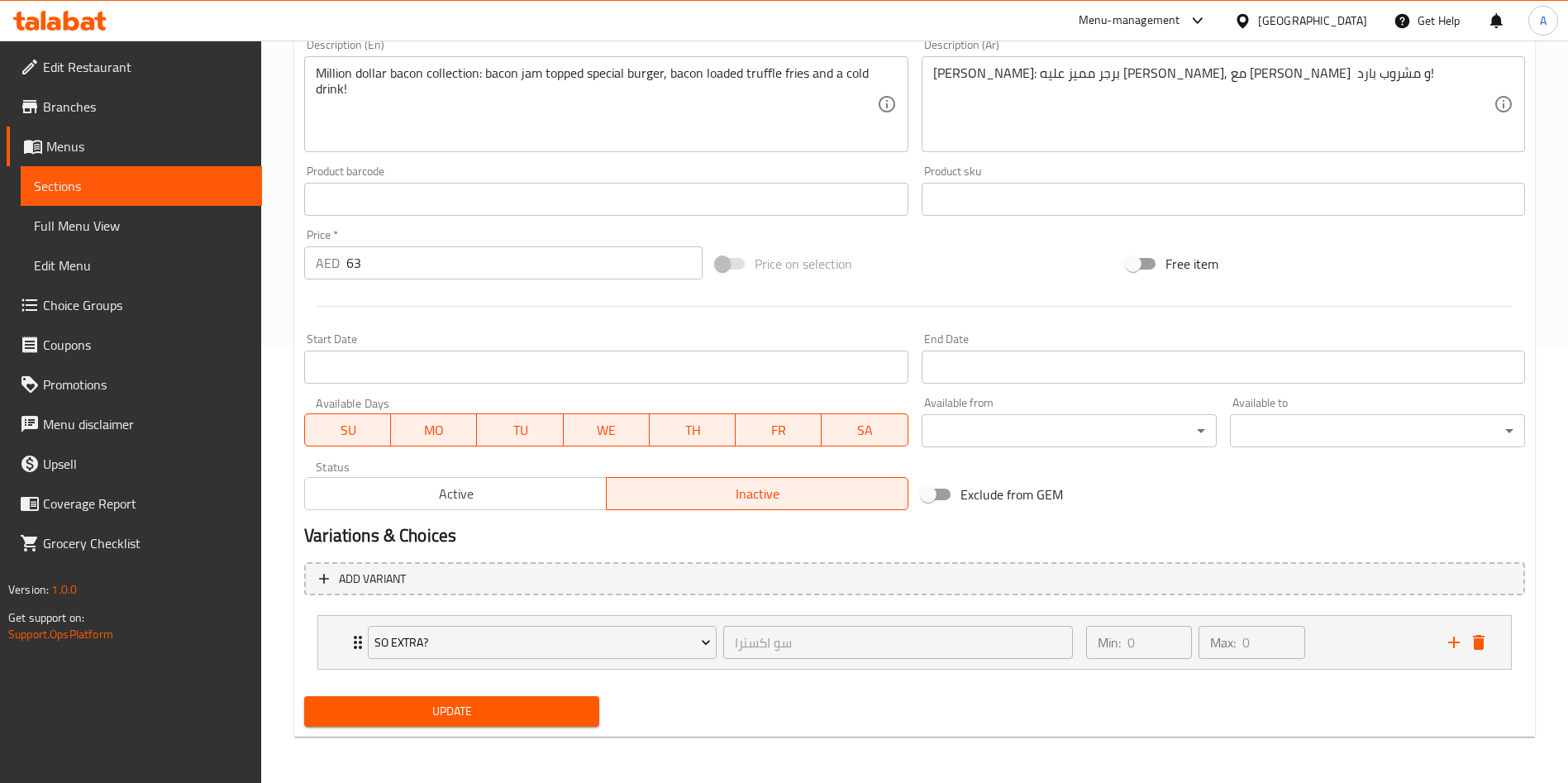
click at [529, 689] on div "Update" at bounding box center [452, 710] width 308 height 43
click at [523, 697] on button "Update" at bounding box center [452, 711] width 295 height 30
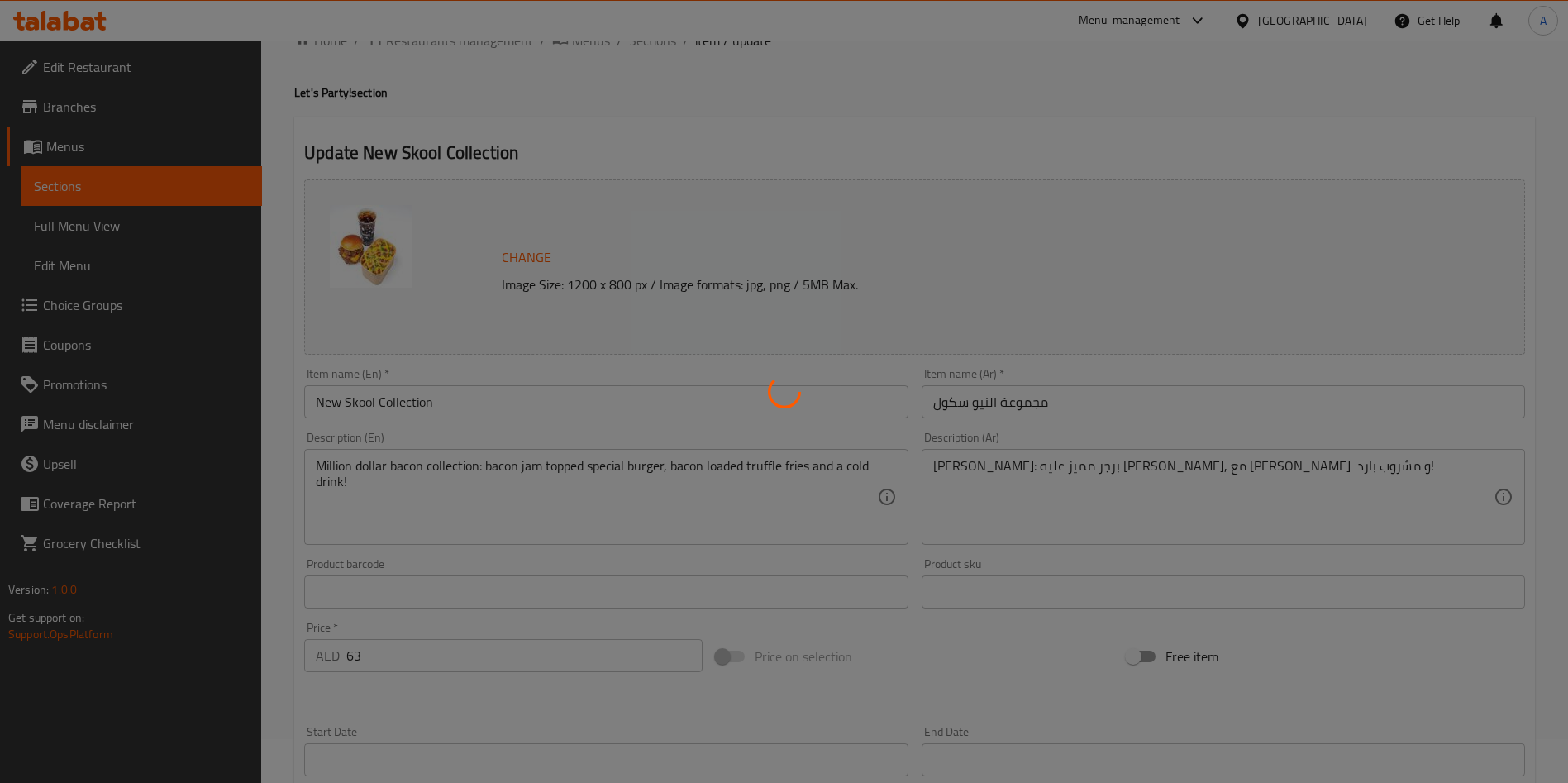
scroll to position [0, 0]
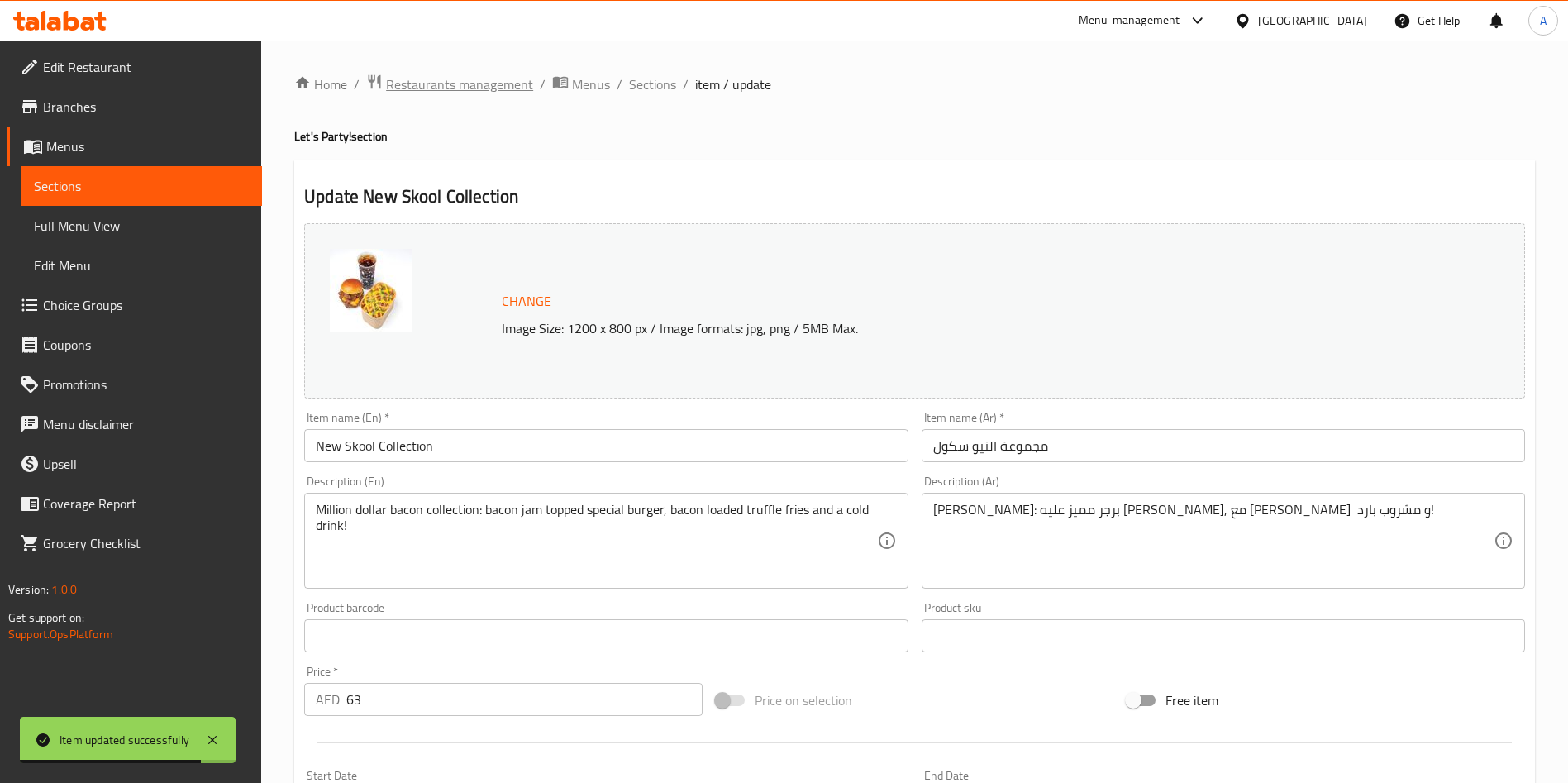
click at [470, 84] on span "Restaurants management" at bounding box center [459, 85] width 148 height 20
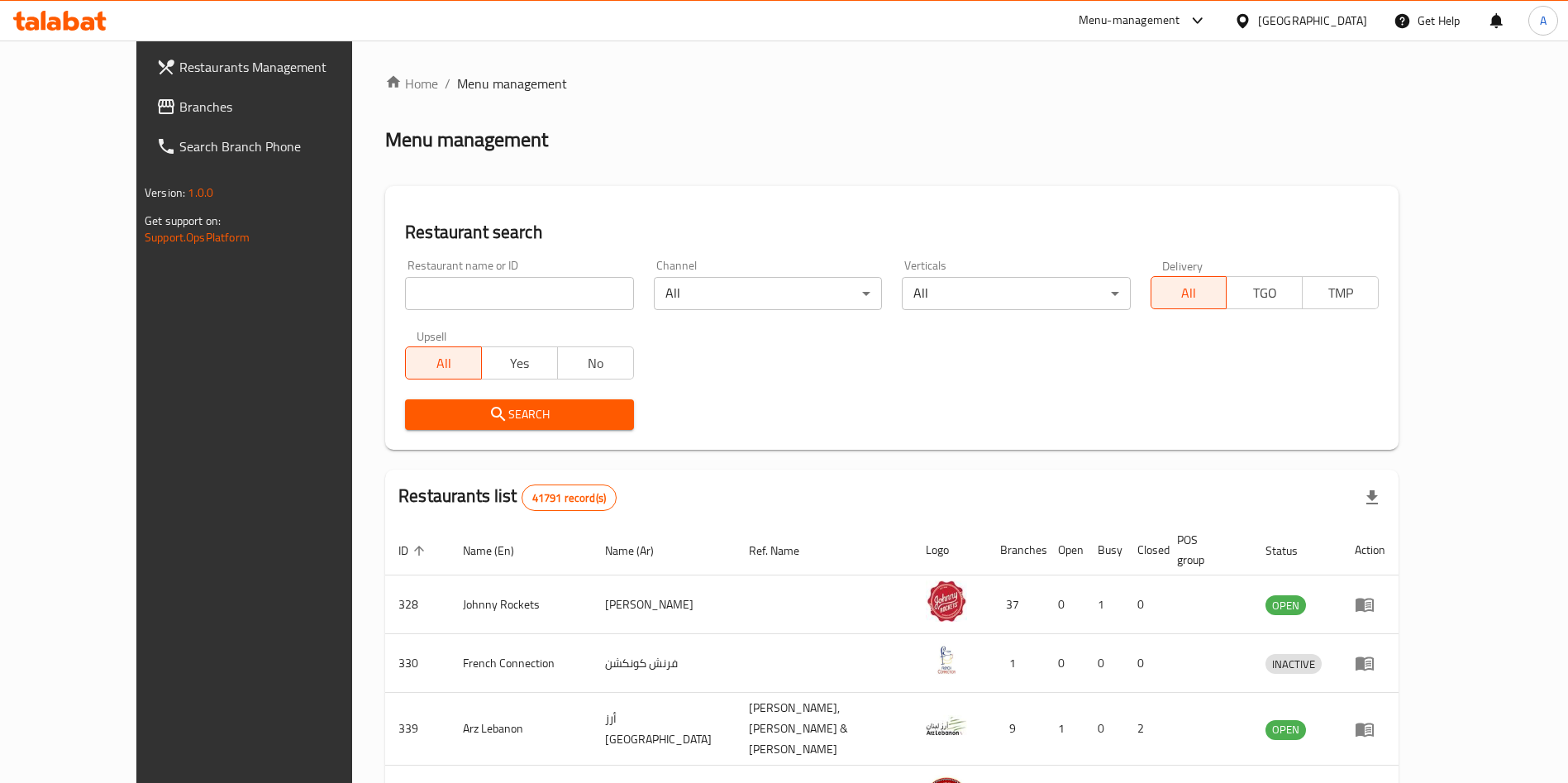
click at [433, 284] on input "search" at bounding box center [518, 293] width 228 height 33
type input "13265"
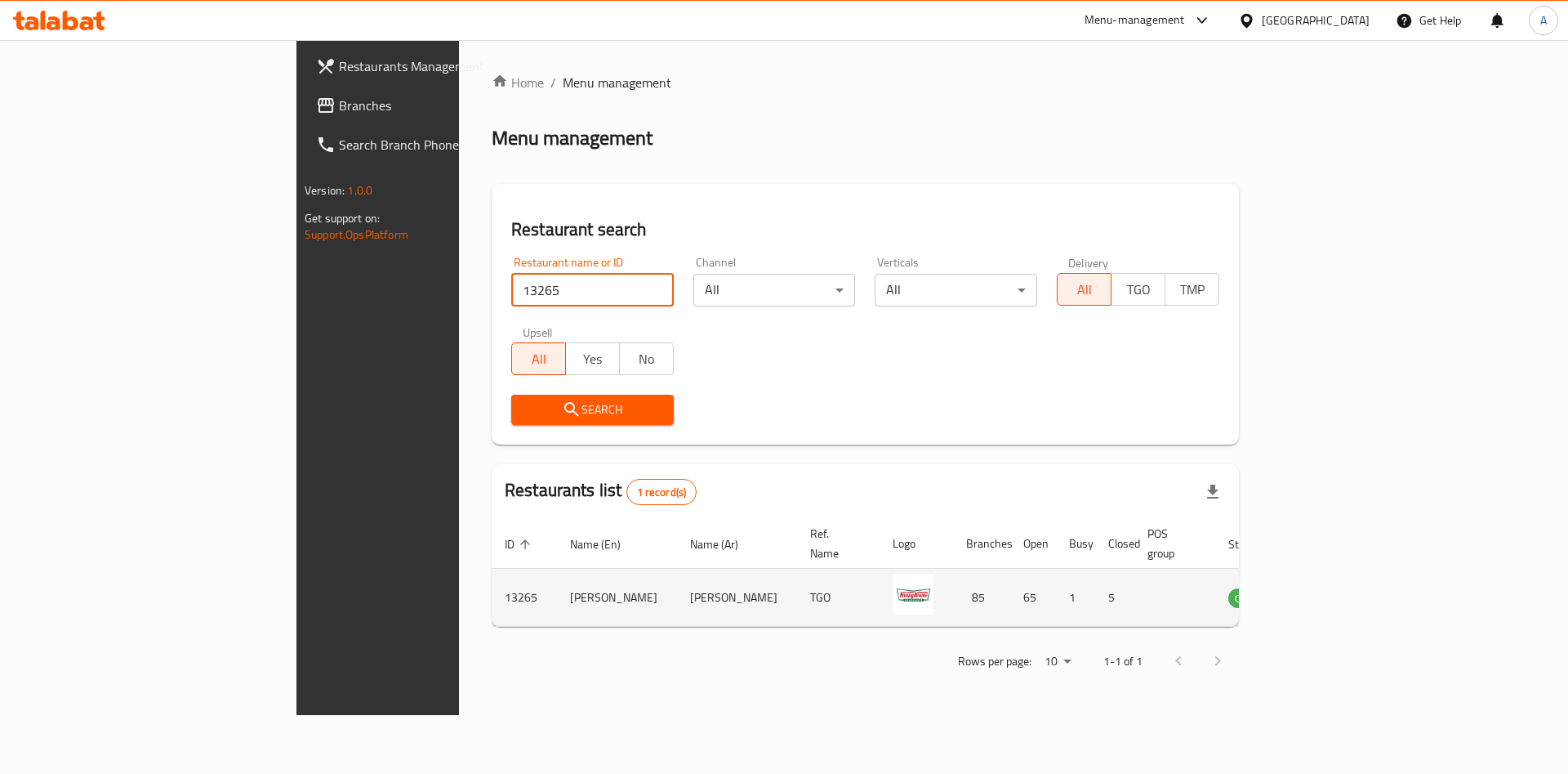
click at [1357, 577] on td "enhanced table" at bounding box center [1329, 598] width 56 height 58
click at [1332, 592] on icon "enhanced table" at bounding box center [1324, 598] width 18 height 14
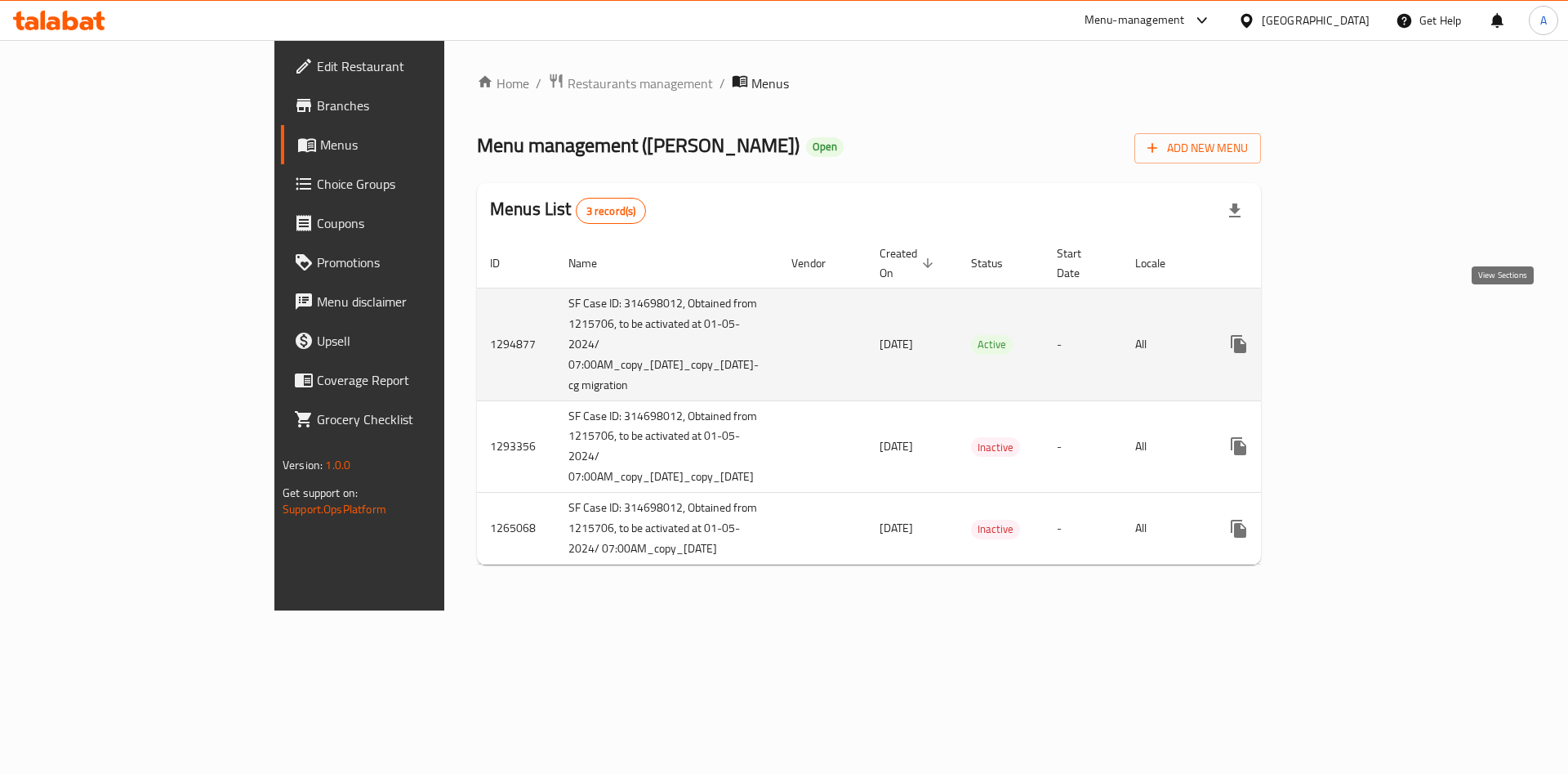
click at [1366, 335] on icon "enhanced table" at bounding box center [1357, 345] width 20 height 20
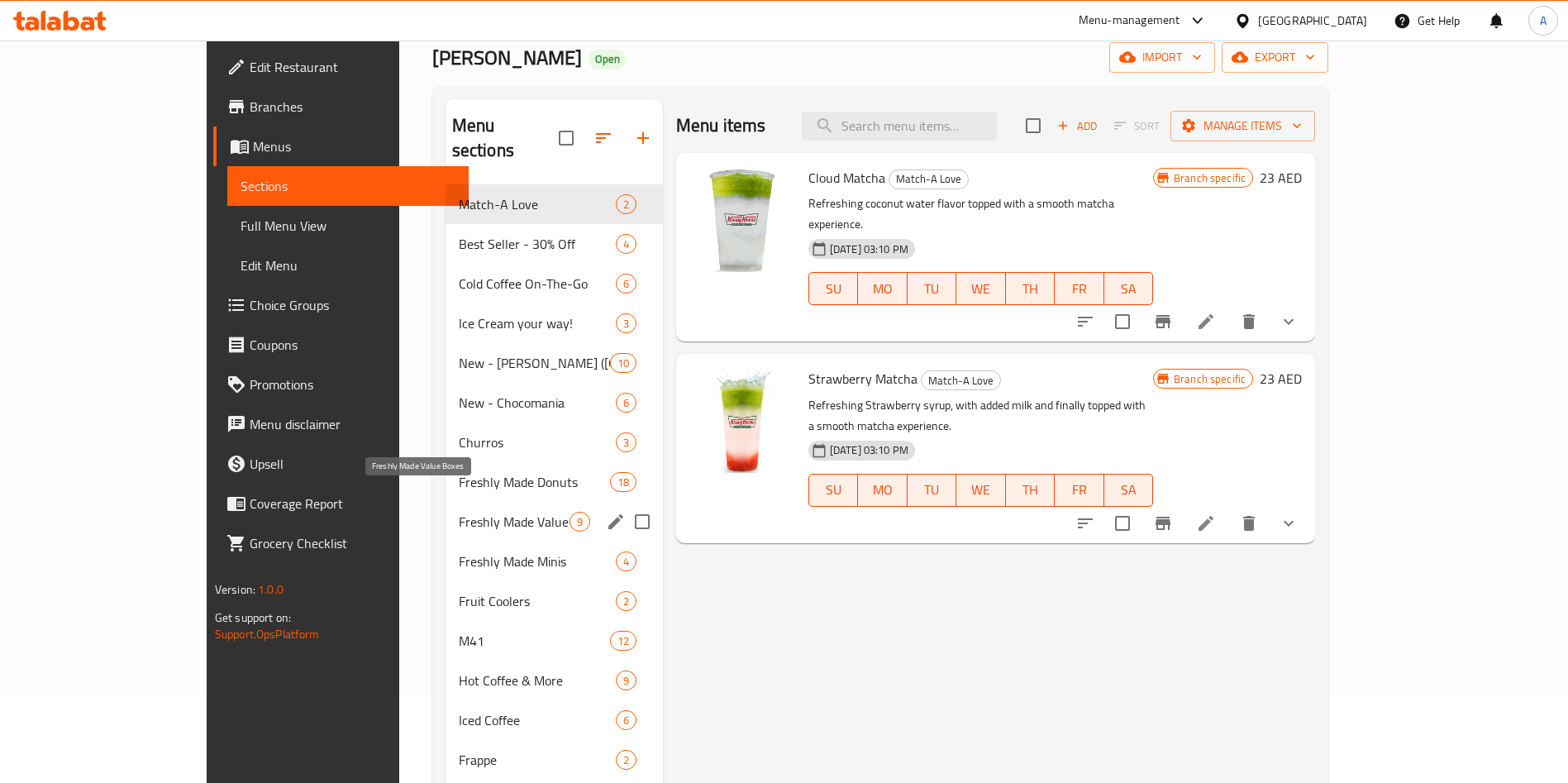
scroll to position [124, 0]
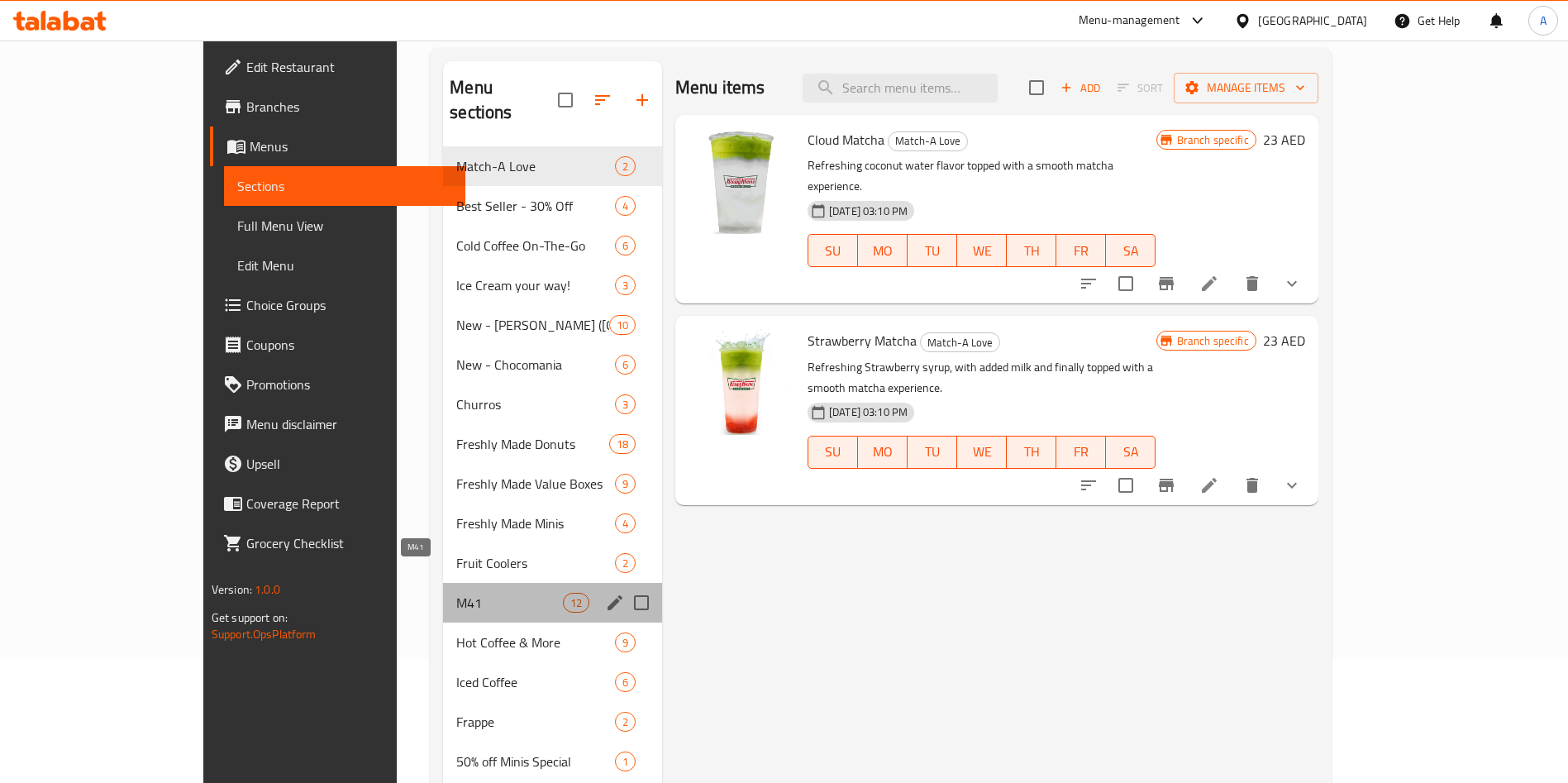
click at [457, 593] on span "M41" at bounding box center [509, 603] width 106 height 20
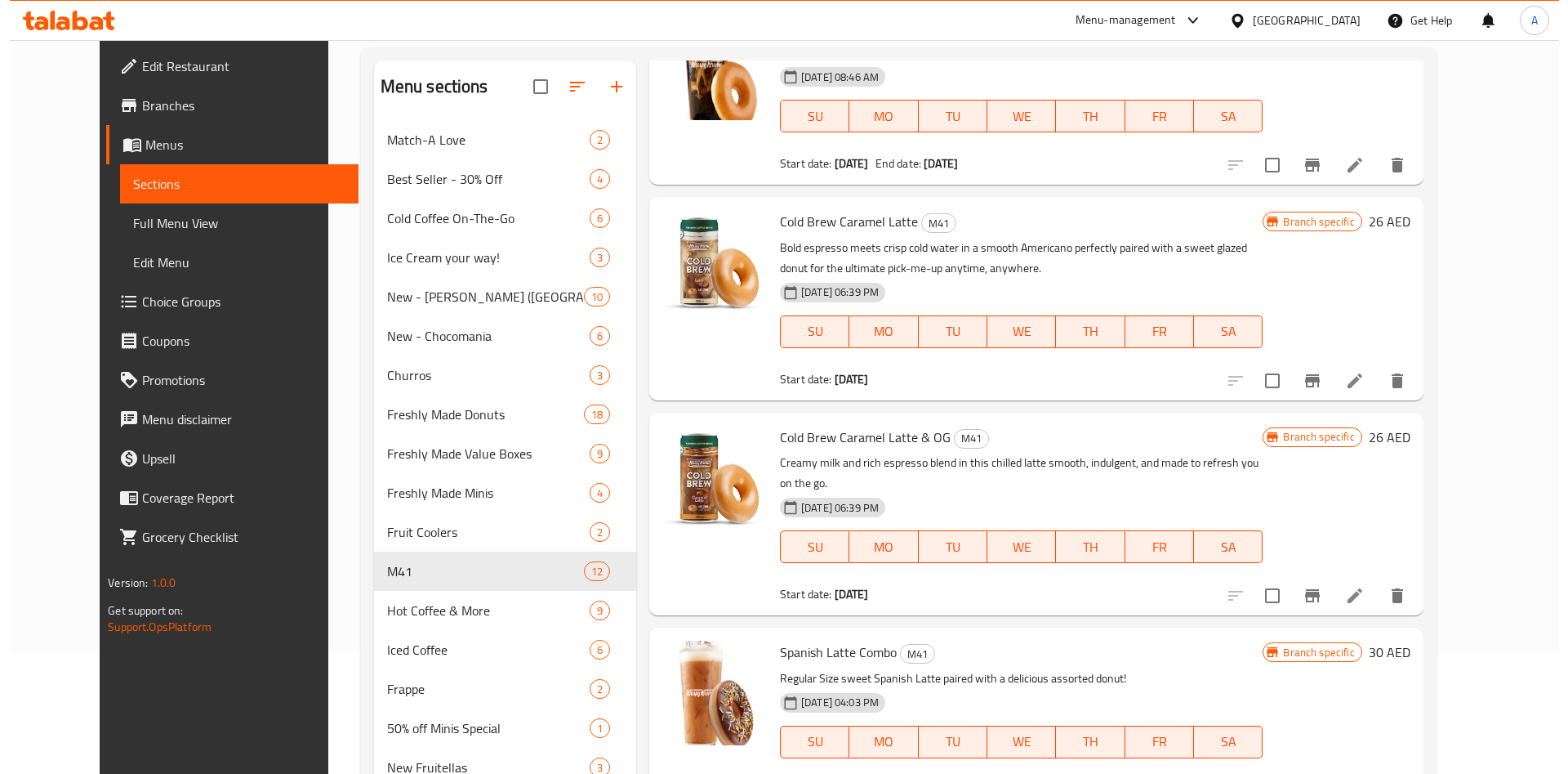
scroll to position [980, 0]
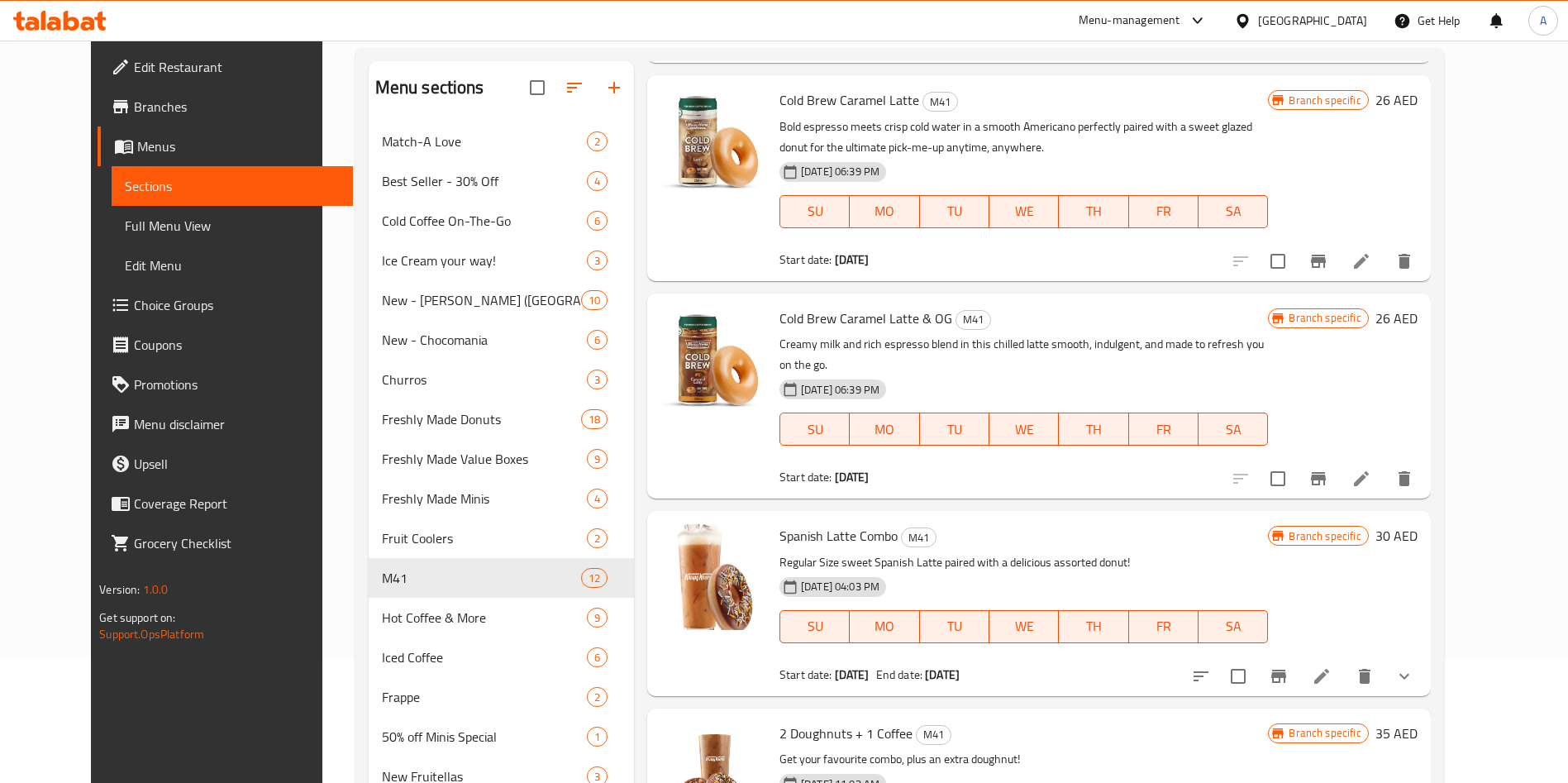
click at [1299, 657] on button "Branch-specific-item" at bounding box center [1278, 676] width 40 height 40
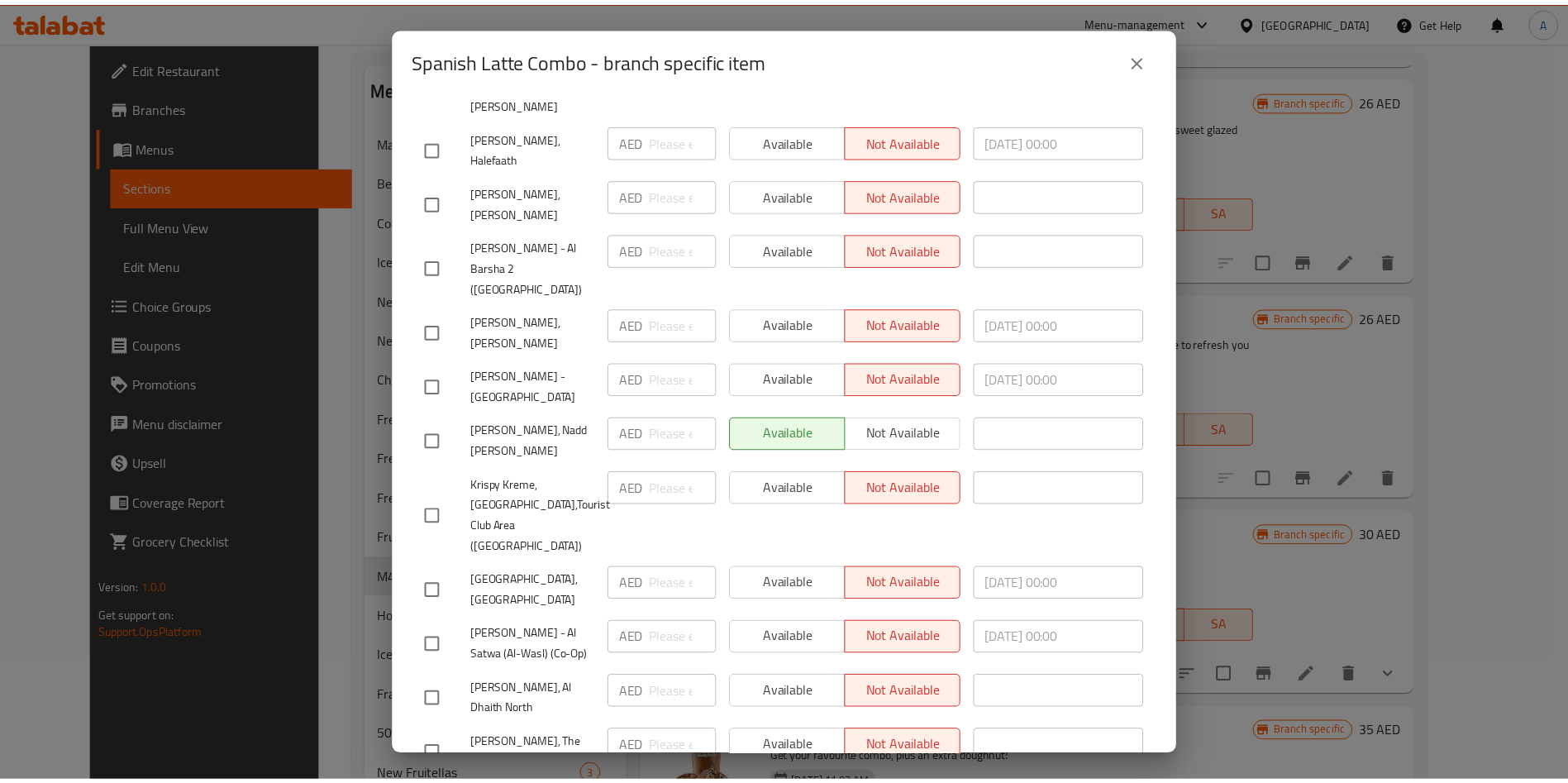
scroll to position [1438, 0]
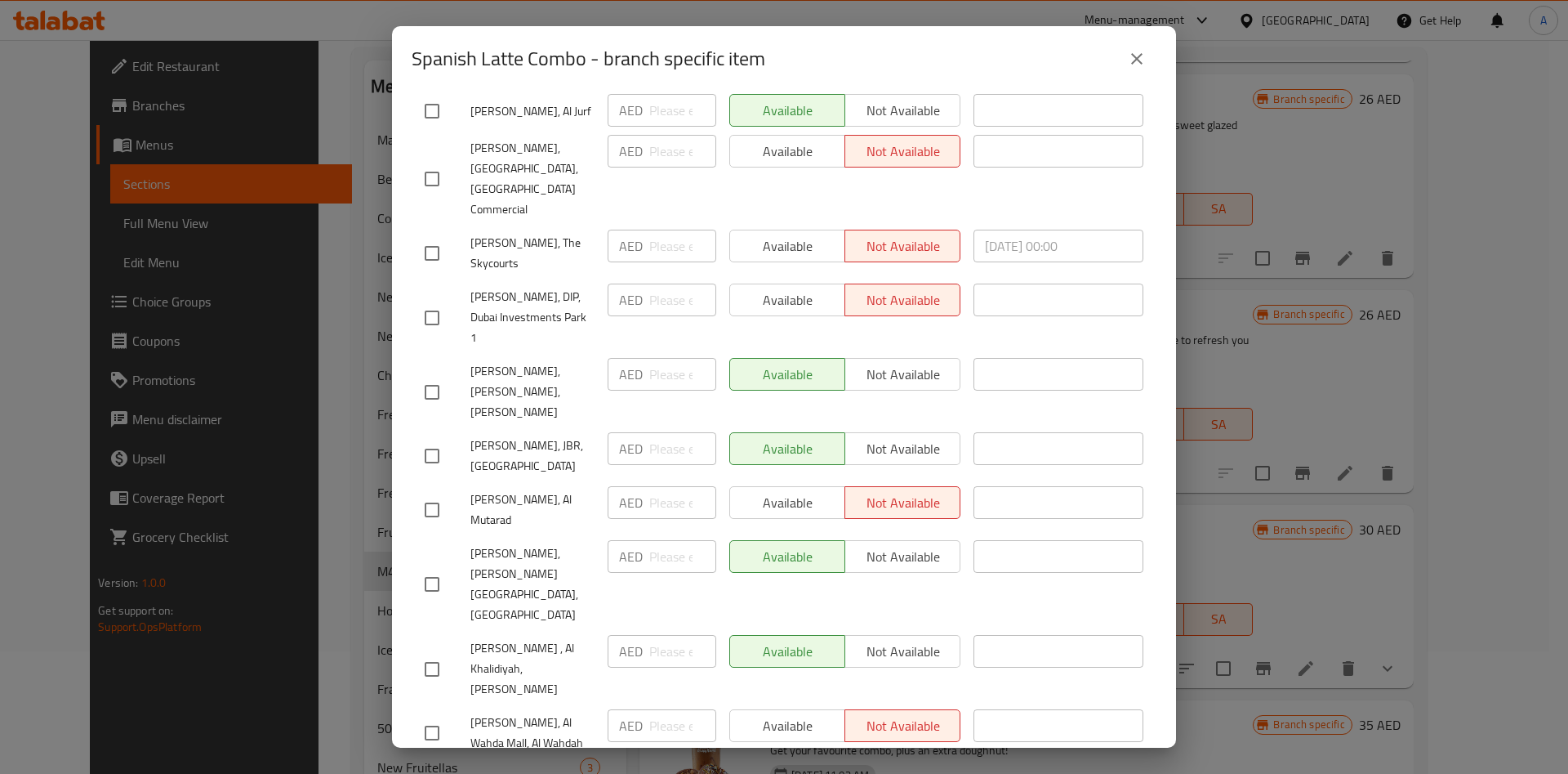
click at [1291, 358] on div "Spanish Latte Combo - branch specific item Spanish Latte Combo Regular Size swe…" at bounding box center [784, 387] width 1568 height 774
click at [1366, 334] on div "Spanish Latte Combo - branch specific item Spanish Latte Combo Regular Size swe…" at bounding box center [784, 387] width 1568 height 774
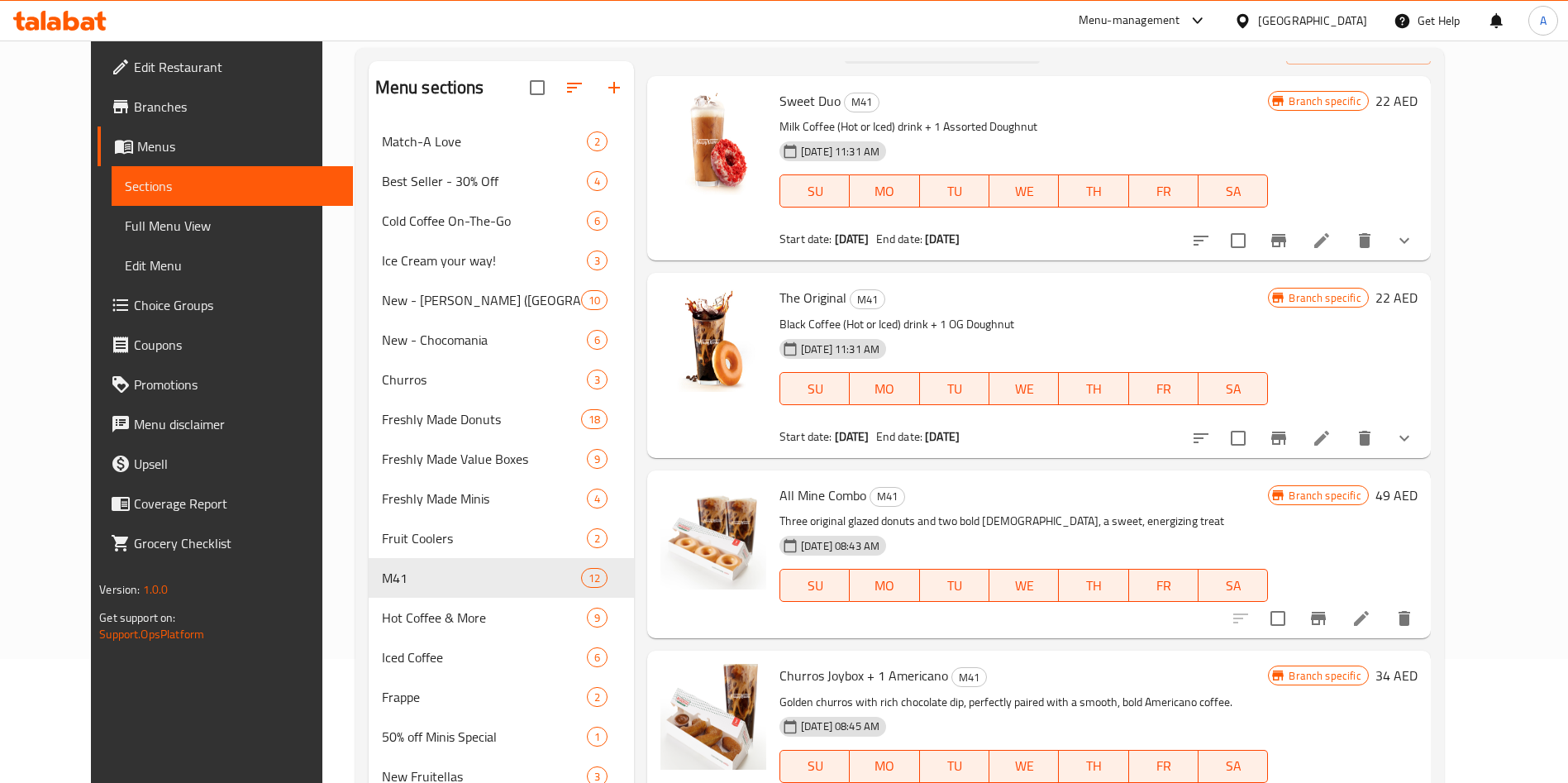
scroll to position [0, 0]
